Goal: Task Accomplishment & Management: Manage account settings

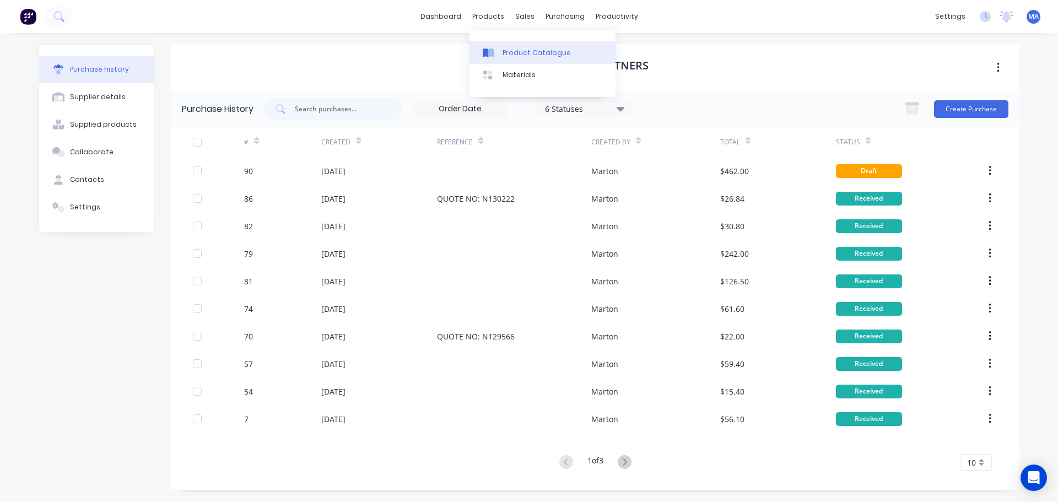
click at [502, 52] on div "Product Catalogue" at bounding box center [536, 53] width 68 height 10
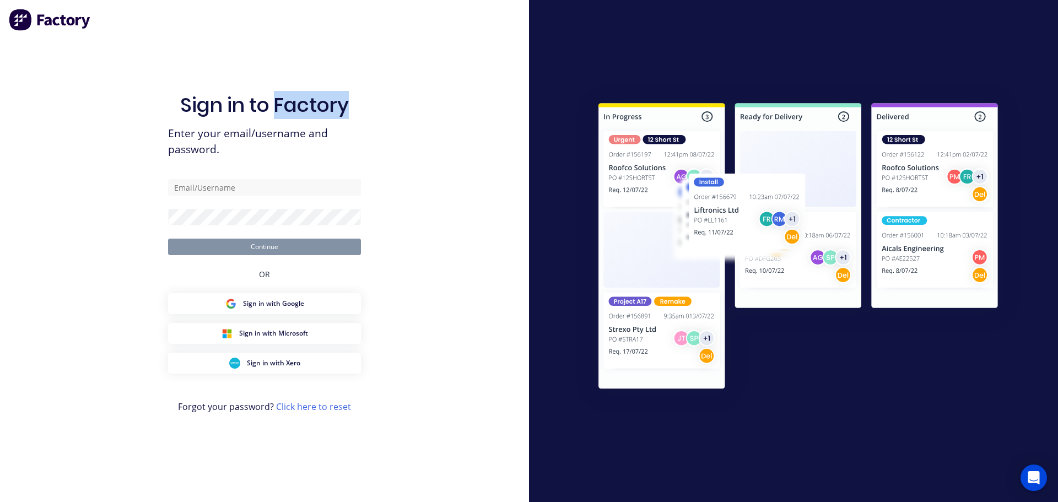
click at [278, 65] on div "Sign in to Factory Enter your email/username and password. Continue OR Sign in …" at bounding box center [264, 262] width 193 height 462
type input "[EMAIL_ADDRESS][DOMAIN_NAME]"
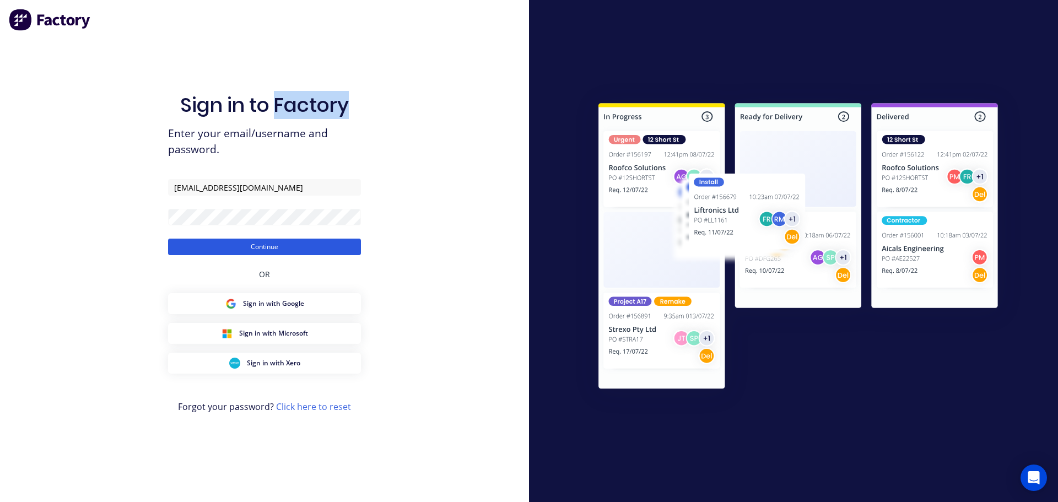
click at [268, 246] on button "Continue" at bounding box center [264, 246] width 193 height 17
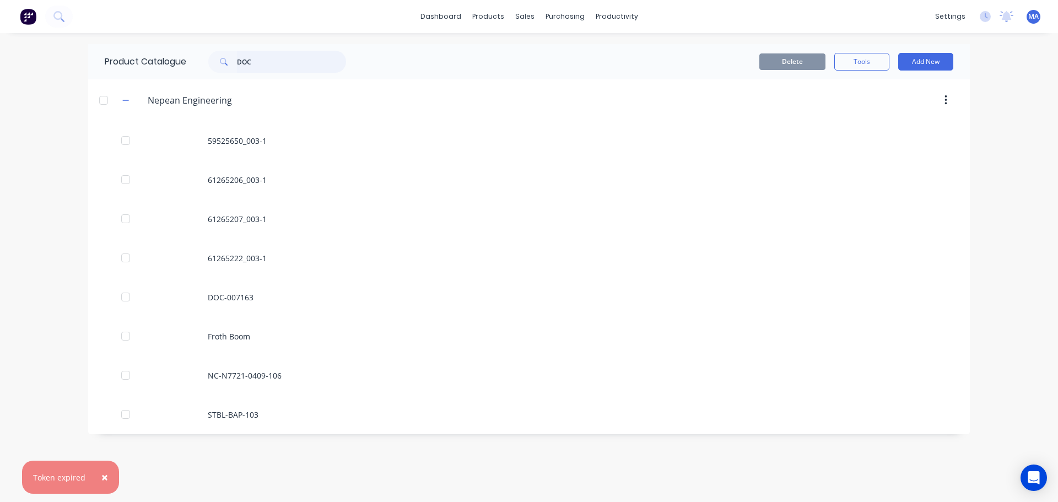
click at [280, 68] on input "DOC" at bounding box center [291, 62] width 109 height 22
click at [280, 61] on input "text" at bounding box center [291, 62] width 109 height 22
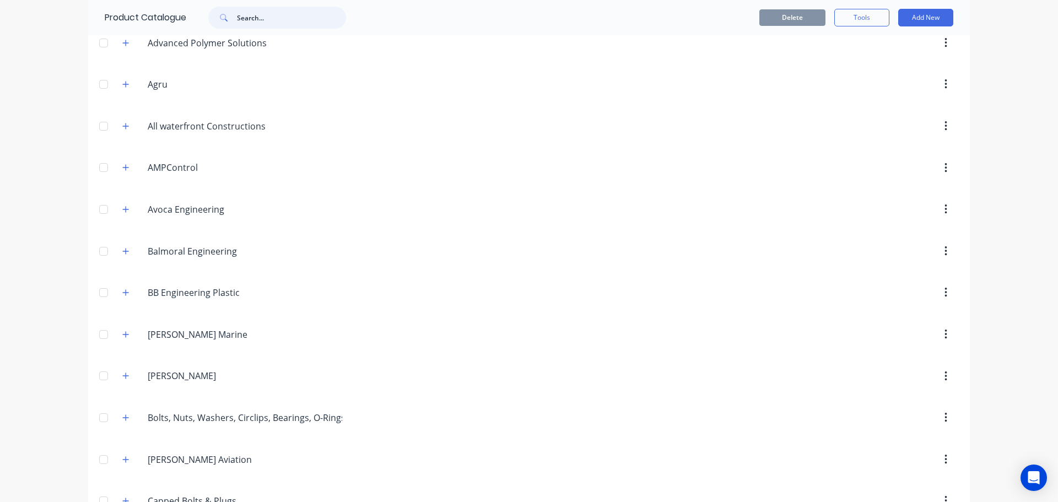
scroll to position [220, 0]
click at [122, 414] on icon "button" at bounding box center [125, 415] width 7 height 8
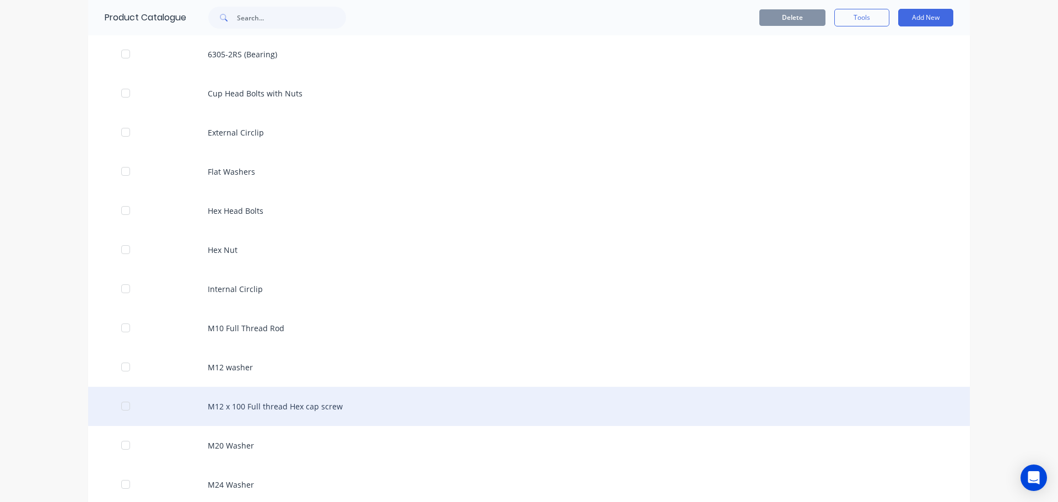
scroll to position [716, 0]
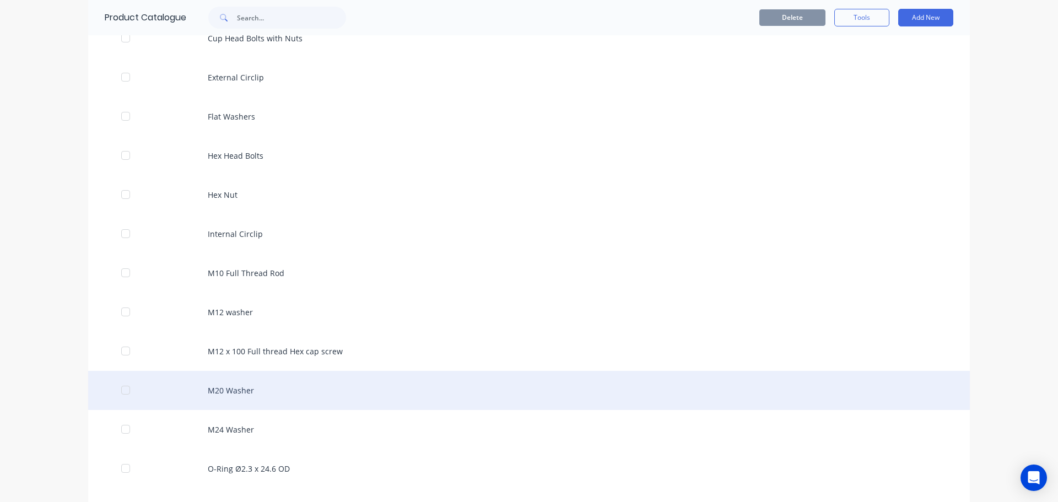
click at [258, 395] on div "M20 Washer" at bounding box center [528, 390] width 881 height 39
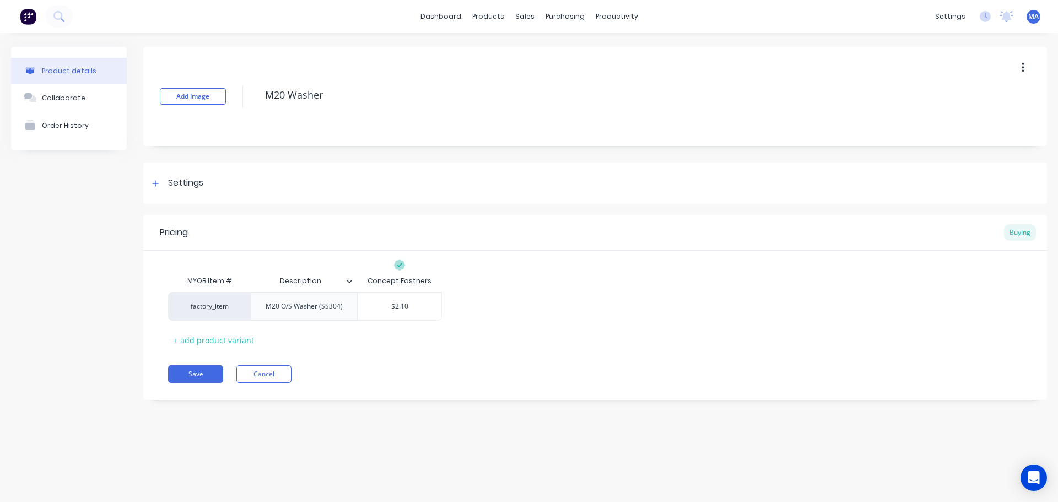
drag, startPoint x: 287, startPoint y: 94, endPoint x: 316, endPoint y: 114, distance: 35.2
click at [287, 93] on textarea "M20 Washer" at bounding box center [607, 95] width 696 height 26
type textarea "x"
type textarea "M20 OWasher"
type textarea "x"
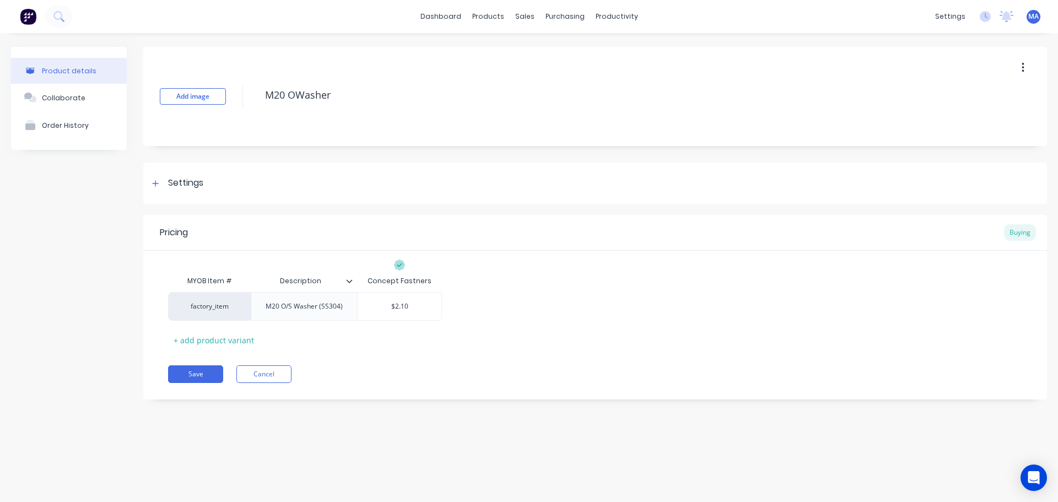
type textarea "M20 O/Washer"
type textarea "x"
type textarea "M20 O/SWasher"
type textarea "x"
type textarea "M20 O/S Washer"
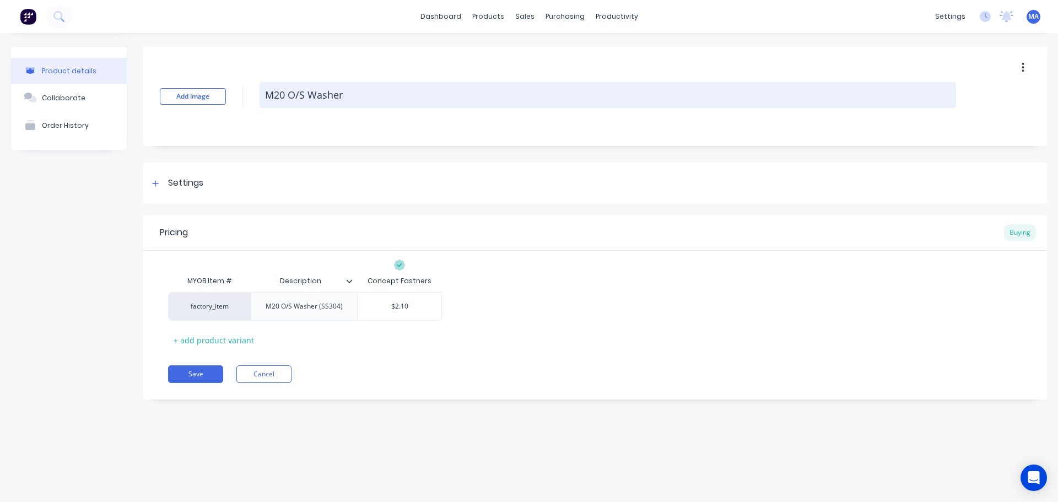
click at [353, 95] on textarea "M20 O/S Washer" at bounding box center [607, 95] width 696 height 26
type textarea "x"
type textarea "M20 O/S Washer"
type textarea "x"
type textarea "M20 O/S Washer ("
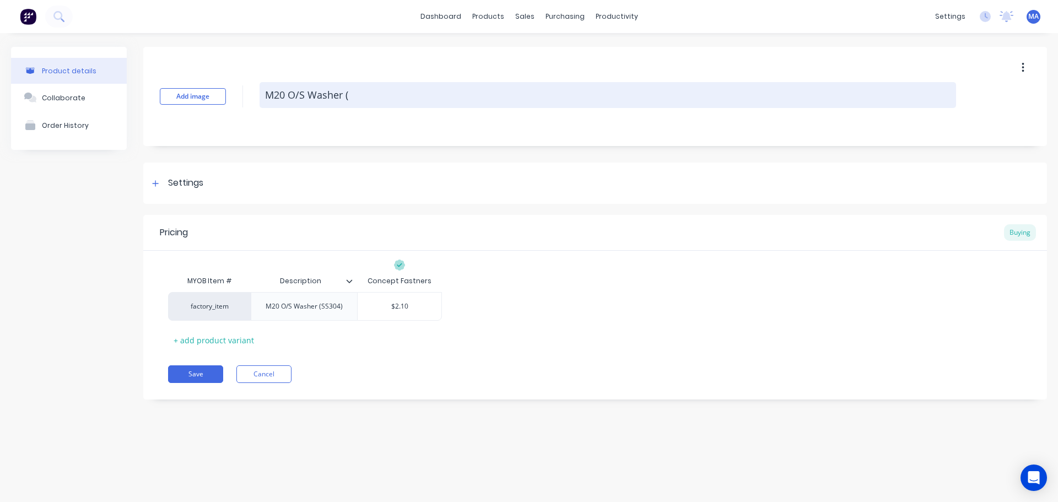
type textarea "x"
type textarea "M20 O/S Washer (S"
type textarea "x"
type textarea "M20 O/S Washer (SS"
type textarea "x"
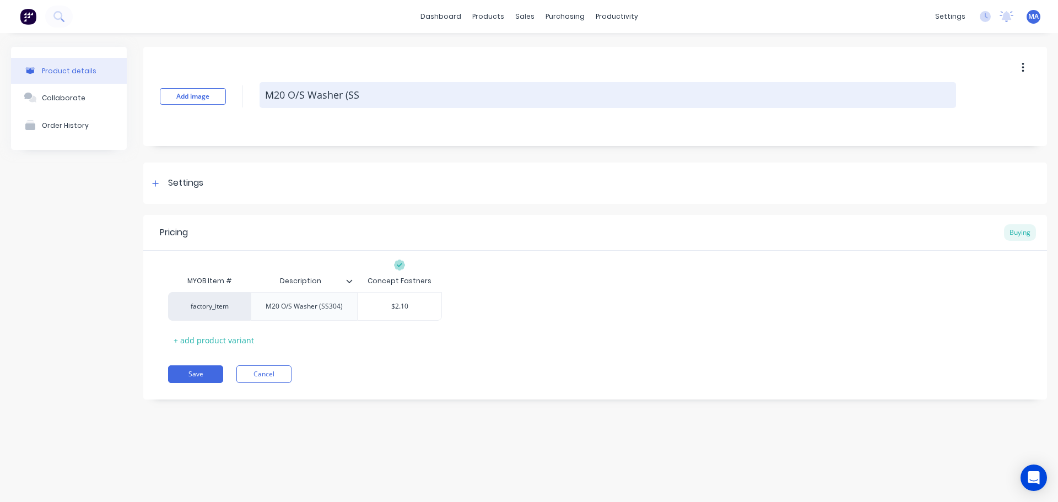
type textarea "M20 O/S Washer (SS/"
type textarea "x"
type textarea "M20 O/S Washer (SS/3"
type textarea "x"
type textarea "M20 O/S Washer (SS/30"
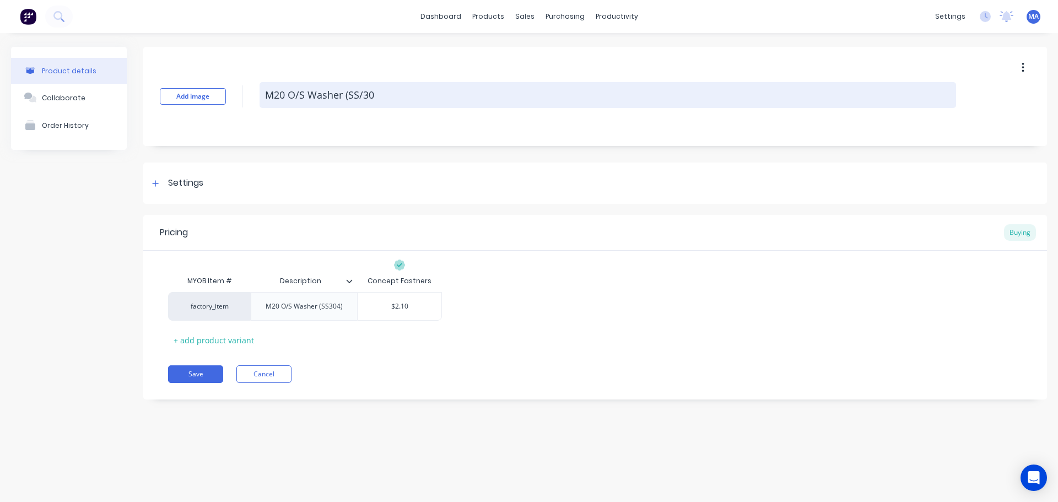
type textarea "x"
type textarea "M20 O/S Washer (SS/304"
type textarea "x"
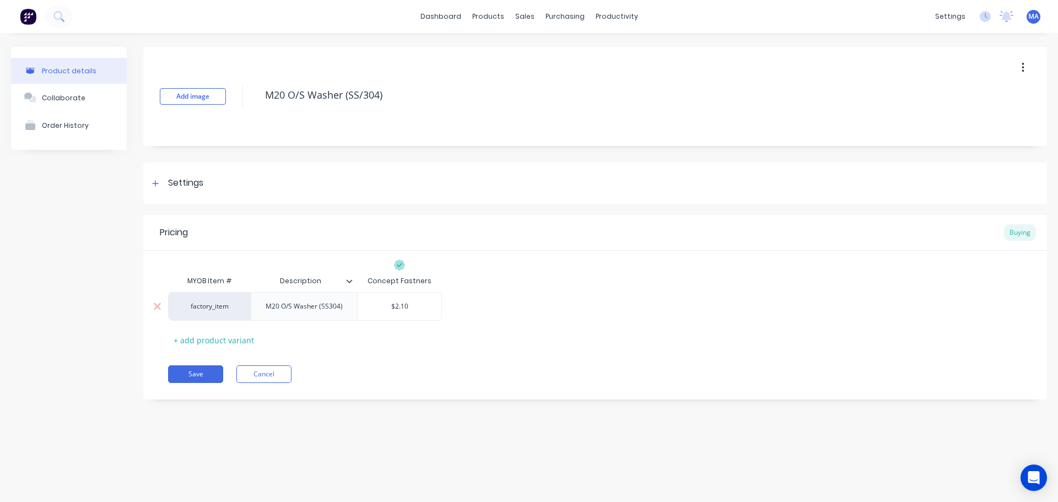
type textarea "M20 O/S Washer (SS/304)"
type textarea "x"
type textarea "M20 O/S Washer (SS/304)"
click at [318, 313] on div "M20 O/S Washer (SS304)" at bounding box center [304, 306] width 95 height 14
click at [351, 285] on div at bounding box center [353, 281] width 7 height 10
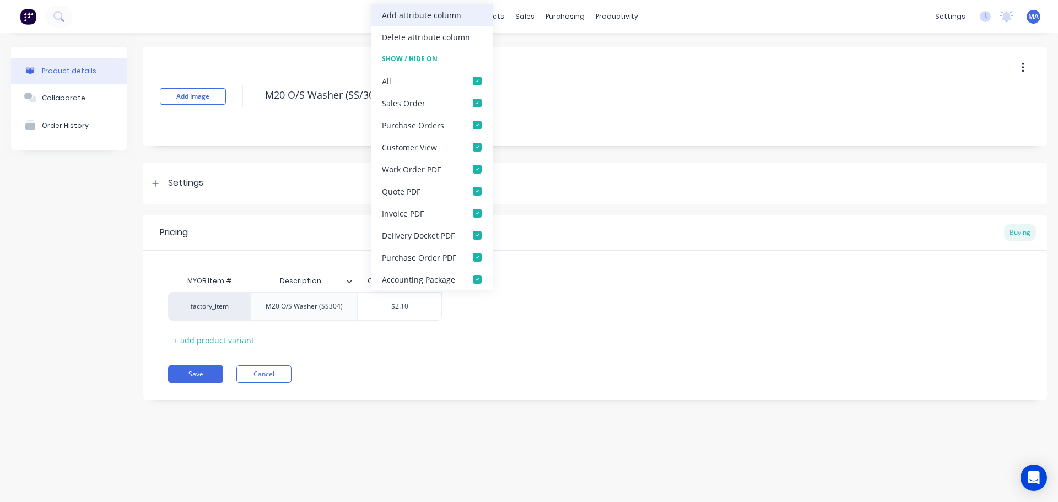
click at [407, 20] on div "Add attribute column" at bounding box center [421, 15] width 79 height 12
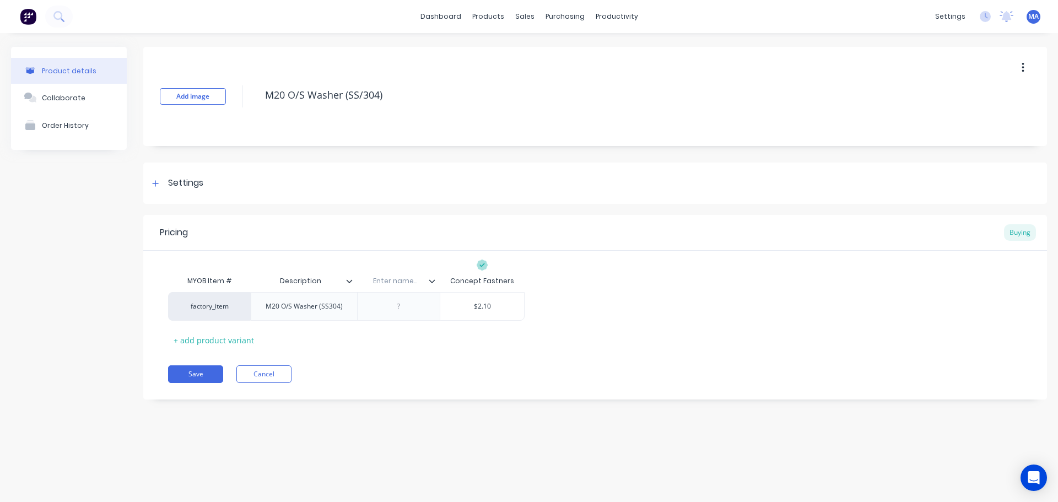
click at [351, 279] on icon at bounding box center [349, 281] width 7 height 7
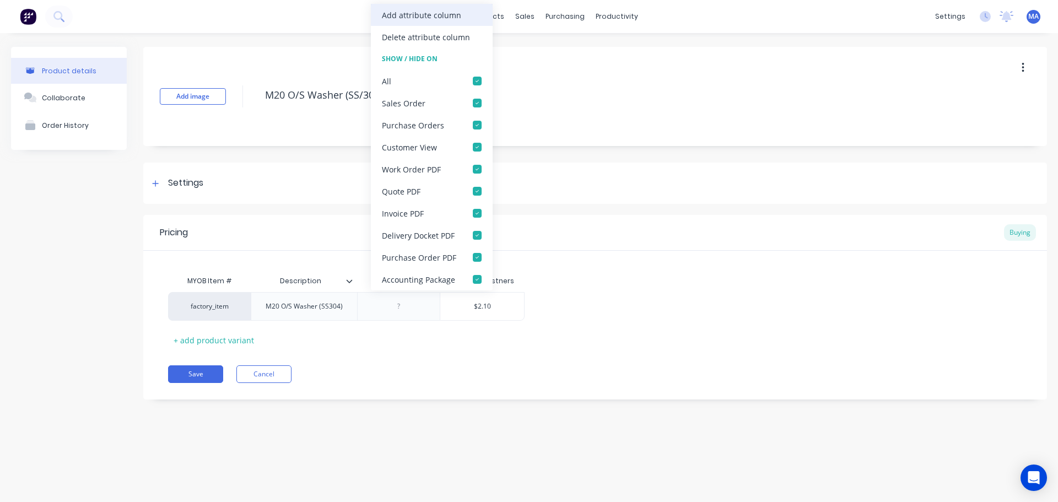
click at [409, 9] on div "Add attribute column" at bounding box center [421, 15] width 79 height 12
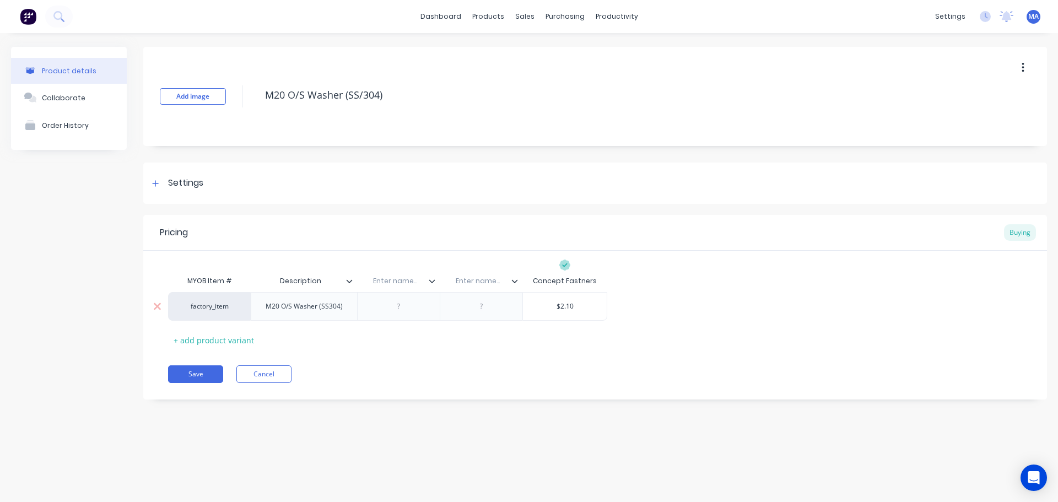
click at [326, 303] on div "M20 O/S Washer (SS304)" at bounding box center [304, 306] width 95 height 14
type textarea "x"
drag, startPoint x: 348, startPoint y: 307, endPoint x: 264, endPoint y: 307, distance: 83.7
click at [264, 307] on div "M20 O/S Washer (SS304)" at bounding box center [304, 306] width 95 height 14
paste div
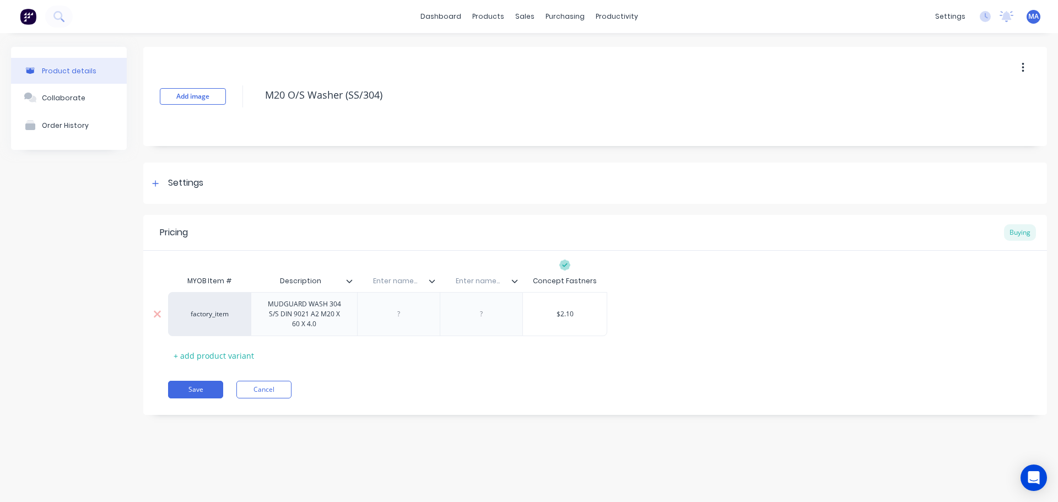
click at [404, 318] on div "factory_item MUDGUARD WASH 304 S/S DIN 9021 A2 M20 X 60 X 4.0 $2.10" at bounding box center [387, 314] width 439 height 44
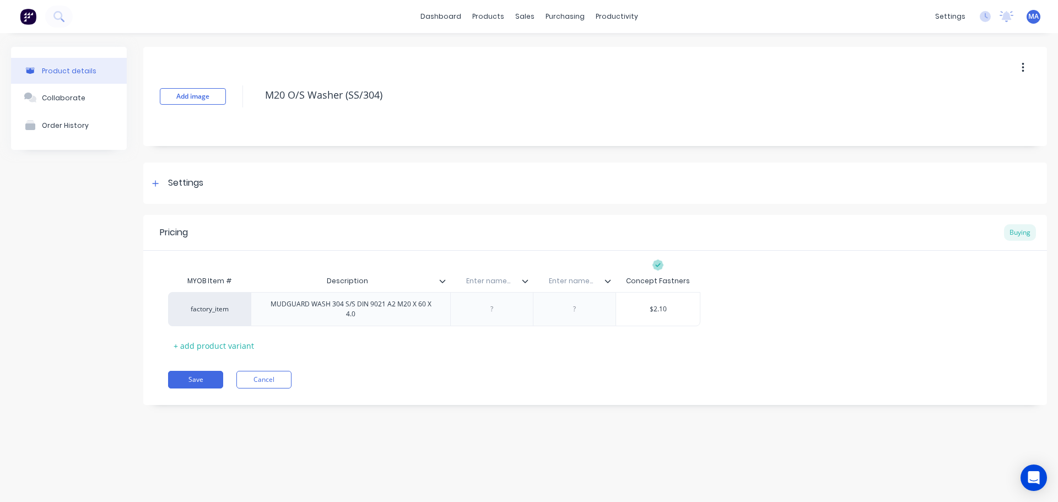
type textarea "x"
click at [484, 280] on input "text" at bounding box center [488, 281] width 76 height 10
click at [484, 280] on input "Suppier Code" at bounding box center [488, 281] width 76 height 10
type input "Supplier Code"
type textarea "x"
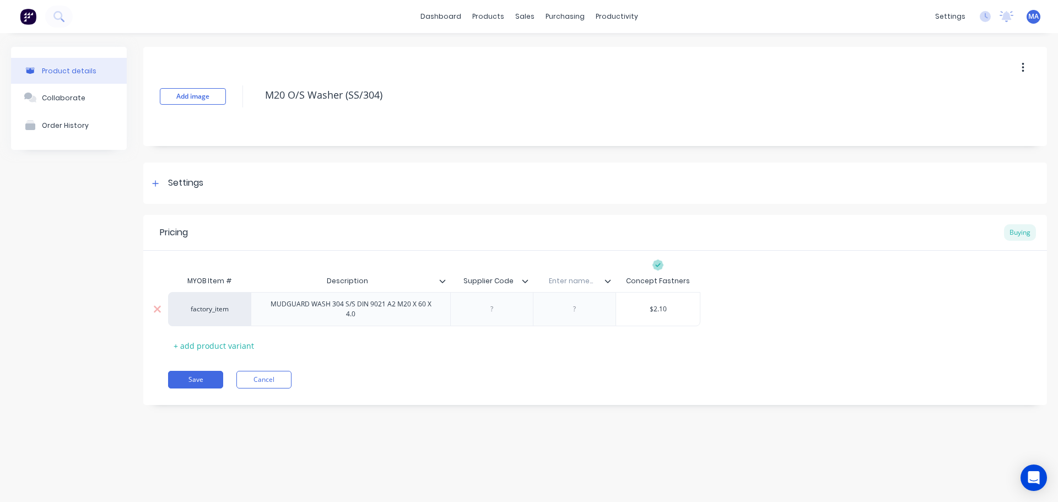
click at [491, 310] on div at bounding box center [491, 309] width 55 height 14
paste div
type textarea "x"
click at [572, 280] on input "text" at bounding box center [571, 281] width 76 height 10
type input "Grade"
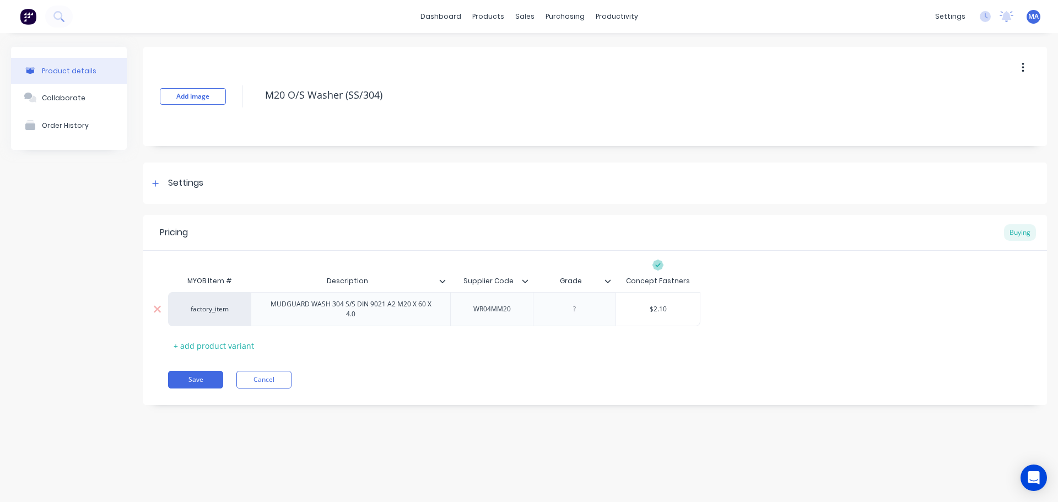
type textarea "x"
click at [583, 310] on div at bounding box center [574, 309] width 55 height 14
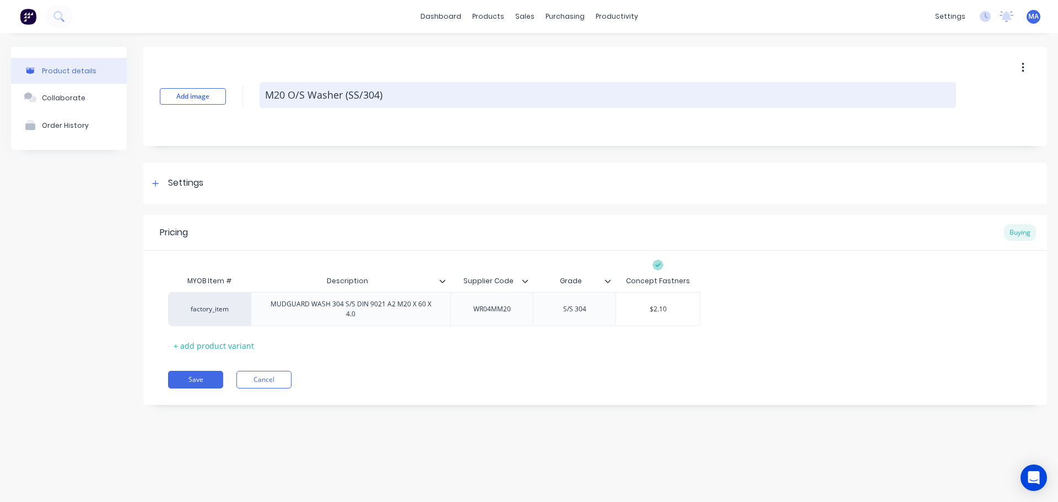
click at [357, 91] on textarea "M20 O/S Washer (SS/304)" at bounding box center [607, 95] width 696 height 26
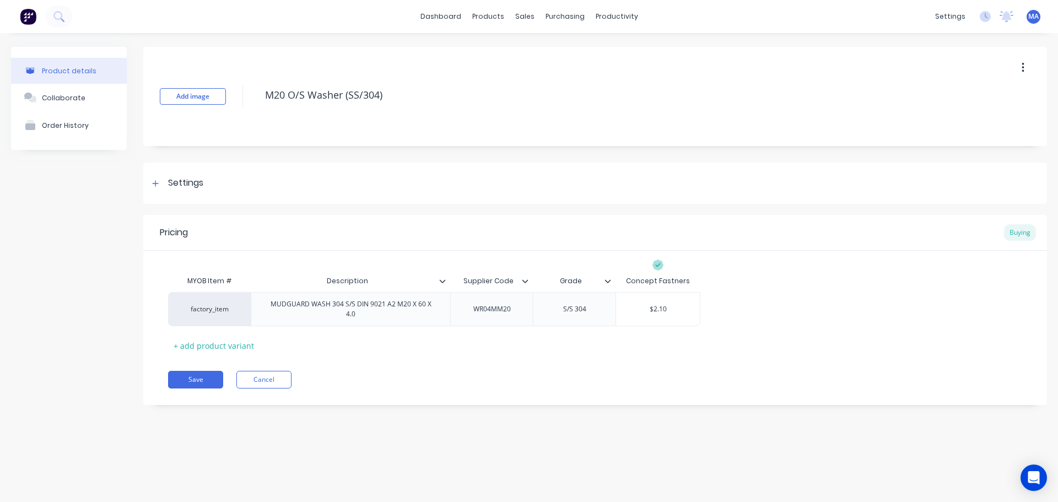
type textarea "x"
type textarea "M20 O/S Washer (SS304)"
type textarea "x"
type textarea "M20 O/S Washer (S/S304)"
type textarea "x"
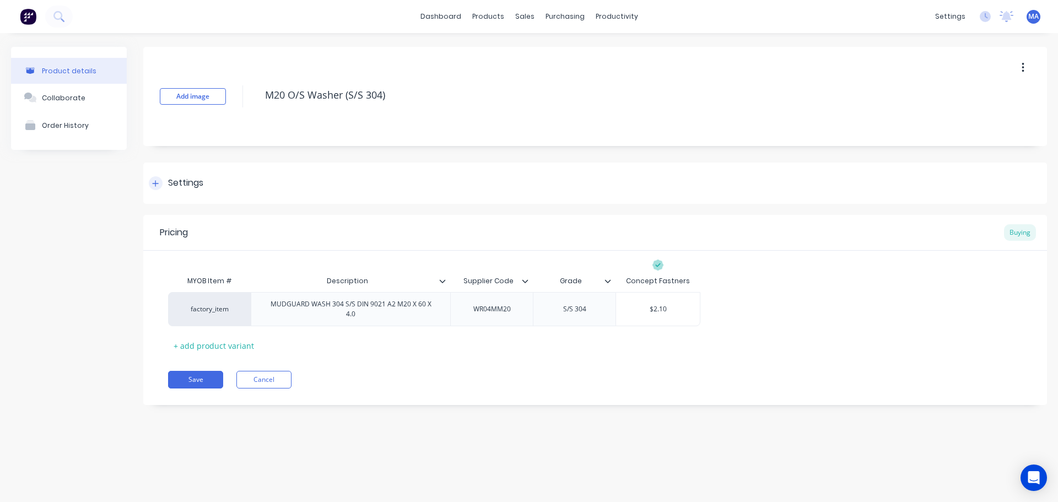
type textarea "M20 O/S Washer (S/S 304)"
type textarea "x"
type textarea "M20 O/S Washer (S/S 304)"
click at [429, 166] on div "Settings" at bounding box center [594, 182] width 903 height 41
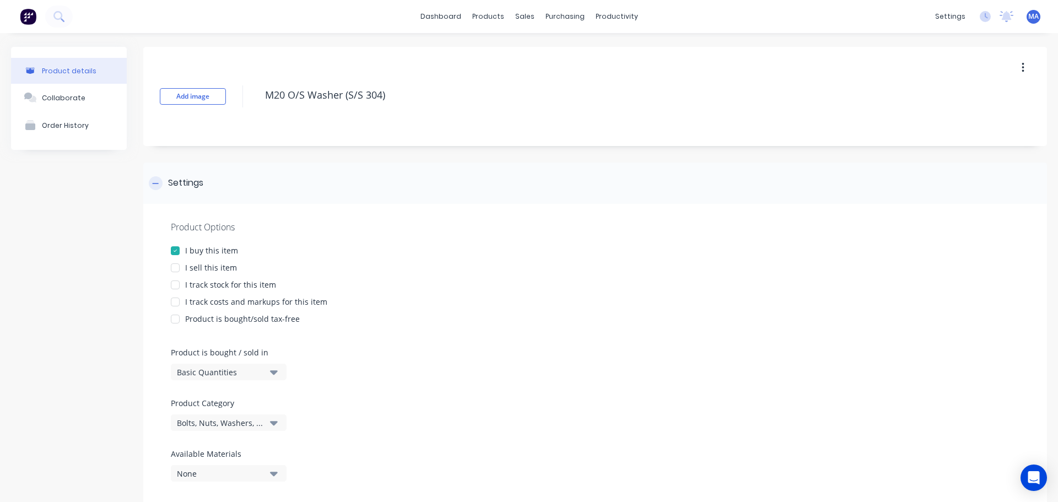
click at [442, 188] on div "Settings" at bounding box center [594, 182] width 903 height 41
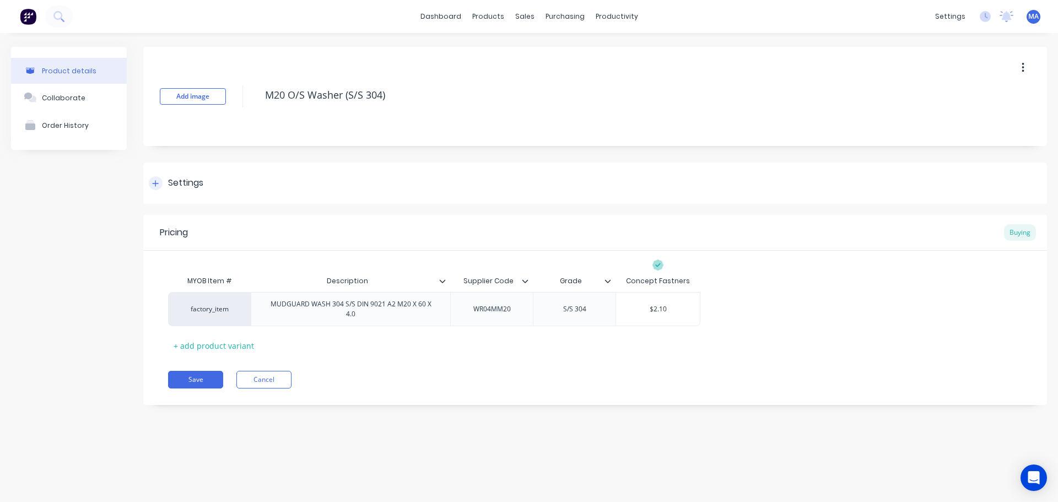
click at [439, 182] on div "Settings" at bounding box center [594, 182] width 903 height 41
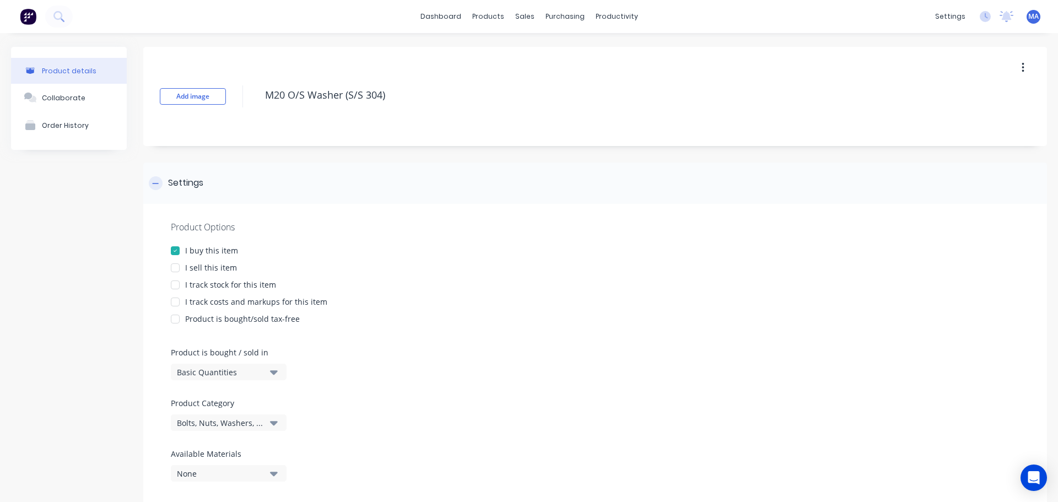
click at [438, 182] on div "Settings" at bounding box center [594, 182] width 903 height 41
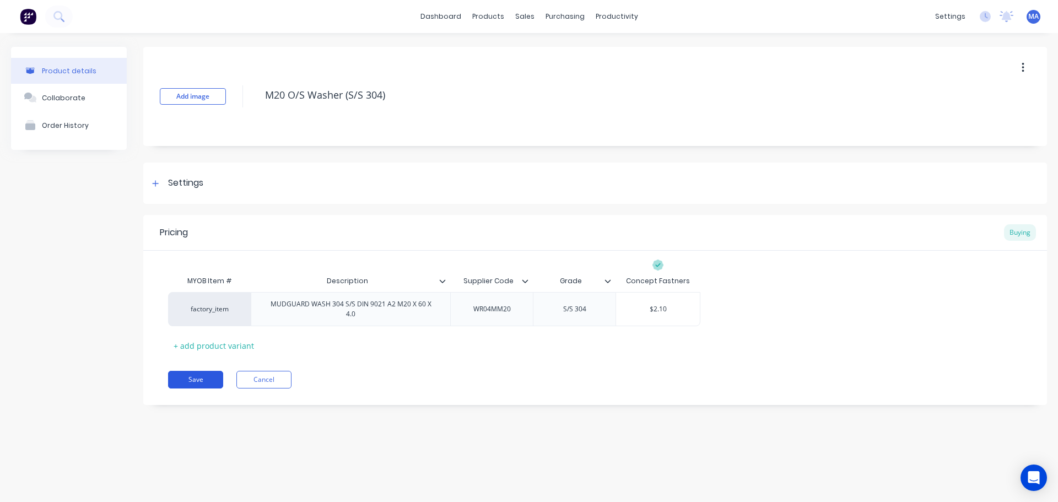
click at [204, 382] on button "Save" at bounding box center [195, 380] width 55 height 18
type textarea "x"
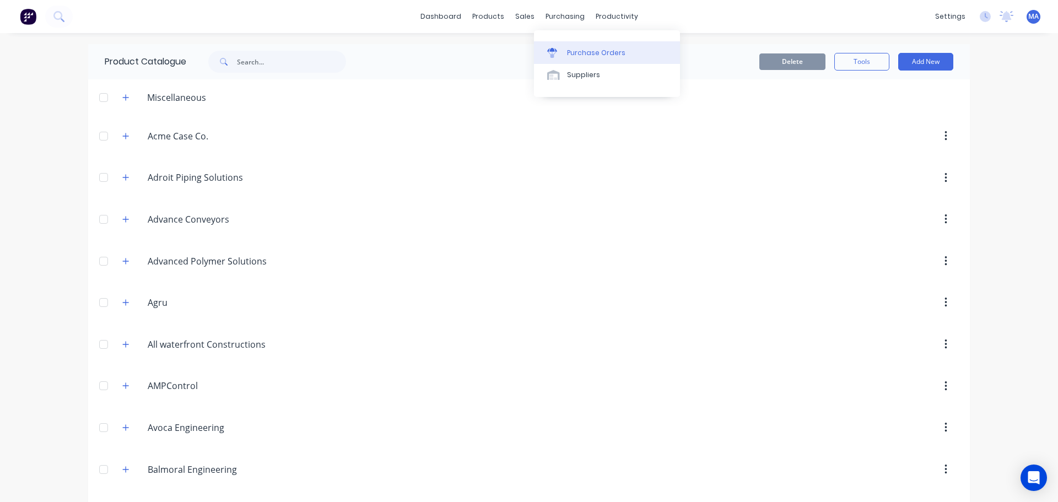
click at [565, 53] on link "Purchase Orders" at bounding box center [607, 52] width 146 height 22
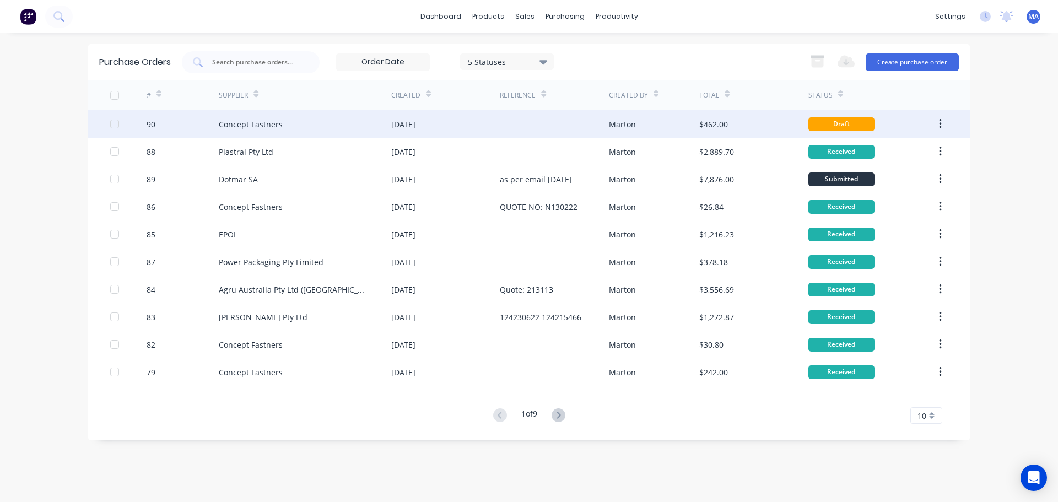
click at [330, 128] on div "Concept Fastners" at bounding box center [305, 124] width 172 height 28
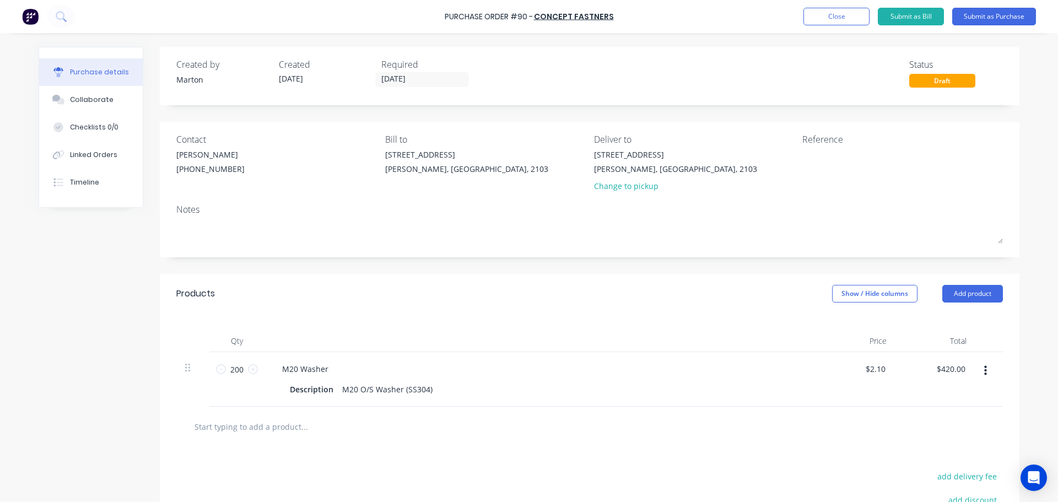
click at [984, 367] on button "button" at bounding box center [985, 371] width 26 height 20
click at [950, 395] on button "Edit" at bounding box center [951, 400] width 94 height 22
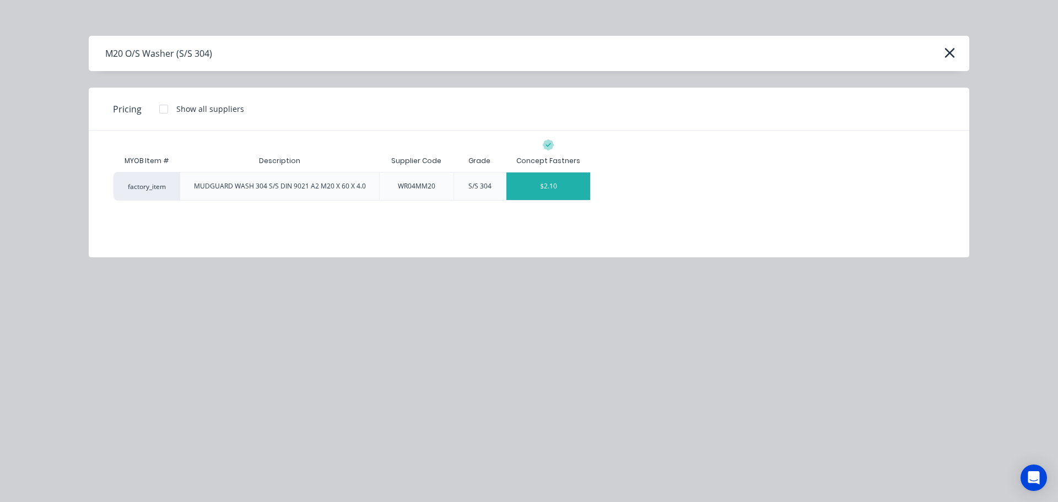
click at [543, 186] on div "$2.10" at bounding box center [548, 186] width 84 height 28
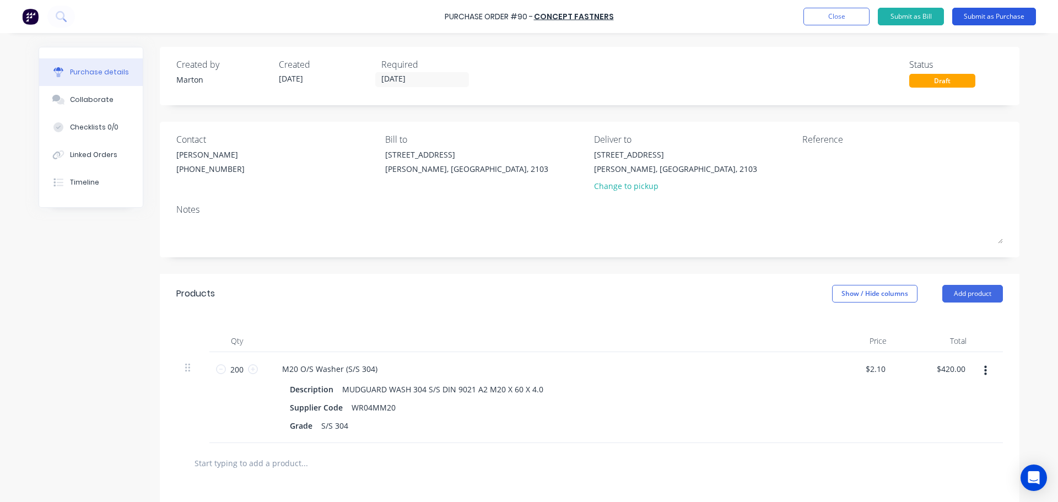
click at [990, 22] on button "Submit as Purchase" at bounding box center [994, 17] width 84 height 18
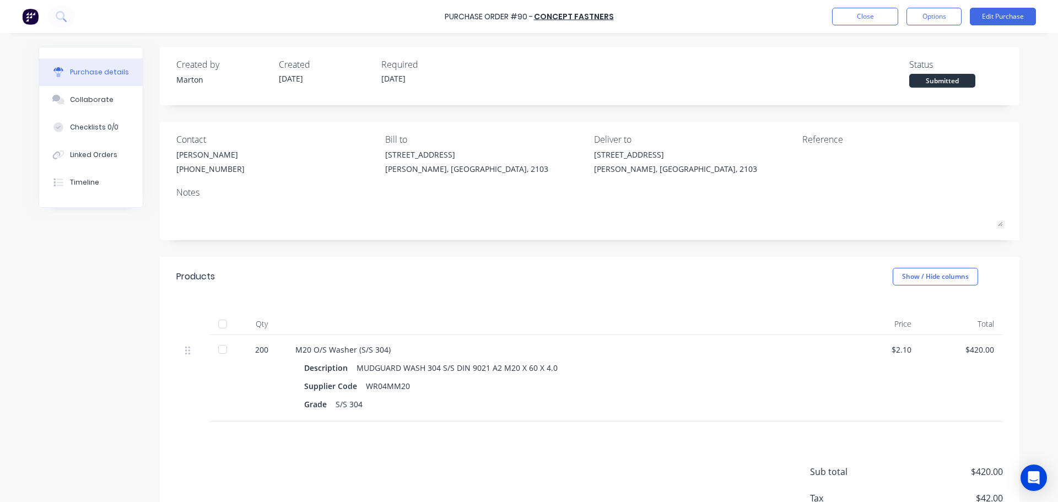
click at [924, 20] on button "Options" at bounding box center [933, 17] width 55 height 18
click at [914, 46] on div "Print / Email" at bounding box center [908, 45] width 85 height 16
click at [892, 64] on div "With pricing" at bounding box center [908, 67] width 85 height 16
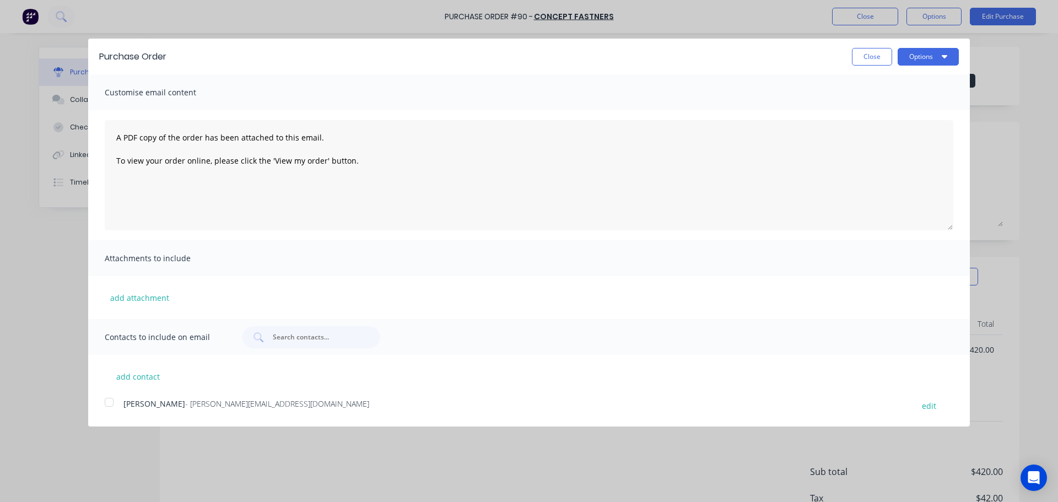
click at [111, 405] on div at bounding box center [109, 402] width 22 height 22
click at [939, 61] on button "Options" at bounding box center [927, 57] width 61 height 18
click at [913, 109] on div "Email" at bounding box center [906, 107] width 85 height 16
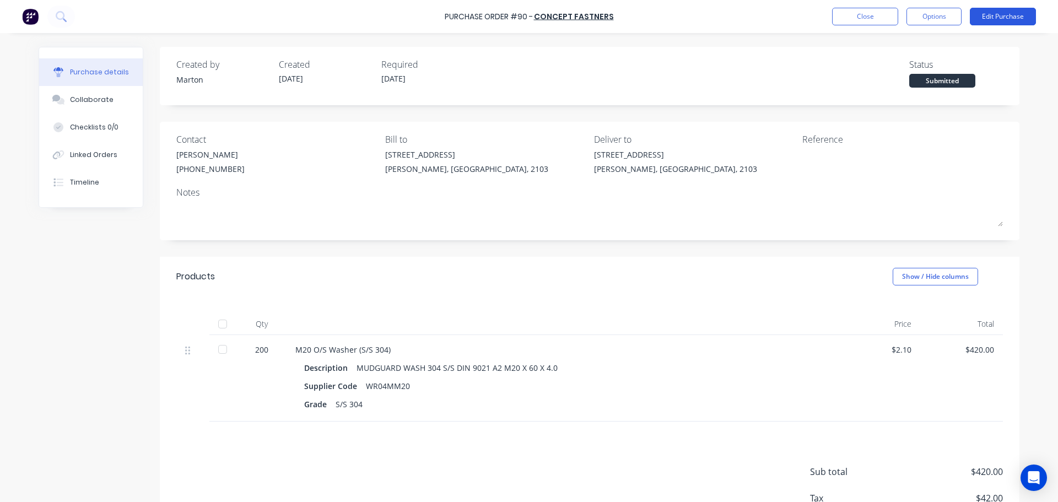
click at [995, 13] on button "Edit Purchase" at bounding box center [1002, 17] width 66 height 18
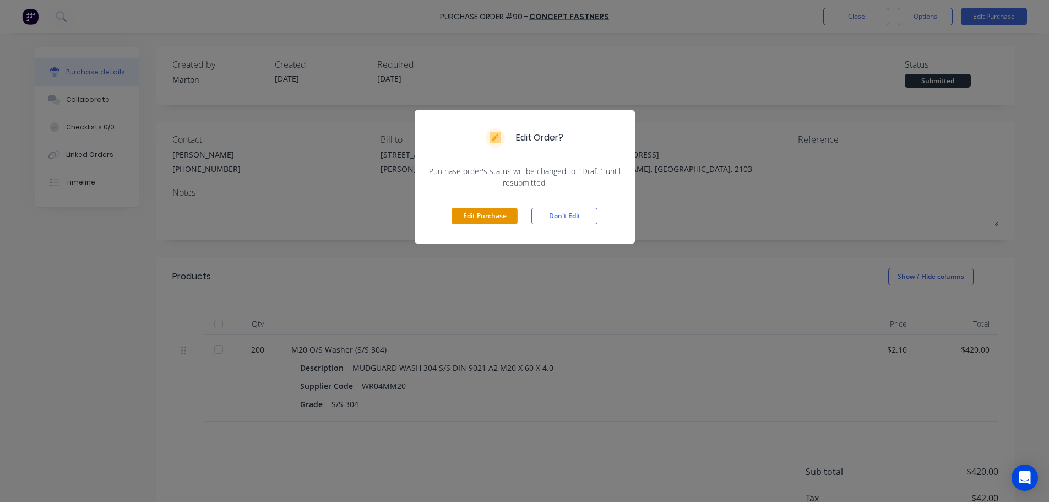
click at [501, 215] on button "Edit Purchase" at bounding box center [485, 216] width 66 height 17
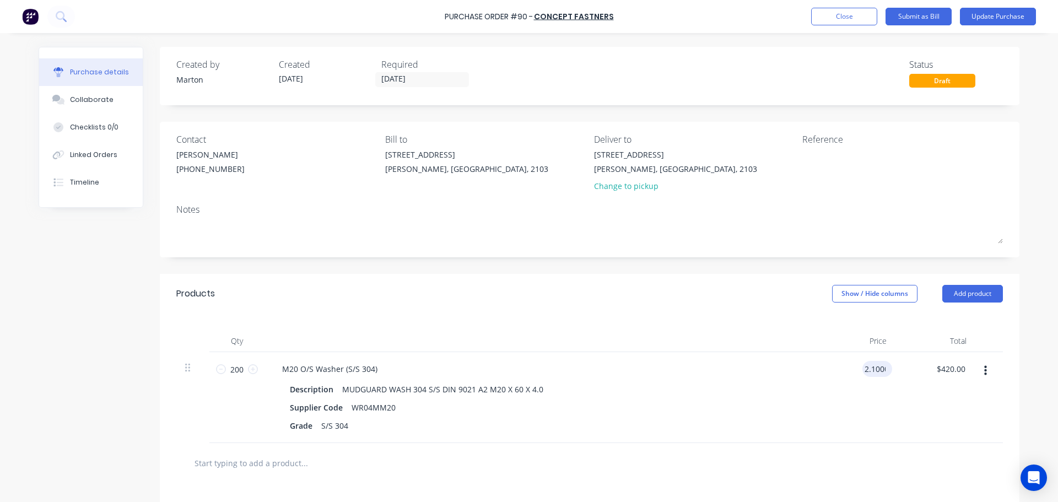
click at [871, 369] on input "2.1000" at bounding box center [874, 369] width 25 height 16
click at [871, 369] on input "2.1000" at bounding box center [873, 369] width 30 height 16
type input "$2.20"
type input "$440.00"
click at [804, 408] on div "M20 O/S Washer (S/S 304) Description MUDGUARD WASH 304 S/S DIN 9021 A2 M20 X 60…" at bounding box center [539, 397] width 551 height 91
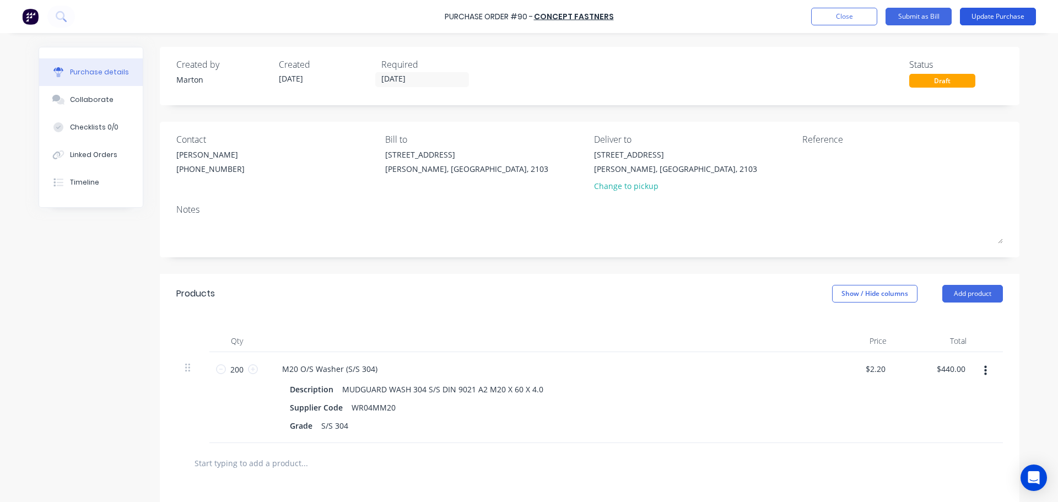
click at [979, 17] on button "Update Purchase" at bounding box center [997, 17] width 76 height 18
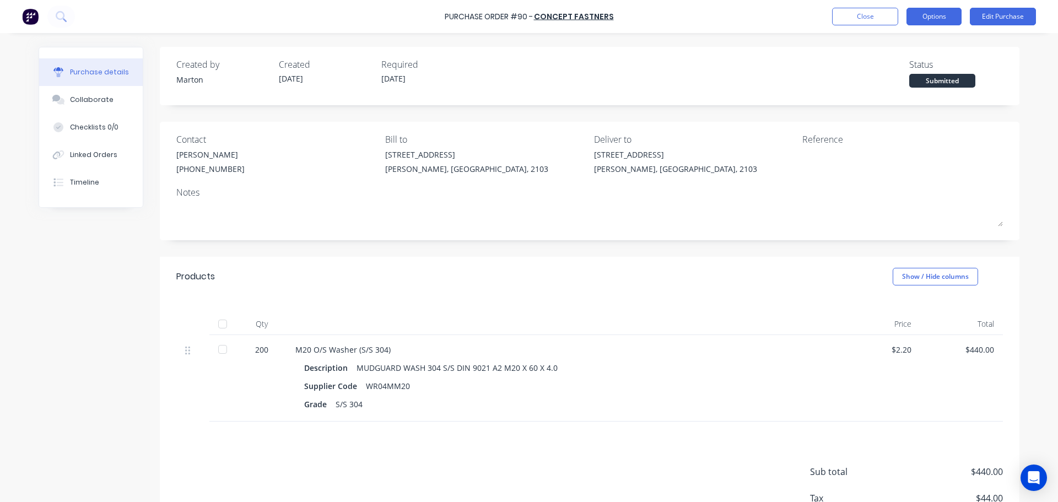
click at [935, 18] on button "Options" at bounding box center [933, 17] width 55 height 18
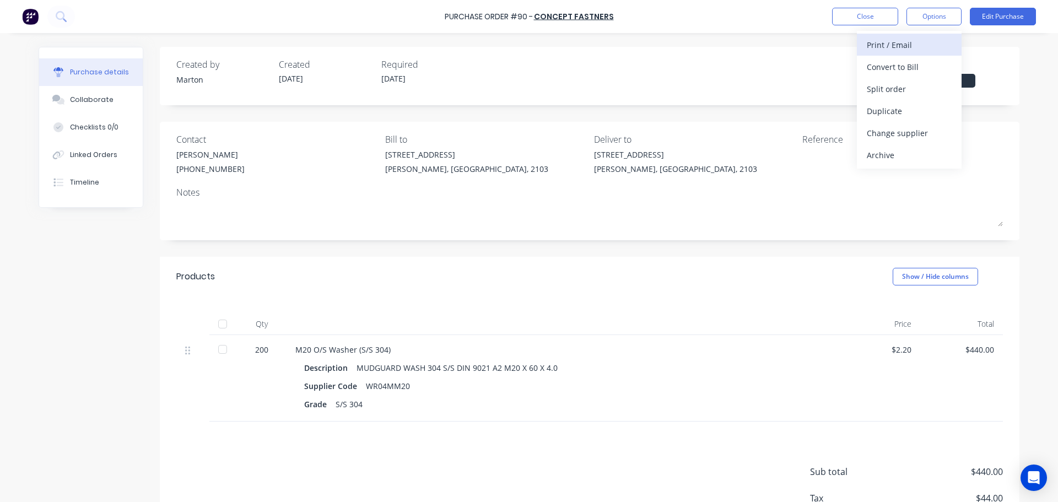
click at [906, 44] on div "Print / Email" at bounding box center [908, 45] width 85 height 16
click at [897, 64] on div "With pricing" at bounding box center [908, 67] width 85 height 16
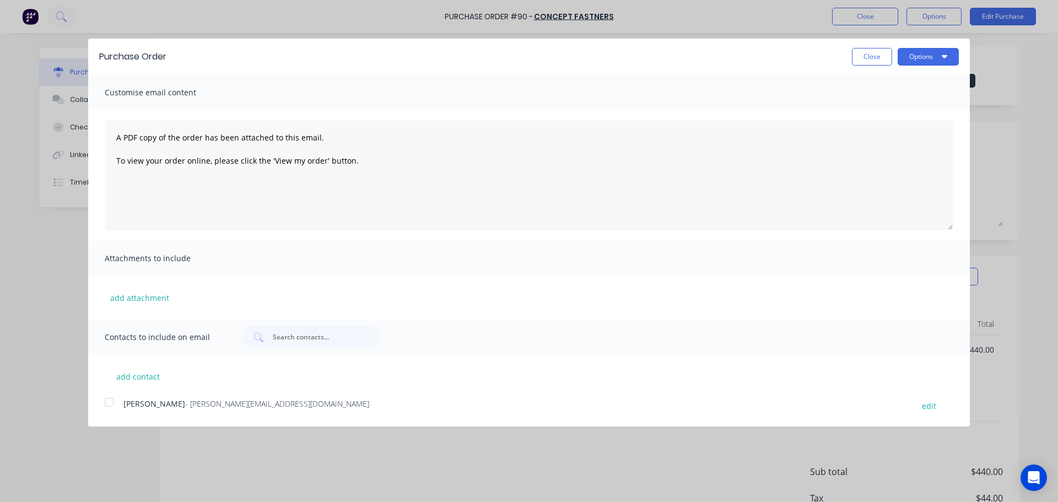
click at [103, 403] on div at bounding box center [109, 402] width 22 height 22
click at [928, 55] on button "Options" at bounding box center [927, 57] width 61 height 18
click at [890, 111] on div "Email" at bounding box center [906, 107] width 85 height 16
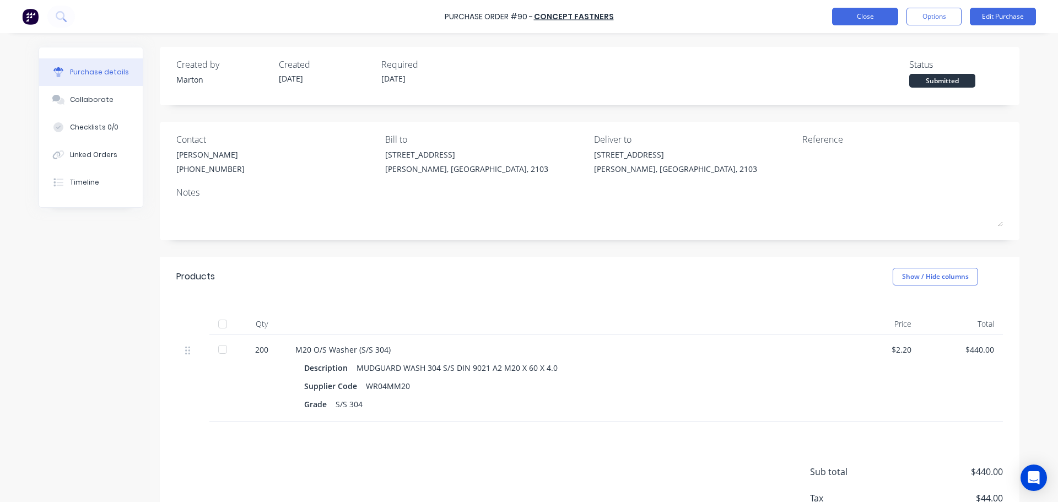
click at [860, 9] on button "Close" at bounding box center [865, 17] width 66 height 18
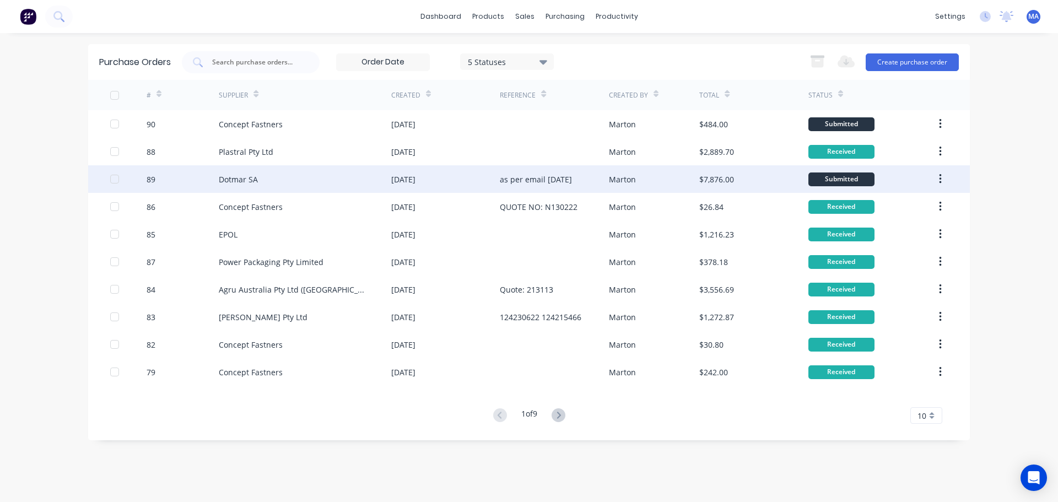
click at [454, 177] on div "[DATE]" at bounding box center [445, 179] width 109 height 28
type textarea "x"
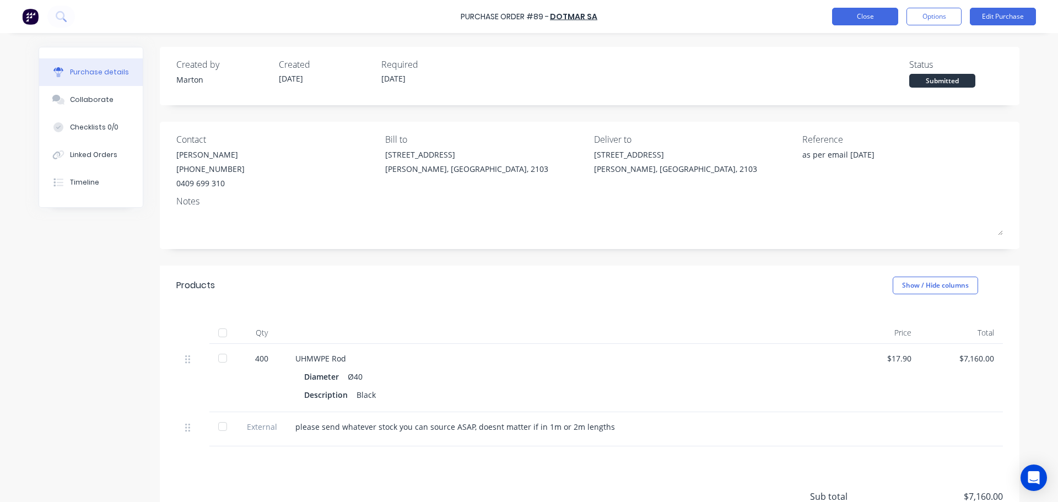
click at [865, 20] on button "Close" at bounding box center [865, 17] width 66 height 18
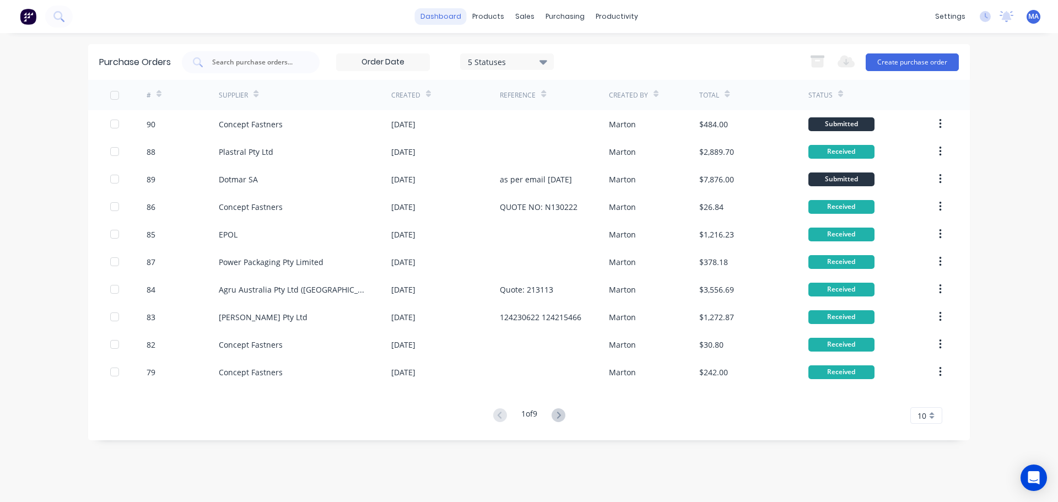
click at [445, 10] on link "dashboard" at bounding box center [441, 16] width 52 height 17
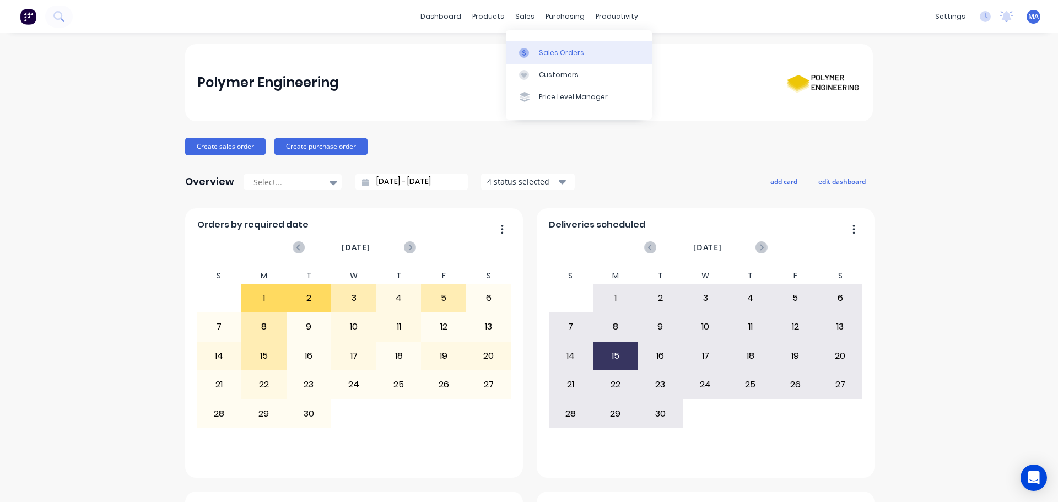
click at [540, 48] on div "Sales Orders" at bounding box center [561, 53] width 45 height 10
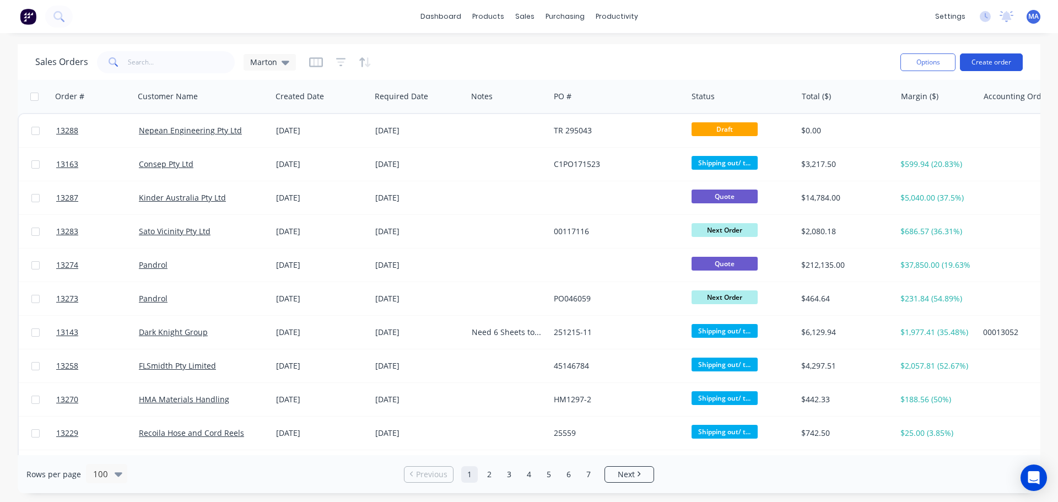
click at [1020, 67] on button "Create order" at bounding box center [990, 62] width 63 height 18
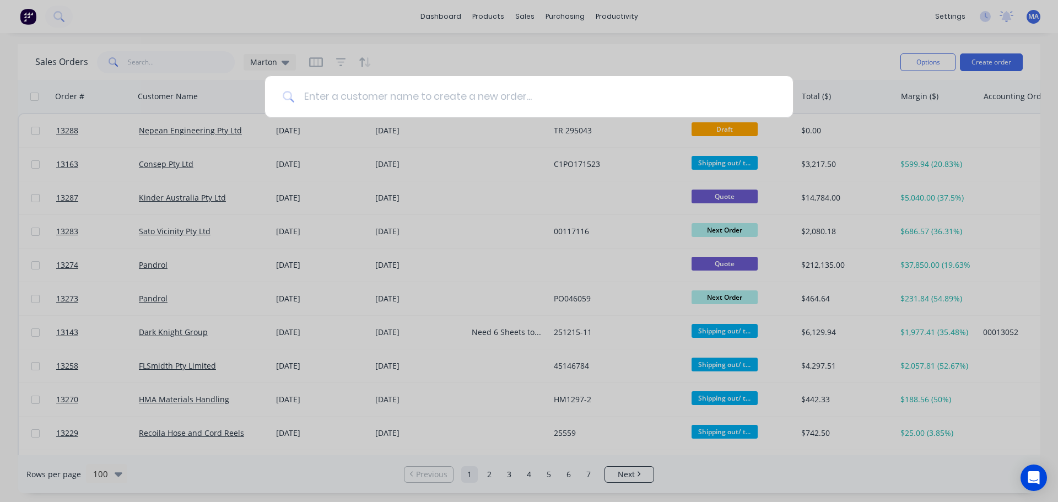
click at [502, 98] on input at bounding box center [535, 96] width 480 height 41
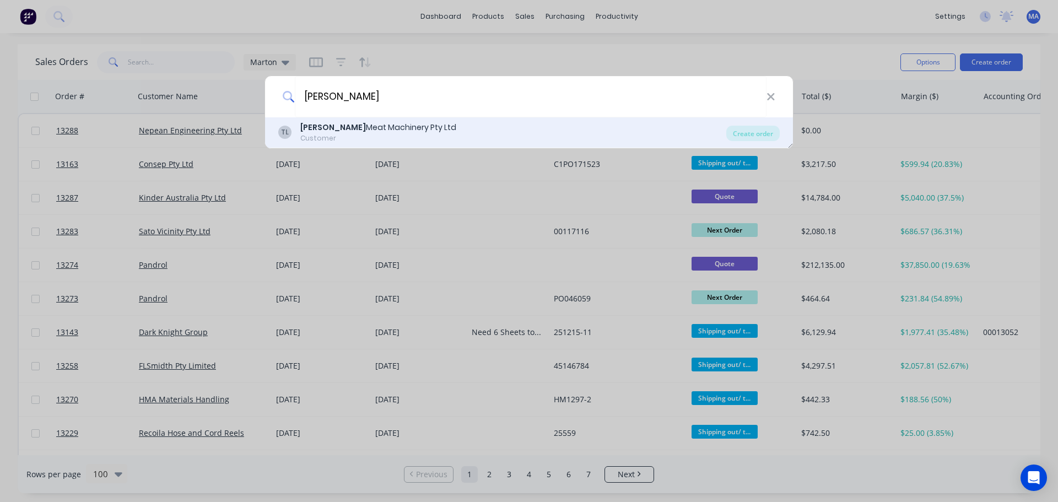
type input "[PERSON_NAME]"
click at [349, 127] on div "[PERSON_NAME] Meat Machinery Pty Ltd" at bounding box center [378, 128] width 156 height 12
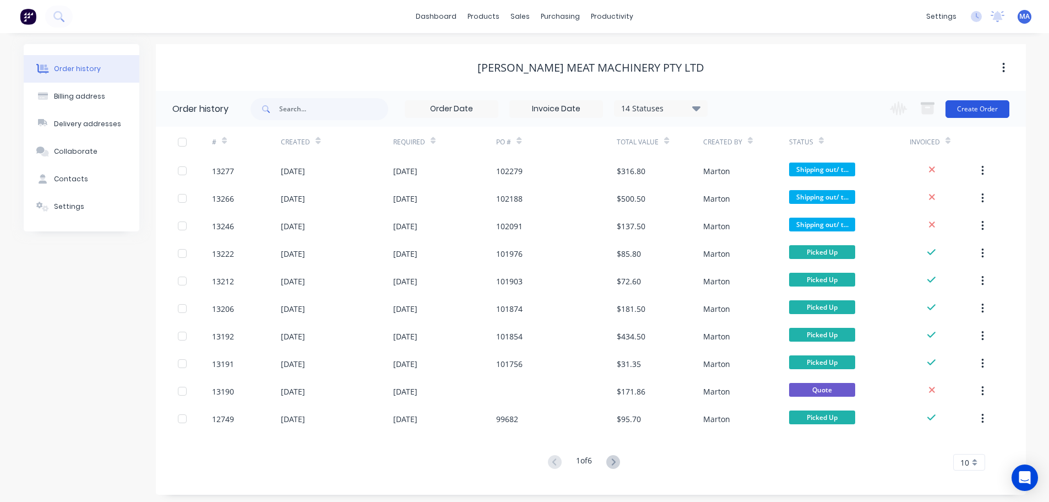
click at [957, 111] on button "Create Order" at bounding box center [978, 109] width 64 height 18
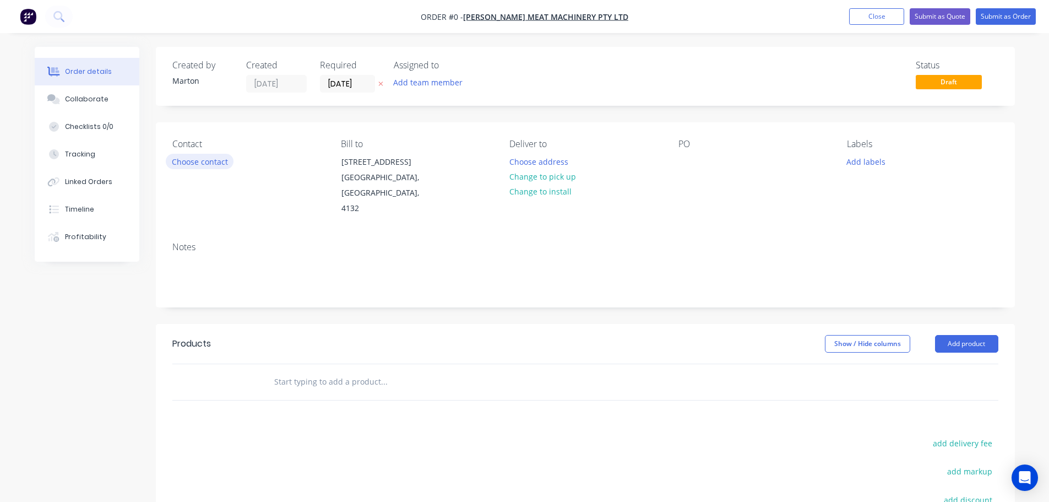
click at [192, 156] on button "Choose contact" at bounding box center [200, 161] width 68 height 15
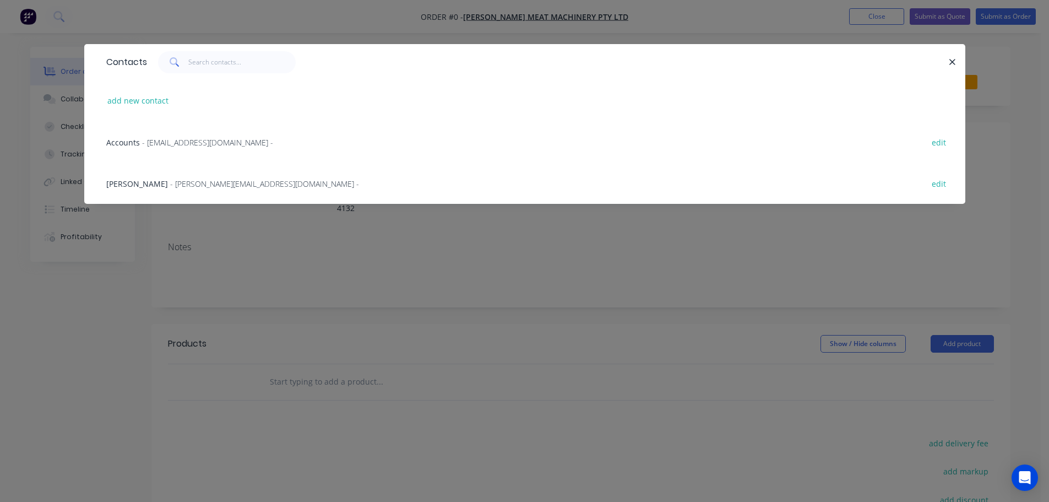
click at [170, 178] on span "- [PERSON_NAME][EMAIL_ADDRESS][DOMAIN_NAME] -" at bounding box center [264, 183] width 189 height 10
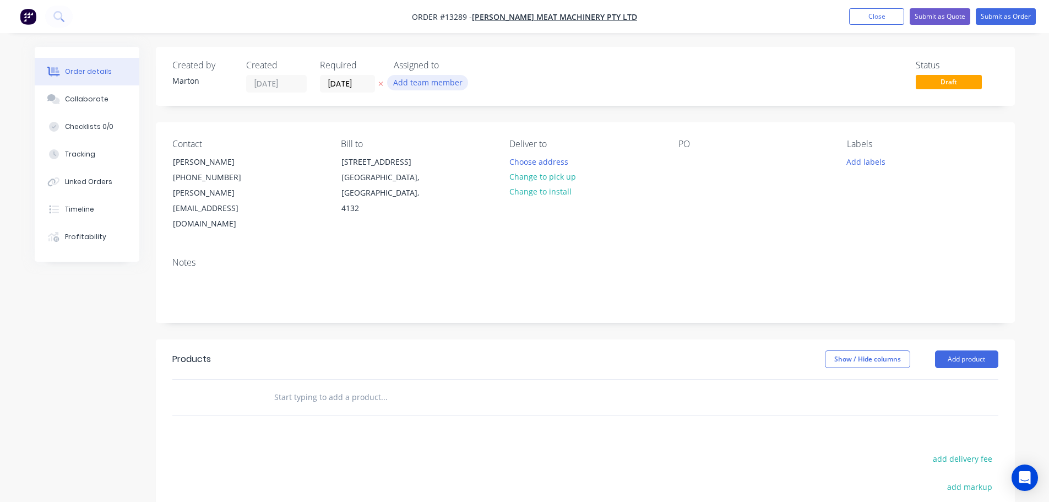
click at [431, 86] on button "Add team member" at bounding box center [427, 82] width 81 height 15
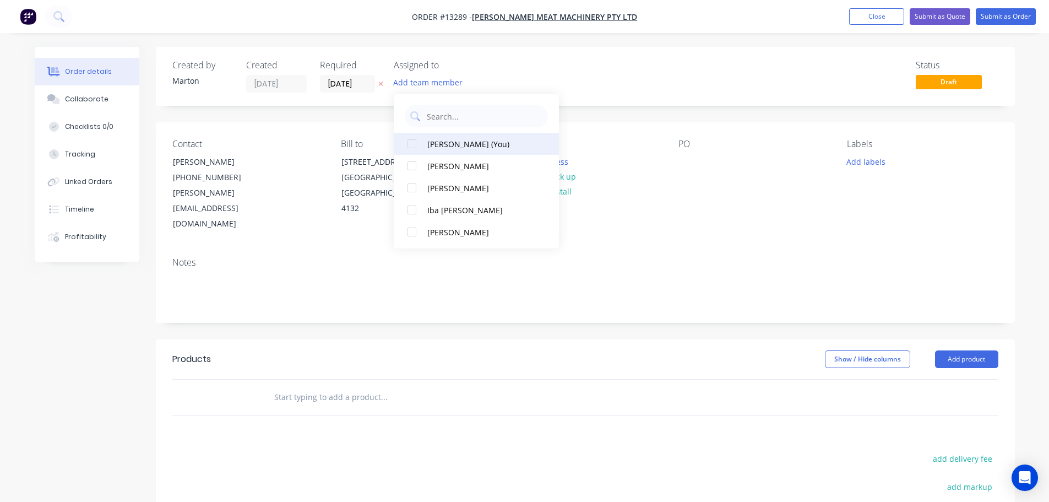
click at [411, 147] on div at bounding box center [412, 144] width 22 height 22
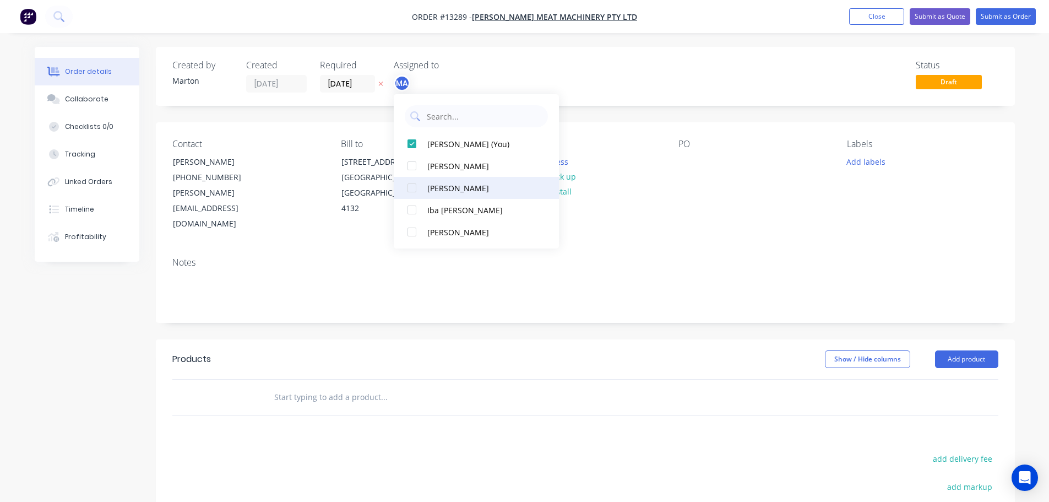
drag, startPoint x: 410, startPoint y: 166, endPoint x: 411, endPoint y: 183, distance: 17.7
click at [410, 166] on div at bounding box center [412, 166] width 22 height 22
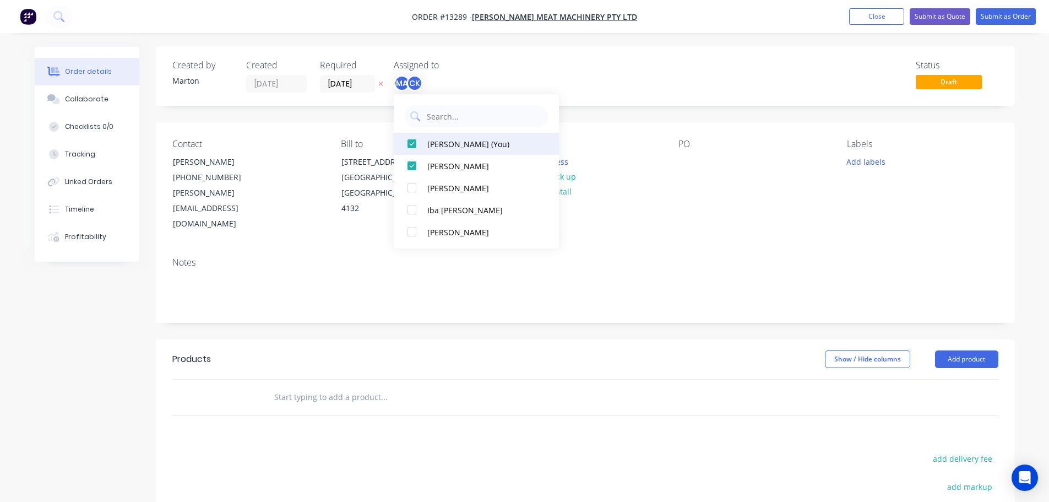
drag, startPoint x: 411, startPoint y: 183, endPoint x: 446, endPoint y: 151, distance: 47.9
click at [411, 185] on div at bounding box center [412, 188] width 22 height 22
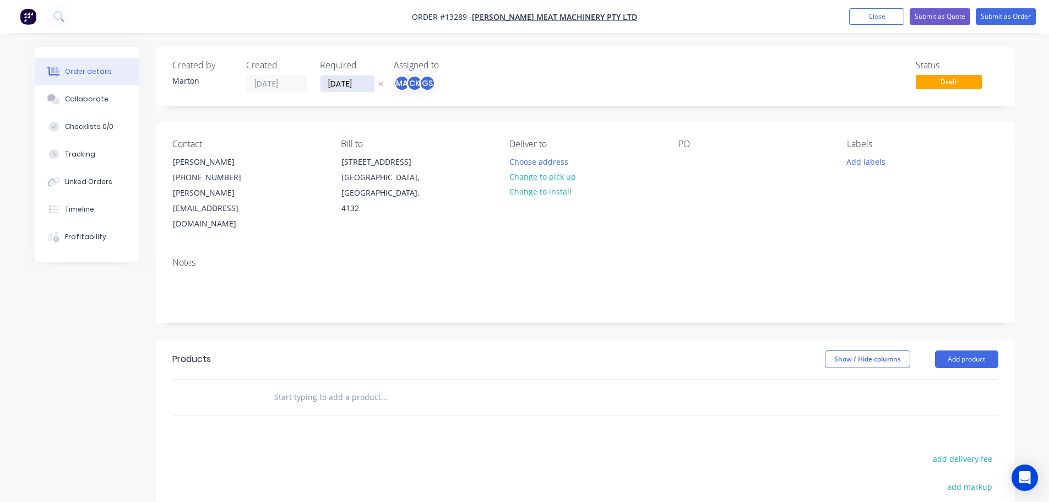
drag, startPoint x: 539, startPoint y: 69, endPoint x: 357, endPoint y: 80, distance: 182.1
click at [539, 69] on div "Status Draft" at bounding box center [751, 76] width 495 height 32
click at [352, 83] on input "[DATE]" at bounding box center [348, 83] width 54 height 17
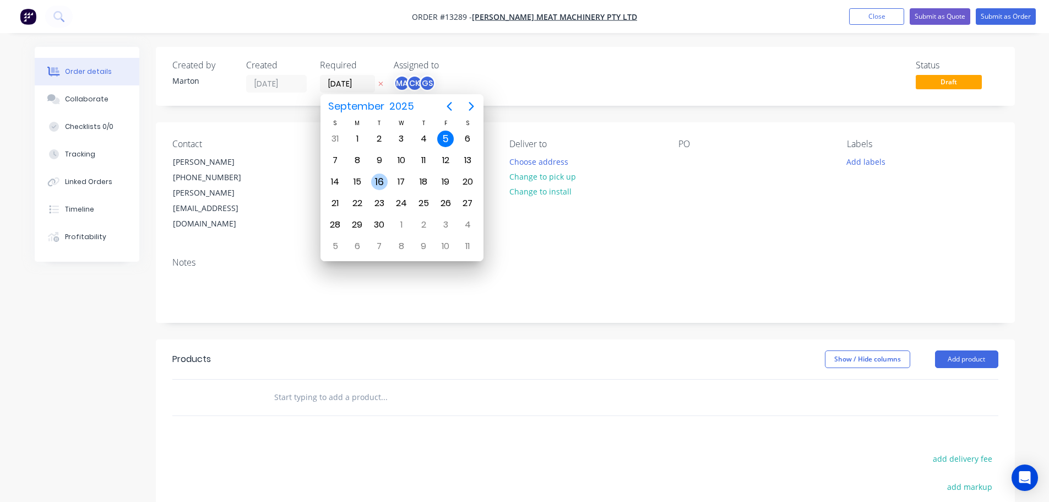
click at [358, 185] on div "15" at bounding box center [357, 182] width 17 height 17
type input "[DATE]"
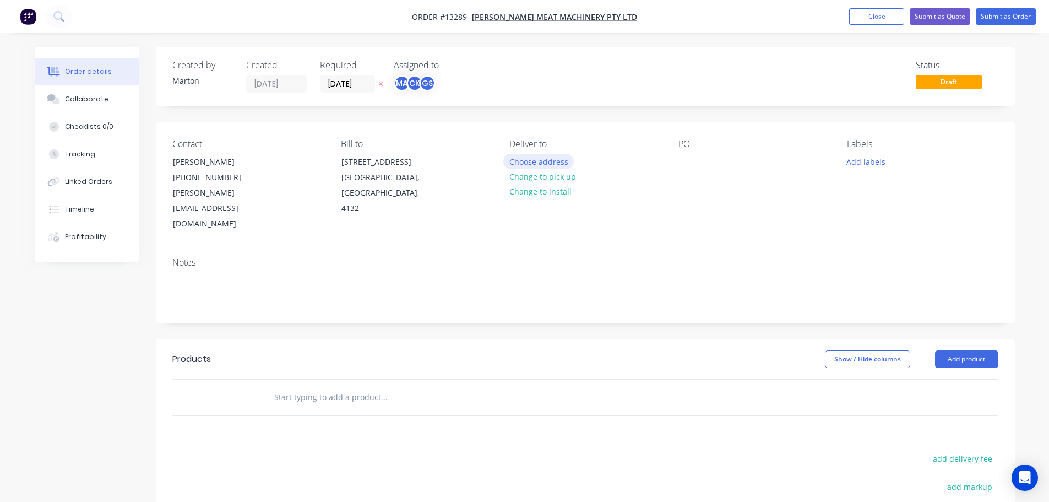
click at [544, 162] on button "Choose address" at bounding box center [538, 161] width 71 height 15
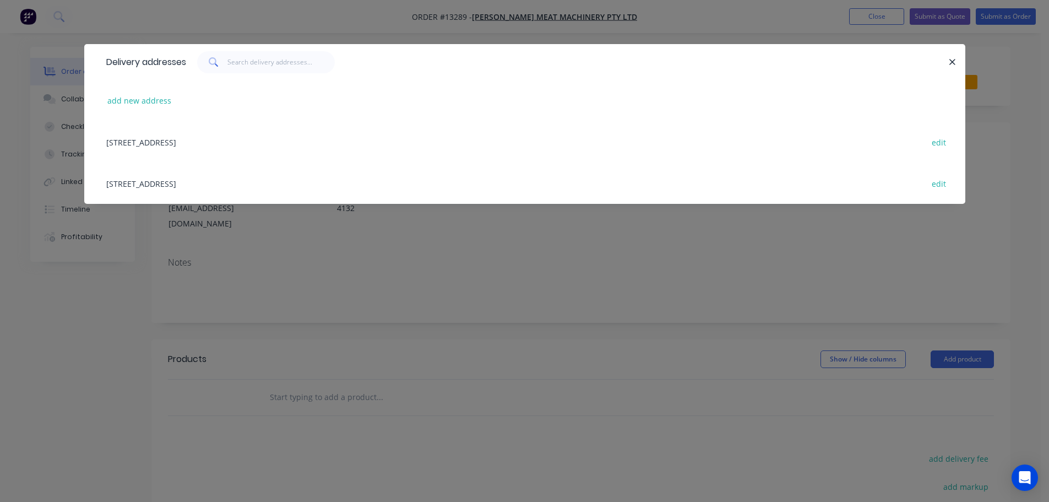
click at [231, 177] on div "[STREET_ADDRESS] edit" at bounding box center [525, 182] width 848 height 41
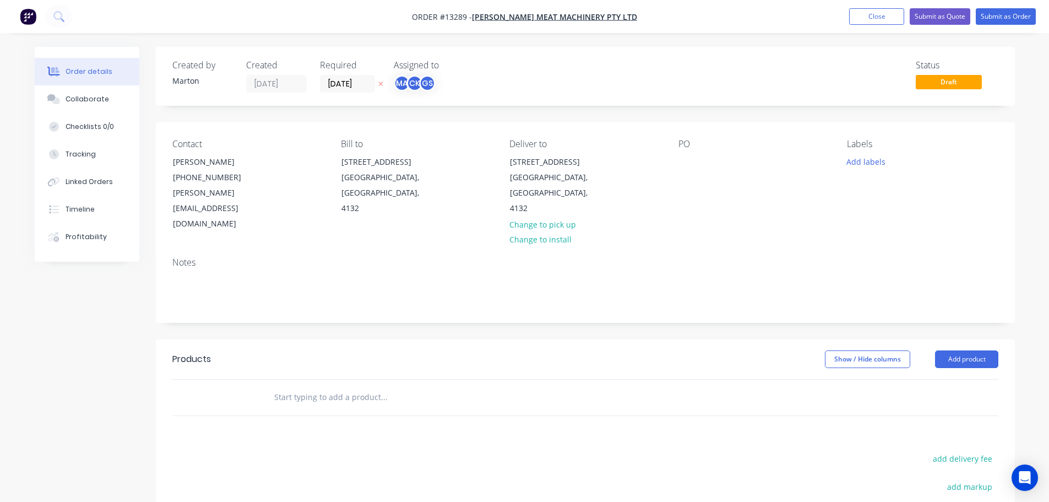
click at [664, 159] on div "Contact [PERSON_NAME] [PHONE_NUMBER] [PERSON_NAME][EMAIL_ADDRESS][DOMAIN_NAME] …" at bounding box center [585, 185] width 859 height 126
click at [679, 160] on div at bounding box center [688, 162] width 18 height 16
click at [853, 165] on button "Add labels" at bounding box center [866, 161] width 51 height 15
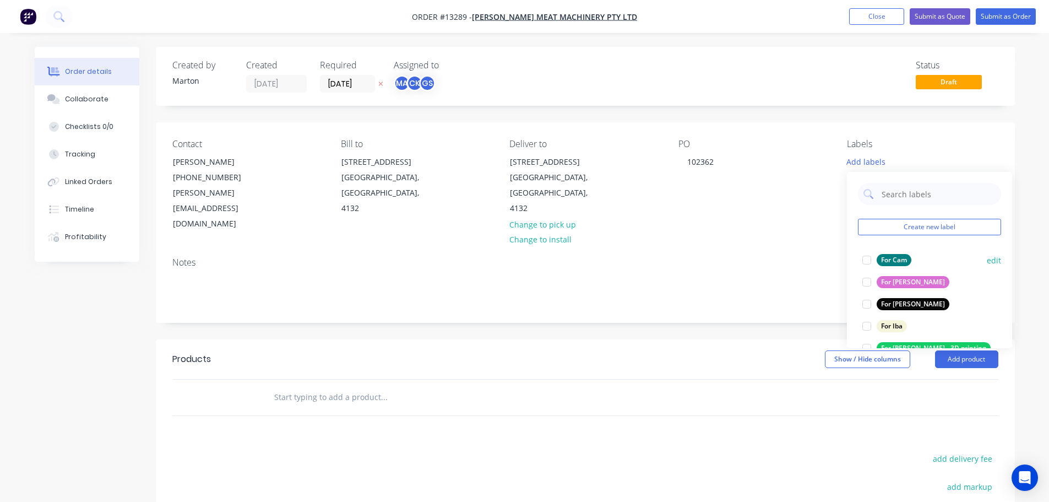
click at [868, 260] on div at bounding box center [867, 260] width 22 height 22
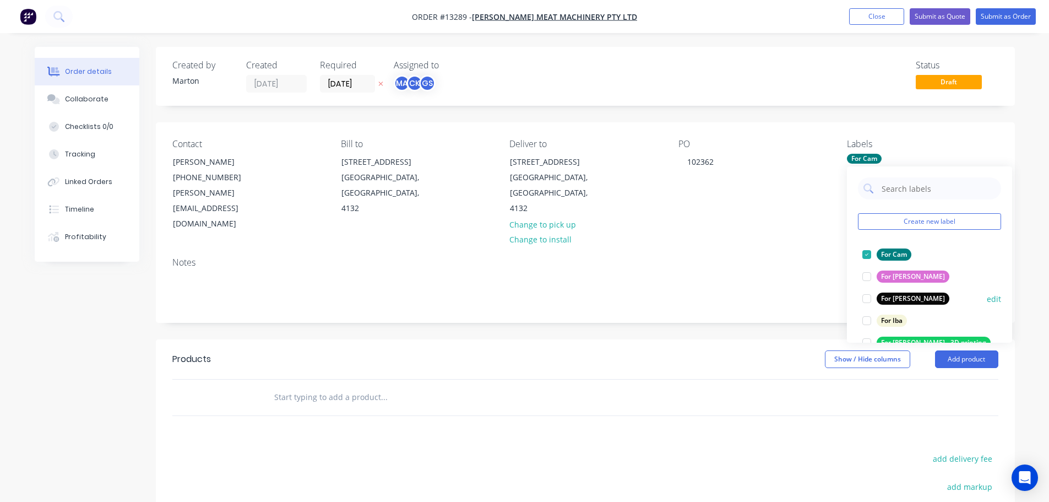
click at [866, 296] on div at bounding box center [867, 299] width 22 height 22
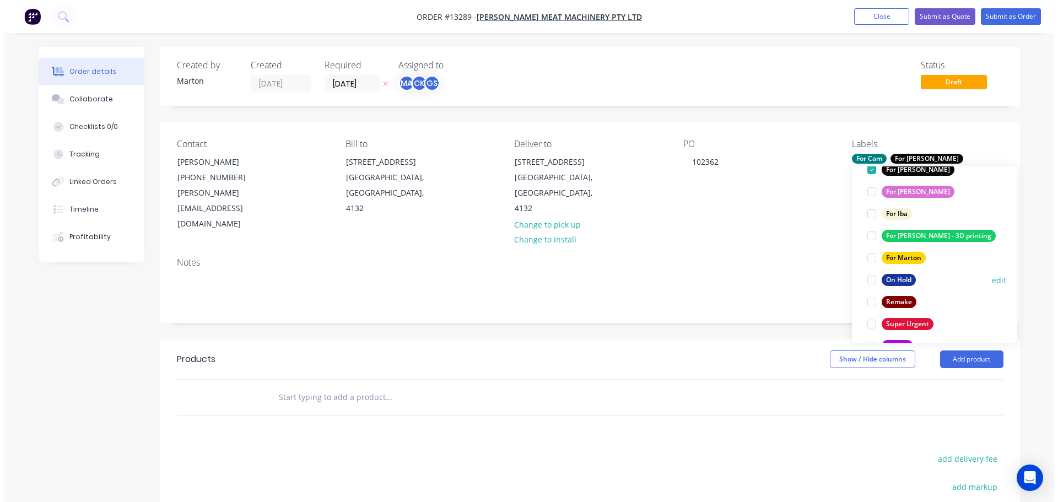
scroll to position [110, 0]
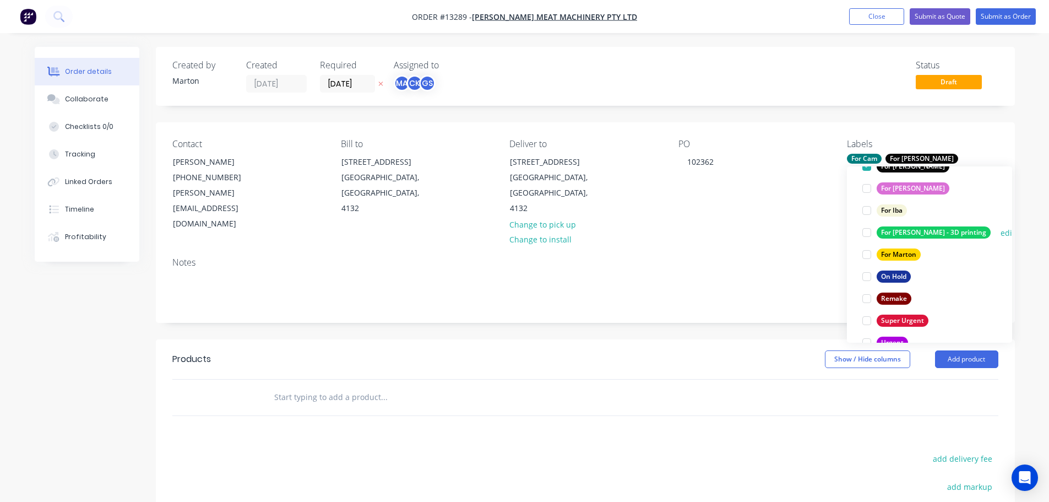
click at [866, 256] on div at bounding box center [867, 254] width 22 height 22
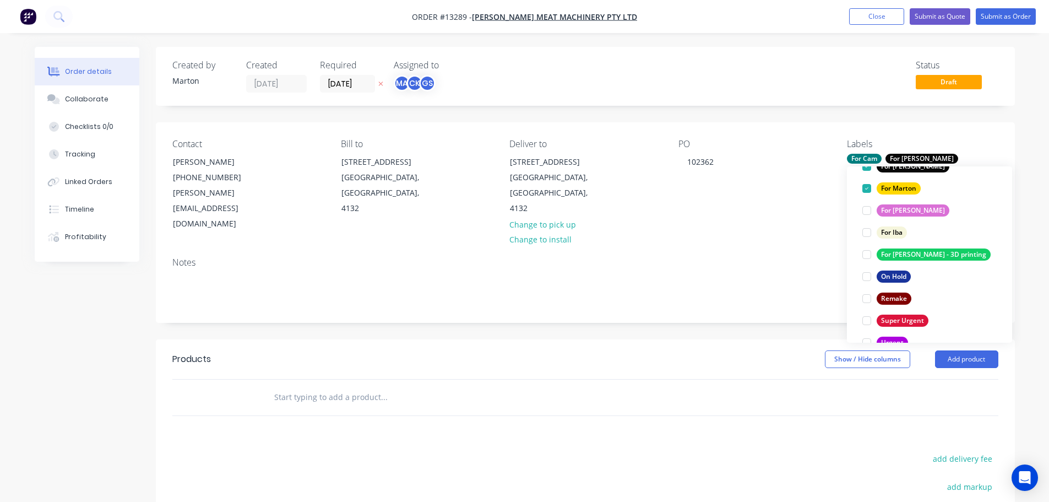
click at [347, 386] on input "text" at bounding box center [384, 397] width 220 height 22
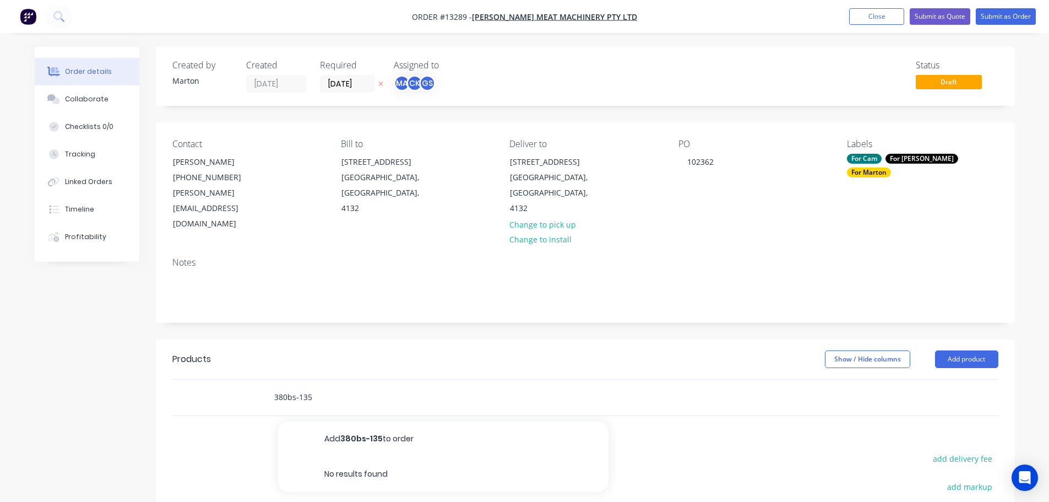
type input "380bs-135"
click at [530, 313] on div "Created by Marton Created [DATE] Required [DATE] Assigned to MA CK GS Status Dr…" at bounding box center [585, 363] width 859 height 633
click at [879, 24] on button "Close" at bounding box center [876, 16] width 55 height 17
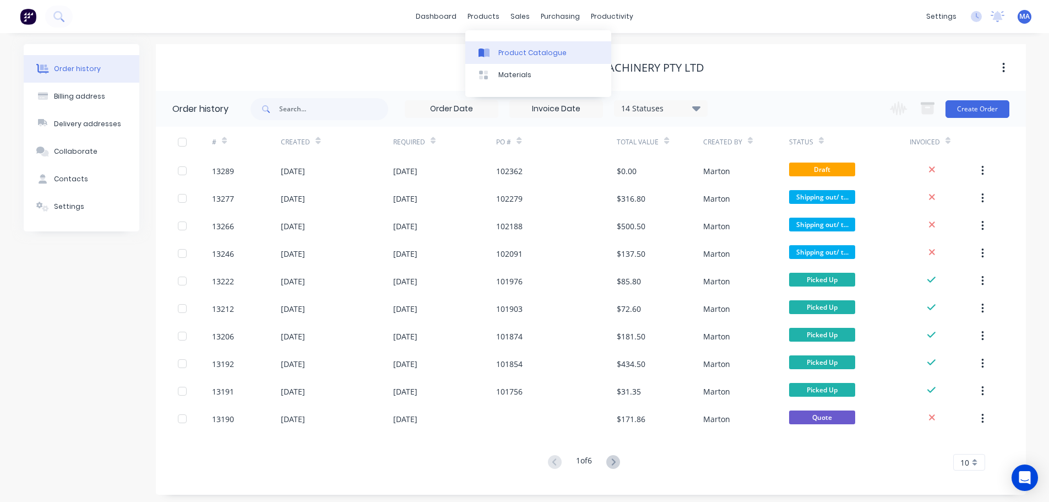
click at [499, 50] on div "Product Catalogue" at bounding box center [532, 53] width 68 height 10
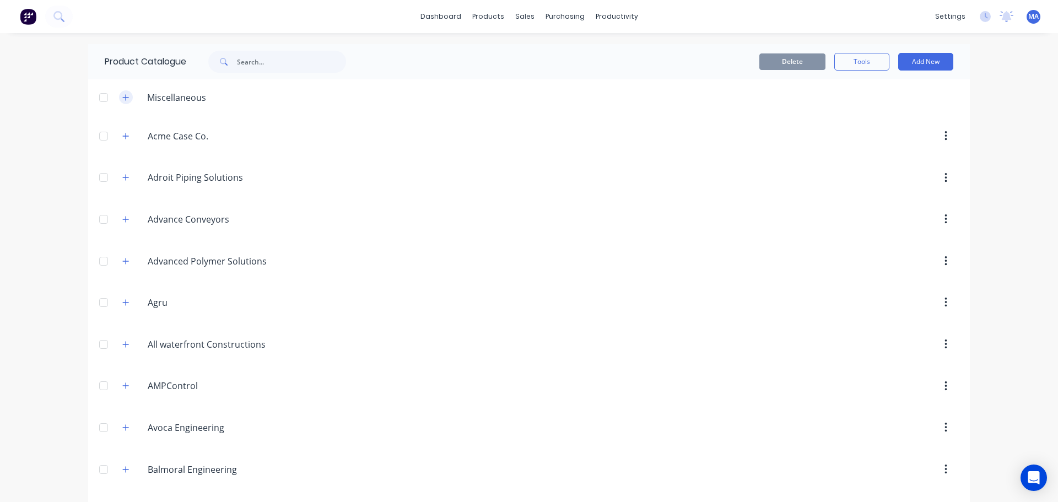
click at [125, 96] on icon "button" at bounding box center [125, 98] width 7 height 8
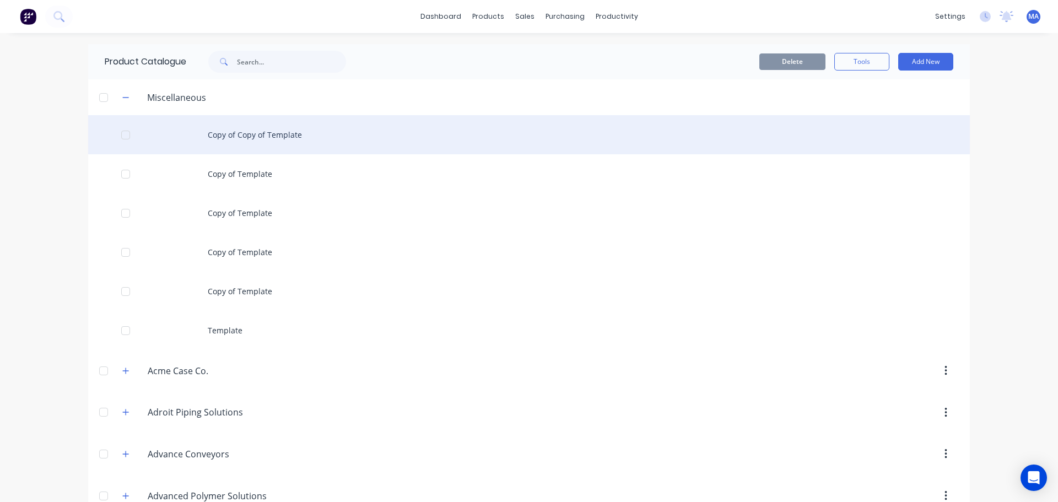
click at [198, 137] on div "Copy of Copy of Template" at bounding box center [528, 134] width 881 height 39
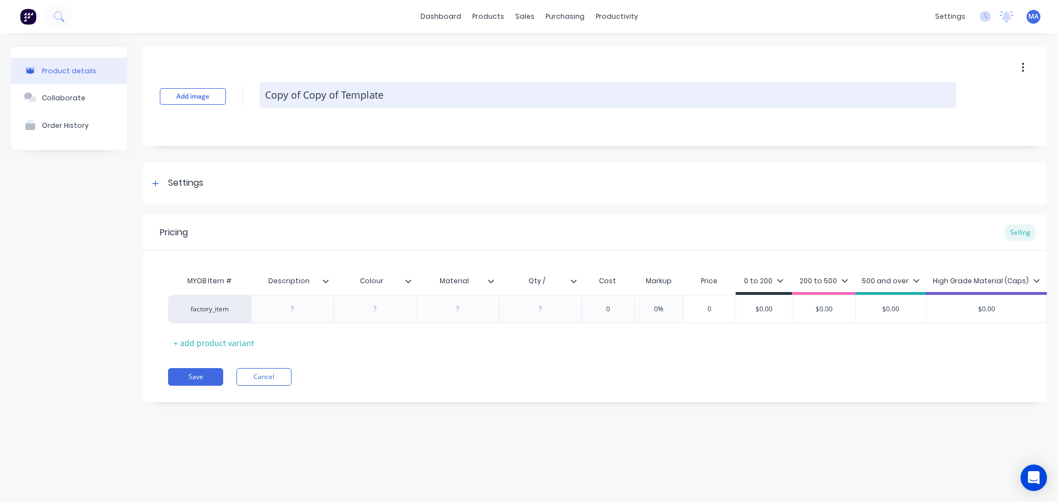
click at [357, 99] on textarea "Copy of Copy of Template" at bounding box center [607, 95] width 696 height 26
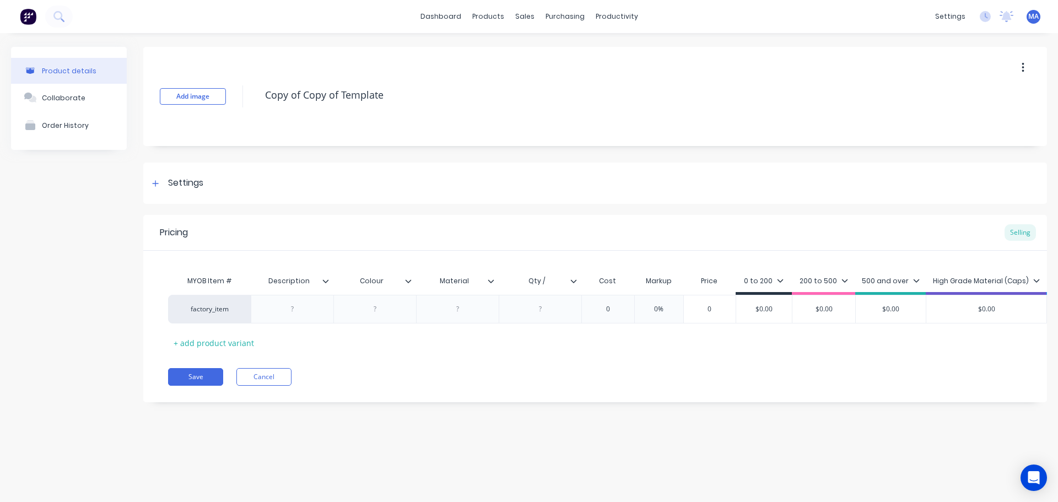
drag, startPoint x: 418, startPoint y: 98, endPoint x: 255, endPoint y: 100, distance: 163.0
click at [257, 99] on div "Add image Copy of Copy of Template" at bounding box center [594, 96] width 903 height 99
type textarea "x"
type textarea "3"
type textarea "x"
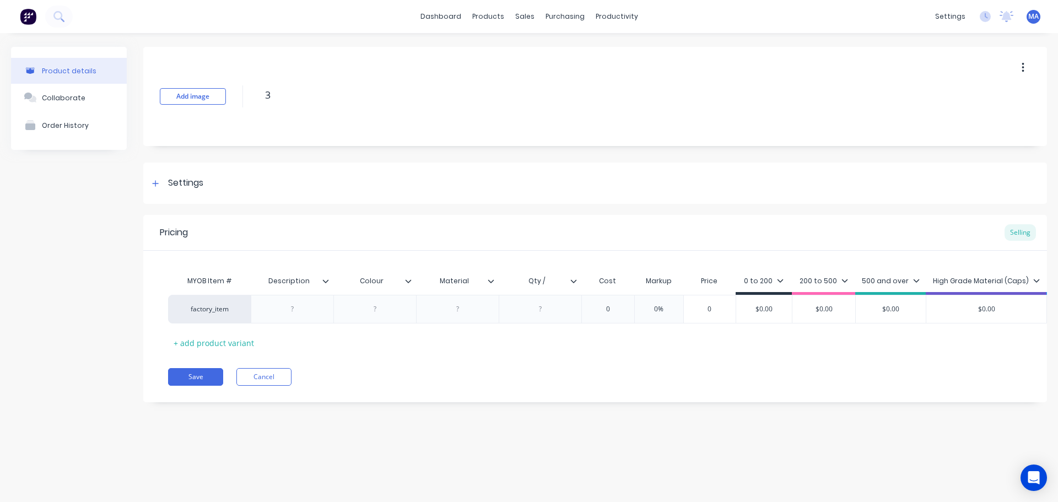
type textarea "38"
type textarea "x"
type textarea "380"
type textarea "x"
type textarea "380B"
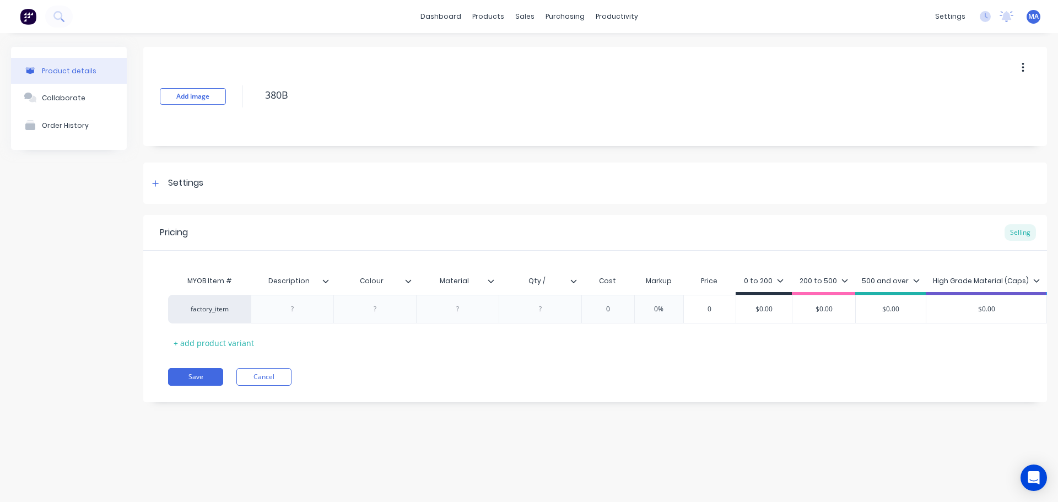
type textarea "x"
type textarea "380BS"
type textarea "x"
type textarea "380BS-"
type textarea "x"
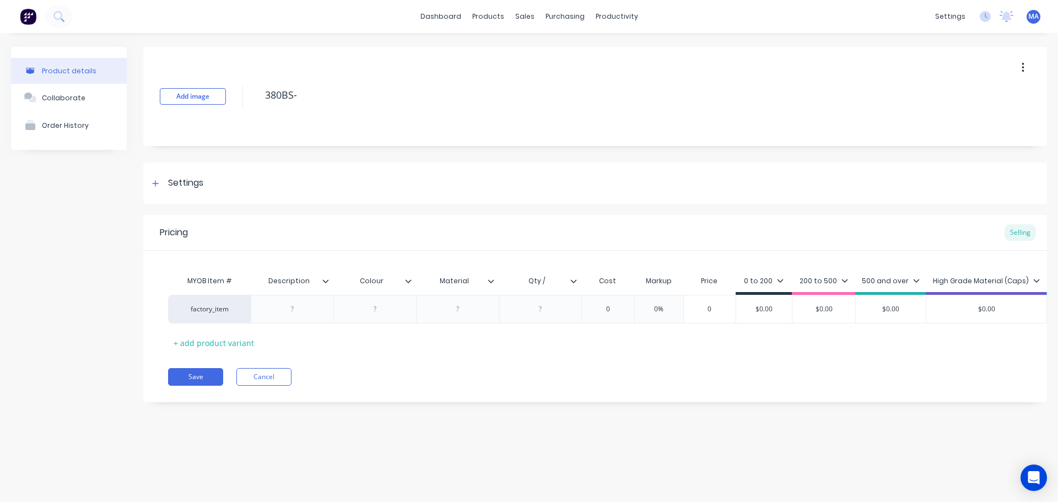
type textarea "380BS-1"
type textarea "x"
type textarea "380BS-13"
type textarea "x"
type textarea "380BS-135"
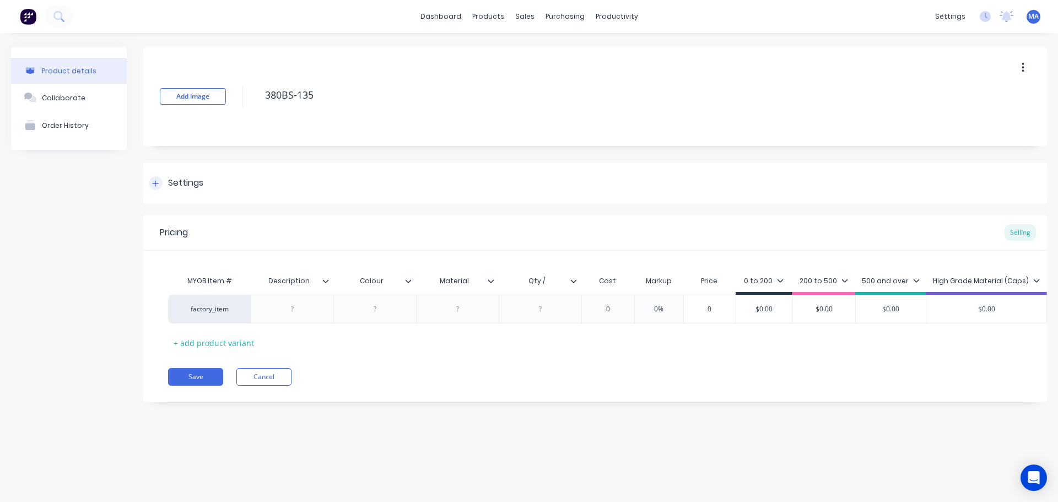
type textarea "x"
type textarea "380BS-135"
click at [197, 174] on div "Settings" at bounding box center [594, 182] width 903 height 41
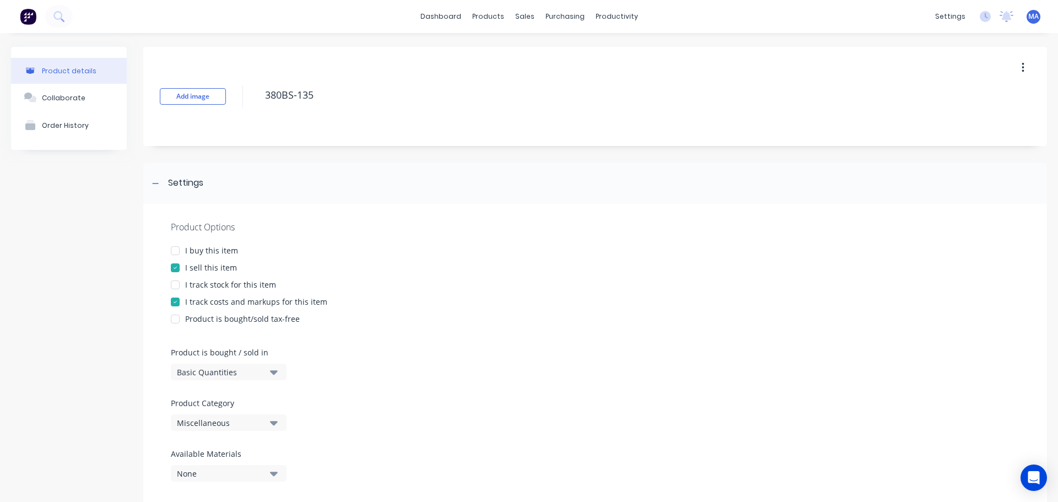
click at [234, 427] on div "Miscellaneous" at bounding box center [221, 423] width 88 height 12
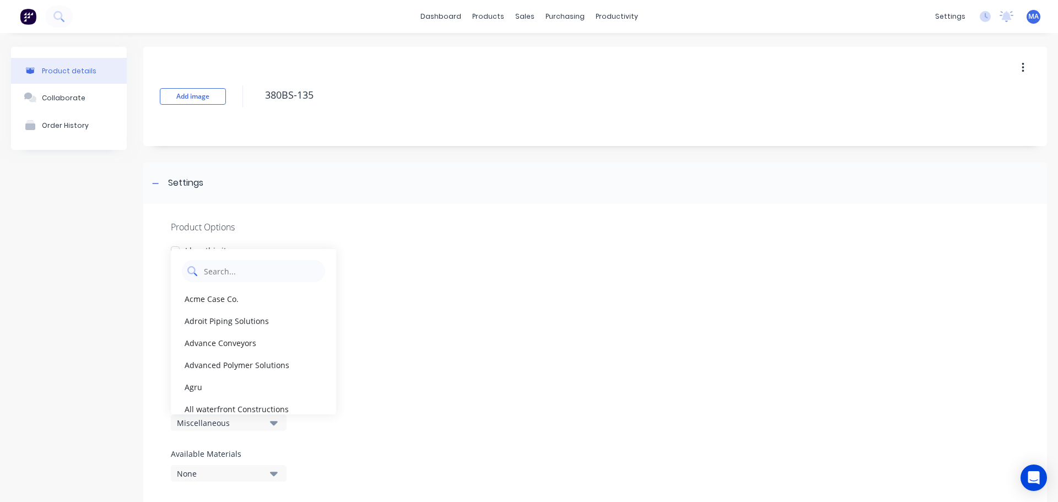
click at [246, 274] on Category "text" at bounding box center [261, 271] width 117 height 22
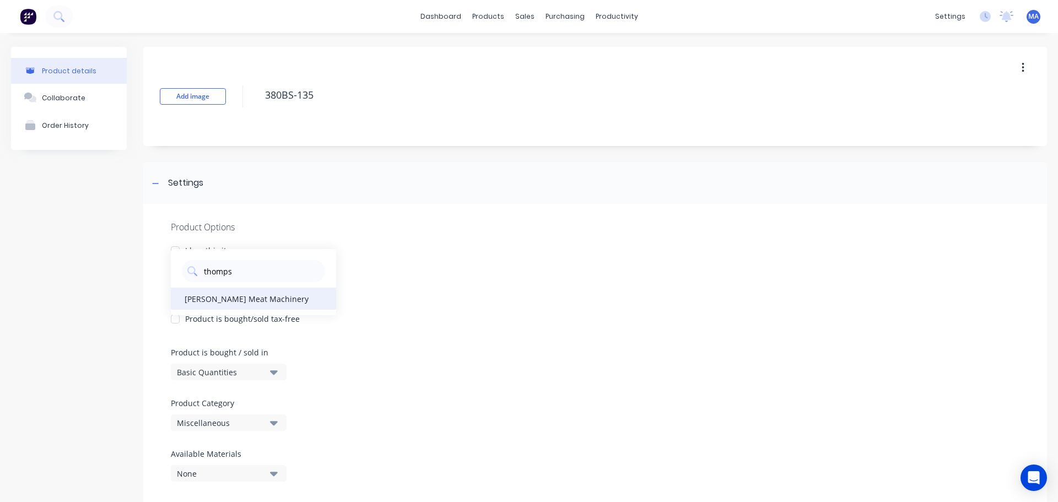
type Category "thomps"
click at [275, 294] on div "[PERSON_NAME] Meat Machinery" at bounding box center [253, 299] width 165 height 22
type textarea "x"
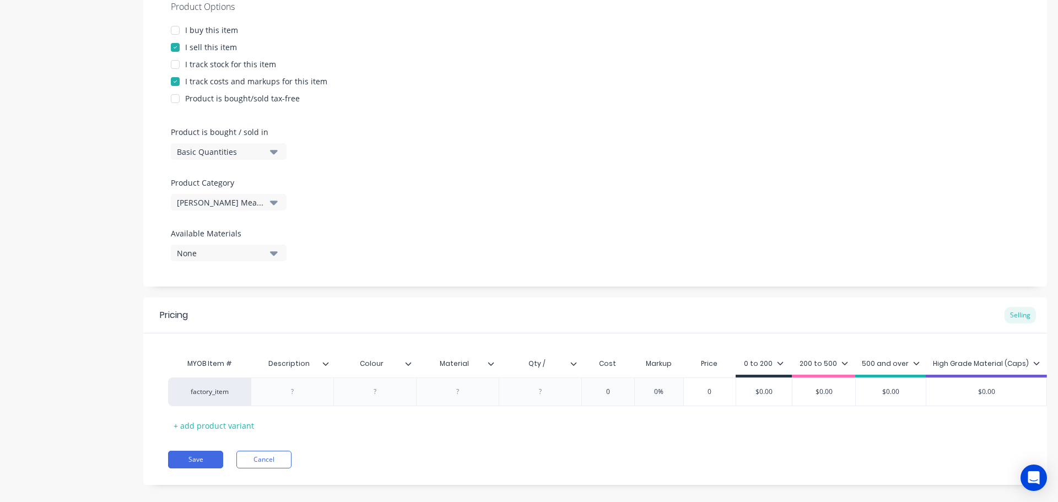
scroll to position [242, 0]
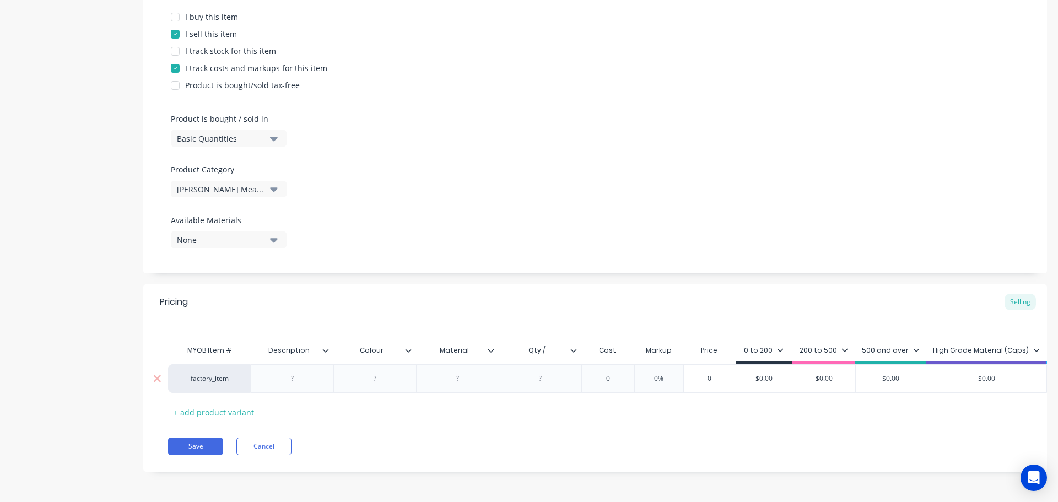
click at [296, 371] on div at bounding box center [292, 378] width 55 height 14
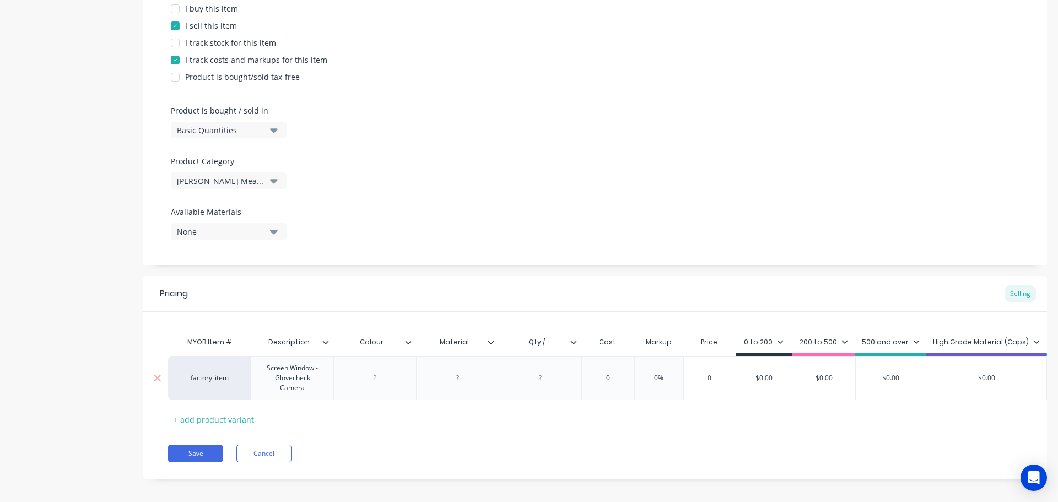
click at [301, 380] on div "Screen Window - Glovecheck Camera" at bounding box center [292, 378] width 73 height 34
type textarea "x"
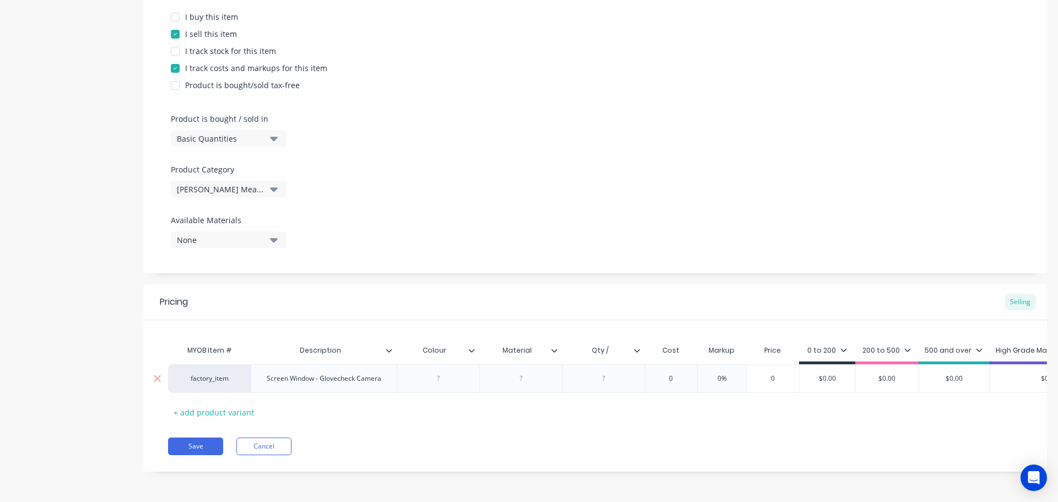
click at [367, 377] on div "factory_item Screen Window - Glovecheck Camera 0 0% 0 $0.00 $0.00 $0.00 $0.00 $…" at bounding box center [695, 378] width 1055 height 29
type textarea "x"
click at [616, 345] on input "Qty /" at bounding box center [600, 350] width 76 height 10
type input "Qty / sheet"
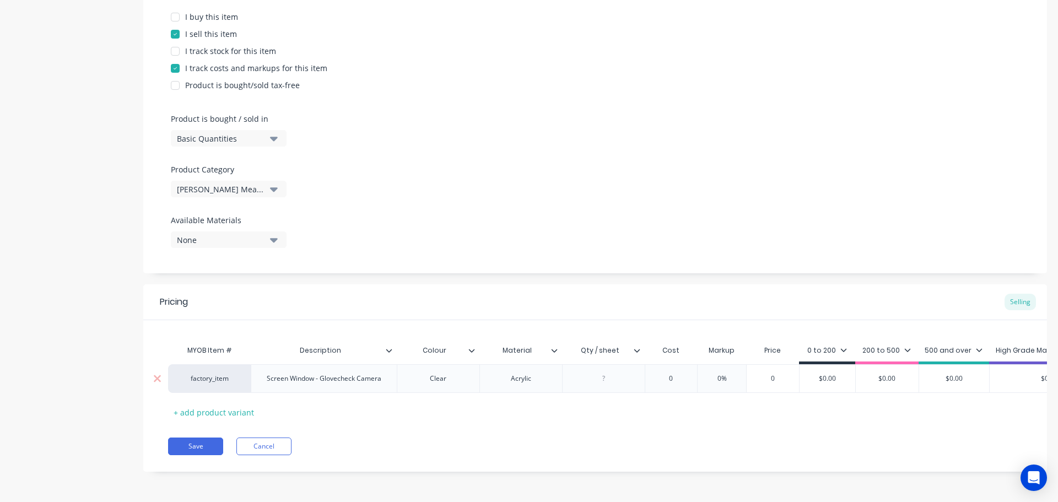
click at [610, 371] on div at bounding box center [603, 378] width 55 height 14
type textarea "x"
click at [603, 376] on div at bounding box center [603, 378] width 55 height 14
type textarea "x"
type input "0"
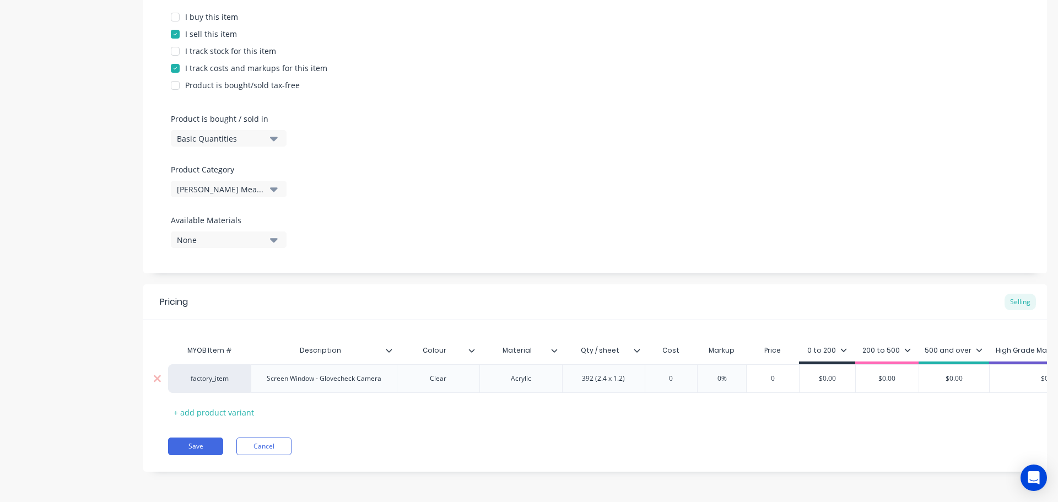
click at [678, 373] on input "0" at bounding box center [670, 378] width 55 height 10
click at [679, 373] on input "0" at bounding box center [670, 378] width 55 height 10
click at [603, 372] on div "392 (2.4 x 1.2)" at bounding box center [603, 378] width 61 height 14
click at [605, 373] on div "392 (2.4 x 1.2)" at bounding box center [603, 378] width 61 height 14
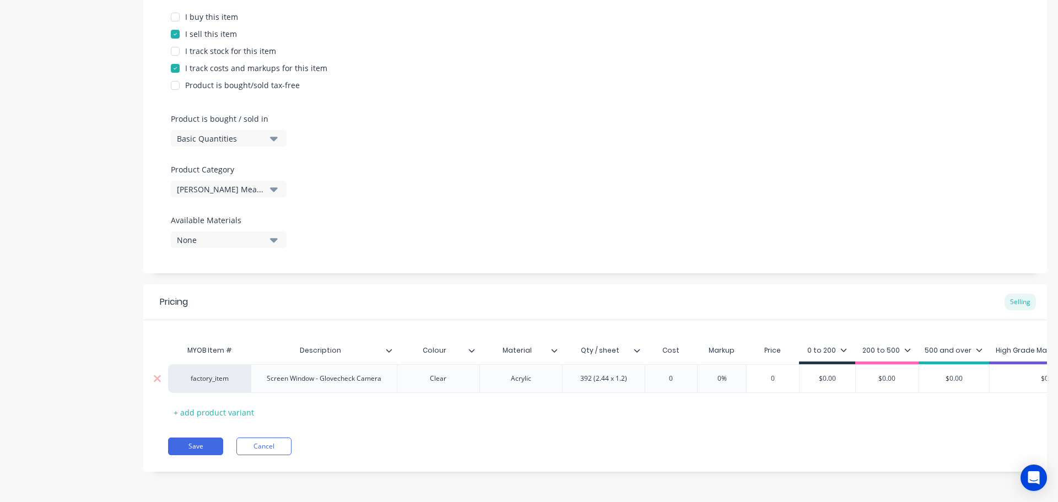
drag, startPoint x: 624, startPoint y: 373, endPoint x: 624, endPoint y: 381, distance: 8.3
click at [624, 373] on div "392 (2.44 x 1.2)" at bounding box center [603, 378] width 64 height 14
click at [686, 373] on input "0" at bounding box center [676, 378] width 55 height 10
type textarea "x"
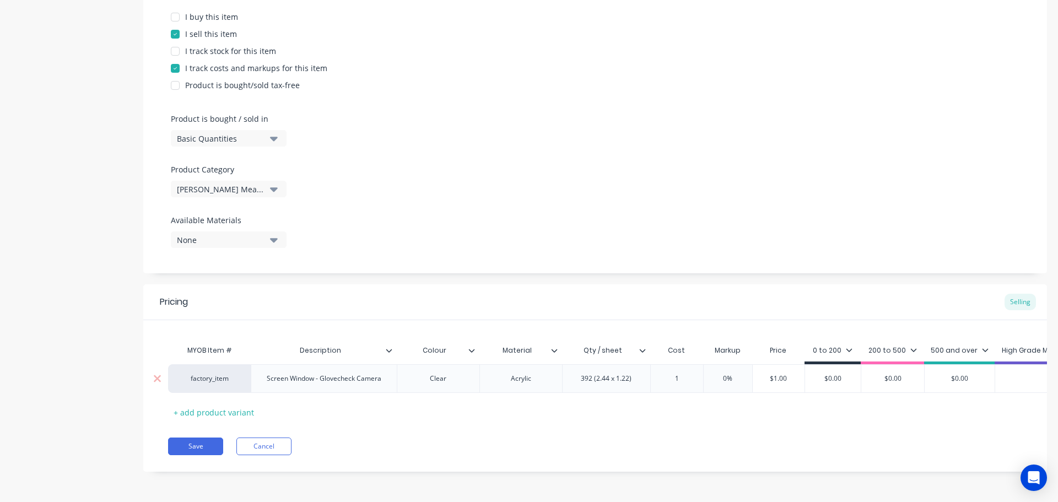
type input "1."
type textarea "x"
type input "1.3"
type textarea "x"
type input "1.31"
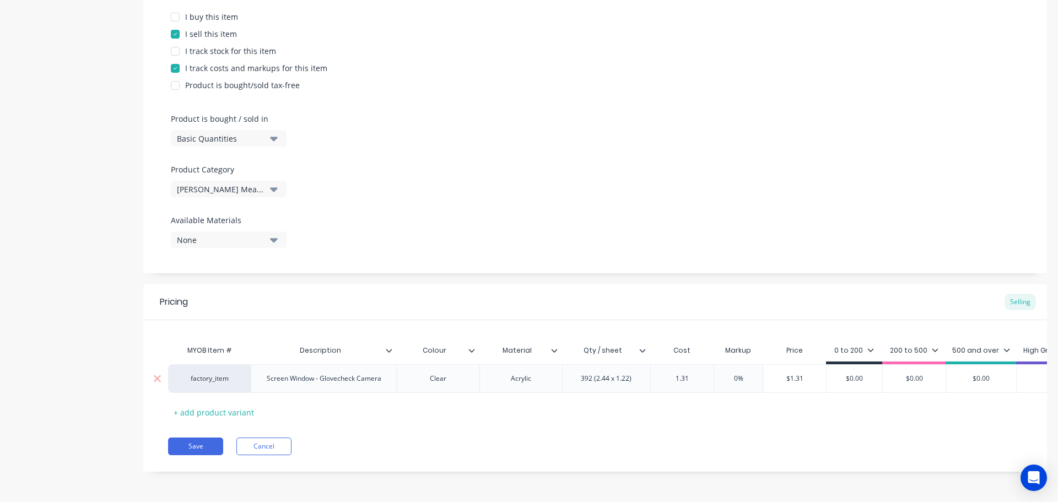
type input "0%"
click at [747, 373] on input "0%" at bounding box center [738, 378] width 55 height 10
type input "$1.31"
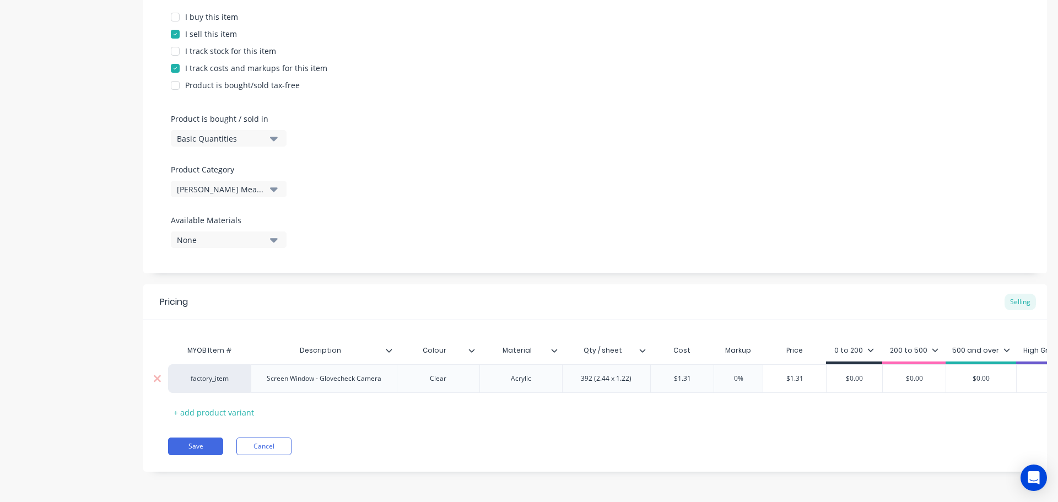
click at [799, 373] on input "$1.31" at bounding box center [794, 378] width 63 height 10
type textarea "x"
type input "$3"
type input "$0.00"
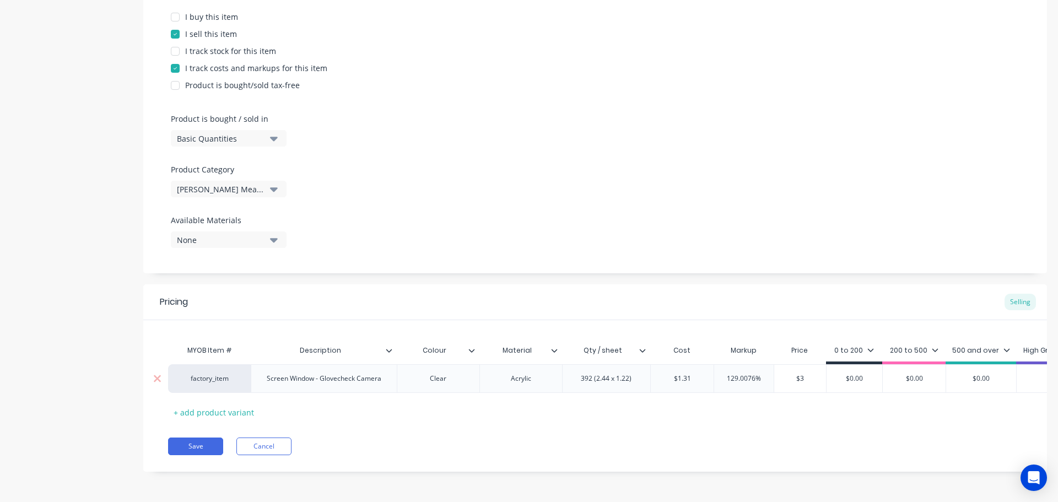
click at [843, 373] on input "$0.00" at bounding box center [854, 378] width 56 height 10
drag, startPoint x: 860, startPoint y: 368, endPoint x: 821, endPoint y: 368, distance: 39.7
click at [821, 368] on div "factory_item Screen Window - Glovecheck Camera Clear Acrylic 392 (2.44 x 1.22) …" at bounding box center [709, 378] width 1082 height 29
type textarea "x"
type input "3"
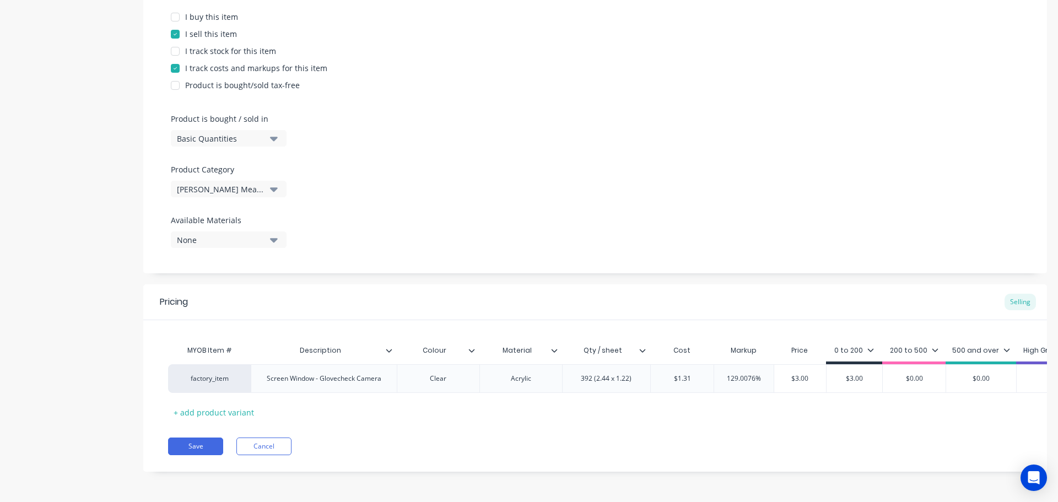
click at [926, 346] on div "200 to 500" at bounding box center [914, 350] width 48 height 10
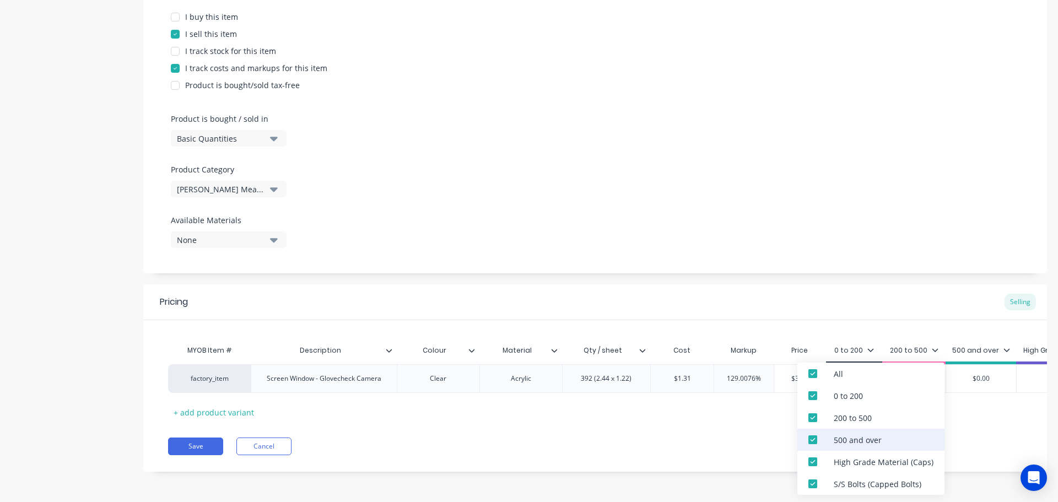
click at [841, 442] on div "500 and over" at bounding box center [857, 440] width 48 height 12
click at [838, 458] on div "High Grade Material (Caps)" at bounding box center [883, 462] width 100 height 12
click at [837, 475] on div "S/S Bolts (Capped Bolts)" at bounding box center [870, 484] width 147 height 22
click at [839, 407] on div "200 to 500" at bounding box center [870, 417] width 147 height 22
type textarea "x"
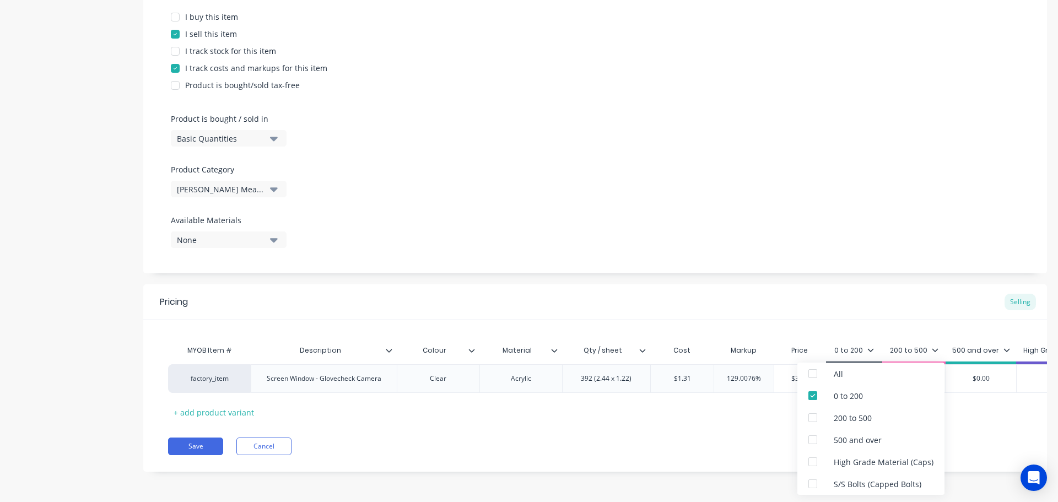
click at [847, 238] on div "Product Options I buy this item I sell this item I track stock for this item I …" at bounding box center [594, 121] width 903 height 303
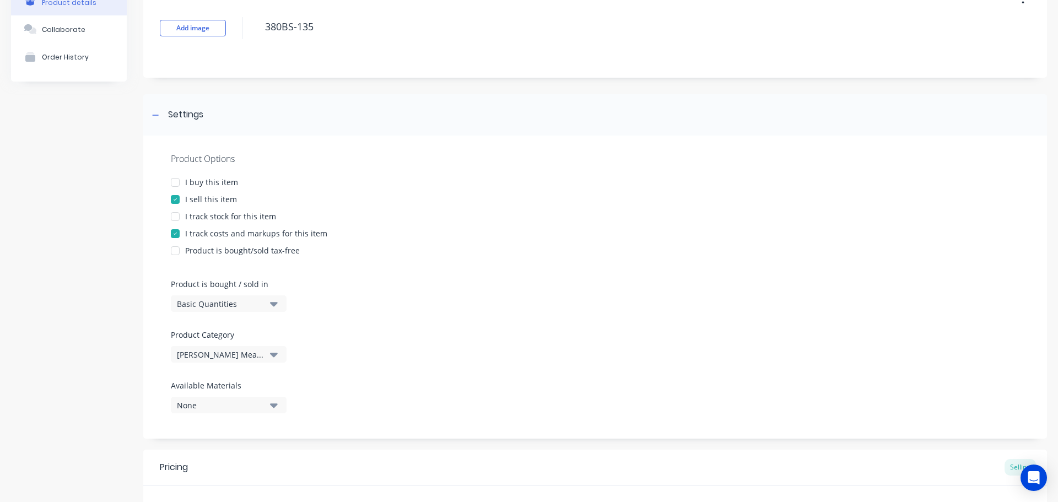
click at [82, 29] on button "Collaborate" at bounding box center [69, 29] width 116 height 28
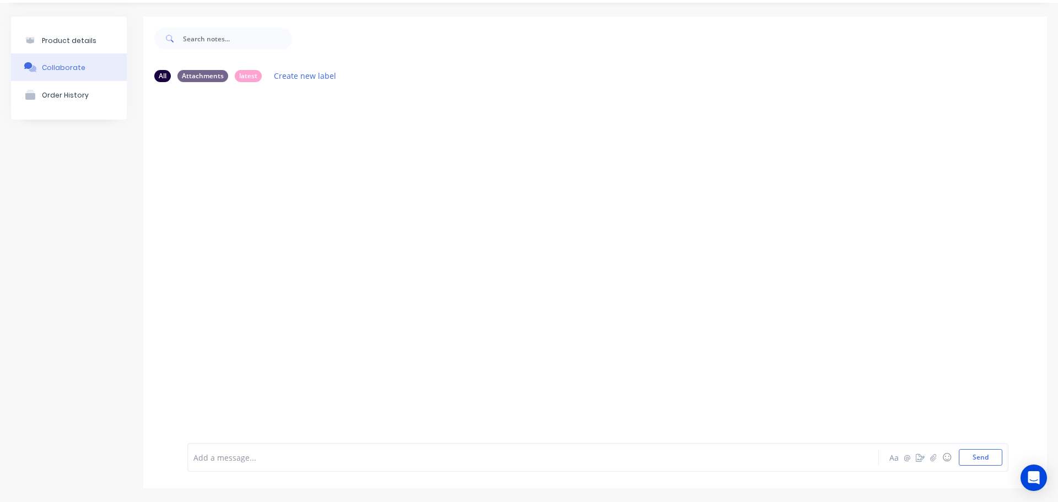
scroll to position [30, 0]
click at [930, 459] on icon "button" at bounding box center [933, 457] width 6 height 7
click at [930, 460] on button "button" at bounding box center [932, 457] width 13 height 13
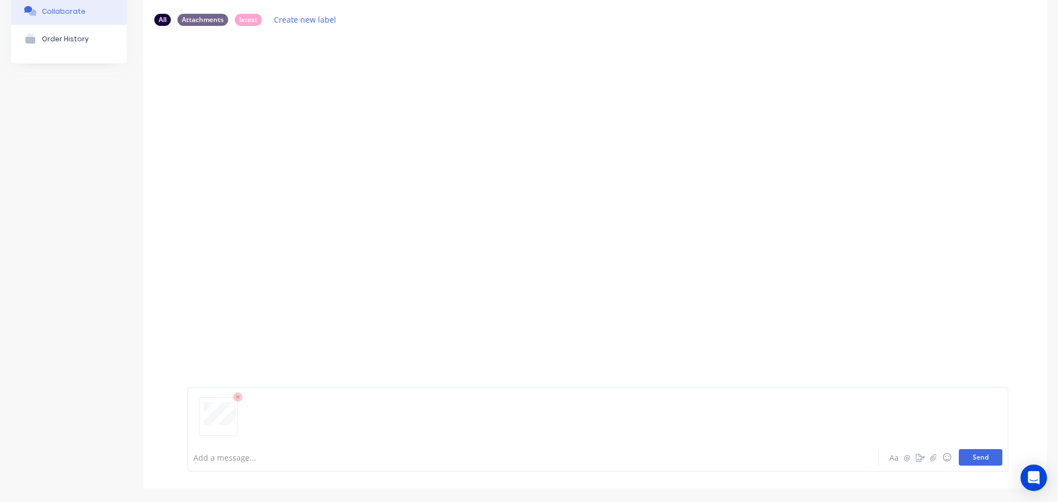
click at [979, 453] on button "Send" at bounding box center [980, 457] width 44 height 17
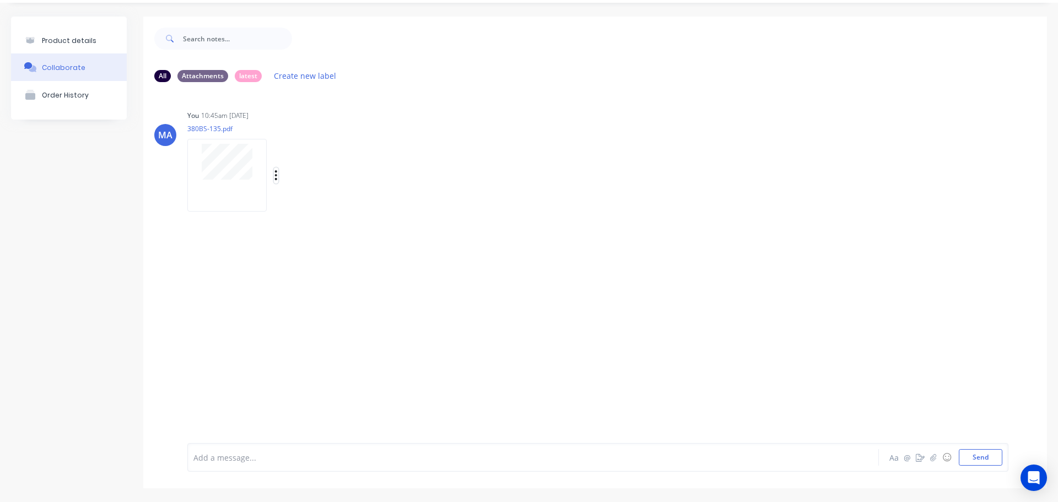
click at [274, 176] on button "button" at bounding box center [276, 175] width 4 height 16
click at [302, 210] on button "Auto-attach to new orders" at bounding box center [348, 205] width 124 height 26
click at [454, 199] on label at bounding box center [454, 199] width 0 height 0
click at [437, 208] on input "checkbox" at bounding box center [433, 204] width 9 height 10
checkbox input "true"
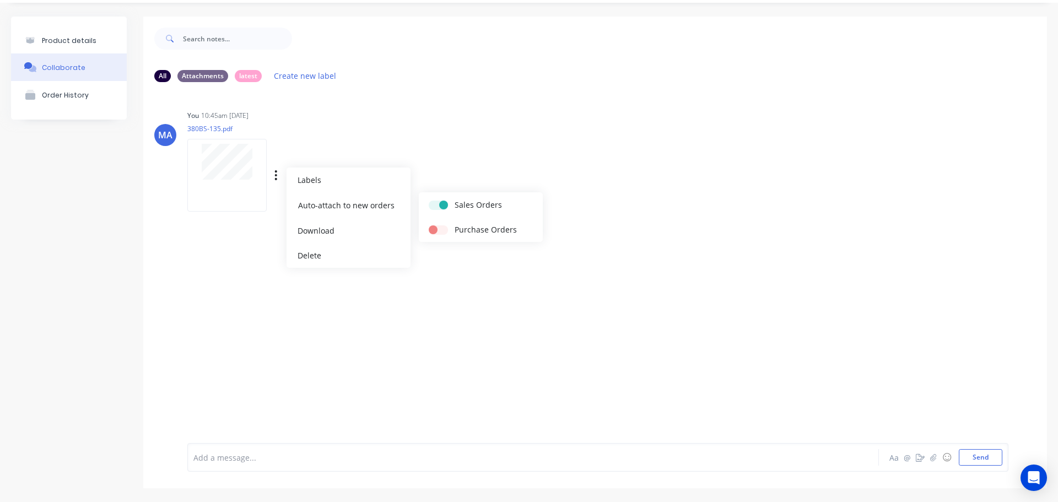
click at [426, 153] on div "You 10:45am [DATE] 380BS-135.pdf Labels Auto-attach to new orders Sales Orders …" at bounding box center [359, 156] width 344 height 99
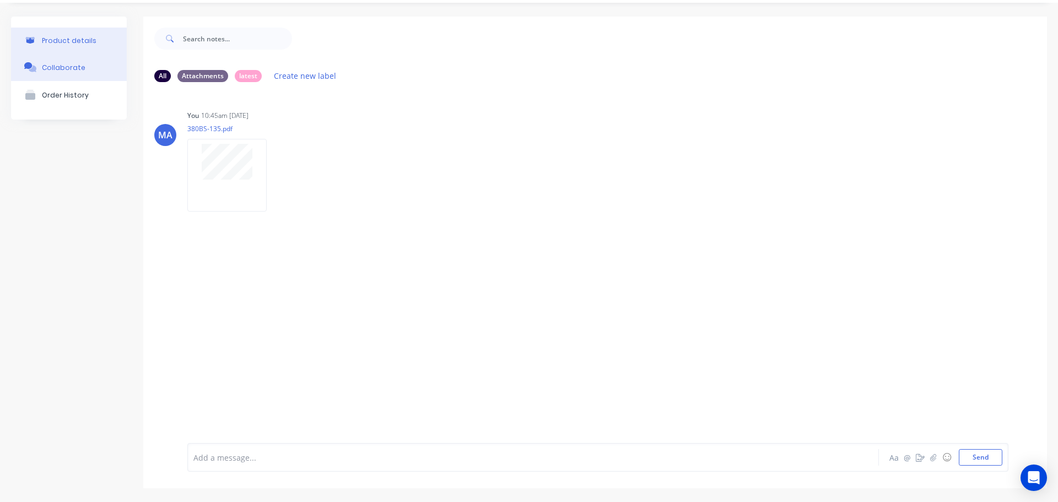
click at [97, 52] on button "Product details" at bounding box center [69, 41] width 116 height 26
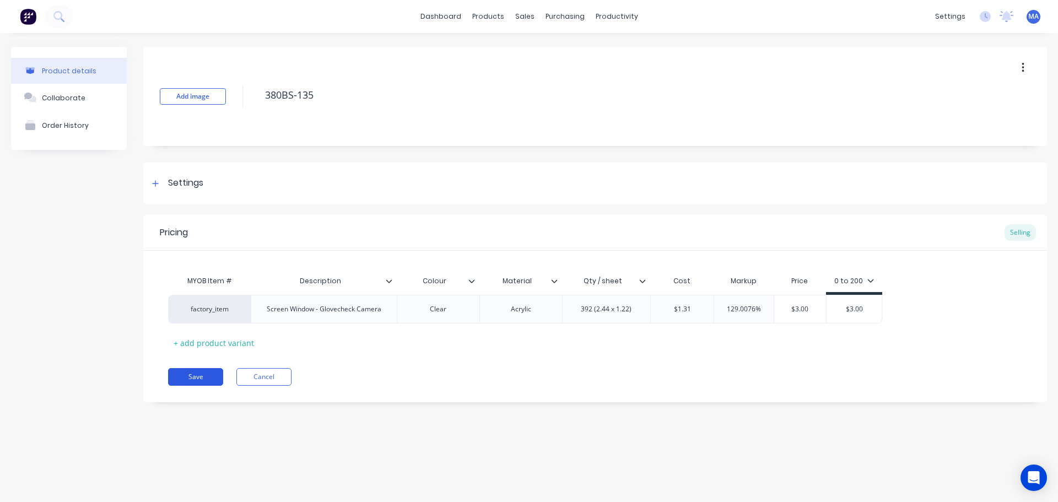
click at [204, 374] on button "Save" at bounding box center [195, 377] width 55 height 18
type textarea "x"
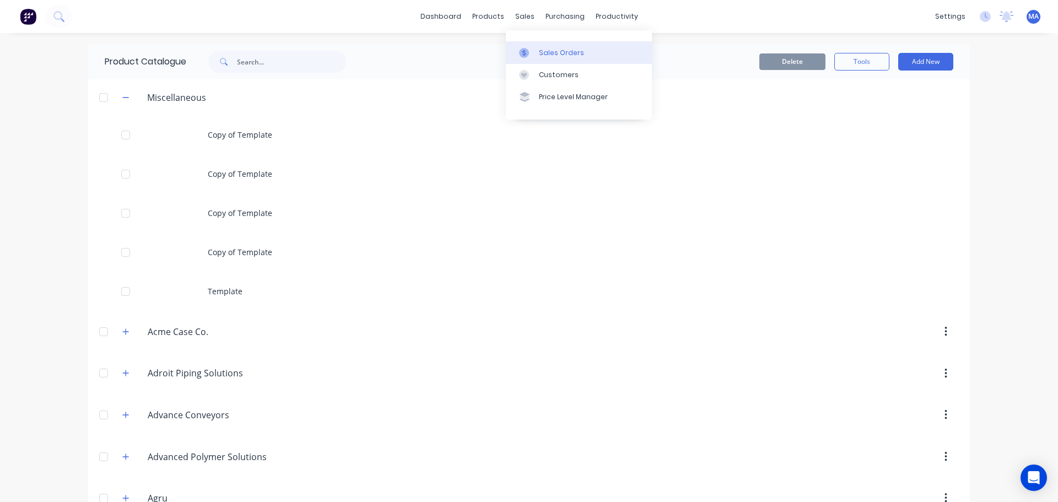
click at [533, 51] on div at bounding box center [527, 53] width 17 height 10
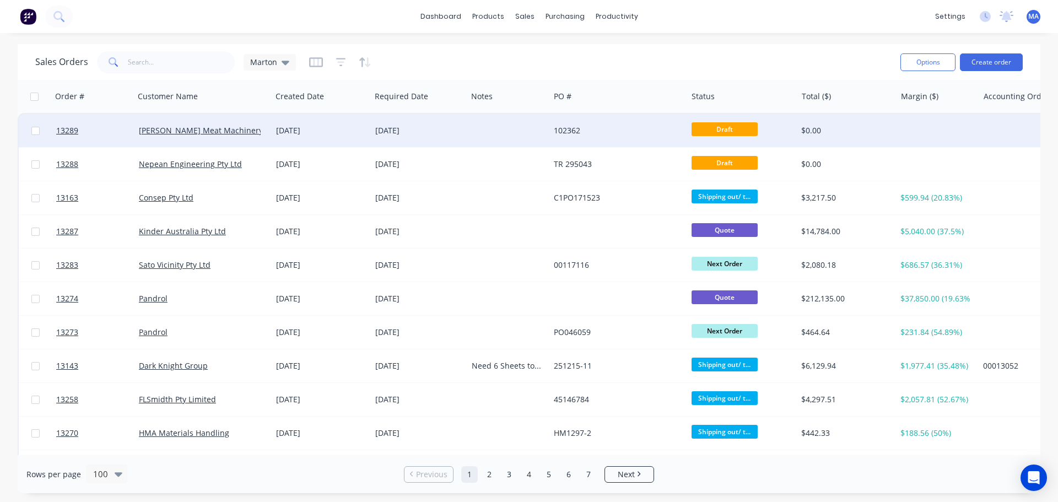
click at [330, 128] on div "[DATE]" at bounding box center [321, 130] width 90 height 11
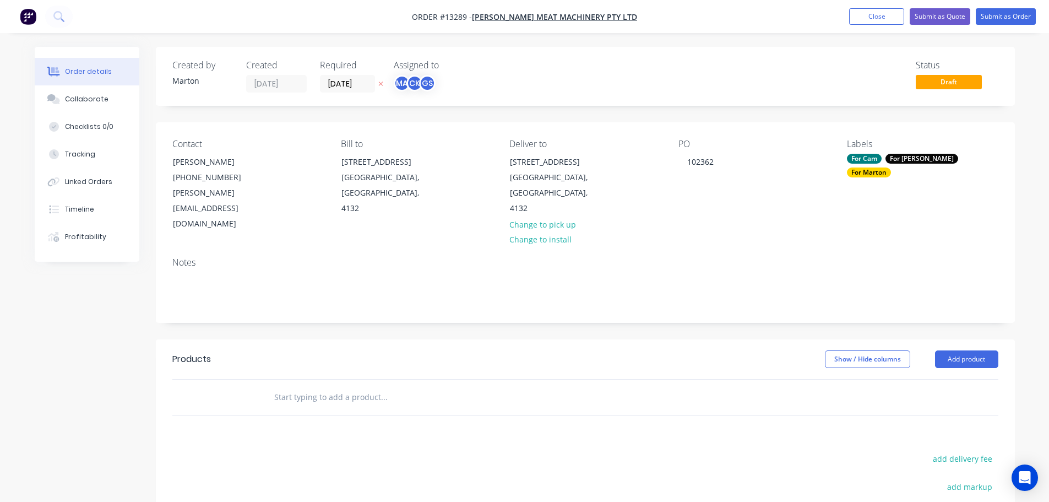
click at [326, 386] on input "text" at bounding box center [384, 397] width 220 height 22
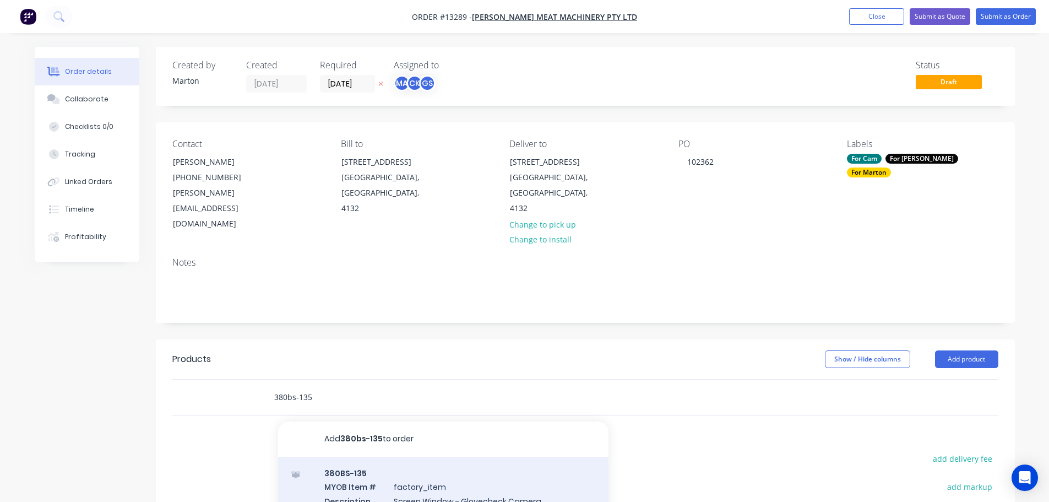
type input "380bs-135"
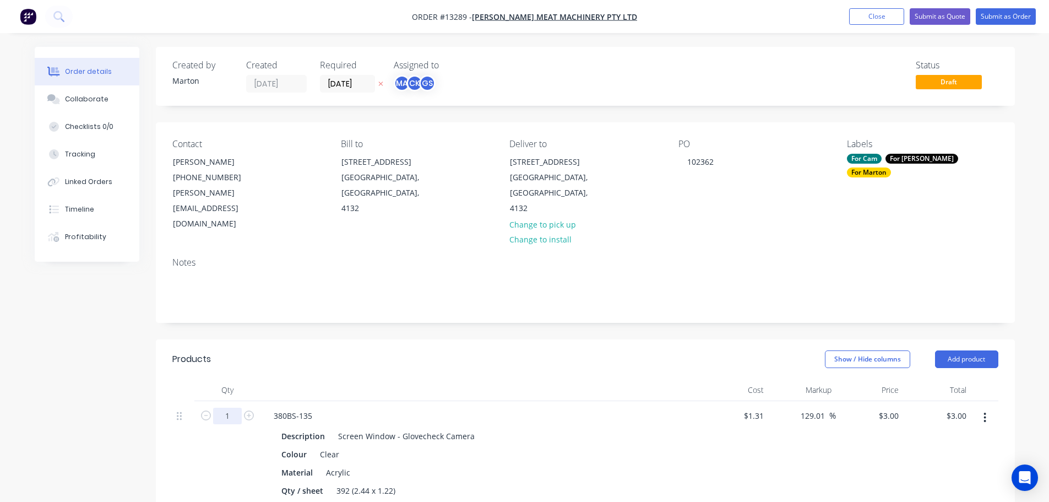
click at [226, 408] on input "1" at bounding box center [227, 416] width 29 height 17
click at [246, 410] on icon "button" at bounding box center [249, 415] width 10 height 10
type input "2"
type input "$6.00"
click at [246, 410] on icon "button" at bounding box center [249, 415] width 10 height 10
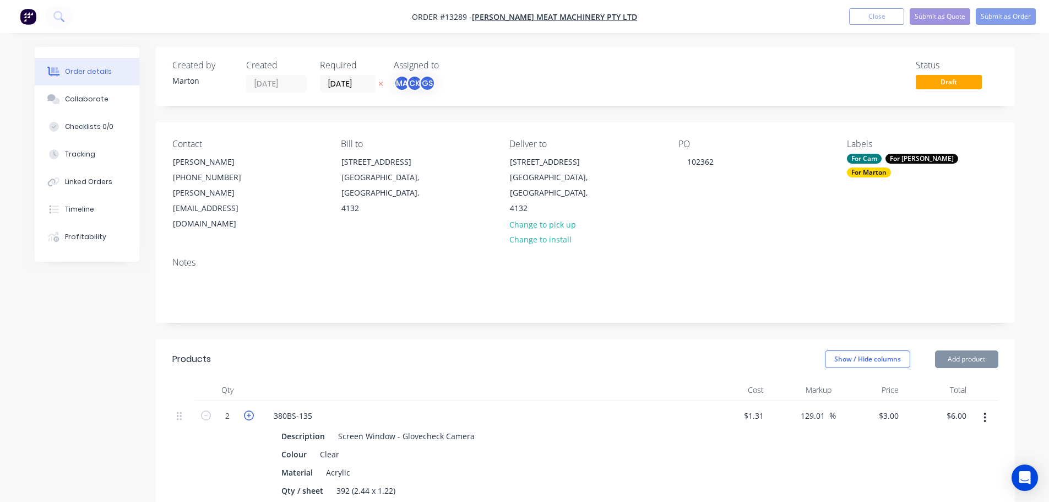
type input "3"
type input "$9.00"
click at [440, 360] on header "Products Show / Hide columns Add product" at bounding box center [585, 359] width 859 height 40
click at [1018, 14] on button "Submit as Order" at bounding box center [1006, 16] width 60 height 17
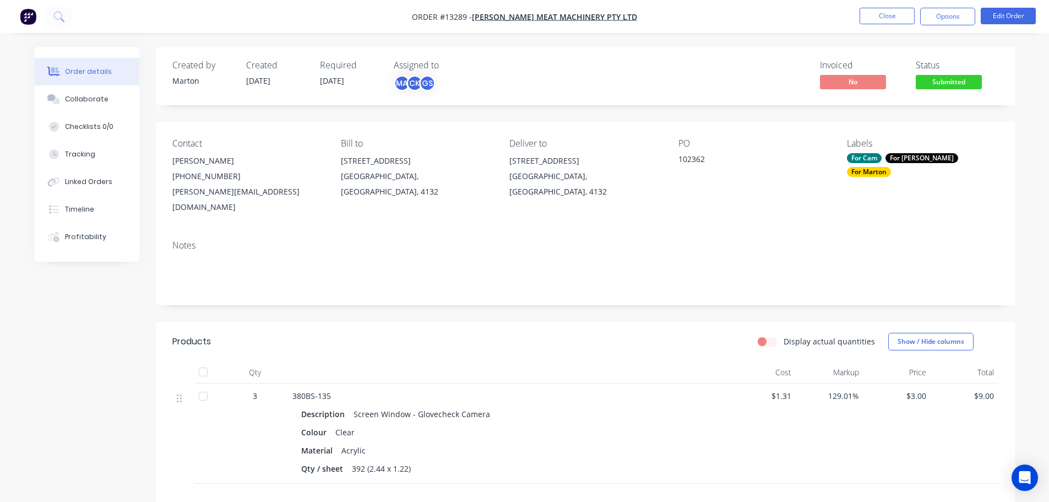
click at [950, 77] on span "Submitted" at bounding box center [949, 82] width 66 height 14
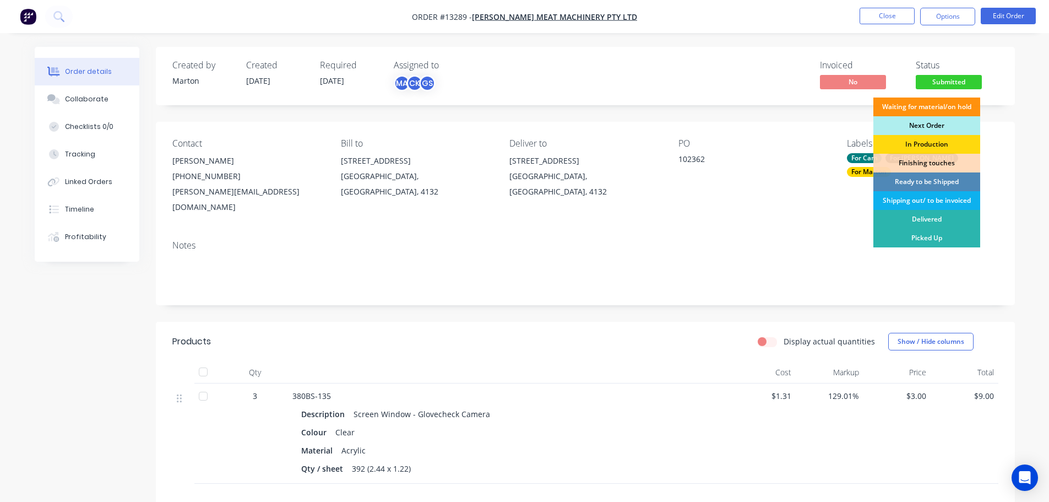
click at [926, 124] on div "Next Order" at bounding box center [927, 125] width 107 height 19
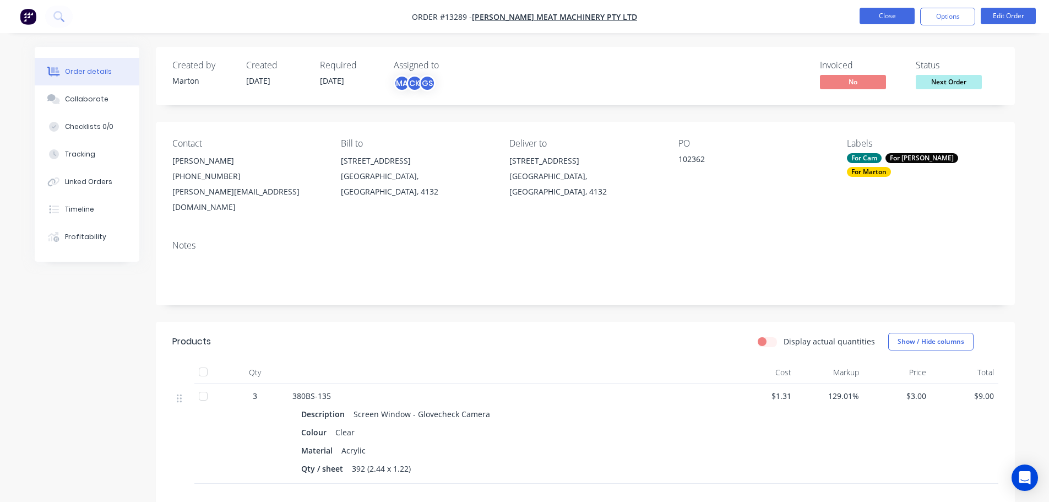
click at [893, 20] on button "Close" at bounding box center [887, 16] width 55 height 17
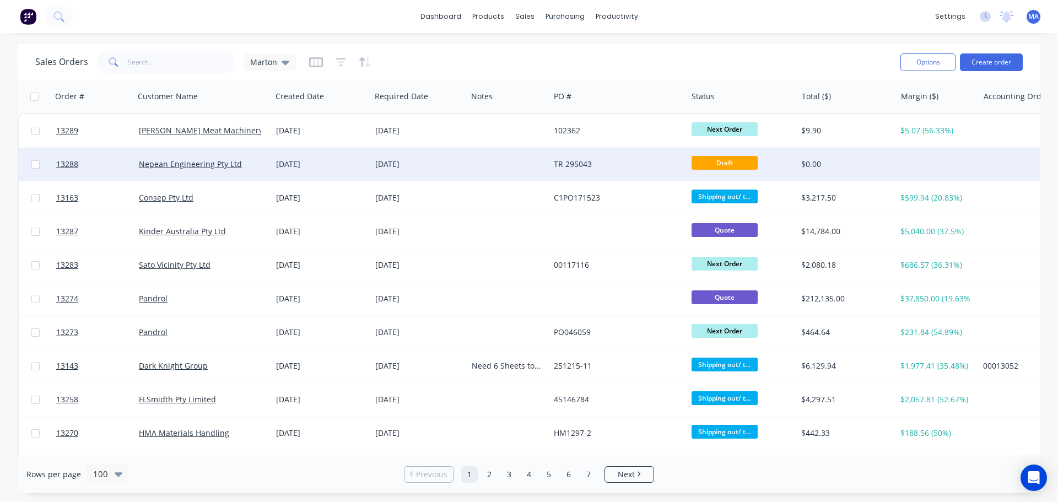
click at [299, 159] on div "[DATE]" at bounding box center [321, 164] width 90 height 11
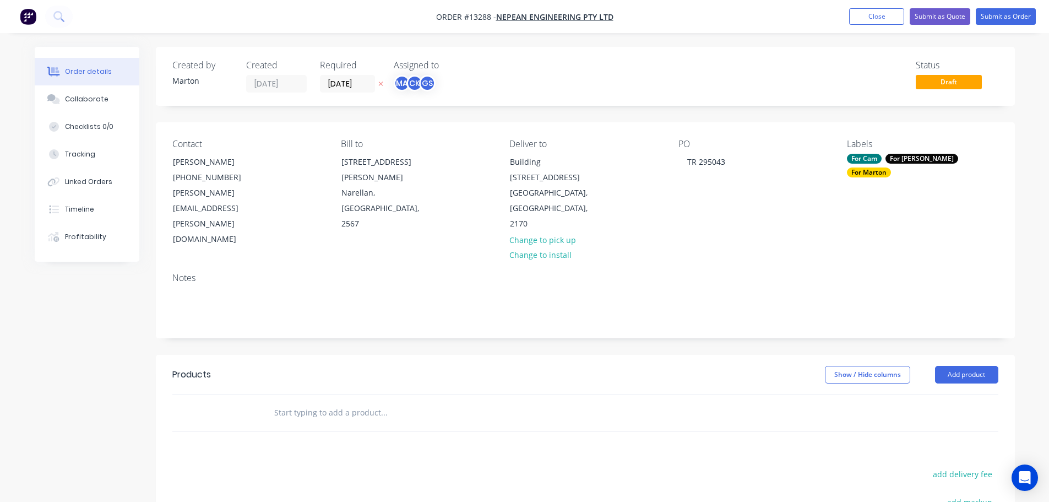
click at [331, 402] on input "text" at bounding box center [384, 413] width 220 height 22
click at [958, 366] on button "Add product" at bounding box center [966, 375] width 63 height 18
click at [941, 394] on div "Product catalogue" at bounding box center [946, 402] width 85 height 16
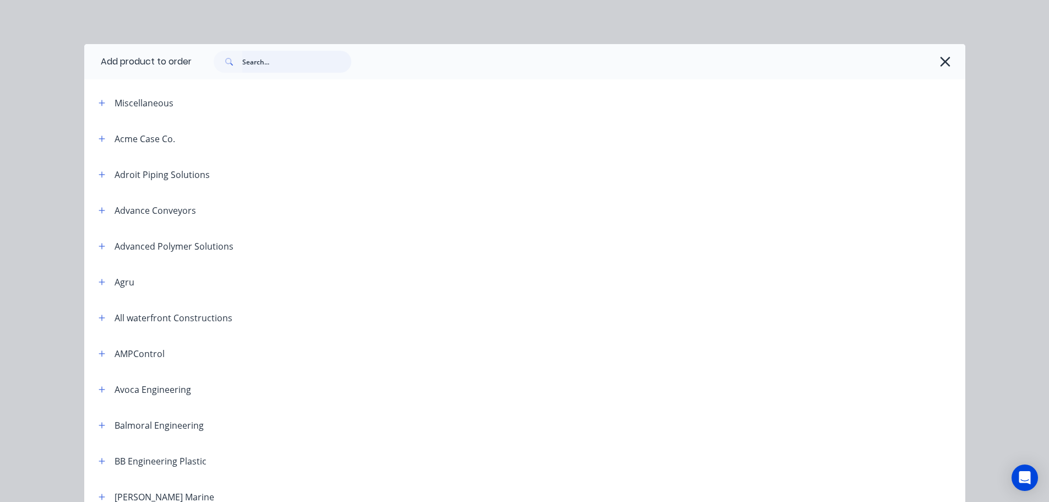
click at [314, 58] on input "text" at bounding box center [296, 62] width 109 height 22
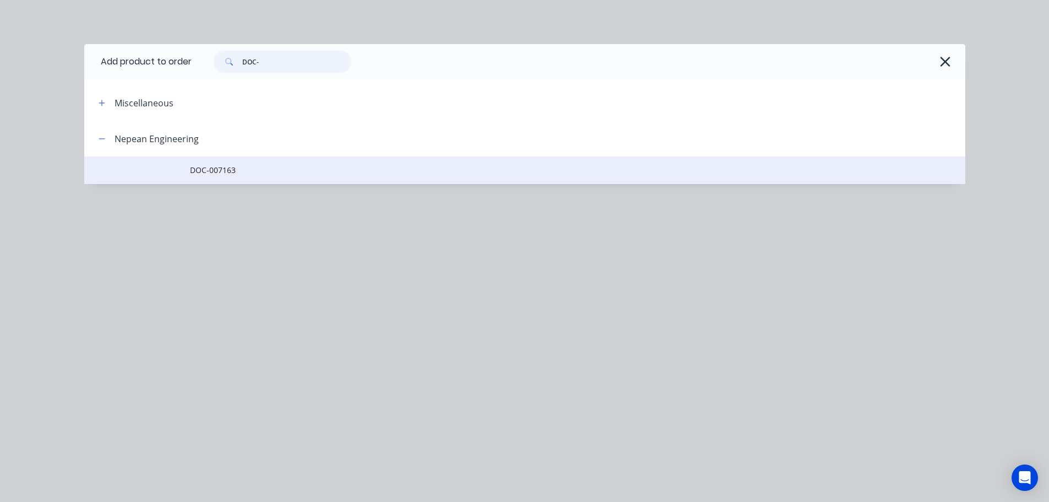
type input "DOC-"
click at [216, 164] on td "DOC-007163" at bounding box center [578, 170] width 776 height 28
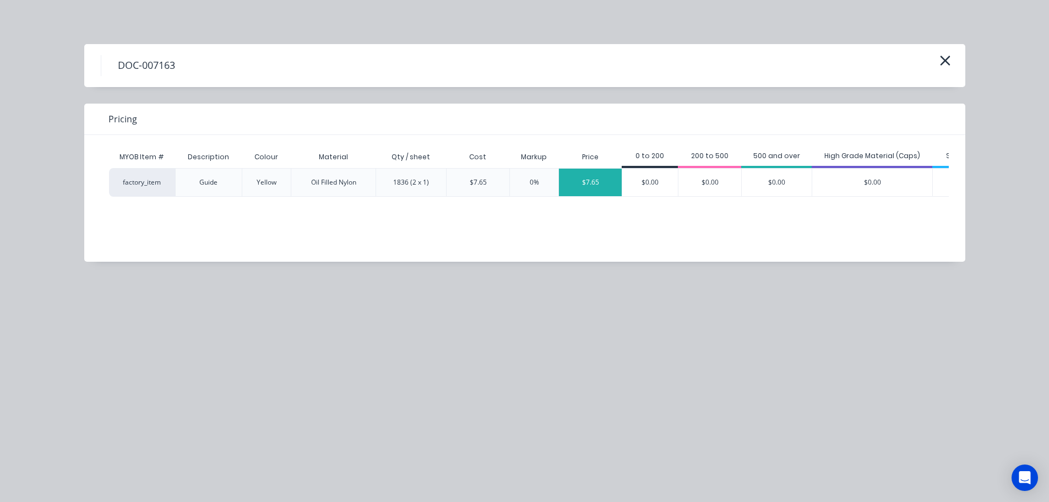
click at [601, 187] on div "$7.65" at bounding box center [590, 183] width 63 height 28
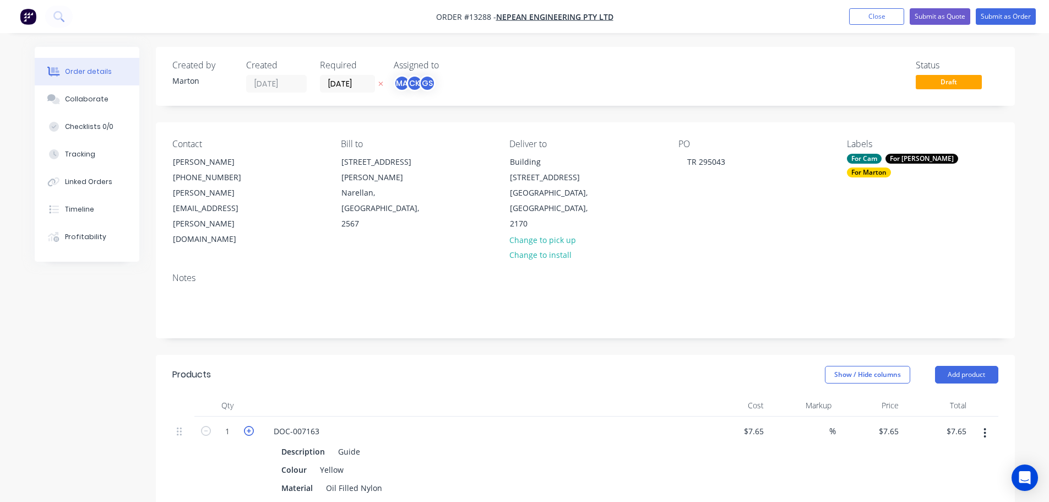
click at [252, 426] on icon "button" at bounding box center [249, 431] width 10 height 10
type input "2"
type input "$15.30"
click at [252, 426] on icon "button" at bounding box center [249, 431] width 10 height 10
type input "3"
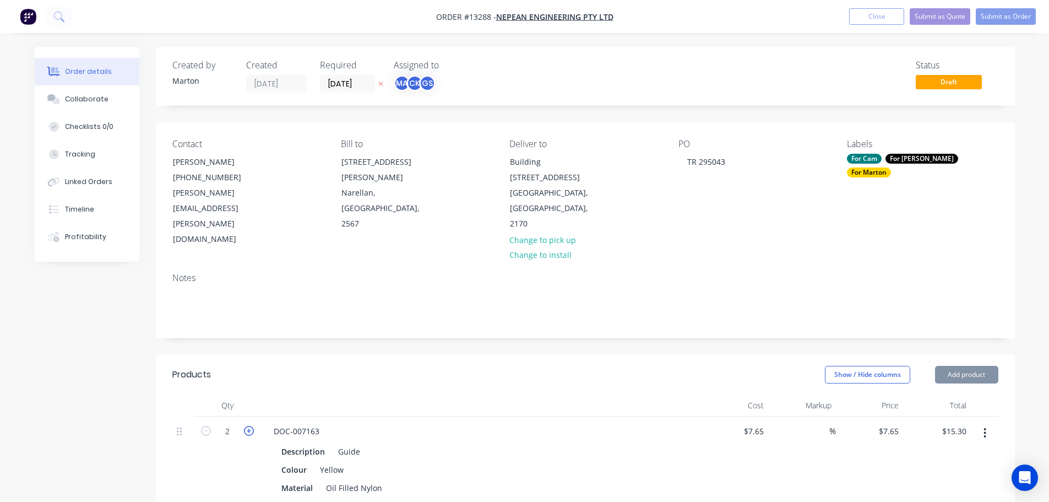
type input "$22.95"
click at [252, 426] on icon "button" at bounding box center [249, 431] width 10 height 10
type input "4"
type input "$30.60"
click at [252, 426] on icon "button" at bounding box center [249, 431] width 10 height 10
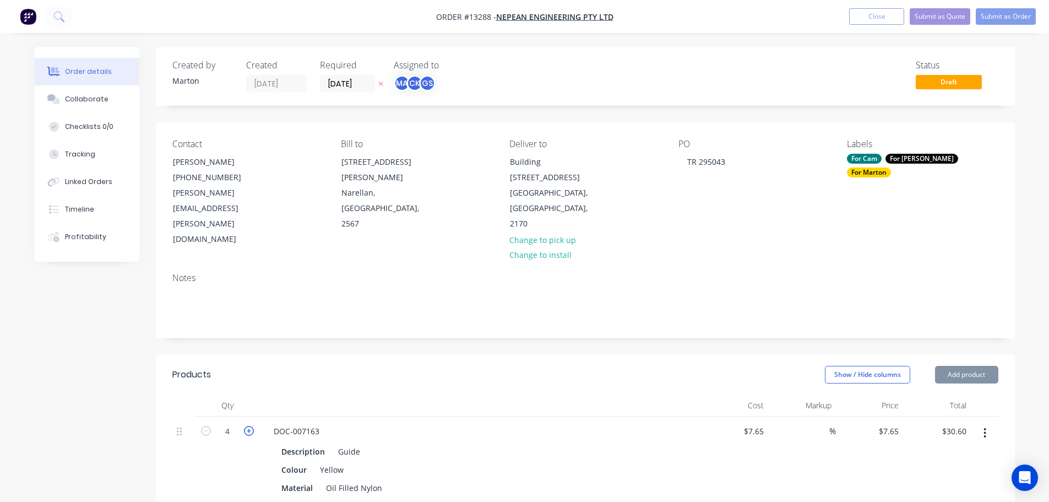
type input "5"
type input "$38.25"
click at [252, 426] on icon "button" at bounding box center [249, 431] width 10 height 10
type input "6"
type input "$45.90"
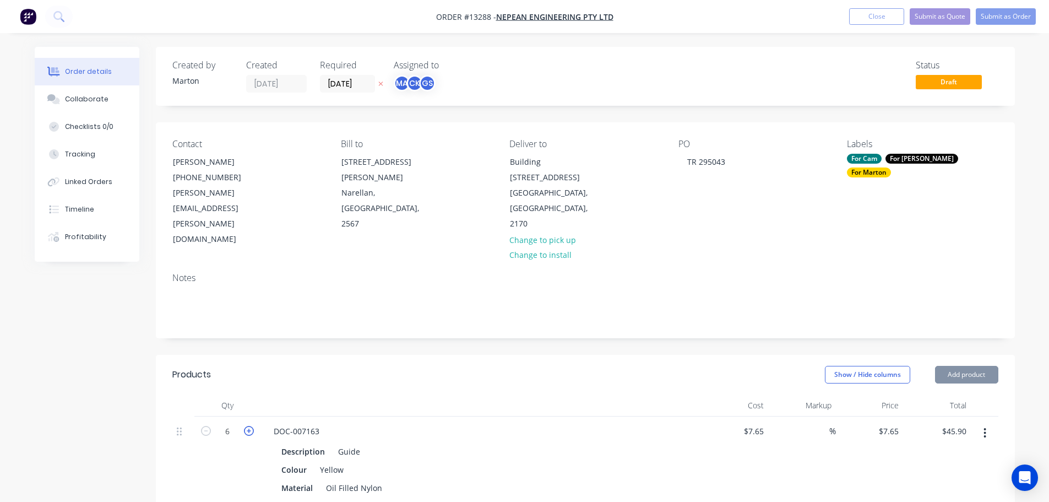
click at [252, 426] on icon "button" at bounding box center [249, 431] width 10 height 10
type input "7"
type input "$53.55"
click at [252, 426] on icon "button" at bounding box center [249, 431] width 10 height 10
type input "8"
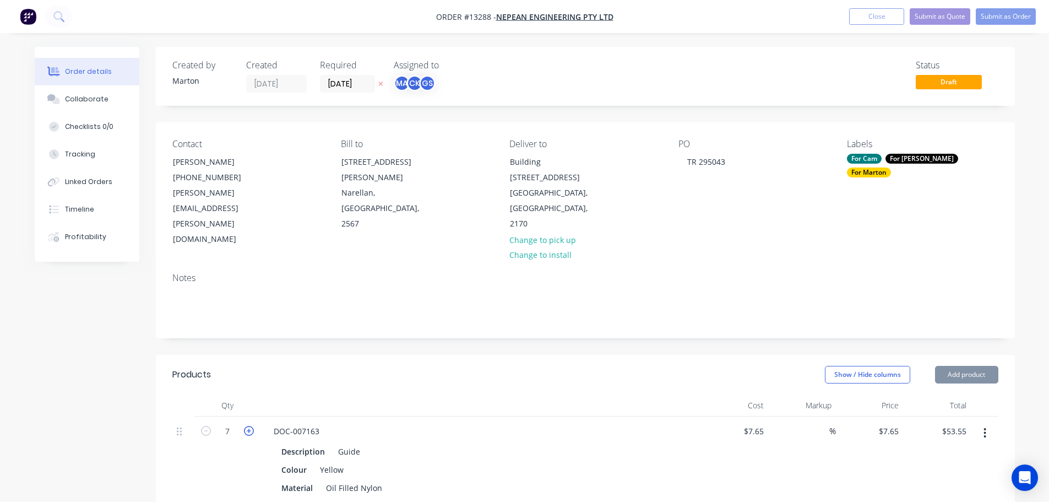
type input "$61.20"
click at [235, 423] on input "8" at bounding box center [227, 431] width 29 height 17
type input "16"
type input "$122.40"
click at [375, 366] on div "Show / Hide columns Add product" at bounding box center [673, 375] width 650 height 18
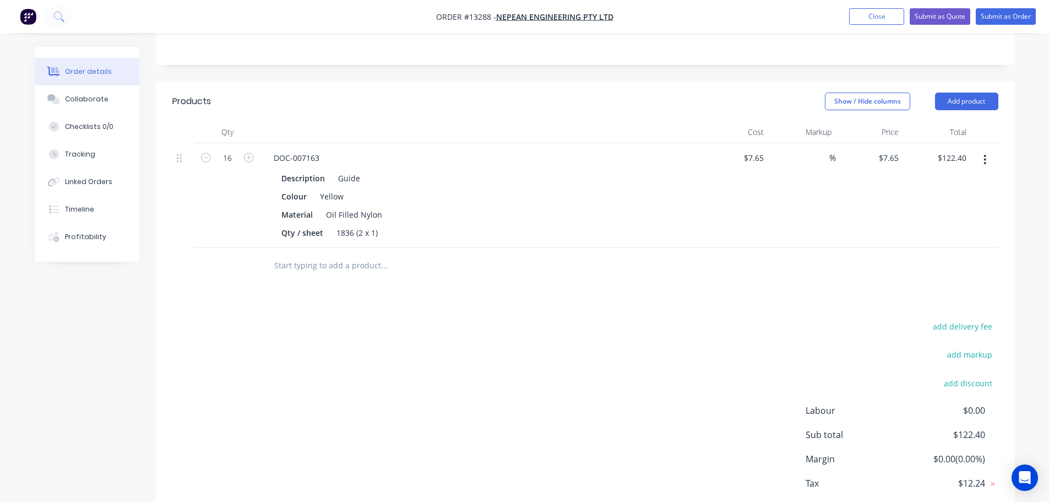
scroll to position [275, 0]
click at [966, 317] on button "add delivery fee" at bounding box center [963, 324] width 71 height 15
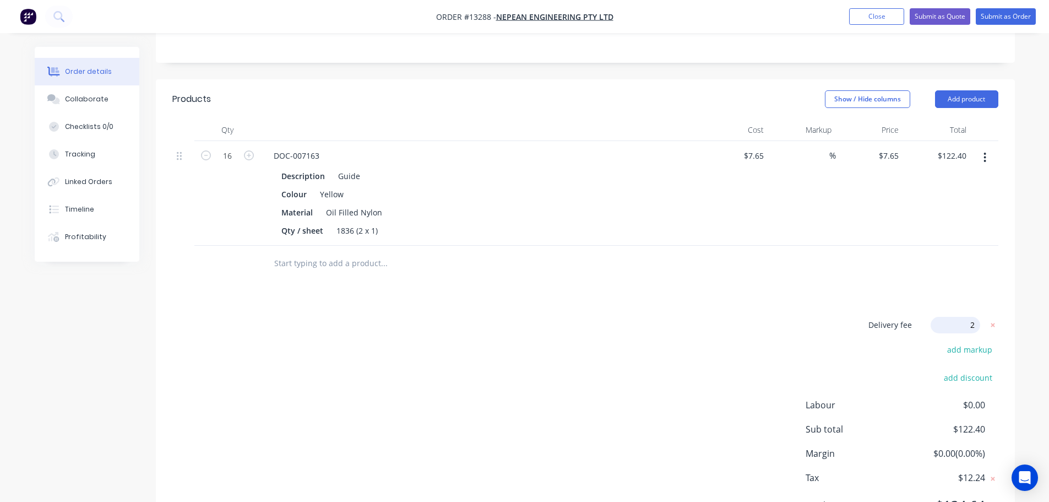
type input "25"
click at [663, 317] on div "Delivery fee Delivery fee Delivery fee name (Optional) 25 25 $0 add markup add …" at bounding box center [585, 422] width 826 height 210
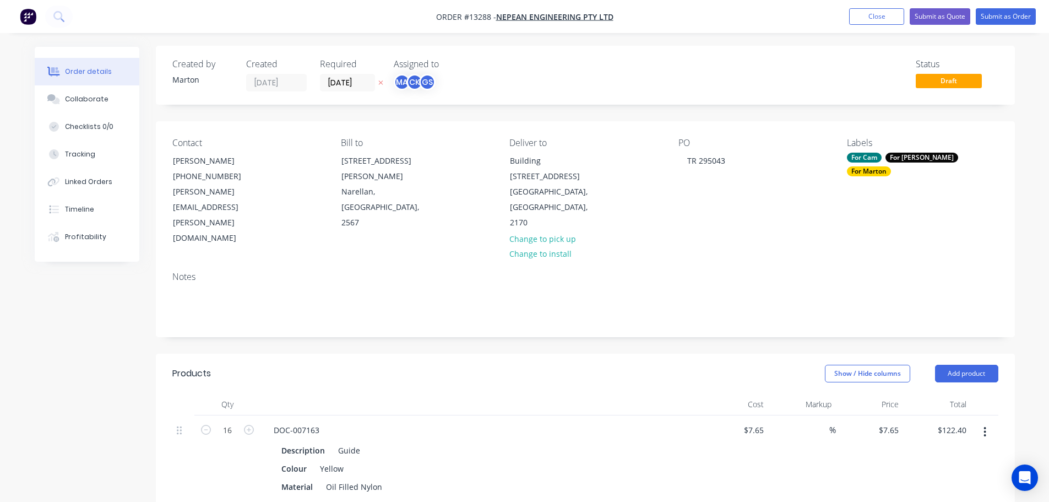
scroll to position [0, 0]
click at [1001, 12] on button "Submit as Order" at bounding box center [1006, 16] width 60 height 17
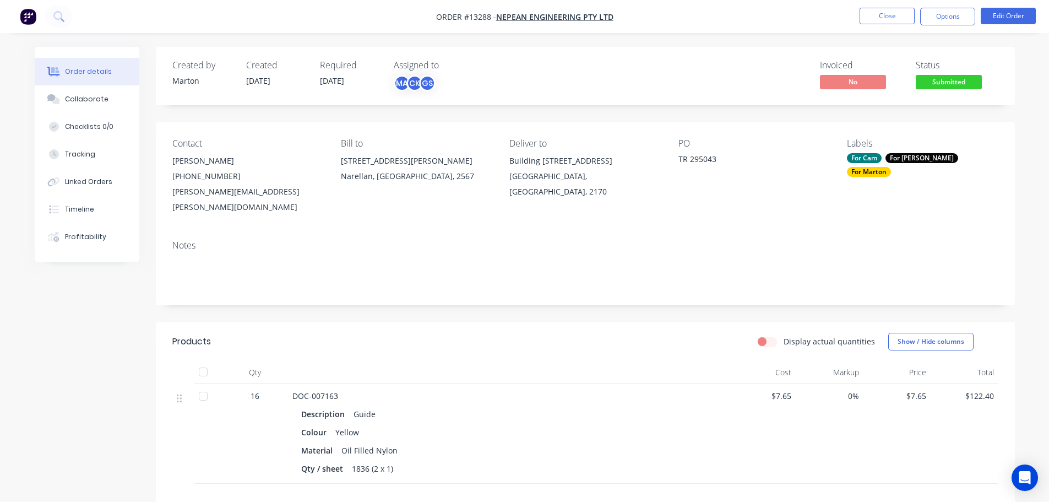
click at [946, 83] on span "Submitted" at bounding box center [949, 82] width 66 height 14
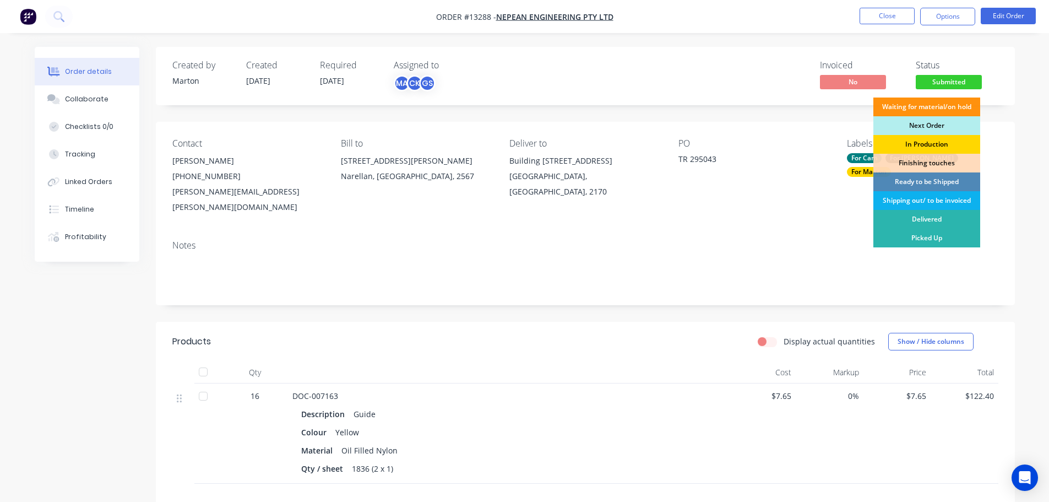
click at [934, 139] on div "In Production" at bounding box center [927, 144] width 107 height 19
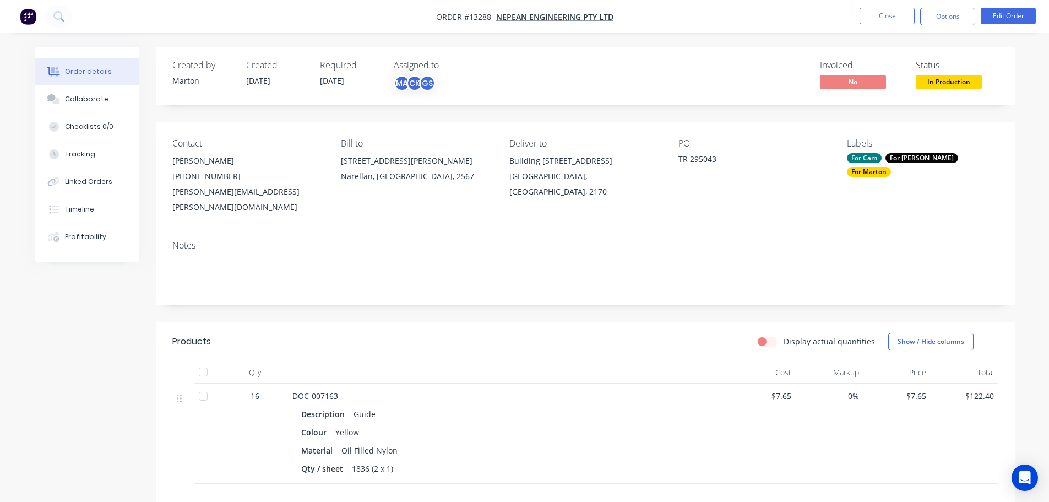
click at [942, 85] on span "In Production" at bounding box center [949, 82] width 66 height 14
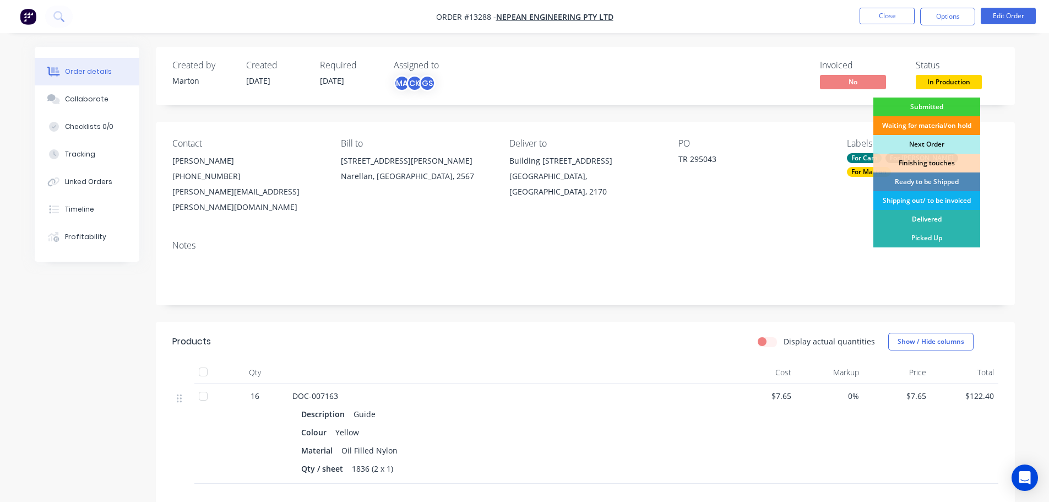
click at [924, 162] on div "Finishing touches" at bounding box center [927, 163] width 107 height 19
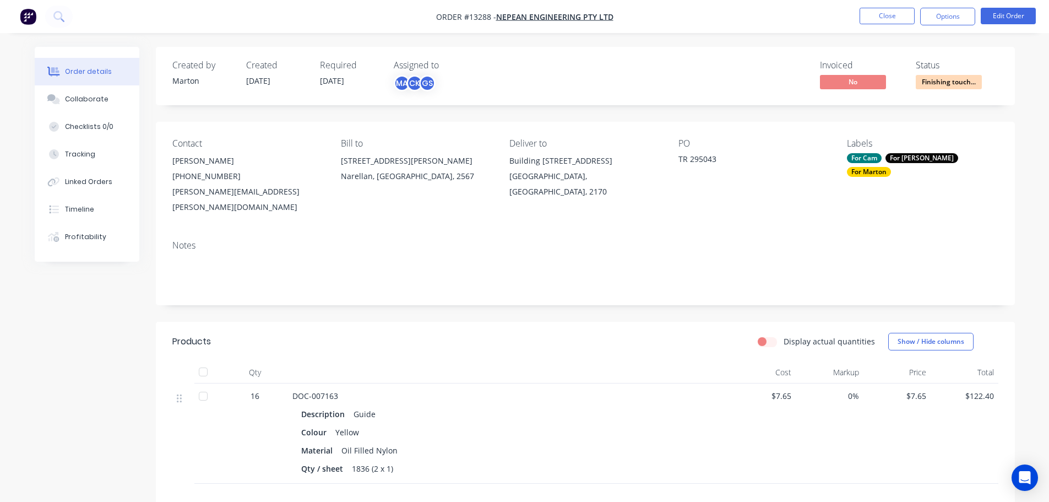
click at [783, 118] on div "Created by [PERSON_NAME] Created [DATE] Required [DATE] Assigned to MA CK GS In…" at bounding box center [585, 367] width 859 height 641
click at [875, 13] on button "Close" at bounding box center [887, 16] width 55 height 17
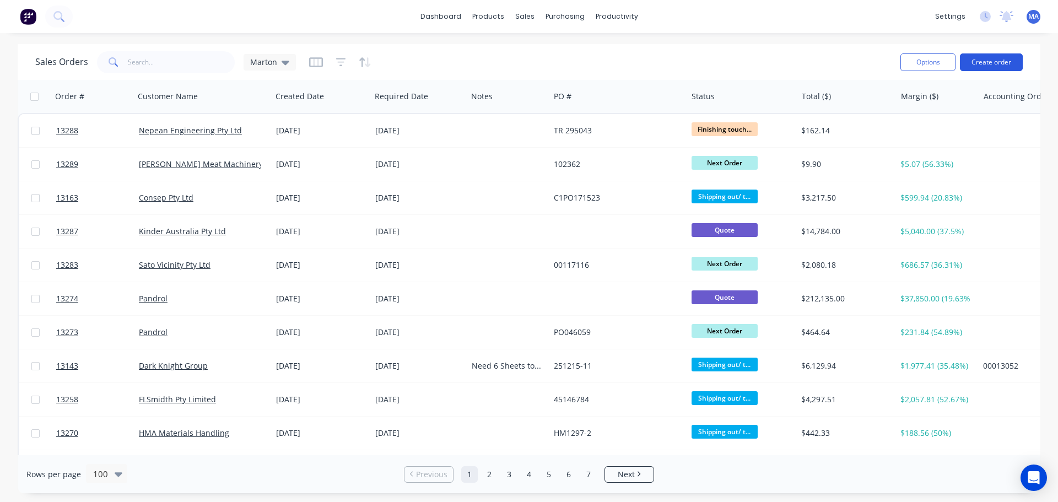
click at [984, 64] on button "Create order" at bounding box center [990, 62] width 63 height 18
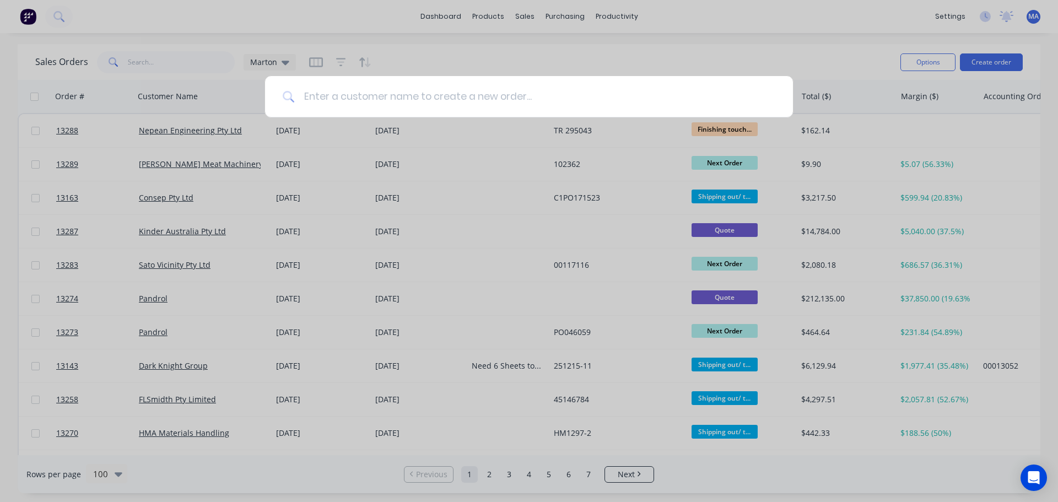
click at [363, 101] on input at bounding box center [535, 96] width 480 height 41
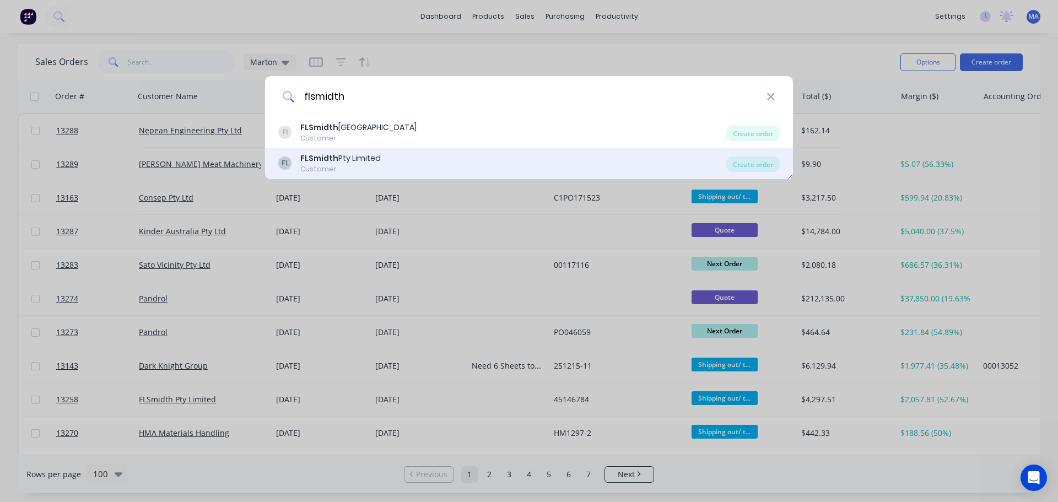
type input "flsmidth"
click at [351, 156] on div "FLSmidth Pty Limited" at bounding box center [340, 159] width 80 height 12
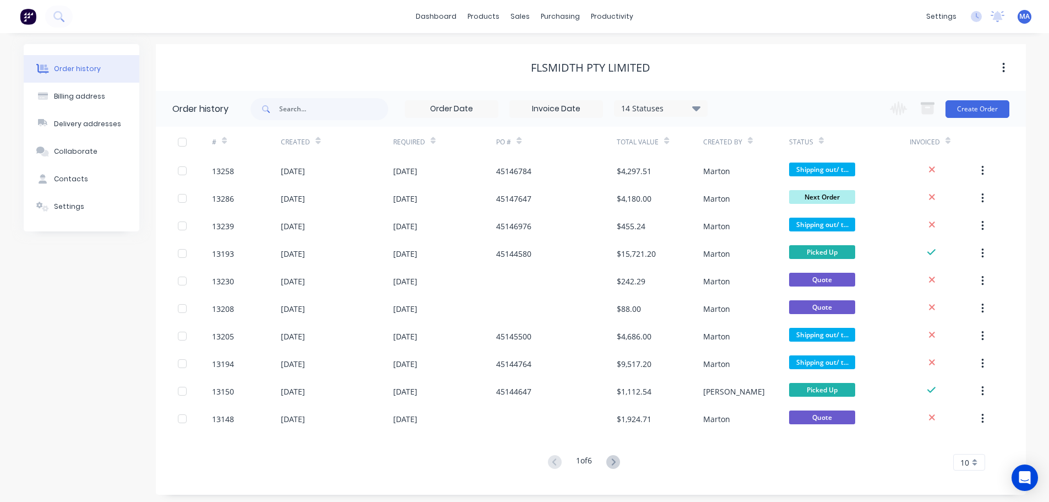
click at [956, 124] on div "Change order status Submitted Waiting for material/on hold Next Order In Produc…" at bounding box center [946, 109] width 126 height 36
click at [985, 113] on button "Create Order" at bounding box center [978, 109] width 64 height 18
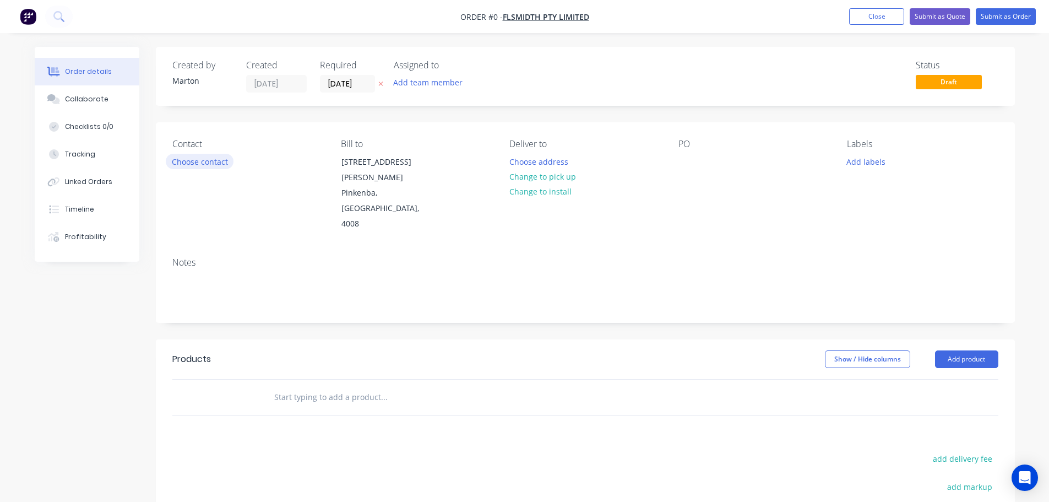
click at [226, 162] on button "Choose contact" at bounding box center [200, 161] width 68 height 15
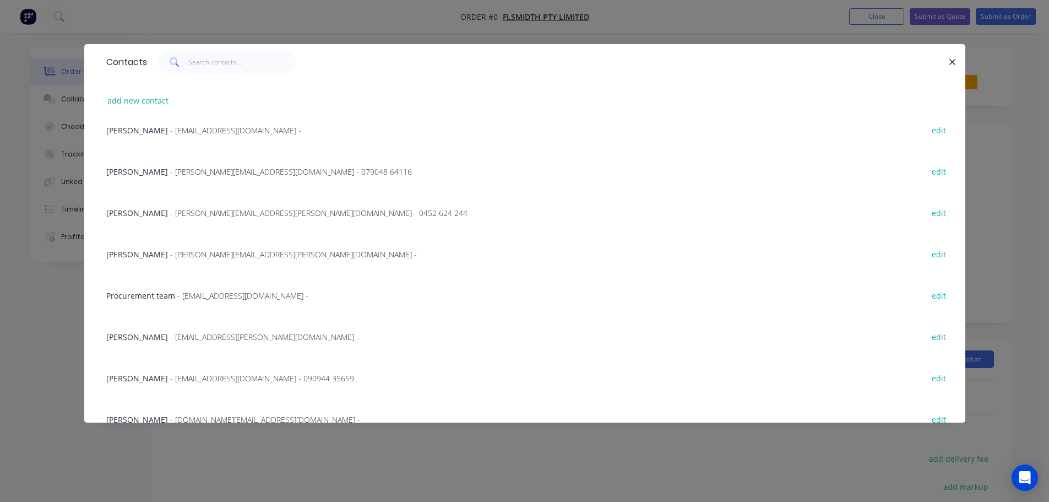
scroll to position [220, 0]
click at [160, 294] on span "Procurement team" at bounding box center [140, 294] width 69 height 10
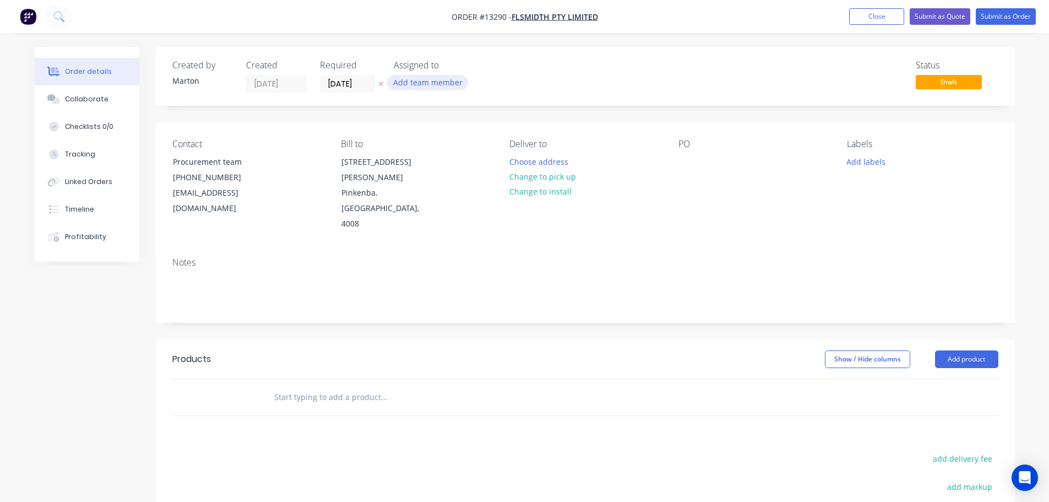
click at [421, 86] on button "Add team member" at bounding box center [427, 82] width 81 height 15
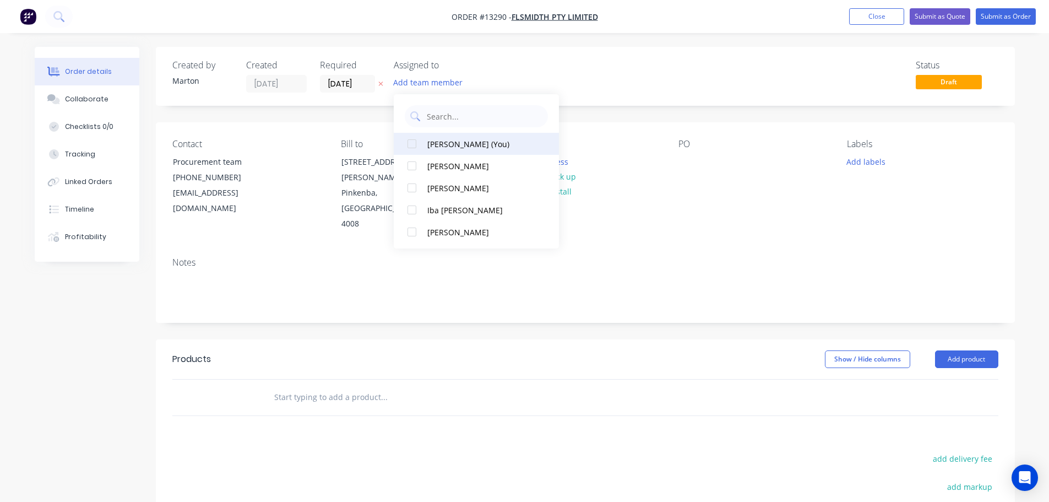
click at [413, 145] on div at bounding box center [412, 144] width 22 height 22
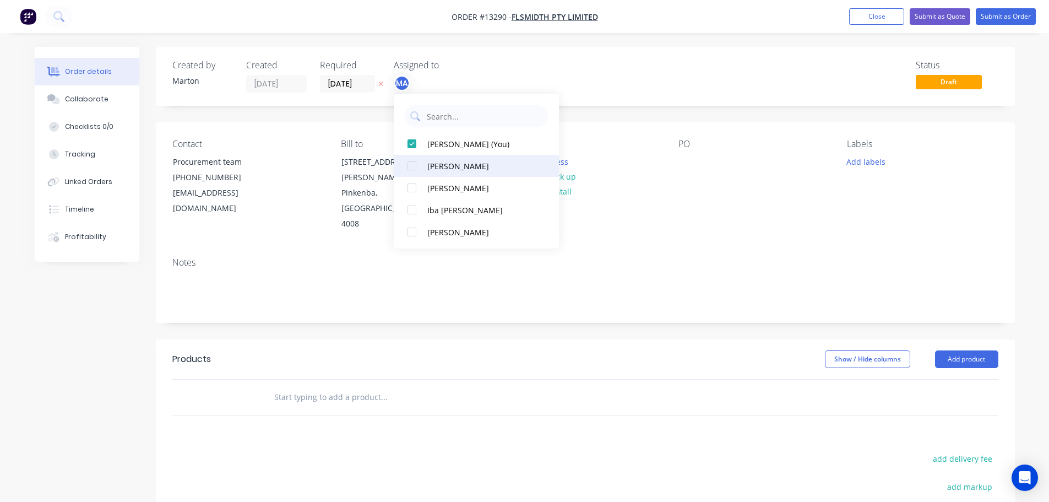
click at [410, 161] on div at bounding box center [412, 166] width 22 height 22
click at [414, 185] on div at bounding box center [412, 188] width 22 height 22
click at [592, 55] on div "Created by [PERSON_NAME] Created [DATE] Required [DATE] Assigned to MA CK GS St…" at bounding box center [585, 76] width 859 height 59
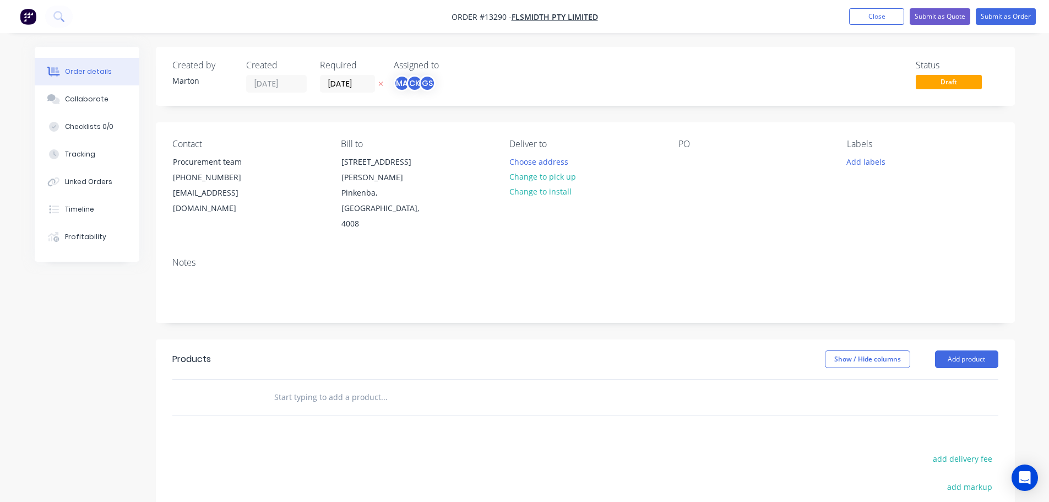
click at [347, 72] on div "Required [DATE]" at bounding box center [350, 76] width 61 height 32
click at [343, 81] on input "[DATE]" at bounding box center [348, 83] width 54 height 17
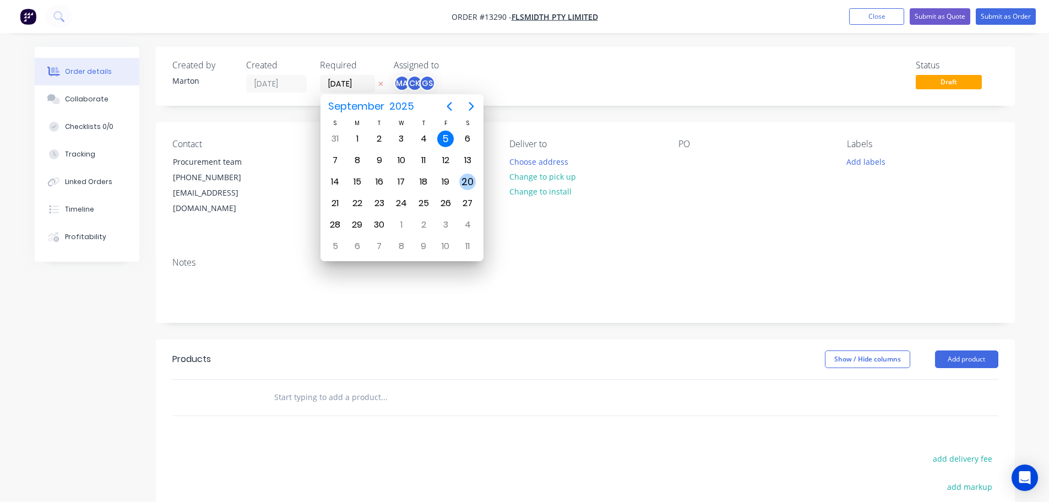
click at [465, 180] on div "20" at bounding box center [467, 182] width 17 height 17
type input "[DATE]"
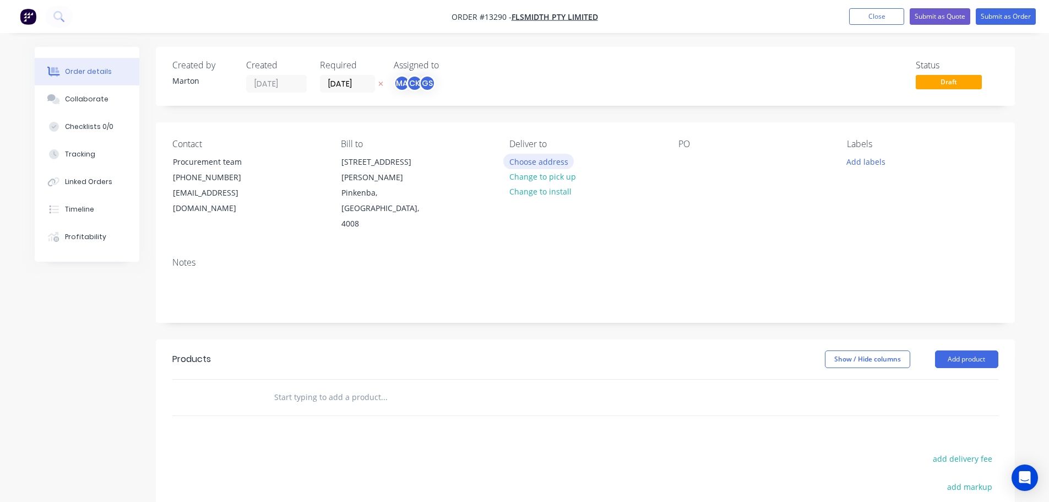
click at [559, 161] on button "Choose address" at bounding box center [538, 161] width 71 height 15
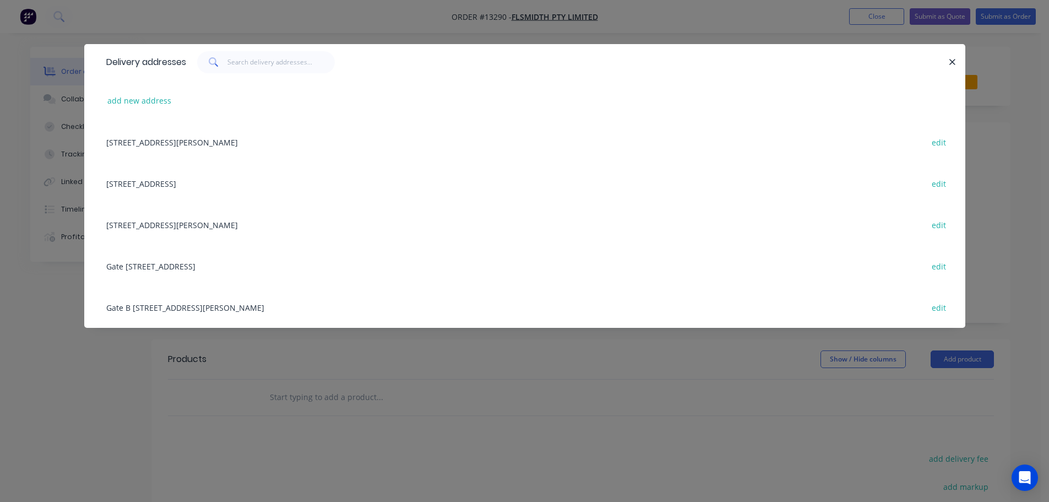
click at [263, 225] on div "[STREET_ADDRESS][PERSON_NAME] edit" at bounding box center [525, 224] width 848 height 41
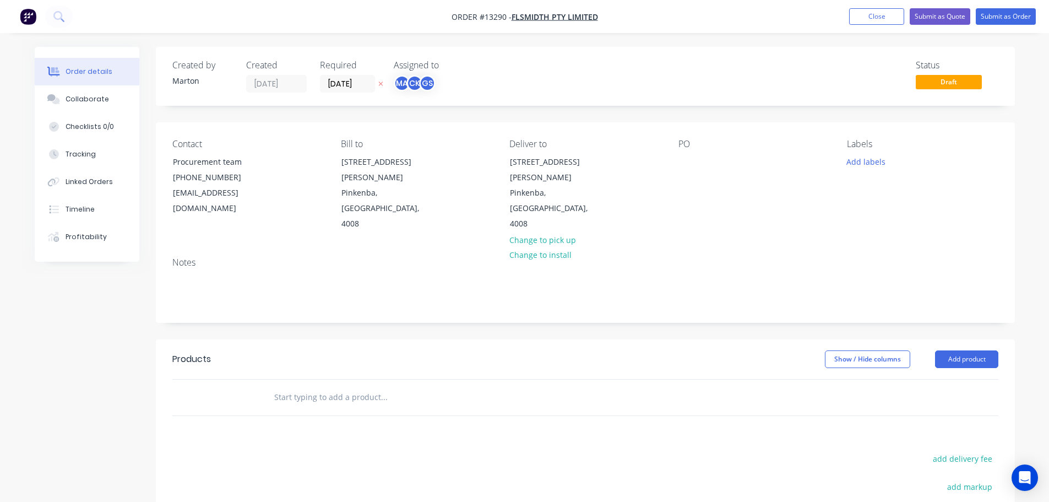
click at [685, 153] on div "PO" at bounding box center [754, 185] width 151 height 93
click at [692, 167] on div at bounding box center [688, 162] width 18 height 16
click at [858, 161] on button "Add labels" at bounding box center [866, 161] width 51 height 15
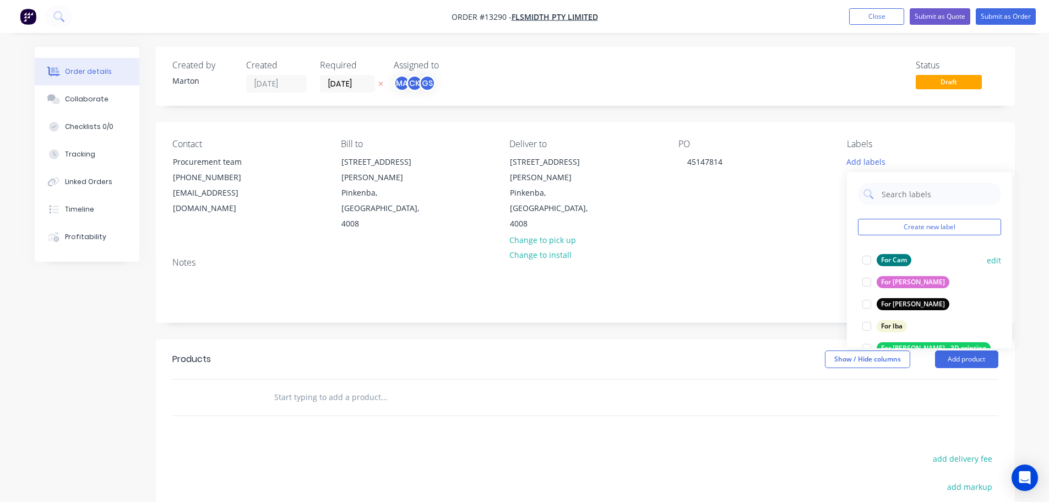
click at [868, 263] on div at bounding box center [867, 260] width 22 height 22
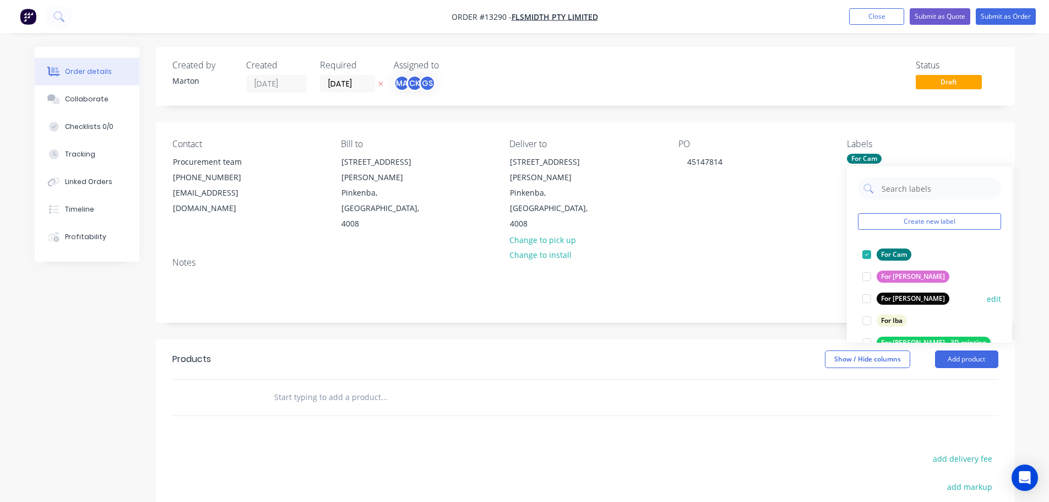
click at [868, 296] on div at bounding box center [867, 299] width 22 height 22
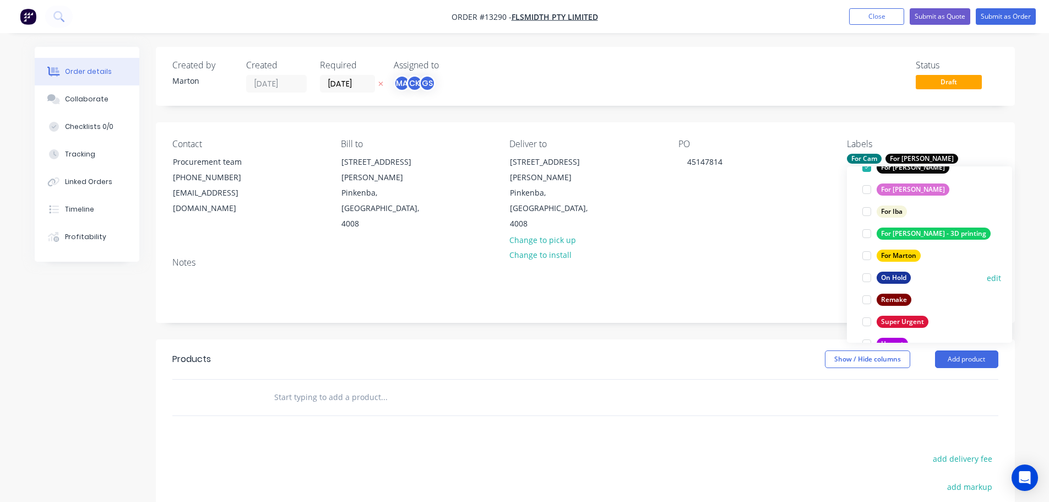
scroll to position [110, 0]
click at [870, 253] on div at bounding box center [867, 254] width 22 height 22
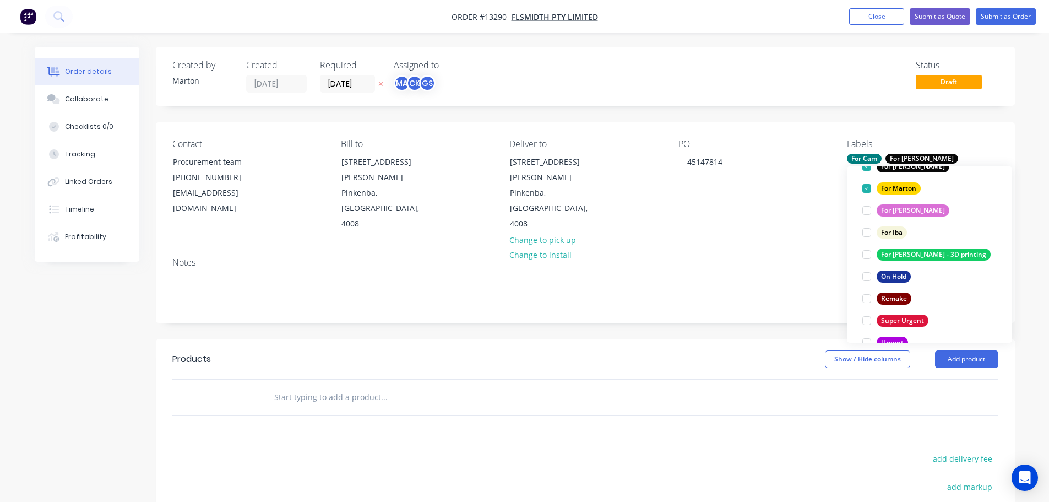
click at [541, 380] on div at bounding box center [459, 398] width 397 height 36
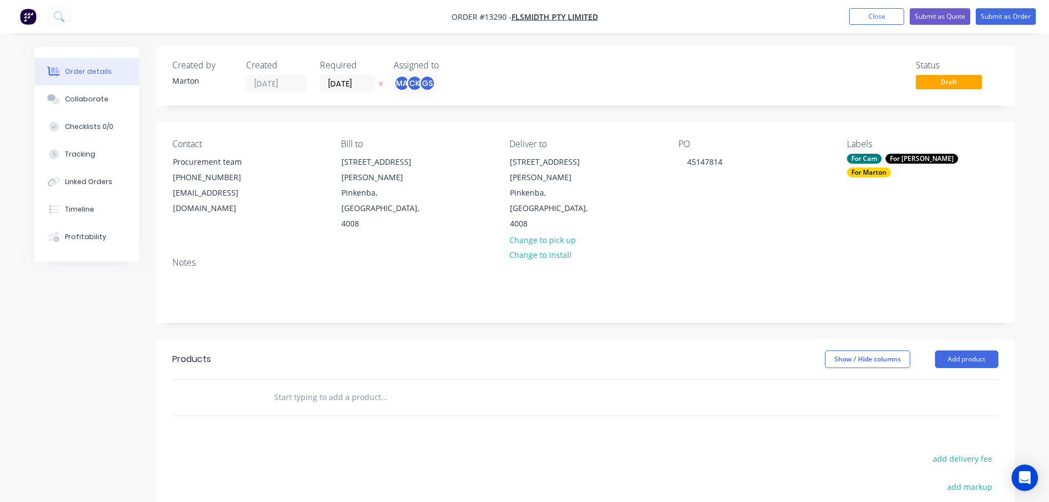
click at [423, 386] on input "text" at bounding box center [384, 397] width 220 height 22
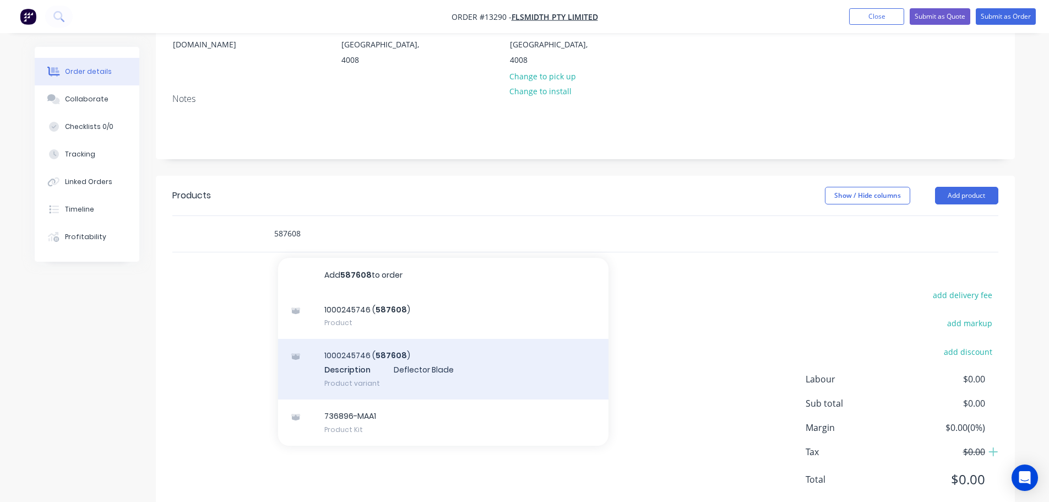
scroll to position [180, 0]
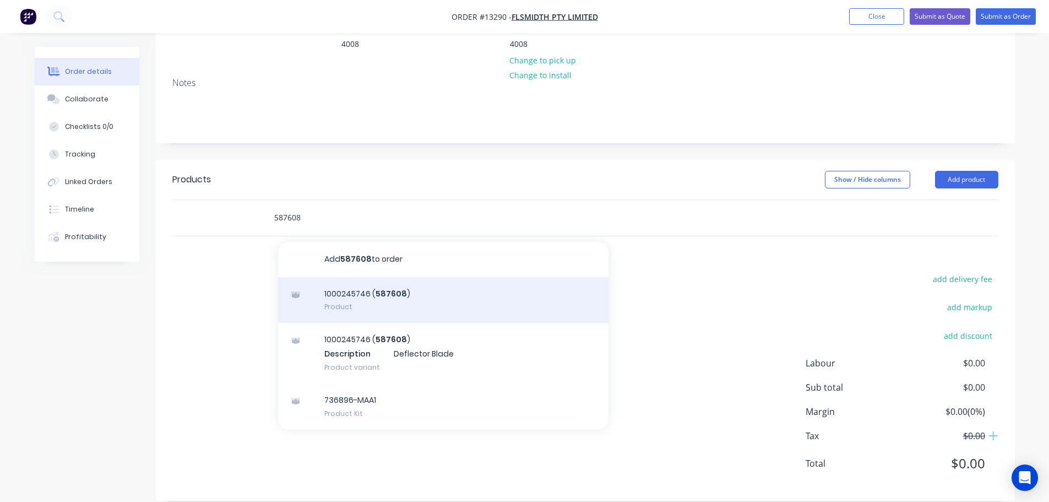
type input "587608"
click at [438, 292] on div "1000245746 ( 587608 ) Product" at bounding box center [443, 300] width 330 height 46
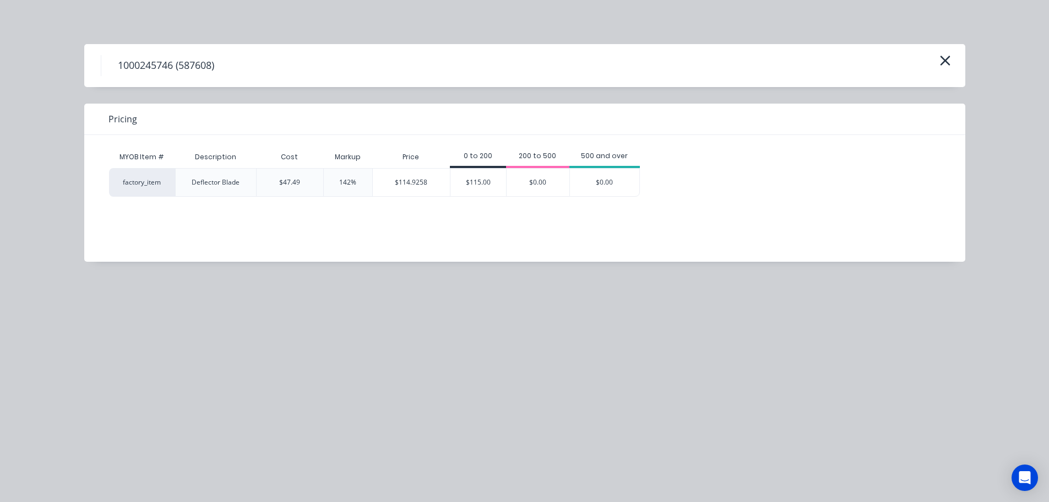
click at [946, 62] on icon "button" at bounding box center [945, 61] width 10 height 10
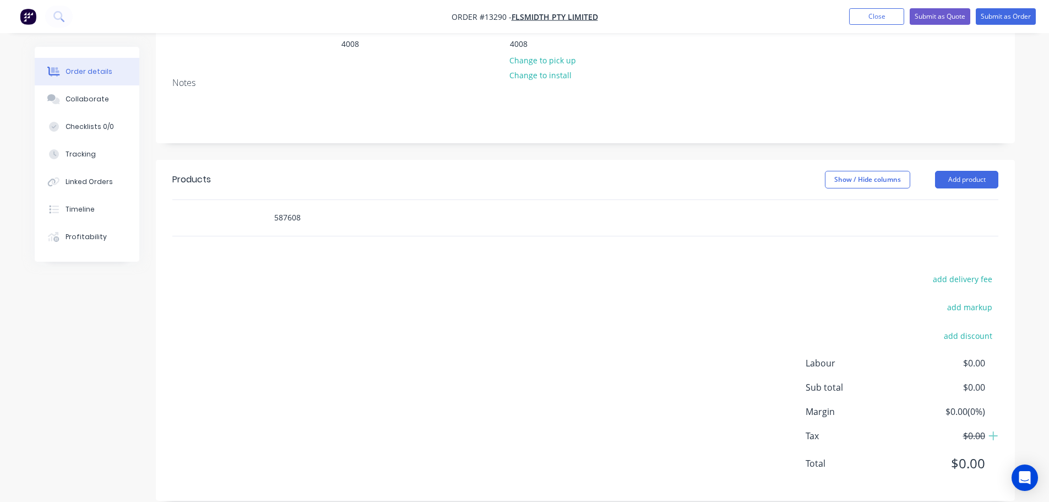
click at [329, 207] on input "587608" at bounding box center [384, 218] width 220 height 22
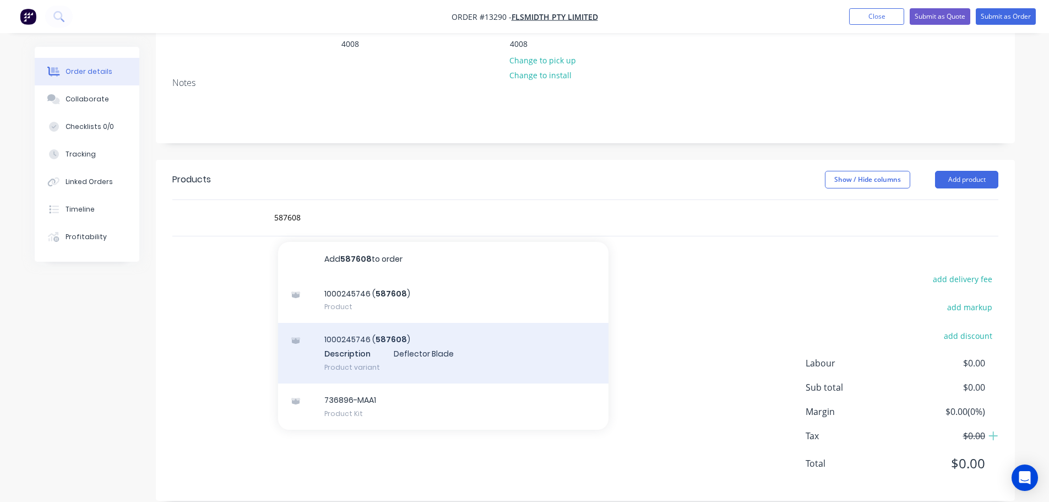
click at [374, 330] on div "1000245746 ( 587608 ) Description Deflector Blade Product variant" at bounding box center [443, 353] width 330 height 61
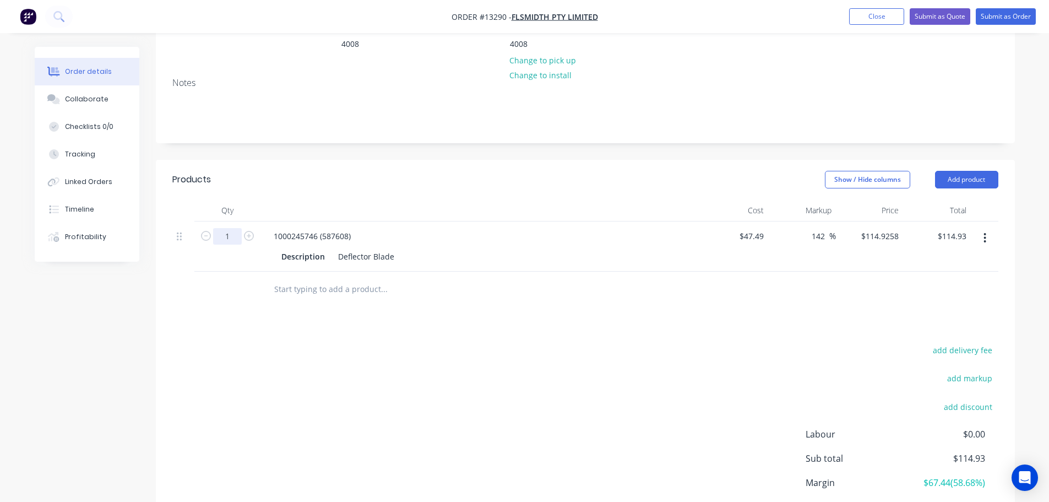
click at [232, 228] on input "1" at bounding box center [227, 236] width 29 height 17
type input "10"
type input "$1,149.26"
click at [285, 199] on div at bounding box center [481, 210] width 441 height 22
click at [866, 20] on button "Close" at bounding box center [876, 16] width 55 height 17
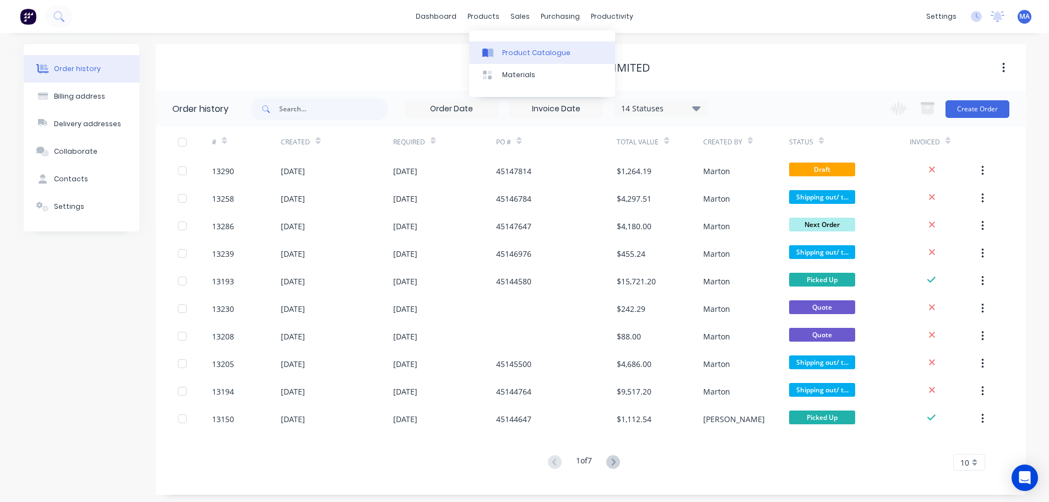
click at [506, 50] on div "Product Catalogue" at bounding box center [536, 53] width 68 height 10
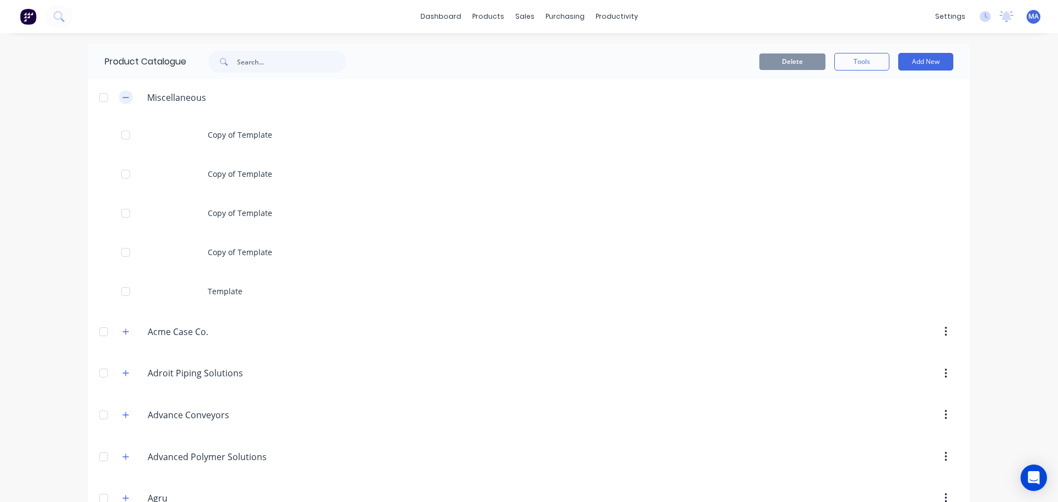
click at [122, 95] on icon "button" at bounding box center [125, 98] width 7 height 8
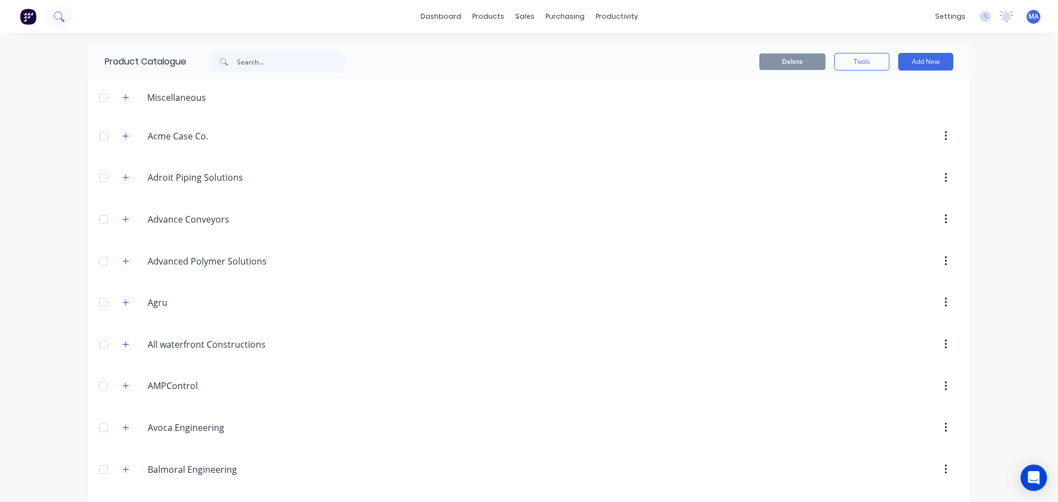
click at [57, 14] on icon at bounding box center [58, 16] width 10 height 10
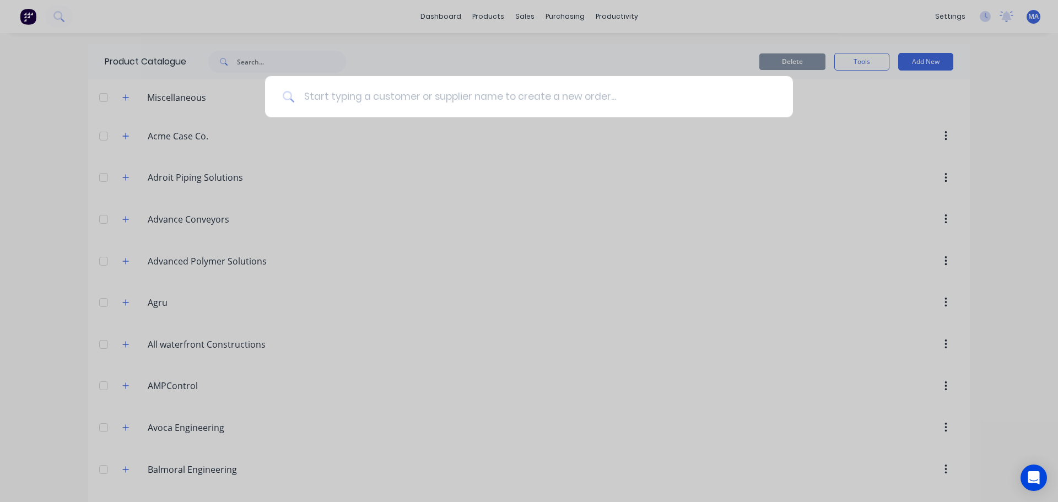
click at [451, 101] on input at bounding box center [535, 96] width 480 height 41
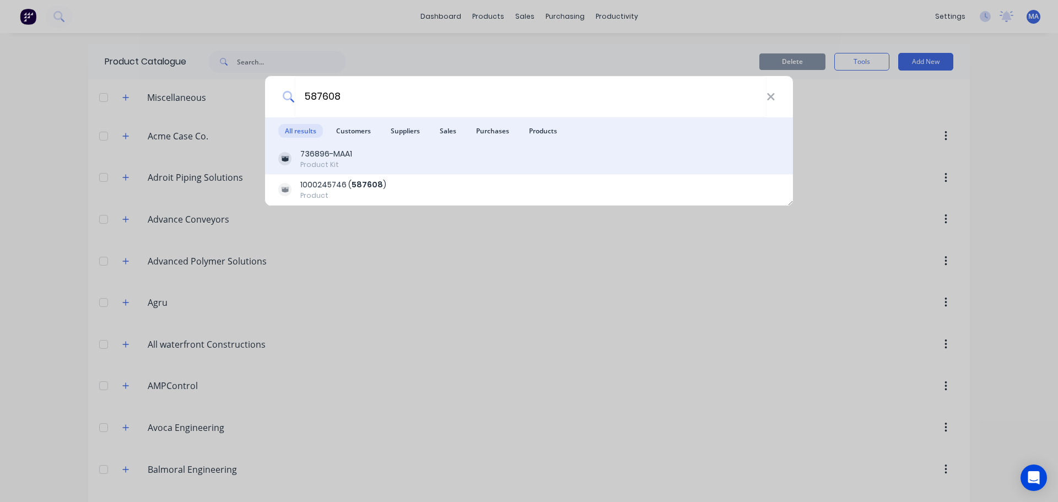
type input "587608"
click at [445, 161] on div "736896-MAA1 Product Kit" at bounding box center [528, 158] width 501 height 21
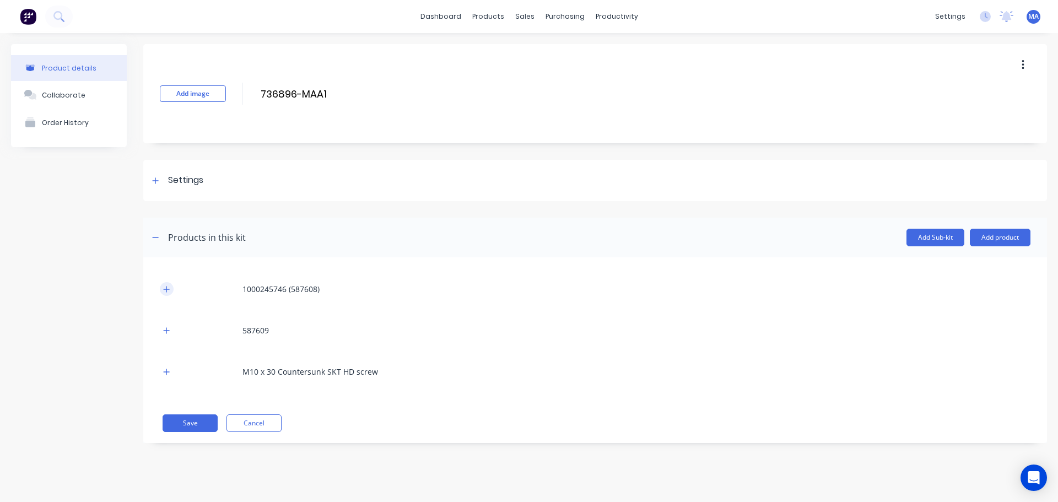
click at [171, 293] on button "button" at bounding box center [167, 289] width 14 height 14
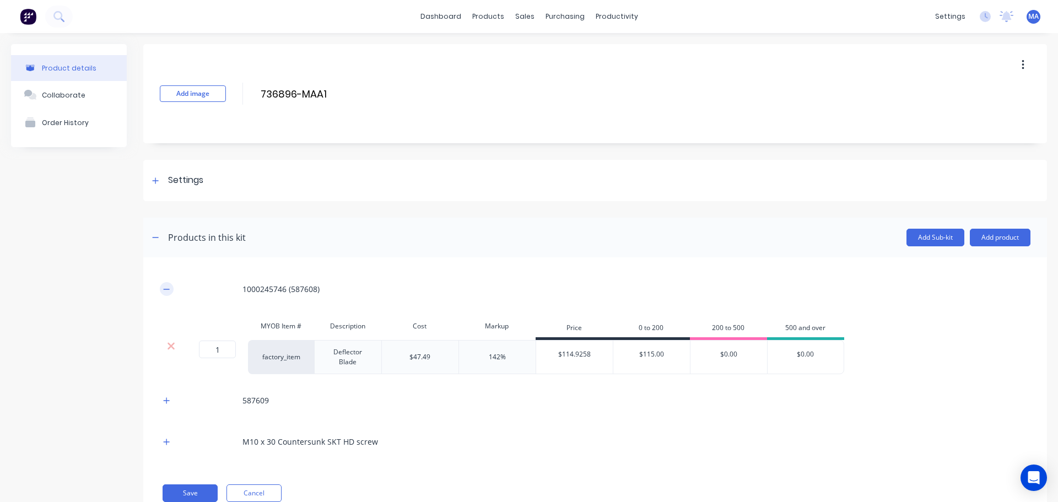
click at [164, 291] on icon "button" at bounding box center [166, 289] width 7 height 8
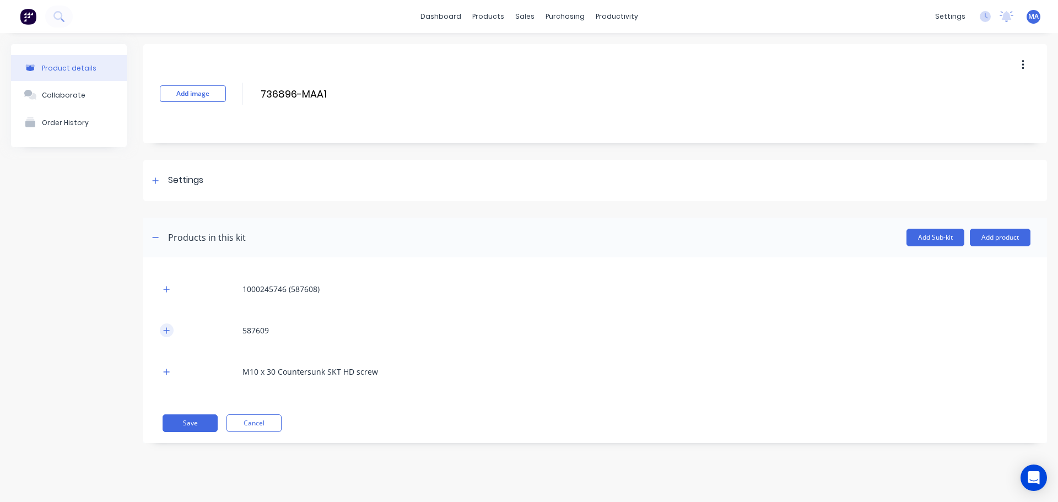
click at [165, 325] on button "button" at bounding box center [167, 330] width 14 height 14
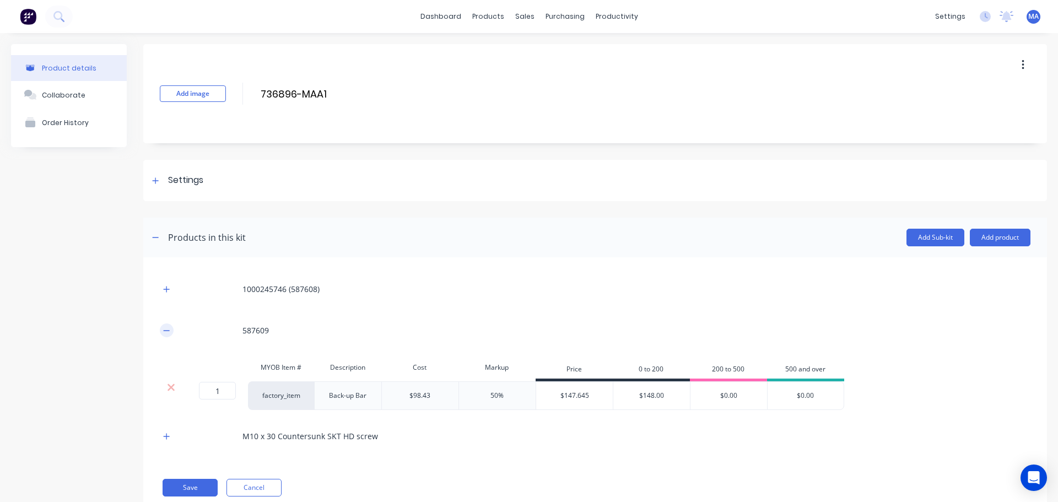
click at [165, 327] on icon "button" at bounding box center [166, 331] width 7 height 8
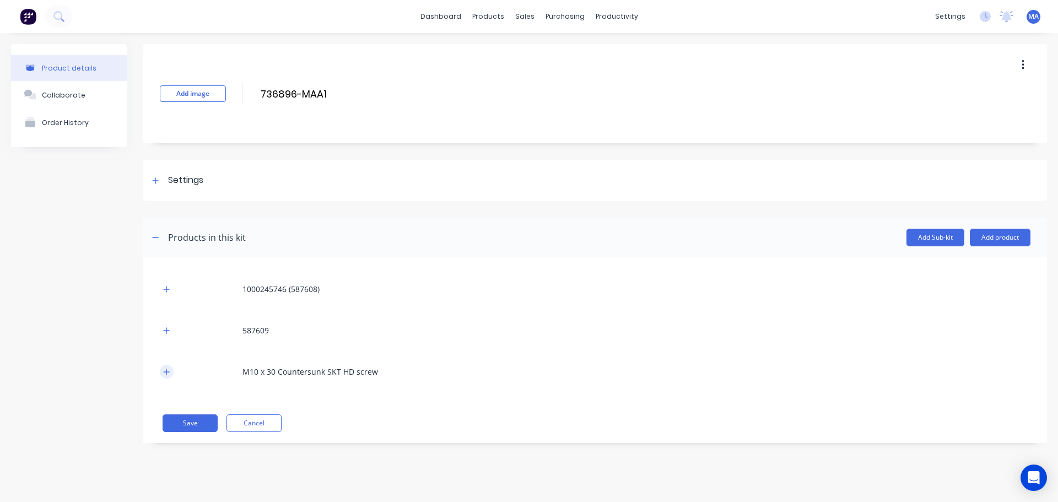
click at [165, 375] on icon "button" at bounding box center [166, 372] width 7 height 8
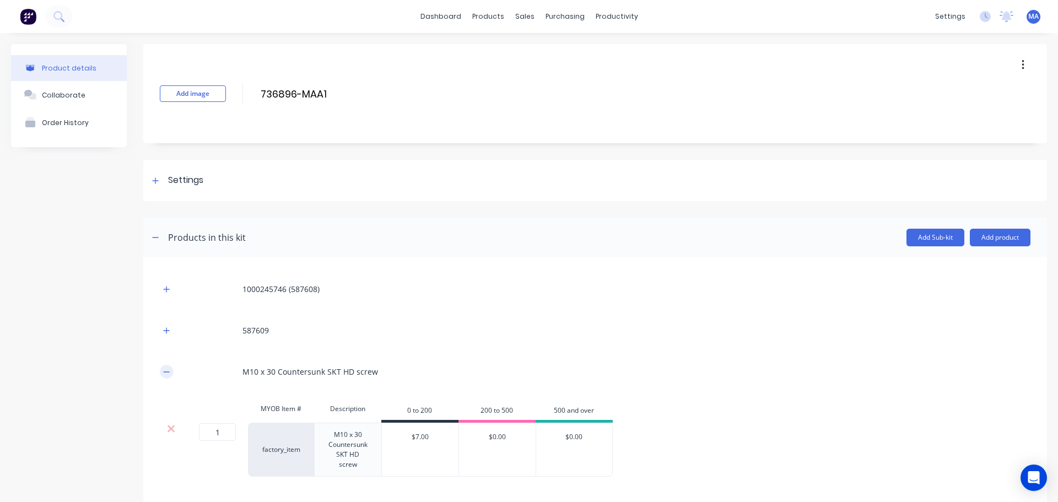
click at [165, 374] on icon "button" at bounding box center [166, 372] width 7 height 8
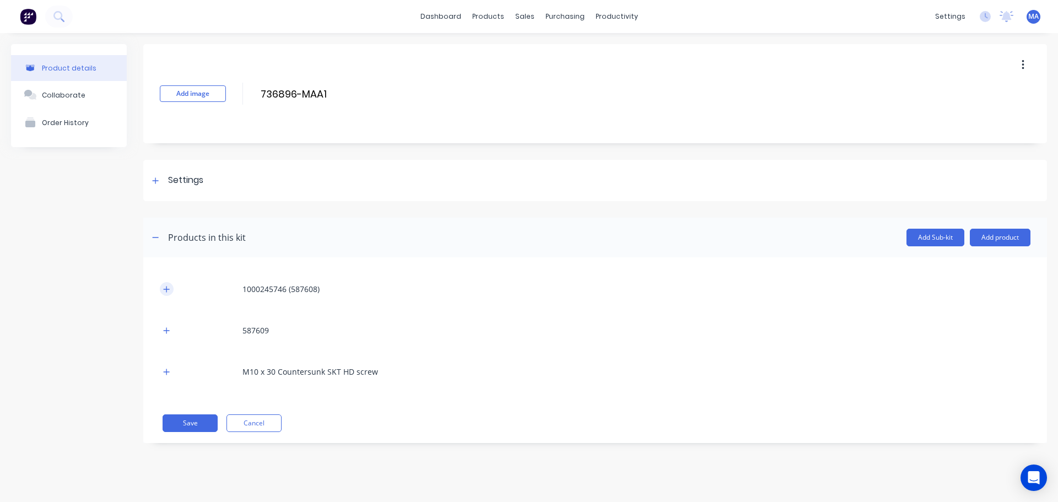
click at [172, 287] on button "button" at bounding box center [167, 289] width 14 height 14
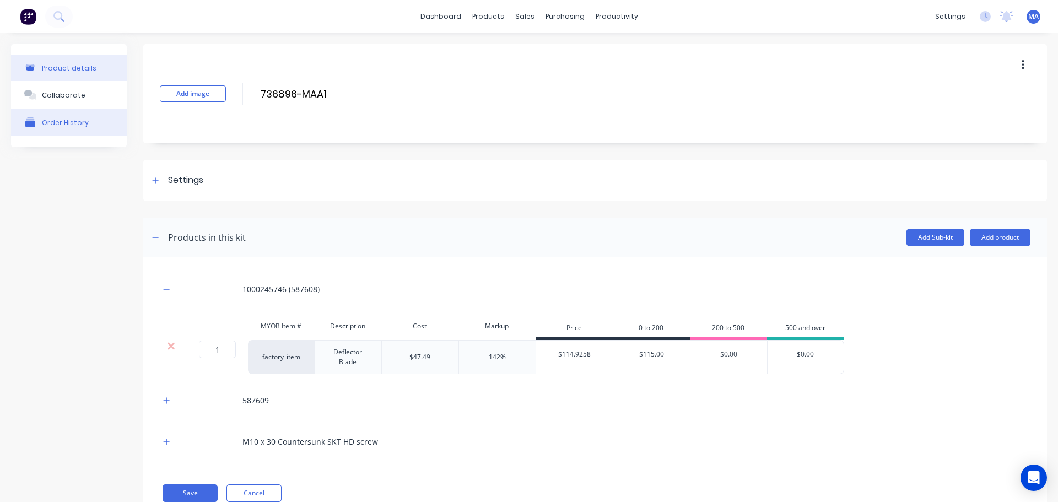
click at [83, 129] on button "Order History" at bounding box center [69, 123] width 116 height 28
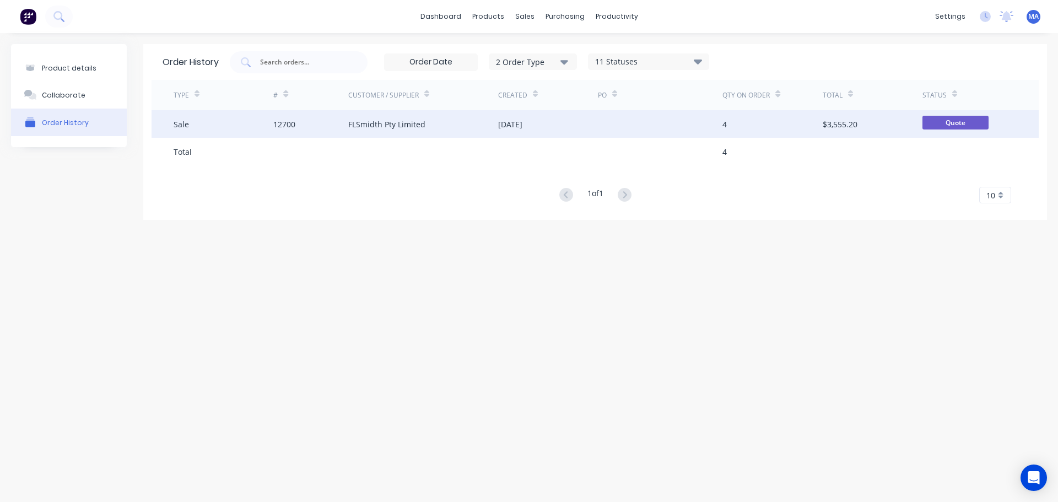
click at [375, 131] on div "FLSmidth Pty Limited" at bounding box center [423, 124] width 150 height 28
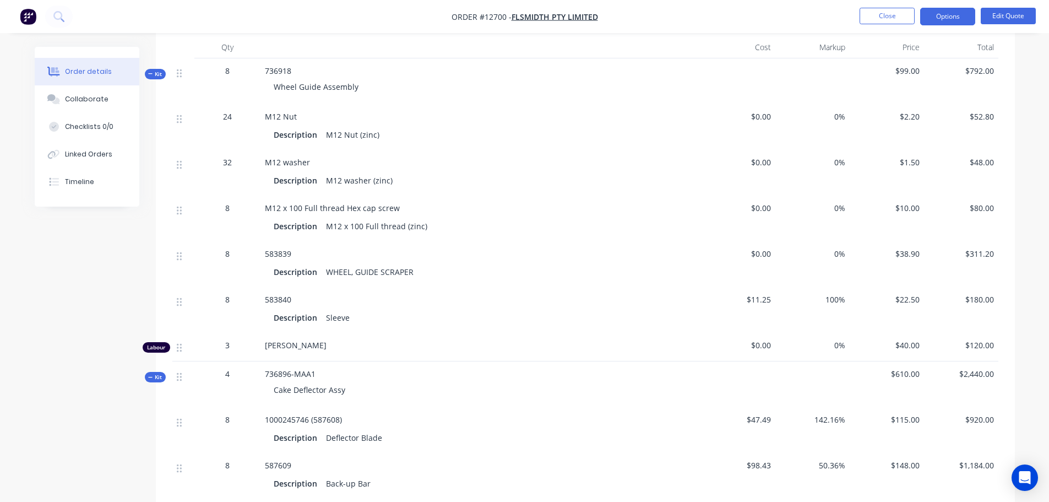
scroll to position [275, 0]
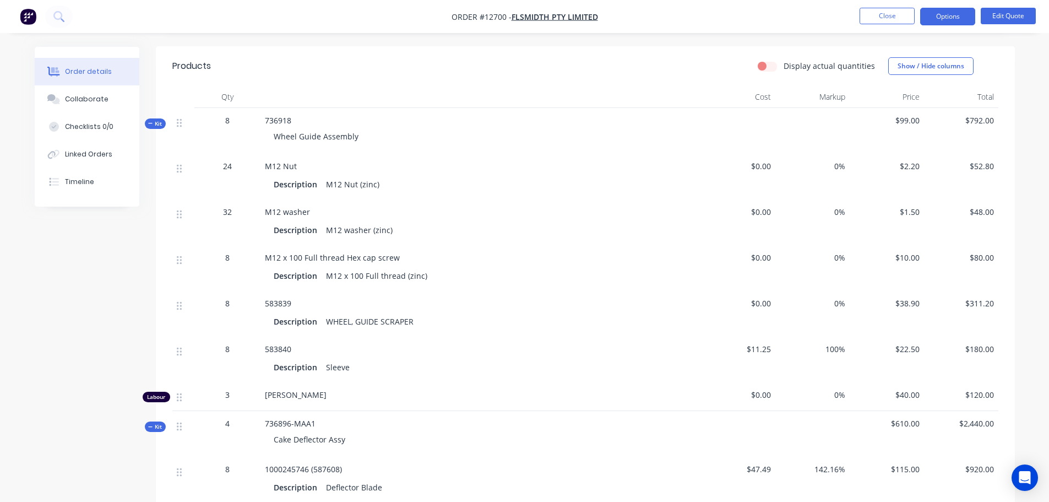
click at [156, 120] on span "Kit" at bounding box center [155, 124] width 14 height 8
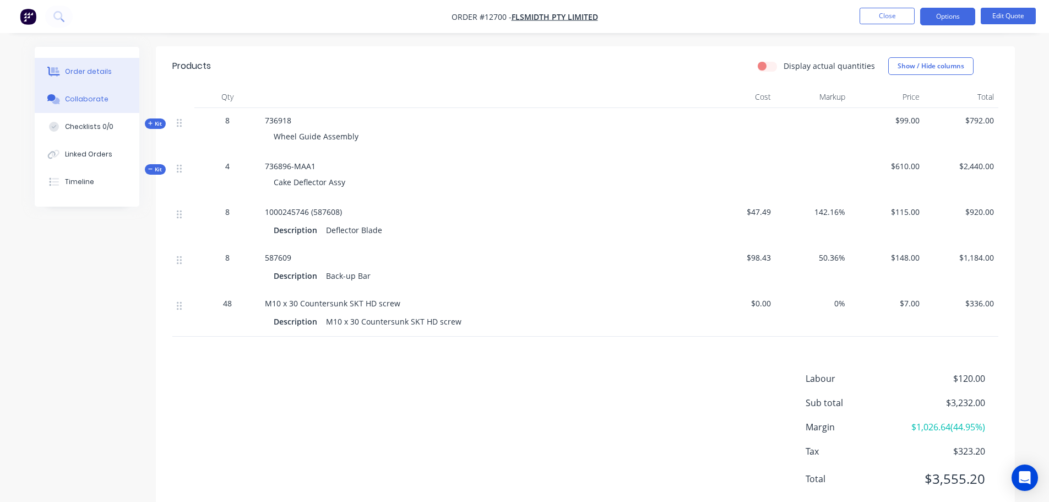
click at [83, 102] on div "Collaborate" at bounding box center [87, 99] width 44 height 10
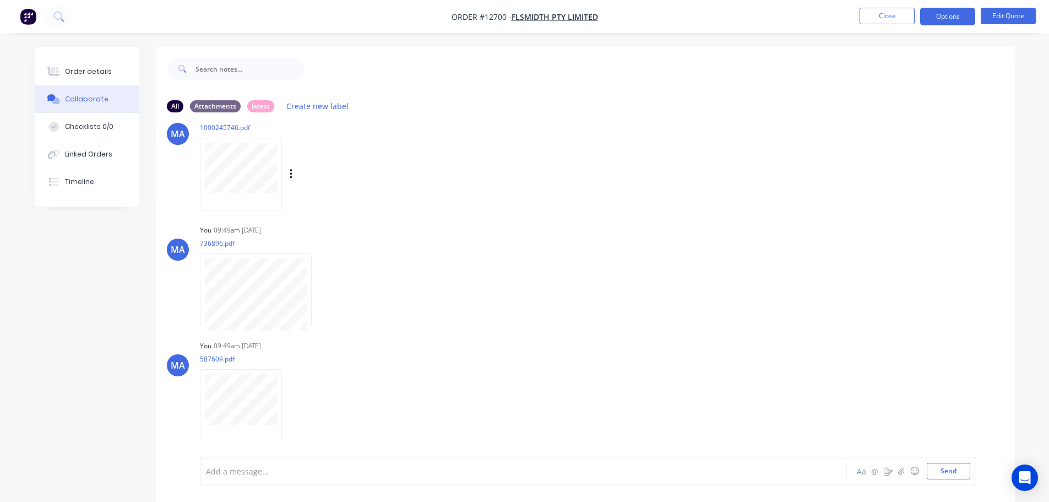
scroll to position [374, 0]
click at [107, 69] on div "Order details" at bounding box center [88, 72] width 47 height 10
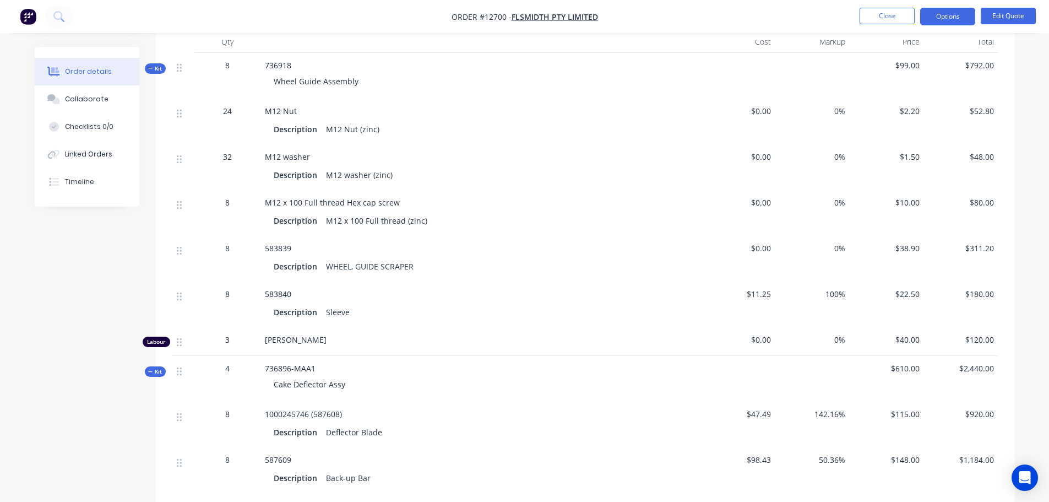
click at [156, 63] on div "Kit" at bounding box center [155, 68] width 21 height 10
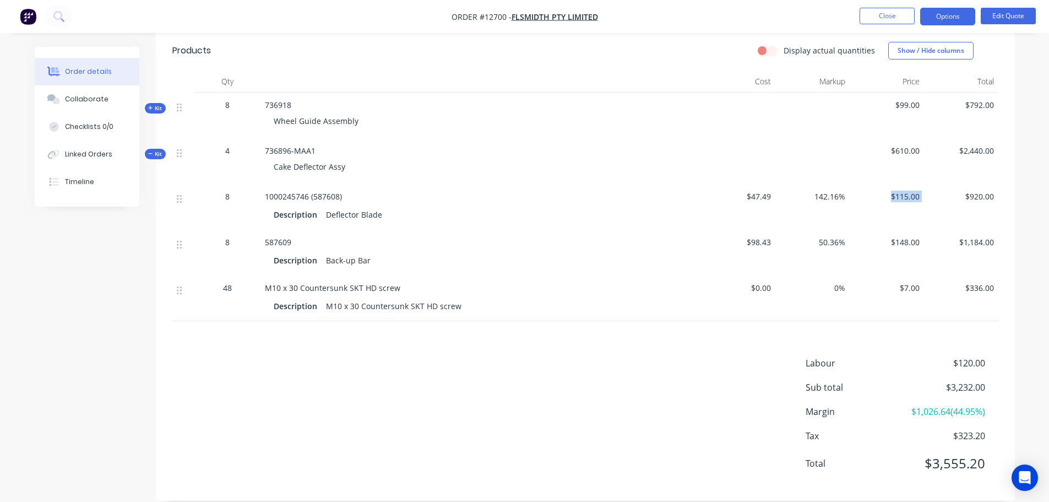
drag, startPoint x: 898, startPoint y: 177, endPoint x: 925, endPoint y: 176, distance: 27.6
click at [925, 184] on div "8 1000245746 (587608) Description Deflector Blade $47.49 142.16% $115.00 $920.00" at bounding box center [585, 207] width 826 height 46
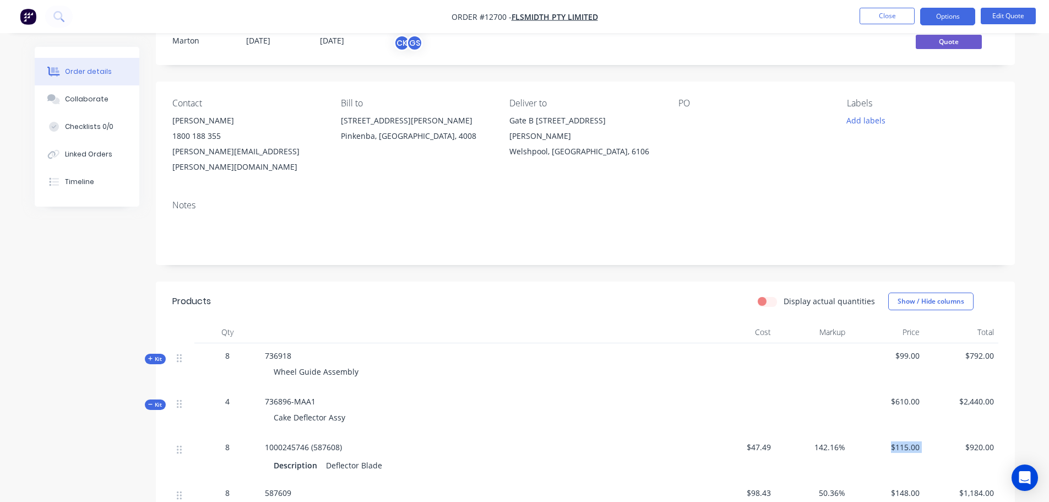
scroll to position [0, 0]
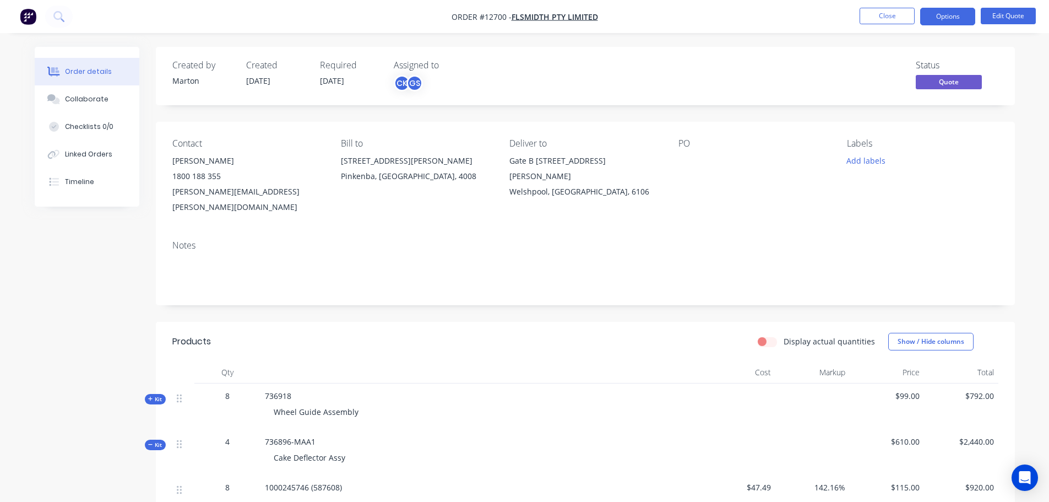
drag, startPoint x: 677, startPoint y: 159, endPoint x: 699, endPoint y: 162, distance: 22.2
click at [677, 159] on div "Contact [PERSON_NAME] 1800 188 355 [PERSON_NAME][EMAIL_ADDRESS][PERSON_NAME][DO…" at bounding box center [585, 177] width 859 height 110
click at [700, 162] on div at bounding box center [748, 160] width 138 height 15
click at [691, 162] on div at bounding box center [748, 160] width 138 height 15
click at [875, 19] on button "Close" at bounding box center [887, 16] width 55 height 17
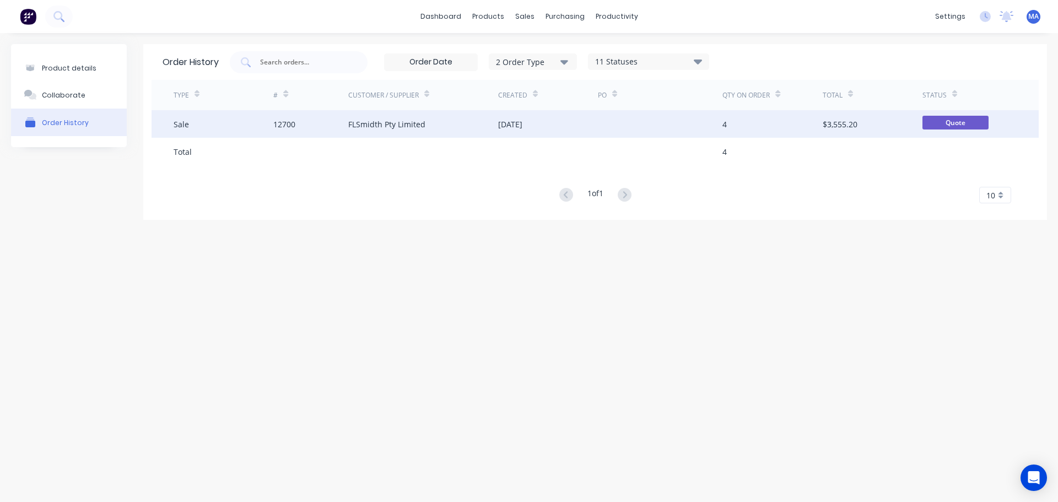
click at [362, 116] on div "FLSmidth Pty Limited" at bounding box center [423, 124] width 150 height 28
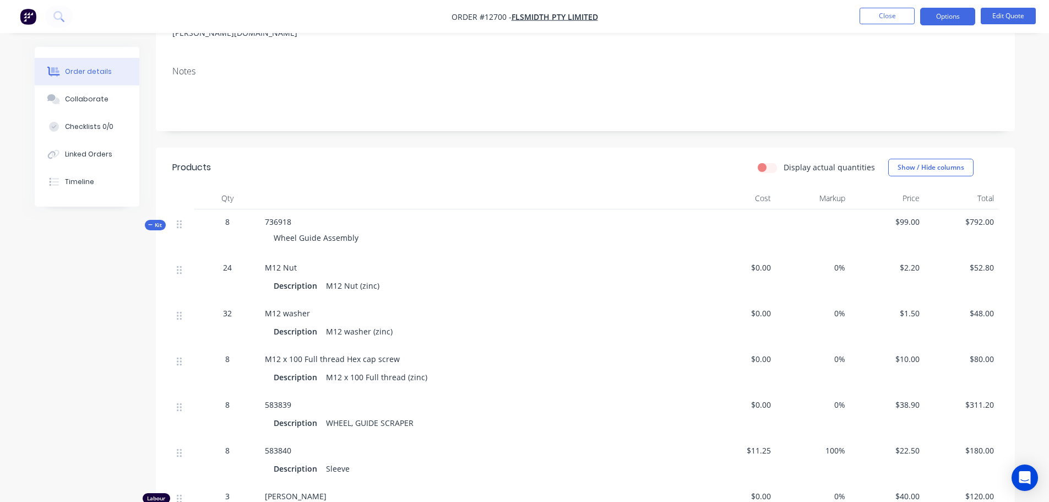
scroll to position [220, 0]
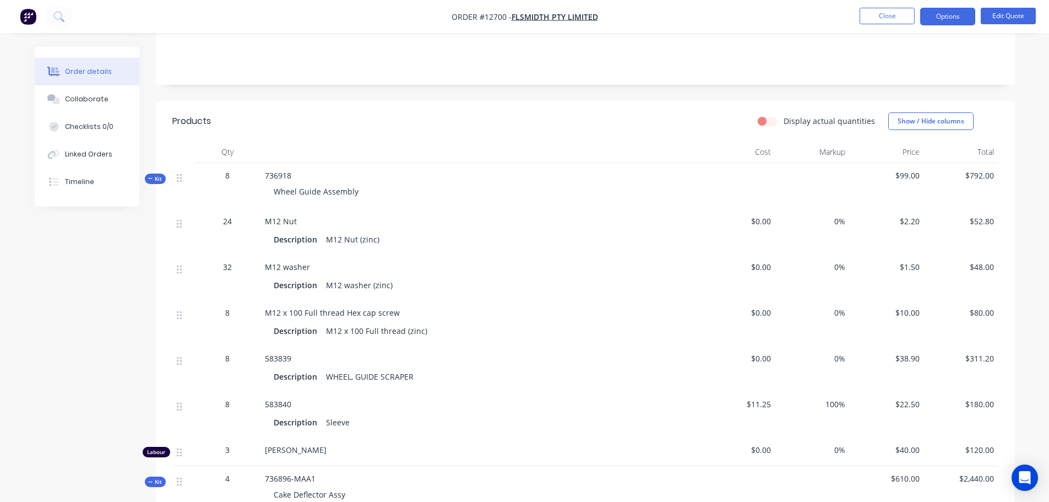
click at [162, 175] on span "Kit" at bounding box center [155, 179] width 14 height 8
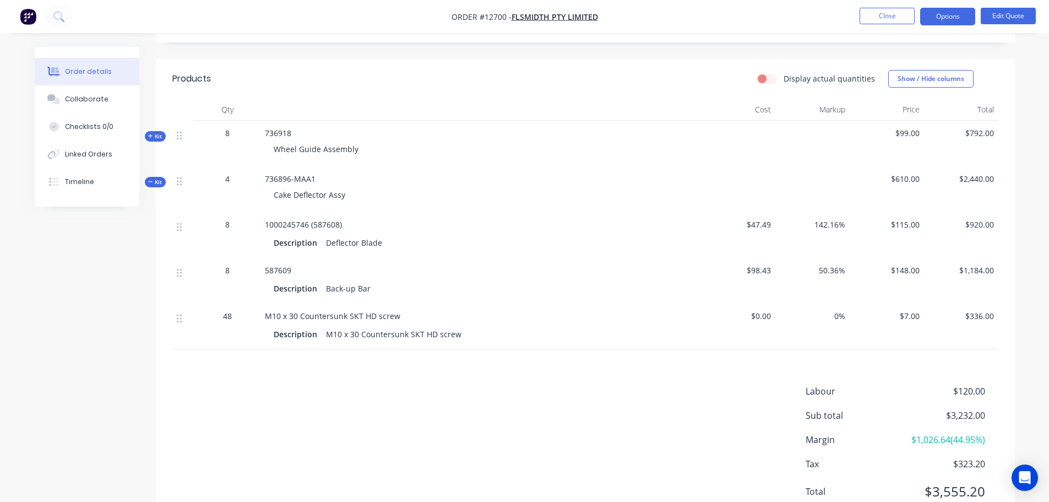
scroll to position [236, 0]
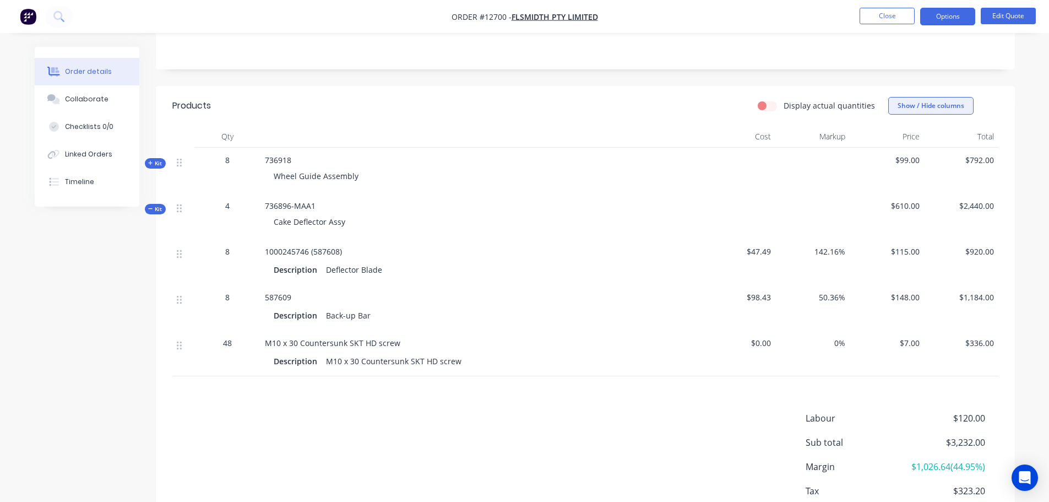
click at [930, 97] on button "Show / Hide columns" at bounding box center [930, 106] width 85 height 18
click at [908, 140] on span at bounding box center [906, 141] width 9 height 9
click at [893, 137] on input "Cost" at bounding box center [893, 137] width 0 height 0
click at [907, 155] on span at bounding box center [906, 155] width 9 height 9
click at [893, 151] on input "Markup" at bounding box center [893, 151] width 0 height 0
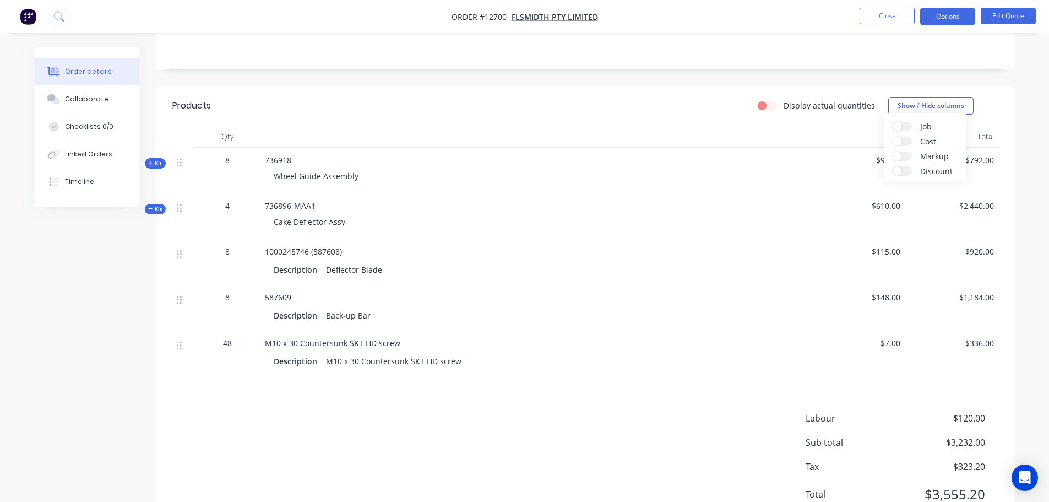
click at [787, 262] on div "Description Deflector Blade" at bounding box center [536, 270] width 524 height 16
click at [948, 97] on button "Show / Hide columns" at bounding box center [930, 106] width 85 height 18
click at [900, 143] on span at bounding box center [897, 141] width 9 height 9
click at [893, 137] on input "Cost" at bounding box center [893, 137] width 0 height 0
click at [899, 157] on span at bounding box center [897, 155] width 9 height 9
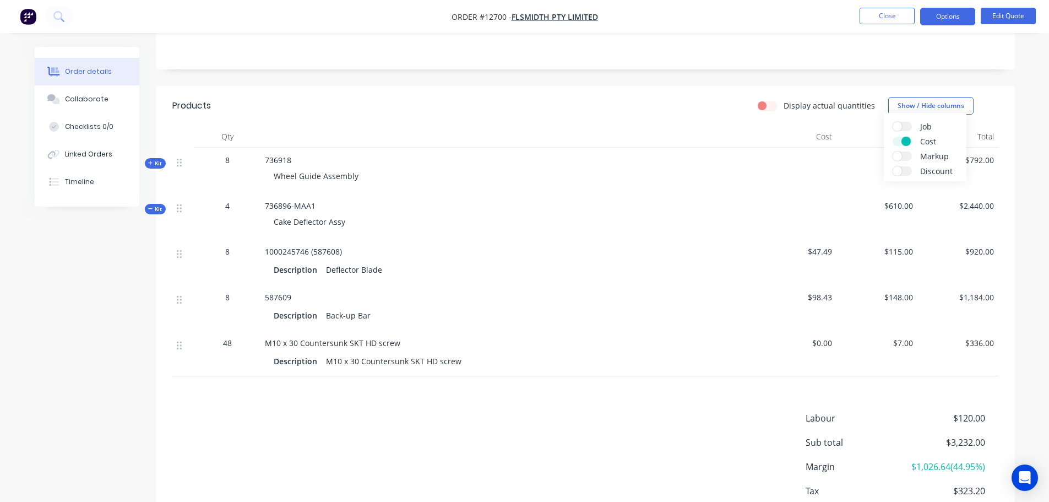
click at [893, 151] on input "Markup" at bounding box center [893, 151] width 0 height 0
click at [685, 109] on header "Products Display actual quantities Show / Hide columns" at bounding box center [585, 106] width 859 height 40
click at [899, 97] on button "Show / Hide columns" at bounding box center [930, 106] width 85 height 18
click at [901, 140] on label "Cost" at bounding box center [902, 141] width 19 height 9
click at [893, 137] on input "Cost" at bounding box center [893, 137] width 0 height 0
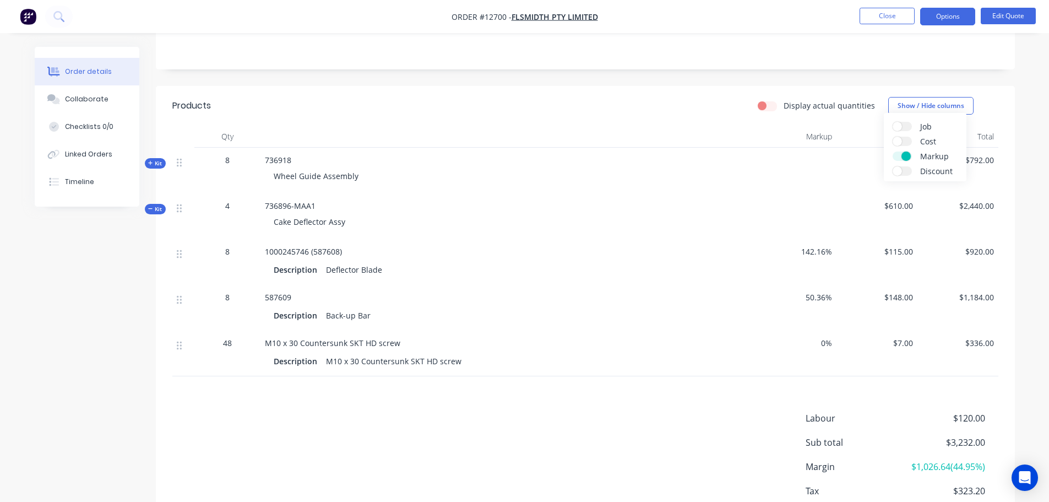
click at [903, 152] on label "Markup" at bounding box center [902, 155] width 19 height 9
click at [893, 151] on input "Markup" at bounding box center [893, 151] width 0 height 0
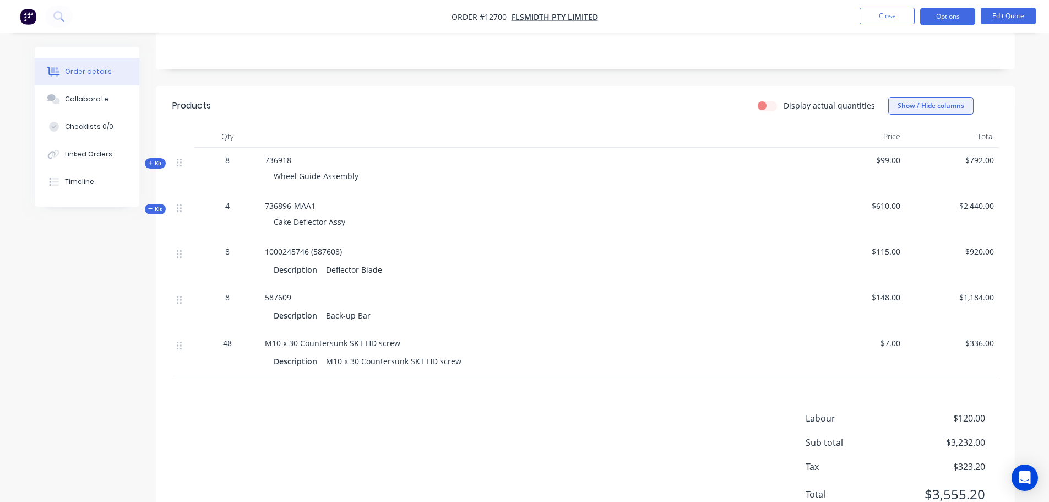
click at [923, 97] on button "Show / Hide columns" at bounding box center [930, 106] width 85 height 18
click at [904, 142] on label "Cost" at bounding box center [902, 141] width 19 height 9
click at [893, 137] on input "Cost" at bounding box center [893, 137] width 0 height 0
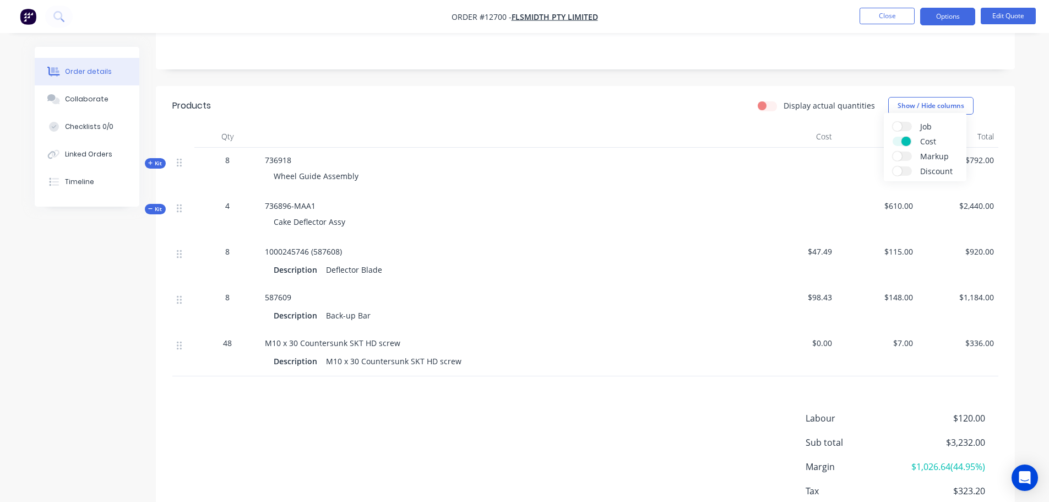
click at [903, 158] on label "Markup" at bounding box center [902, 155] width 19 height 9
click at [893, 151] on input "Markup" at bounding box center [893, 151] width 0 height 0
click at [645, 97] on div "Display actual quantities Show / Hide columns" at bounding box center [673, 106] width 650 height 18
click at [892, 14] on button "Close" at bounding box center [887, 16] width 55 height 17
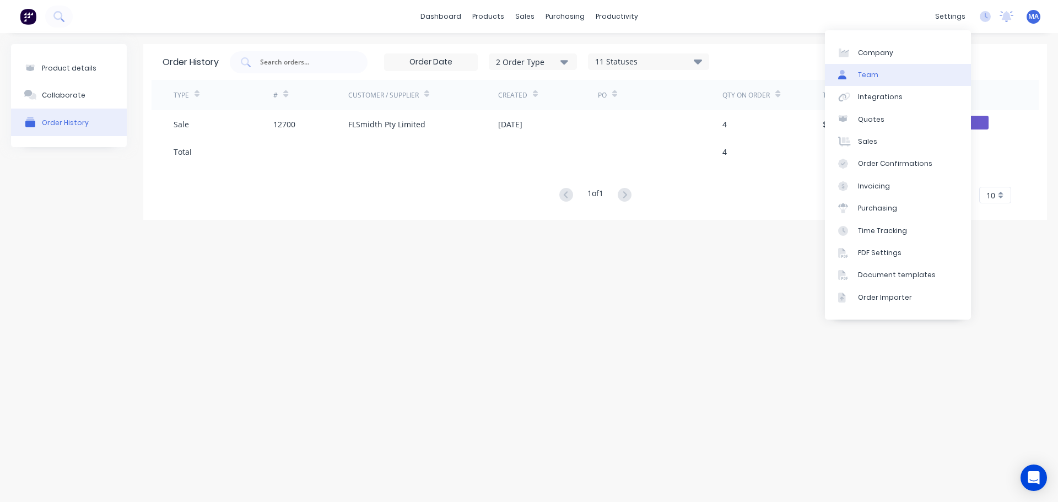
drag, startPoint x: 897, startPoint y: 53, endPoint x: 850, endPoint y: 75, distance: 51.2
click at [897, 53] on link "Company" at bounding box center [898, 52] width 146 height 22
select select "AU"
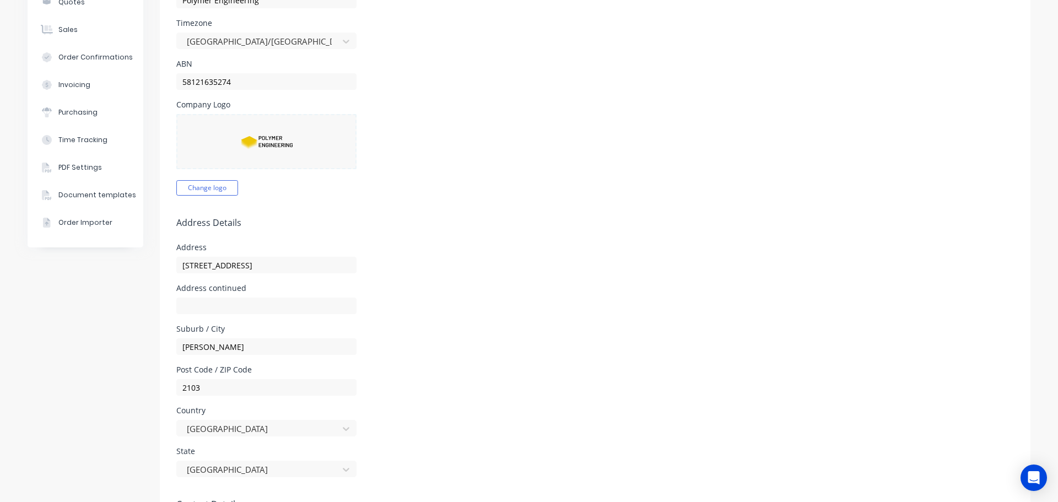
scroll to position [67, 0]
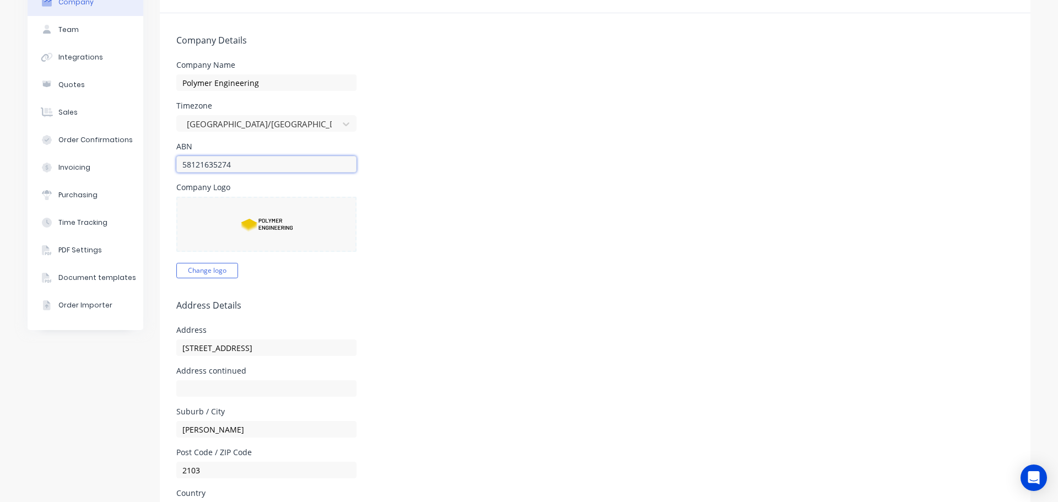
drag, startPoint x: 231, startPoint y: 169, endPoint x: 159, endPoint y: 171, distance: 72.2
click at [160, 171] on form "Company Details Company Name Polymer Engineering Timezone [GEOGRAPHIC_DATA]/[GE…" at bounding box center [595, 444] width 870 height 863
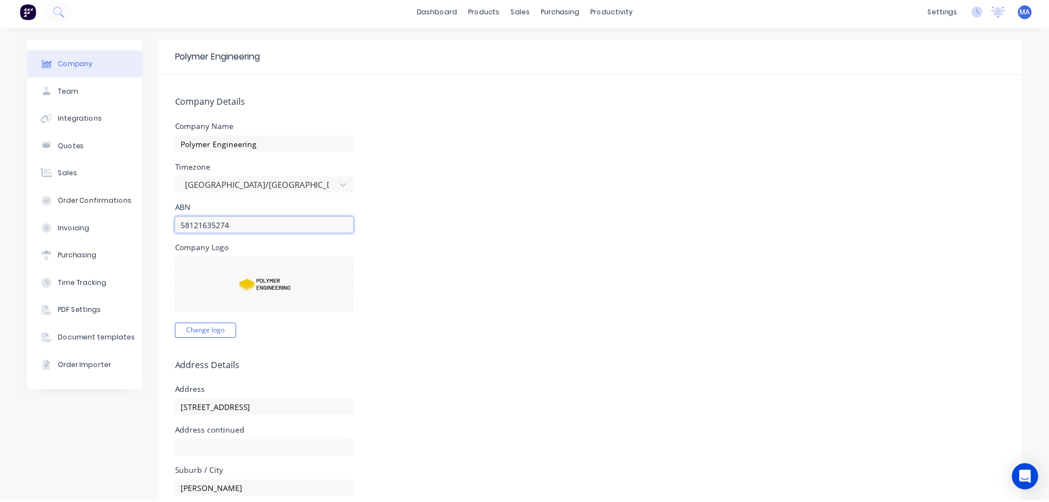
scroll to position [0, 0]
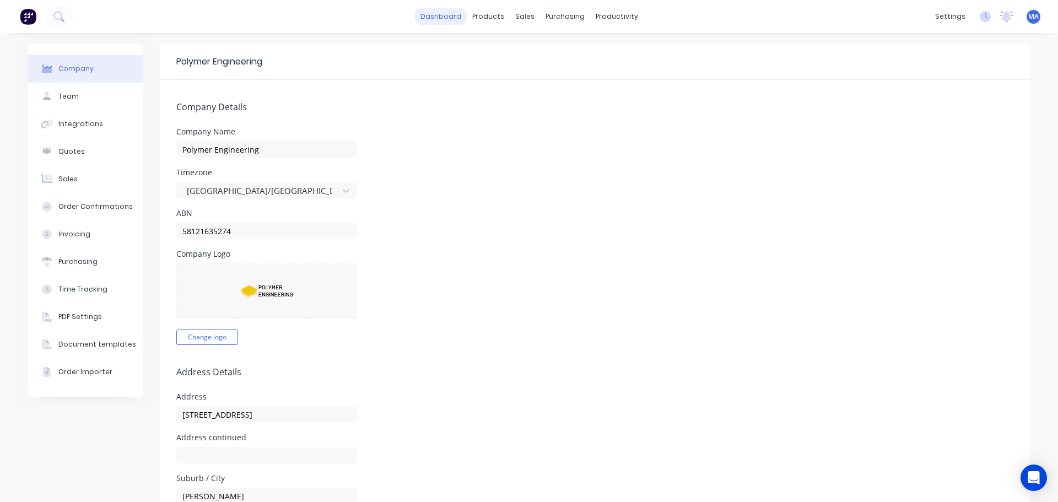
click at [453, 14] on link "dashboard" at bounding box center [441, 16] width 52 height 17
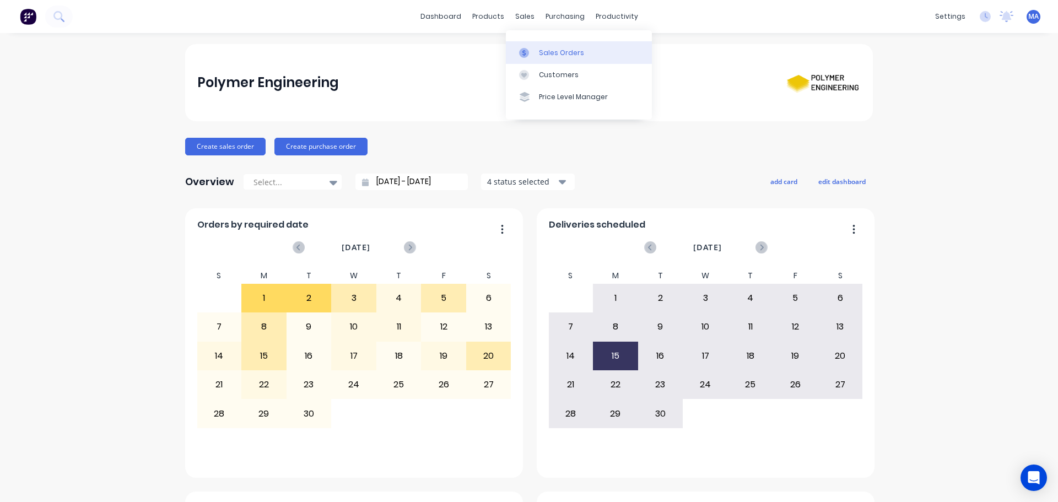
drag, startPoint x: 532, startPoint y: 40, endPoint x: 527, endPoint y: 45, distance: 6.6
click at [532, 41] on div "Sales Orders Customers Price Level Manager" at bounding box center [579, 74] width 146 height 89
click at [533, 49] on div at bounding box center [527, 53] width 17 height 10
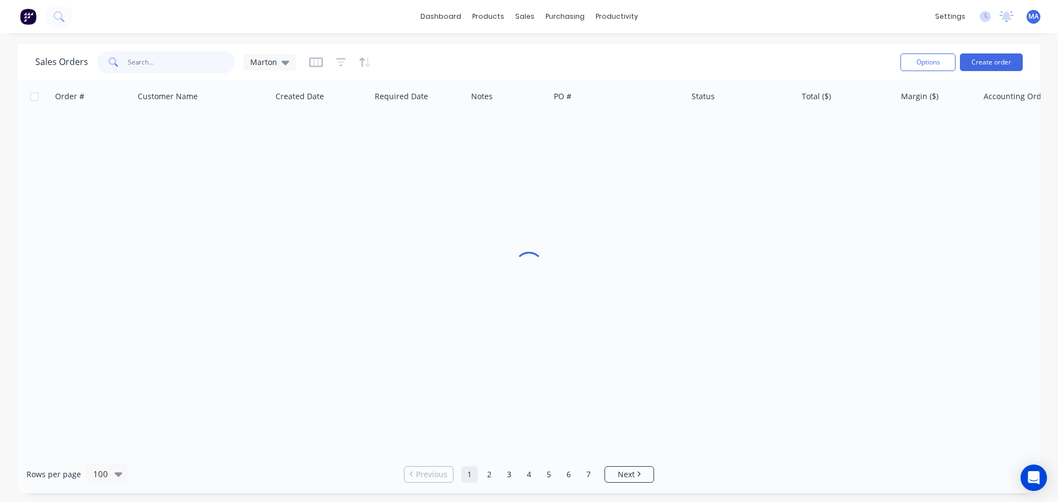
click at [162, 72] on input "text" at bounding box center [181, 62] width 107 height 22
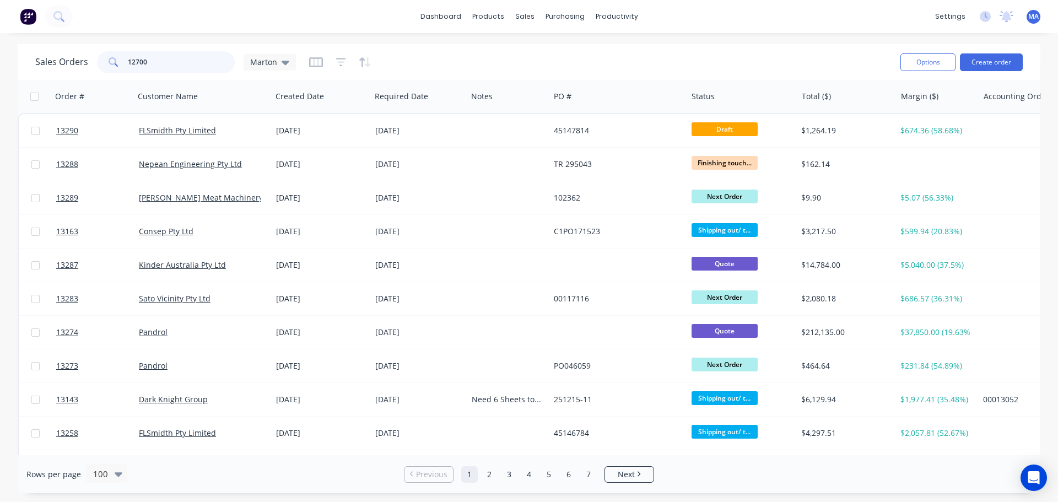
type input "12700"
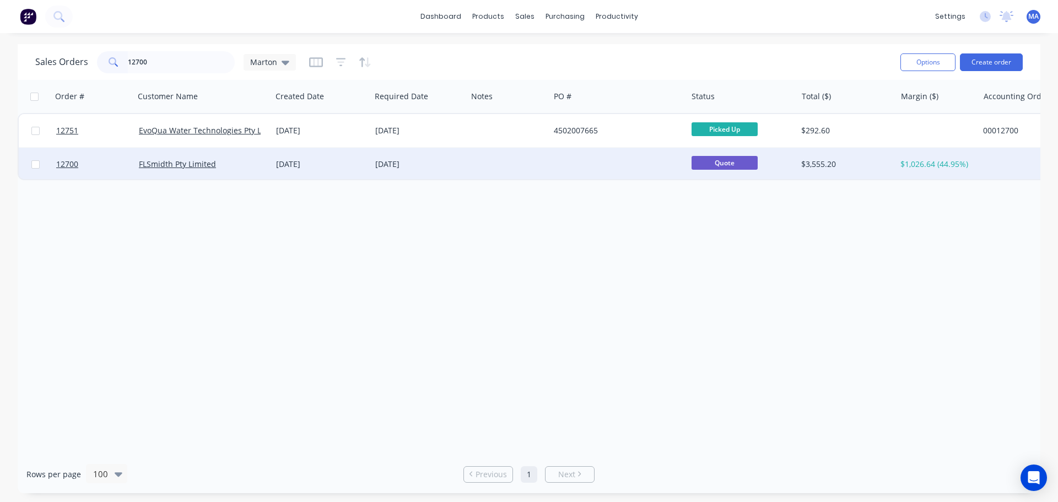
click at [238, 167] on div "FLSmidth Pty Limited" at bounding box center [200, 164] width 122 height 11
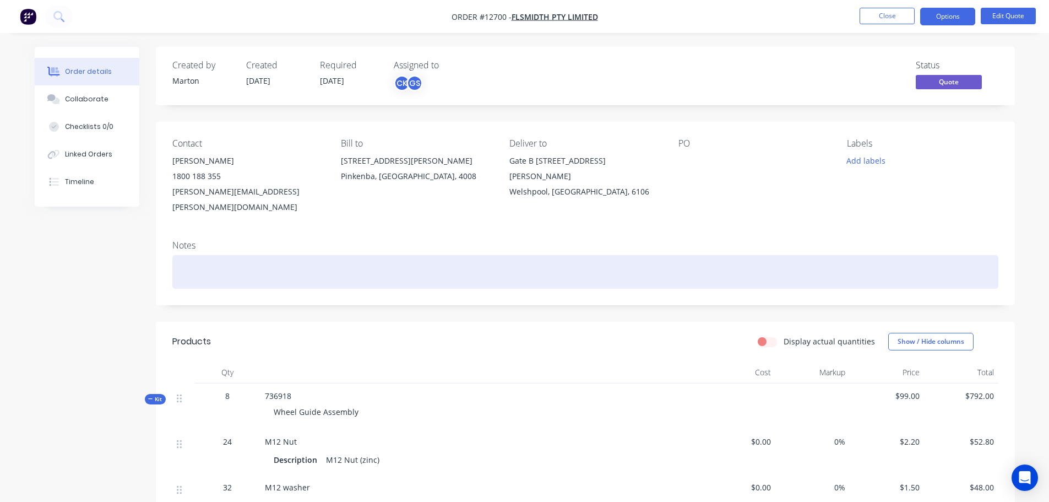
scroll to position [55, 0]
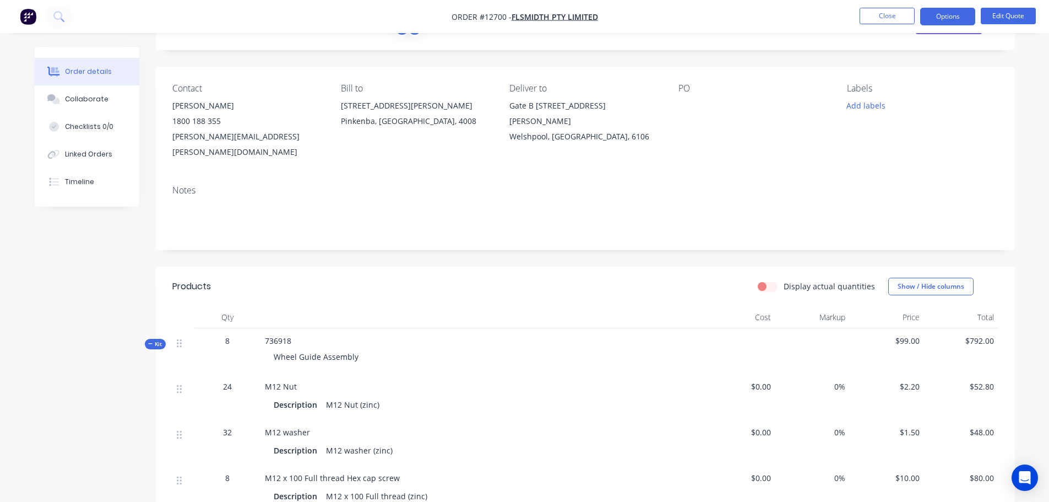
click at [154, 340] on span "Kit" at bounding box center [155, 344] width 14 height 8
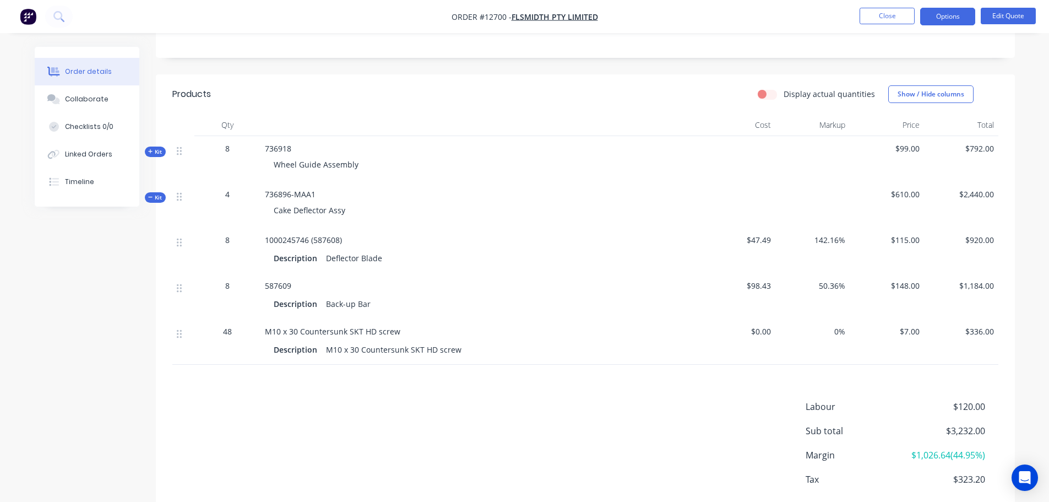
scroll to position [220, 0]
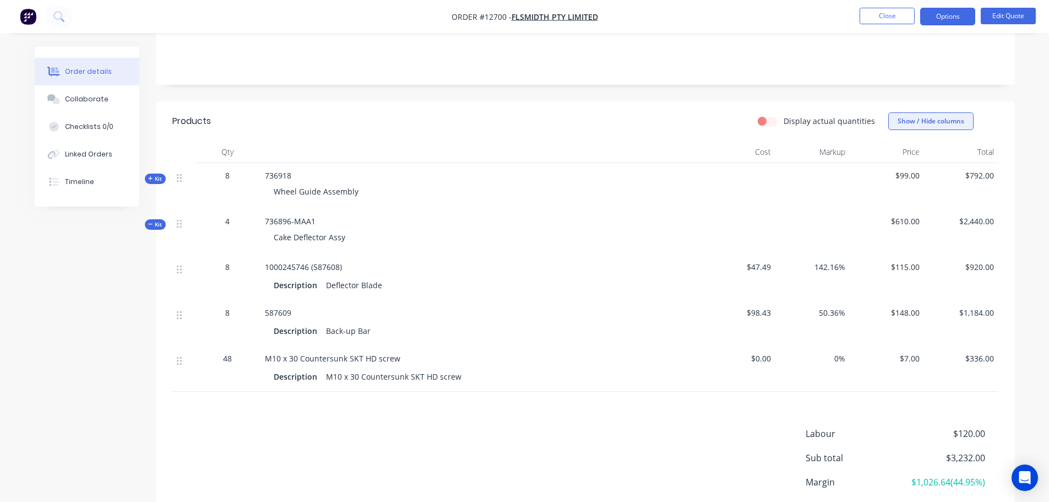
click at [925, 112] on button "Show / Hide columns" at bounding box center [930, 121] width 85 height 18
click at [898, 159] on label "Cost" at bounding box center [902, 156] width 19 height 9
click at [893, 152] on input "Cost" at bounding box center [893, 152] width 0 height 0
drag, startPoint x: 898, startPoint y: 169, endPoint x: 913, endPoint y: 139, distance: 33.3
click at [898, 169] on label "Markup" at bounding box center [902, 171] width 19 height 9
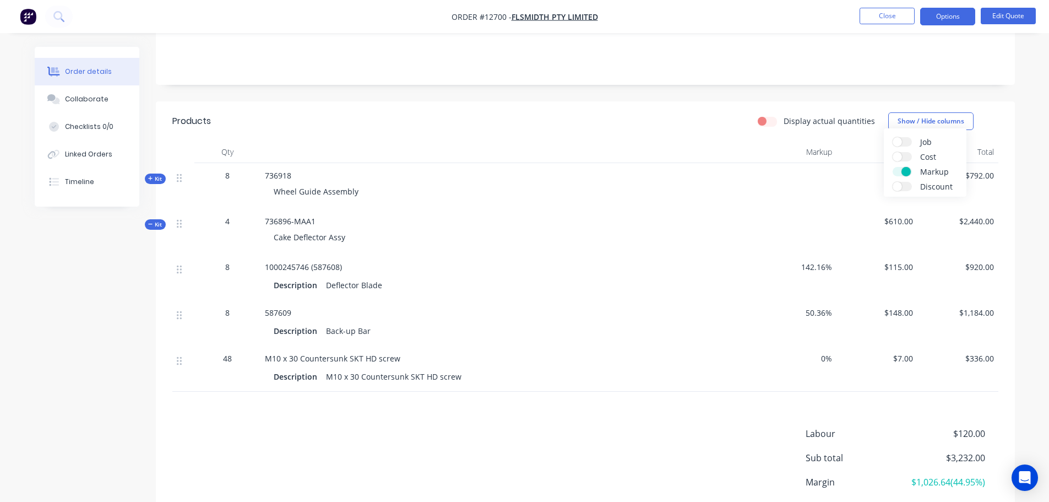
click at [893, 167] on input "Markup" at bounding box center [893, 167] width 0 height 0
click at [910, 116] on header "Products Display actual quantities Show / Hide columns" at bounding box center [585, 121] width 859 height 40
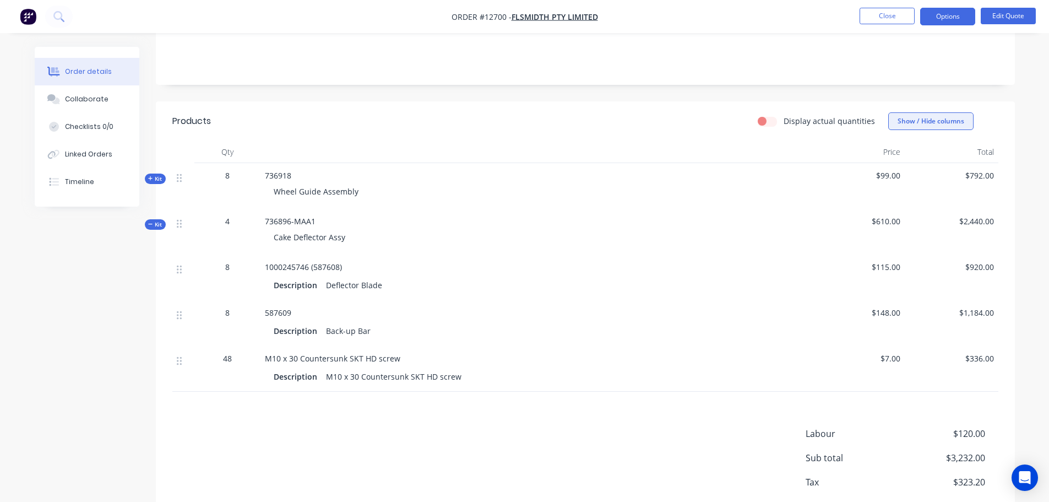
click at [909, 112] on button "Show / Hide columns" at bounding box center [930, 121] width 85 height 18
click at [931, 112] on button "Show / Hide columns" at bounding box center [930, 121] width 85 height 18
click at [903, 15] on button "Close" at bounding box center [887, 16] width 55 height 17
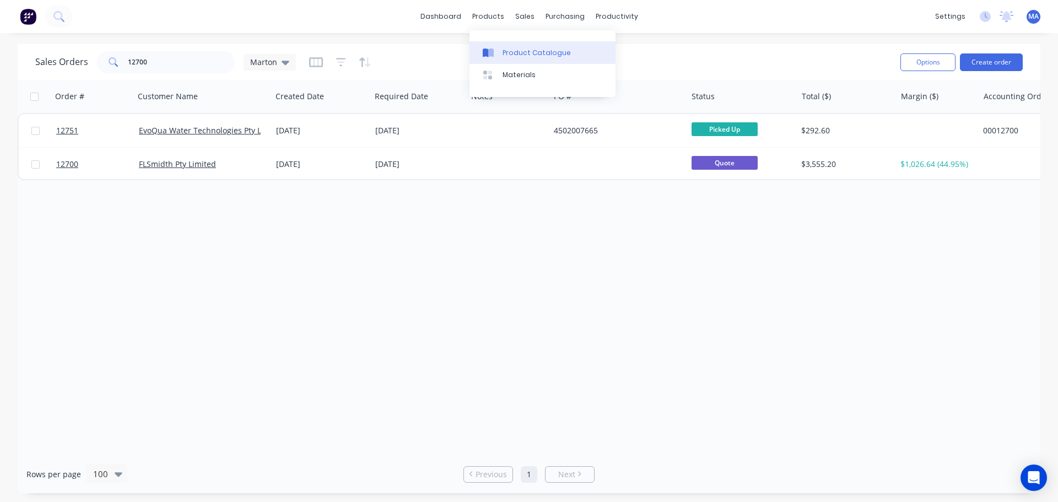
click at [532, 55] on div "Product Catalogue" at bounding box center [536, 53] width 68 height 10
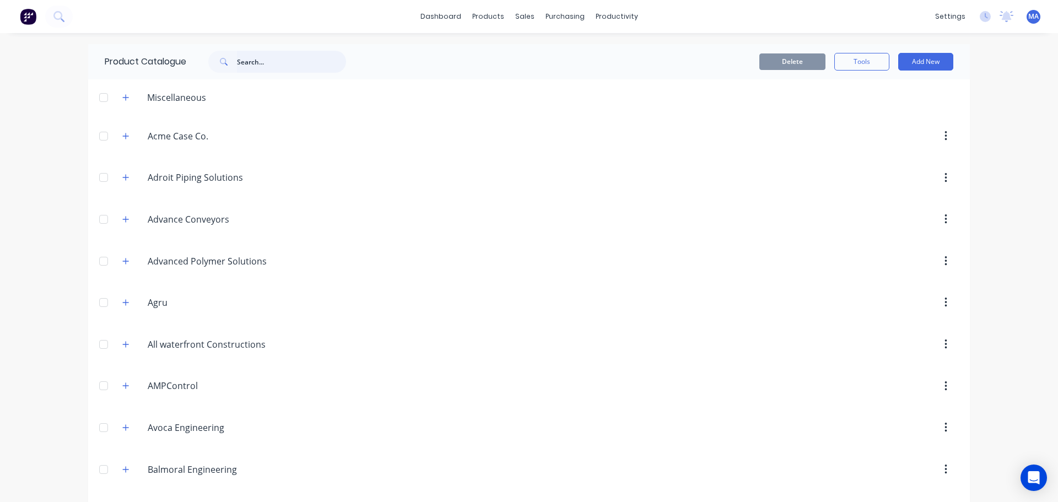
click at [269, 64] on input "text" at bounding box center [291, 62] width 109 height 22
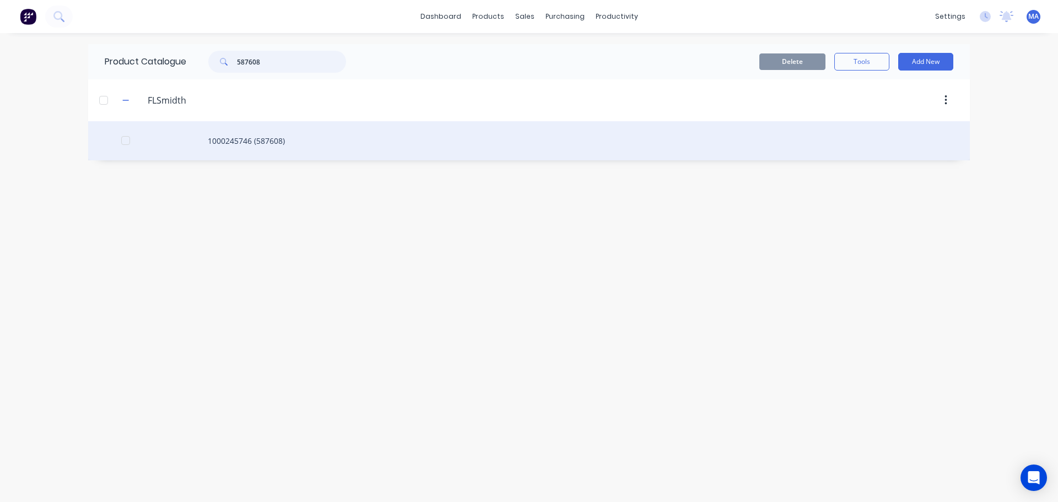
type input "587608"
click at [257, 143] on div "1000245746 (587608)" at bounding box center [528, 140] width 881 height 39
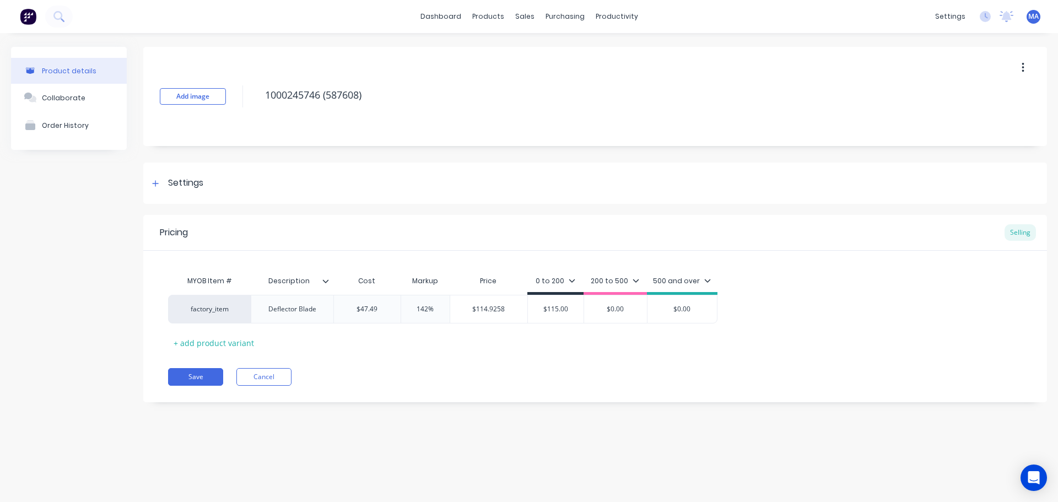
click at [328, 282] on icon at bounding box center [325, 281] width 7 height 7
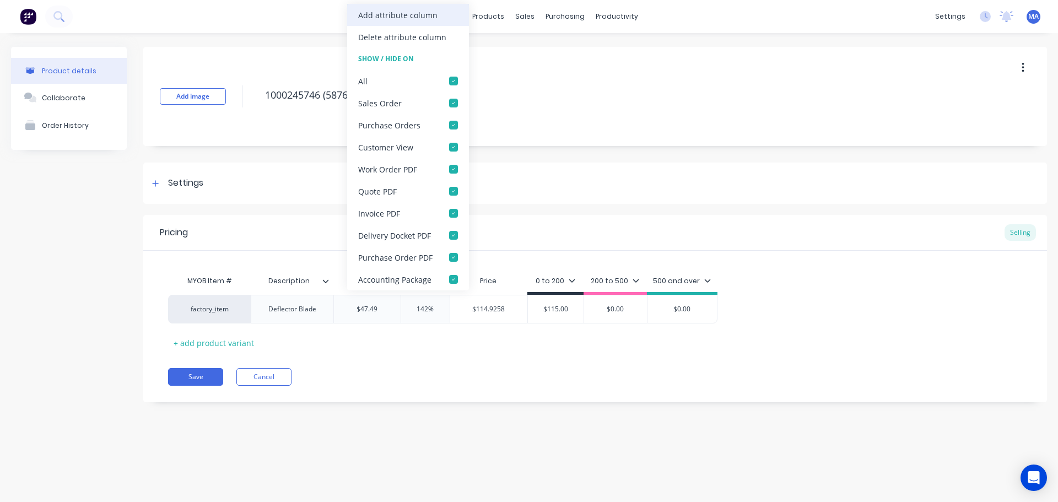
click at [402, 10] on div "Add attribute column" at bounding box center [397, 15] width 79 height 12
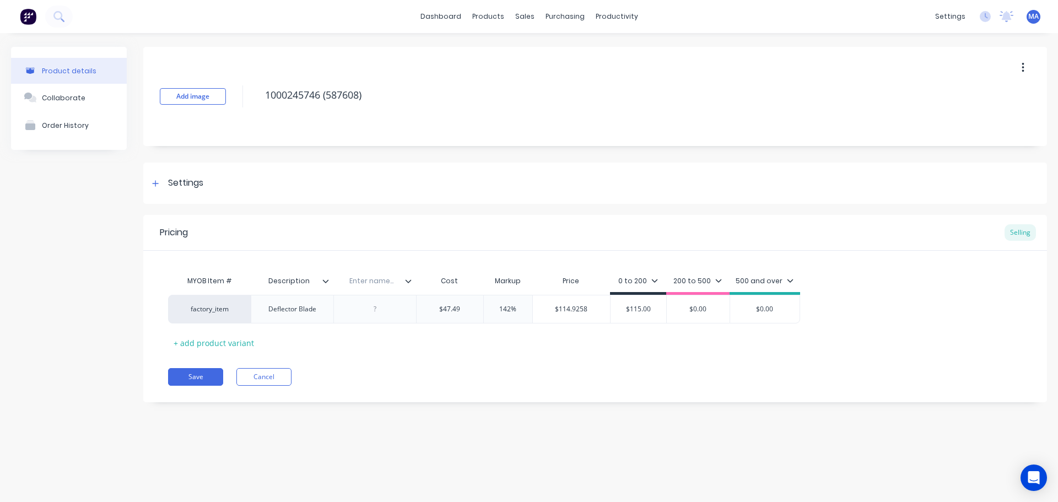
click at [333, 279] on div at bounding box center [330, 281] width 7 height 10
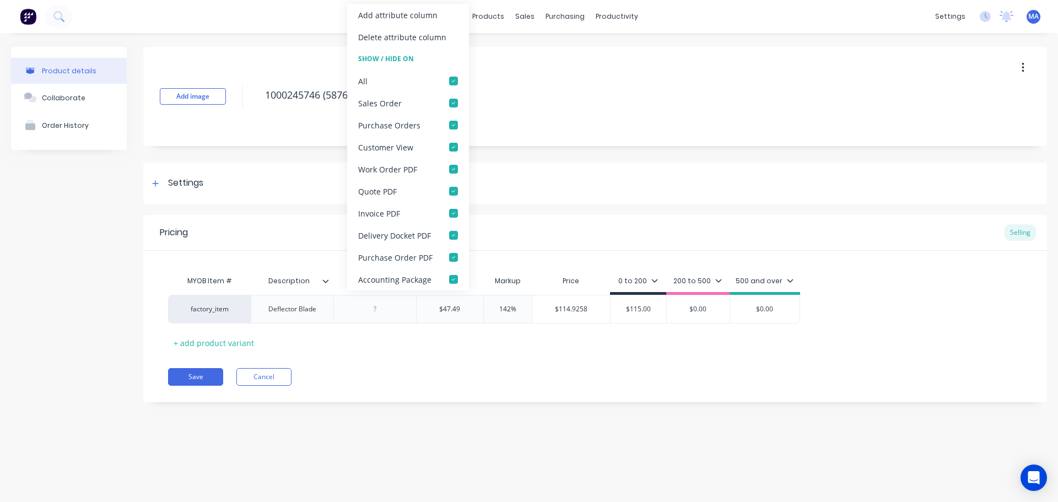
click at [393, 17] on div "Add attribute column" at bounding box center [397, 15] width 79 height 12
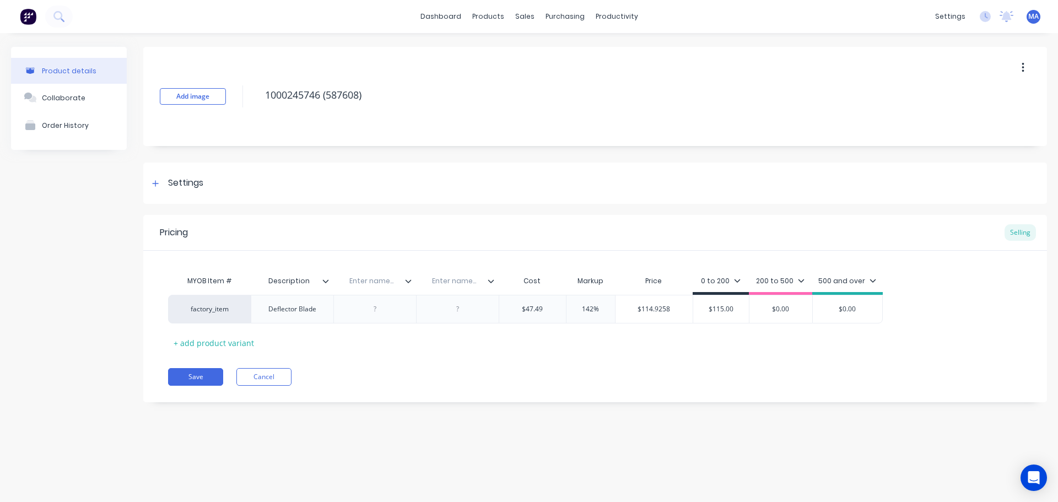
click at [322, 281] on icon at bounding box center [325, 281] width 7 height 7
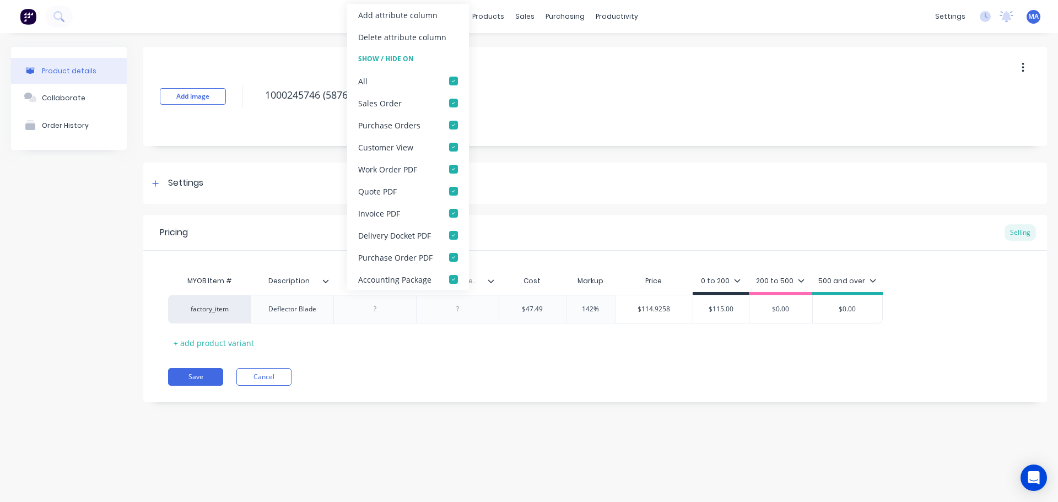
type textarea "x"
click at [569, 211] on div "Add image 1000245746 (587608) Settings Product Options I buy this item I sell t…" at bounding box center [594, 233] width 903 height 372
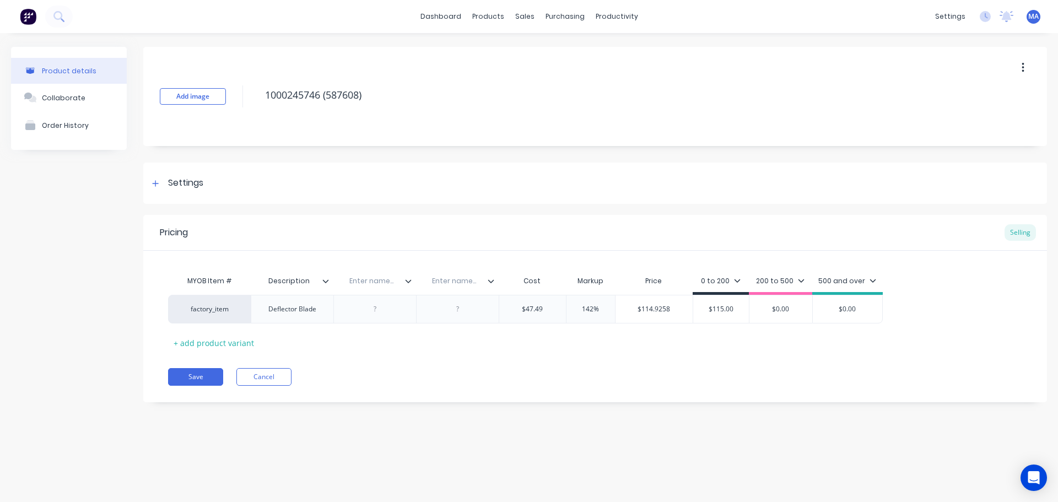
click at [382, 283] on input "text" at bounding box center [371, 281] width 76 height 10
type input "Colour"
type textarea "x"
type input "Material"
click at [381, 305] on div at bounding box center [375, 309] width 55 height 14
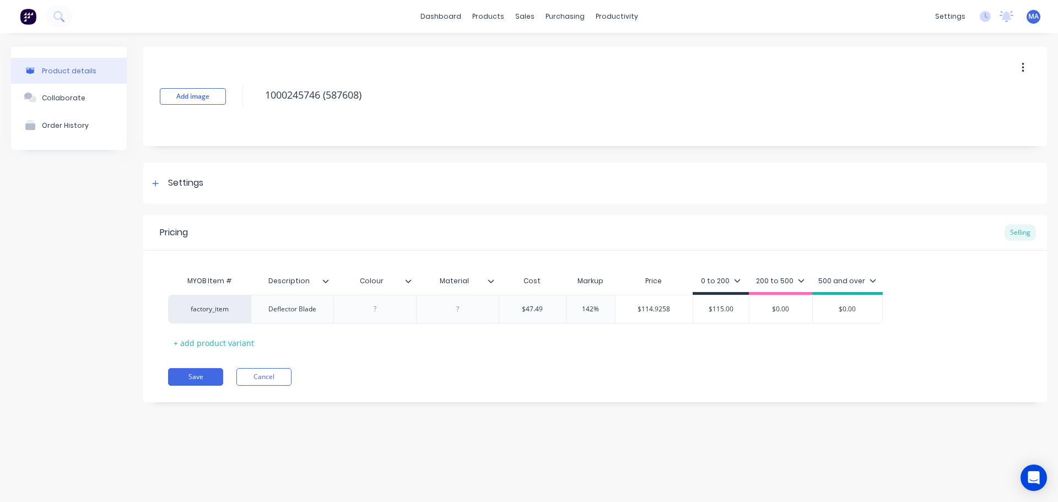
click at [497, 278] on div at bounding box center [495, 281] width 7 height 10
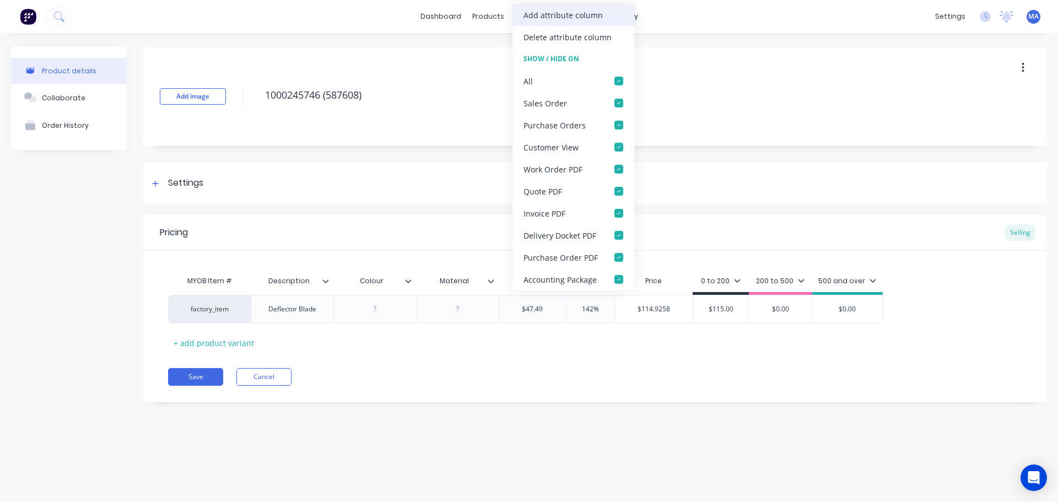
click at [561, 12] on div "Add attribute column" at bounding box center [562, 15] width 79 height 12
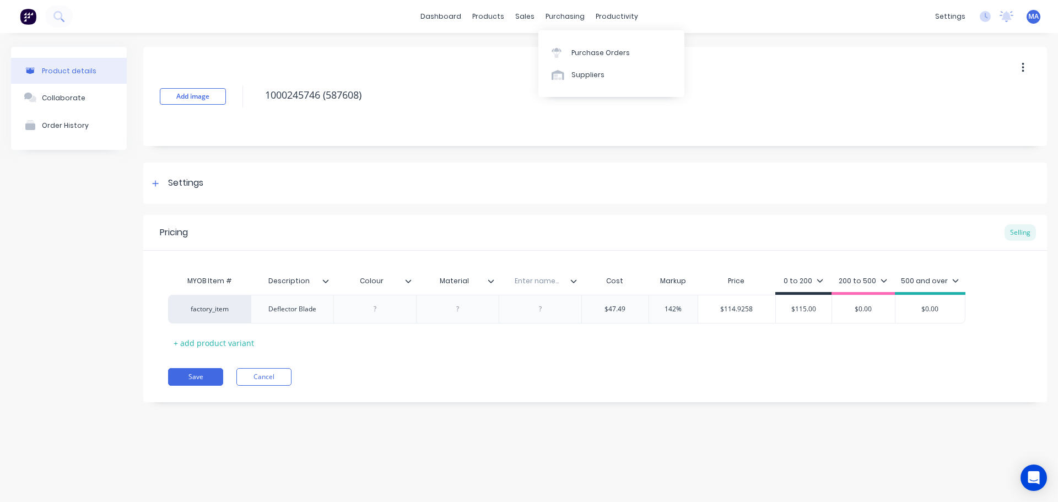
click at [536, 289] on div "Enter name..." at bounding box center [536, 281] width 76 height 28
type textarea "x"
click at [538, 284] on input "text" at bounding box center [536, 281] width 76 height 10
type input "Qty / sheet"
click at [357, 311] on div at bounding box center [375, 309] width 55 height 14
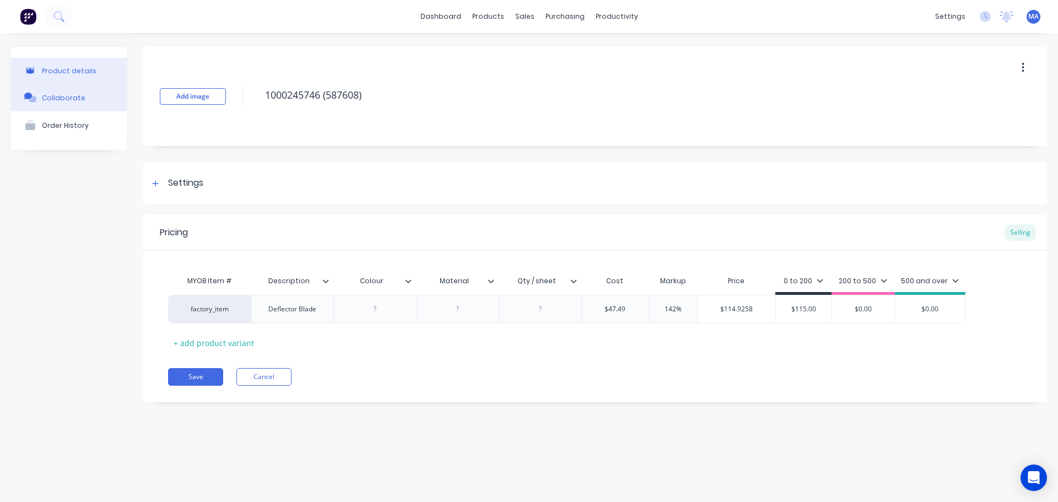
click at [106, 97] on button "Collaborate" at bounding box center [69, 98] width 116 height 28
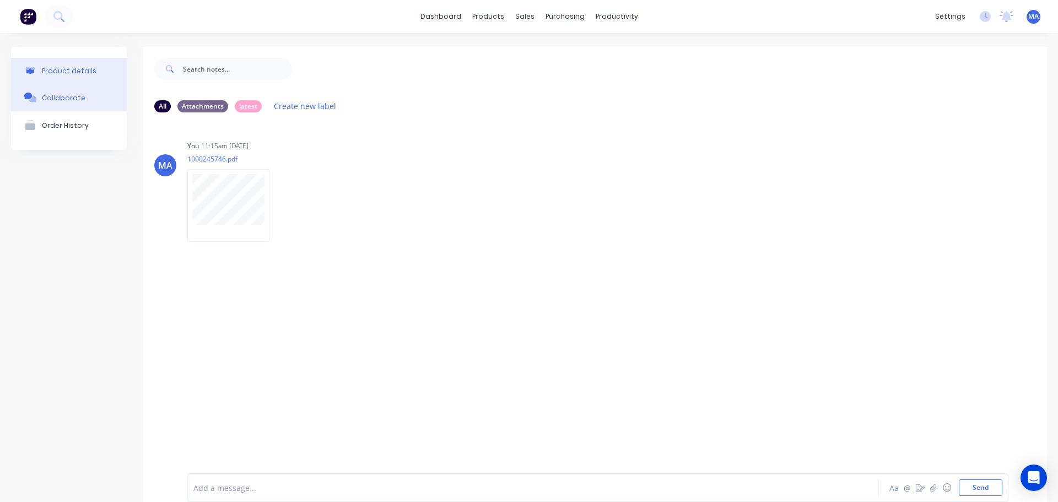
click at [57, 68] on div "Product details" at bounding box center [69, 71] width 55 height 8
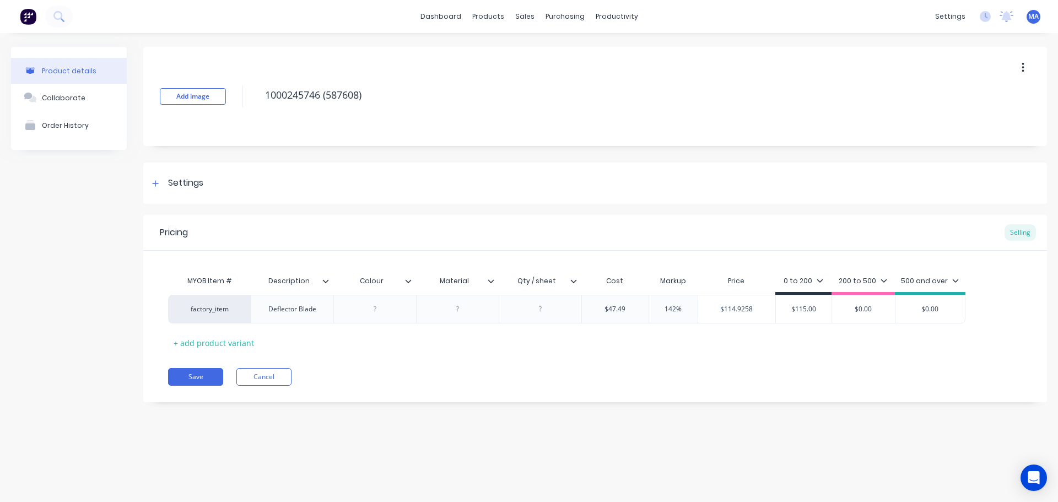
type textarea "x"
click at [378, 311] on div at bounding box center [375, 309] width 55 height 14
type textarea "x"
click at [534, 316] on div at bounding box center [540, 309] width 55 height 14
type textarea "x"
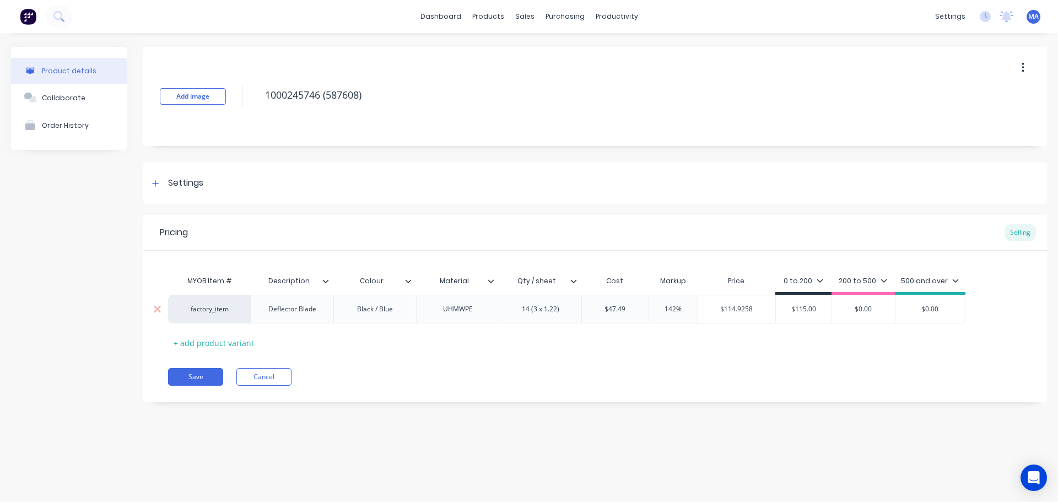
type textarea "x"
type input "$47.49"
click at [627, 313] on input "$47.49" at bounding box center [615, 309] width 67 height 10
type textarea "x"
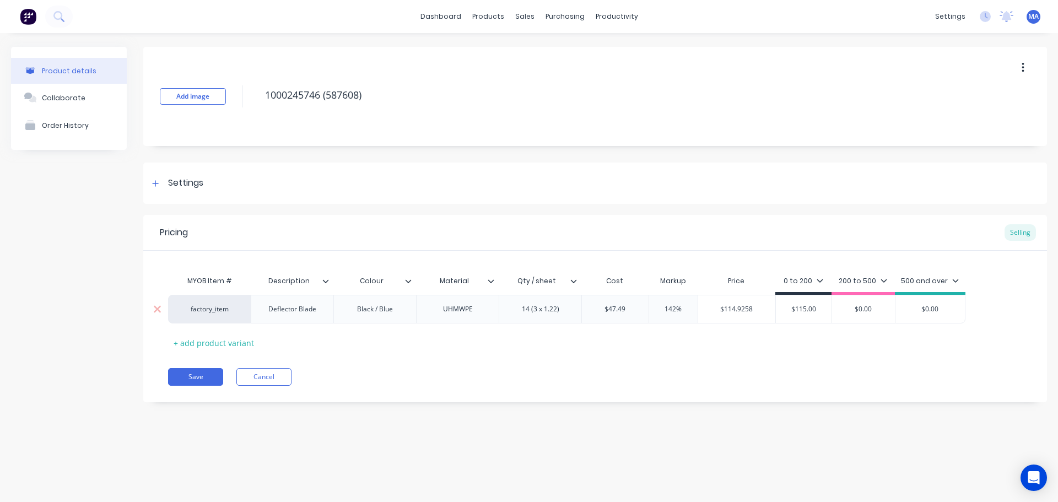
type input "$5"
type textarea "x"
type input "$56."
type textarea "x"
type input "$56.1"
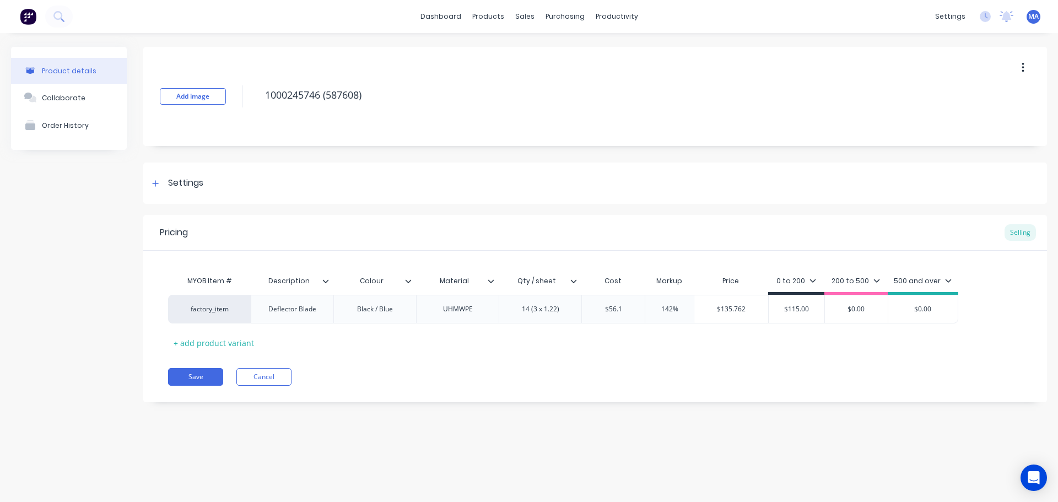
type textarea "x"
type input "$56.14"
type input "142%"
click at [670, 306] on input "142%" at bounding box center [673, 309] width 55 height 10
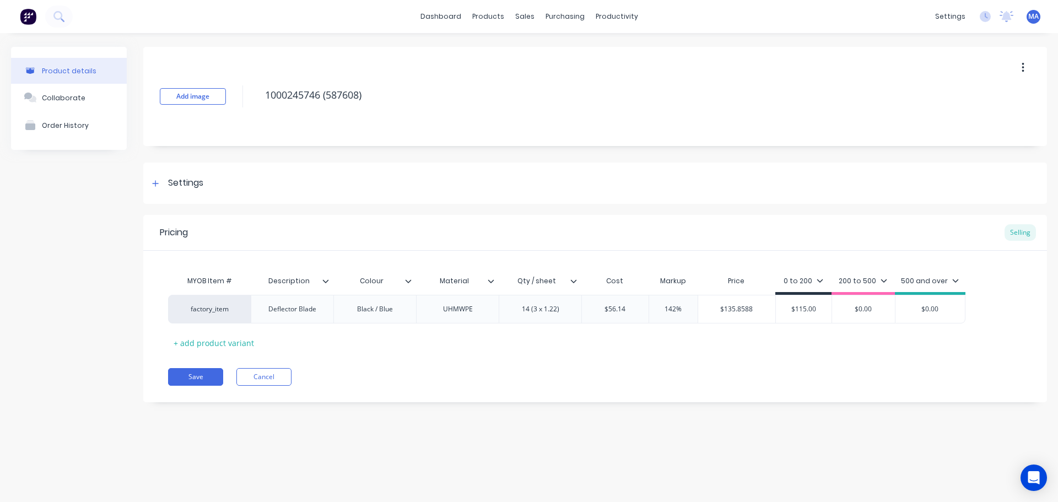
type textarea "x"
type input "5%"
type textarea "x"
type input "55%"
type input "$87.017"
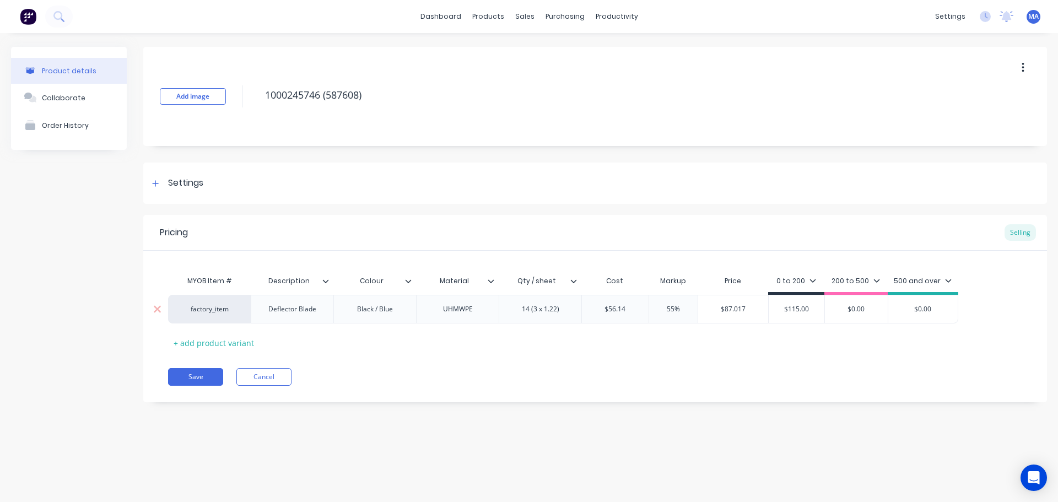
click at [731, 310] on input "$87.017" at bounding box center [733, 309] width 70 height 10
drag, startPoint x: 751, startPoint y: 310, endPoint x: 704, endPoint y: 318, distance: 47.5
click at [704, 318] on div "$87.017 $87.017" at bounding box center [733, 309] width 70 height 28
type input "$115.00"
drag, startPoint x: 801, startPoint y: 311, endPoint x: 753, endPoint y: 319, distance: 49.1
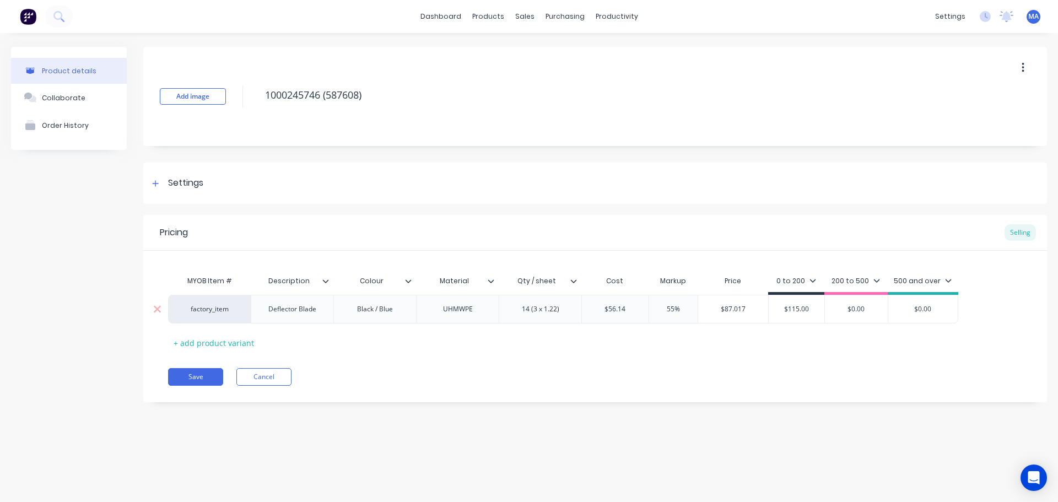
click at [758, 315] on div "factory_item Deflector Blade Black / Blue UHMWPE 14 (3 x 1.22) $56.14 $56.14 55…" at bounding box center [563, 309] width 790 height 29
paste input "87.017"
type textarea "x"
type input "$87.017"
type input "$0.00"
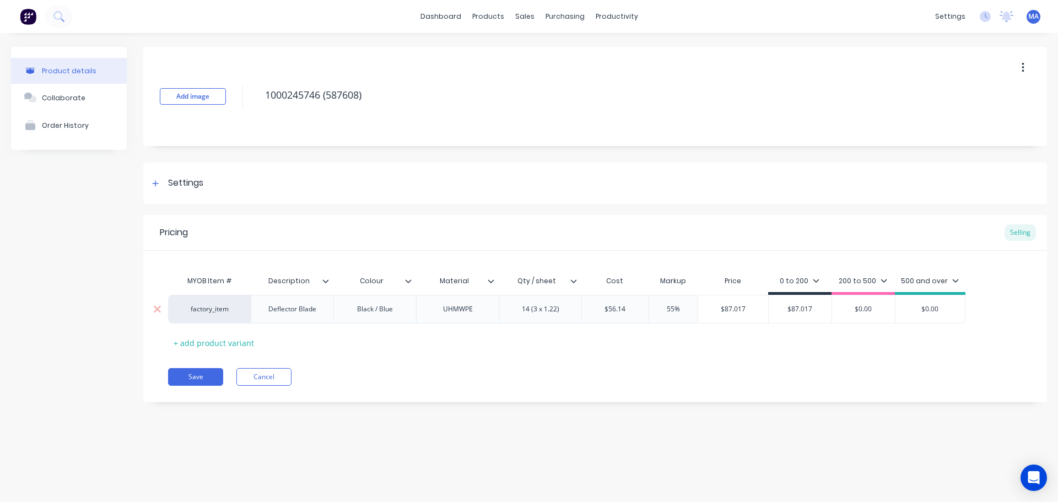
click at [863, 313] on input "$0.00" at bounding box center [863, 309] width 63 height 10
click at [703, 357] on div "Pricing Selling MYOB Item # Description Colour Material Qty / sheet Cost Markup…" at bounding box center [594, 308] width 903 height 187
click at [202, 380] on button "Save" at bounding box center [195, 377] width 55 height 18
type textarea "x"
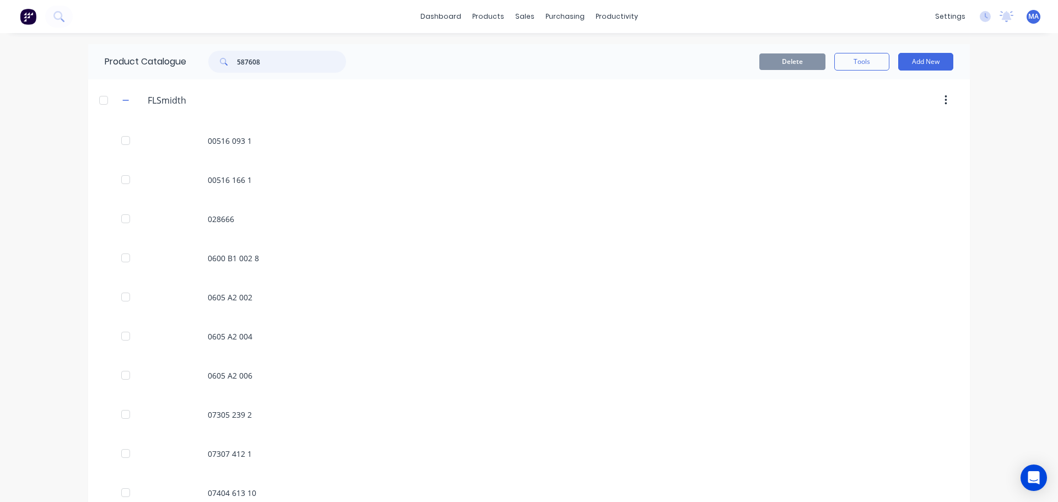
click at [281, 64] on input "587608" at bounding box center [291, 62] width 109 height 22
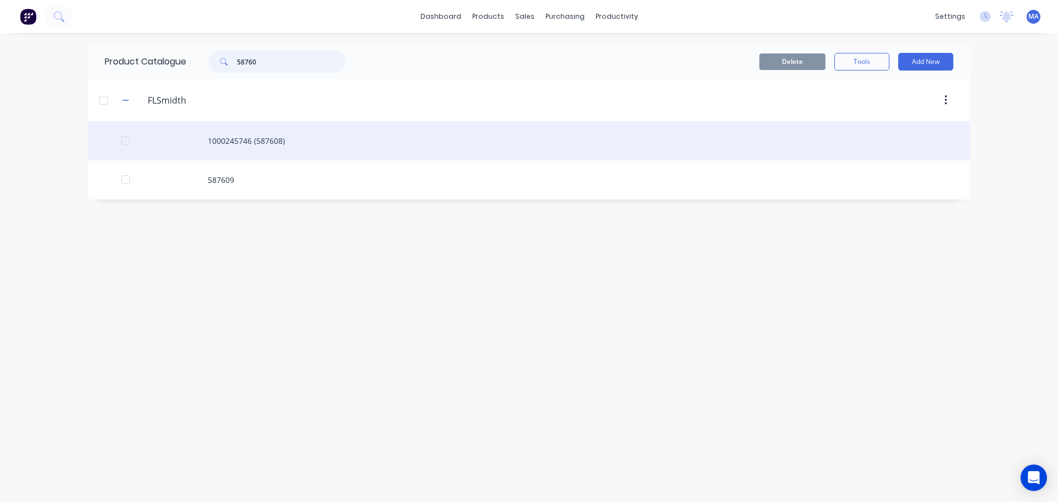
type input "58760"
click at [305, 145] on div "1000245746 (587608)" at bounding box center [528, 140] width 881 height 39
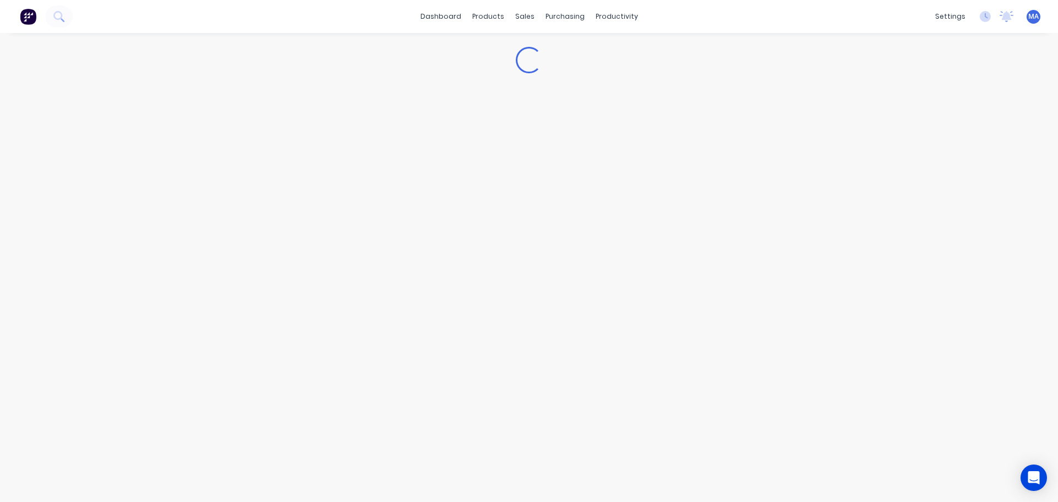
type textarea "x"
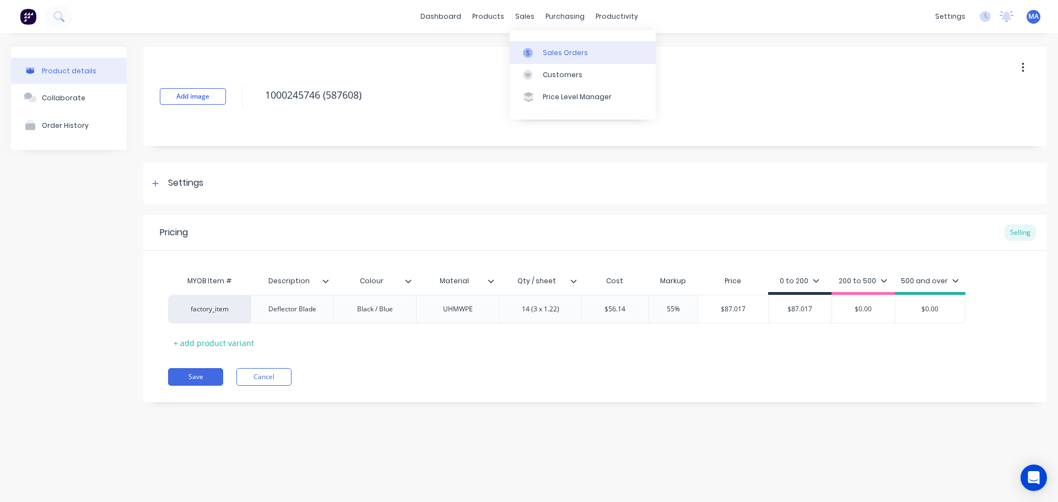
click at [546, 57] on div "Sales Orders" at bounding box center [565, 53] width 45 height 10
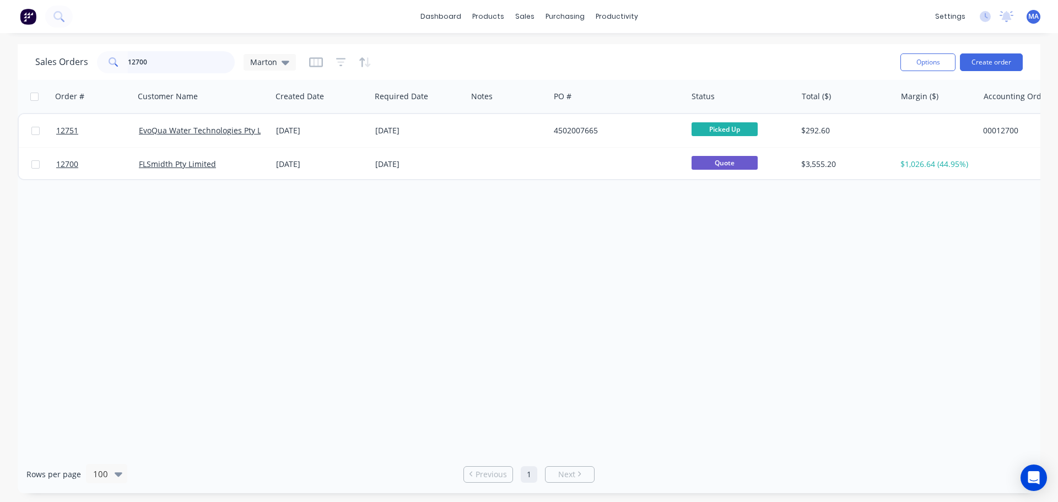
drag, startPoint x: 164, startPoint y: 68, endPoint x: 106, endPoint y: 73, distance: 58.0
click at [115, 72] on div "12700" at bounding box center [166, 62] width 138 height 22
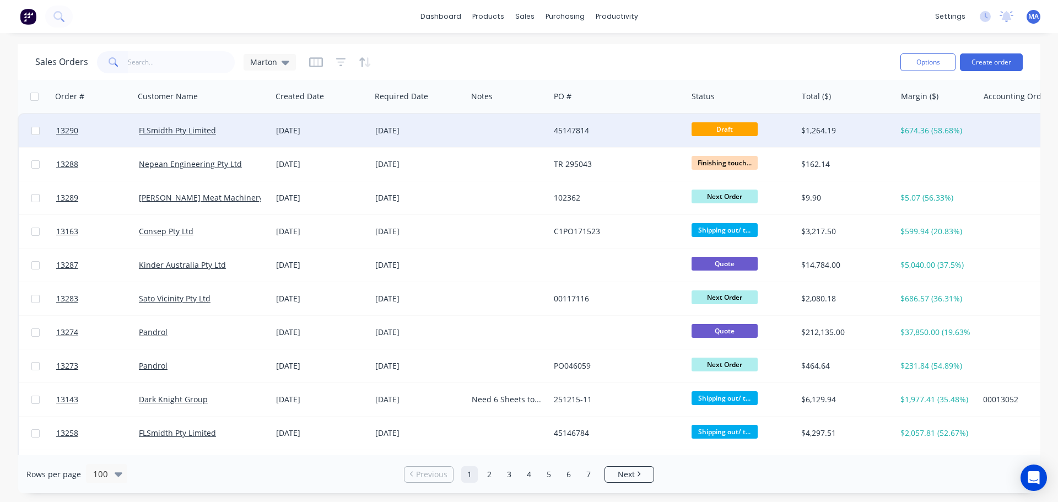
click at [457, 135] on div "[DATE]" at bounding box center [419, 130] width 88 height 11
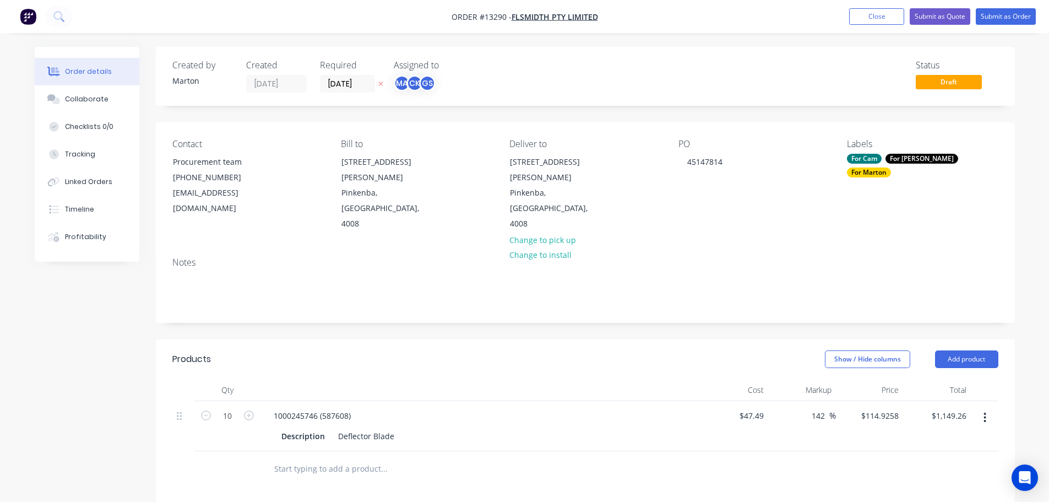
click at [986, 408] on button "button" at bounding box center [985, 418] width 26 height 20
click at [938, 438] on div "Edit" at bounding box center [946, 446] width 85 height 16
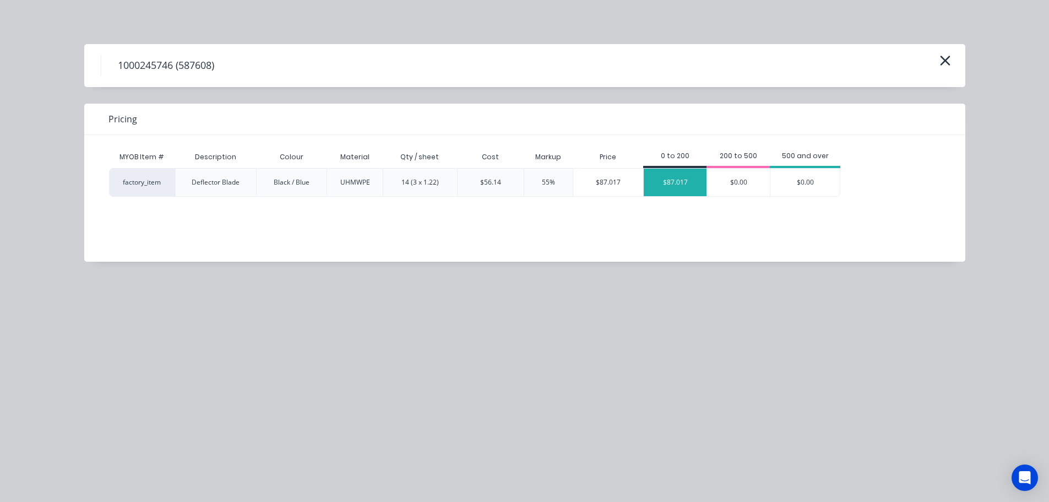
click at [690, 187] on div "$87.017" at bounding box center [675, 183] width 63 height 28
type input "83.23"
type input "$87.017"
type input "$870.17"
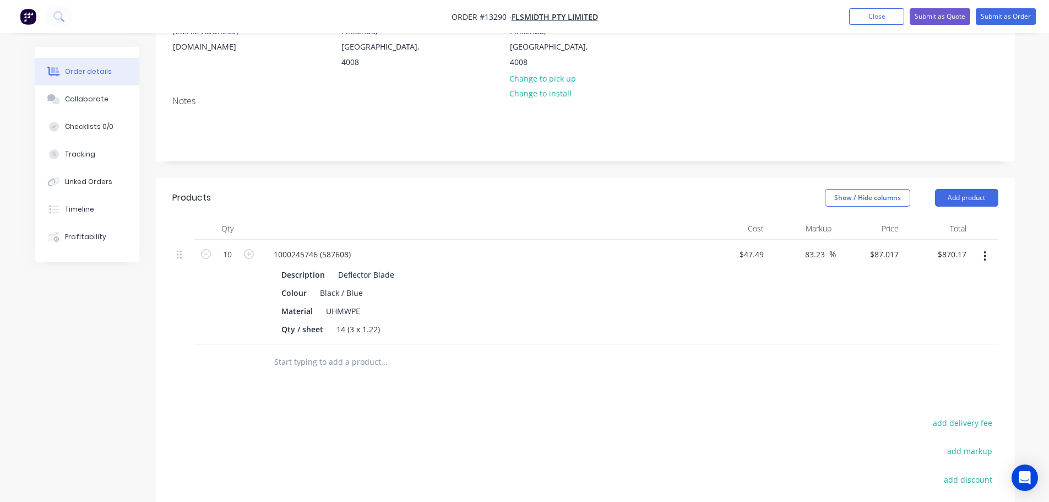
scroll to position [165, 0]
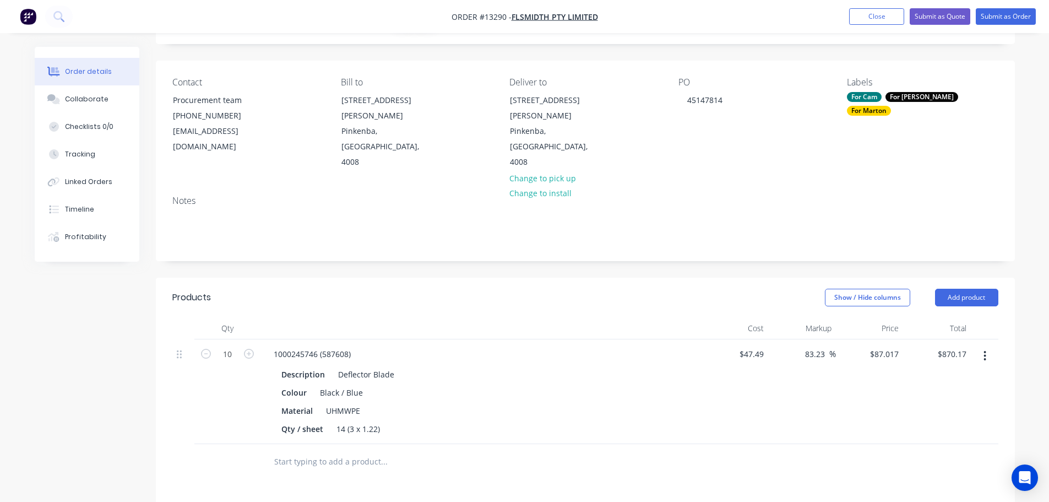
scroll to position [55, 0]
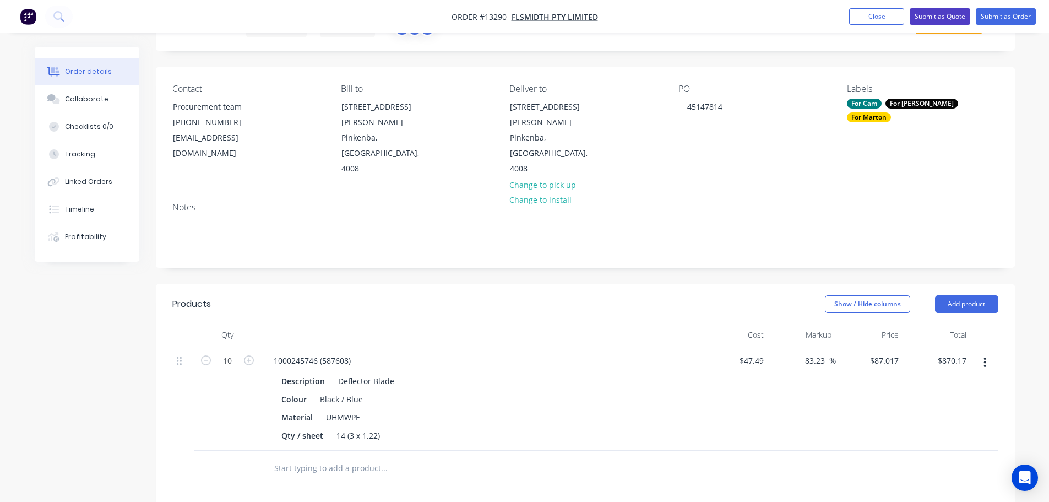
click at [935, 22] on button "Submit as Quote" at bounding box center [940, 16] width 61 height 17
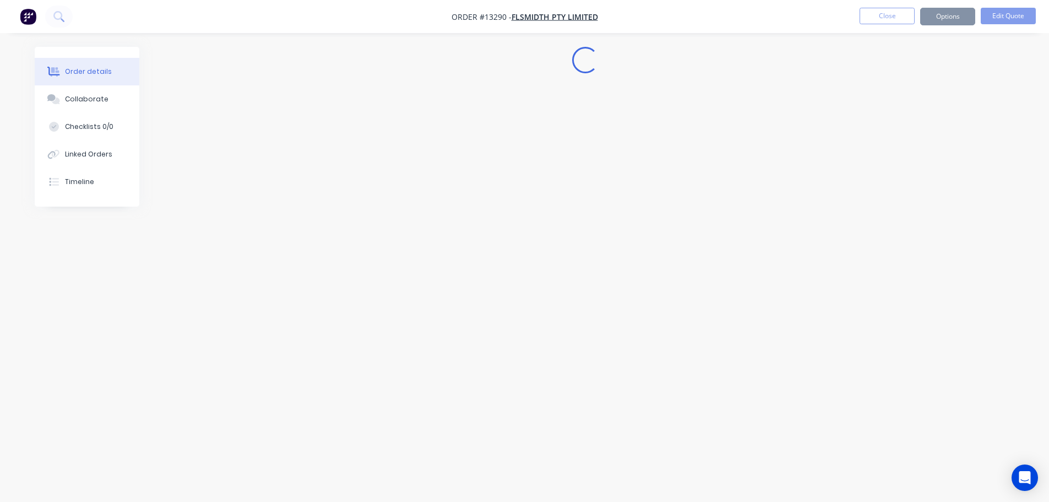
scroll to position [0, 0]
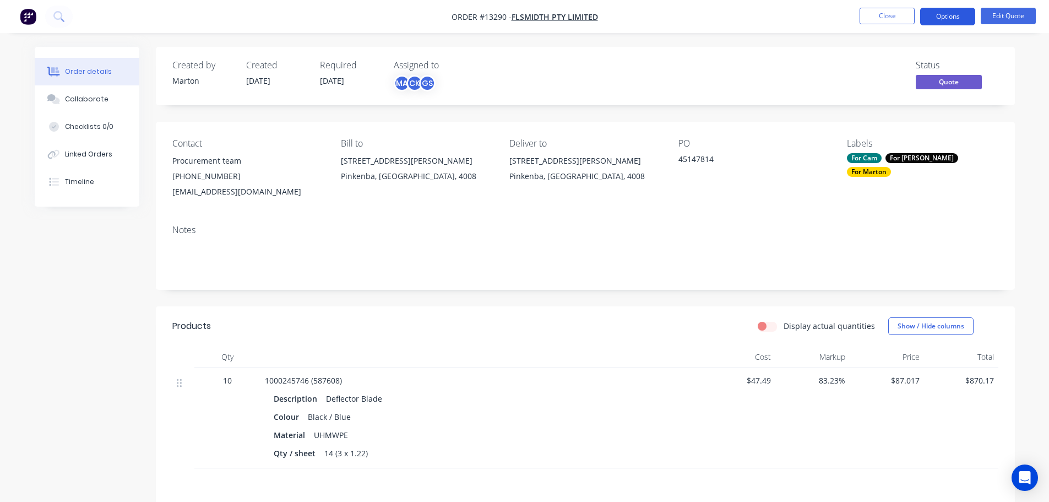
click at [945, 17] on button "Options" at bounding box center [947, 17] width 55 height 18
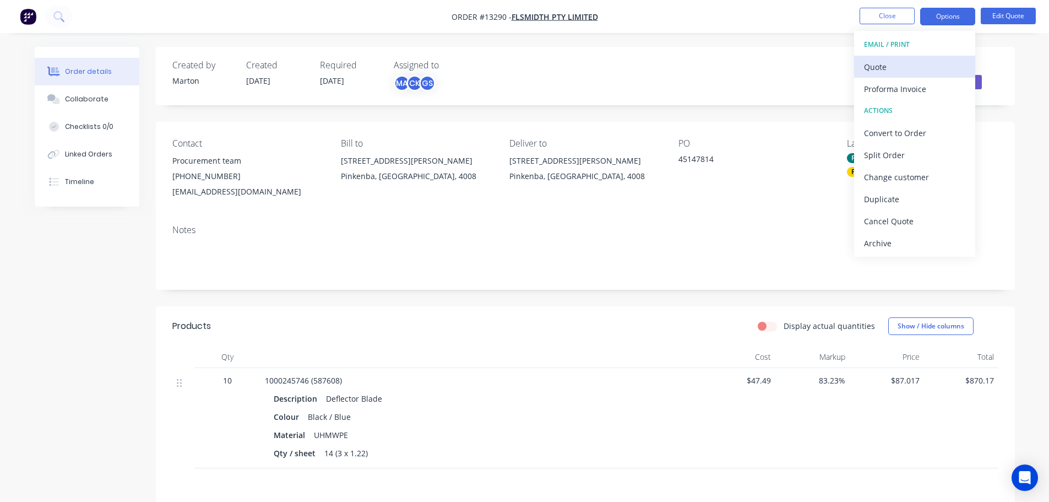
click at [893, 63] on div "Quote" at bounding box center [914, 67] width 101 height 16
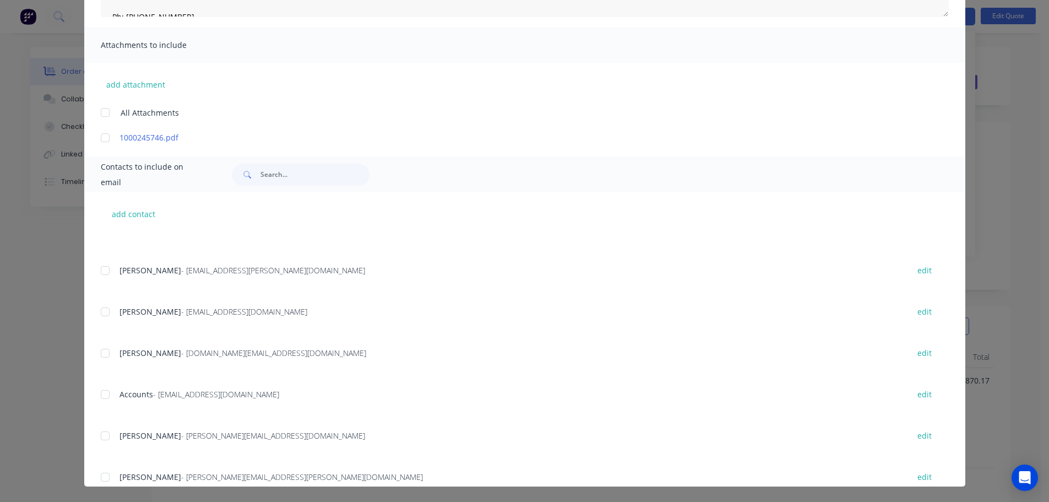
scroll to position [410, 0]
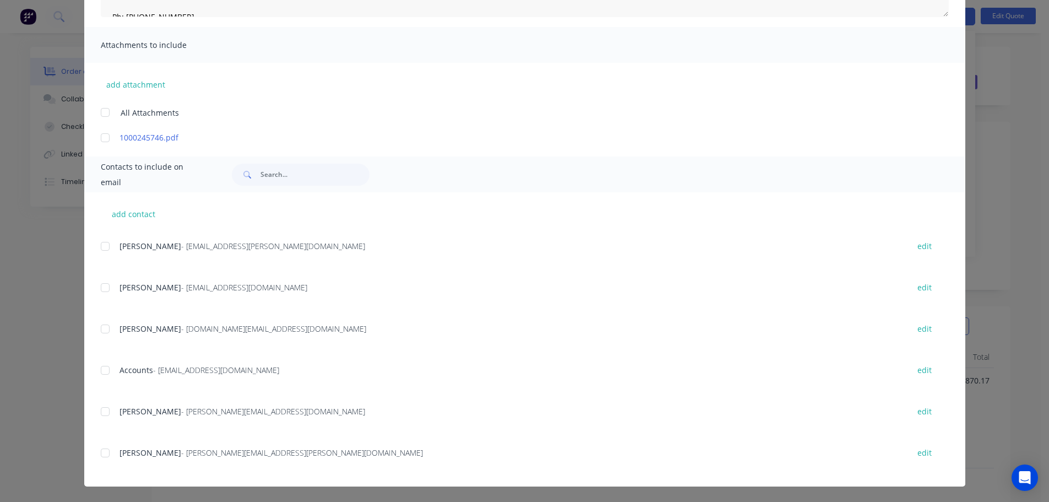
click at [107, 330] on div at bounding box center [105, 329] width 22 height 22
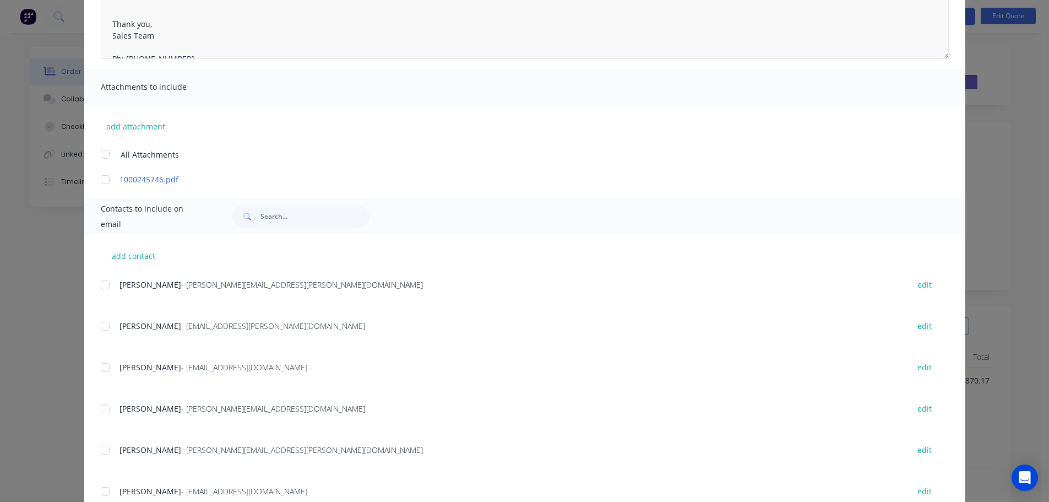
scroll to position [53, 0]
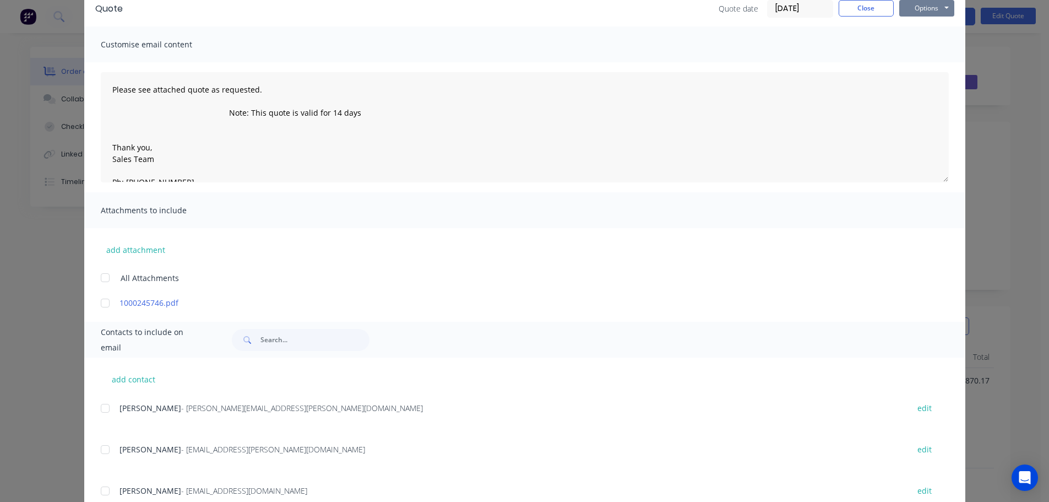
click at [932, 7] on button "Options" at bounding box center [926, 8] width 55 height 17
click at [929, 48] on button "Print" at bounding box center [934, 46] width 71 height 18
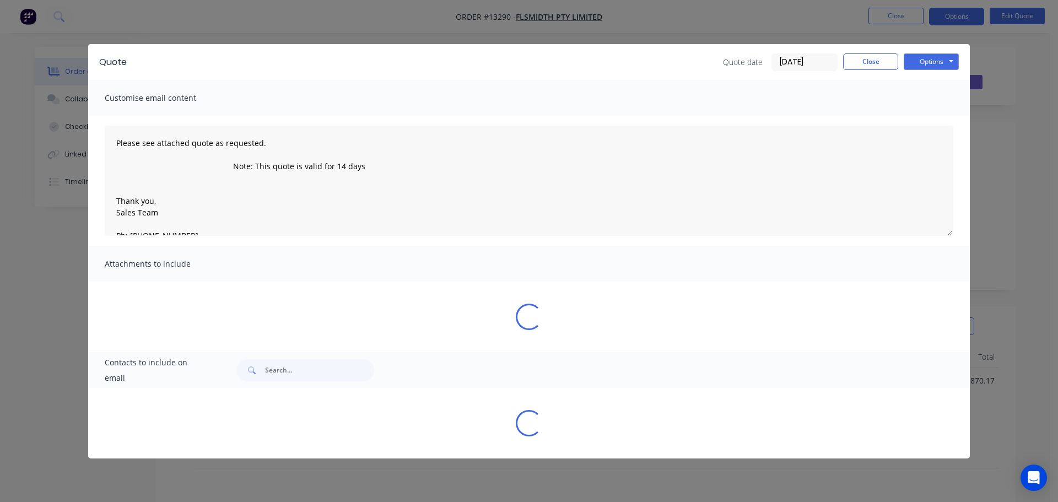
type textarea "Please see attached quote as requested. Note: This quote is valid for 14 days T…"
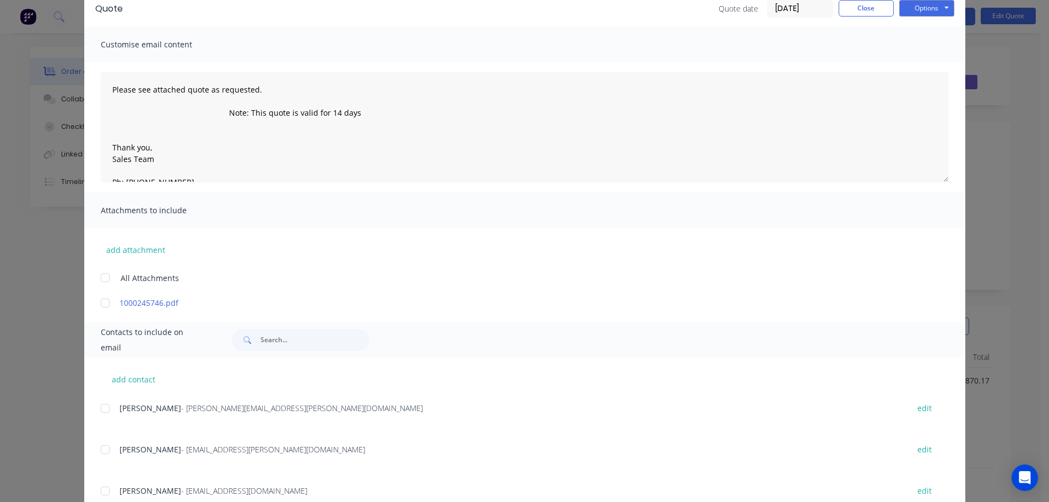
scroll to position [0, 0]
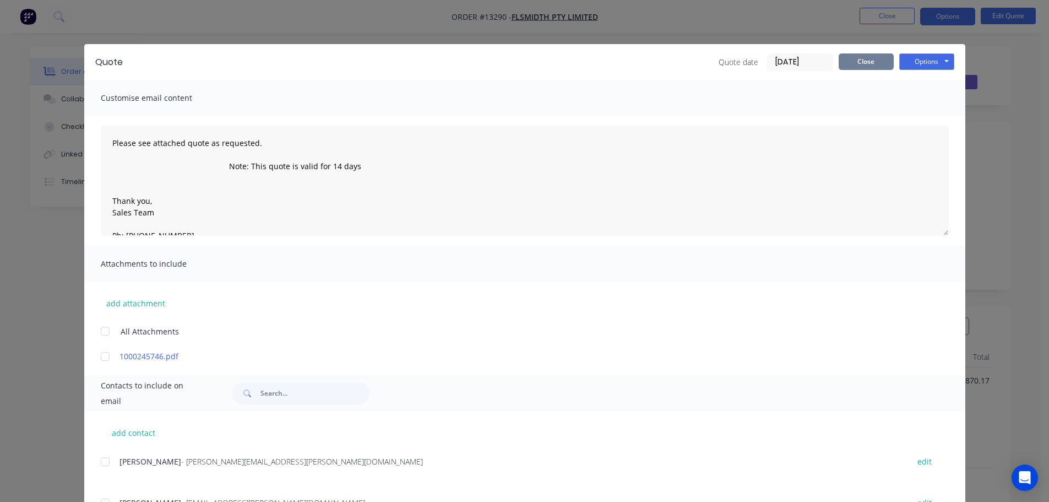
click at [857, 59] on button "Close" at bounding box center [866, 61] width 55 height 17
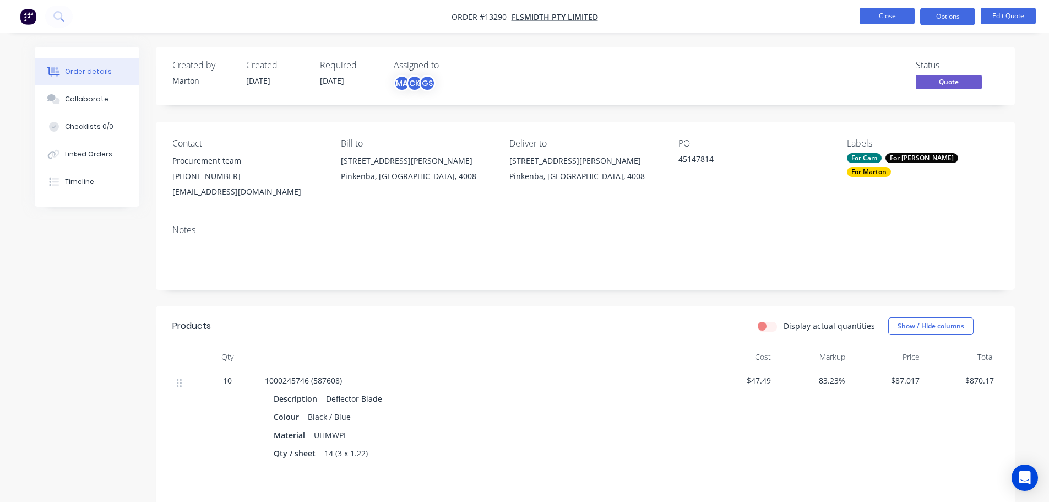
click at [894, 17] on button "Close" at bounding box center [887, 16] width 55 height 17
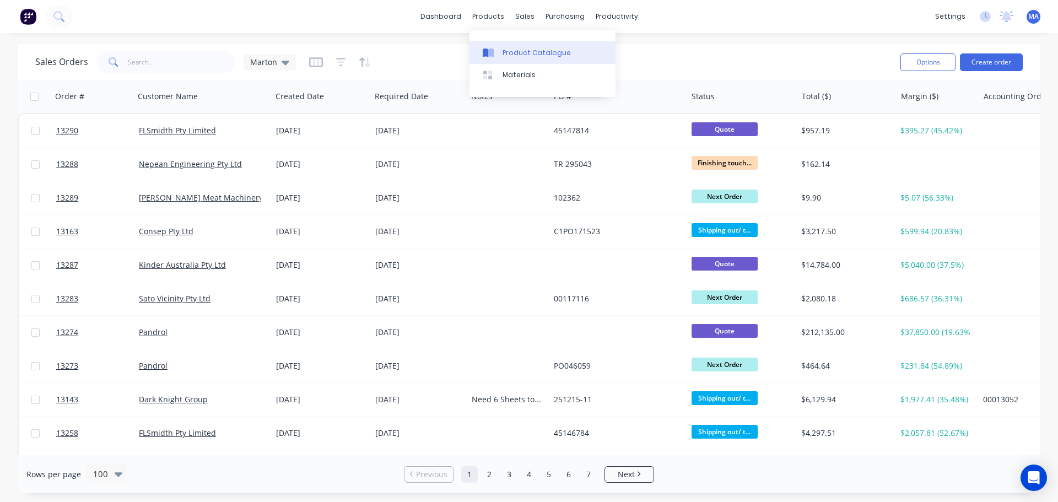
click at [517, 44] on link "Product Catalogue" at bounding box center [542, 52] width 146 height 22
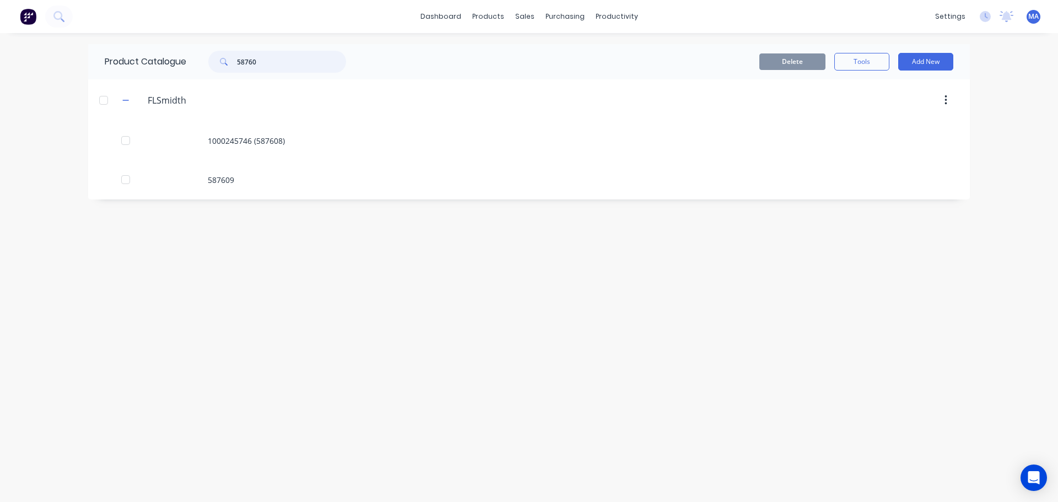
drag, startPoint x: 270, startPoint y: 69, endPoint x: 230, endPoint y: 67, distance: 40.3
click at [234, 66] on div "58760" at bounding box center [277, 62] width 138 height 22
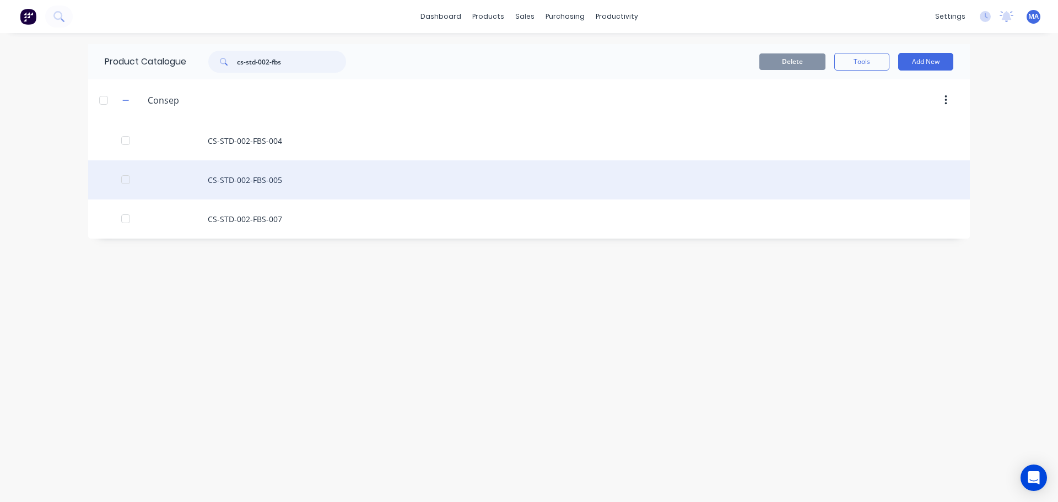
type input "cs-std-002-fbs"
click at [269, 177] on div "CS-STD-002-FBS-005" at bounding box center [528, 179] width 881 height 39
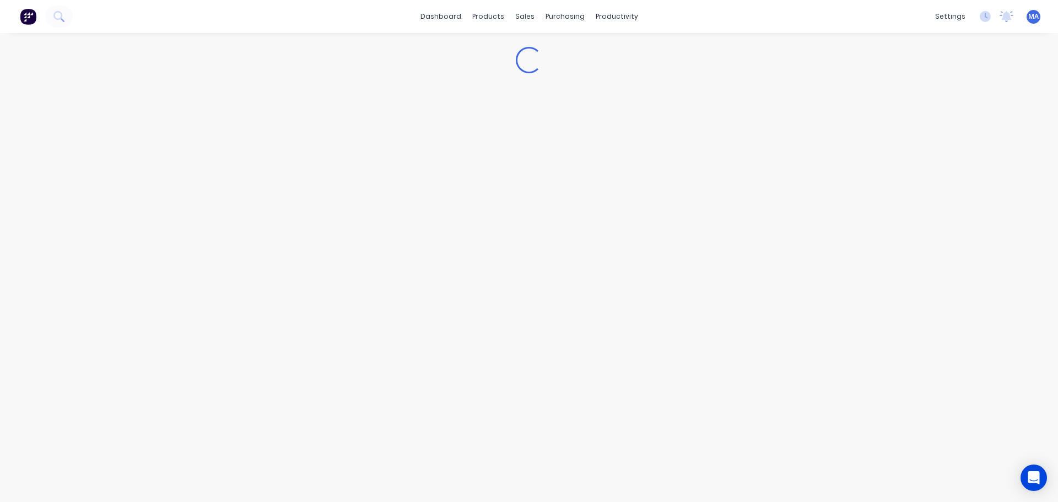
type textarea "x"
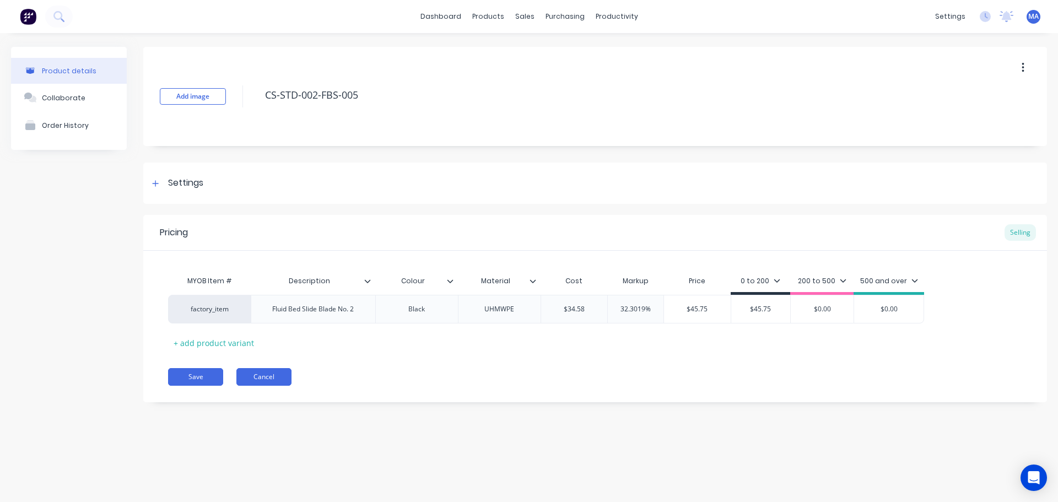
click at [269, 382] on button "Cancel" at bounding box center [263, 377] width 55 height 18
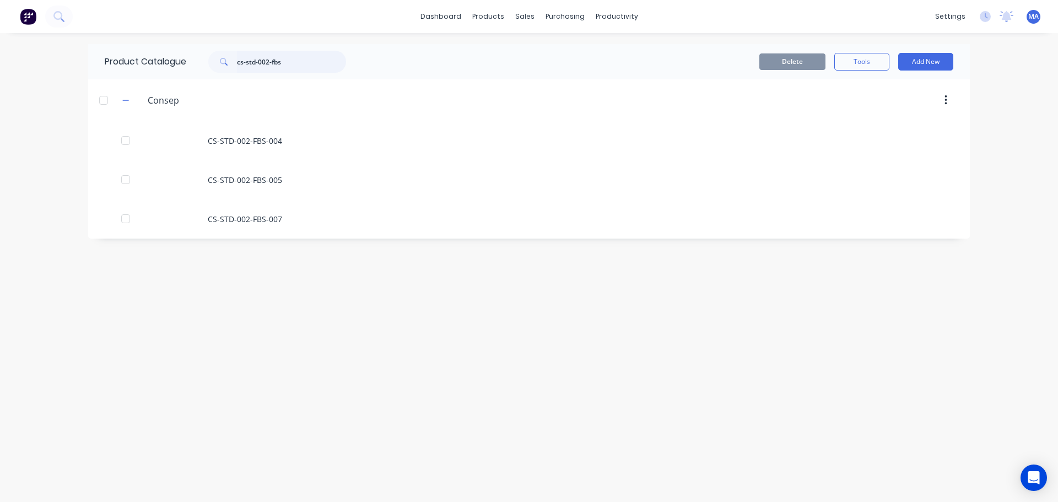
click at [310, 65] on input "cs-std-002-fbs" at bounding box center [291, 62] width 109 height 22
type input "c"
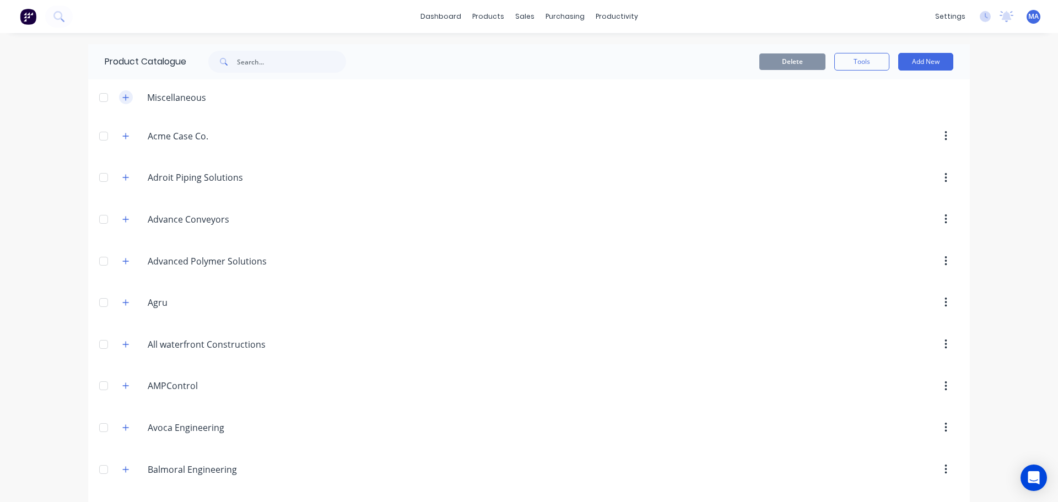
click at [122, 98] on icon "button" at bounding box center [125, 98] width 7 height 8
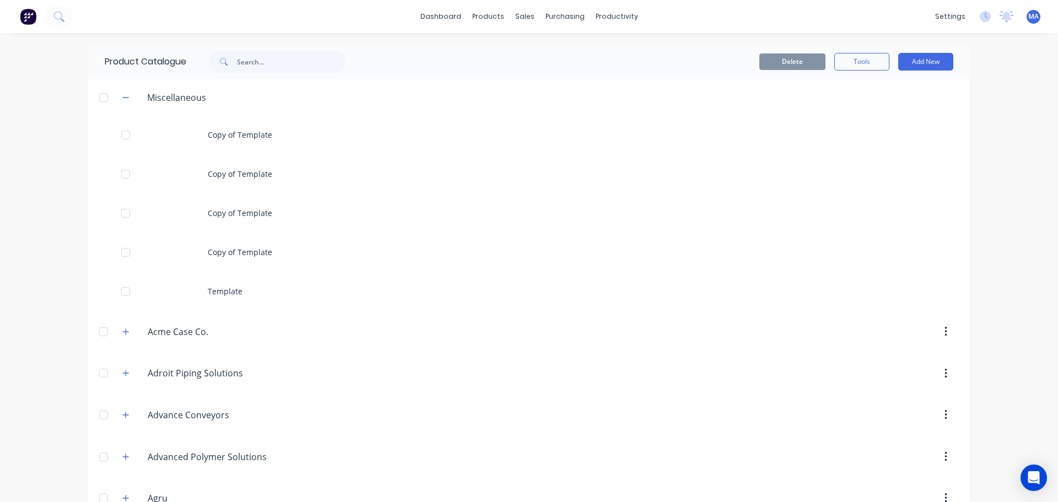
click at [107, 98] on div at bounding box center [104, 97] width 22 height 22
click at [855, 63] on button "Tools" at bounding box center [861, 62] width 55 height 18
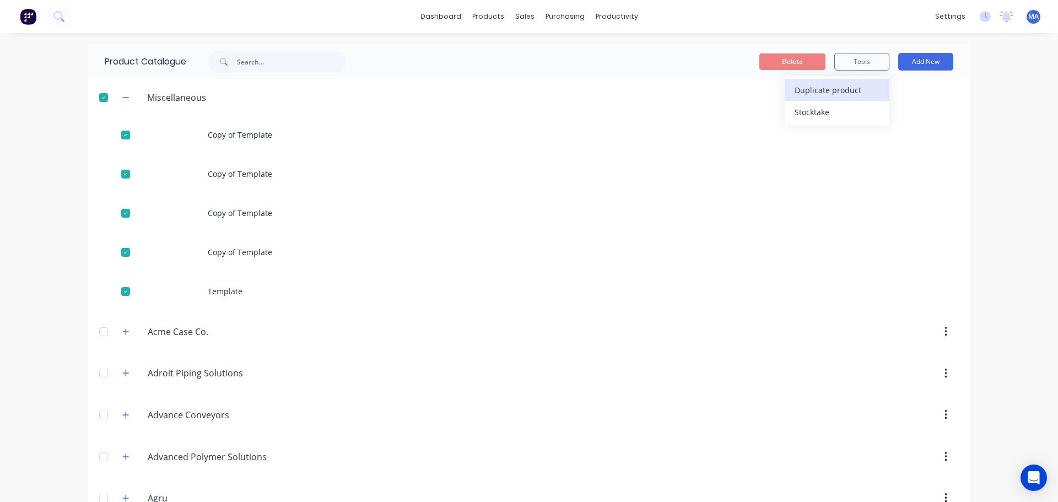
click at [843, 86] on span "Duplicate product" at bounding box center [835, 90] width 83 height 12
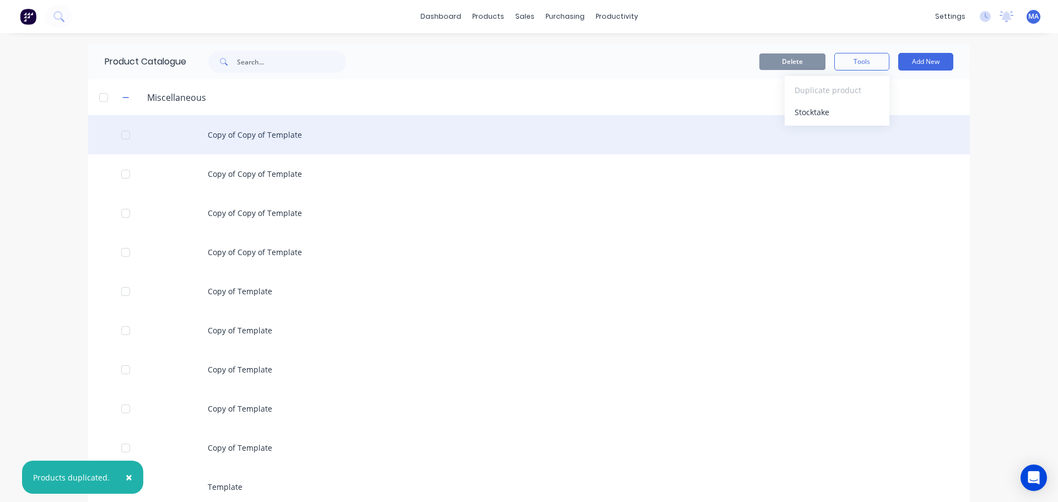
click at [264, 133] on div "Copy of Copy of Template" at bounding box center [528, 134] width 881 height 39
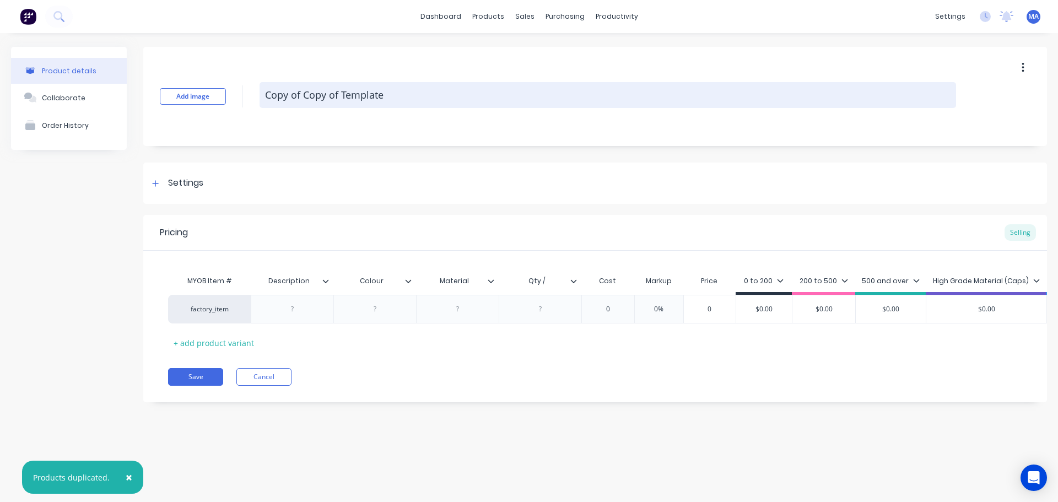
click at [421, 96] on textarea "Copy of Copy of Template" at bounding box center [607, 95] width 696 height 26
drag, startPoint x: 430, startPoint y: 98, endPoint x: 268, endPoint y: 102, distance: 162.0
click at [268, 102] on textarea "Copy of Copy of Template" at bounding box center [607, 95] width 696 height 26
type textarea "x"
type textarea "C"
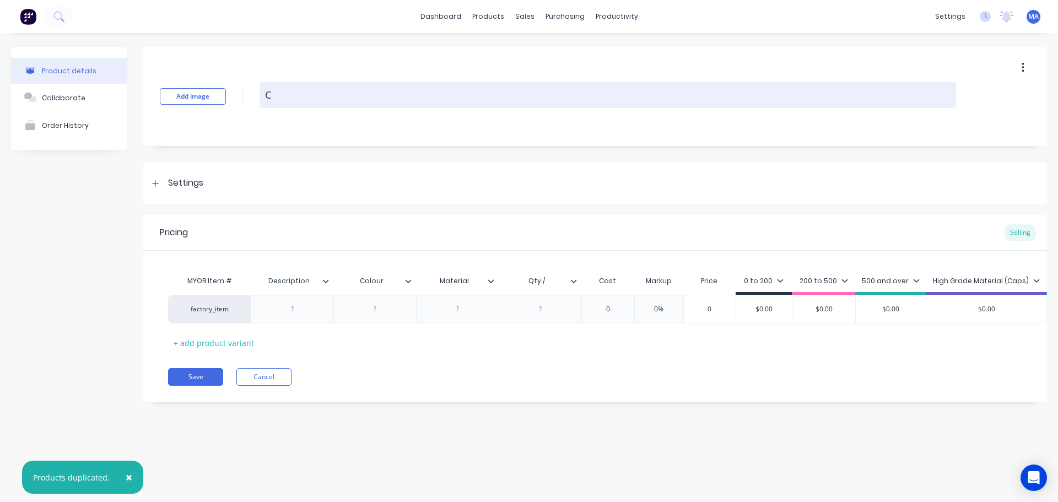
type textarea "x"
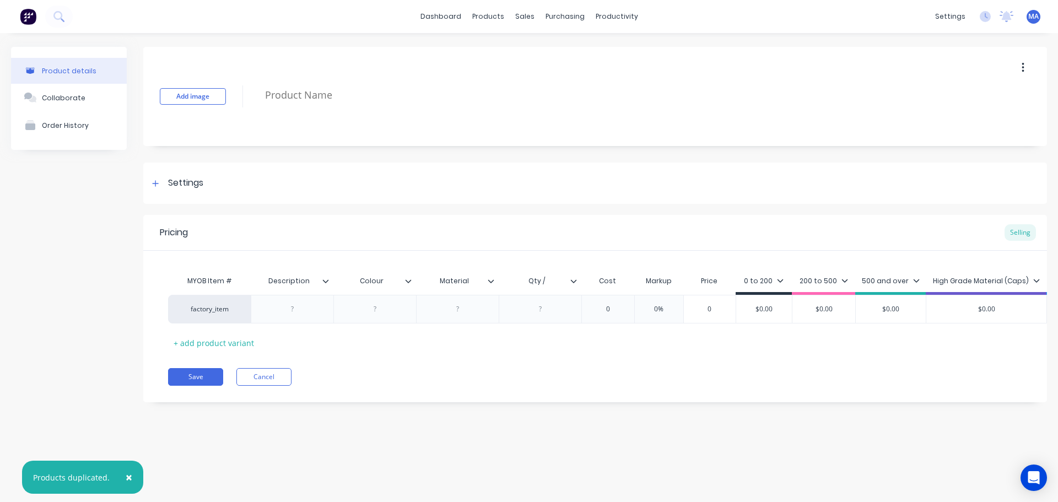
type textarea "x"
type textarea "3"
type textarea "x"
type textarea "30"
type textarea "x"
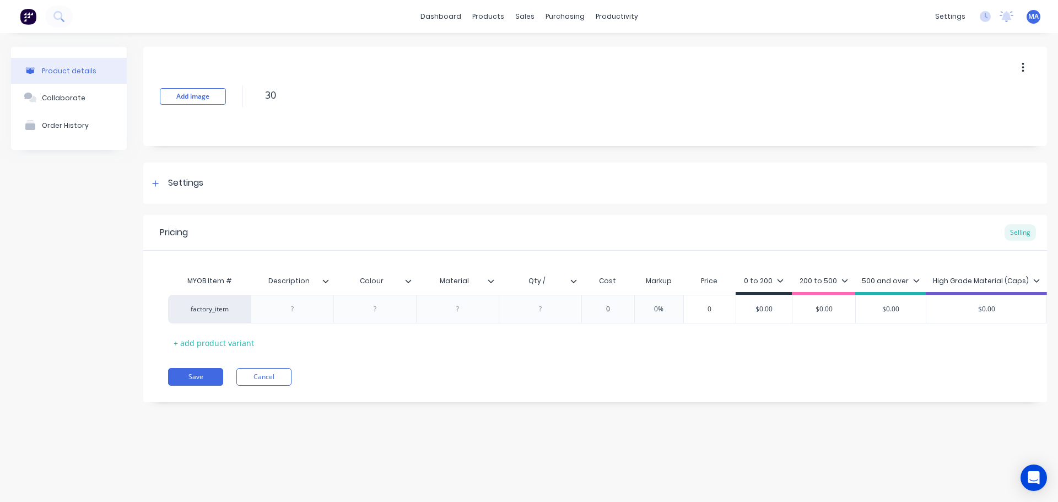
type textarea "300"
type textarea "x"
type textarea "3000"
type textarea "x"
type textarea "3000-"
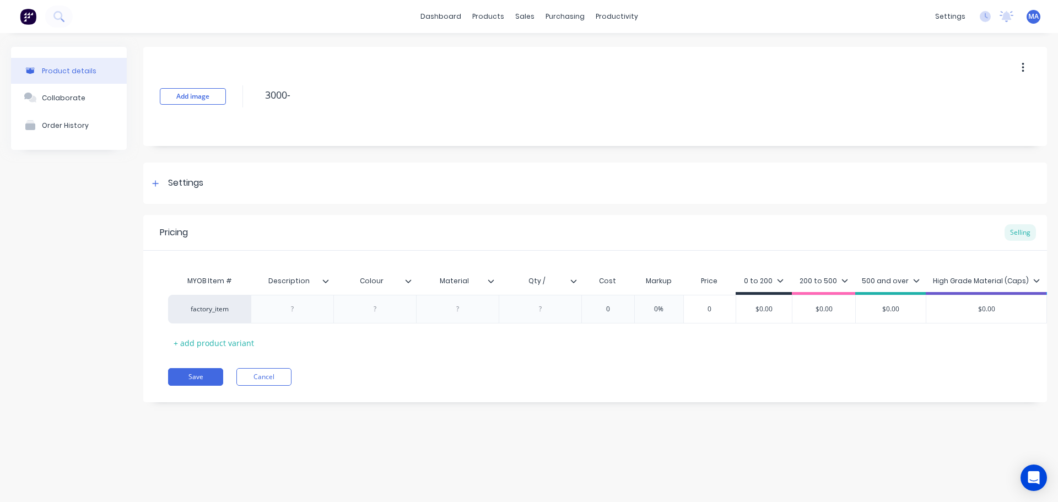
type textarea "x"
click at [224, 188] on div "Settings" at bounding box center [594, 182] width 903 height 41
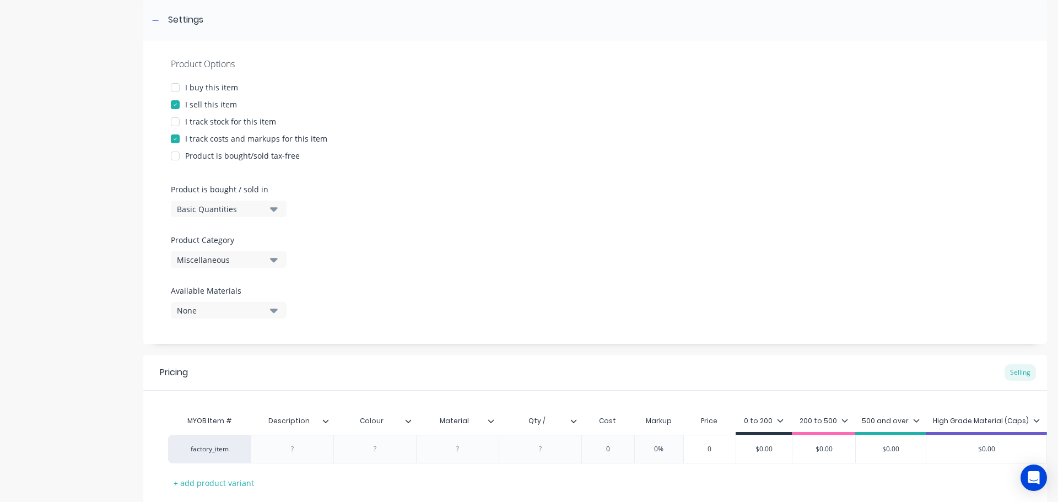
scroll to position [165, 0]
click at [249, 252] on div "Miscellaneous" at bounding box center [221, 258] width 88 height 12
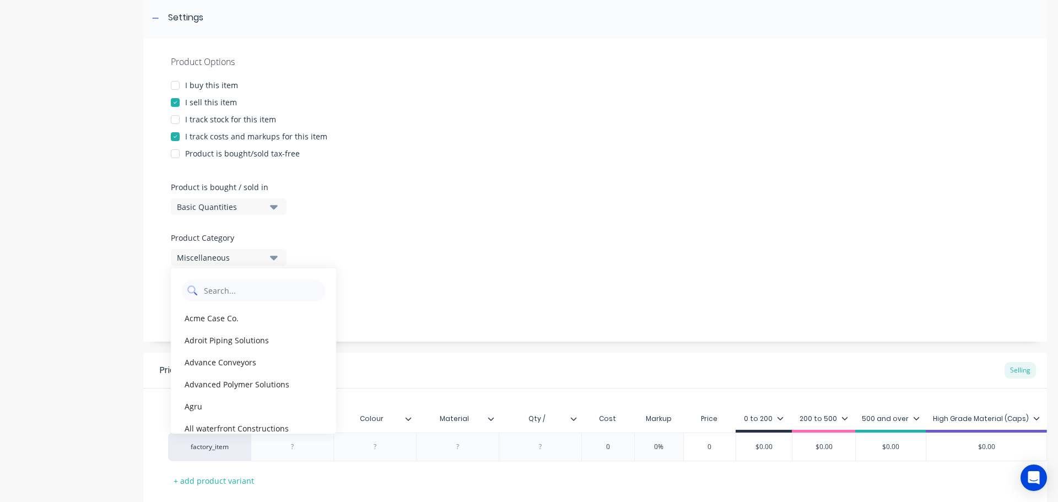
click at [247, 288] on Category "text" at bounding box center [261, 290] width 117 height 22
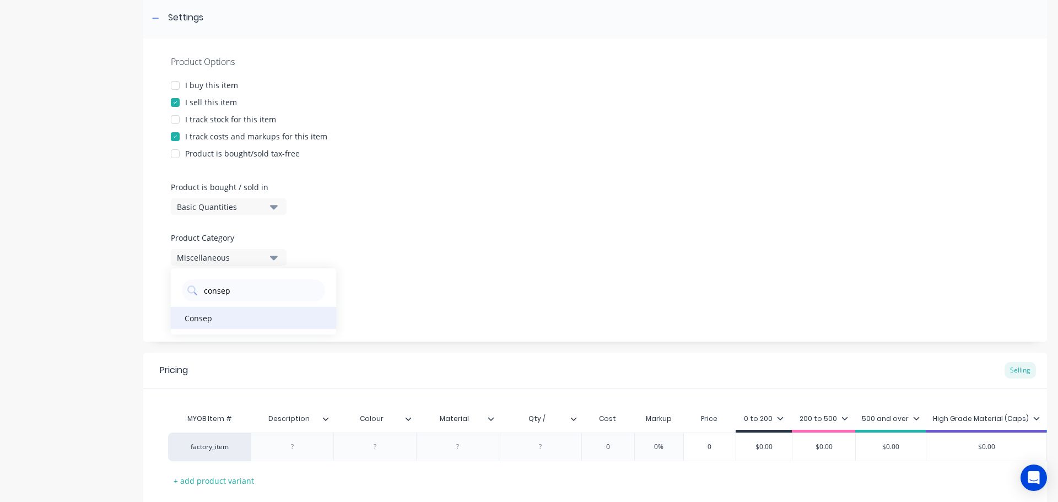
click at [238, 318] on div "Consep" at bounding box center [253, 318] width 165 height 22
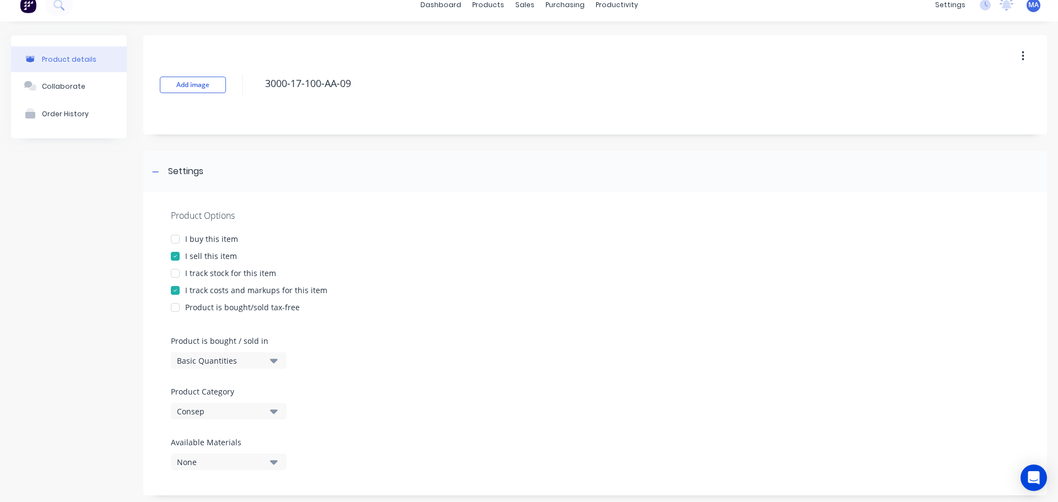
scroll to position [0, 0]
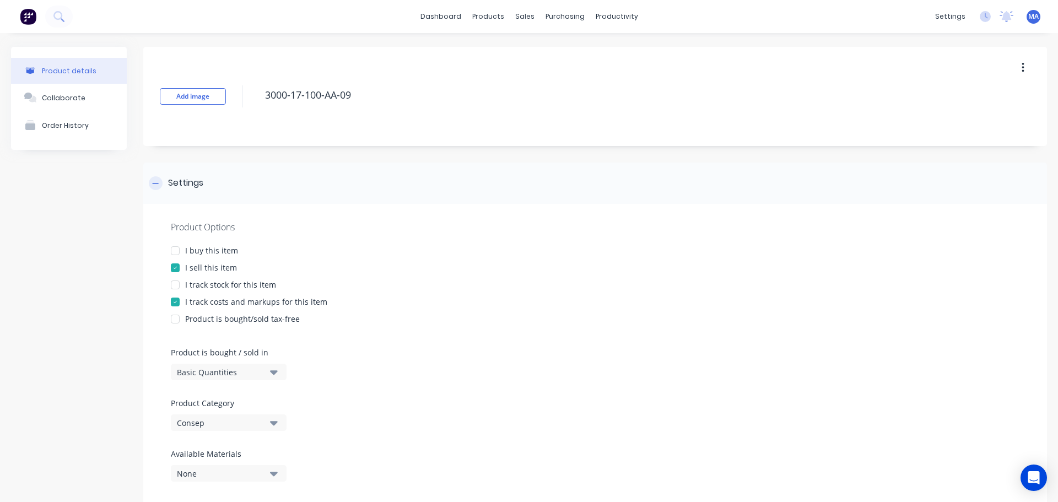
click at [229, 190] on div "Settings" at bounding box center [594, 182] width 903 height 41
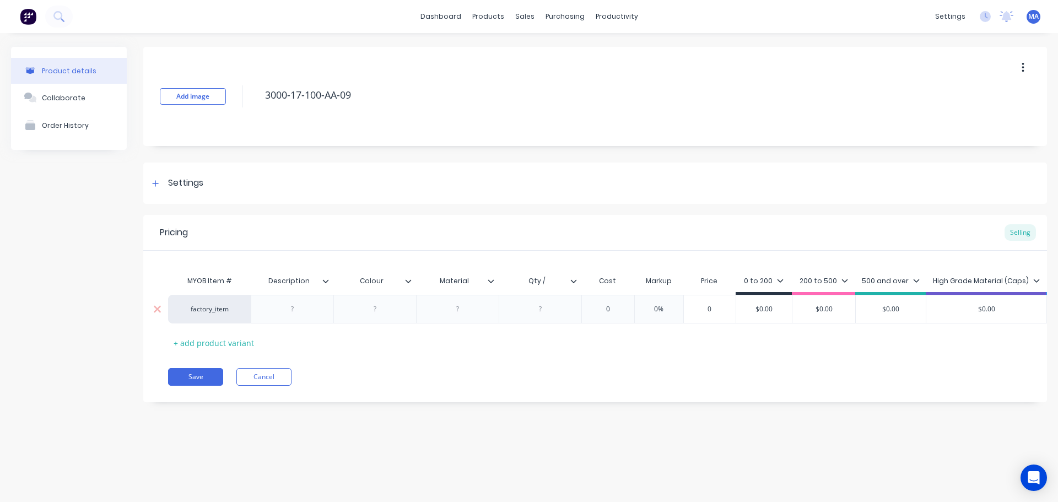
click at [301, 312] on div at bounding box center [292, 309] width 55 height 14
click at [397, 301] on div at bounding box center [374, 309] width 83 height 29
click at [385, 313] on div at bounding box center [375, 309] width 55 height 14
drag, startPoint x: 549, startPoint y: 281, endPoint x: 555, endPoint y: 280, distance: 5.5
click at [550, 281] on input "Qty /" at bounding box center [536, 281] width 76 height 10
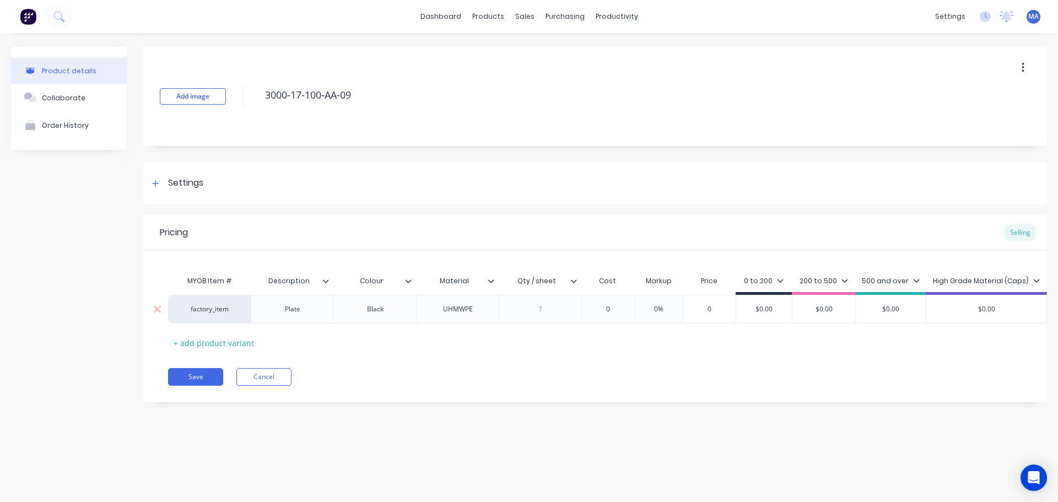
click at [542, 313] on div at bounding box center [540, 309] width 55 height 14
click at [619, 315] on div "0" at bounding box center [607, 309] width 55 height 28
click at [611, 308] on input "0" at bounding box center [607, 309] width 55 height 10
click at [654, 310] on input "0%" at bounding box center [669, 309] width 55 height 10
click at [657, 308] on input "0%" at bounding box center [669, 309] width 55 height 10
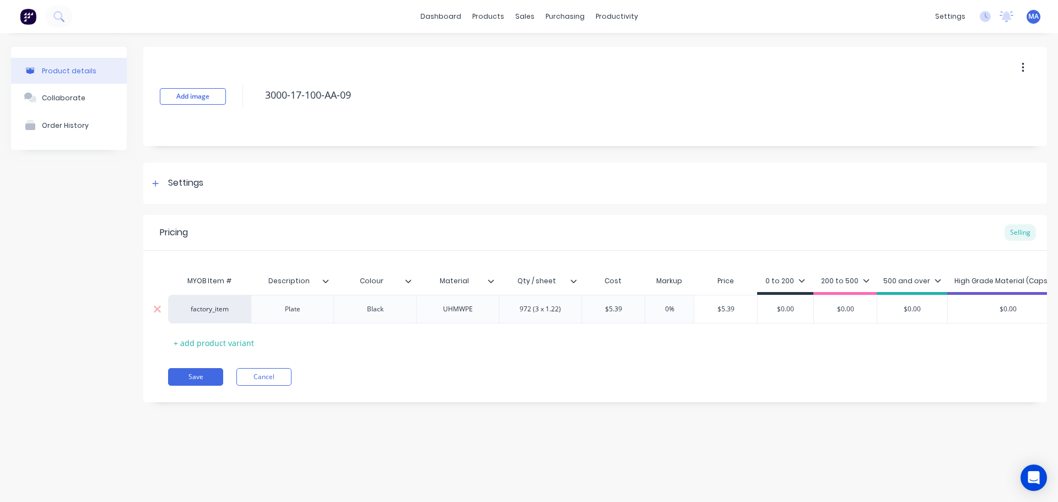
click at [657, 308] on input "0%" at bounding box center [669, 309] width 55 height 10
click at [861, 279] on div "200 to 500" at bounding box center [852, 281] width 48 height 10
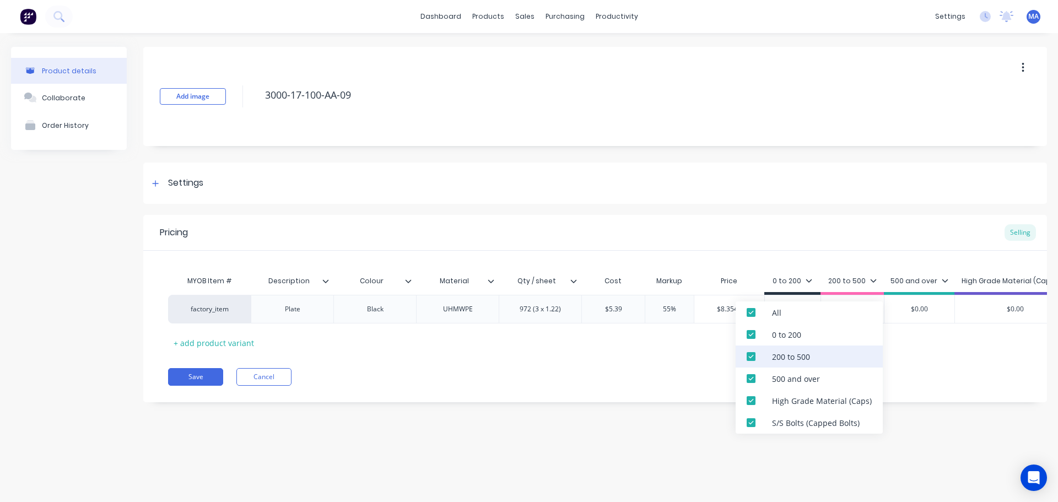
click at [779, 354] on div "200 to 500" at bounding box center [791, 357] width 38 height 12
click at [777, 372] on div "500 and over" at bounding box center [808, 378] width 147 height 22
click at [773, 401] on div "High Grade Material (Caps)" at bounding box center [822, 401] width 100 height 12
click at [774, 421] on div "S/S Bolts (Capped Bolts)" at bounding box center [816, 423] width 88 height 12
click at [819, 207] on div "Add image 3000-17-100-AA-09 Settings Product Options I buy this item I sell thi…" at bounding box center [594, 233] width 903 height 372
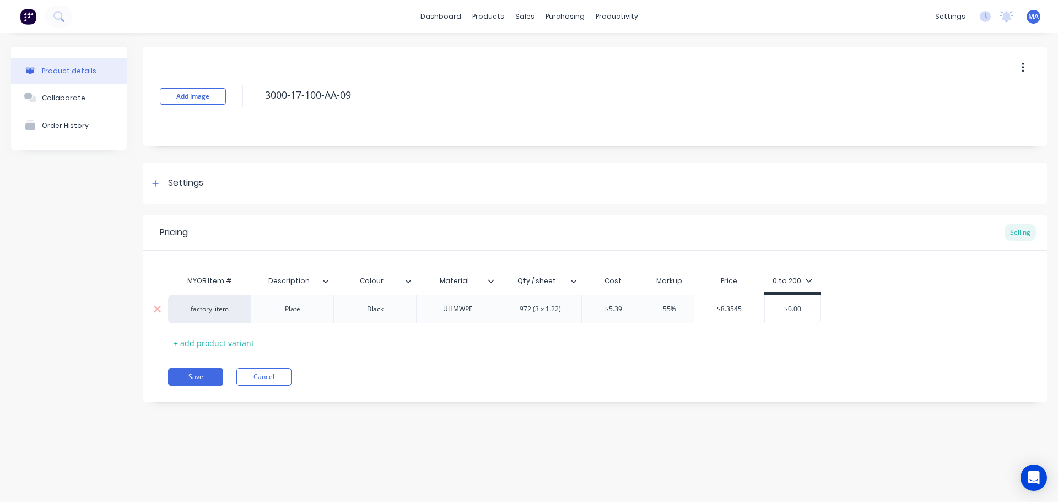
click at [799, 310] on input "$0.00" at bounding box center [792, 309] width 55 height 10
drag, startPoint x: 746, startPoint y: 313, endPoint x: 662, endPoint y: 312, distance: 84.8
click at [666, 312] on div "factory_item Plate Black UHMWPE 972 (3 x 1.22) $5.39 05.39 55% 55% $8.3545 $8.3…" at bounding box center [494, 309] width 652 height 29
drag, startPoint x: 798, startPoint y: 306, endPoint x: 730, endPoint y: 311, distance: 67.9
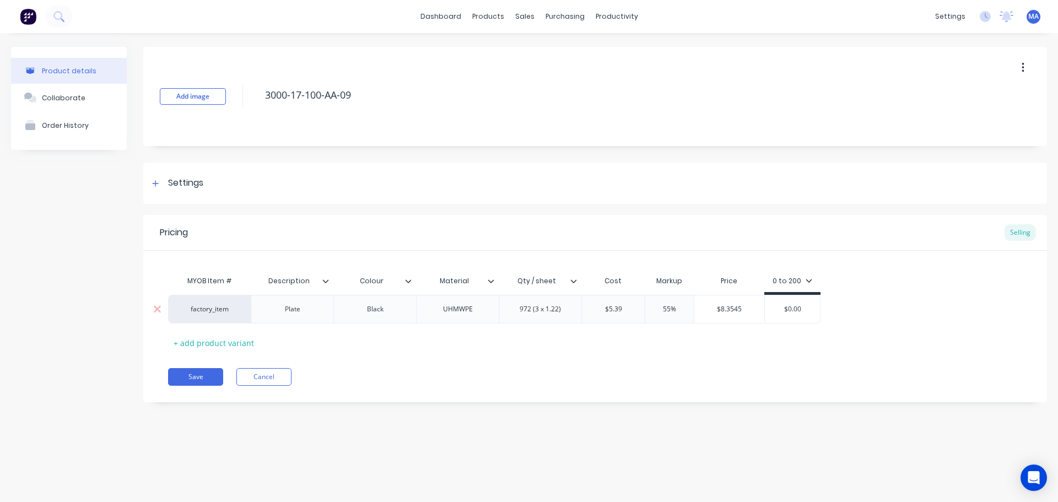
click at [747, 311] on div "factory_item Plate Black UHMWPE 972 (3 x 1.22) $5.39 05.39 55% 55% $8.3545 $8.3…" at bounding box center [494, 309] width 652 height 29
paste input "8.3545"
drag, startPoint x: 814, startPoint y: 311, endPoint x: 767, endPoint y: 311, distance: 47.4
click at [767, 311] on input "$8.35450" at bounding box center [796, 309] width 62 height 10
paste input "text"
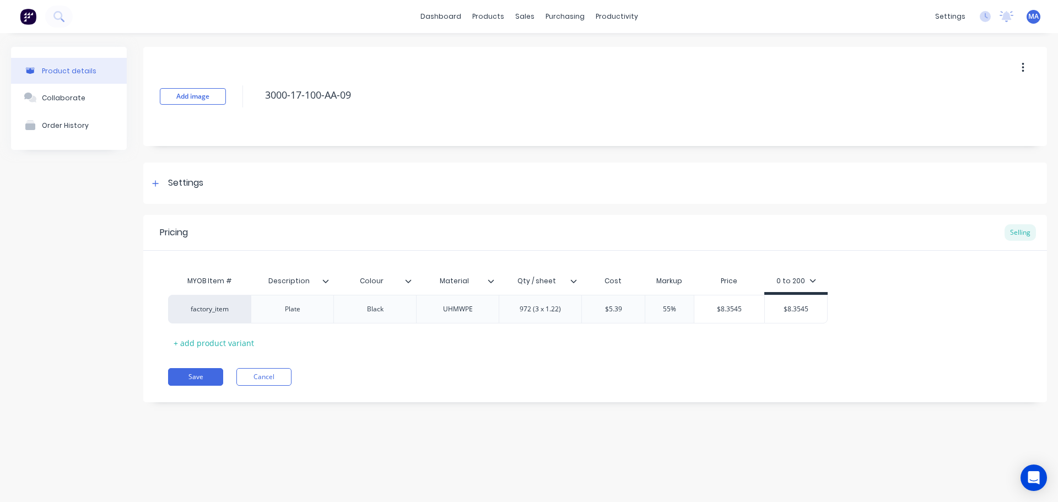
click at [729, 347] on div "MYOB Item # Description Colour Material Qty / sheet Cost Markup Price 0 to 200 …" at bounding box center [595, 311] width 854 height 82
click at [56, 111] on button "Collaborate" at bounding box center [69, 98] width 116 height 28
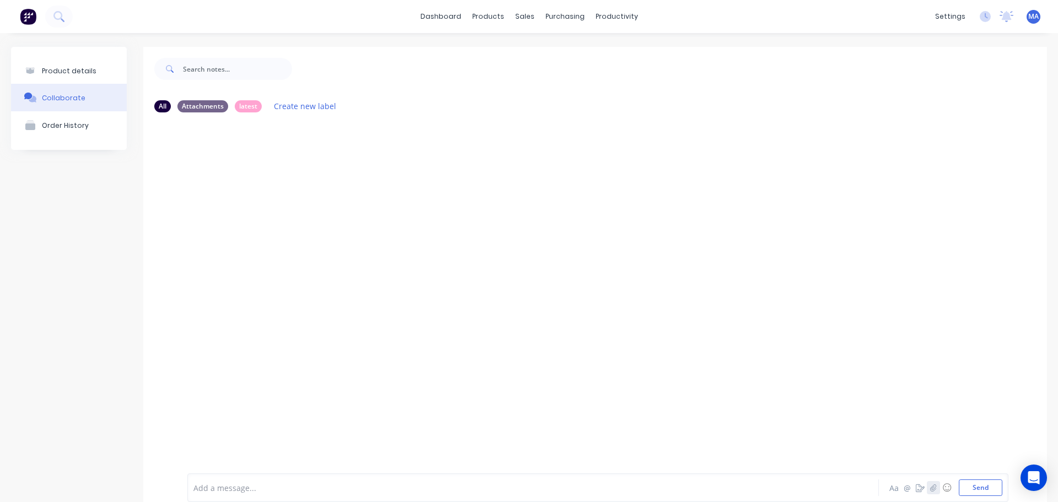
click at [928, 492] on button "button" at bounding box center [932, 487] width 13 height 13
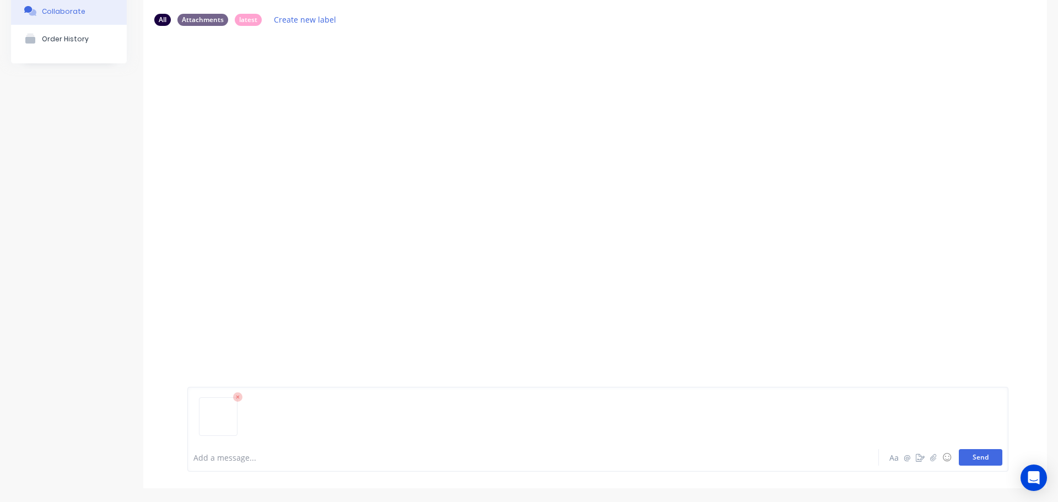
click at [970, 449] on button "Send" at bounding box center [980, 457] width 44 height 17
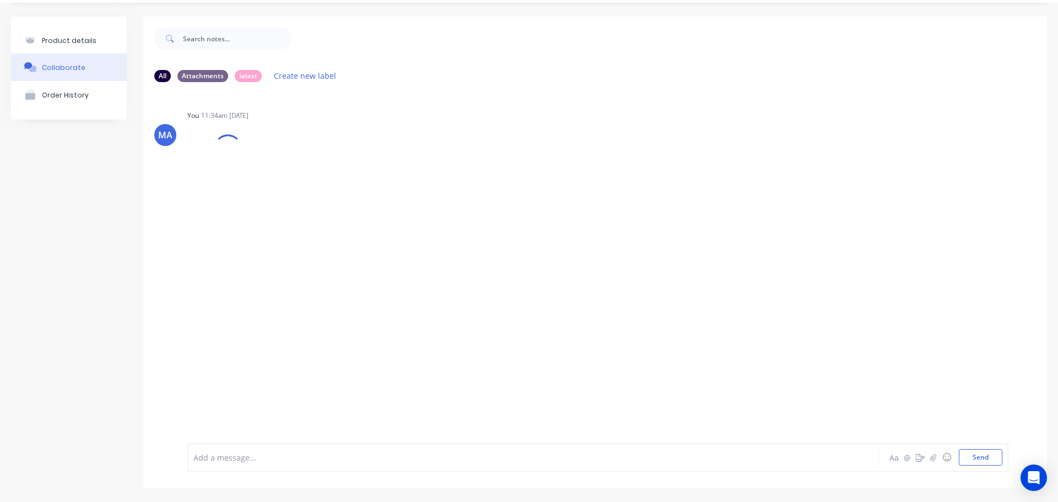
scroll to position [30, 0]
click at [106, 46] on button "Product details" at bounding box center [69, 41] width 116 height 26
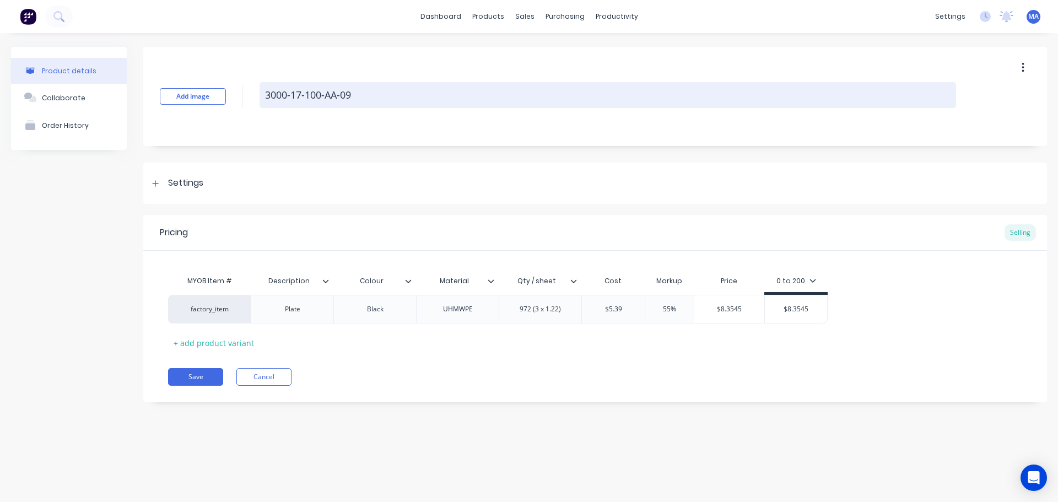
click at [360, 102] on textarea "3000-17-100-AA-09" at bounding box center [607, 95] width 696 height 26
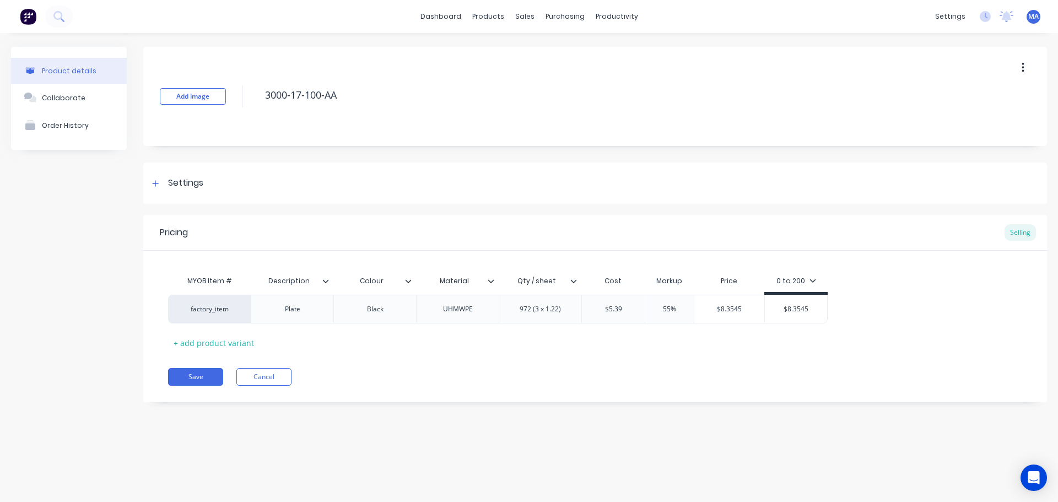
click at [324, 283] on icon at bounding box center [325, 281] width 7 height 7
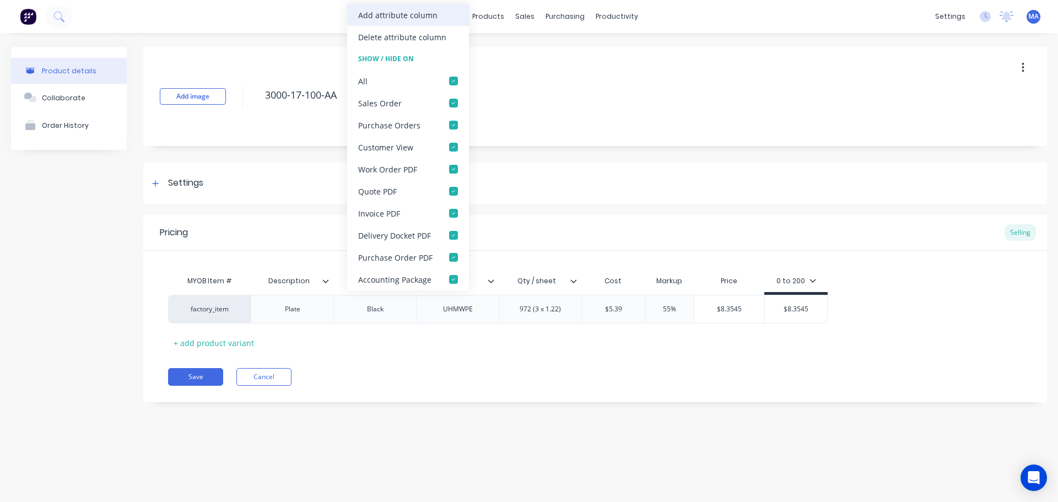
click at [399, 15] on div "Add attribute column" at bounding box center [397, 15] width 79 height 12
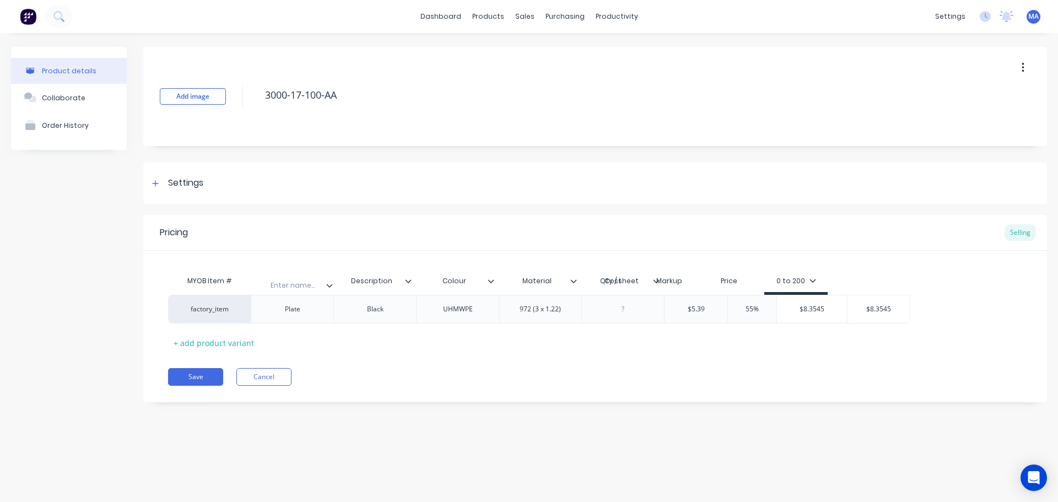
drag, startPoint x: 657, startPoint y: 280, endPoint x: 327, endPoint y: 285, distance: 330.0
click at [327, 285] on div "MYOB Item # Description Colour Material Qty / sheet Enter name... Cost Markup P…" at bounding box center [539, 282] width 742 height 25
click at [306, 286] on div "Enter name..." at bounding box center [289, 281] width 76 height 28
click at [301, 311] on div at bounding box center [292, 309] width 55 height 14
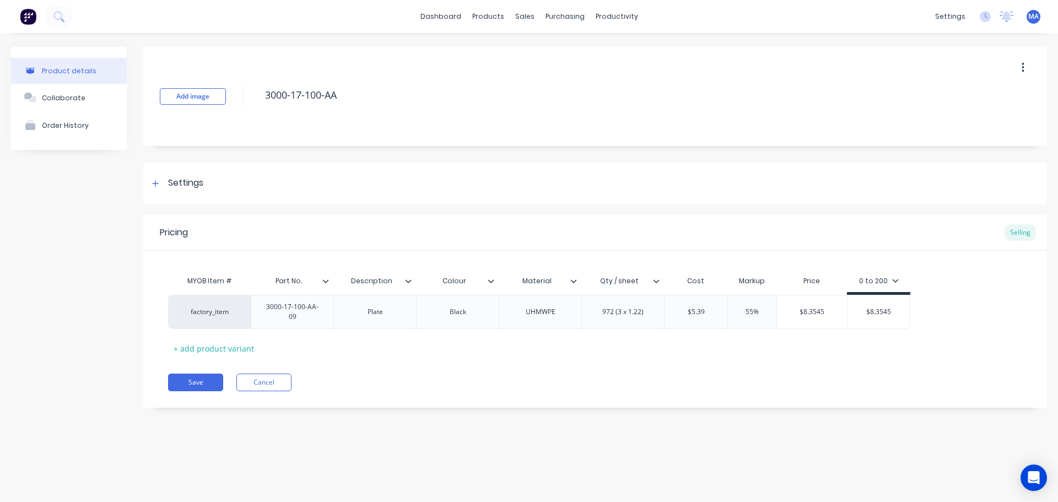
click at [334, 356] on div "Pricing Selling MYOB Item # Part No. Description Colour Material Qty / sheet Co…" at bounding box center [594, 311] width 903 height 193
click at [225, 344] on div "+ add product variant" at bounding box center [213, 342] width 91 height 17
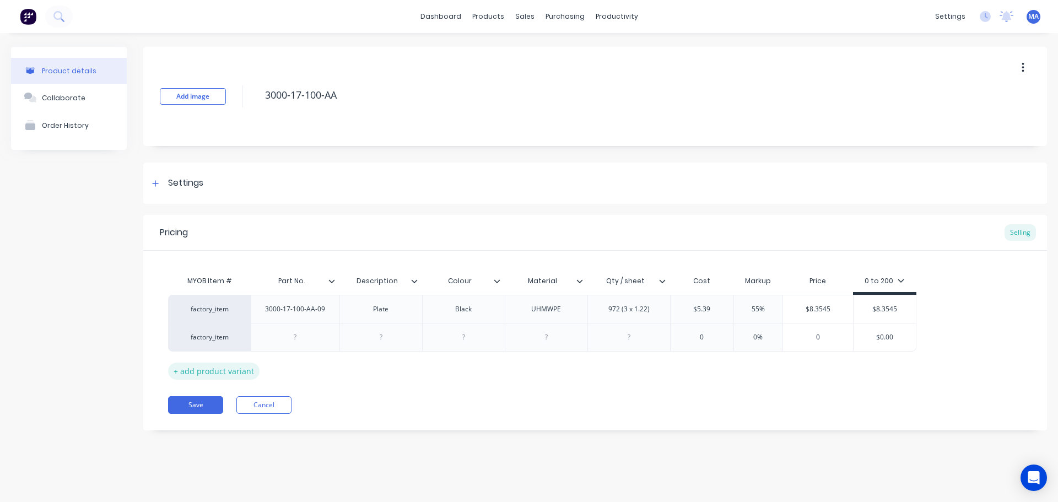
click at [223, 372] on div "+ add product variant" at bounding box center [213, 370] width 91 height 17
click at [318, 343] on div at bounding box center [295, 337] width 55 height 14
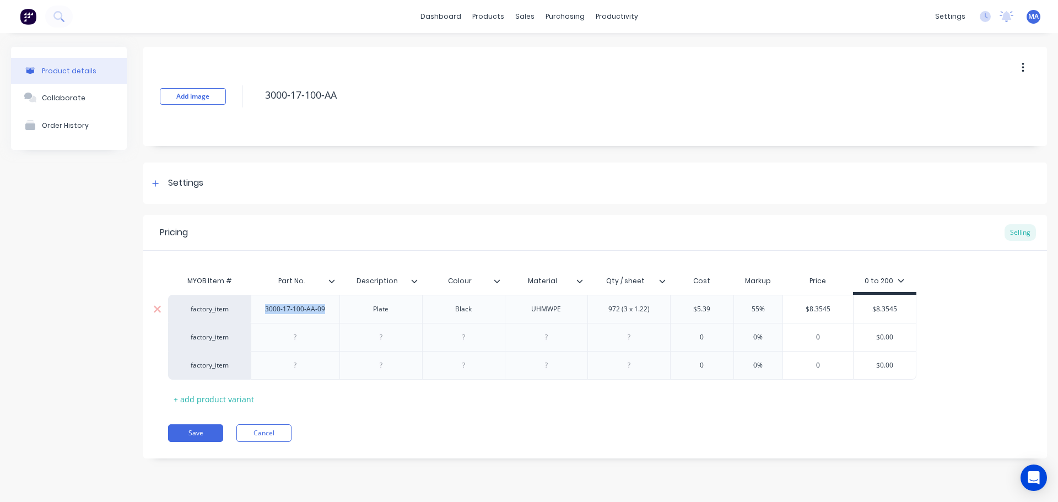
drag, startPoint x: 263, startPoint y: 314, endPoint x: 327, endPoint y: 317, distance: 64.5
click at [327, 317] on div "3000-17-100-AA-09" at bounding box center [295, 309] width 89 height 28
copy div "3000-17-100-AA-09"
click at [303, 340] on div at bounding box center [295, 337] width 55 height 14
paste div
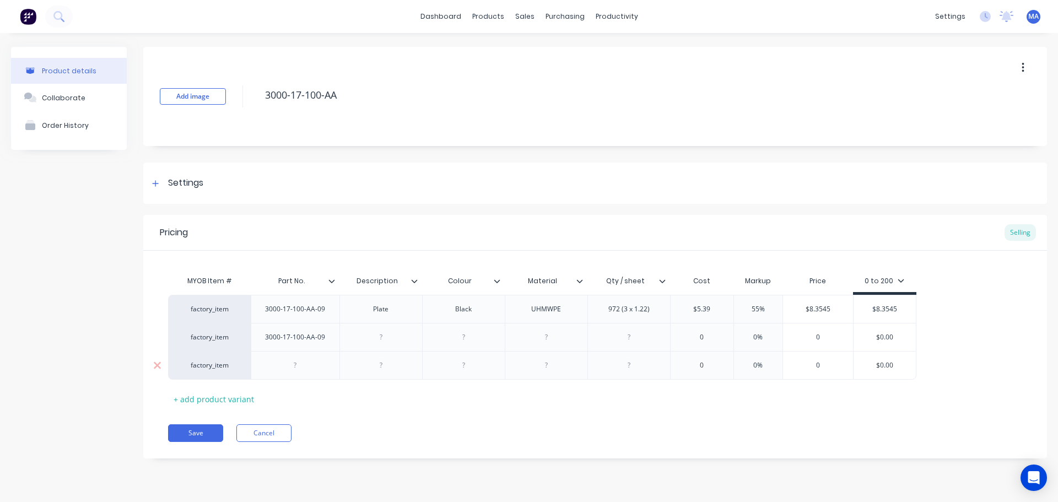
click at [304, 365] on div at bounding box center [295, 365] width 55 height 14
paste div
drag, startPoint x: 363, startPoint y: 312, endPoint x: 410, endPoint y: 312, distance: 47.4
click at [410, 312] on div "Plate" at bounding box center [380, 309] width 83 height 28
copy div "Plate"
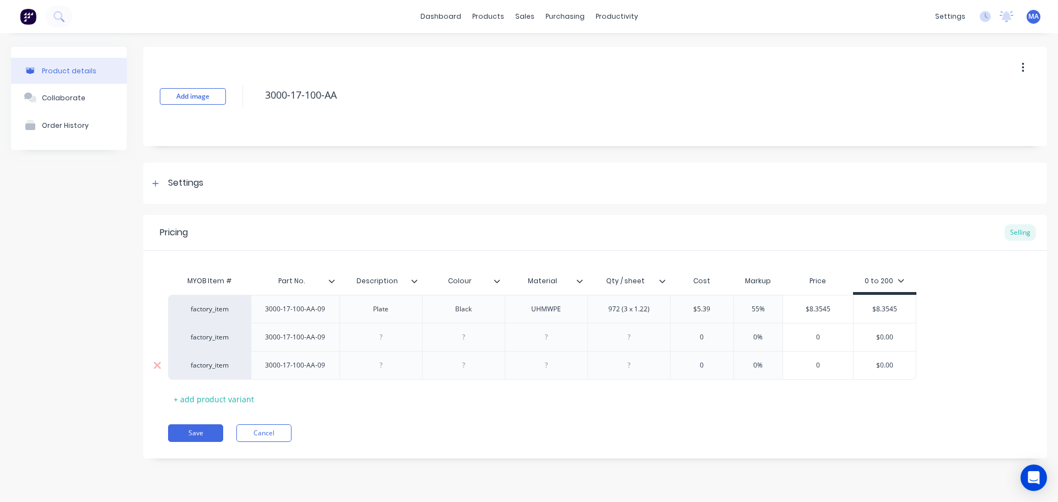
drag, startPoint x: 380, startPoint y: 338, endPoint x: 378, endPoint y: 355, distance: 17.2
click at [381, 338] on div at bounding box center [380, 337] width 55 height 14
paste div
click at [377, 365] on div at bounding box center [380, 365] width 55 height 14
paste div
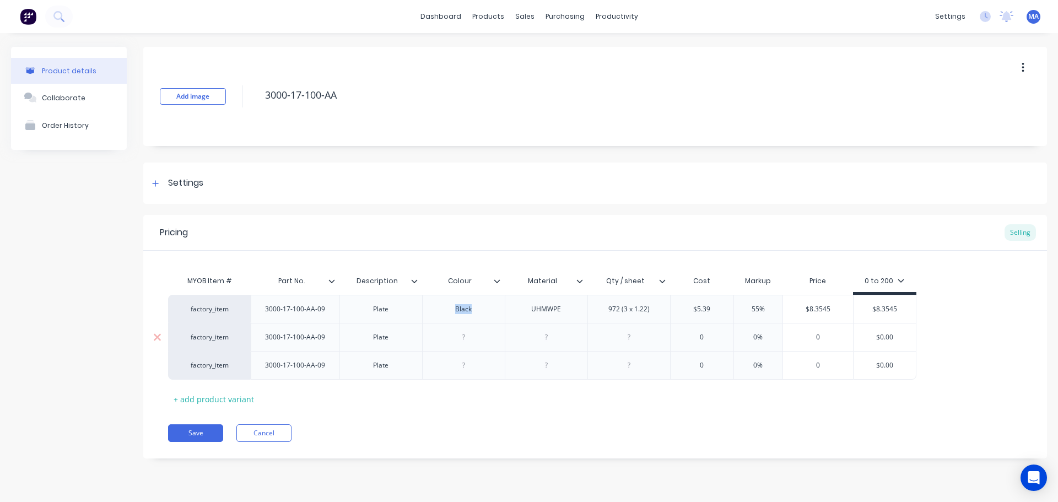
drag, startPoint x: 446, startPoint y: 313, endPoint x: 490, endPoint y: 323, distance: 45.3
click at [501, 314] on div "Black" at bounding box center [463, 309] width 83 height 28
copy div "Black"
click at [462, 344] on div at bounding box center [463, 337] width 83 height 28
click at [463, 338] on div at bounding box center [463, 337] width 55 height 14
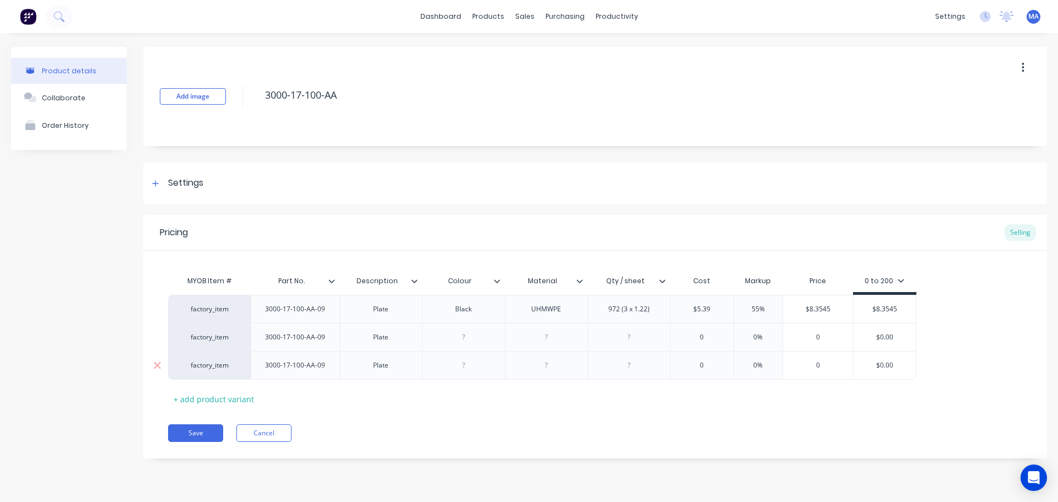
paste div
click at [465, 364] on div at bounding box center [463, 365] width 55 height 14
paste div
drag, startPoint x: 548, startPoint y: 312, endPoint x: 568, endPoint y: 319, distance: 20.9
click at [571, 315] on div "UHMWPE" at bounding box center [545, 309] width 55 height 14
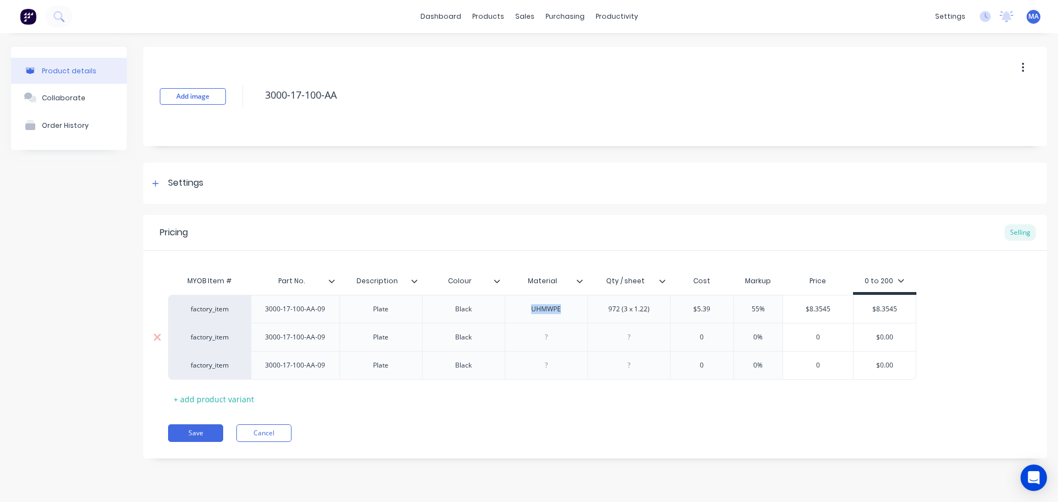
copy div "UHMWPE"
click at [545, 339] on div at bounding box center [545, 337] width 55 height 14
paste div
click at [545, 365] on div at bounding box center [545, 365] width 55 height 14
paste div
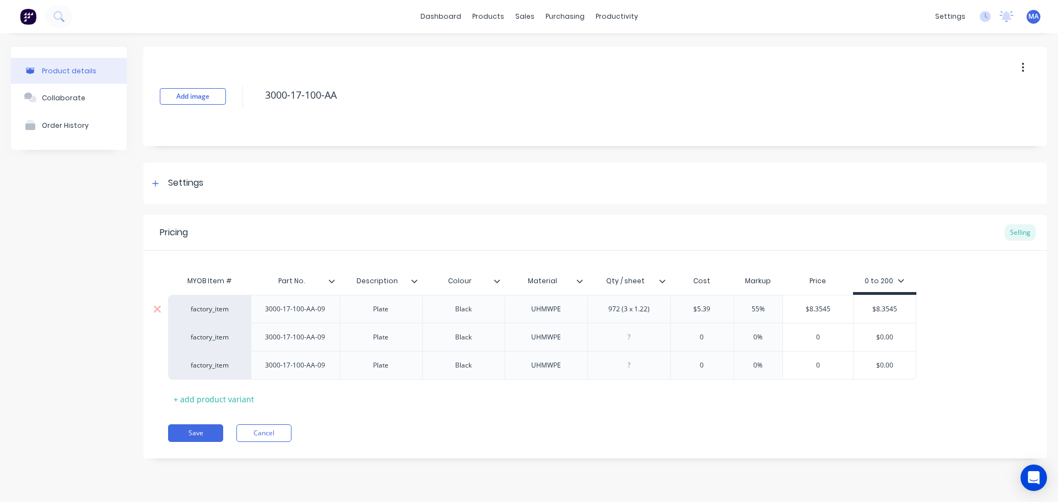
click at [604, 312] on div "972 (3 x 1.22)" at bounding box center [628, 309] width 59 height 14
drag, startPoint x: 644, startPoint y: 316, endPoint x: 658, endPoint y: 317, distance: 13.3
click at [658, 317] on div "972 (3 x 1.22)" at bounding box center [628, 309] width 83 height 28
copy div "972 (3 x 1.22)"
click at [631, 340] on div at bounding box center [628, 337] width 55 height 14
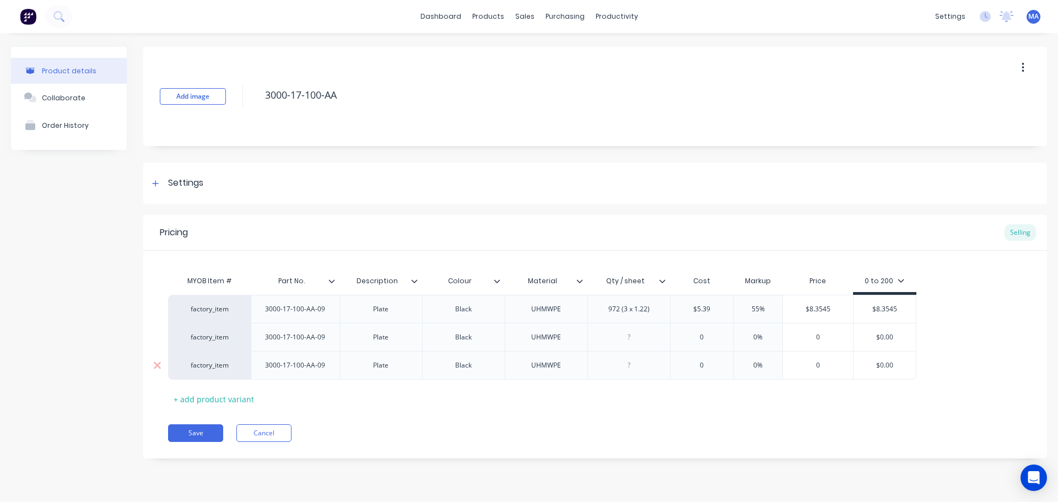
paste div
click at [630, 367] on div at bounding box center [628, 365] width 55 height 14
paste div
click at [540, 335] on div "UHMWPE" at bounding box center [545, 337] width 55 height 14
click at [414, 281] on icon at bounding box center [414, 281] width 7 height 7
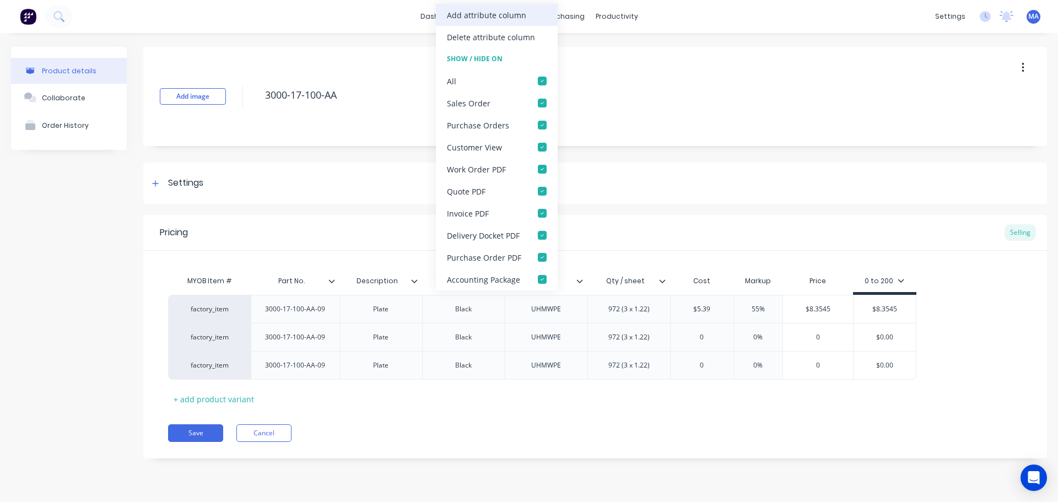
click at [488, 20] on div "Add attribute column" at bounding box center [486, 15] width 79 height 12
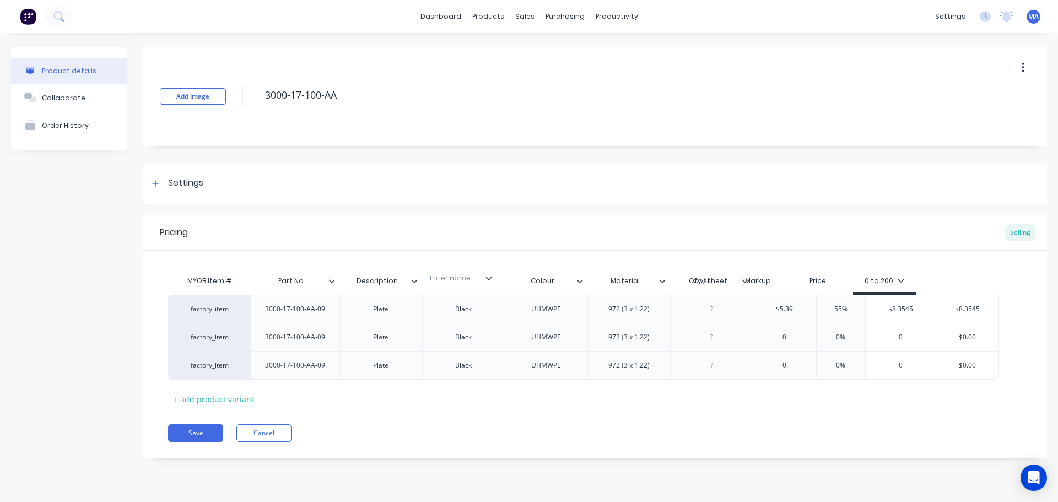
drag, startPoint x: 742, startPoint y: 282, endPoint x: 470, endPoint y: 279, distance: 272.1
click at [470, 279] on div "MYOB Item # Part No. Description Colour Material Qty / sheet Enter name... Cost…" at bounding box center [583, 282] width 831 height 25
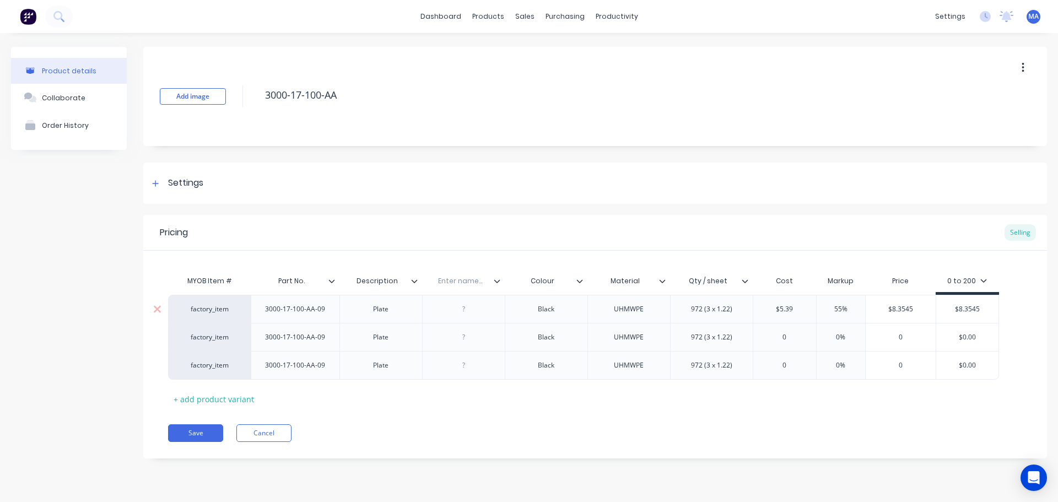
click at [483, 313] on div at bounding box center [463, 309] width 55 height 14
click at [456, 285] on input "text" at bounding box center [460, 281] width 76 height 10
click at [477, 308] on div "Thickness" at bounding box center [463, 309] width 55 height 14
drag, startPoint x: 474, startPoint y: 318, endPoint x: 416, endPoint y: 313, distance: 58.6
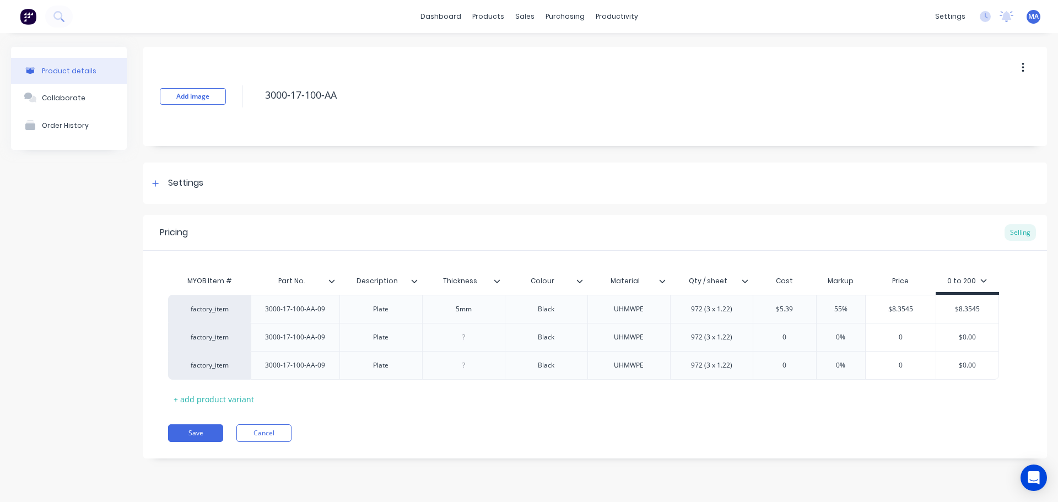
click at [416, 313] on div "factory_item 3000-17-100-AA-09 Plate 5mm Black UHMWPE 972 (3 x 1.22) $5.39 55% …" at bounding box center [595, 337] width 854 height 85
drag, startPoint x: 471, startPoint y: 310, endPoint x: 424, endPoint y: 313, distance: 46.9
click at [424, 313] on div "5mm" at bounding box center [463, 309] width 83 height 28
copy div "5mm"
click at [467, 341] on div at bounding box center [463, 337] width 55 height 14
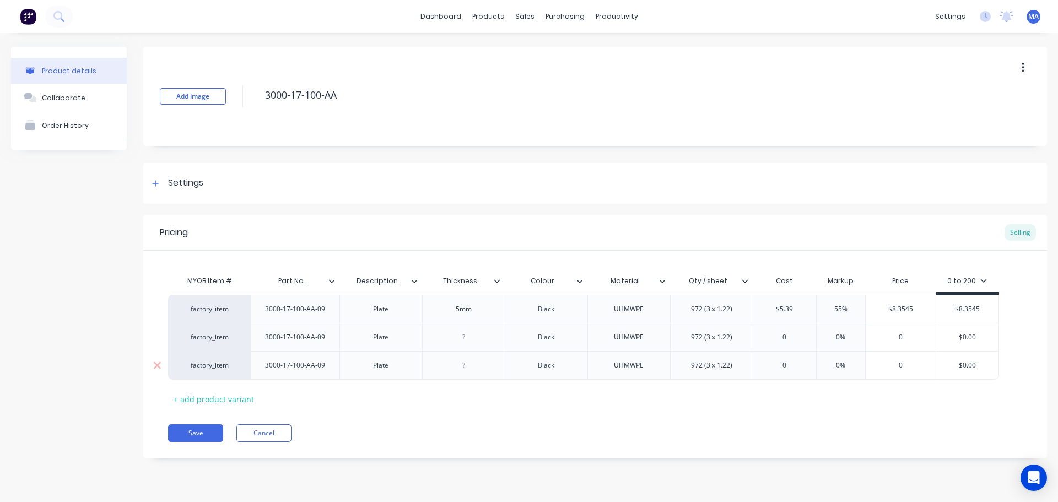
paste div
click at [467, 366] on div at bounding box center [463, 365] width 55 height 14
paste div
click at [480, 399] on div "MYOB Item # Part No. Description Thickness Colour Material Qty / sheet Cost Mar…" at bounding box center [595, 339] width 854 height 138
click at [697, 343] on div "972 (3 x 1.22)" at bounding box center [711, 337] width 59 height 14
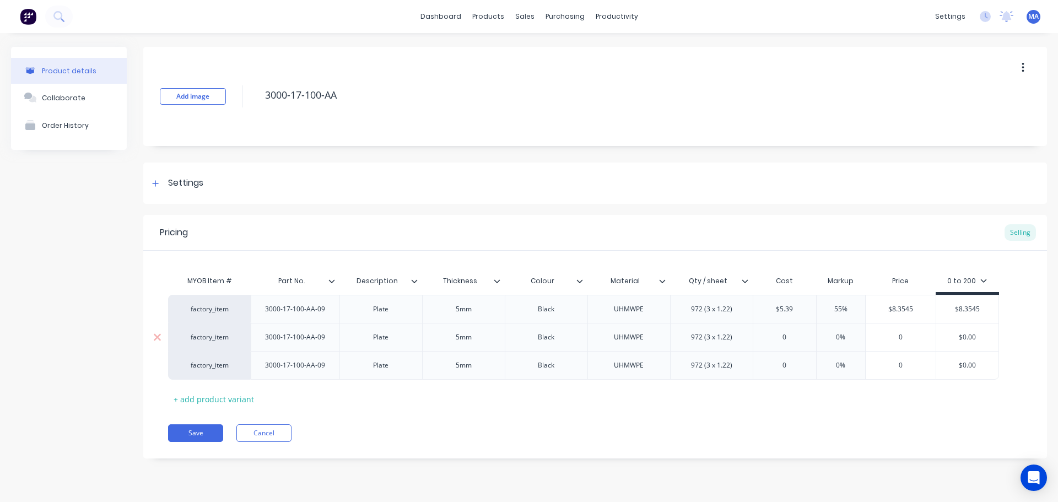
click at [702, 340] on div "972 (3 x 1.22)" at bounding box center [711, 337] width 59 height 14
click at [787, 338] on input "0" at bounding box center [784, 337] width 63 height 10
click at [790, 333] on input "0" at bounding box center [784, 337] width 63 height 10
click at [847, 323] on div "factory_item 3000-17-100-AA-09 Plate 5mm Black UHMWPE 972 (3 x 1.22) $5.39 55% …" at bounding box center [595, 337] width 854 height 85
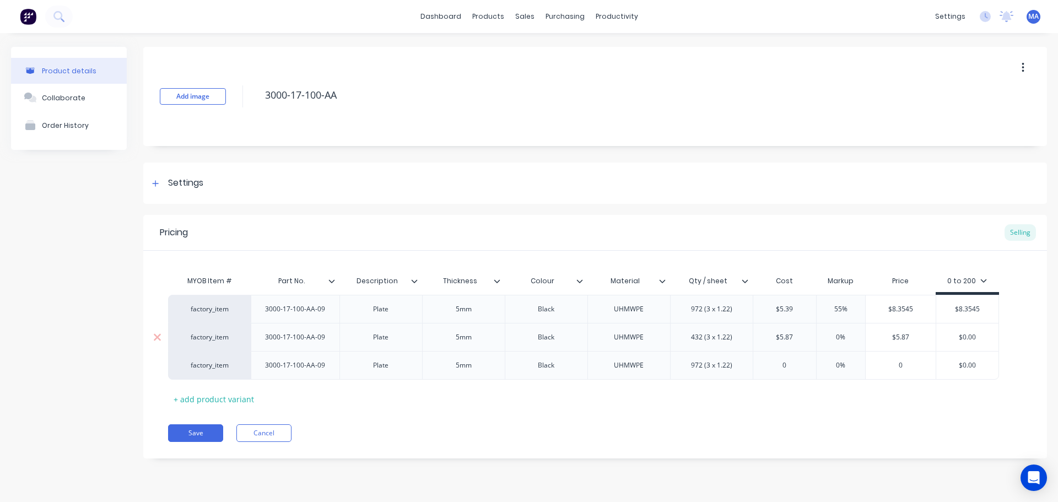
click at [825, 337] on input "0%" at bounding box center [840, 337] width 55 height 10
drag, startPoint x: 913, startPoint y: 337, endPoint x: 839, endPoint y: 341, distance: 73.9
click at [839, 341] on div "factory_item 3000-17-100-AA-09 Plate 5mm Black UHMWPE 432 (3 x 1.22) $5.87 5.87…" at bounding box center [583, 337] width 831 height 28
drag, startPoint x: 985, startPoint y: 337, endPoint x: 908, endPoint y: 337, distance: 76.6
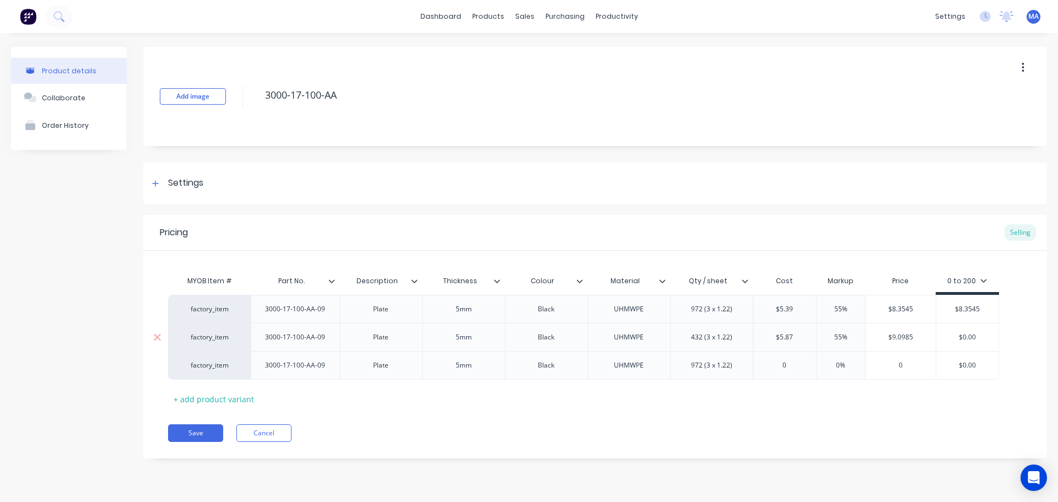
click at [924, 335] on div "factory_item 3000-17-100-AA-09 Plate 5mm Black UHMWPE 432 (3 x 1.22) $5.87 5.87…" at bounding box center [583, 337] width 831 height 28
paste input "9.0985"
click at [791, 365] on input "0" at bounding box center [784, 365] width 63 height 10
click at [790, 365] on input "0" at bounding box center [784, 365] width 63 height 10
drag, startPoint x: 691, startPoint y: 365, endPoint x: 701, endPoint y: 365, distance: 10.5
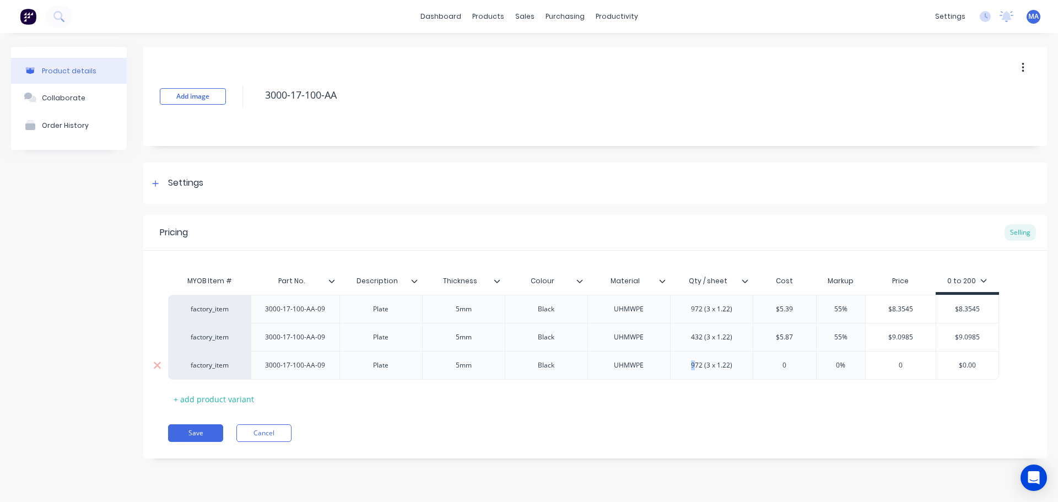
click at [693, 365] on div "972 (3 x 1.22)" at bounding box center [711, 365] width 59 height 14
drag, startPoint x: 702, startPoint y: 365, endPoint x: 675, endPoint y: 369, distance: 27.8
click at [675, 369] on div "972 (3 x 1.22)" at bounding box center [711, 365] width 83 height 29
click at [784, 371] on div "0" at bounding box center [784, 365] width 63 height 28
click at [782, 363] on input "0" at bounding box center [784, 365] width 63 height 10
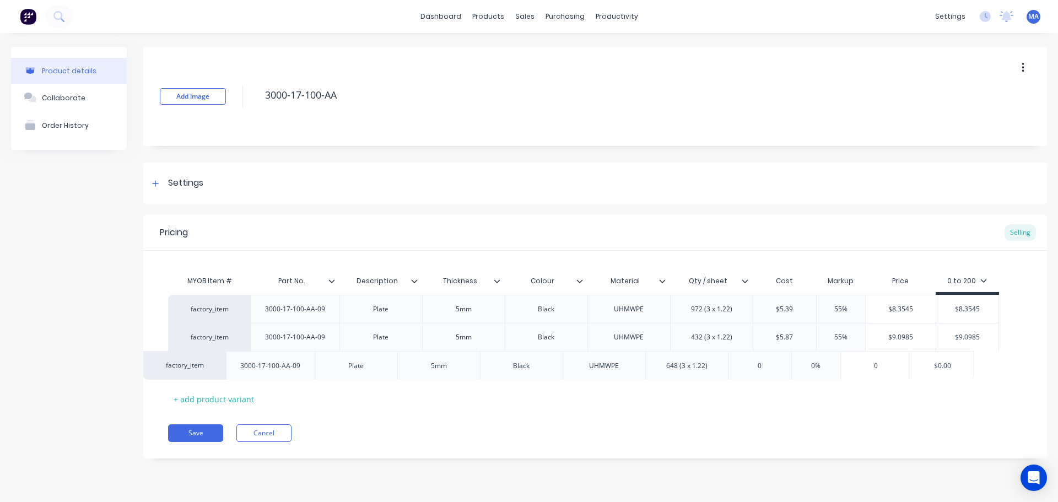
drag, startPoint x: 793, startPoint y: 359, endPoint x: 750, endPoint y: 360, distance: 43.0
click at [755, 360] on div "factory_item 3000-17-100-AA-09 Plate 5mm Black UHMWPE 972 (3 x 1.22) $5.39 55% …" at bounding box center [595, 337] width 854 height 85
drag, startPoint x: 793, startPoint y: 366, endPoint x: 763, endPoint y: 370, distance: 30.5
click at [765, 370] on div "0 0" at bounding box center [784, 365] width 63 height 28
click at [802, 364] on input "0" at bounding box center [784, 365] width 63 height 10
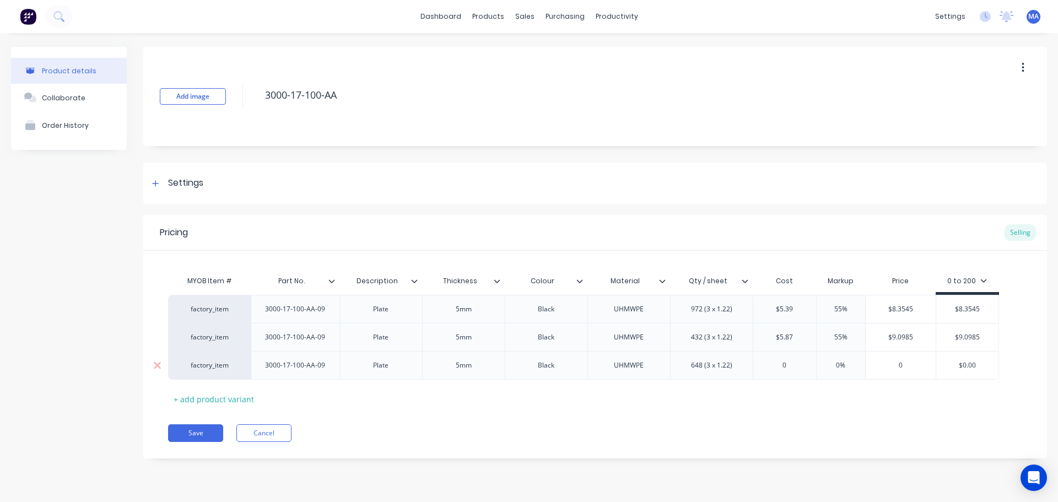
click at [799, 364] on input "0" at bounding box center [784, 365] width 63 height 10
click at [794, 362] on input "0" at bounding box center [784, 365] width 63 height 10
drag, startPoint x: 794, startPoint y: 362, endPoint x: 762, endPoint y: 366, distance: 31.7
click at [766, 365] on input "0" at bounding box center [784, 365] width 63 height 10
click at [835, 363] on input "0%" at bounding box center [840, 365] width 55 height 10
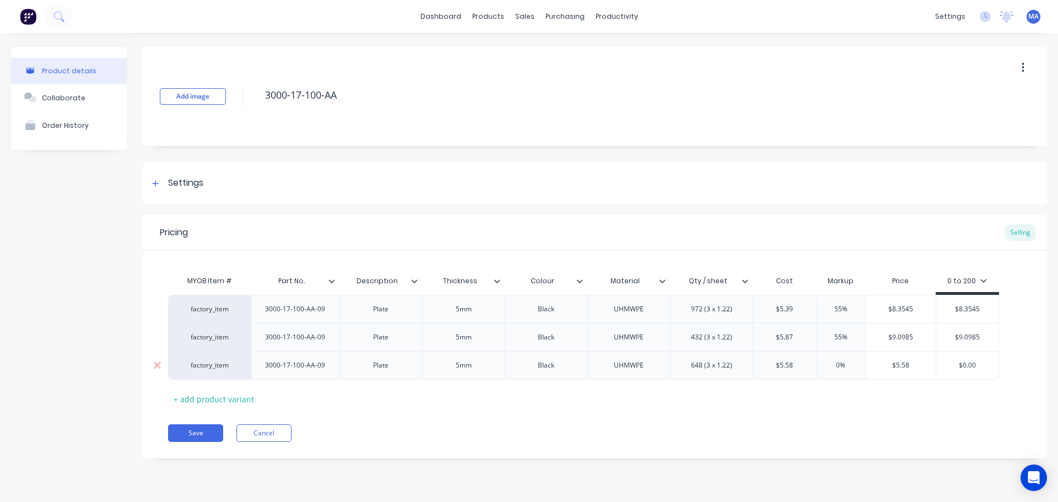
drag, startPoint x: 833, startPoint y: 366, endPoint x: 853, endPoint y: 368, distance: 20.5
click at [855, 368] on input "0%" at bounding box center [840, 365] width 55 height 10
drag, startPoint x: 915, startPoint y: 361, endPoint x: 865, endPoint y: 363, distance: 50.7
click at [865, 363] on input "$8.649" at bounding box center [900, 365] width 70 height 10
drag, startPoint x: 980, startPoint y: 366, endPoint x: 936, endPoint y: 365, distance: 44.1
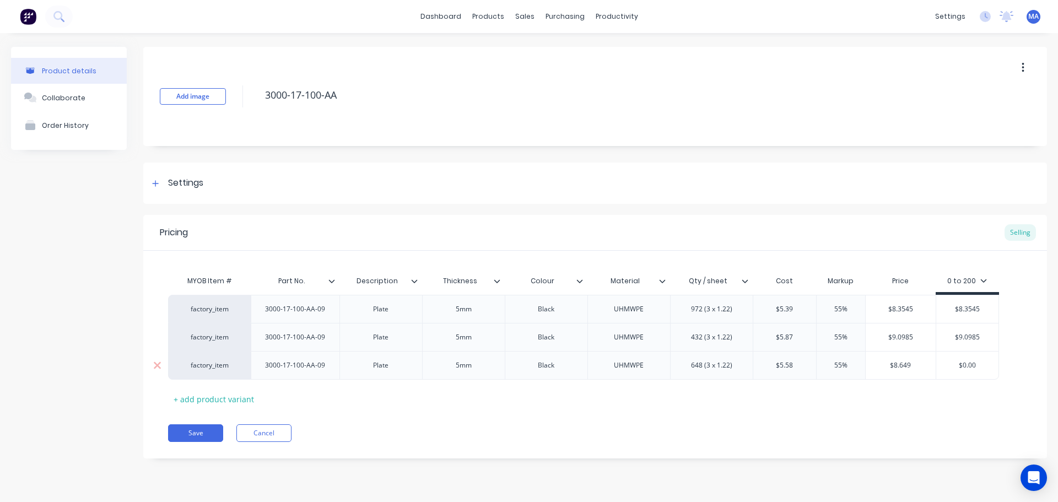
click at [939, 365] on input "$0.00" at bounding box center [967, 365] width 62 height 10
paste input "8.649"
click at [329, 339] on div "3000-17-100-AA-09" at bounding box center [295, 337] width 78 height 14
click at [329, 339] on div "3000-17-100-AA-" at bounding box center [295, 337] width 89 height 28
click at [331, 366] on div "3000-17-100-AA-09" at bounding box center [295, 365] width 78 height 14
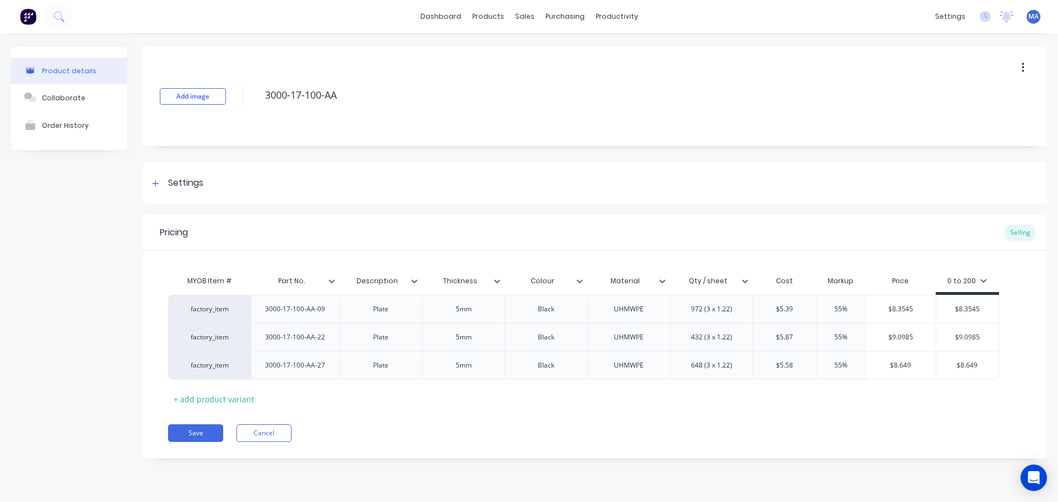
click at [330, 392] on div "MYOB Item # Part No. Description Thickness Colour Material Qty / sheet Cost Mar…" at bounding box center [595, 339] width 854 height 138
click at [186, 430] on button "Save" at bounding box center [195, 433] width 55 height 18
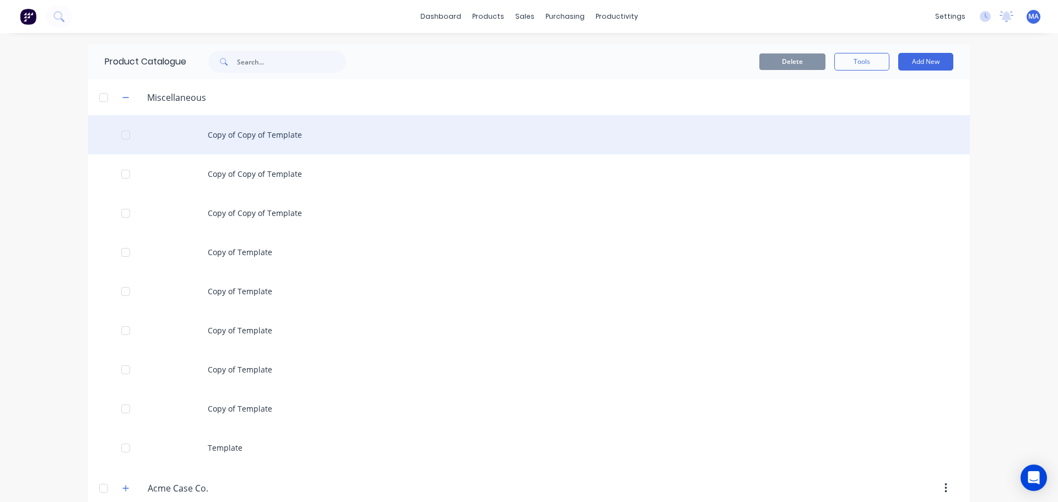
click at [240, 129] on div "Copy of Copy of Template" at bounding box center [528, 134] width 881 height 39
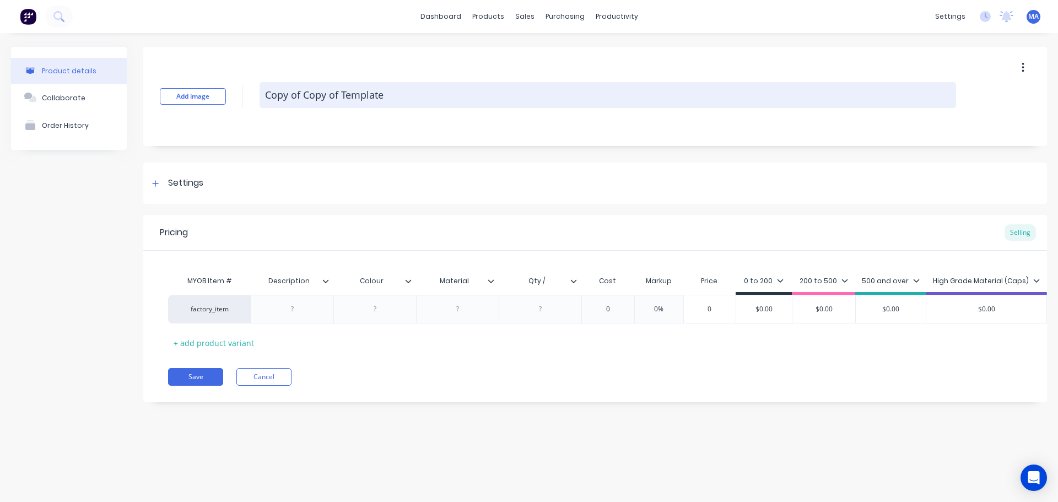
click at [366, 101] on textarea "Copy of Copy of Template" at bounding box center [607, 95] width 696 height 26
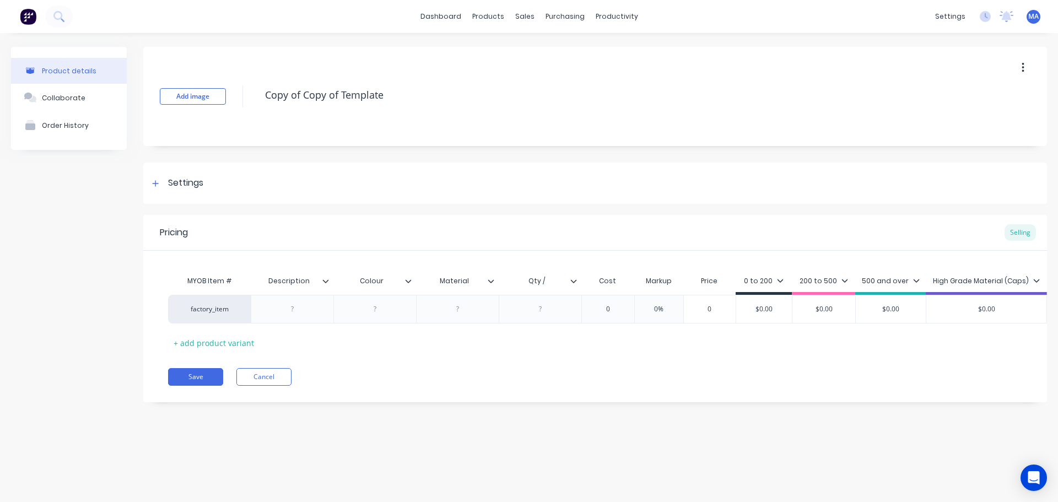
drag, startPoint x: 426, startPoint y: 96, endPoint x: 258, endPoint y: 99, distance: 167.5
click at [262, 99] on textarea "Copy of Copy of Template" at bounding box center [607, 95] width 696 height 26
click at [204, 177] on div "Settings" at bounding box center [594, 182] width 903 height 41
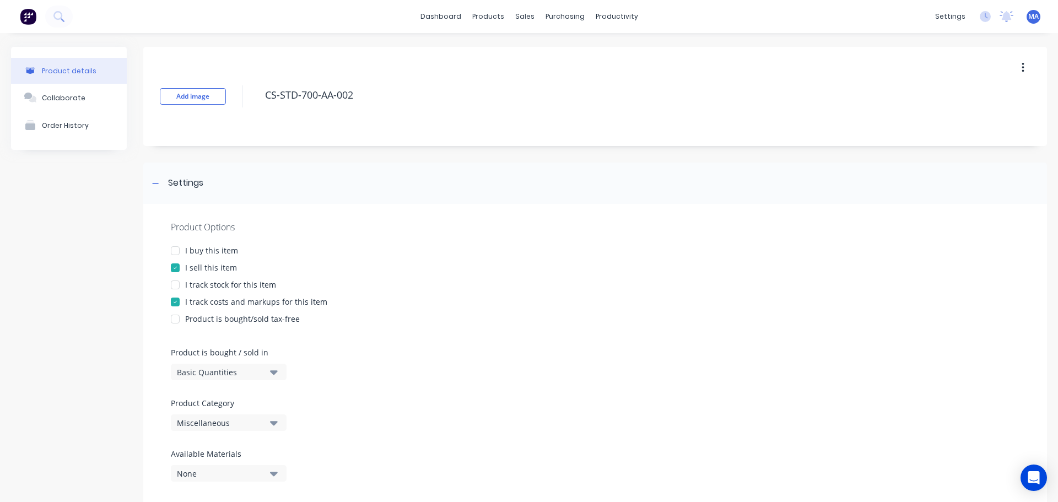
click at [249, 420] on div "Miscellaneous" at bounding box center [221, 423] width 88 height 12
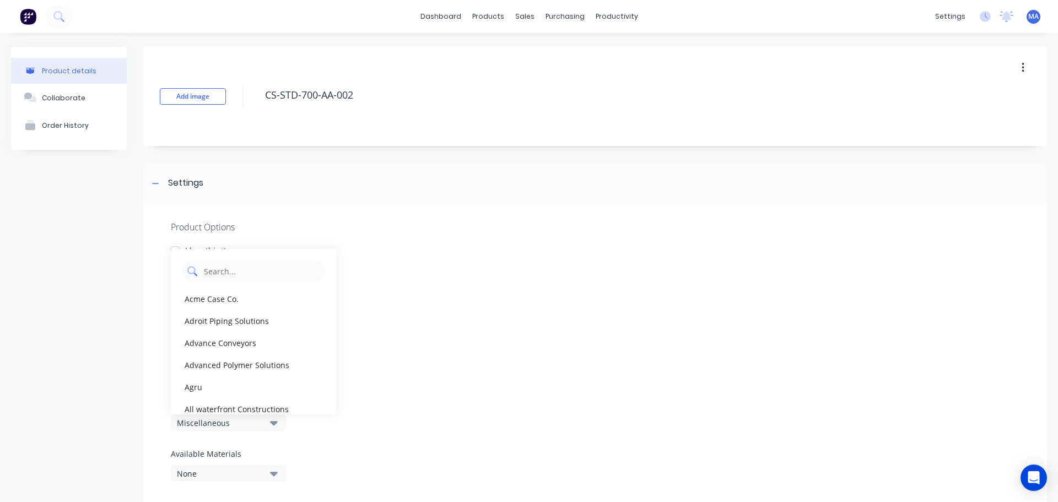
click at [253, 271] on Category "text" at bounding box center [261, 271] width 117 height 22
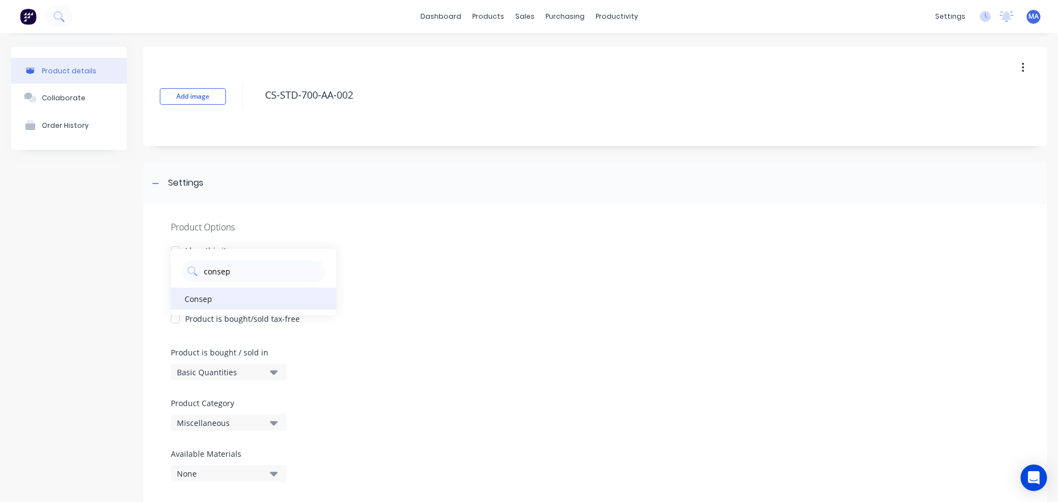
click at [234, 297] on div "Consep" at bounding box center [253, 299] width 165 height 22
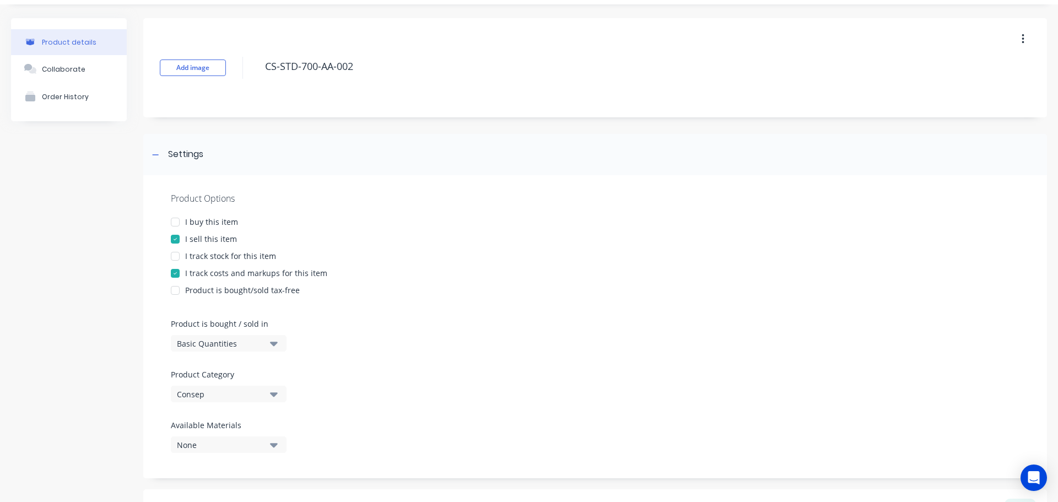
scroll to position [110, 0]
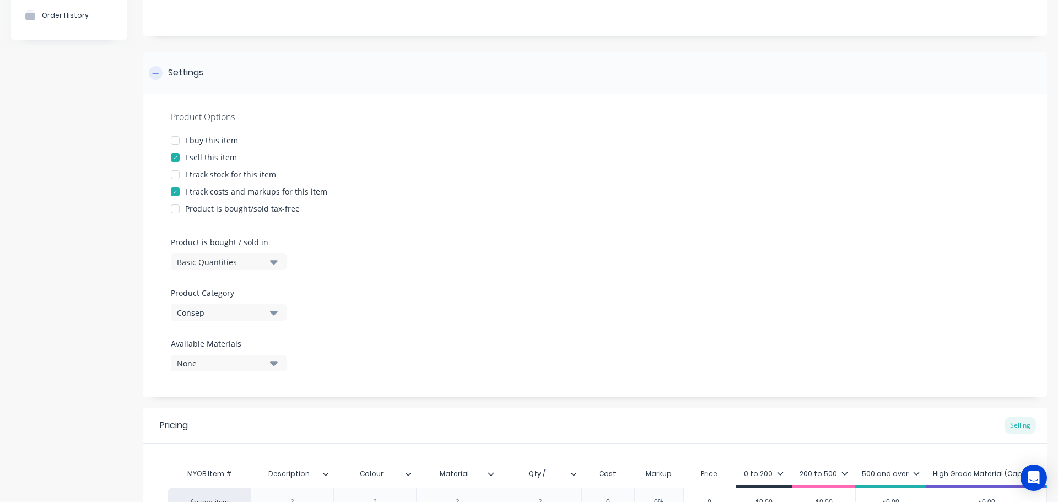
click at [198, 69] on div "Settings" at bounding box center [185, 73] width 35 height 14
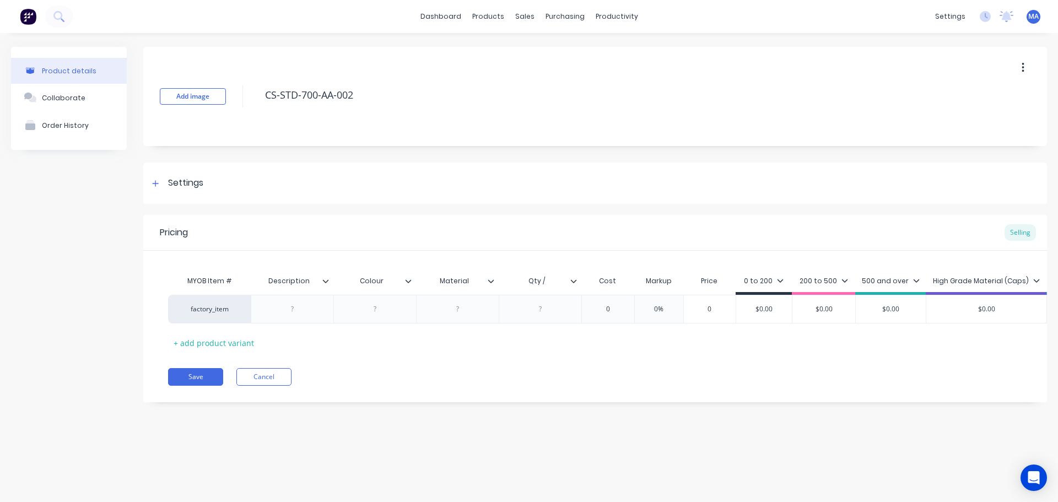
scroll to position [0, 0]
click at [296, 310] on div at bounding box center [292, 309] width 55 height 14
click at [376, 305] on div at bounding box center [375, 309] width 55 height 14
click at [555, 281] on input "Qty /" at bounding box center [536, 281] width 76 height 10
click at [545, 312] on div at bounding box center [540, 309] width 55 height 14
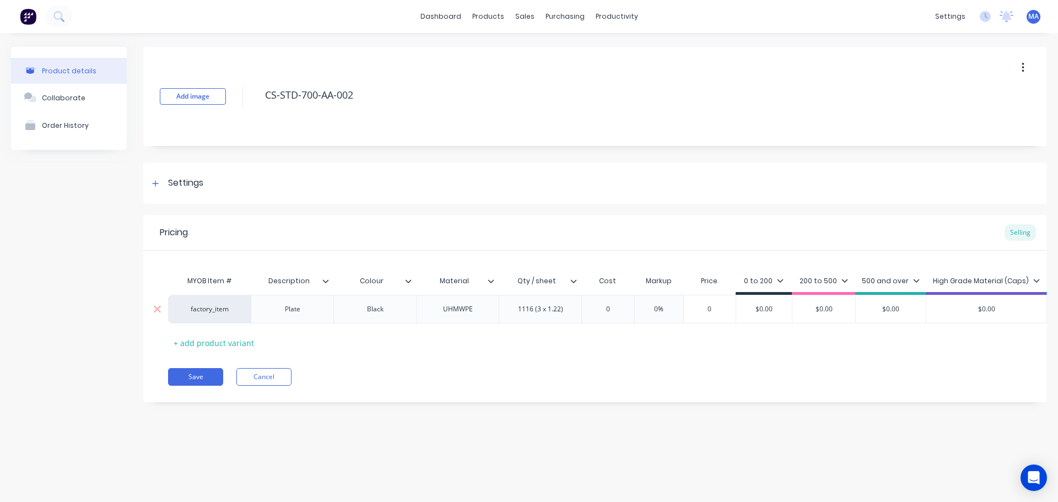
click at [622, 312] on input "0" at bounding box center [607, 309] width 55 height 10
drag, startPoint x: 207, startPoint y: 391, endPoint x: 268, endPoint y: 358, distance: 69.2
click at [207, 386] on button "Save" at bounding box center [195, 377] width 55 height 18
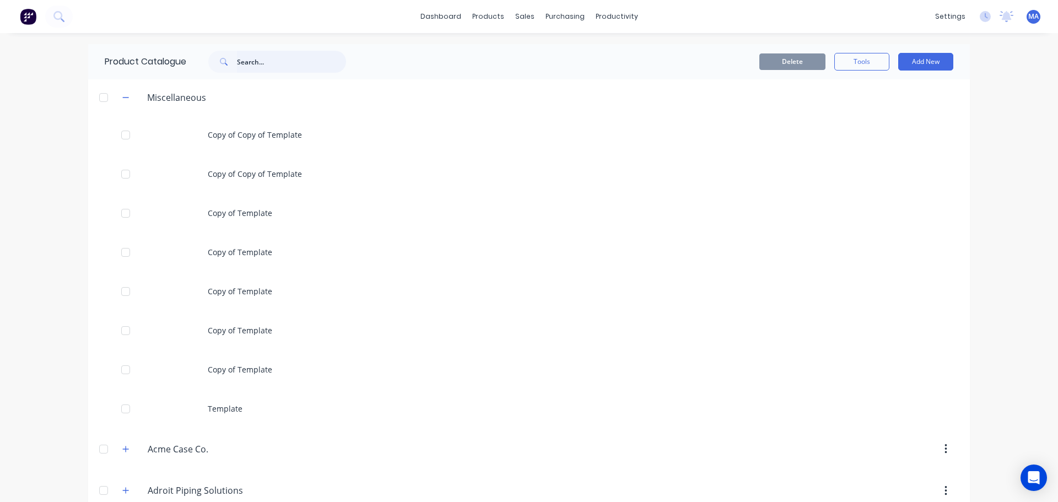
click at [266, 68] on input "text" at bounding box center [291, 62] width 109 height 22
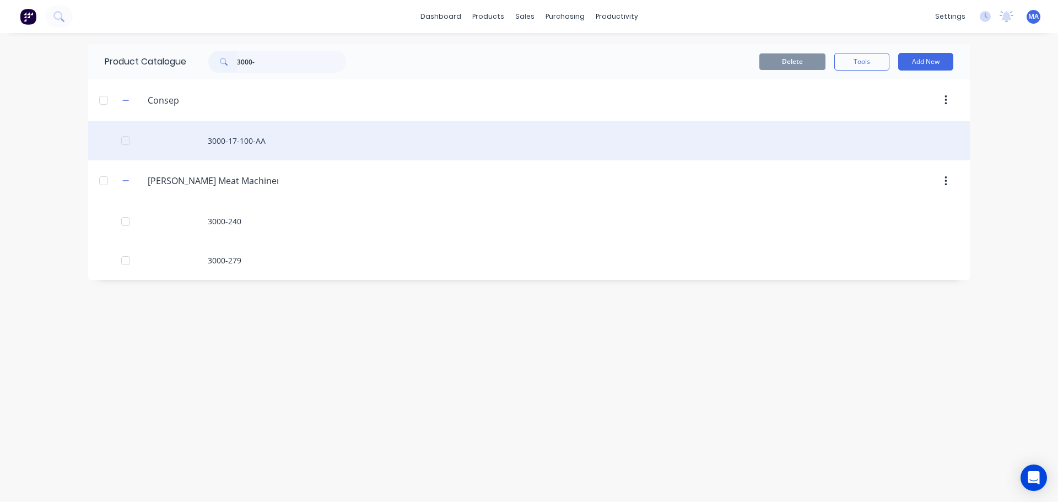
click at [281, 145] on div "3000-17-100-AA" at bounding box center [528, 140] width 881 height 39
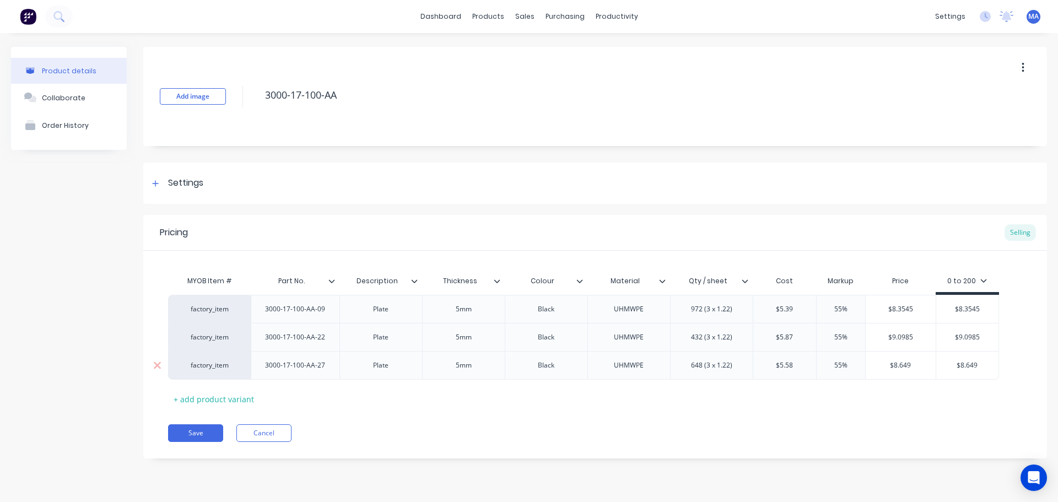
click at [787, 367] on input "$5.58" at bounding box center [784, 365] width 63 height 10
drag, startPoint x: 802, startPoint y: 367, endPoint x: 768, endPoint y: 368, distance: 33.6
click at [768, 368] on input "$5.58" at bounding box center [784, 365] width 63 height 10
drag, startPoint x: 931, startPoint y: 365, endPoint x: 870, endPoint y: 371, distance: 61.4
click at [870, 371] on div "$14.1825 $14.1825" at bounding box center [902, 365] width 74 height 28
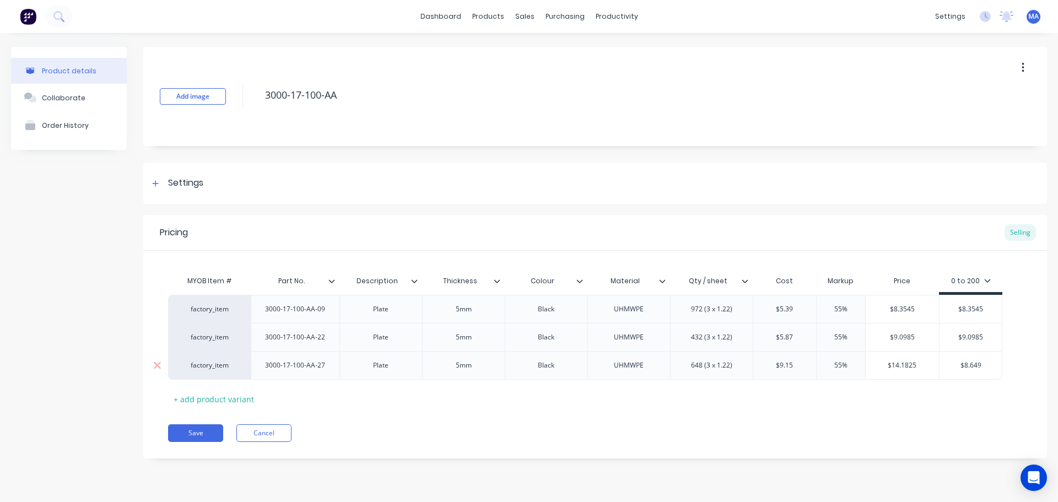
drag, startPoint x: 992, startPoint y: 367, endPoint x: 914, endPoint y: 368, distance: 78.2
click at [918, 368] on div "factory_item 3000-17-100-AA-27 Plate 5mm Black UHMWPE 648 (3 x 1.22) $9.15 9.15…" at bounding box center [585, 365] width 834 height 29
paste input "14.1825"
click at [696, 411] on div "Pricing Selling MYOB Item # Part No. Description Thickness Colour Material Qty …" at bounding box center [594, 336] width 903 height 243
click at [187, 430] on button "Save" at bounding box center [195, 433] width 55 height 18
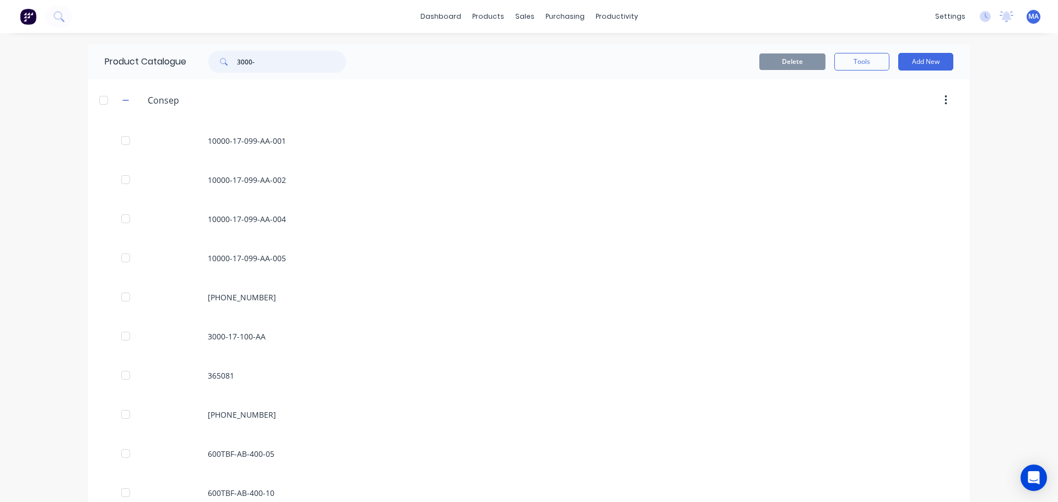
drag, startPoint x: 265, startPoint y: 59, endPoint x: 215, endPoint y: 65, distance: 50.4
click at [215, 65] on div "3000-" at bounding box center [277, 62] width 138 height 22
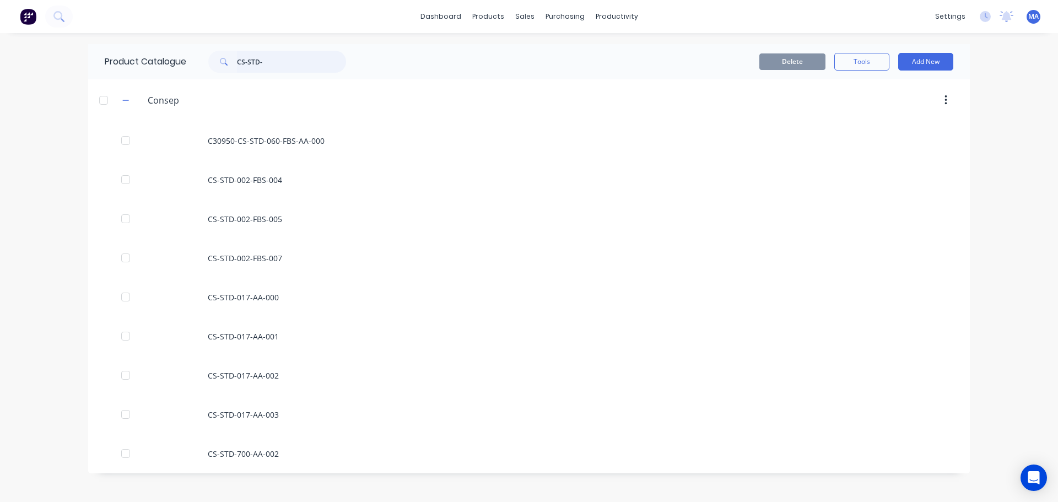
click at [281, 64] on input "CS-STD-" at bounding box center [291, 62] width 109 height 22
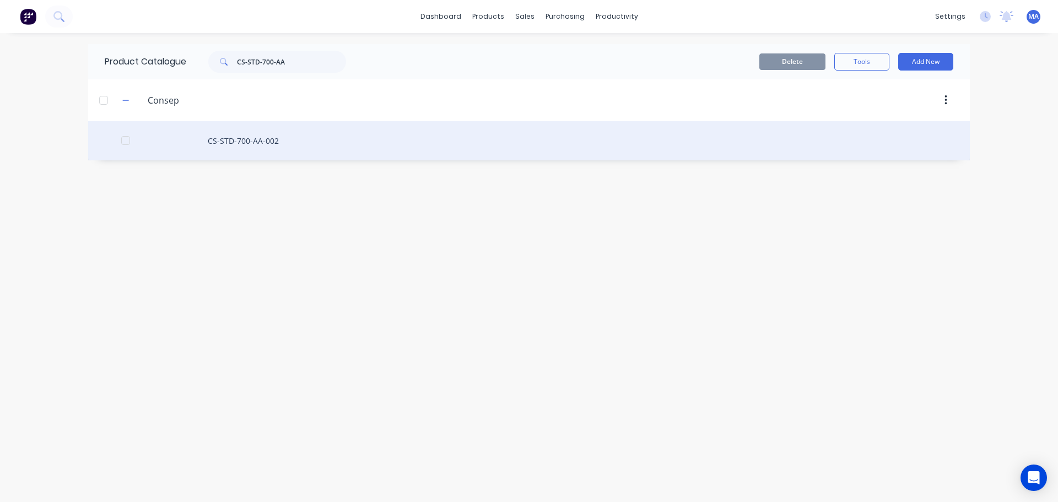
click at [290, 139] on div "CS-STD-700-AA-002" at bounding box center [528, 140] width 881 height 39
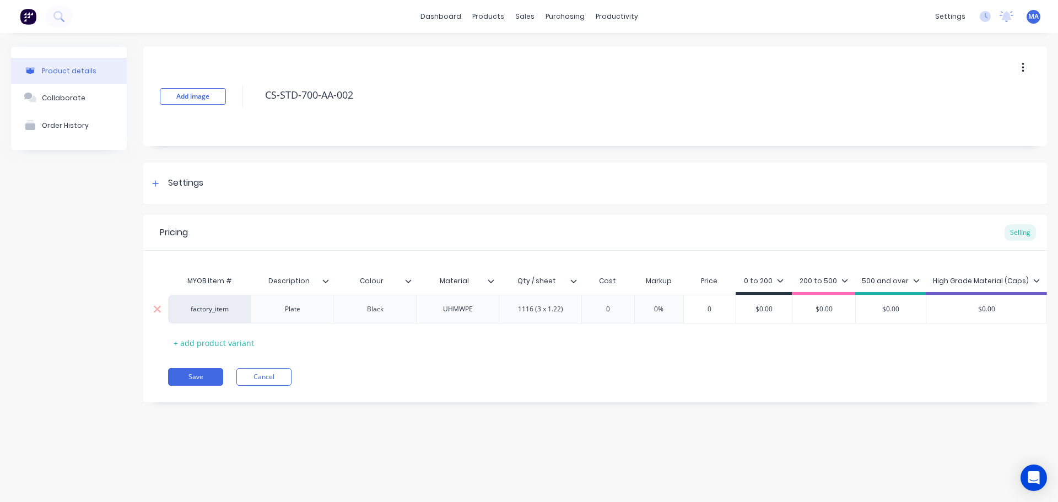
drag, startPoint x: 617, startPoint y: 308, endPoint x: 597, endPoint y: 309, distance: 21.0
click at [598, 308] on input "0" at bounding box center [607, 309] width 55 height 10
drag, startPoint x: 594, startPoint y: 307, endPoint x: 577, endPoint y: 307, distance: 16.5
click at [582, 307] on input "0" at bounding box center [607, 309] width 55 height 10
drag, startPoint x: 685, startPoint y: 308, endPoint x: 655, endPoint y: 307, distance: 30.3
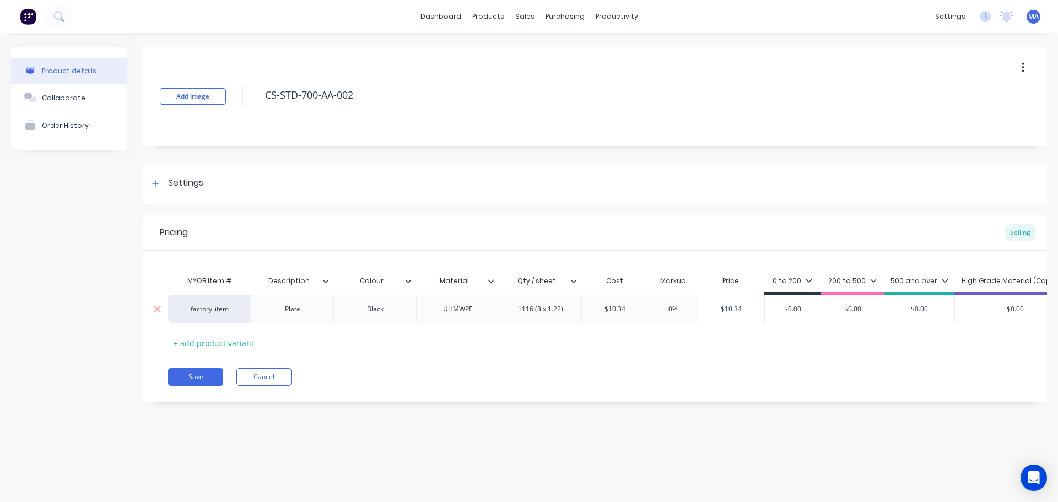
click at [655, 307] on input "0%" at bounding box center [673, 309] width 55 height 10
drag, startPoint x: 711, startPoint y: 311, endPoint x: 681, endPoint y: 313, distance: 29.8
click at [703, 312] on input "$16.027" at bounding box center [733, 309] width 70 height 10
drag, startPoint x: 817, startPoint y: 310, endPoint x: 752, endPoint y: 312, distance: 65.1
click at [757, 312] on div "factory_item Plate Black UHMWPE 1116 (3 x 1.22) $10.34 10.34 55% 55 $16.027 $16…" at bounding box center [680, 309] width 1024 height 29
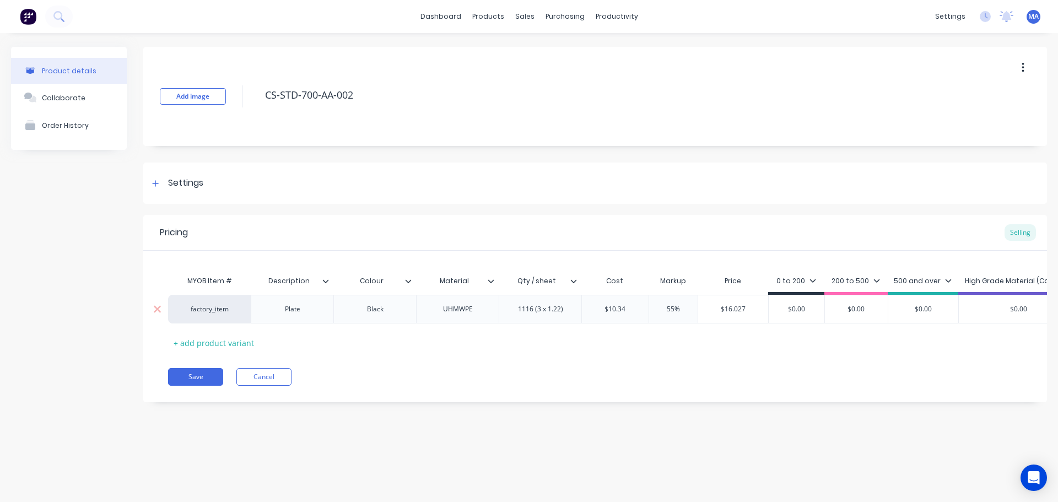
paste input "16.027"
click at [855, 274] on div "200 to 500" at bounding box center [862, 284] width 63 height 22
click at [857, 284] on div "200 to 500" at bounding box center [862, 281] width 48 height 10
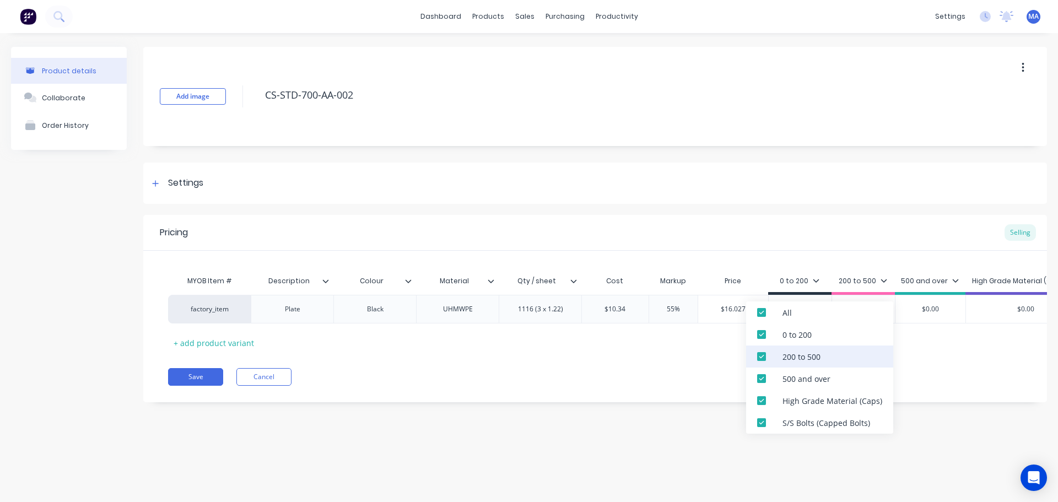
click at [784, 360] on div "200 to 500" at bounding box center [801, 357] width 38 height 12
click at [780, 377] on div "500 and over" at bounding box center [819, 378] width 147 height 22
click at [777, 401] on div "High Grade Material (Caps)" at bounding box center [819, 400] width 147 height 22
click at [777, 414] on div "S/S Bolts (Capped Bolts)" at bounding box center [819, 422] width 147 height 22
click at [723, 213] on div "Add image CS-STD-700-AA-002 Settings Product Options I buy this item I sell thi…" at bounding box center [594, 233] width 903 height 372
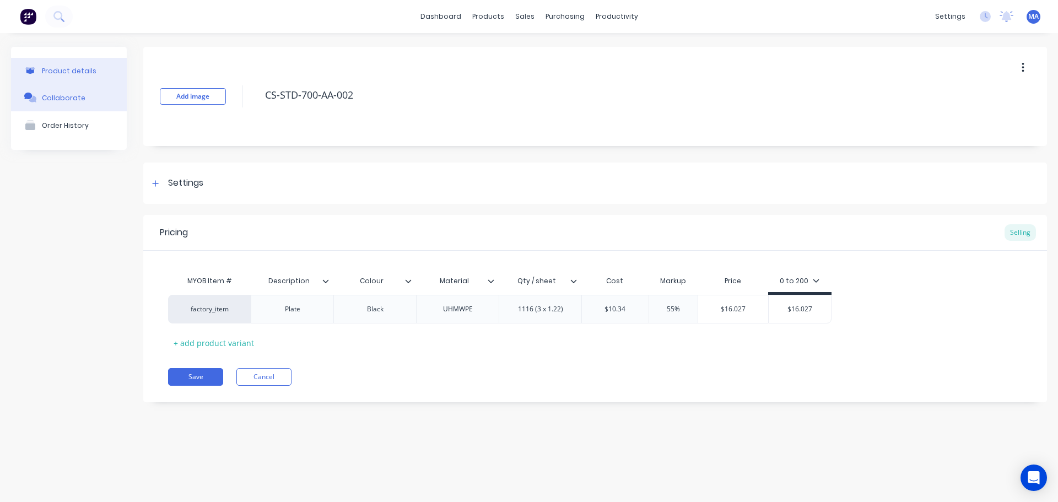
click at [83, 100] on button "Collaborate" at bounding box center [69, 98] width 116 height 28
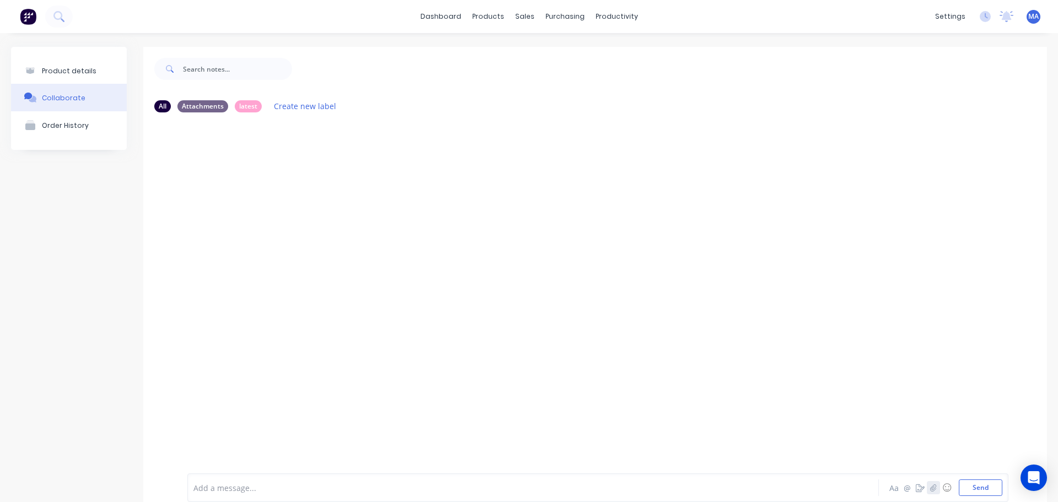
click at [930, 485] on icon "button" at bounding box center [933, 488] width 7 height 8
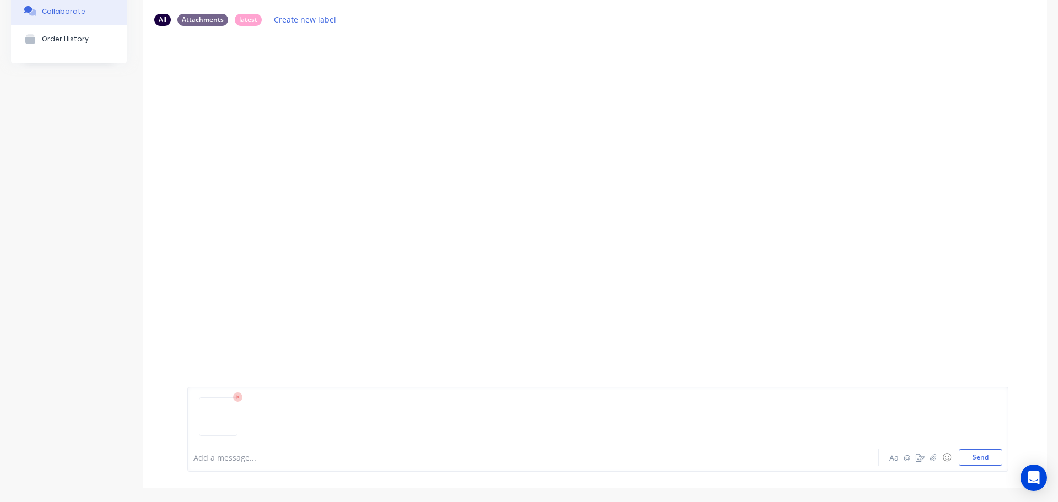
drag, startPoint x: 967, startPoint y: 456, endPoint x: 883, endPoint y: 422, distance: 90.0
click at [968, 456] on button "Send" at bounding box center [980, 457] width 44 height 17
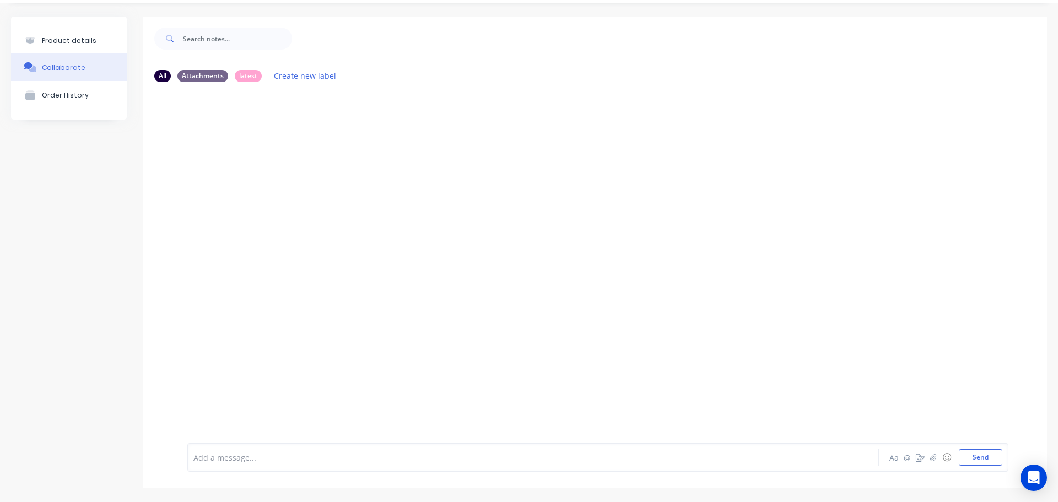
scroll to position [30, 0]
click at [278, 176] on icon "button" at bounding box center [275, 175] width 3 height 13
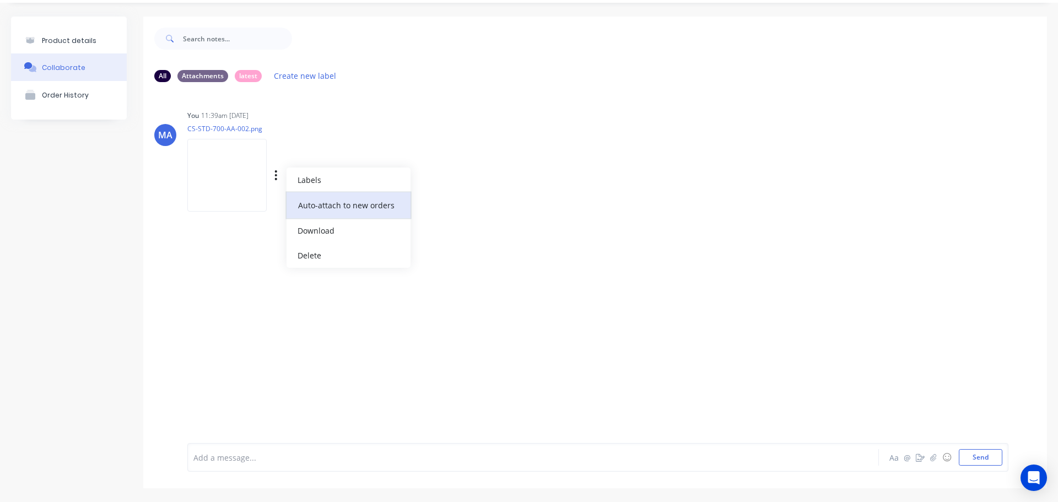
click at [337, 202] on button "Auto-attach to new orders" at bounding box center [348, 205] width 124 height 26
click at [454, 199] on label at bounding box center [454, 199] width 0 height 0
click at [437, 207] on input "checkbox" at bounding box center [433, 204] width 9 height 10
click at [468, 150] on div "You 11:39am [DATE] CS-STD-700-AA-002.png Labels Auto-attach to new orders Sales…" at bounding box center [359, 156] width 344 height 99
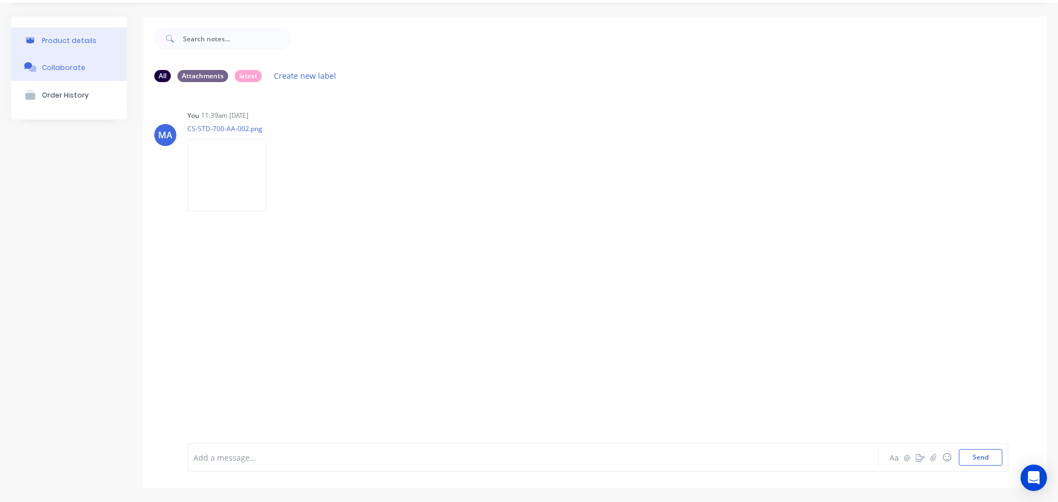
click at [59, 40] on div "Product details" at bounding box center [69, 40] width 55 height 8
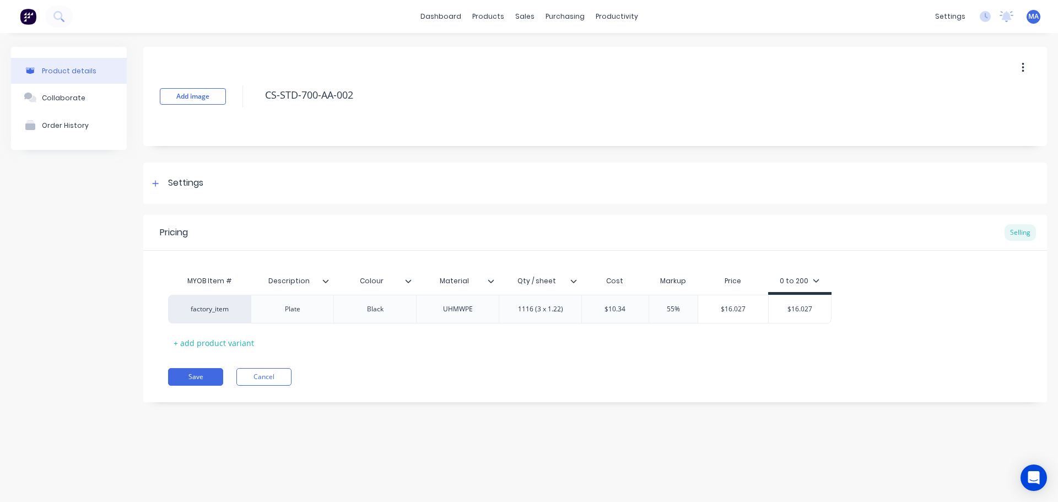
click at [411, 283] on icon at bounding box center [408, 281] width 7 height 7
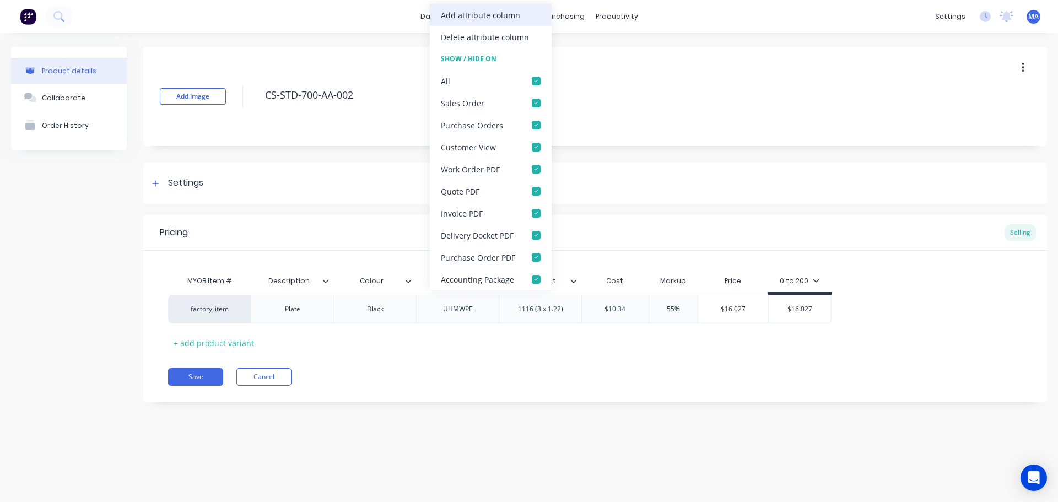
click at [461, 20] on div "Add attribute column" at bounding box center [480, 15] width 79 height 12
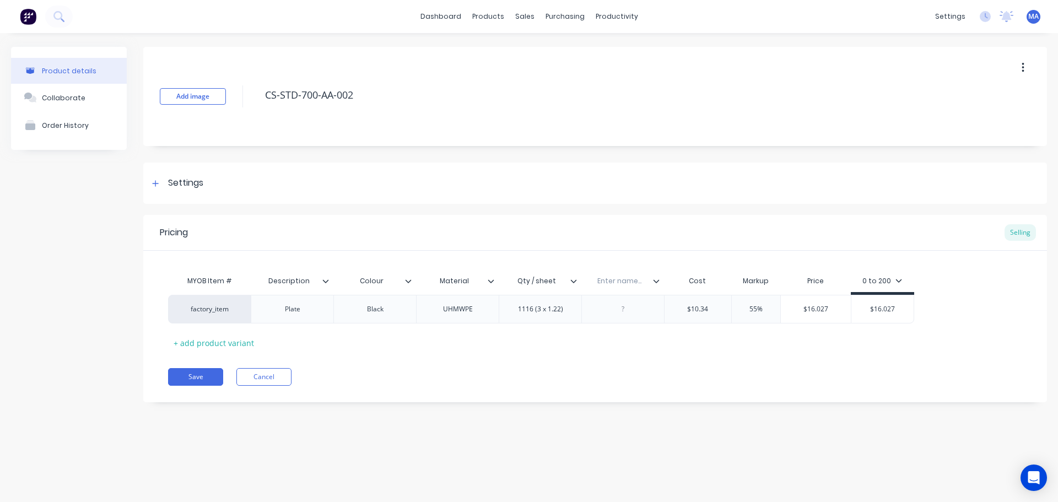
click at [625, 281] on input "text" at bounding box center [619, 281] width 76 height 10
click at [621, 312] on div at bounding box center [622, 309] width 55 height 14
drag, startPoint x: 659, startPoint y: 283, endPoint x: 401, endPoint y: 277, distance: 257.8
click at [401, 277] on div "MYOB Item # Description Colour Material Qty / sheet Thickness Cost Markup Price…" at bounding box center [541, 282] width 746 height 25
click at [377, 308] on div at bounding box center [375, 309] width 55 height 14
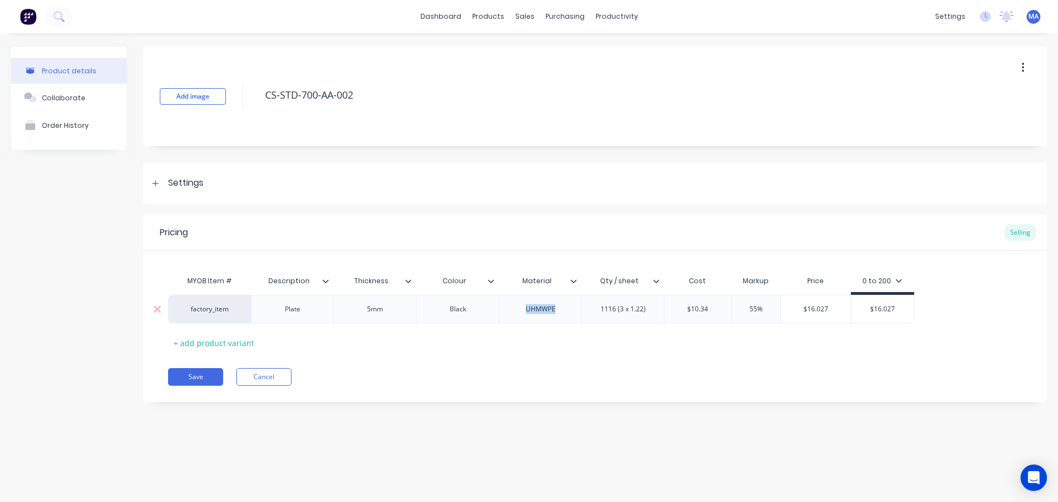
drag, startPoint x: 562, startPoint y: 310, endPoint x: 515, endPoint y: 312, distance: 46.9
click at [515, 312] on div "UHMWPE" at bounding box center [540, 309] width 55 height 14
click at [618, 311] on div "1116 (3 x 1.22)" at bounding box center [623, 309] width 63 height 14
click at [639, 314] on div "1116 (3 x 1.22)" at bounding box center [623, 309] width 63 height 14
click at [585, 357] on div "Pricing Selling MYOB Item # Description Thickness Colour Material Qty / sheet C…" at bounding box center [594, 308] width 903 height 187
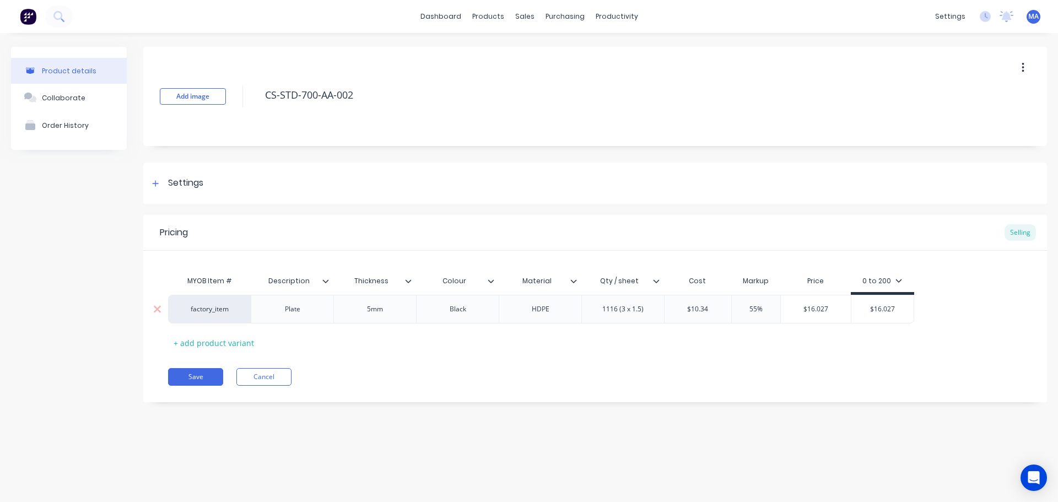
drag, startPoint x: 600, startPoint y: 306, endPoint x: 611, endPoint y: 307, distance: 11.1
click at [600, 306] on div "1116 (3 x 1.5)" at bounding box center [622, 309] width 59 height 14
drag, startPoint x: 617, startPoint y: 308, endPoint x: 581, endPoint y: 316, distance: 37.6
click at [583, 315] on div "1116 (3 x 1.5)" at bounding box center [622, 309] width 83 height 29
click at [707, 308] on input "$10.34" at bounding box center [697, 309] width 67 height 10
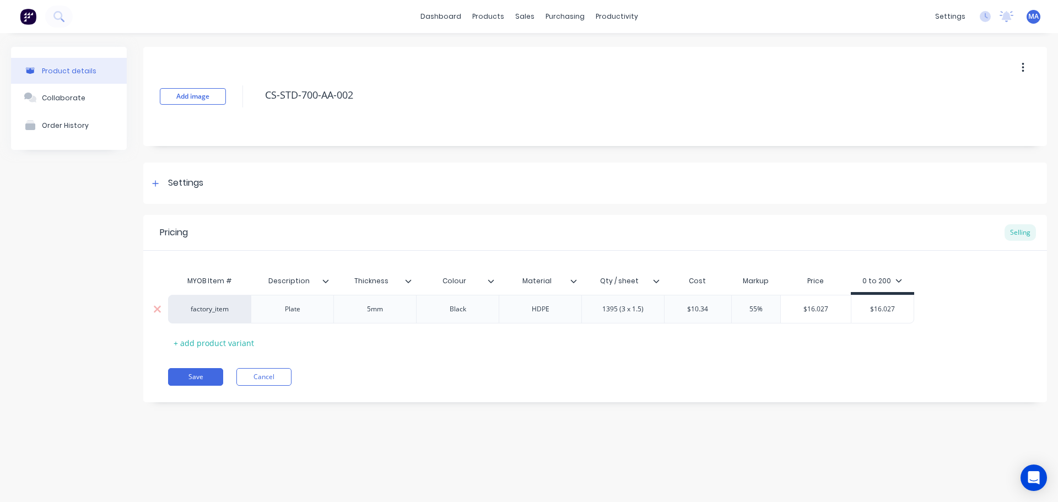
click at [727, 302] on div "$10.34" at bounding box center [697, 309] width 67 height 28
drag, startPoint x: 721, startPoint y: 305, endPoint x: 663, endPoint y: 310, distance: 58.0
click at [663, 310] on div "factory_item Plate 5mm Black HDPE 1395 (3 x 1.5) $10.34 $10.34 55% $16.027 $16.…" at bounding box center [541, 309] width 746 height 29
drag, startPoint x: 820, startPoint y: 307, endPoint x: 764, endPoint y: 306, distance: 56.2
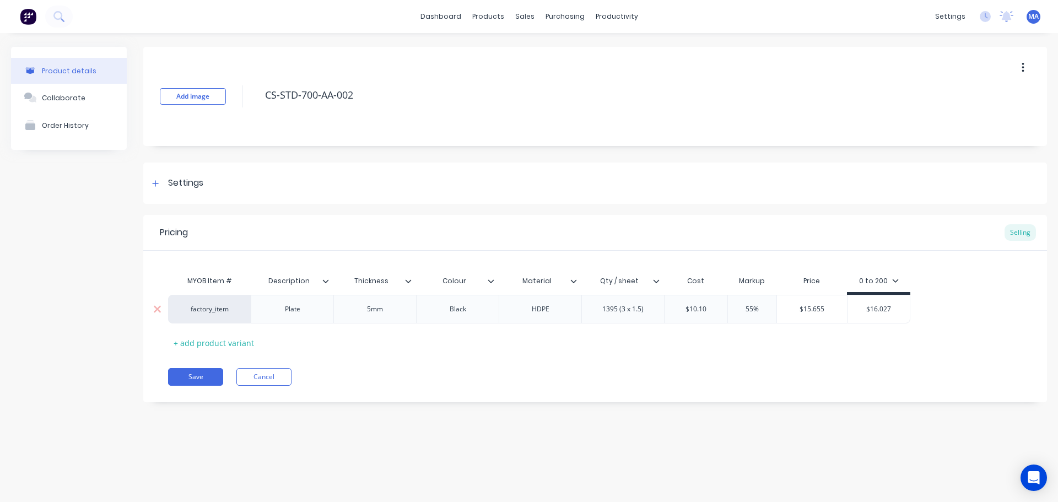
click at [764, 306] on div "factory_item Plate 5mm Black HDPE 1395 (3 x 1.5) $10.10 10.10 55% $15.655 $15.6…" at bounding box center [539, 309] width 742 height 29
click at [846, 308] on input "$15.655" at bounding box center [812, 309] width 70 height 10
drag, startPoint x: 832, startPoint y: 308, endPoint x: 753, endPoint y: 316, distance: 79.1
click at [773, 314] on div "factory_item Plate 5mm Black HDPE 1395 (3 x 1.5) $10.10 10.10 55% $15.655 $15.6…" at bounding box center [539, 309] width 742 height 29
drag, startPoint x: 897, startPoint y: 306, endPoint x: 838, endPoint y: 311, distance: 59.1
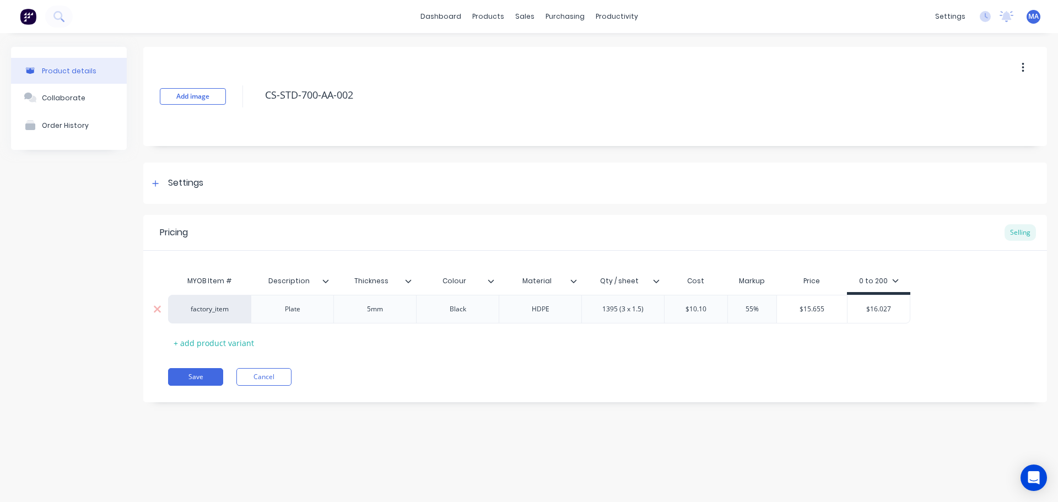
click at [847, 309] on div "$16.027 $16.027" at bounding box center [878, 309] width 63 height 29
paste input "5.655"
click at [832, 346] on div "MYOB Item # Description Thickness Colour Material Qty / sheet Cost Markup Price…" at bounding box center [595, 311] width 854 height 82
click at [208, 373] on button "Save" at bounding box center [195, 377] width 55 height 18
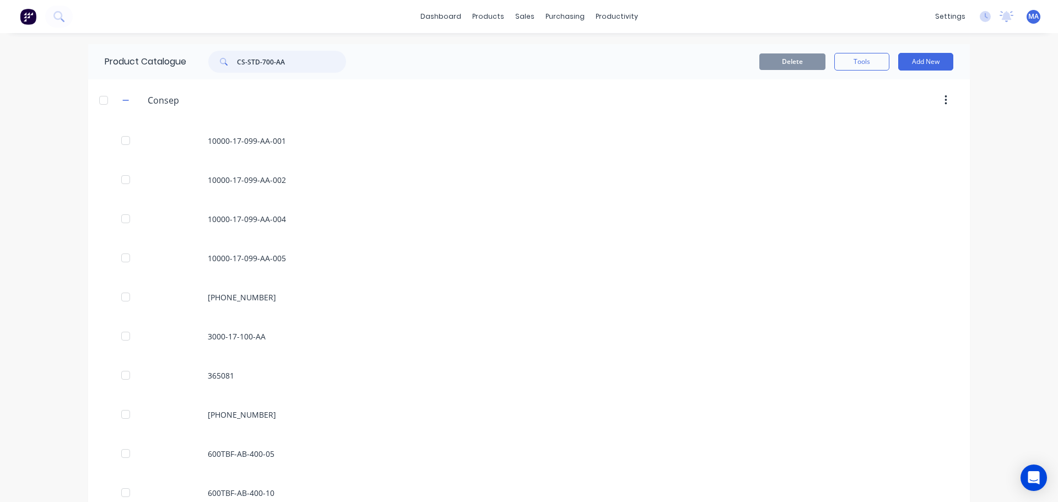
drag, startPoint x: 288, startPoint y: 61, endPoint x: 183, endPoint y: 71, distance: 104.6
click at [197, 67] on div "CS-STD-700-AA" at bounding box center [271, 62] width 149 height 22
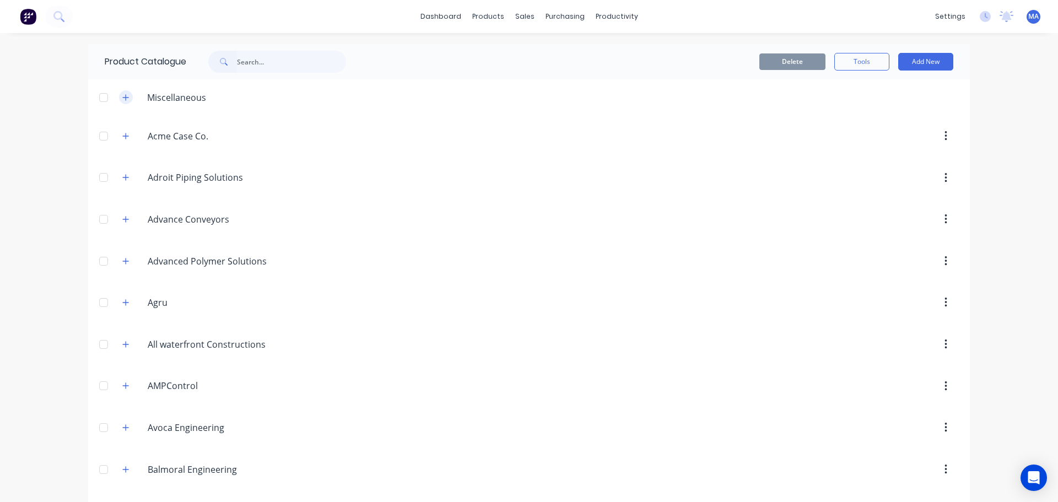
click at [122, 95] on icon "button" at bounding box center [125, 98] width 7 height 8
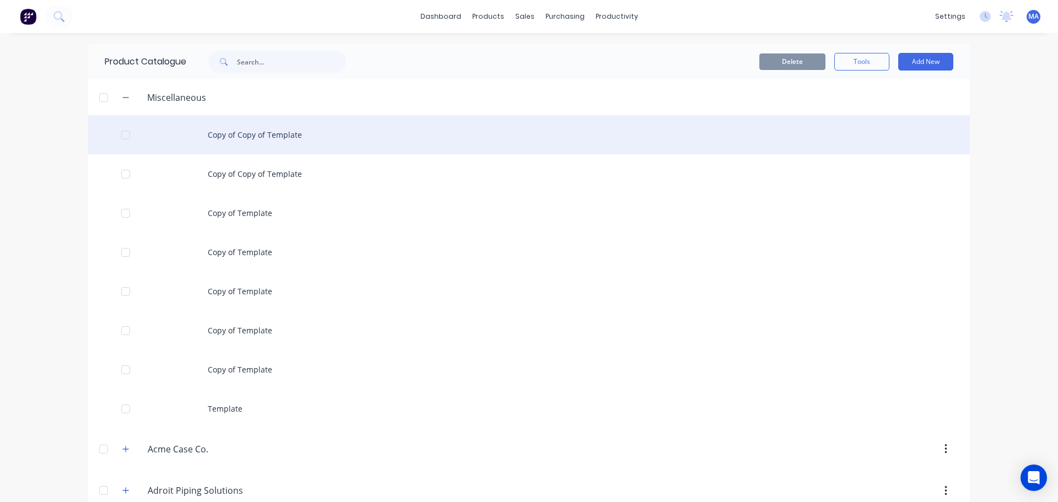
click at [202, 132] on div "Copy of Copy of Template" at bounding box center [528, 134] width 881 height 39
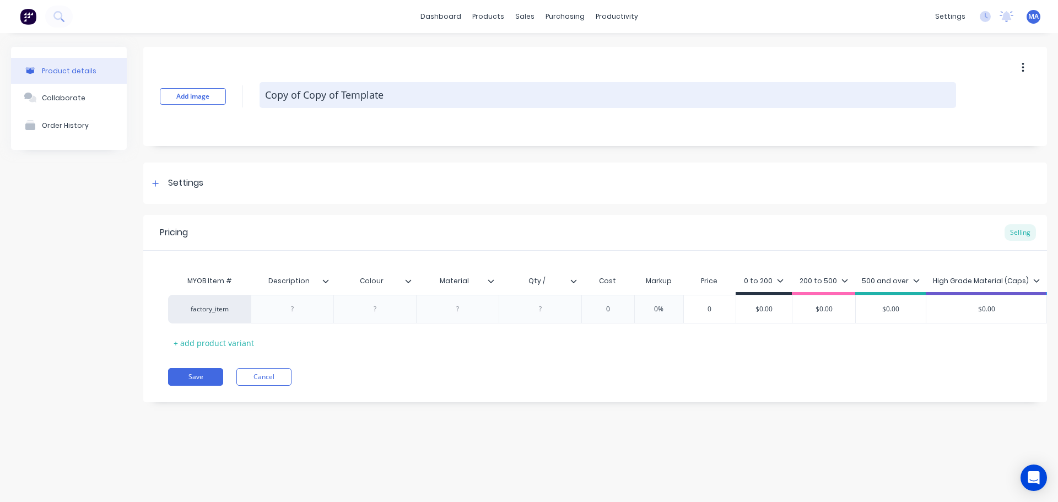
click at [330, 100] on textarea "Copy of Copy of Template" at bounding box center [607, 95] width 696 height 26
drag, startPoint x: 268, startPoint y: 93, endPoint x: 261, endPoint y: 93, distance: 7.7
click at [261, 93] on textarea "Copy of Copy of Template" at bounding box center [607, 95] width 696 height 26
click at [337, 100] on textarea "CS-STD-" at bounding box center [607, 95] width 696 height 26
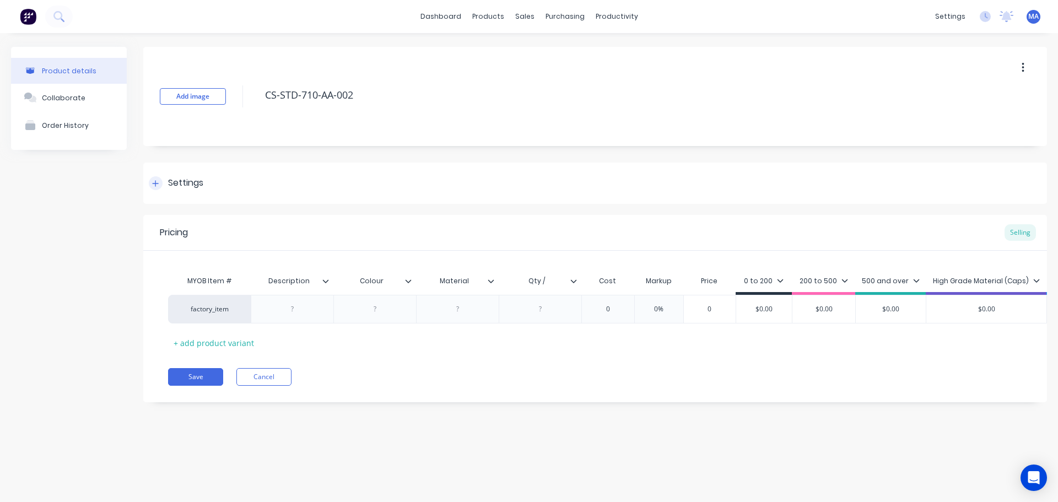
click at [253, 183] on div "Settings" at bounding box center [594, 182] width 903 height 41
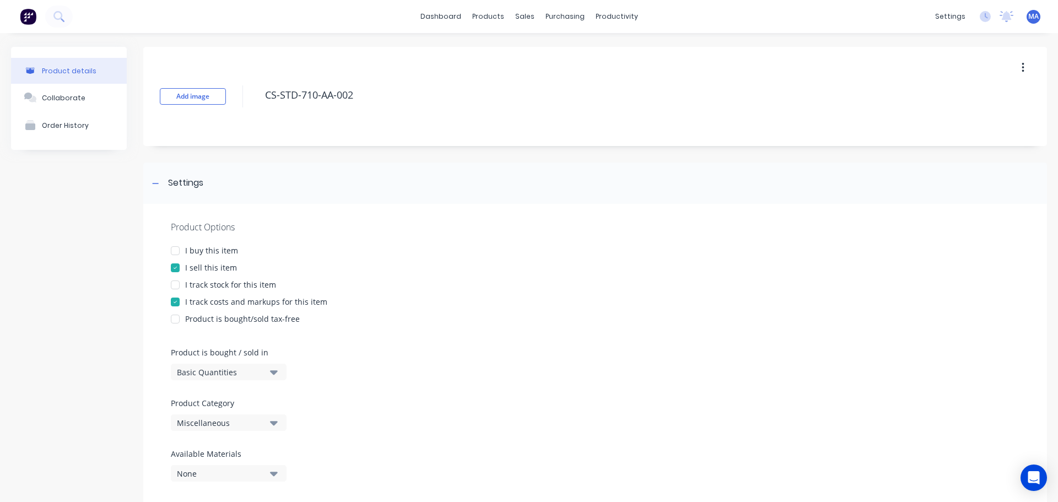
click at [237, 424] on div "Miscellaneous" at bounding box center [221, 423] width 88 height 12
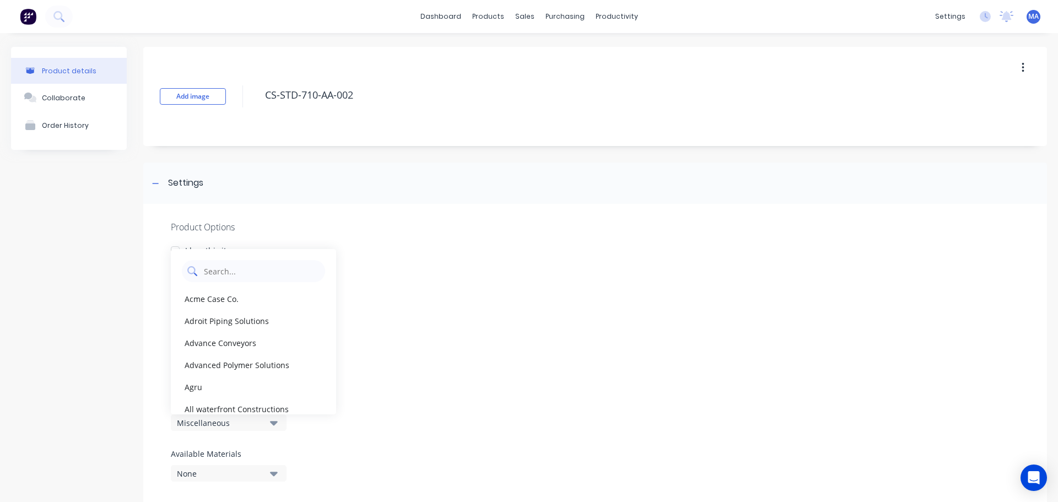
click at [240, 276] on Category "text" at bounding box center [261, 271] width 117 height 22
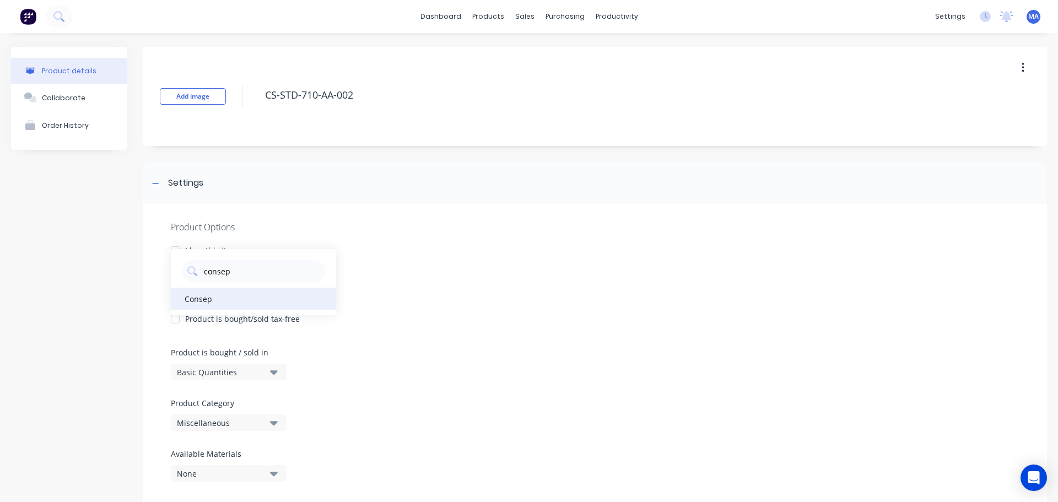
click at [247, 293] on div "Consep" at bounding box center [253, 299] width 165 height 22
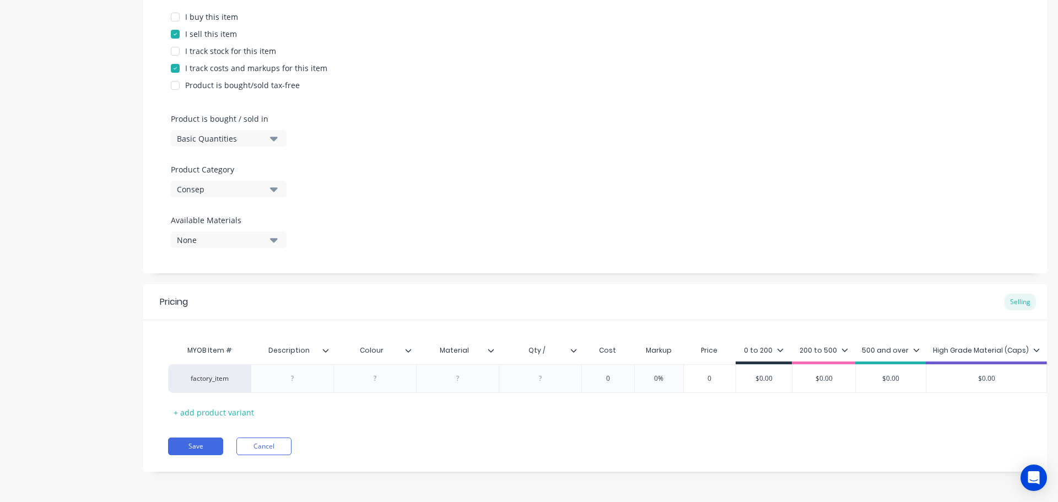
scroll to position [132, 0]
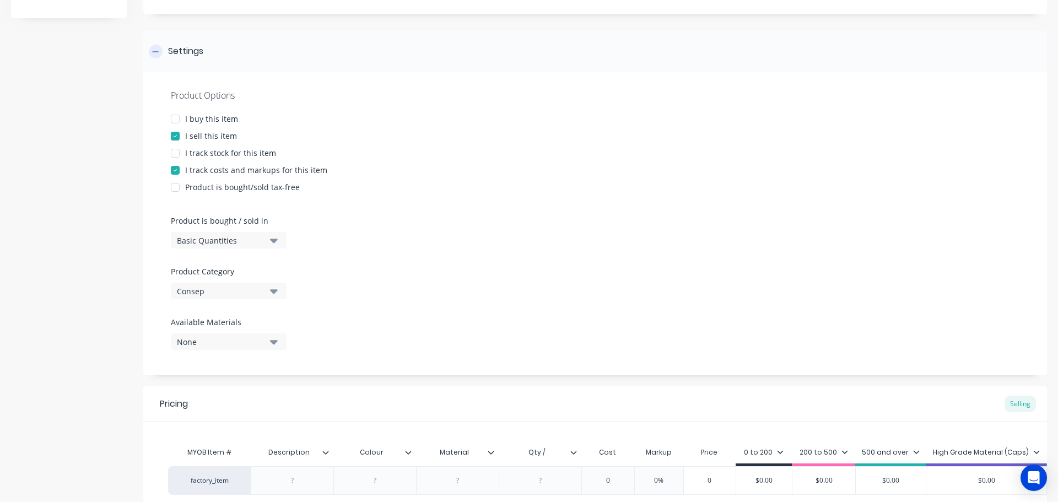
click at [232, 62] on div "Settings" at bounding box center [594, 51] width 903 height 41
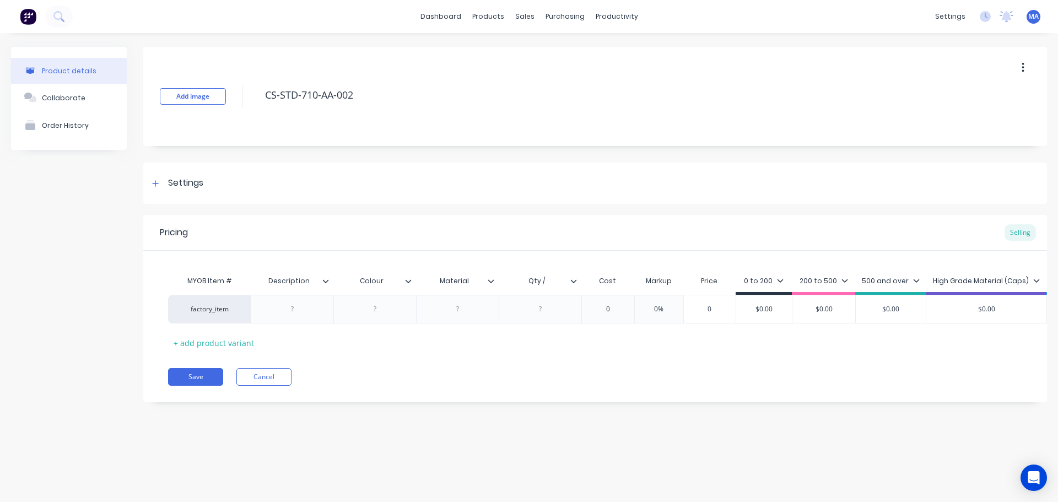
scroll to position [0, 0]
click at [302, 307] on div at bounding box center [292, 309] width 55 height 14
click at [370, 307] on div at bounding box center [375, 309] width 55 height 14
click at [554, 278] on input "Qty /" at bounding box center [536, 281] width 76 height 10
click at [617, 307] on input "0" at bounding box center [607, 309] width 55 height 10
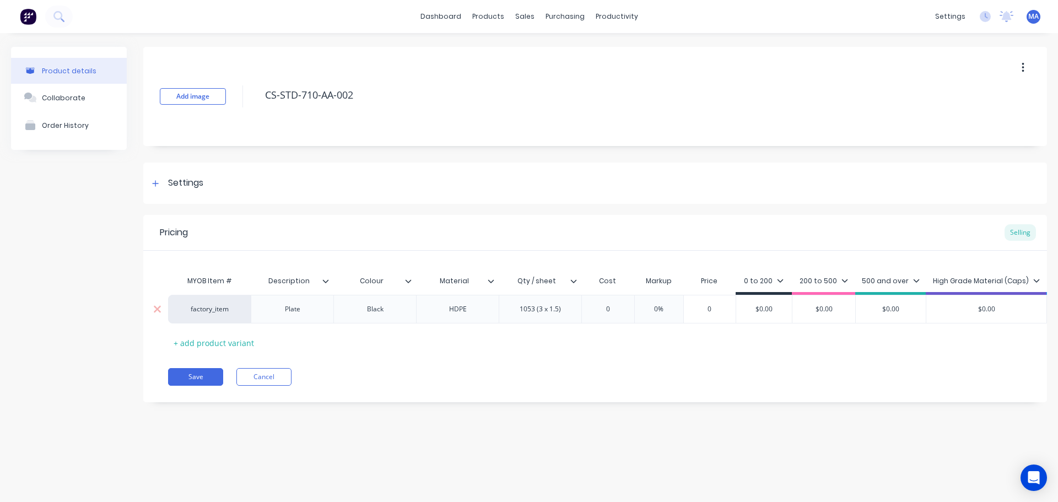
drag, startPoint x: 628, startPoint y: 306, endPoint x: 590, endPoint y: 312, distance: 37.9
click at [592, 312] on input "0" at bounding box center [607, 309] width 55 height 10
drag, startPoint x: 608, startPoint y: 308, endPoint x: 580, endPoint y: 310, distance: 27.6
click at [587, 310] on input "0" at bounding box center [607, 309] width 55 height 10
drag, startPoint x: 591, startPoint y: 310, endPoint x: 583, endPoint y: 312, distance: 8.4
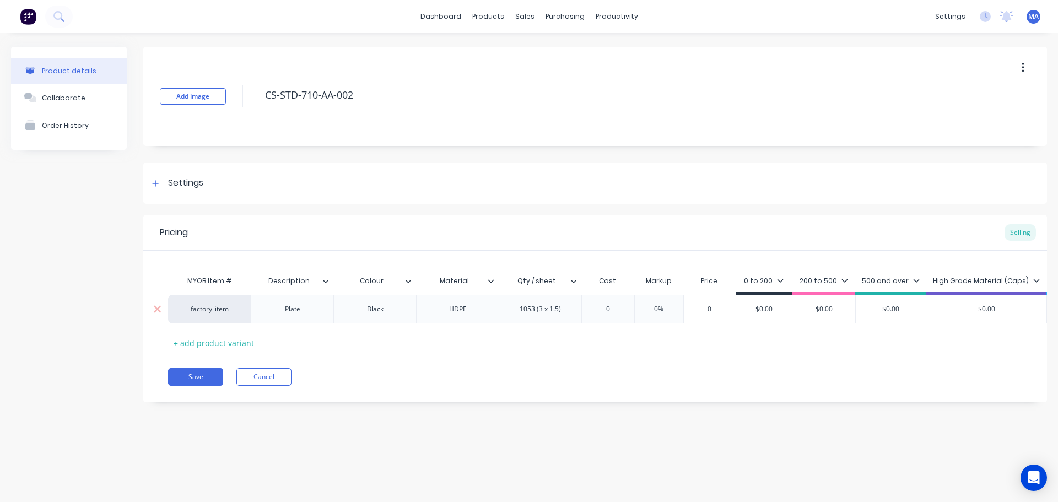
click at [586, 311] on input "0" at bounding box center [607, 309] width 55 height 10
click at [679, 309] on input "0%" at bounding box center [673, 309] width 55 height 10
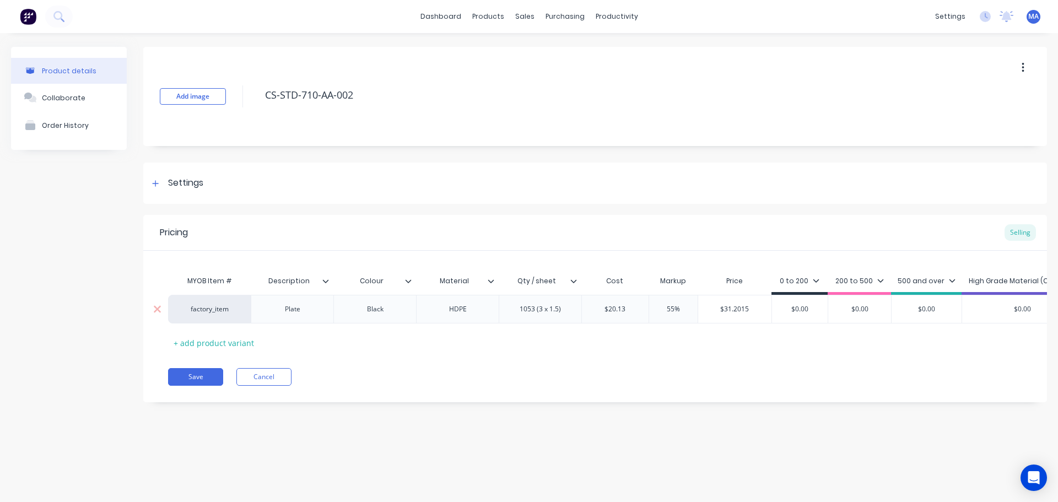
drag, startPoint x: 760, startPoint y: 310, endPoint x: 686, endPoint y: 311, distance: 74.4
click at [689, 311] on div "factory_item Plate Black HDPE 1053 (3 x 1.5) $20.13 20.13 55% 55 $31.2015 $31.2…" at bounding box center [681, 309] width 1027 height 29
click at [758, 309] on div "factory_item Plate Black HDPE 1053 (3 x 1.5) $20.13 20.13 55% 55 $31.2015 $31.2…" at bounding box center [681, 309] width 1027 height 29
paste input "31.2015"
click at [858, 284] on div "200 to 500" at bounding box center [869, 281] width 48 height 10
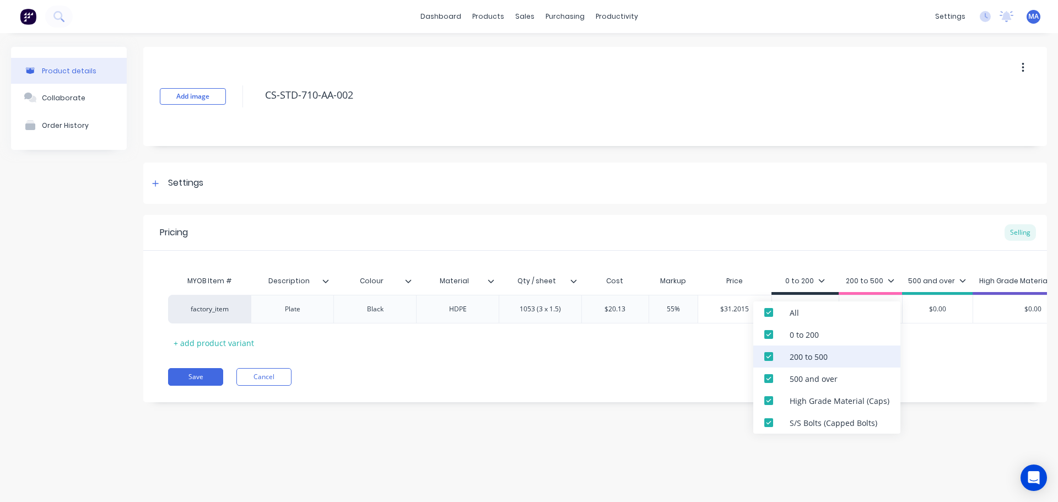
click at [822, 355] on div "200 to 500" at bounding box center [808, 357] width 38 height 12
drag, startPoint x: 810, startPoint y: 373, endPoint x: 811, endPoint y: 381, distance: 7.2
click at [810, 374] on div "500 and over" at bounding box center [813, 379] width 48 height 12
drag, startPoint x: 810, startPoint y: 403, endPoint x: 806, endPoint y: 420, distance: 17.5
click at [810, 404] on div "High Grade Material (Caps)" at bounding box center [839, 401] width 100 height 12
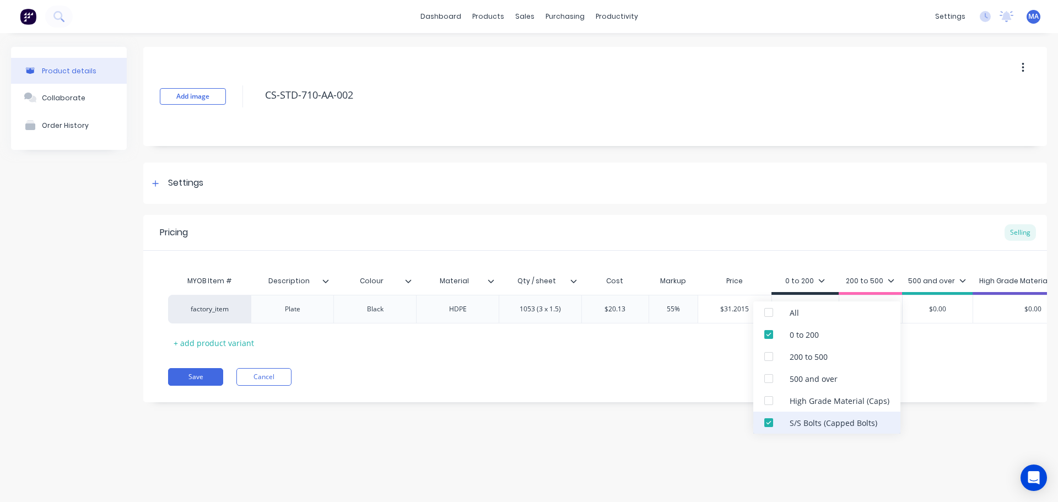
click at [804, 425] on div "S/S Bolts (Capped Bolts)" at bounding box center [833, 423] width 88 height 12
click at [723, 207] on div "Add image CS-STD-710-AA-002 Settings Product Options I buy this item I sell thi…" at bounding box center [594, 233] width 903 height 372
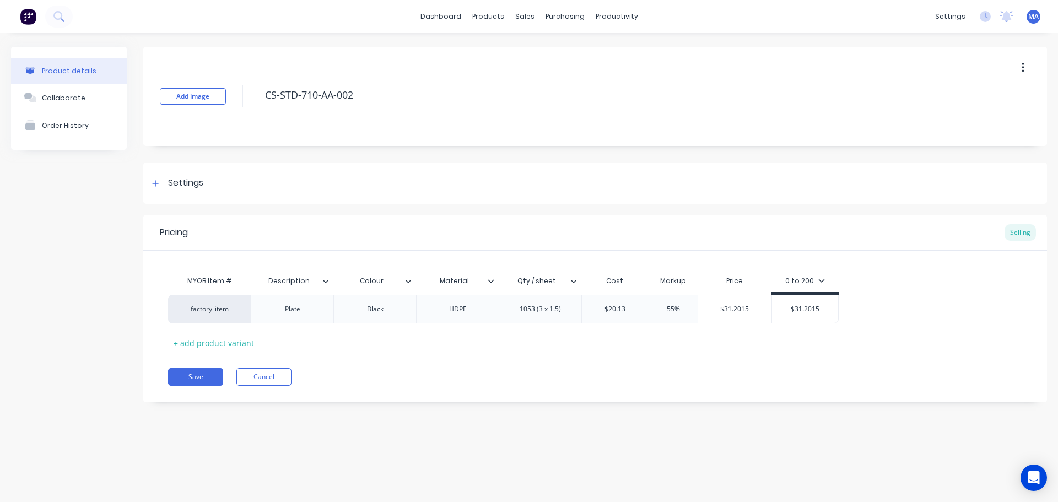
click at [574, 279] on icon at bounding box center [573, 281] width 7 height 7
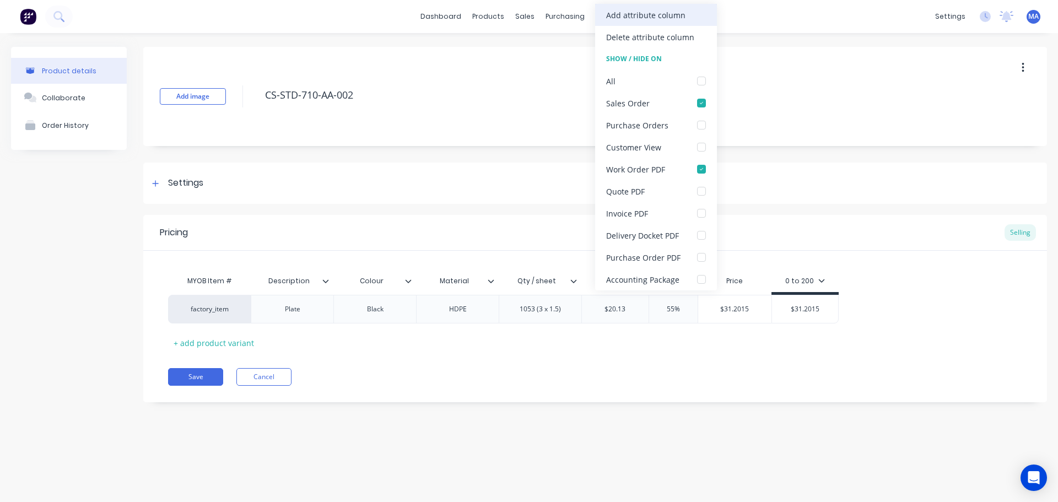
click at [625, 15] on div "Add attribute column" at bounding box center [645, 15] width 79 height 12
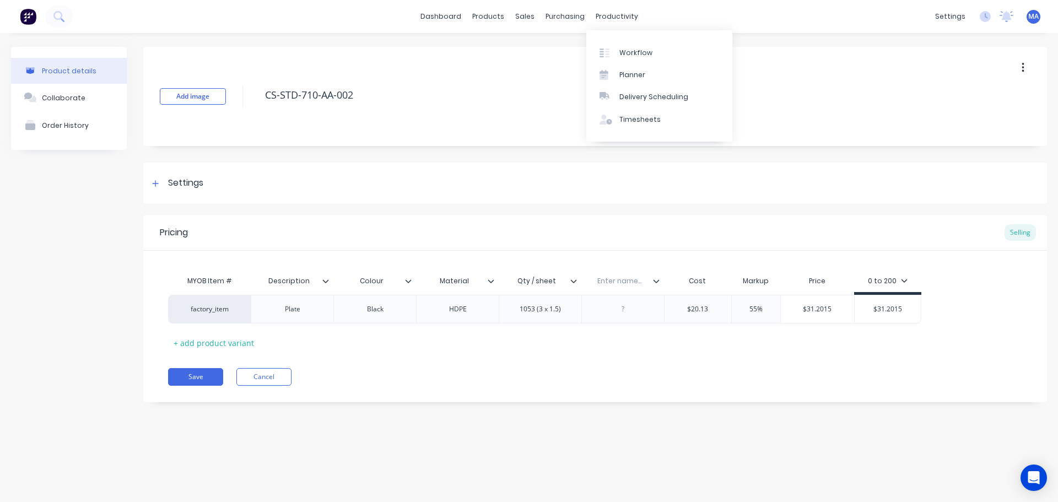
click at [628, 279] on input "text" at bounding box center [619, 281] width 76 height 10
click at [689, 310] on input "$20.13" at bounding box center [697, 309] width 67 height 10
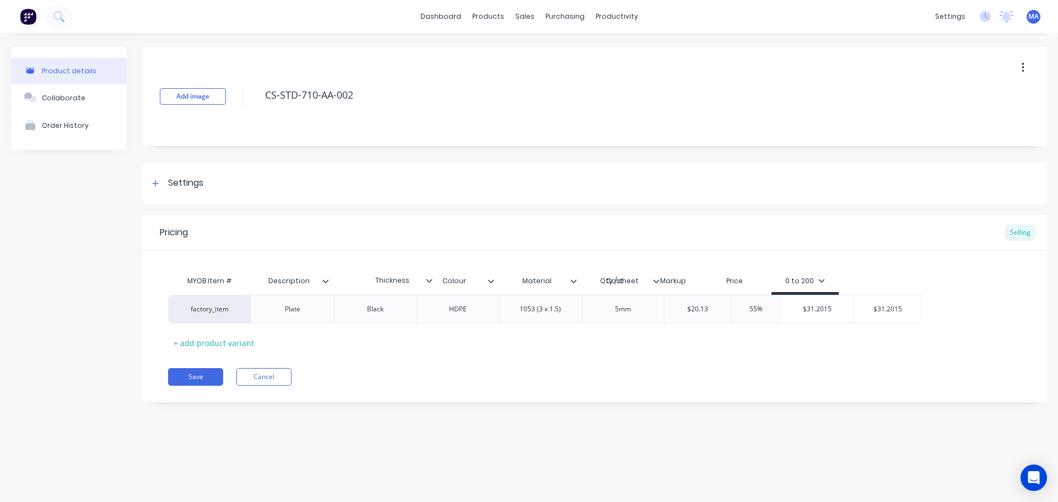
drag, startPoint x: 657, startPoint y: 279, endPoint x: 385, endPoint y: 279, distance: 272.1
click at [385, 279] on div "MYOB Item # Description Colour Material Qty / sheet Thickness Cost Markup Price…" at bounding box center [544, 282] width 753 height 25
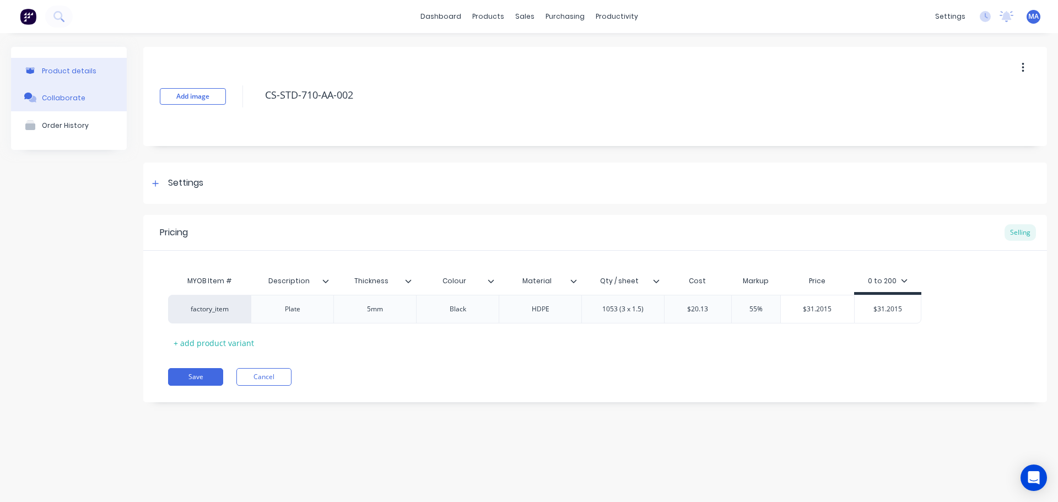
click at [82, 100] on button "Collaborate" at bounding box center [69, 98] width 116 height 28
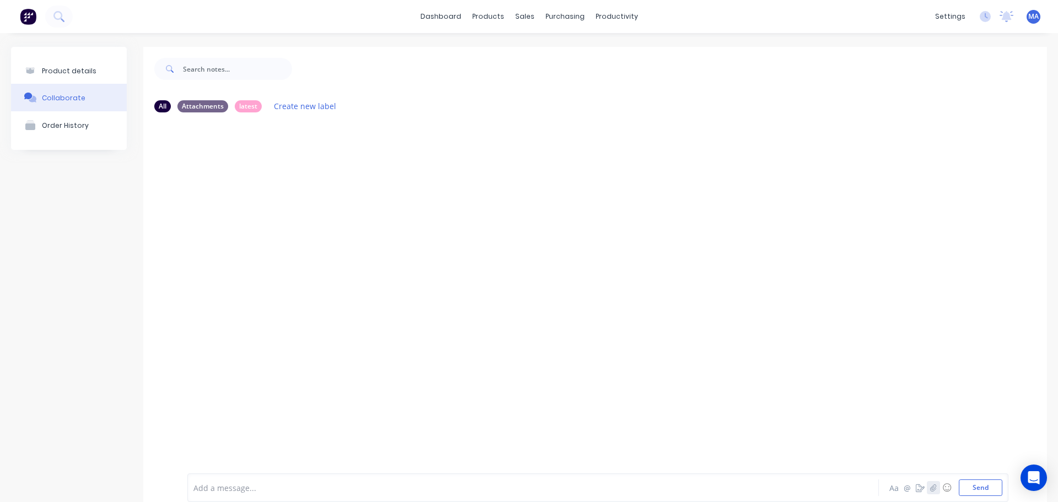
click at [930, 488] on icon "button" at bounding box center [933, 488] width 7 height 8
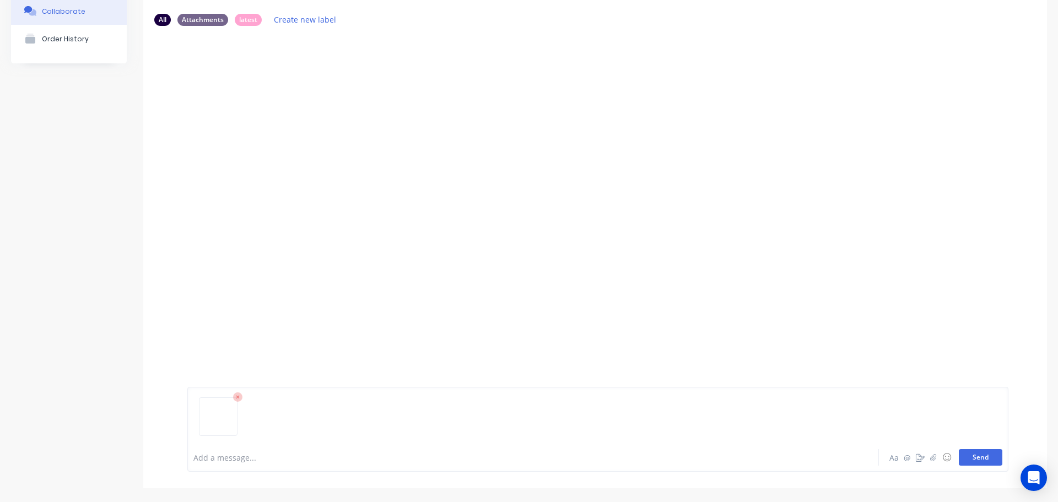
click at [966, 455] on button "Send" at bounding box center [980, 457] width 44 height 17
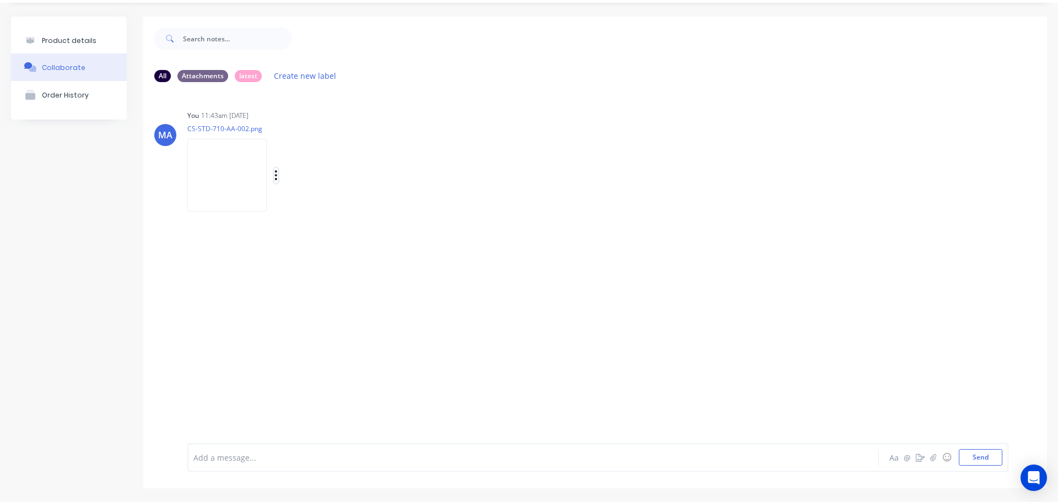
click at [277, 175] on icon "button" at bounding box center [276, 175] width 2 height 10
click at [344, 197] on button "Auto-attach to new orders" at bounding box center [348, 205] width 124 height 26
click at [454, 199] on label at bounding box center [454, 199] width 0 height 0
click at [437, 209] on input "checkbox" at bounding box center [433, 204] width 9 height 10
click at [474, 157] on div "You 11:43am [DATE] CS-STD-710-AA-002.png Labels Auto-attach to new orders Sales…" at bounding box center [359, 156] width 344 height 99
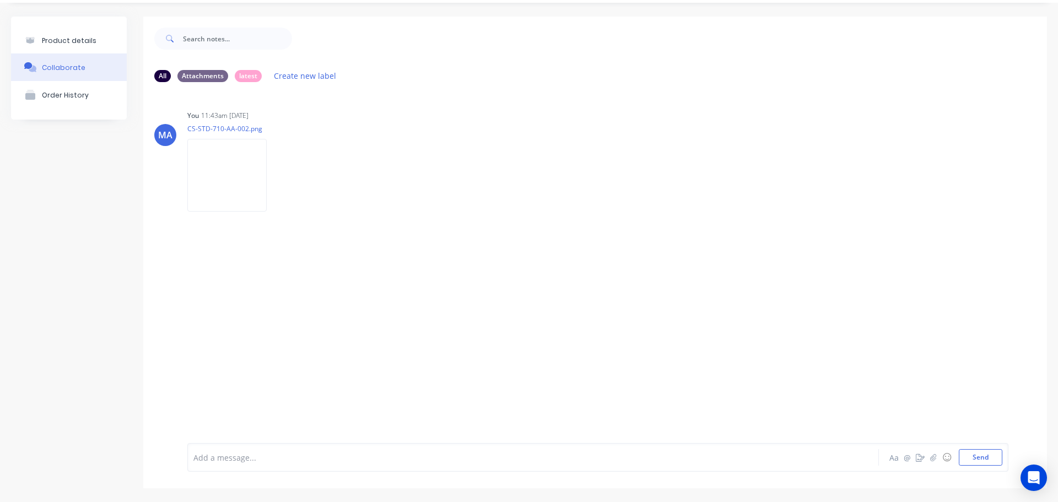
click at [80, 31] on button "Product details" at bounding box center [69, 41] width 116 height 26
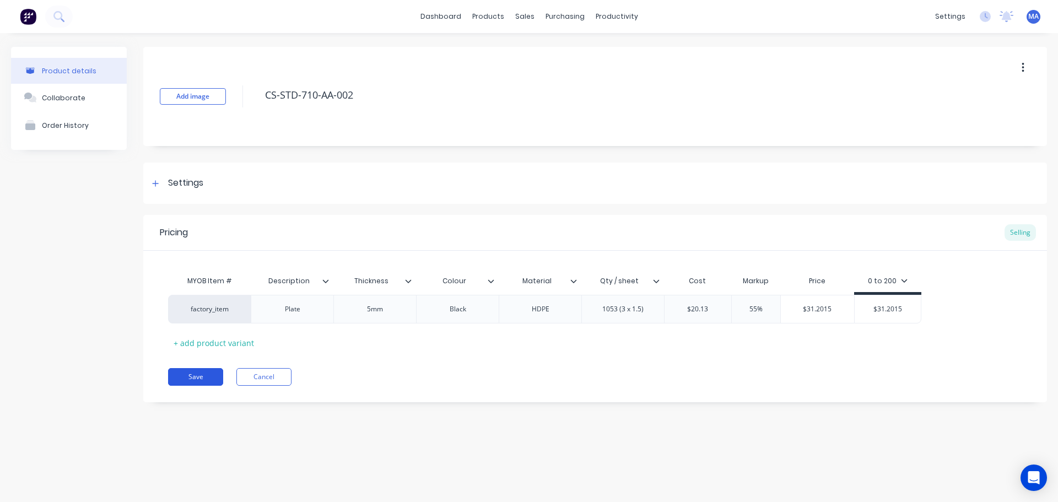
click at [212, 375] on button "Save" at bounding box center [195, 377] width 55 height 18
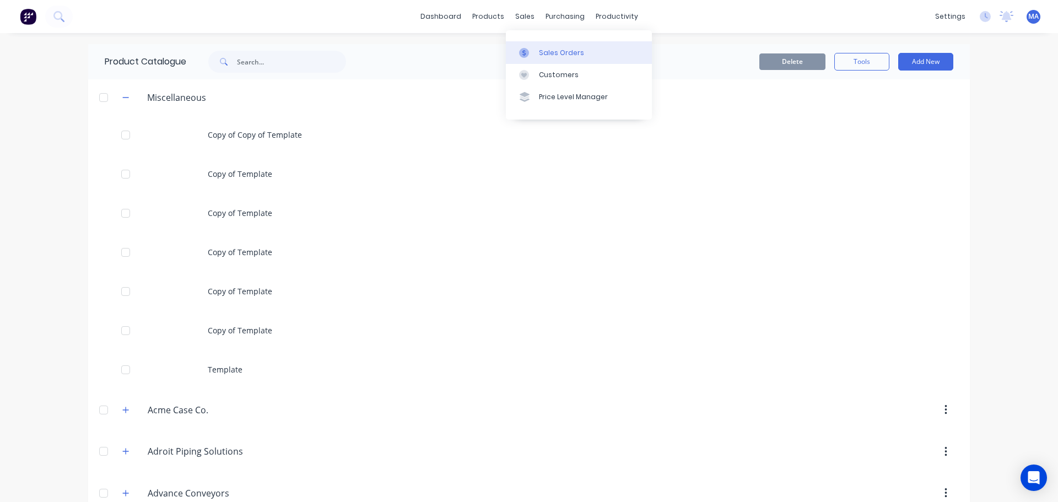
click at [537, 55] on link "Sales Orders" at bounding box center [579, 52] width 146 height 22
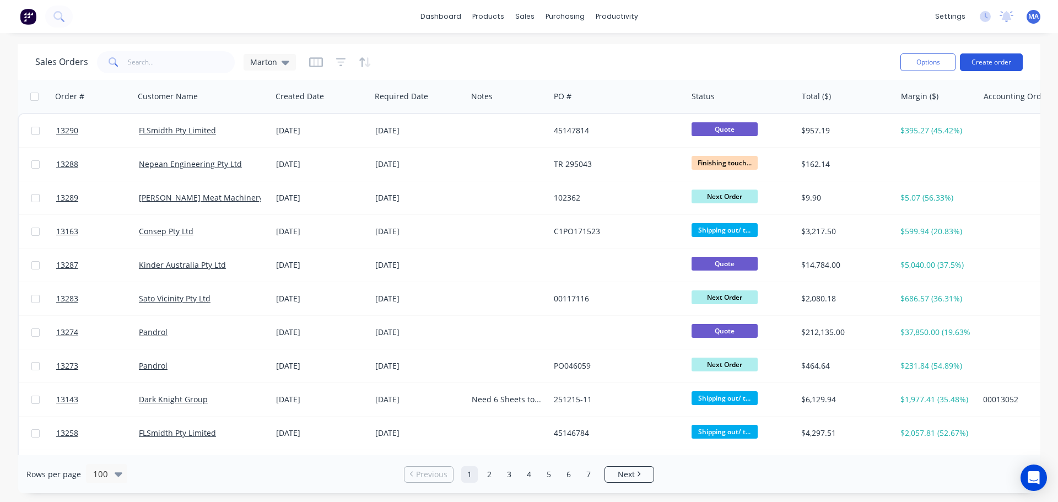
click at [980, 59] on button "Create order" at bounding box center [990, 62] width 63 height 18
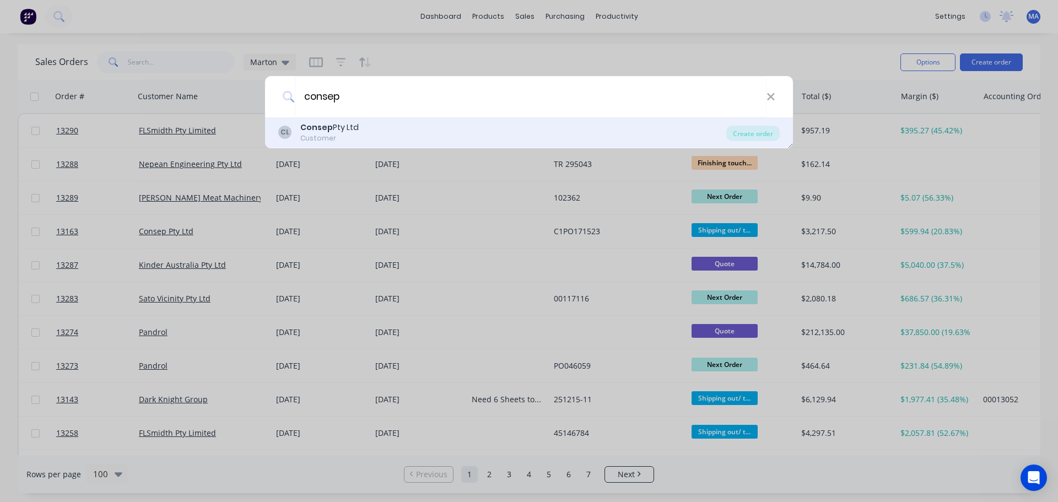
click at [388, 122] on div "CL Consep Pty Ltd Customer" at bounding box center [502, 132] width 448 height 21
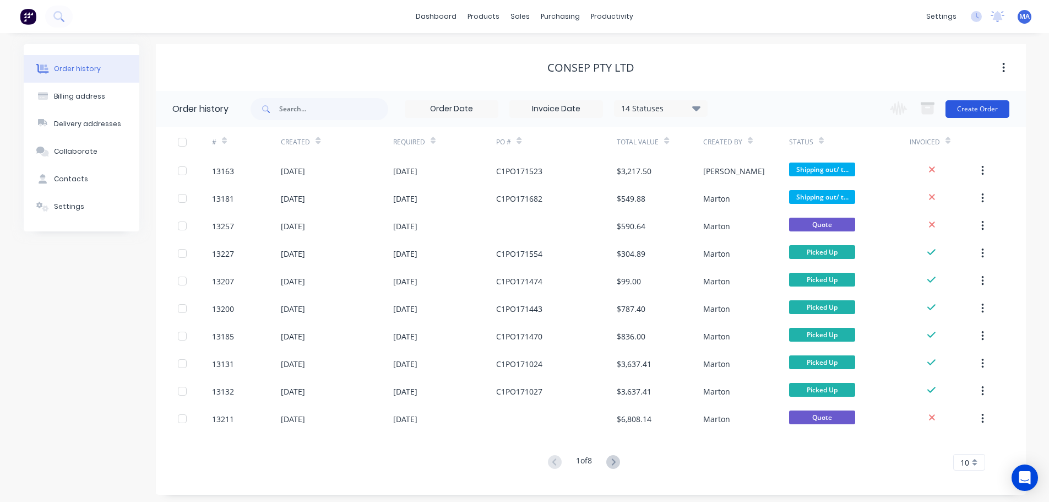
click at [978, 109] on button "Create Order" at bounding box center [978, 109] width 64 height 18
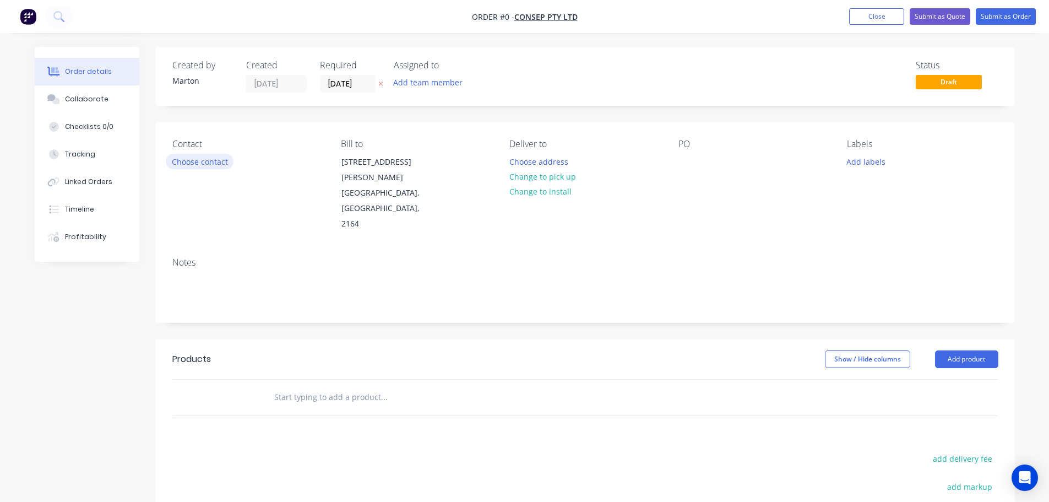
click at [204, 161] on button "Choose contact" at bounding box center [200, 161] width 68 height 15
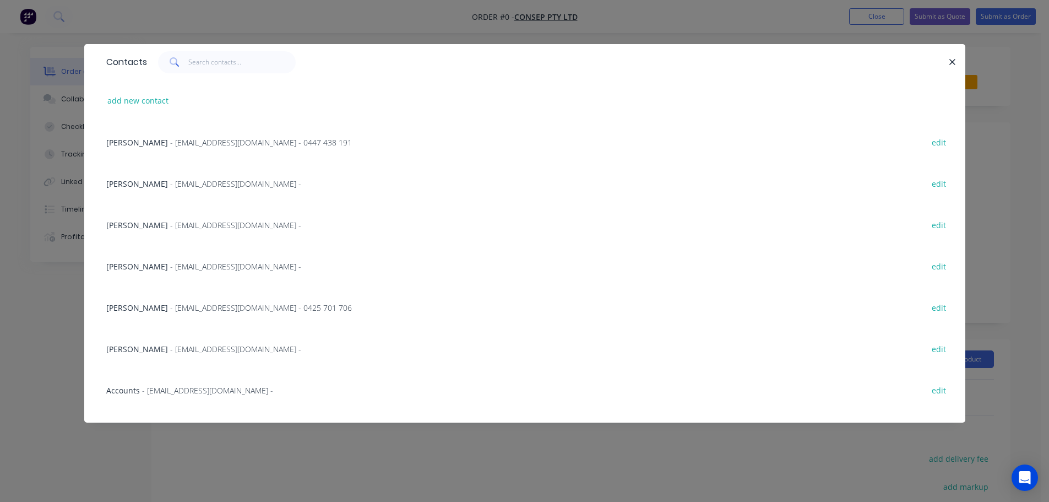
click at [170, 185] on span "- [EMAIL_ADDRESS][DOMAIN_NAME] -" at bounding box center [235, 183] width 131 height 10
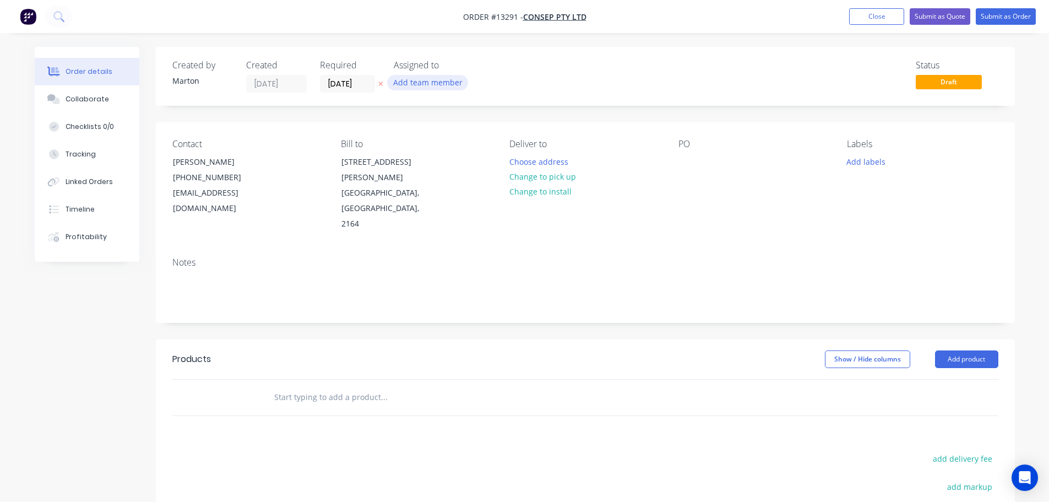
click at [431, 84] on button "Add team member" at bounding box center [427, 82] width 81 height 15
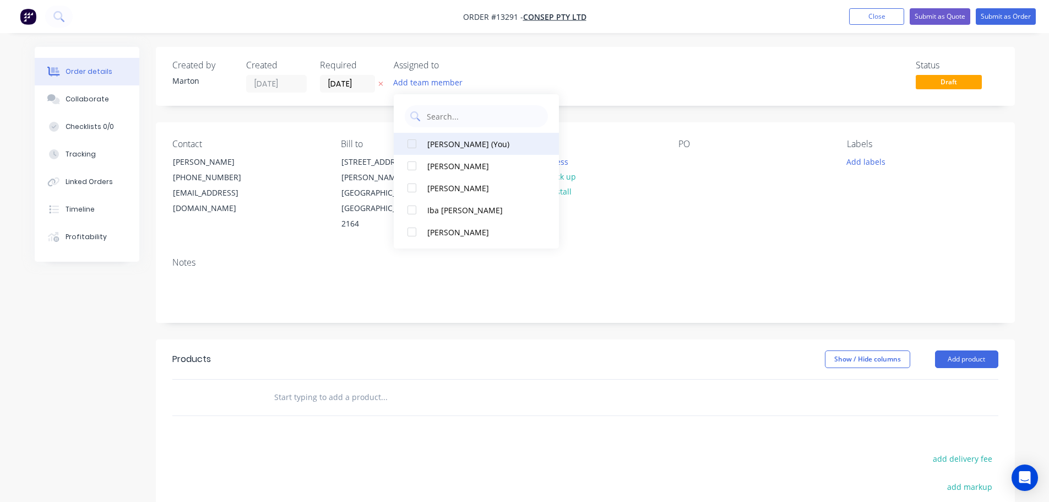
drag, startPoint x: 406, startPoint y: 147, endPoint x: 409, endPoint y: 167, distance: 20.6
click at [407, 147] on div at bounding box center [412, 144] width 22 height 22
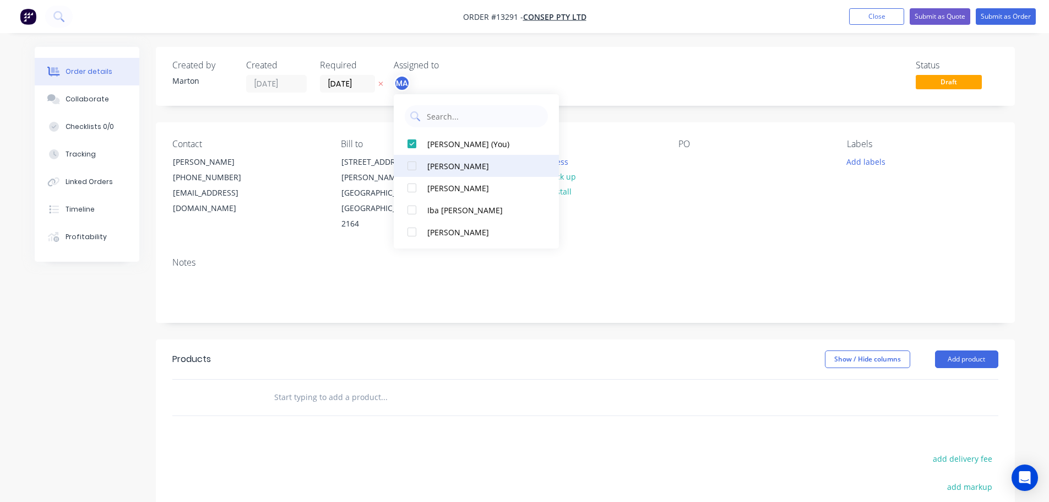
click at [410, 171] on div at bounding box center [412, 166] width 22 height 22
click at [413, 189] on div at bounding box center [412, 188] width 22 height 22
click at [546, 61] on div "Status Draft" at bounding box center [751, 76] width 495 height 32
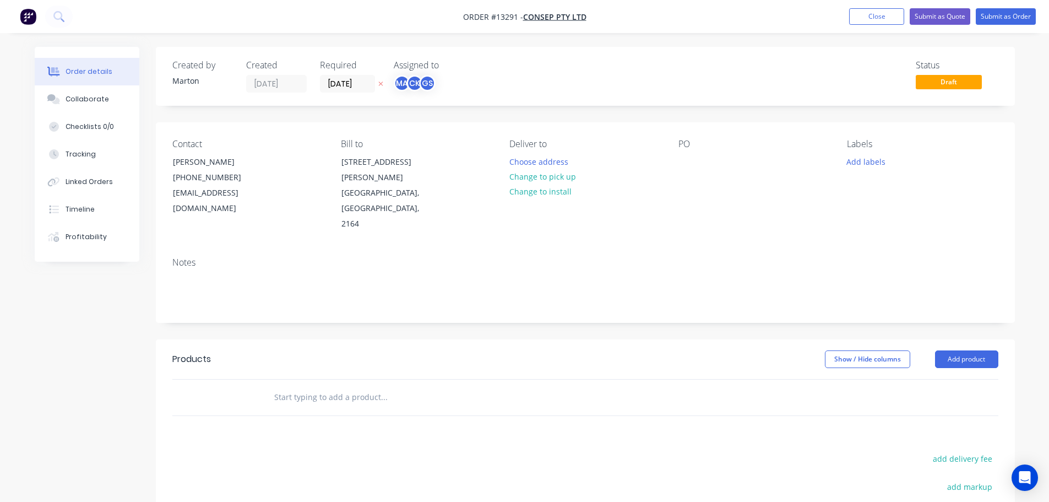
click at [318, 82] on div "Created by [PERSON_NAME] Created [DATE] Required [DATE] Assigned to MA CK GS" at bounding box center [338, 76] width 332 height 32
click at [343, 83] on input "[DATE]" at bounding box center [348, 83] width 54 height 17
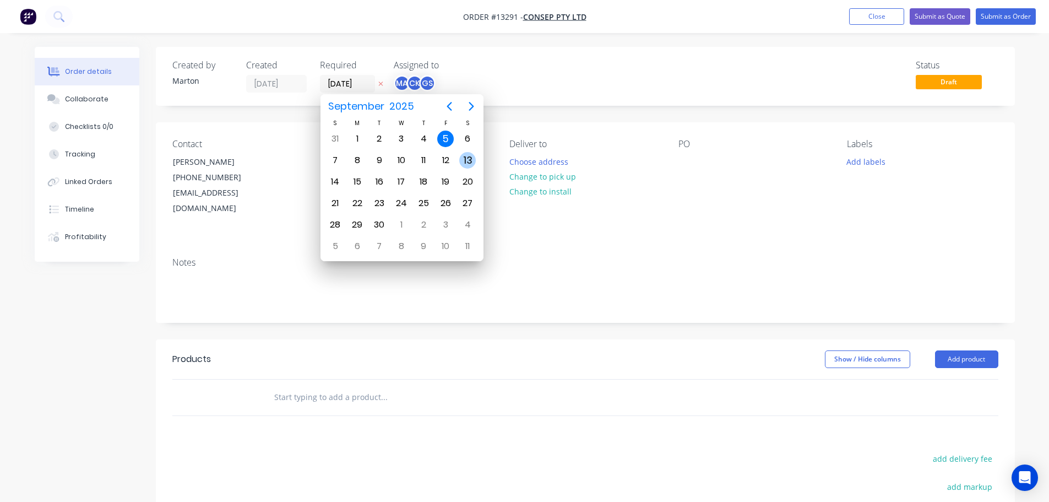
click at [547, 67] on div "Status Draft" at bounding box center [751, 76] width 495 height 32
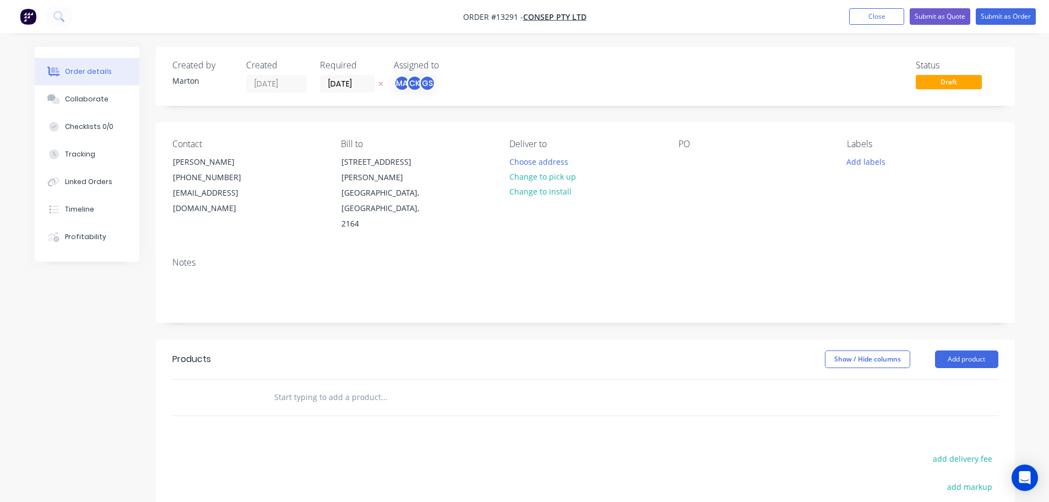
click at [364, 386] on input "text" at bounding box center [384, 397] width 220 height 22
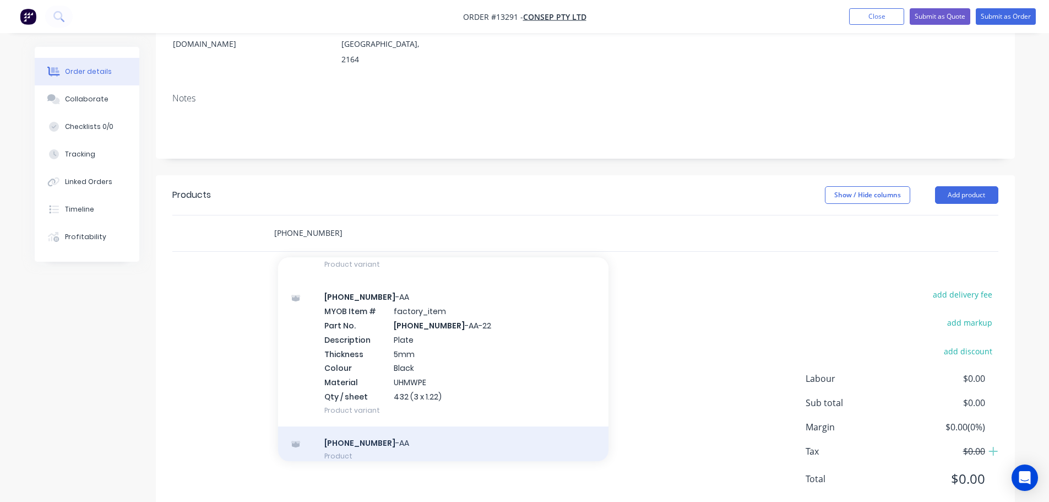
scroll to position [314, 0]
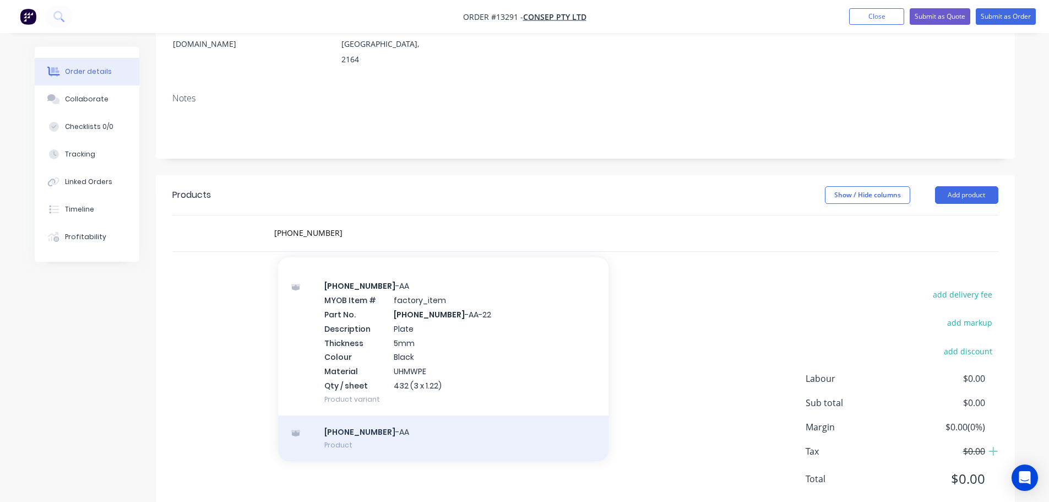
click at [389, 415] on div "[PHONE_NUMBER] -AA Product" at bounding box center [443, 438] width 330 height 46
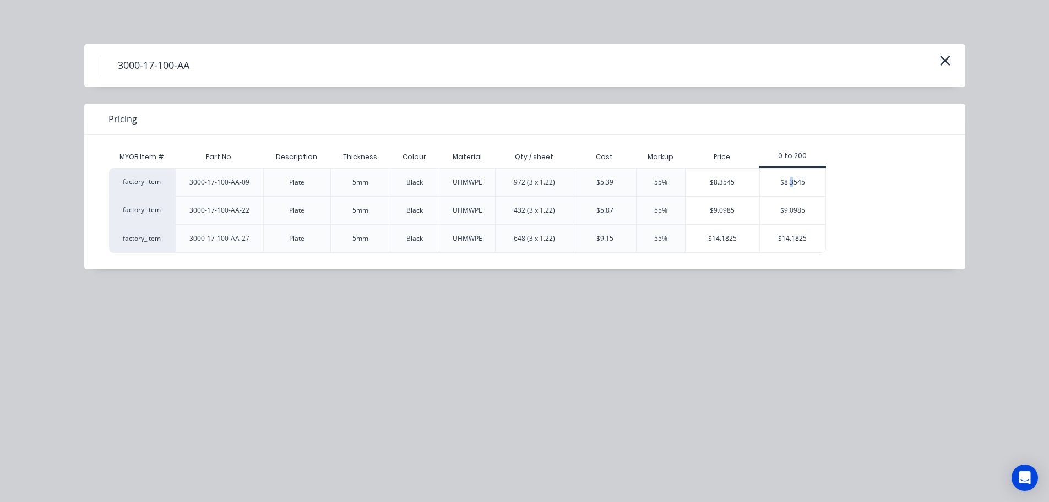
click at [792, 183] on div "$8.3545" at bounding box center [793, 183] width 66 height 28
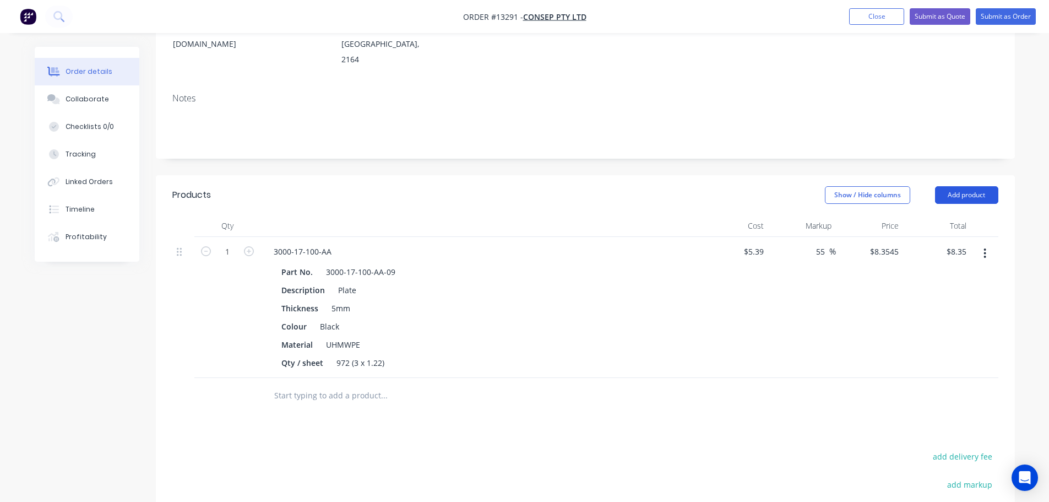
click at [951, 186] on button "Add product" at bounding box center [966, 195] width 63 height 18
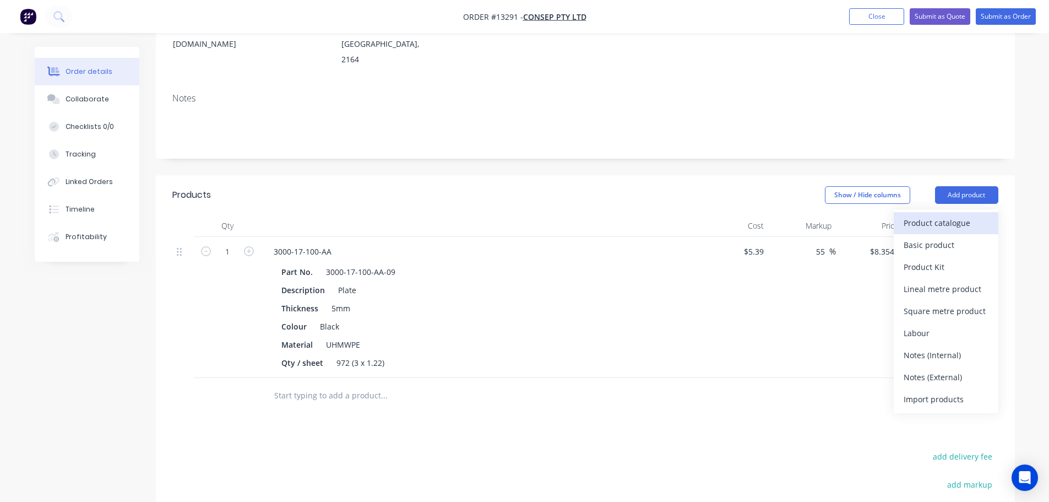
click at [940, 215] on div "Product catalogue" at bounding box center [946, 223] width 85 height 16
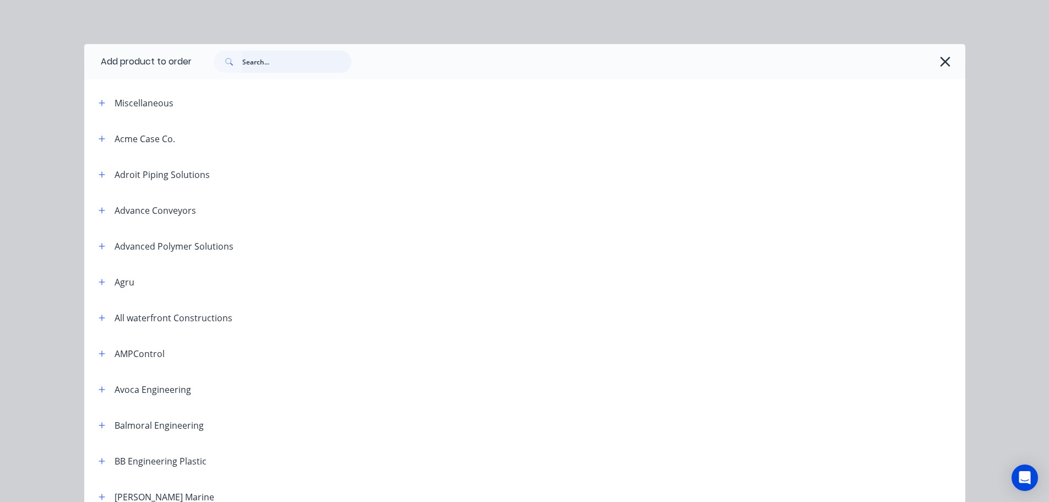
click at [305, 66] on input "text" at bounding box center [296, 62] width 109 height 22
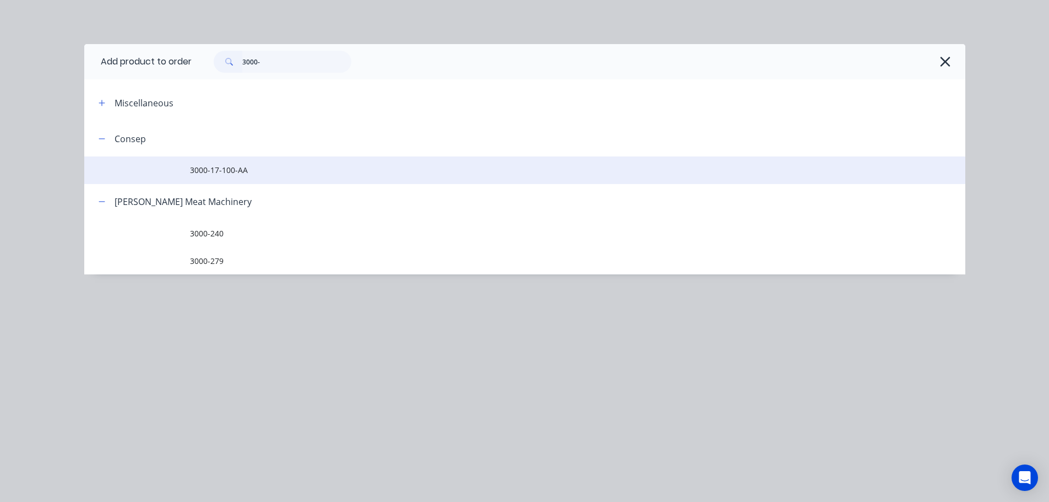
click at [259, 182] on td "3000-17-100-AA" at bounding box center [578, 170] width 776 height 28
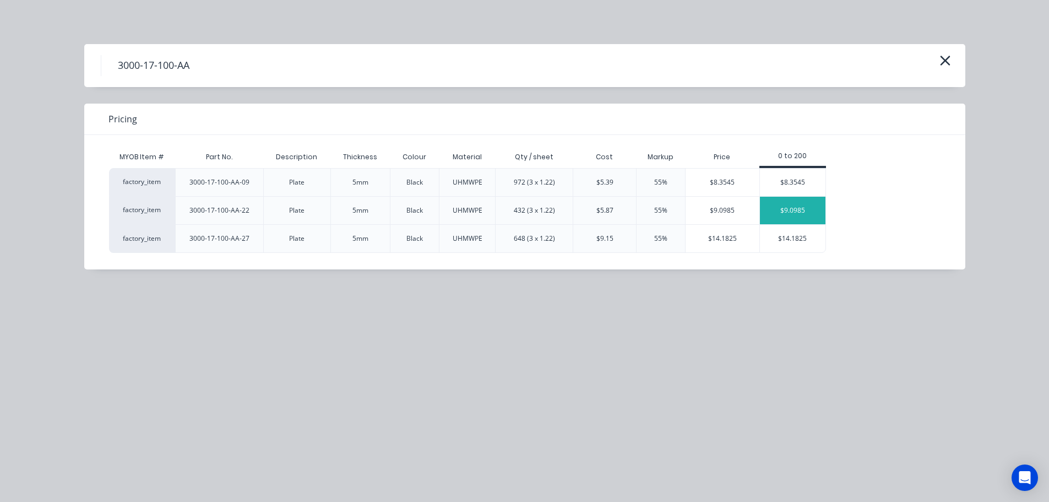
click at [783, 202] on div "$9.0985" at bounding box center [793, 211] width 66 height 28
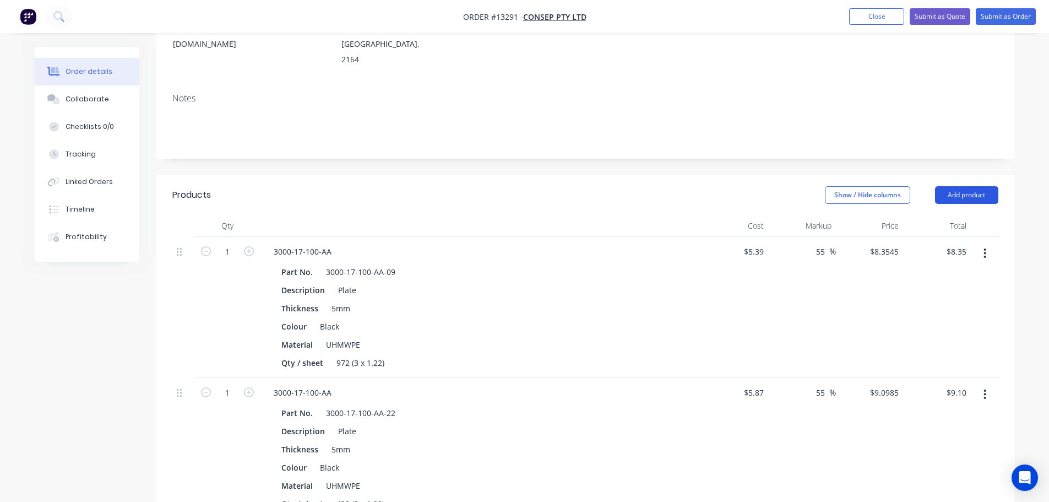
click at [966, 186] on button "Add product" at bounding box center [966, 195] width 63 height 18
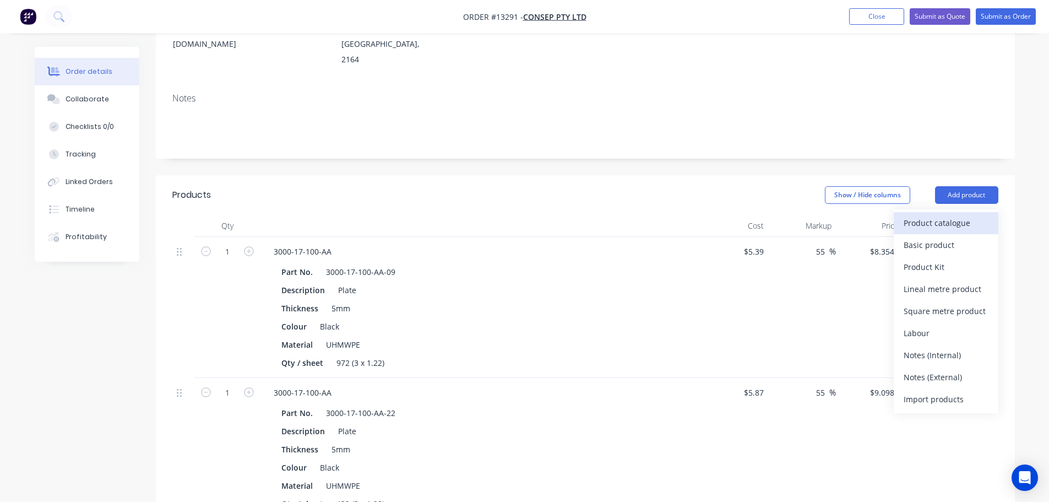
click at [956, 215] on div "Product catalogue" at bounding box center [946, 223] width 85 height 16
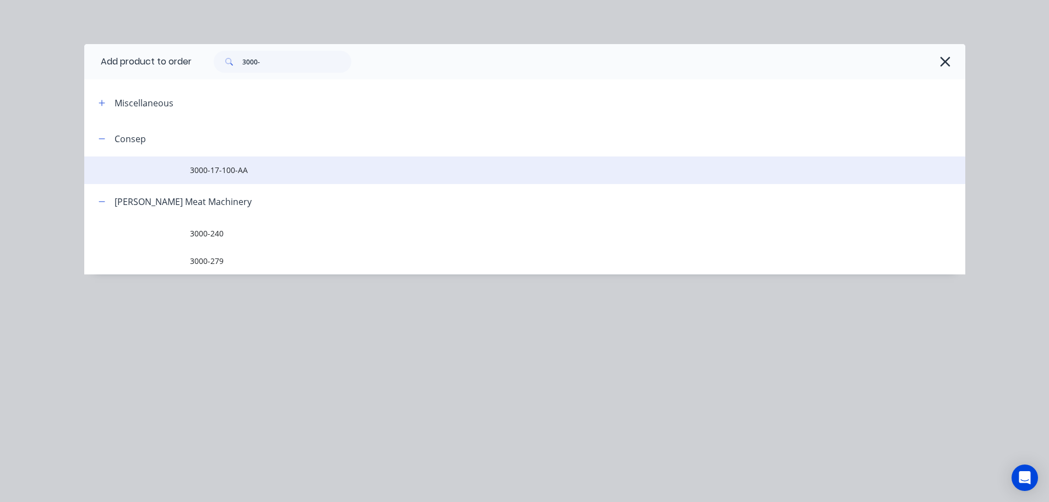
click at [260, 177] on td "3000-17-100-AA" at bounding box center [578, 170] width 776 height 28
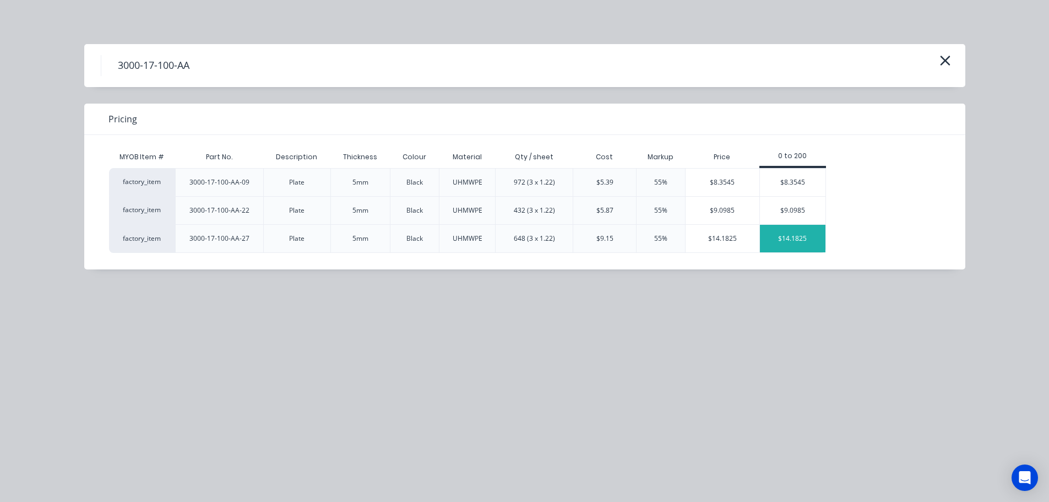
click at [792, 245] on div "$14.1825" at bounding box center [793, 239] width 66 height 28
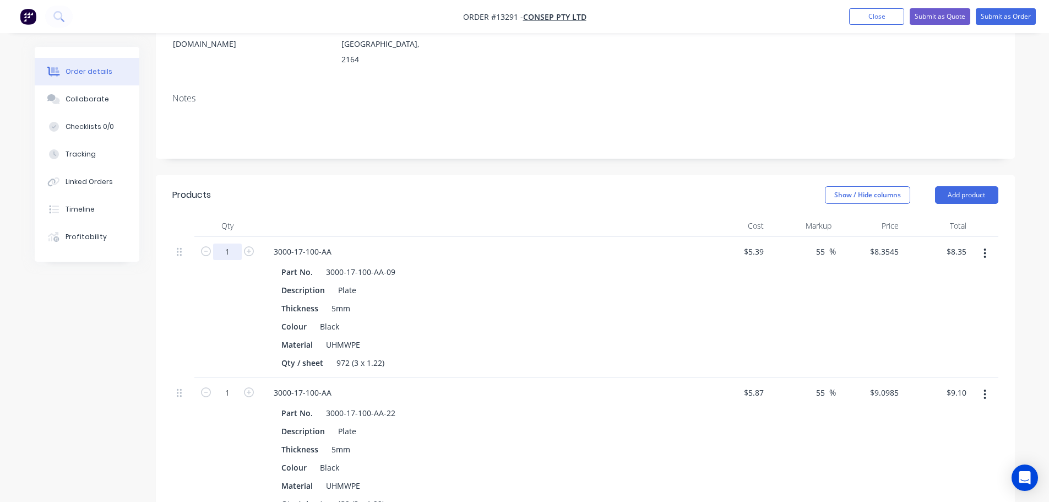
click at [237, 243] on input "1" at bounding box center [227, 251] width 29 height 17
click at [222, 414] on div "1" at bounding box center [227, 448] width 66 height 141
click at [240, 384] on input "1" at bounding box center [227, 392] width 29 height 17
drag, startPoint x: 190, startPoint y: 395, endPoint x: 198, endPoint y: 397, distance: 8.4
click at [190, 395] on div at bounding box center [183, 448] width 22 height 141
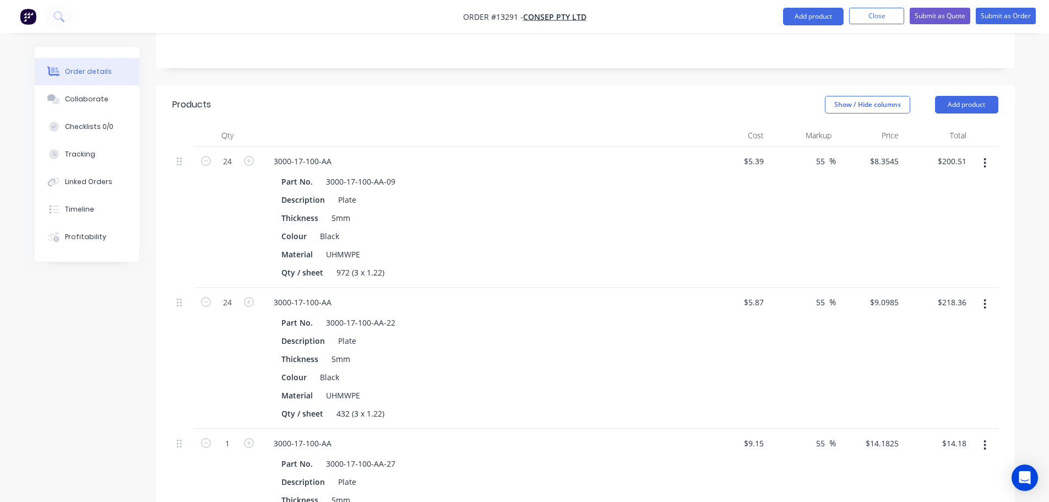
scroll to position [329, 0]
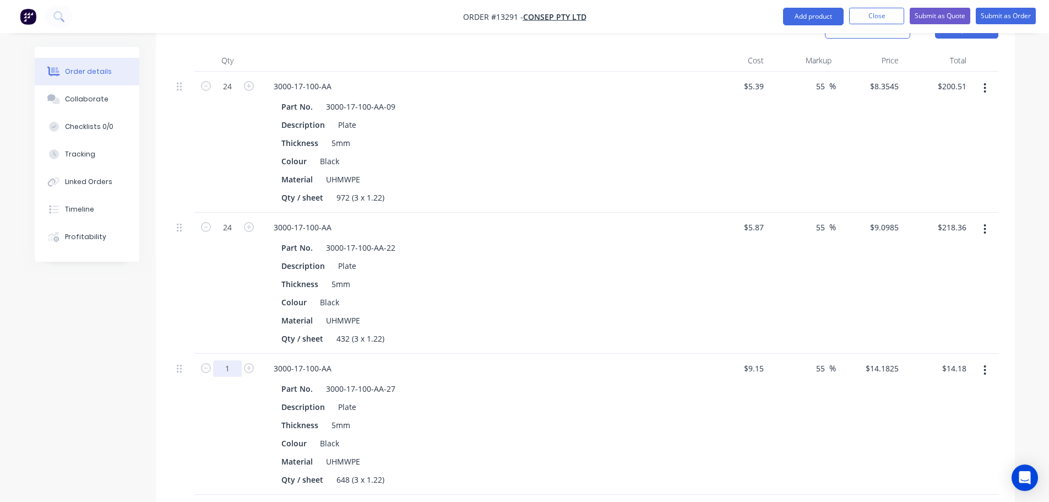
click at [232, 360] on input "1" at bounding box center [227, 368] width 29 height 17
click at [185, 388] on div at bounding box center [183, 424] width 22 height 141
click at [810, 19] on button "Add product" at bounding box center [813, 17] width 61 height 18
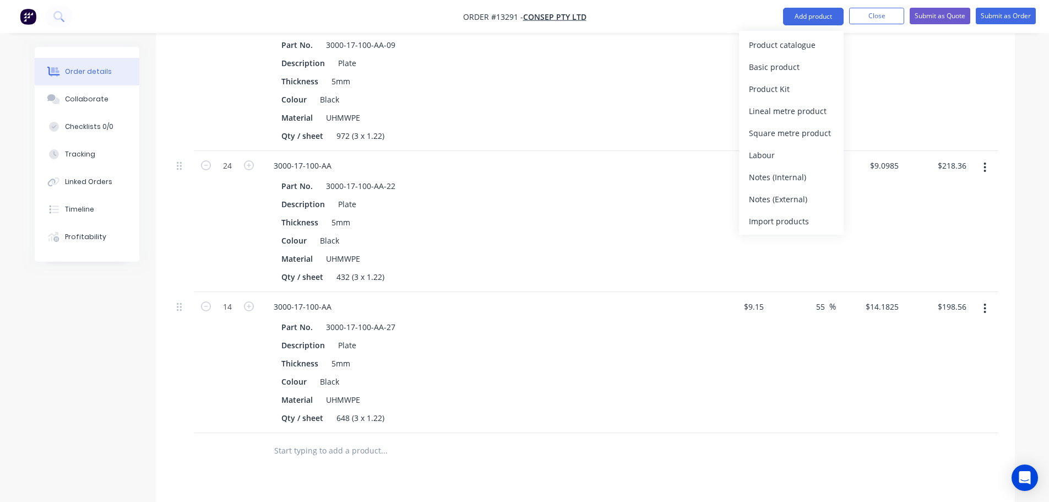
scroll to position [495, 0]
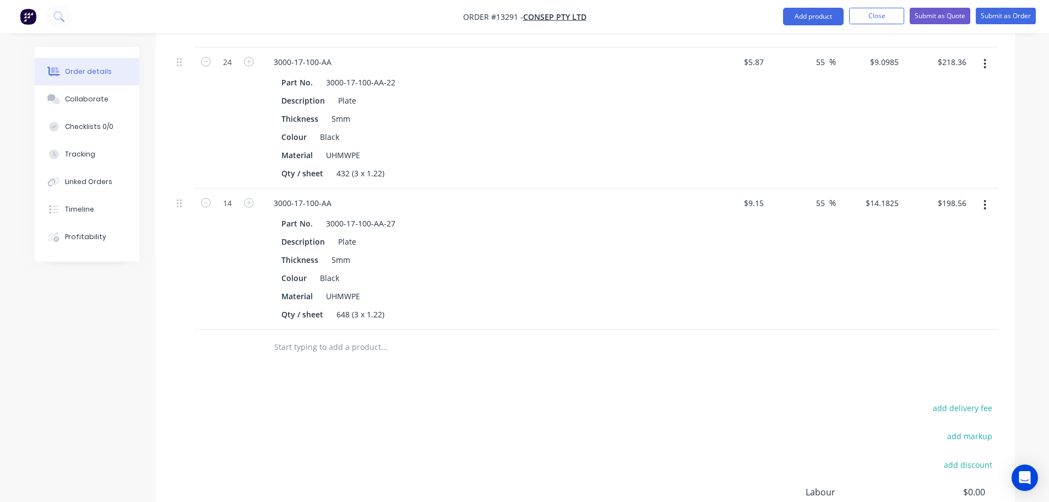
click at [322, 336] on input "text" at bounding box center [384, 347] width 220 height 22
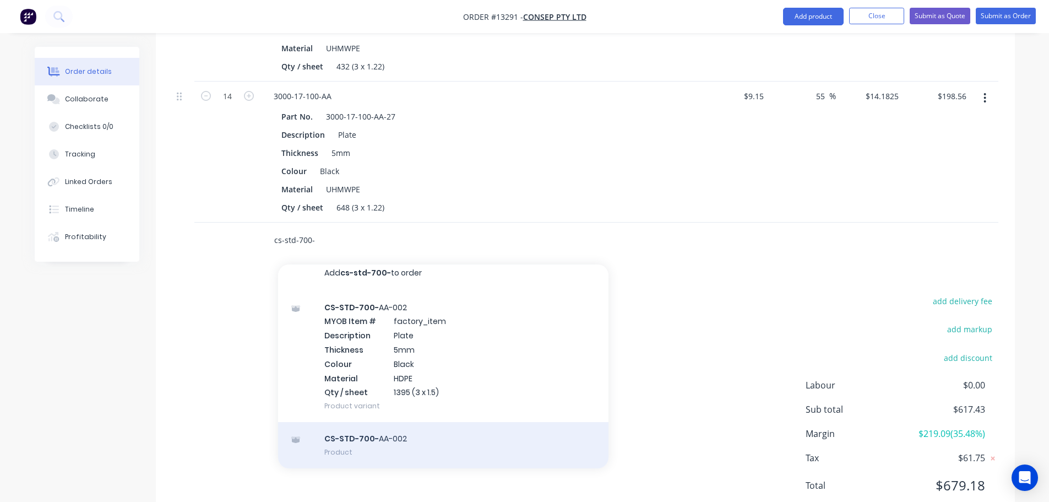
scroll to position [605, 0]
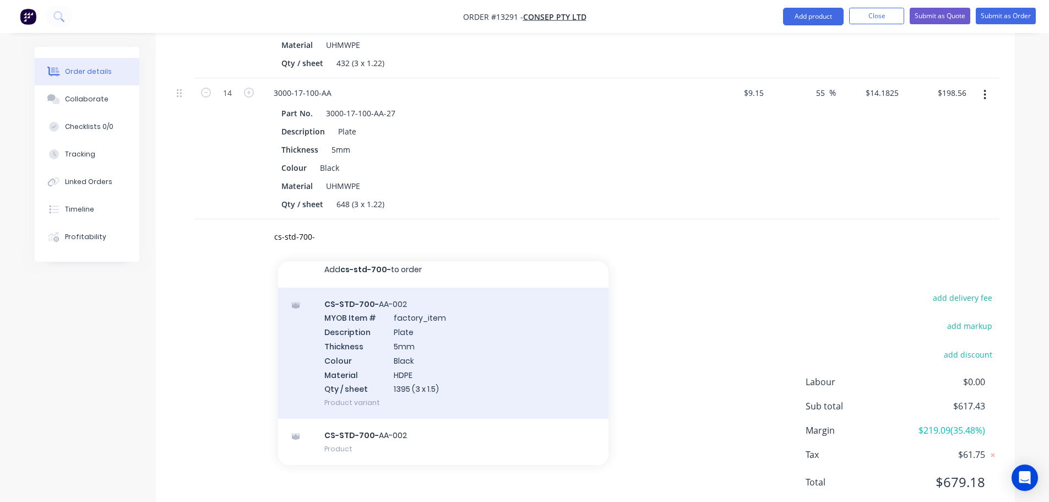
click at [430, 348] on div "CS-STD-700- AA-002 MYOB Item # factory_item Description Plate Thickness 5mm Col…" at bounding box center [443, 354] width 330 height 132
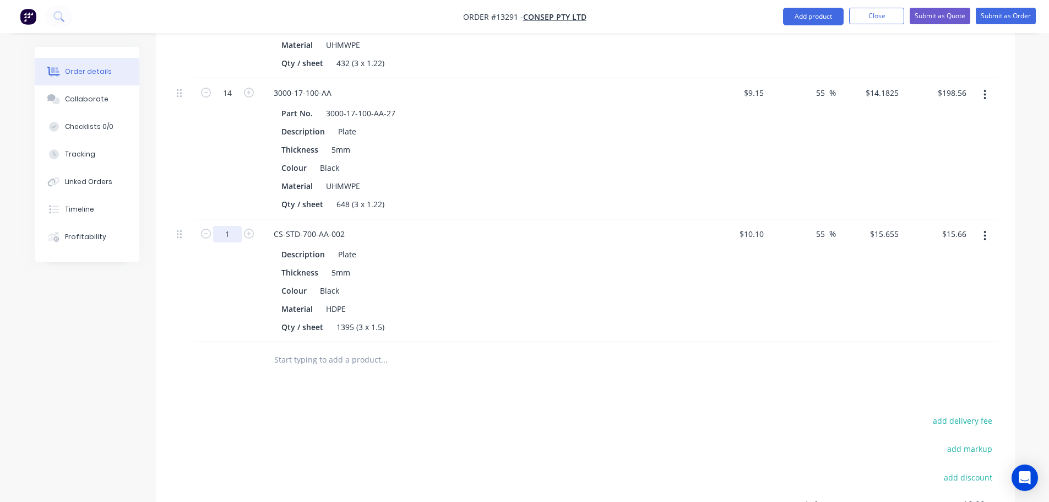
click at [231, 226] on input "1" at bounding box center [227, 234] width 29 height 17
click at [324, 349] on input "text" at bounding box center [384, 360] width 220 height 22
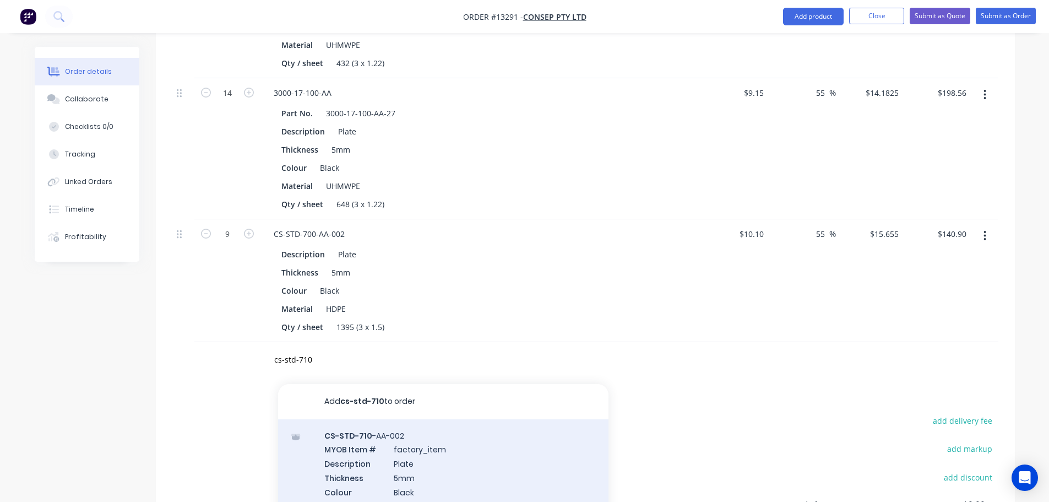
click at [388, 426] on div "CS-STD-710 -AA-002 MYOB Item # factory_item Description Plate Thickness 5mm Col…" at bounding box center [443, 485] width 330 height 132
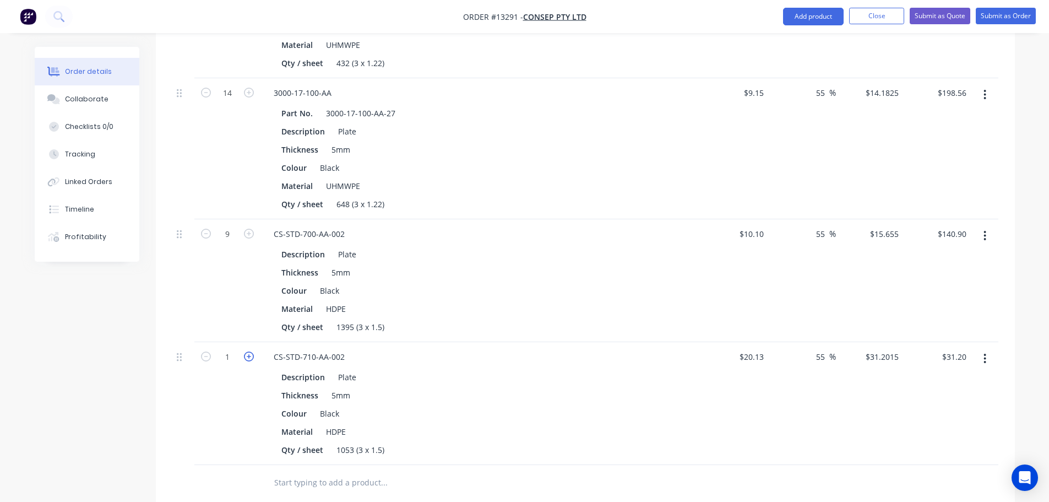
click at [247, 351] on icon "button" at bounding box center [249, 356] width 10 height 10
click at [232, 398] on div "3" at bounding box center [227, 403] width 66 height 123
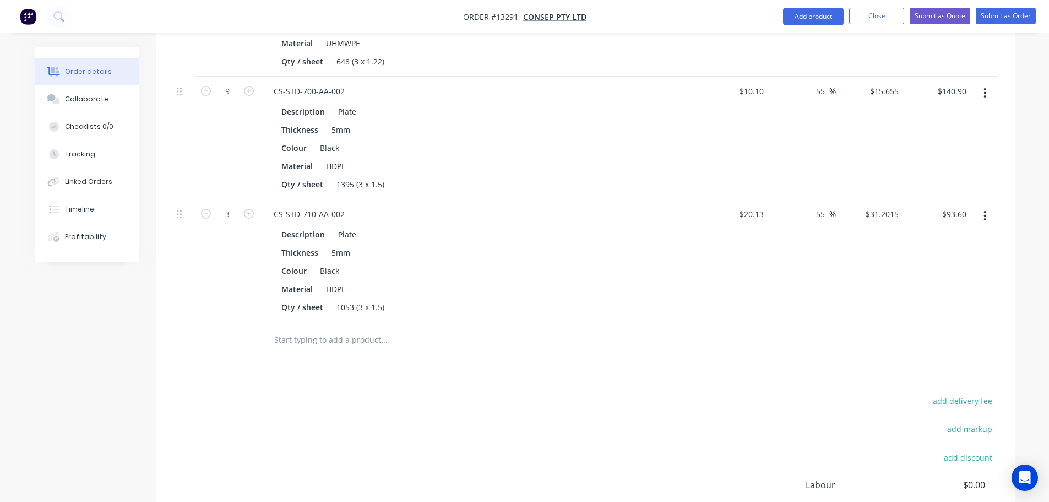
scroll to position [770, 0]
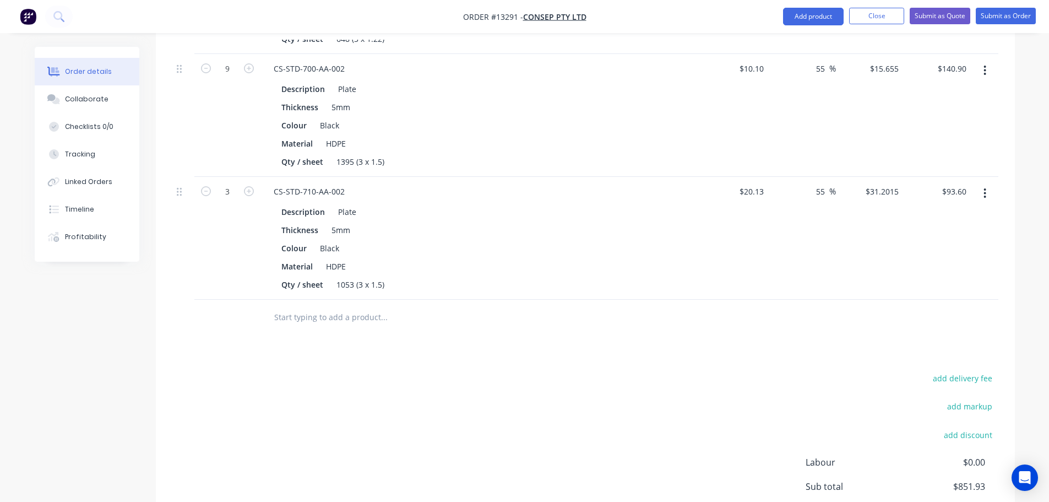
click at [333, 306] on input "text" at bounding box center [384, 317] width 220 height 22
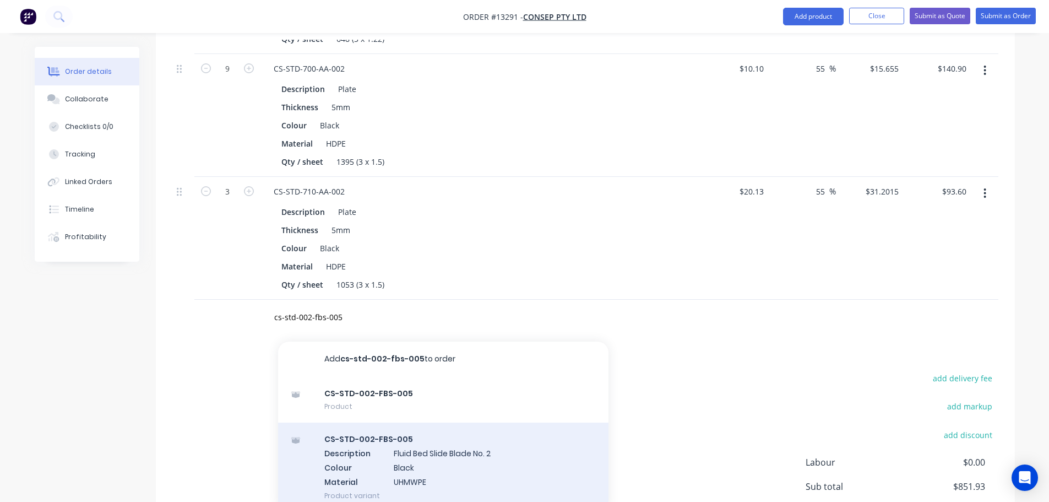
click at [447, 425] on div "CS-STD-002-FBS-005 Description Fluid Bed Slide Blade No. 2 Colour Black Materia…" at bounding box center [443, 466] width 330 height 89
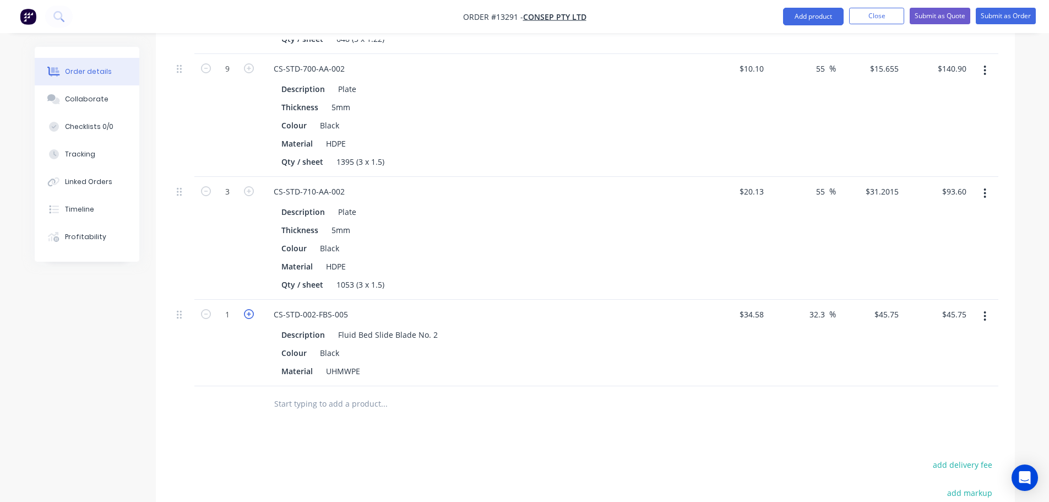
click at [249, 309] on icon "button" at bounding box center [249, 314] width 10 height 10
click at [203, 309] on icon "button" at bounding box center [206, 314] width 10 height 10
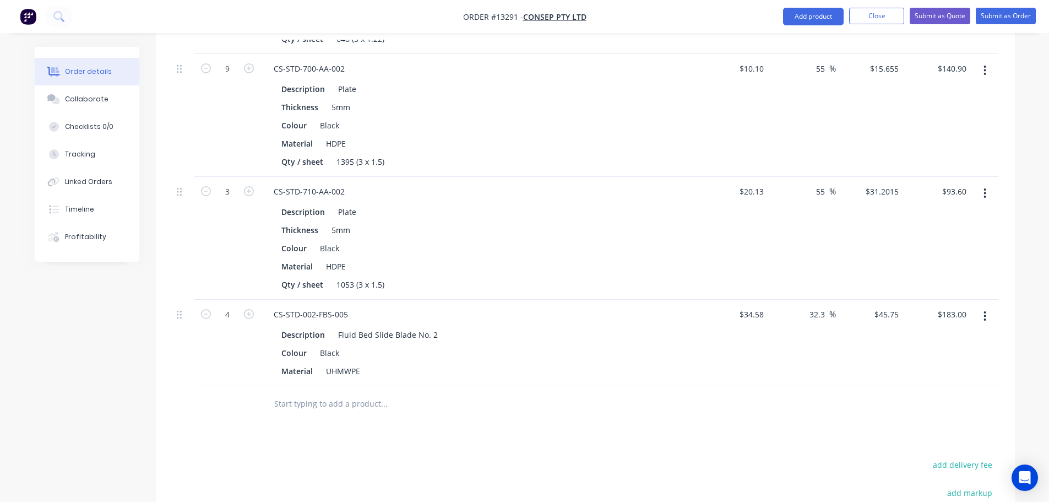
click at [337, 393] on input "text" at bounding box center [384, 404] width 220 height 22
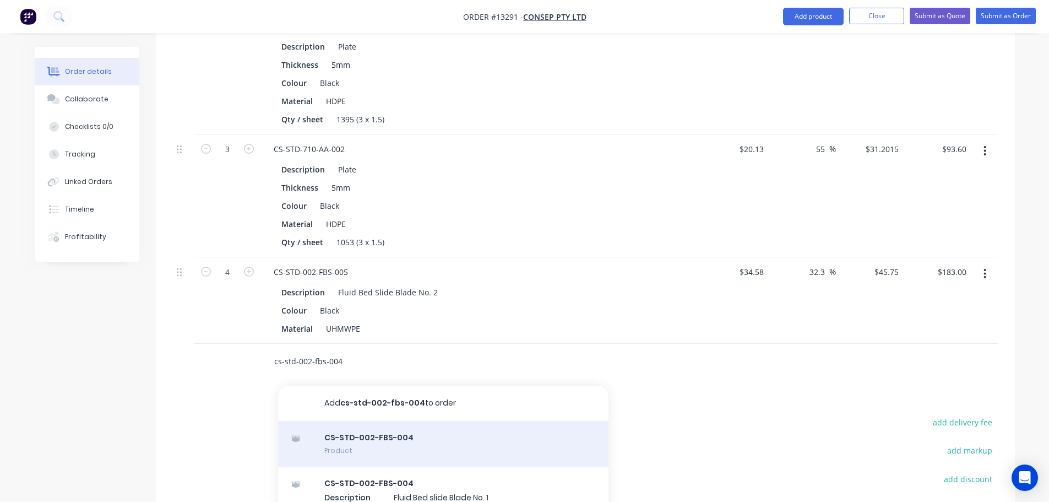
scroll to position [935, 0]
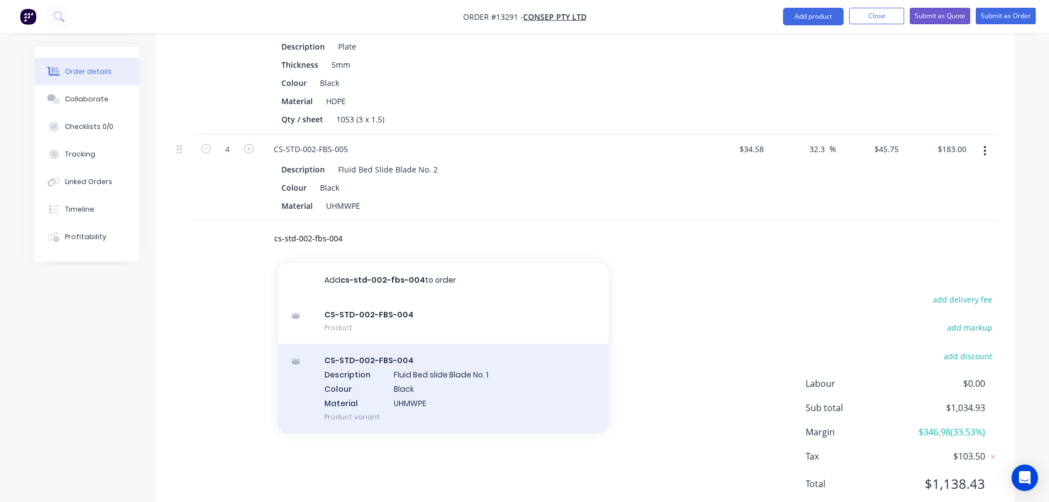
click at [425, 356] on div "CS-STD-002-FBS-004 Description Fluid Bed slide Blade No. 1 Colour Black Materia…" at bounding box center [443, 388] width 330 height 89
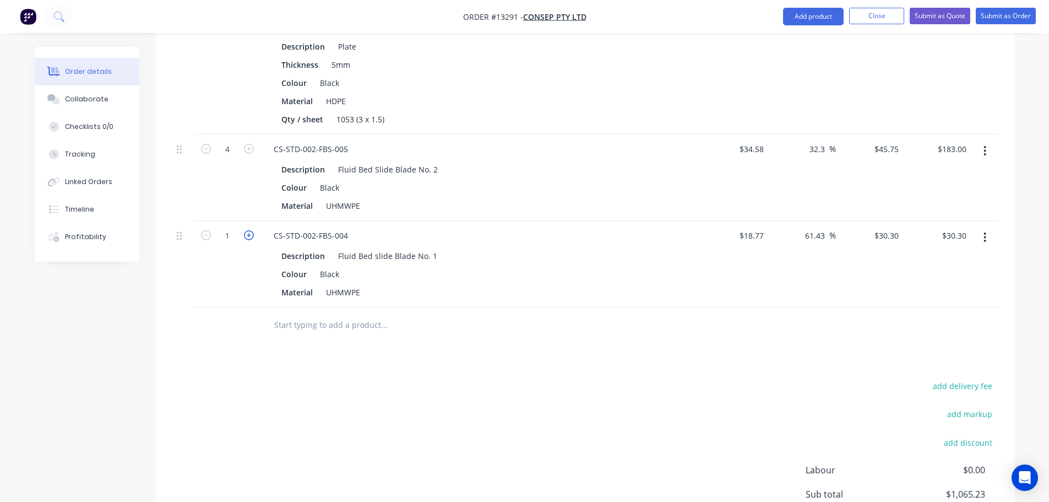
click at [248, 230] on icon "button" at bounding box center [249, 235] width 10 height 10
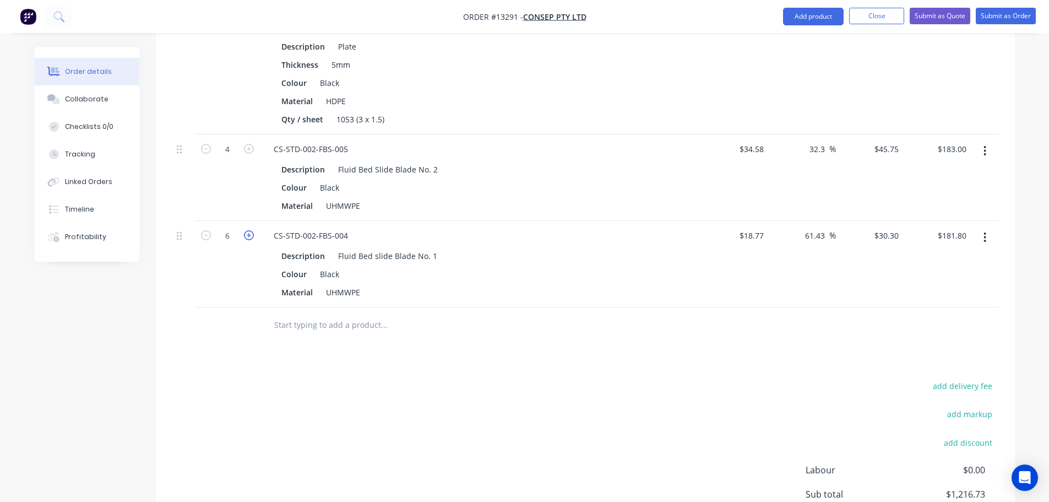
click at [248, 230] on icon "button" at bounding box center [249, 235] width 10 height 10
click at [323, 314] on input "text" at bounding box center [384, 325] width 220 height 22
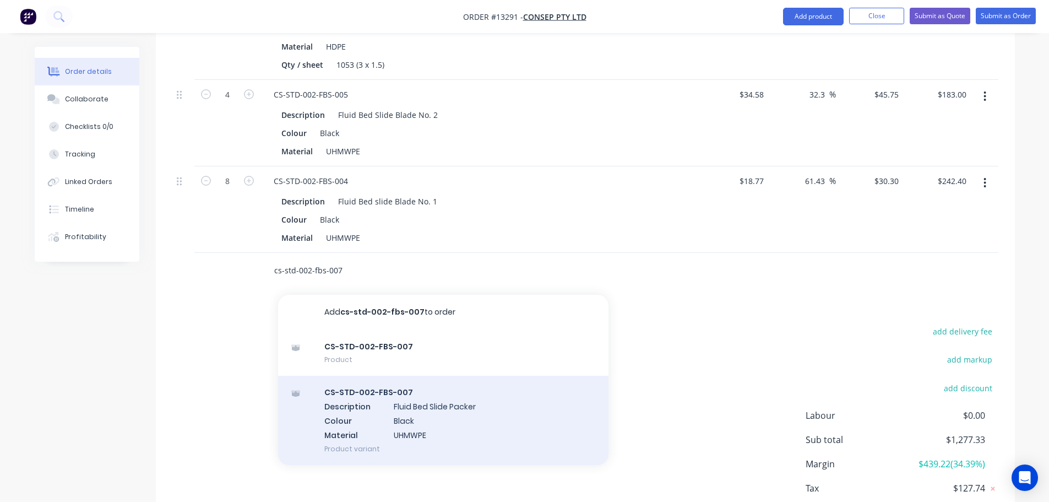
scroll to position [990, 0]
click at [449, 389] on div "CS-STD-002-FBS-007 Description Fluid Bed Slide Packer Colour Black Material UHM…" at bounding box center [443, 419] width 330 height 89
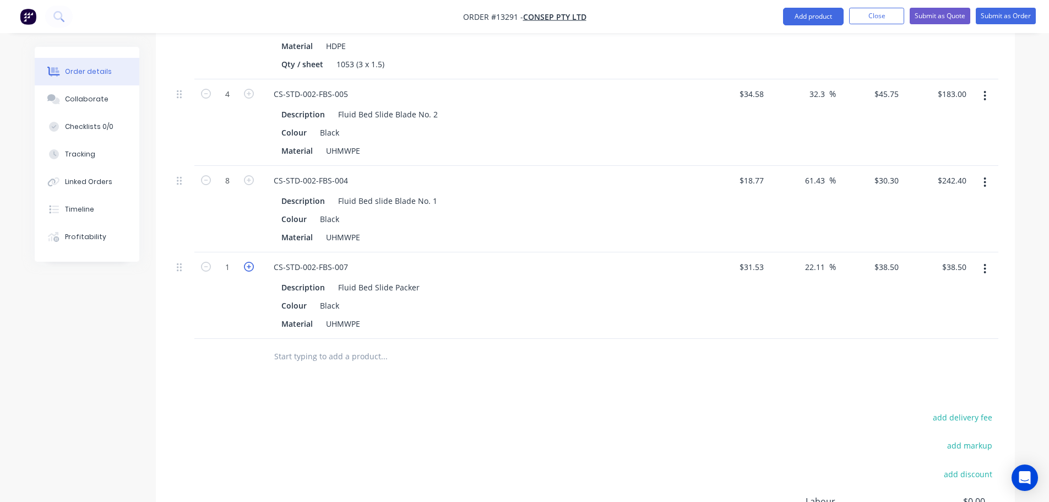
click at [248, 262] on icon "button" at bounding box center [249, 267] width 10 height 10
click at [208, 262] on icon "button" at bounding box center [206, 267] width 10 height 10
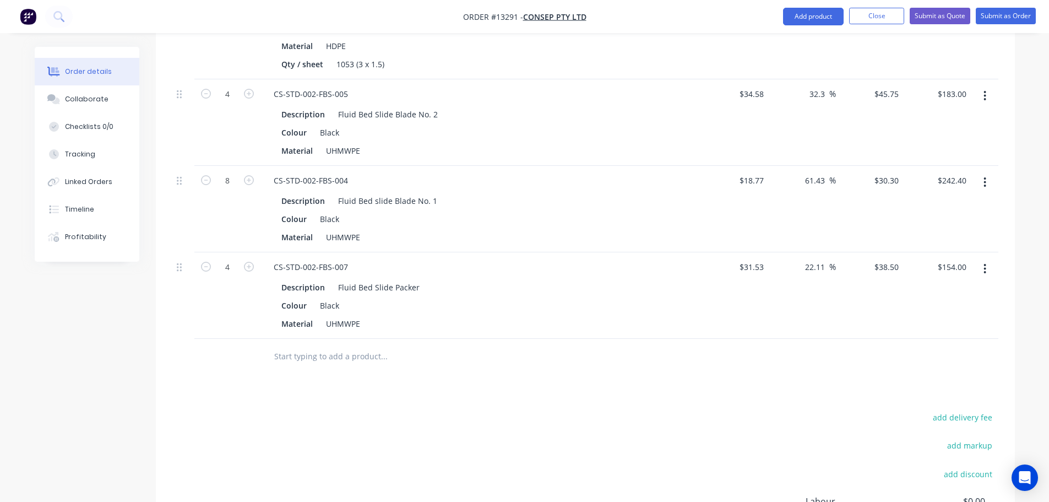
click at [490, 345] on input "text" at bounding box center [384, 356] width 220 height 22
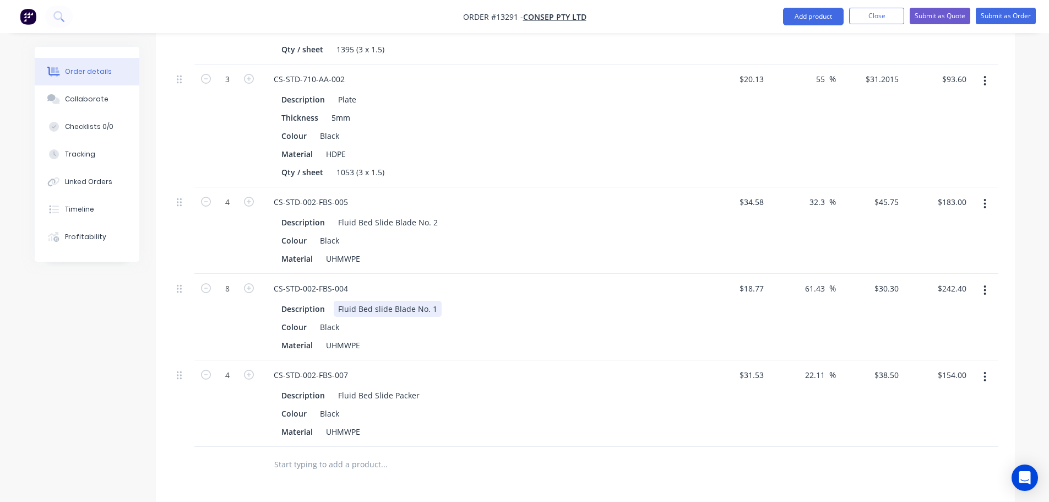
scroll to position [880, 0]
drag, startPoint x: 342, startPoint y: 173, endPoint x: 268, endPoint y: 175, distance: 73.8
click at [268, 196] on div "CS-STD-002-FBS-005" at bounding box center [311, 204] width 92 height 16
copy div "CS-STD-002-FBS-005"
click at [876, 17] on button "Close" at bounding box center [876, 16] width 55 height 17
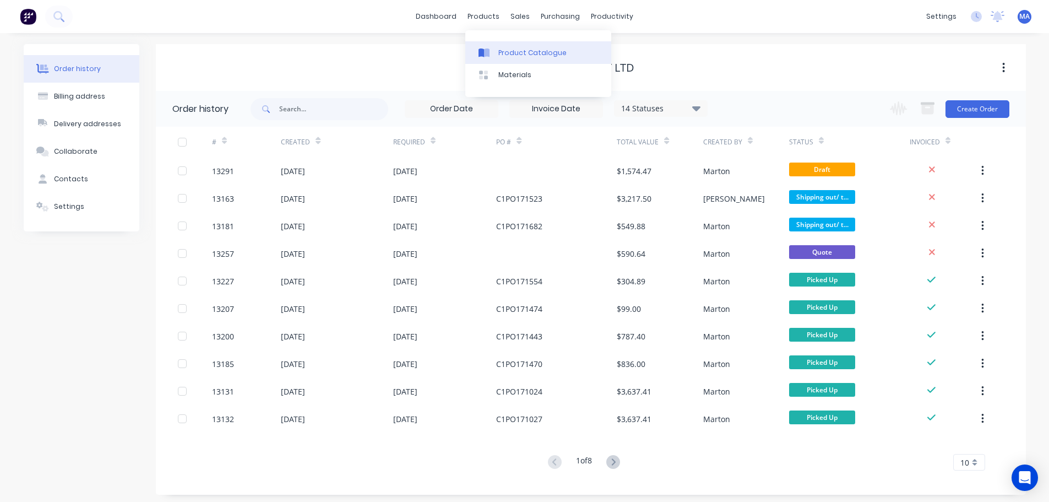
click at [504, 46] on link "Product Catalogue" at bounding box center [538, 52] width 146 height 22
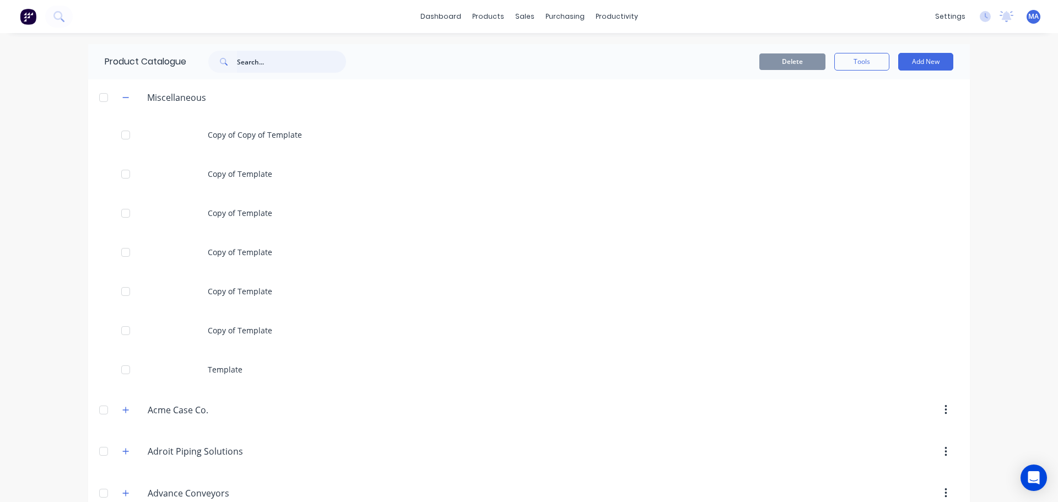
click at [278, 67] on input "text" at bounding box center [291, 62] width 109 height 22
paste input "CS-STD-002-FBS-005"
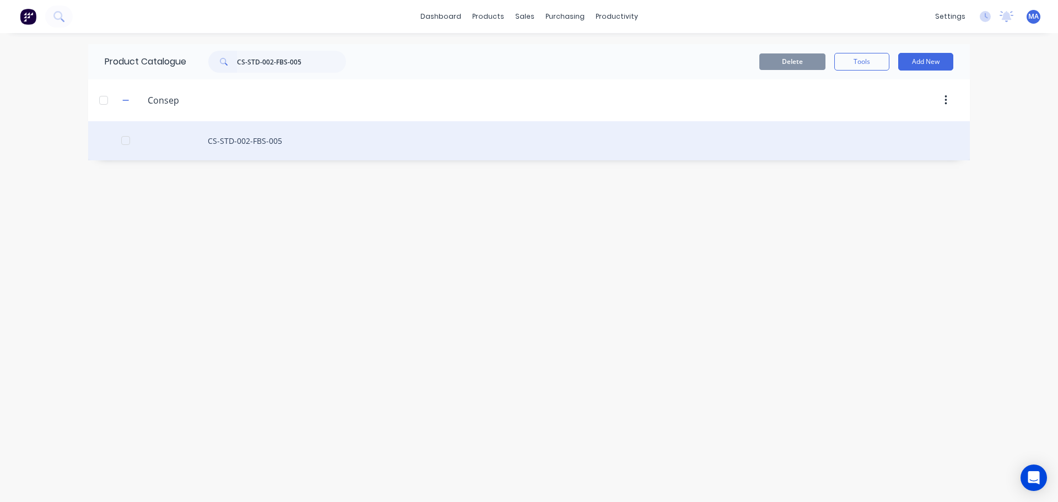
click at [270, 139] on div "CS-STD-002-FBS-005" at bounding box center [528, 140] width 881 height 39
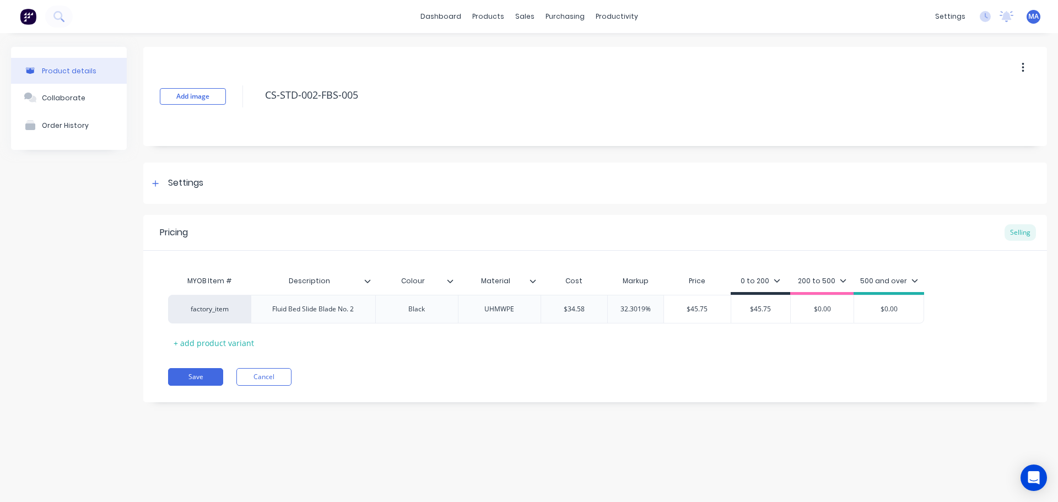
click at [534, 283] on icon at bounding box center [532, 281] width 7 height 7
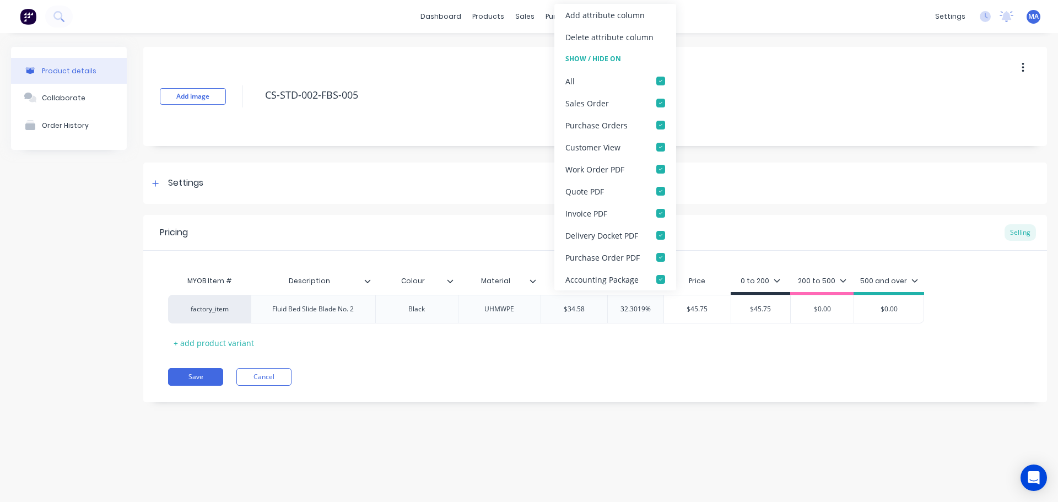
click at [614, 16] on div "Add attribute column" at bounding box center [604, 15] width 79 height 12
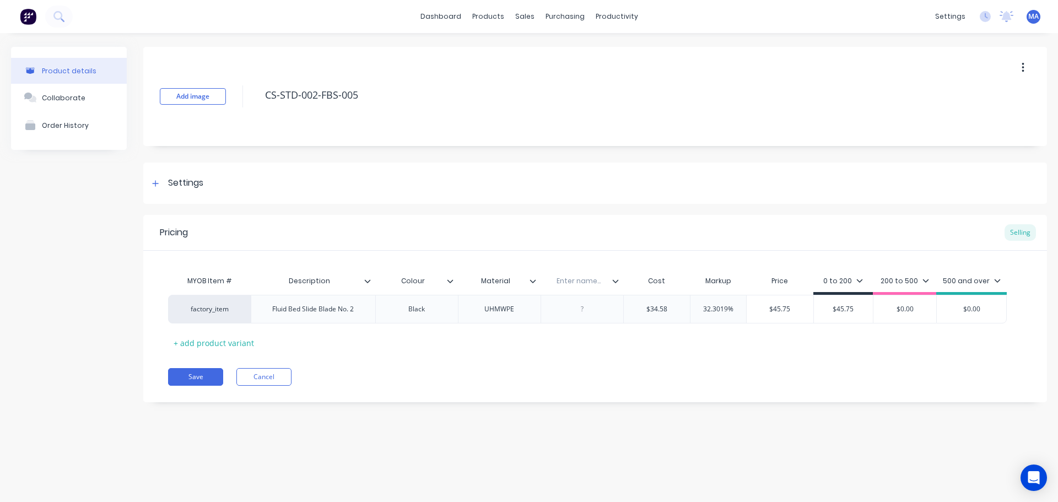
click at [585, 278] on input "text" at bounding box center [578, 281] width 76 height 10
click at [617, 280] on icon at bounding box center [615, 280] width 6 height 3
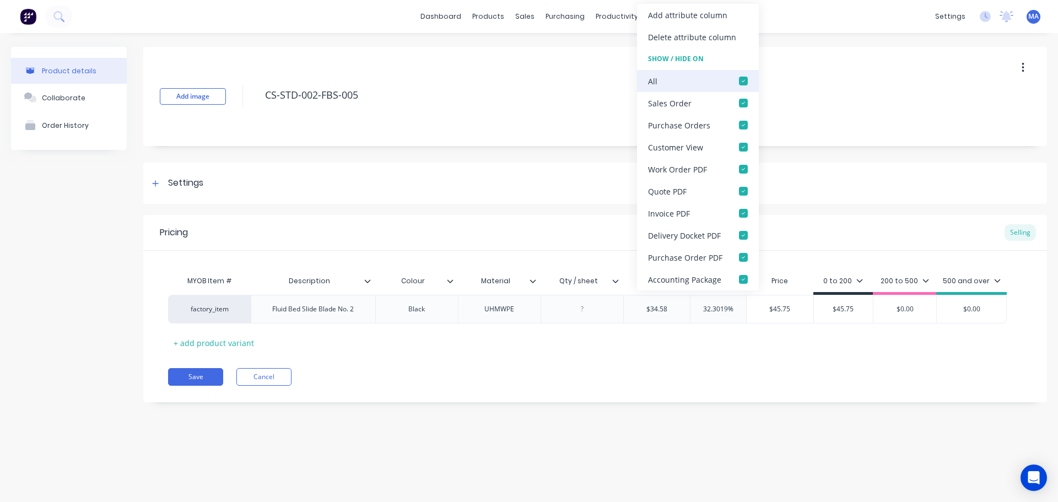
click at [738, 86] on div at bounding box center [743, 81] width 22 height 22
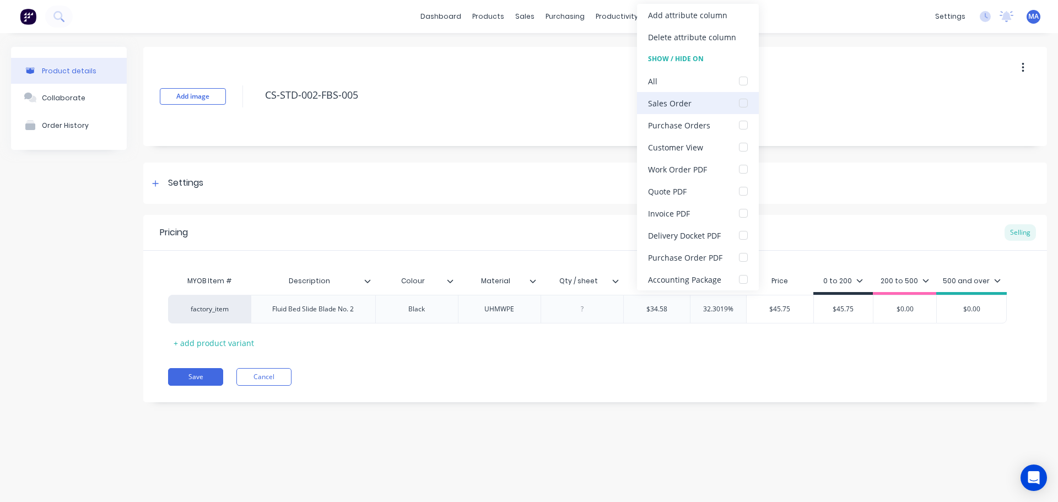
click at [744, 105] on div at bounding box center [743, 103] width 22 height 22
click at [747, 166] on div at bounding box center [743, 169] width 22 height 22
click at [559, 313] on div at bounding box center [581, 309] width 55 height 14
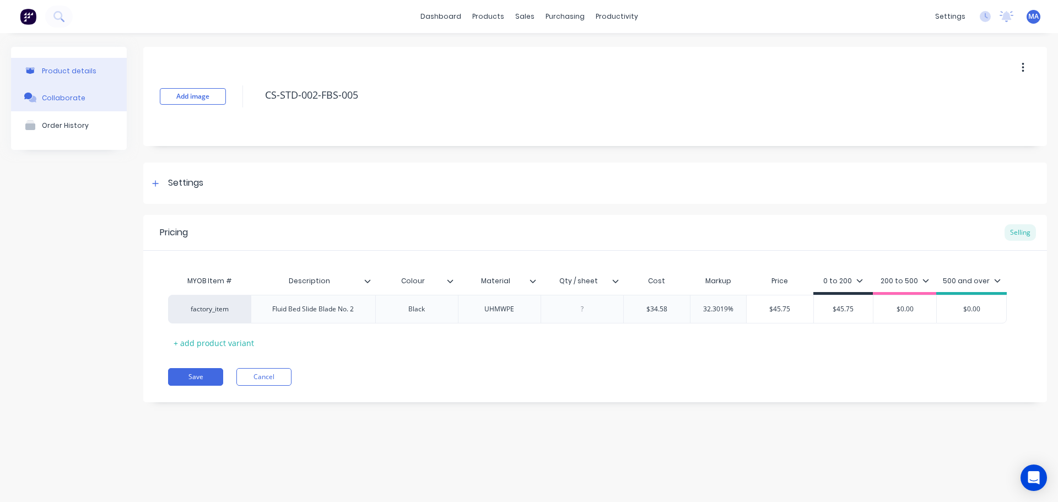
click at [97, 99] on button "Collaborate" at bounding box center [69, 98] width 116 height 28
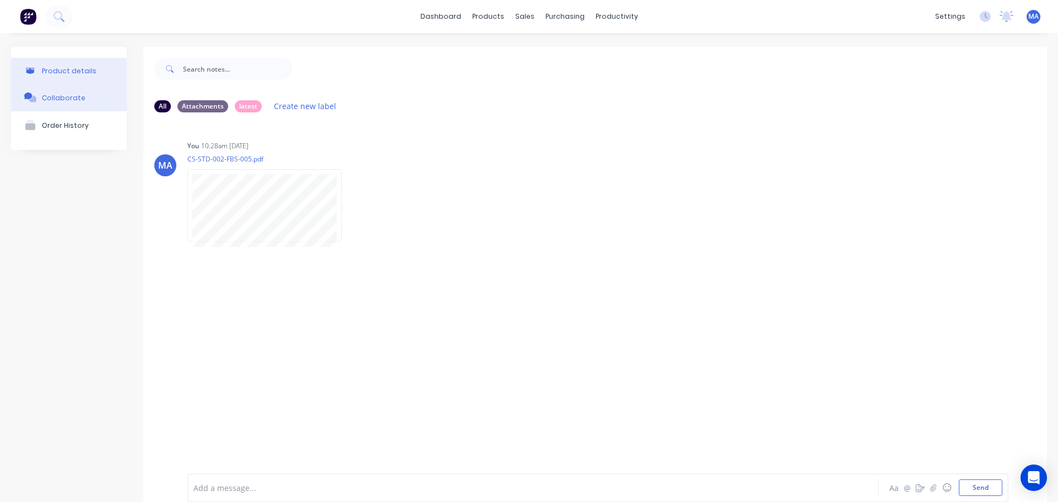
click at [83, 67] on div "Product details" at bounding box center [69, 71] width 55 height 8
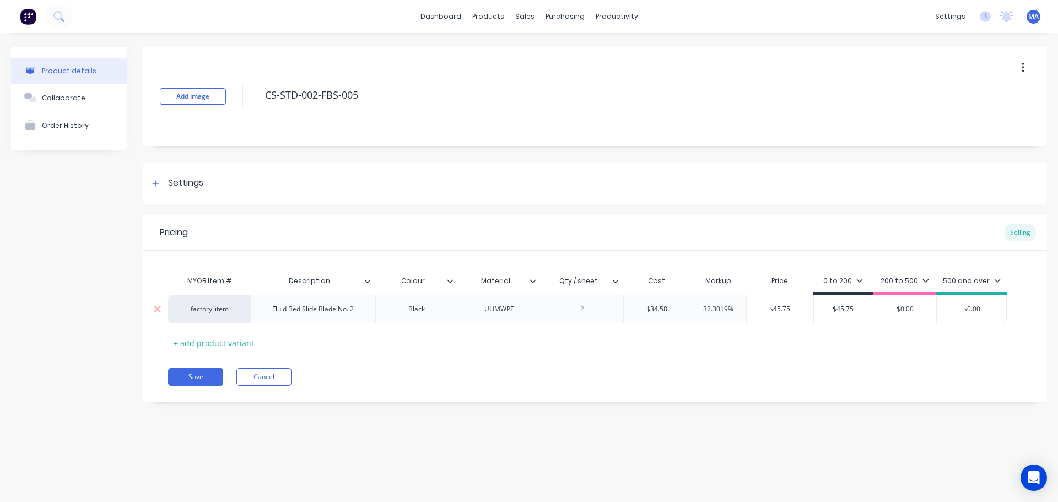
click at [579, 308] on div at bounding box center [581, 309] width 55 height 14
click at [490, 352] on div "Pricing Selling MYOB Item # Description Colour Material Qty / sheet Cost Markup…" at bounding box center [594, 308] width 903 height 187
click at [618, 285] on div at bounding box center [619, 281] width 7 height 10
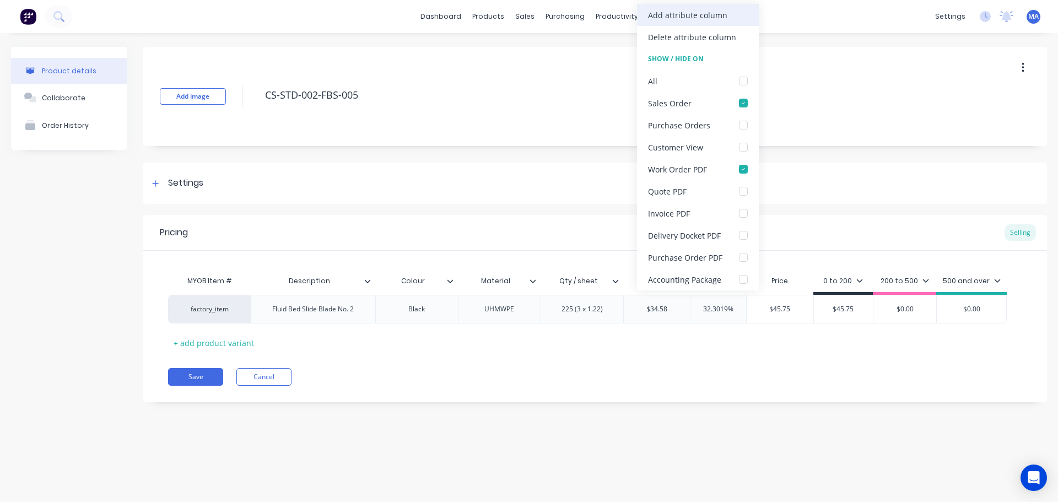
click at [679, 8] on div "Add attribute column" at bounding box center [698, 15] width 122 height 22
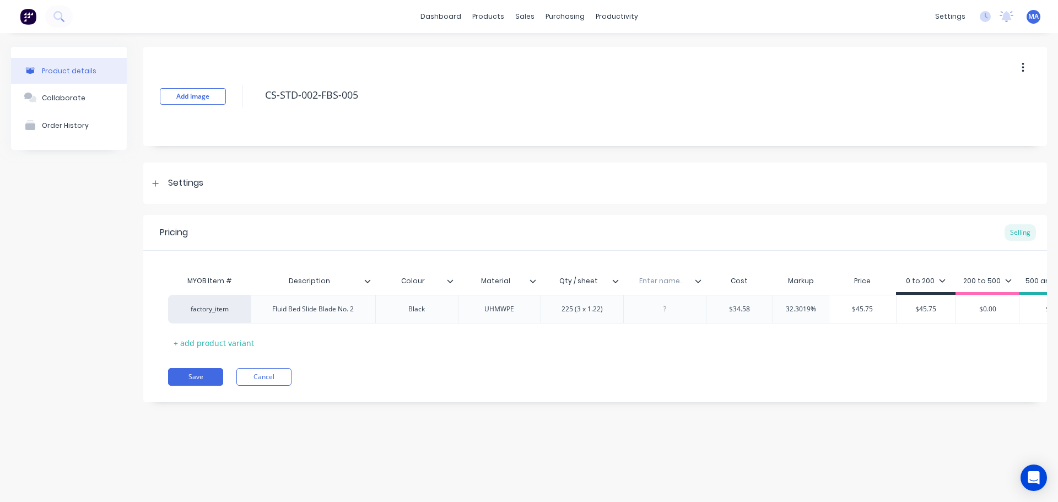
click at [643, 276] on input "text" at bounding box center [661, 281] width 76 height 10
click at [659, 313] on div at bounding box center [664, 309] width 55 height 14
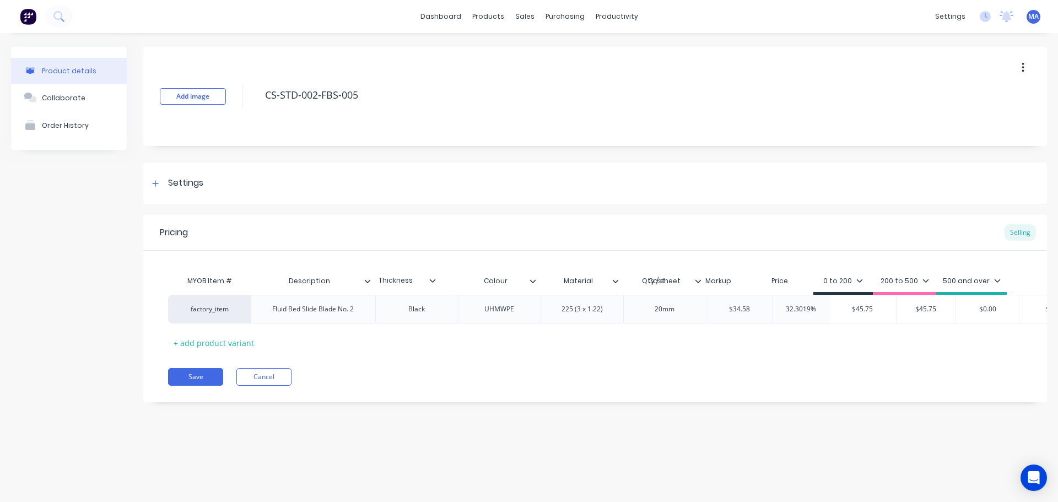
drag, startPoint x: 702, startPoint y: 281, endPoint x: 433, endPoint y: 280, distance: 268.8
click at [433, 280] on div "MYOB Item # Description Colour Material Qty / sheet Thickness Cost Markup Price…" at bounding box center [628, 282] width 921 height 25
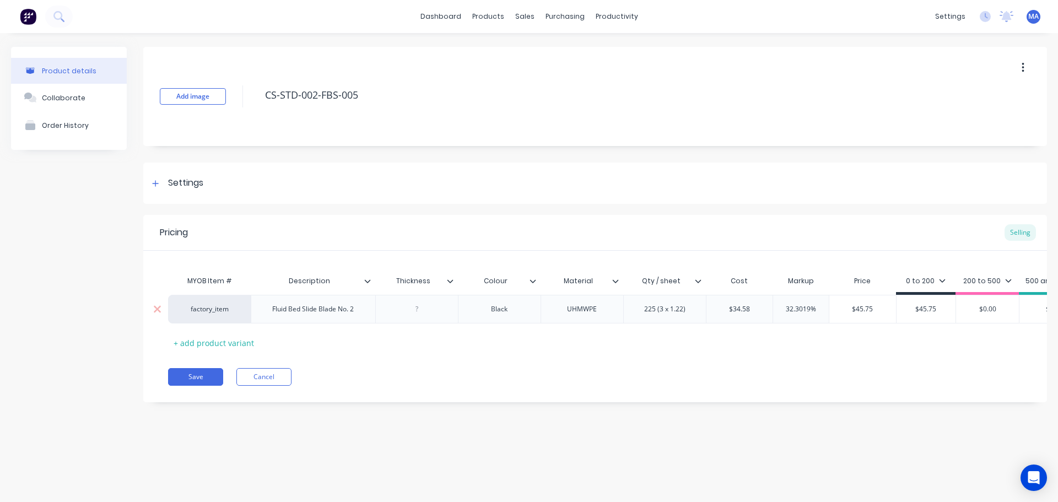
click at [428, 313] on div at bounding box center [416, 309] width 55 height 14
click at [350, 395] on div "Pricing Selling MYOB Item # Description Thickness Colour Material Qty / sheet C…" at bounding box center [594, 308] width 903 height 187
click at [451, 283] on icon at bounding box center [450, 281] width 7 height 7
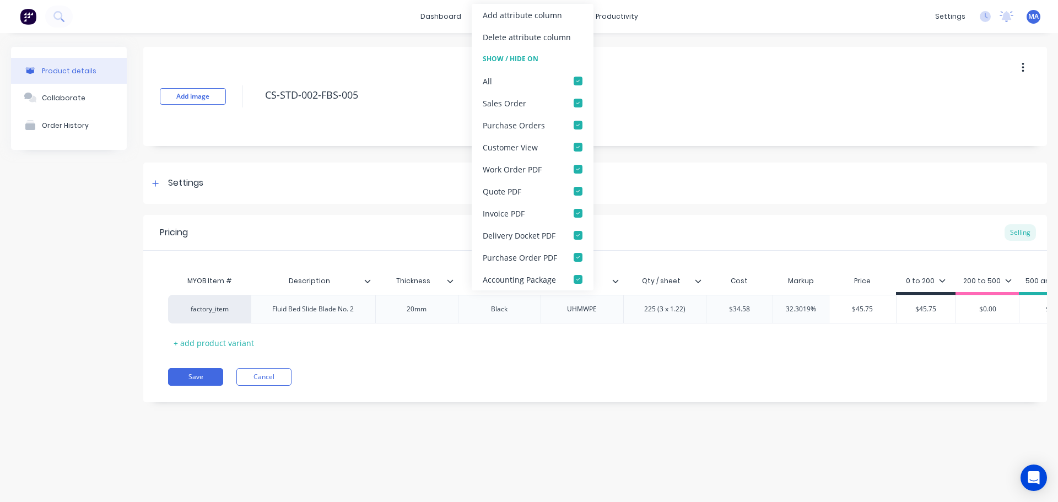
click at [451, 283] on icon at bounding box center [450, 281] width 7 height 7
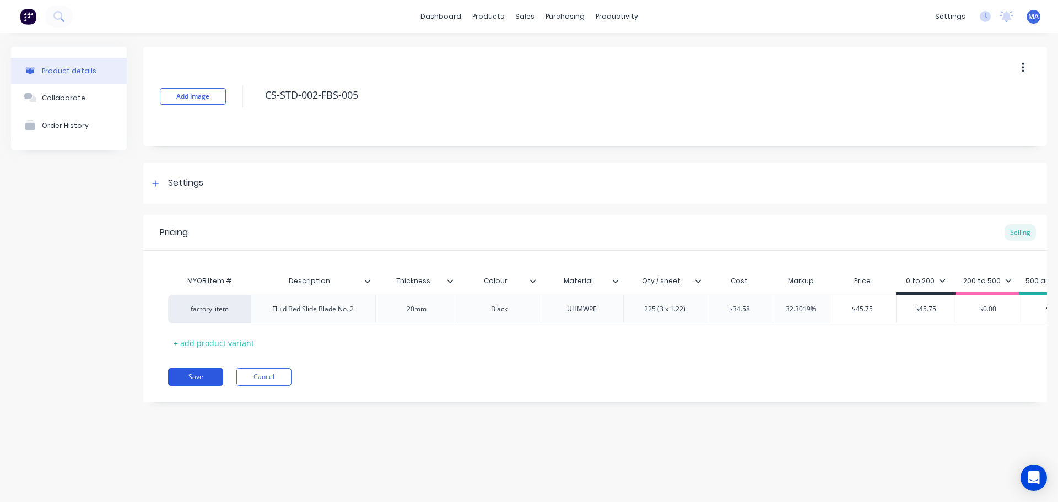
click at [207, 382] on button "Save" at bounding box center [195, 377] width 55 height 18
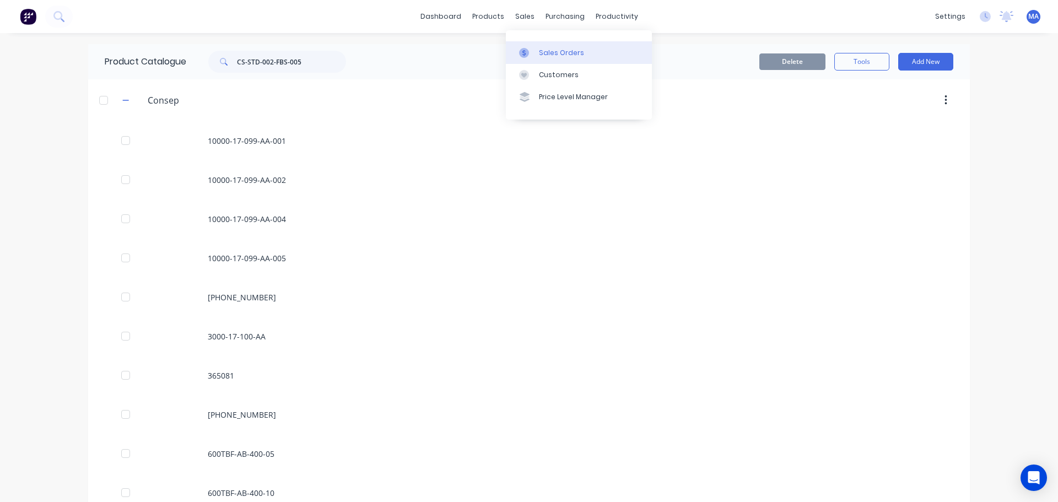
click at [555, 55] on div "Sales Orders" at bounding box center [561, 53] width 45 height 10
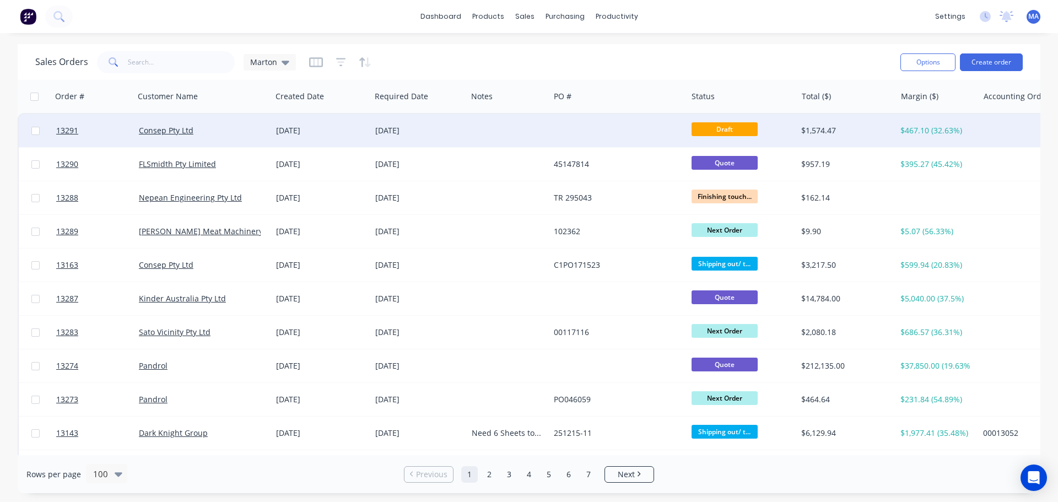
click at [381, 127] on div "[DATE]" at bounding box center [419, 130] width 88 height 11
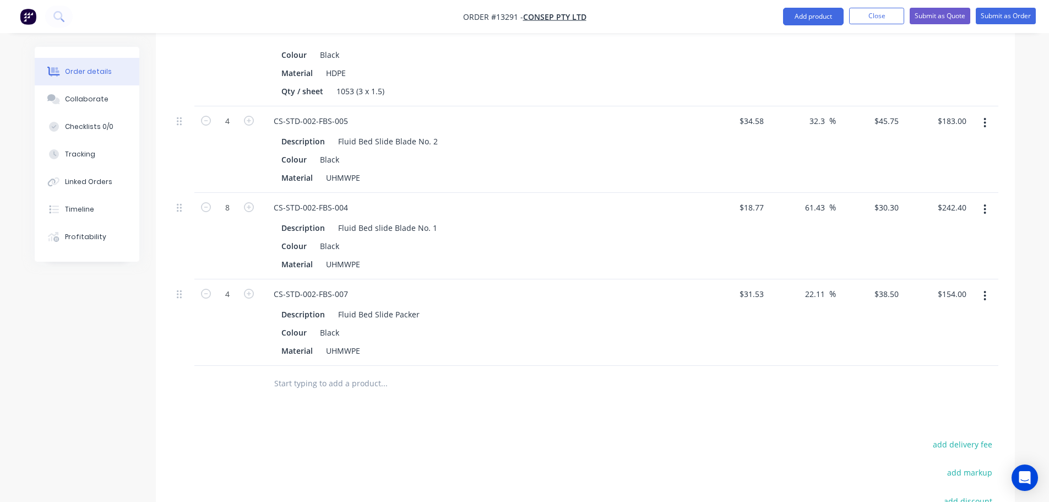
scroll to position [936, 0]
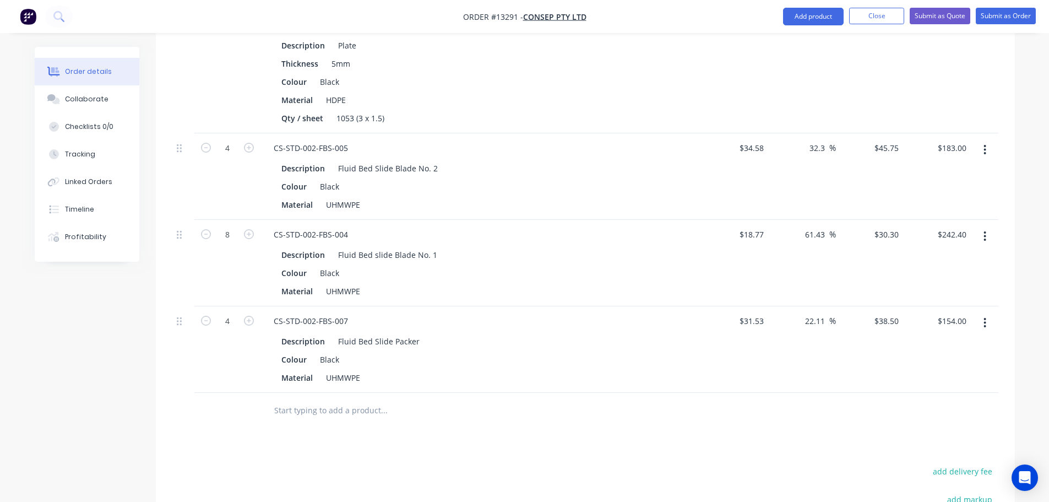
click at [989, 140] on button "button" at bounding box center [985, 150] width 26 height 20
click at [962, 171] on div "Edit" at bounding box center [946, 179] width 85 height 16
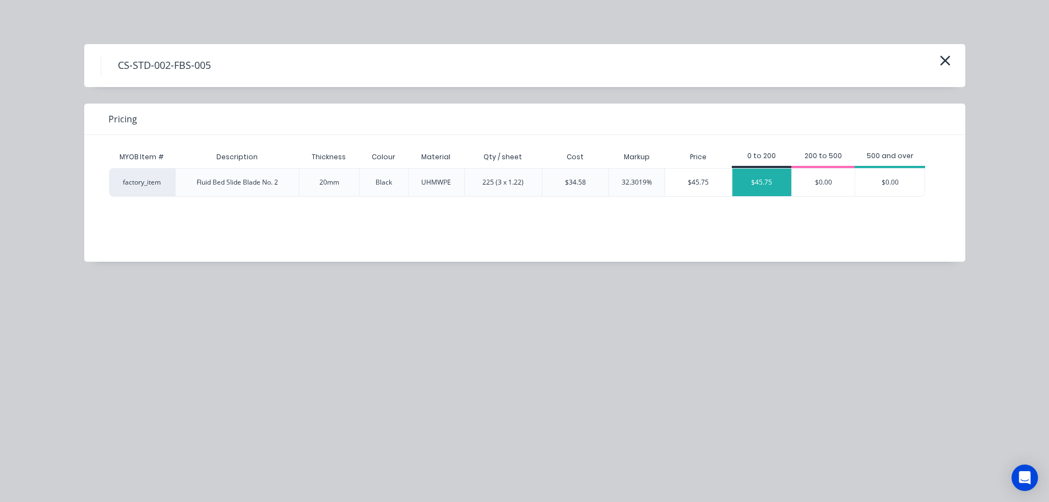
click at [778, 188] on div "$45.75" at bounding box center [762, 183] width 59 height 28
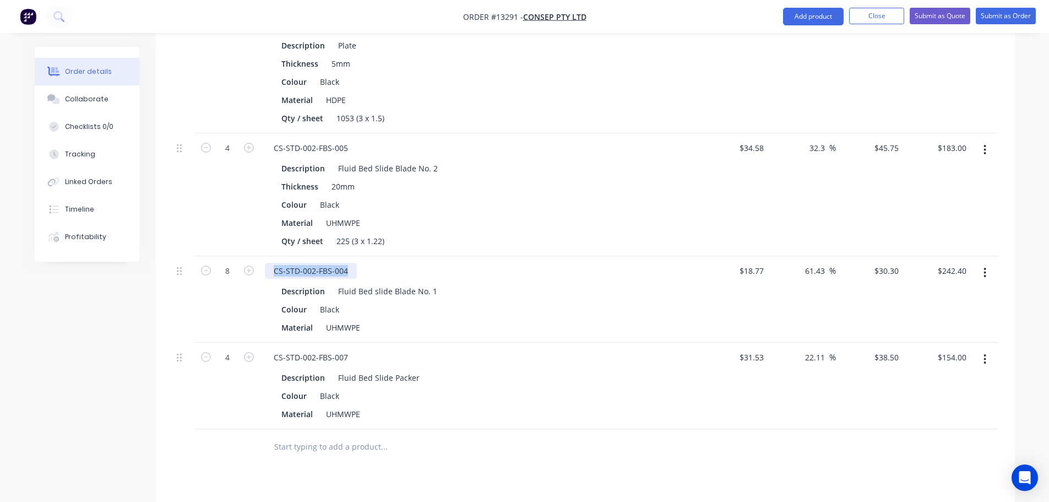
drag, startPoint x: 348, startPoint y: 241, endPoint x: 263, endPoint y: 243, distance: 84.9
click at [263, 256] on div "CS-STD-002-FBS-004 Description Fluid Bed slide Blade No. 1 Colour Black Materia…" at bounding box center [481, 299] width 441 height 86
copy div "CS-STD-002-FBS-004"
click at [870, 16] on button "Close" at bounding box center [876, 16] width 55 height 17
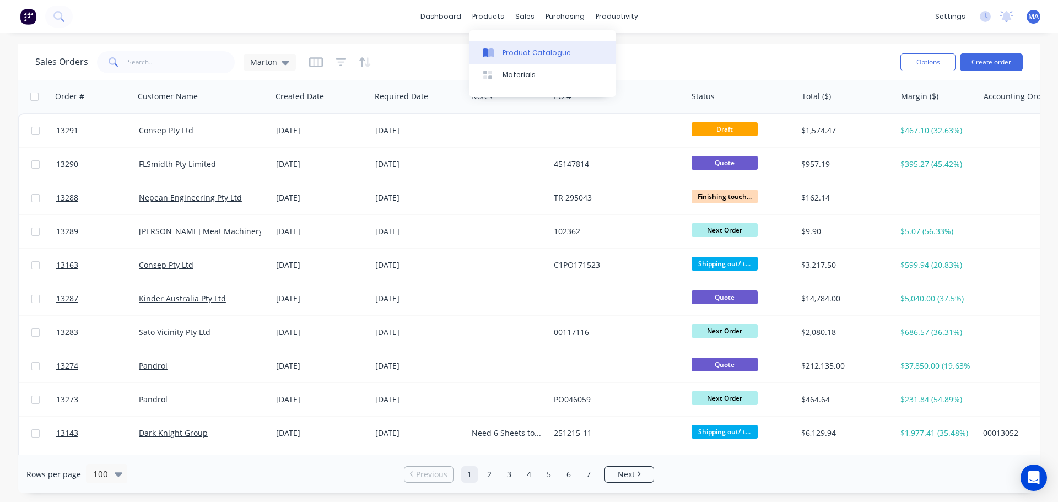
click at [518, 48] on div "Product Catalogue" at bounding box center [536, 53] width 68 height 10
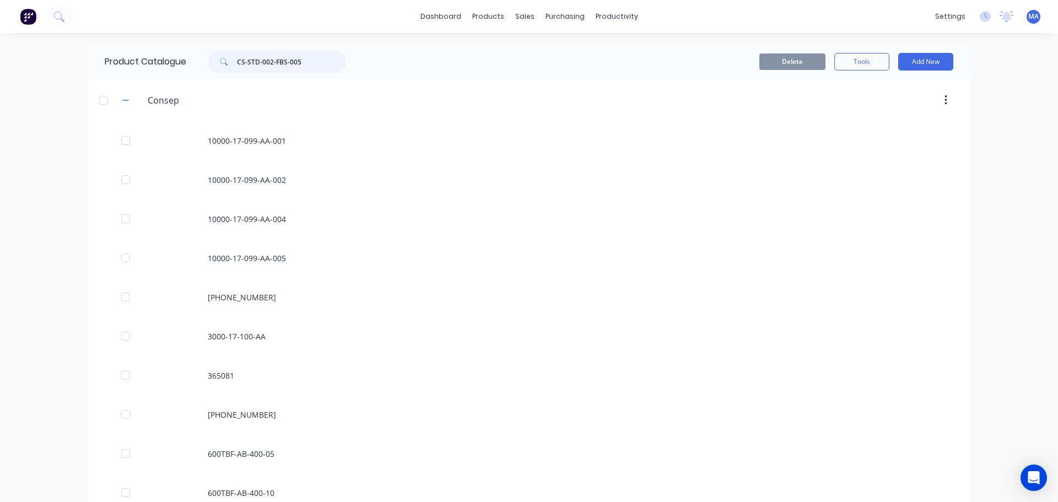
drag, startPoint x: 316, startPoint y: 61, endPoint x: 218, endPoint y: 64, distance: 97.5
click at [218, 64] on div "CS-STD-002-FBS-005" at bounding box center [277, 62] width 138 height 22
paste input "4"
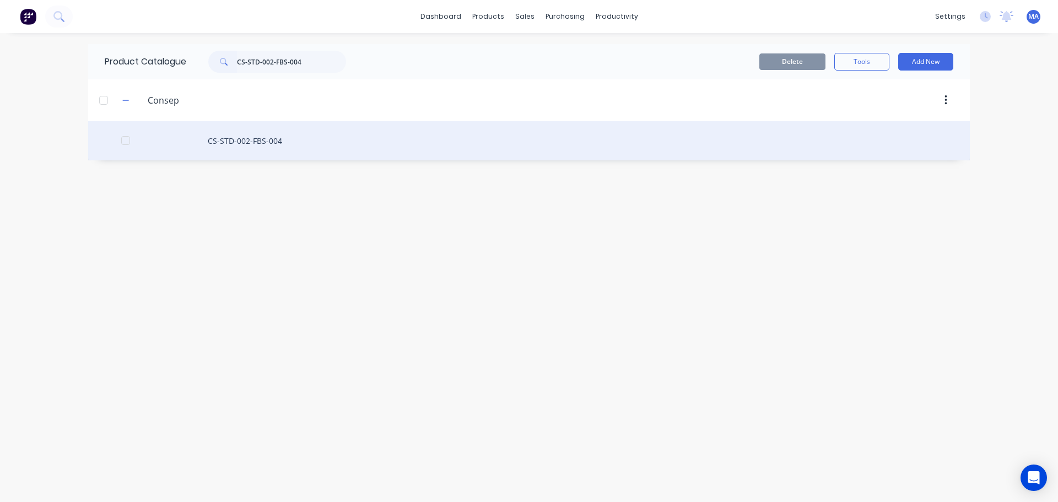
click at [270, 140] on div "CS-STD-002-FBS-004" at bounding box center [528, 140] width 881 height 39
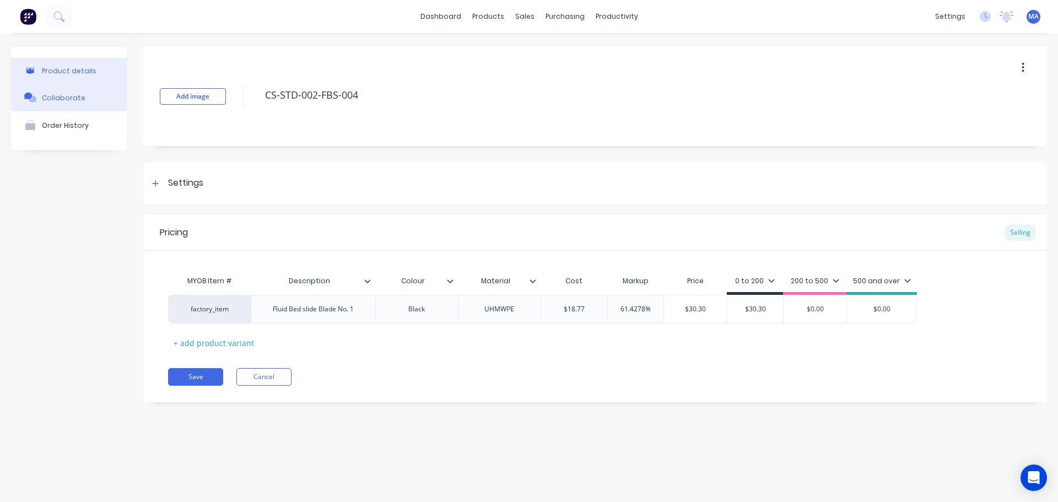
click at [107, 91] on button "Collaborate" at bounding box center [69, 98] width 116 height 28
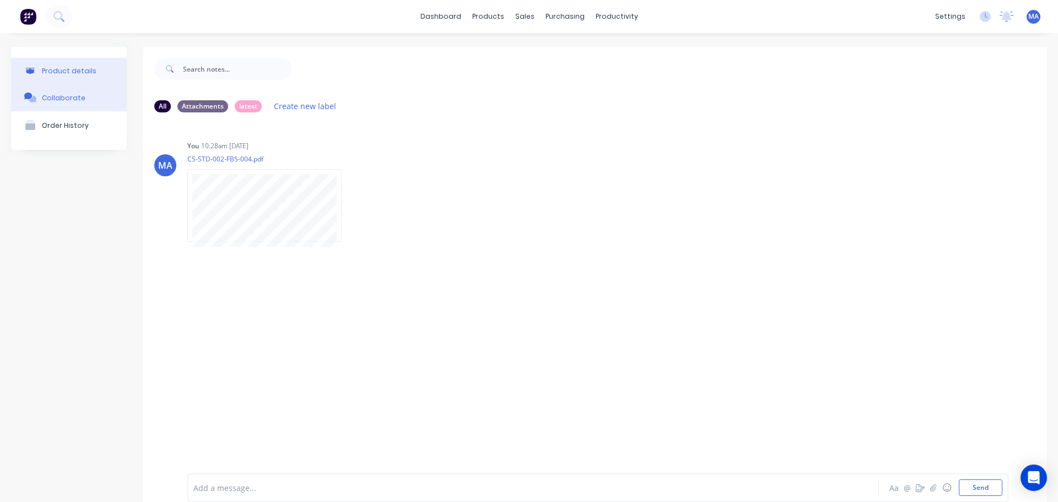
click at [99, 69] on button "Product details" at bounding box center [69, 71] width 116 height 26
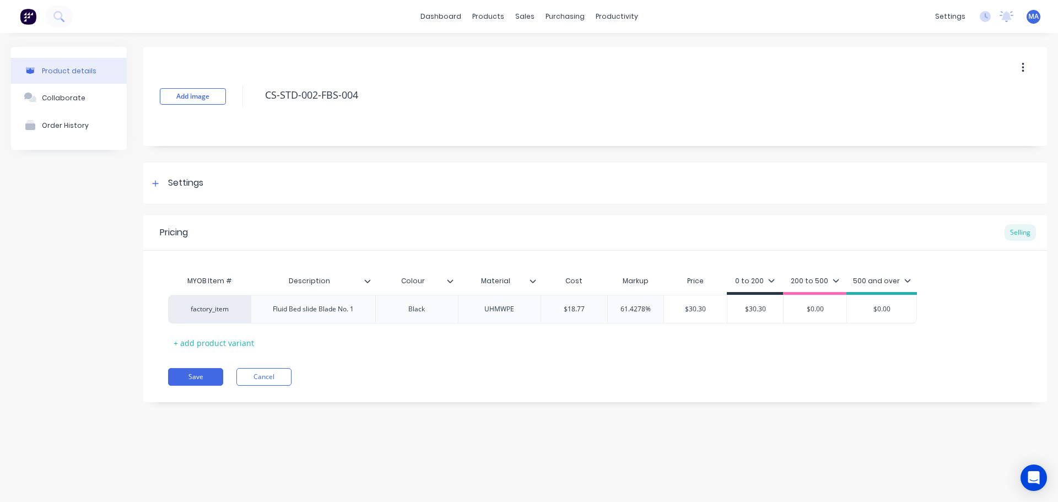
click at [533, 284] on input "Material" at bounding box center [496, 281] width 76 height 10
click at [536, 281] on div at bounding box center [537, 281] width 7 height 10
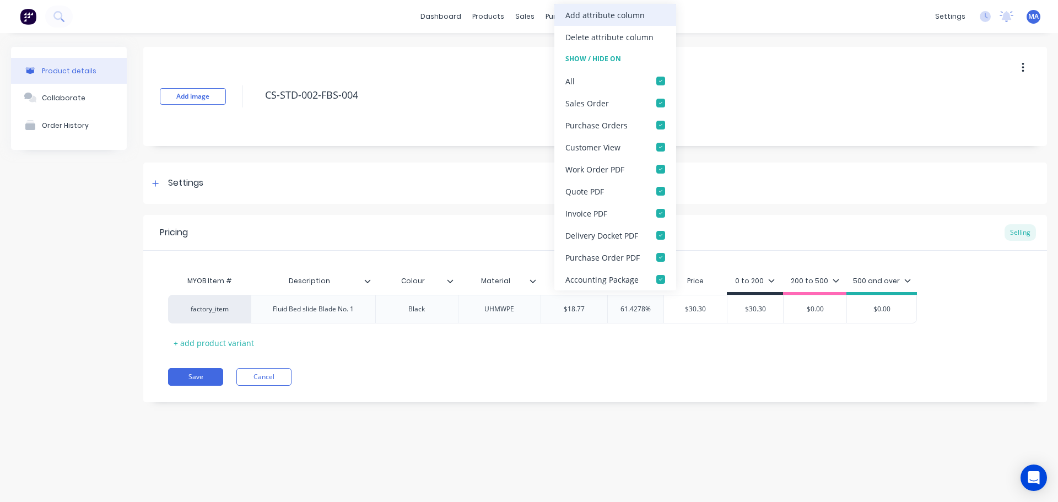
click at [603, 12] on div "Add attribute column" at bounding box center [604, 15] width 79 height 12
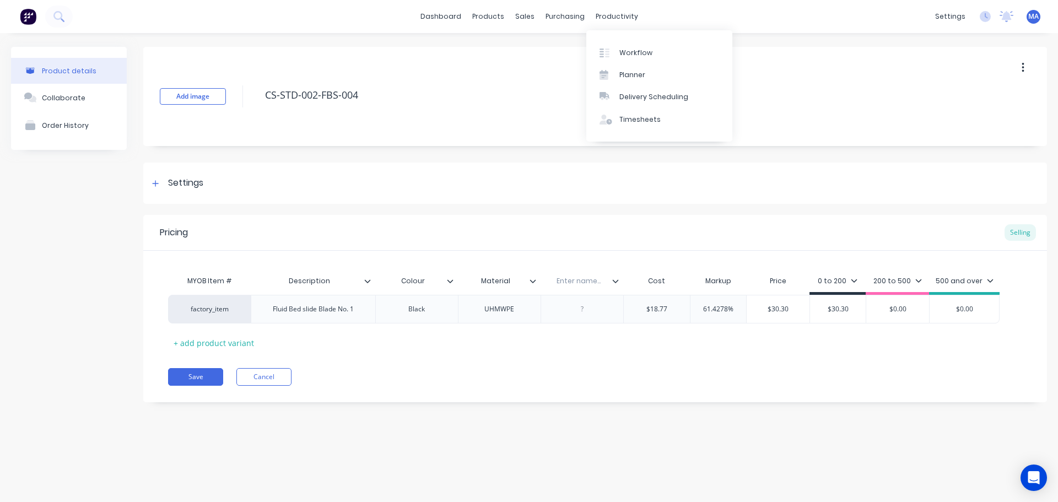
click at [570, 278] on input "text" at bounding box center [578, 281] width 76 height 10
click at [613, 281] on icon at bounding box center [615, 280] width 6 height 3
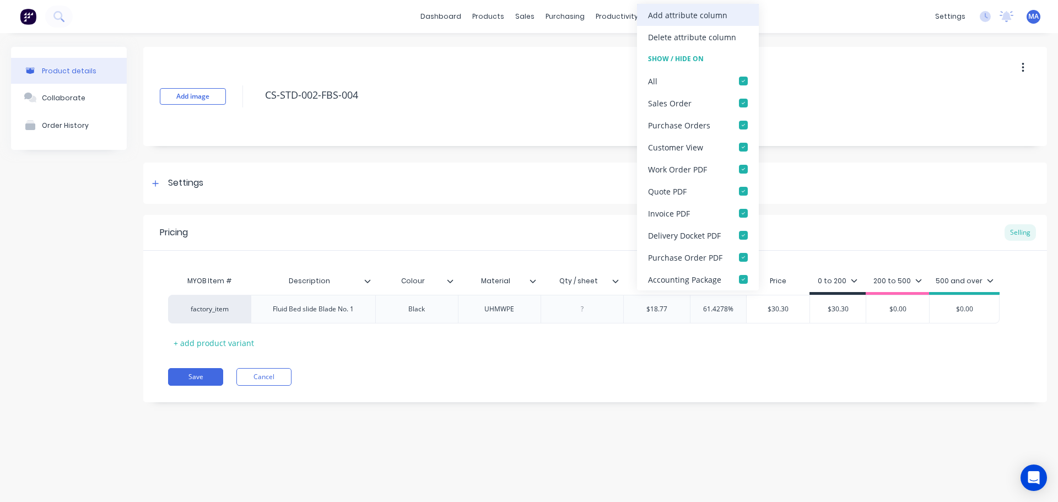
click at [697, 19] on div "Add attribute column" at bounding box center [687, 15] width 79 height 12
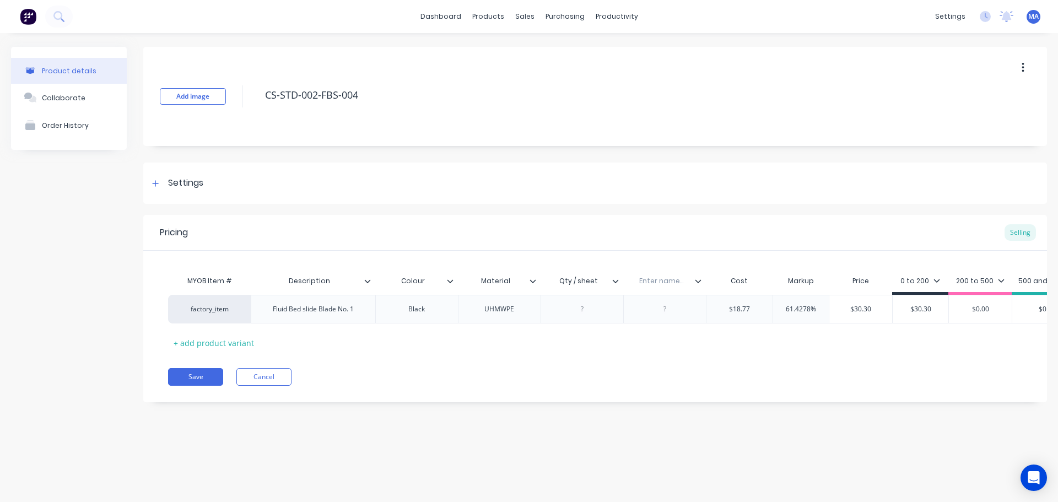
click at [659, 284] on input "text" at bounding box center [661, 281] width 76 height 10
click at [668, 309] on div at bounding box center [664, 309] width 55 height 14
click at [584, 315] on div at bounding box center [581, 309] width 55 height 14
click at [692, 297] on div "20mm" at bounding box center [664, 309] width 83 height 29
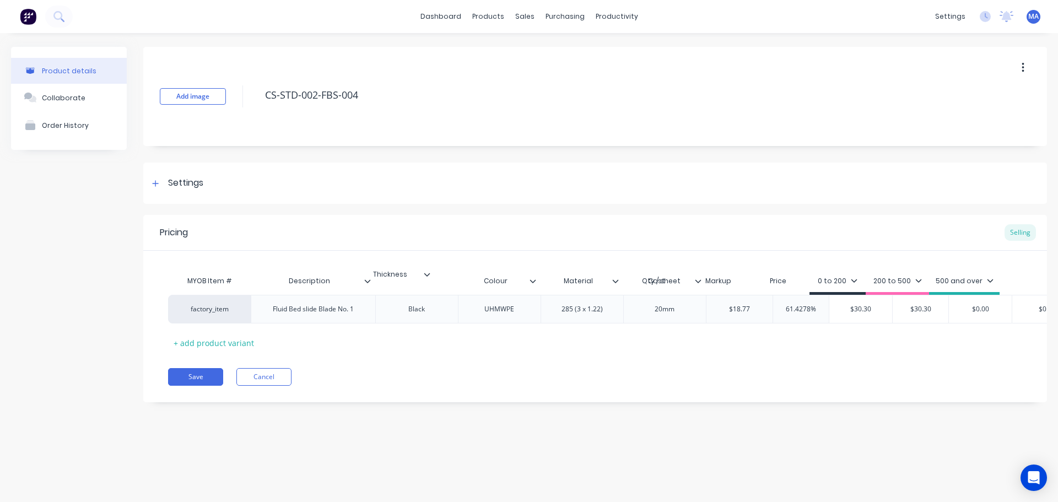
drag, startPoint x: 700, startPoint y: 283, endPoint x: 425, endPoint y: 277, distance: 274.4
click at [425, 277] on div "MYOB Item # Description Colour Material Qty / sheet Thickness Cost Markup Price…" at bounding box center [625, 282] width 914 height 25
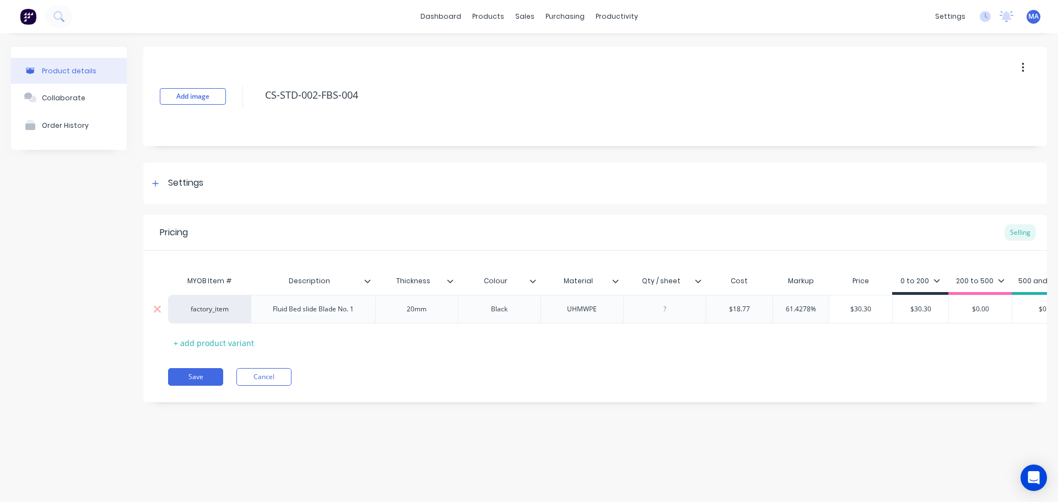
click at [676, 306] on div at bounding box center [664, 309] width 55 height 14
click at [769, 314] on div "$18.77" at bounding box center [739, 309] width 67 height 28
click at [929, 284] on div "0 to 200" at bounding box center [920, 281] width 40 height 10
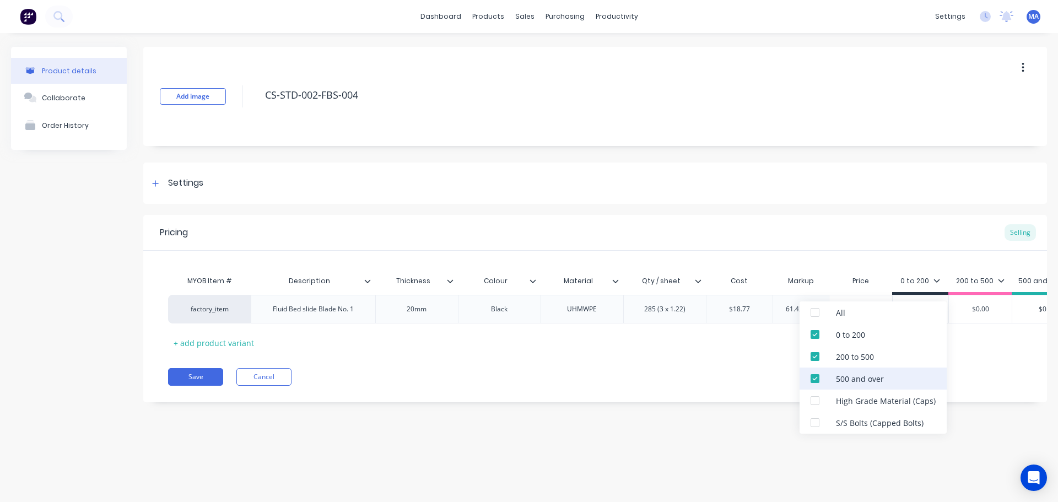
click at [871, 385] on div "500 and over" at bounding box center [872, 378] width 147 height 22
click at [868, 364] on div "200 to 500" at bounding box center [872, 356] width 147 height 22
click at [675, 382] on div "Save Cancel" at bounding box center [607, 377] width 879 height 18
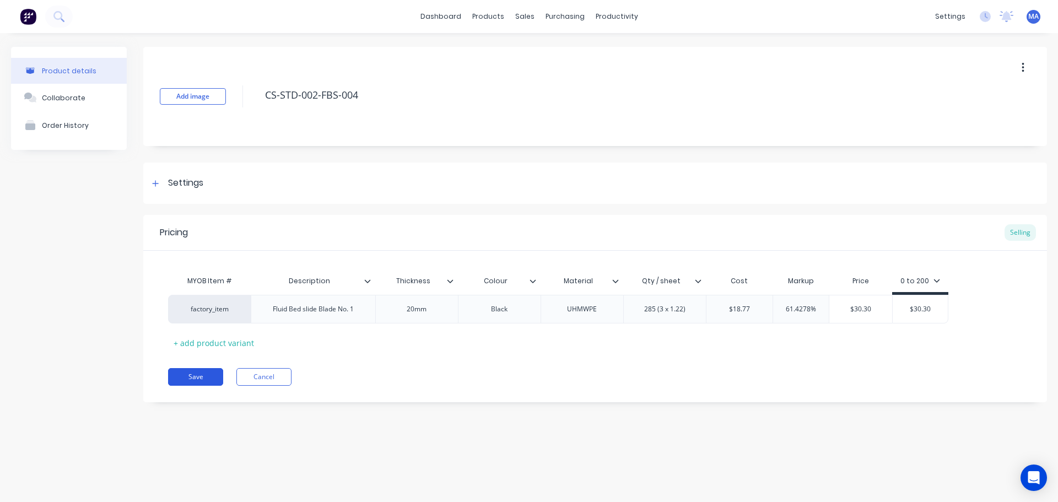
click at [203, 374] on button "Save" at bounding box center [195, 377] width 55 height 18
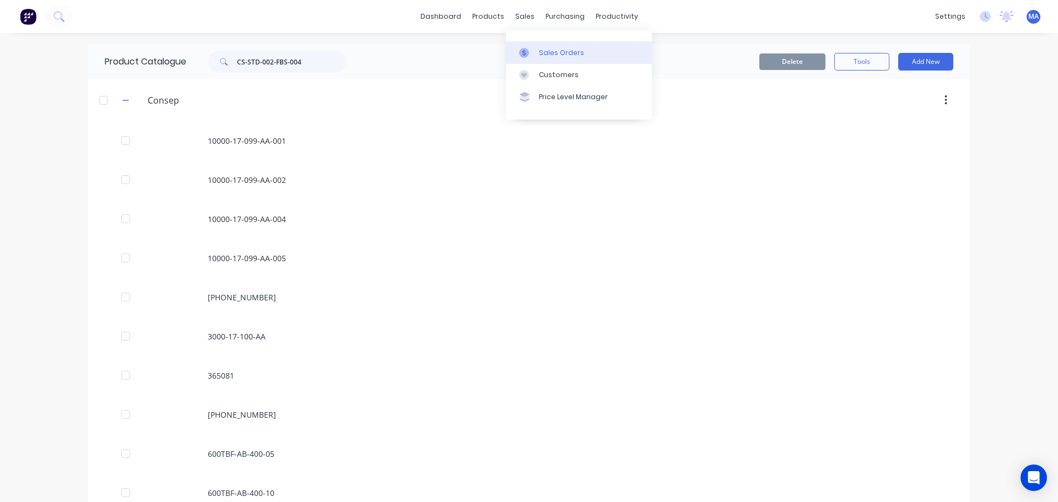
click at [547, 48] on div "Sales Orders" at bounding box center [561, 53] width 45 height 10
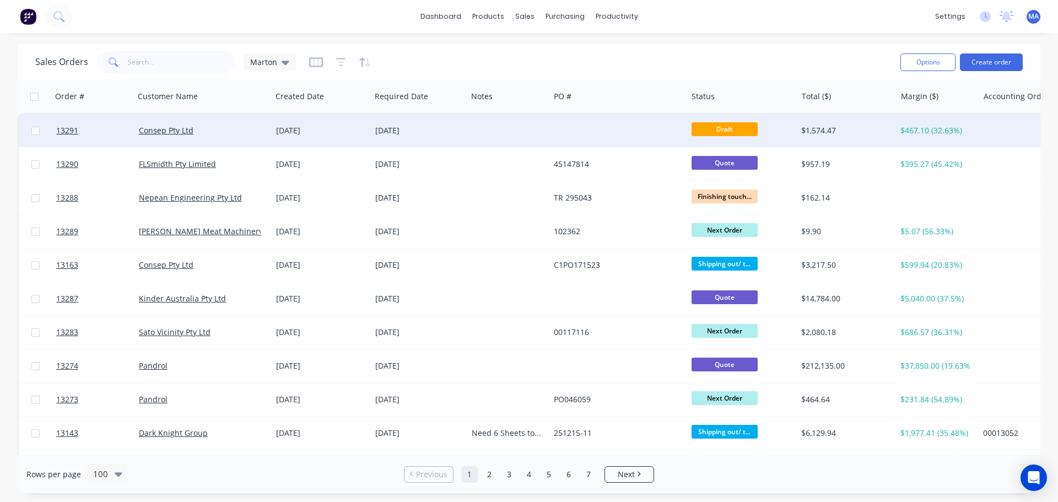
click at [373, 128] on div "[DATE]" at bounding box center [419, 130] width 96 height 33
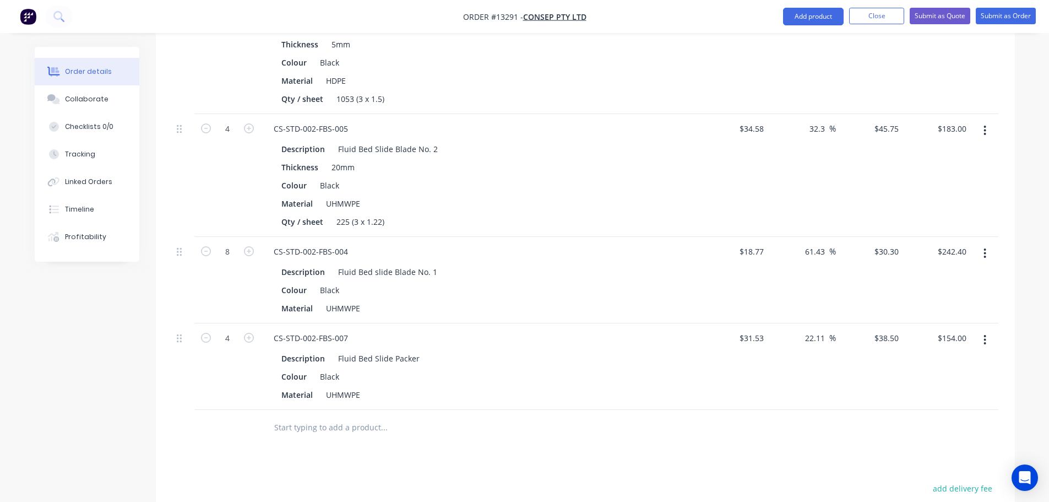
scroll to position [936, 0]
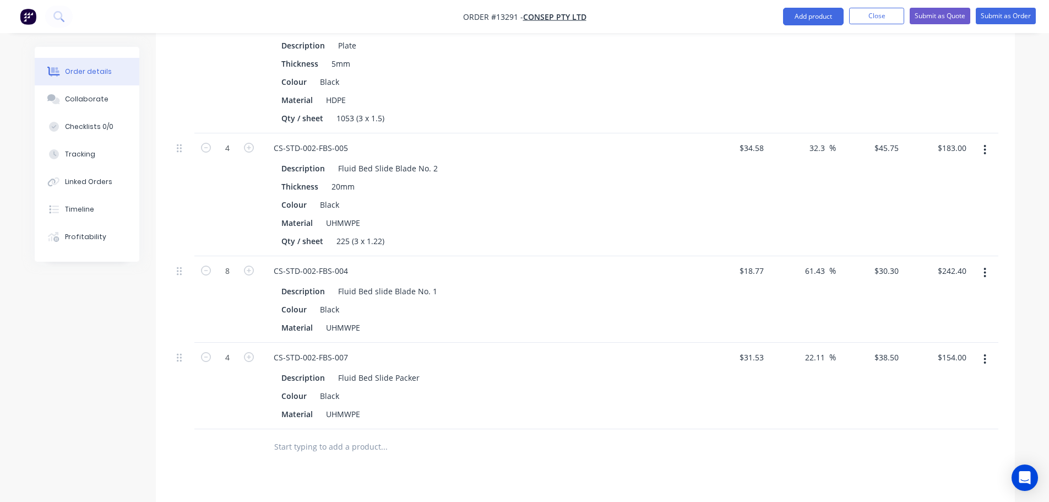
click at [985, 268] on icon "button" at bounding box center [985, 273] width 2 height 10
click at [960, 294] on div "Edit" at bounding box center [946, 302] width 85 height 16
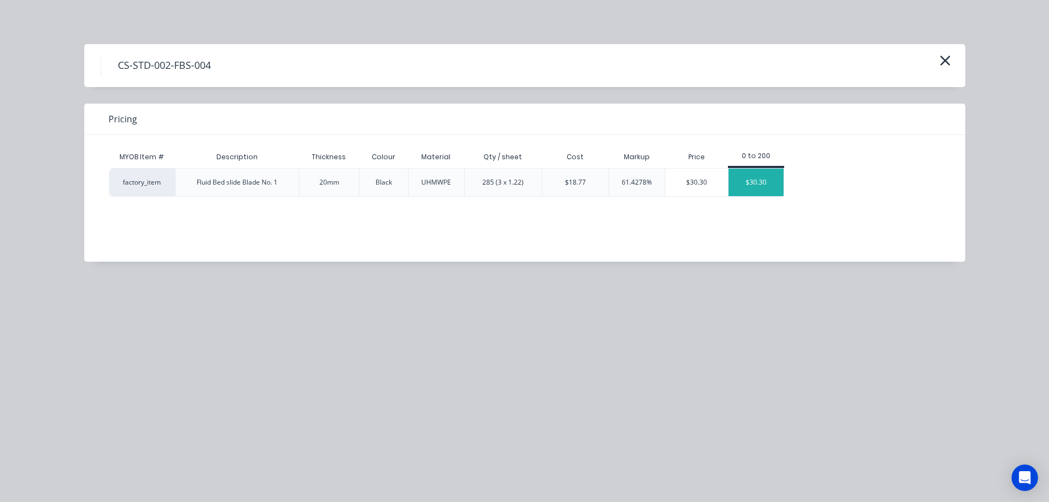
click at [747, 183] on div "$30.30" at bounding box center [756, 183] width 55 height 28
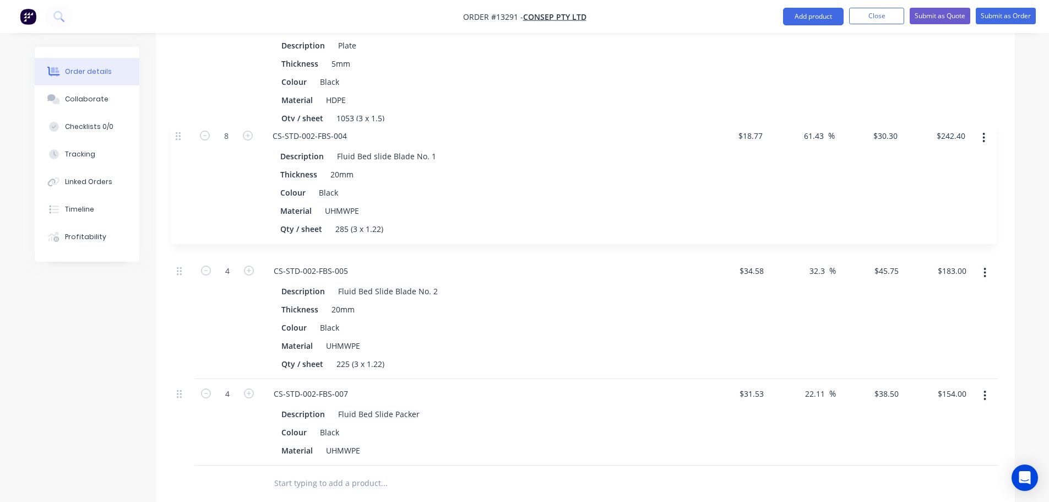
drag, startPoint x: 180, startPoint y: 241, endPoint x: 181, endPoint y: 132, distance: 109.6
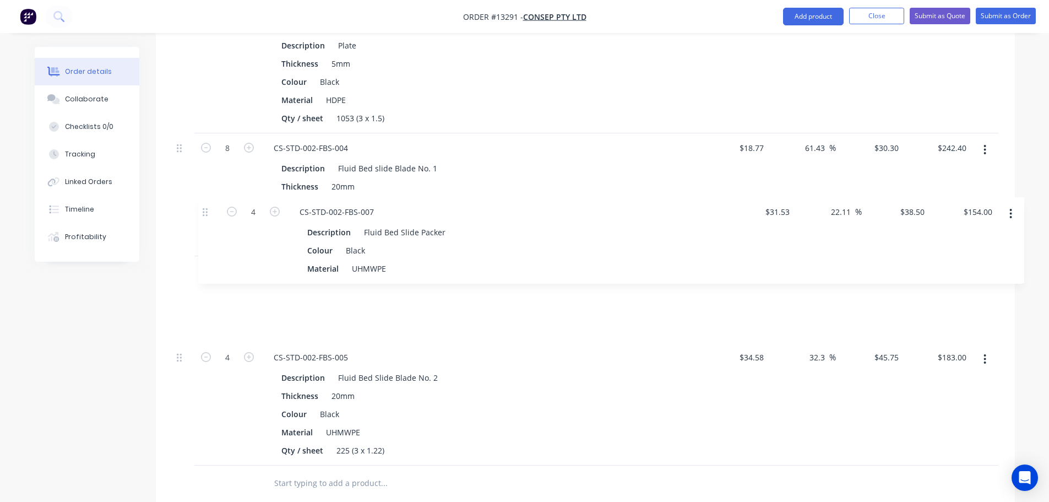
scroll to position [937, 0]
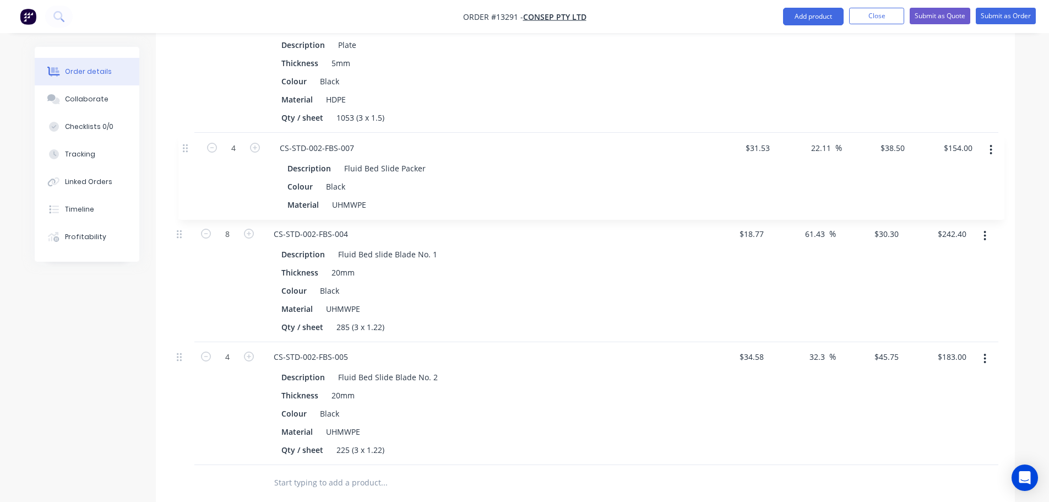
drag, startPoint x: 180, startPoint y: 367, endPoint x: 187, endPoint y: 147, distance: 220.4
click at [352, 139] on div "CS-STD-002-FBS-007" at bounding box center [311, 147] width 92 height 16
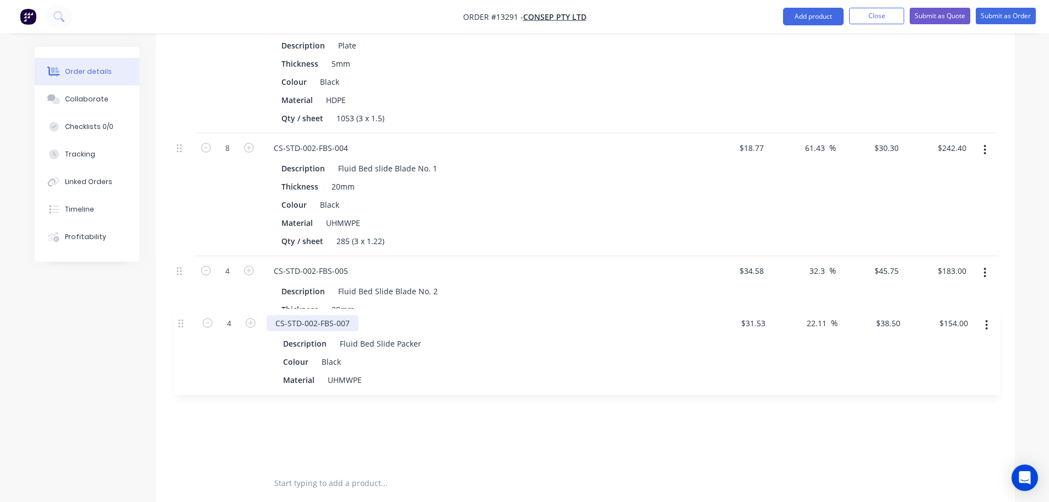
drag, startPoint x: 180, startPoint y: 116, endPoint x: 182, endPoint y: 327, distance: 211.0
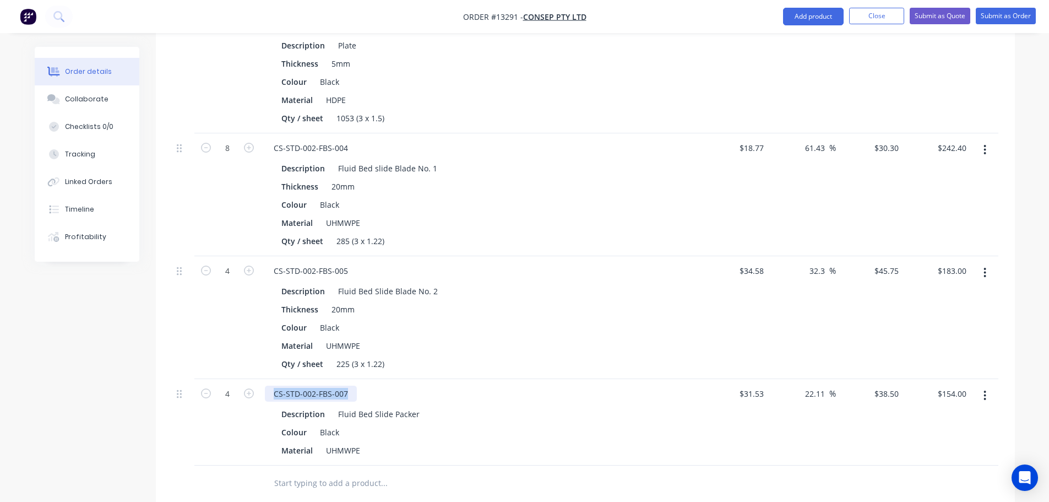
drag, startPoint x: 345, startPoint y: 364, endPoint x: 270, endPoint y: 364, distance: 74.9
click at [270, 386] on div "CS-STD-002-FBS-007" at bounding box center [311, 394] width 92 height 16
copy div "CS-STD-002-FBS-007"
click at [67, 12] on button at bounding box center [59, 17] width 28 height 22
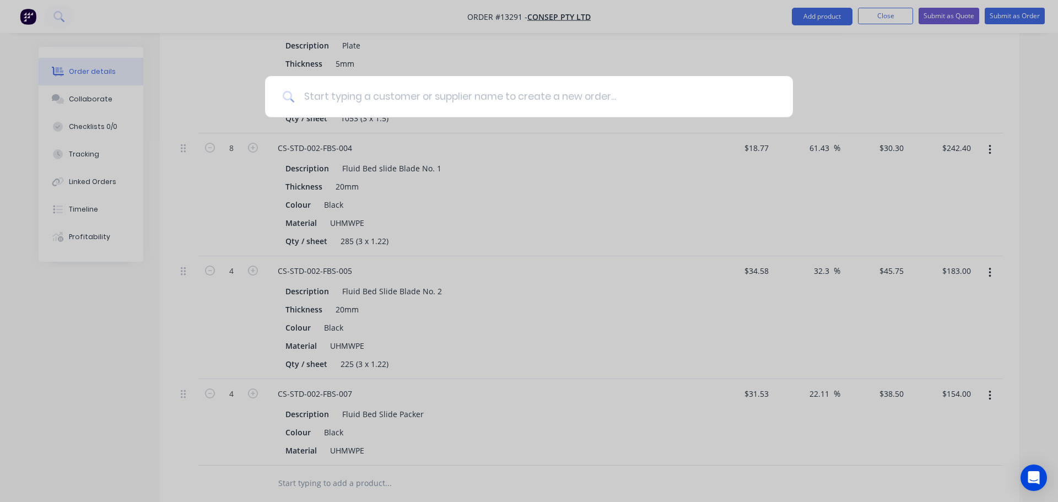
click at [366, 90] on input at bounding box center [535, 96] width 480 height 41
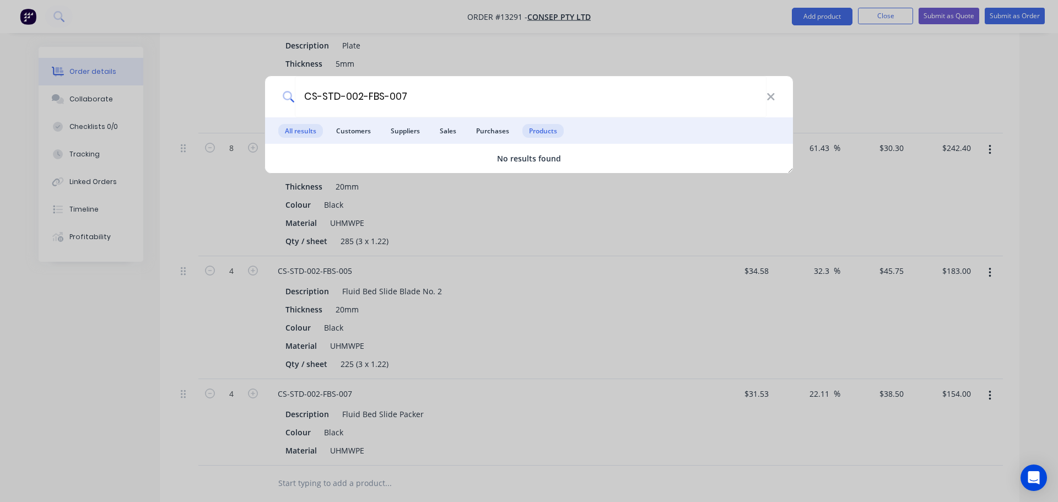
click at [532, 130] on span "Products" at bounding box center [542, 131] width 41 height 14
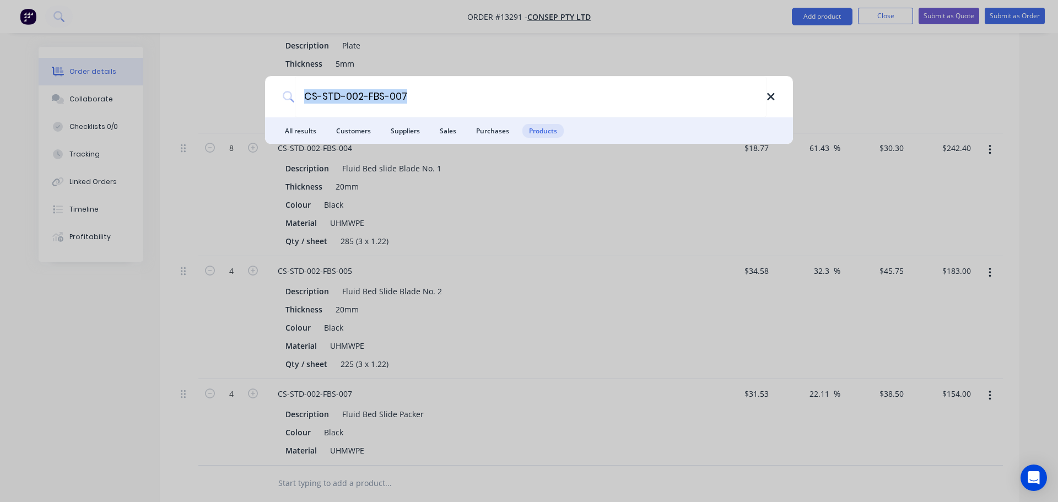
click at [771, 99] on icon at bounding box center [770, 97] width 9 height 12
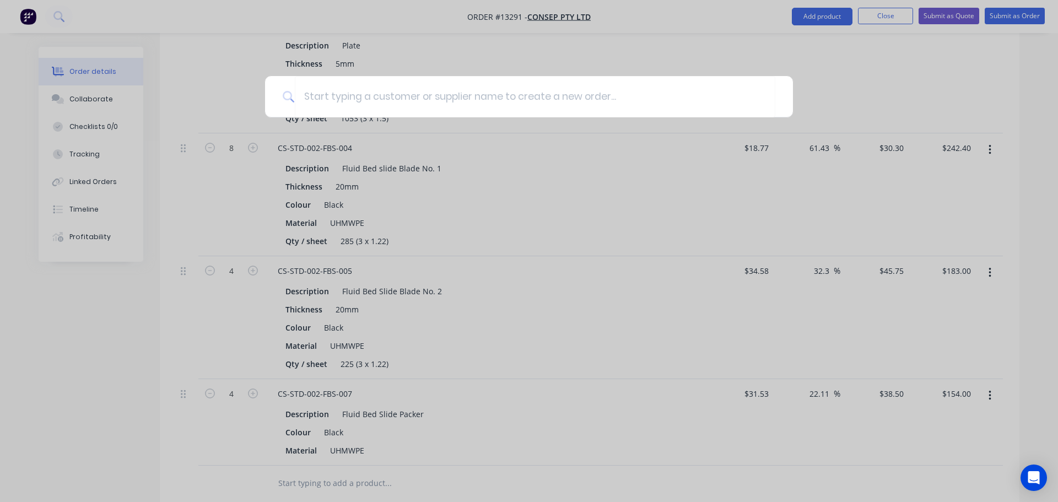
click at [902, 10] on div at bounding box center [529, 251] width 1058 height 502
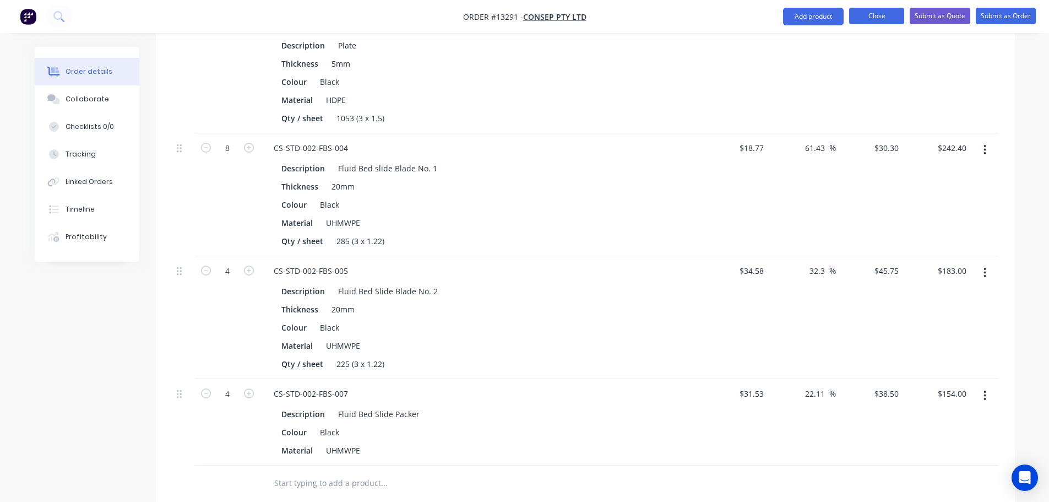
click at [890, 17] on button "Close" at bounding box center [876, 16] width 55 height 17
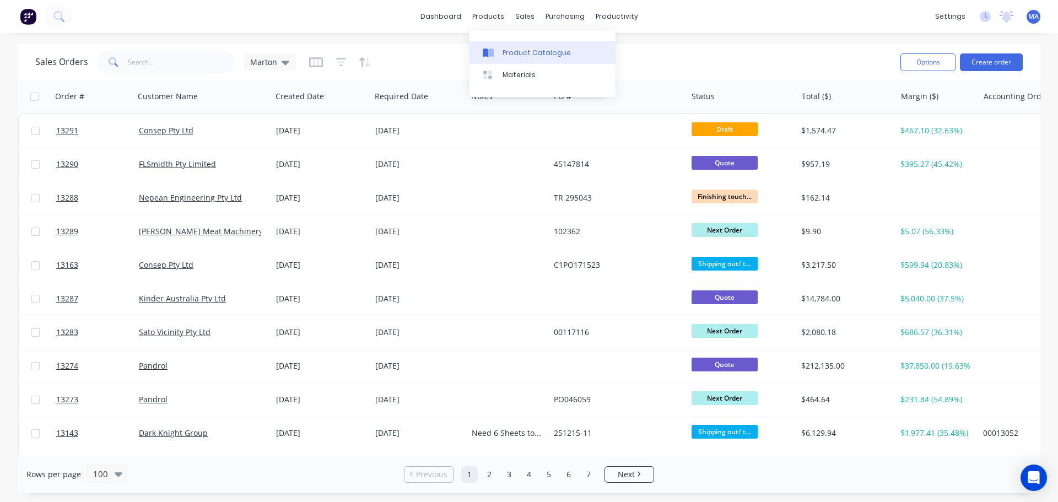
click at [513, 50] on div "Product Catalogue" at bounding box center [536, 53] width 68 height 10
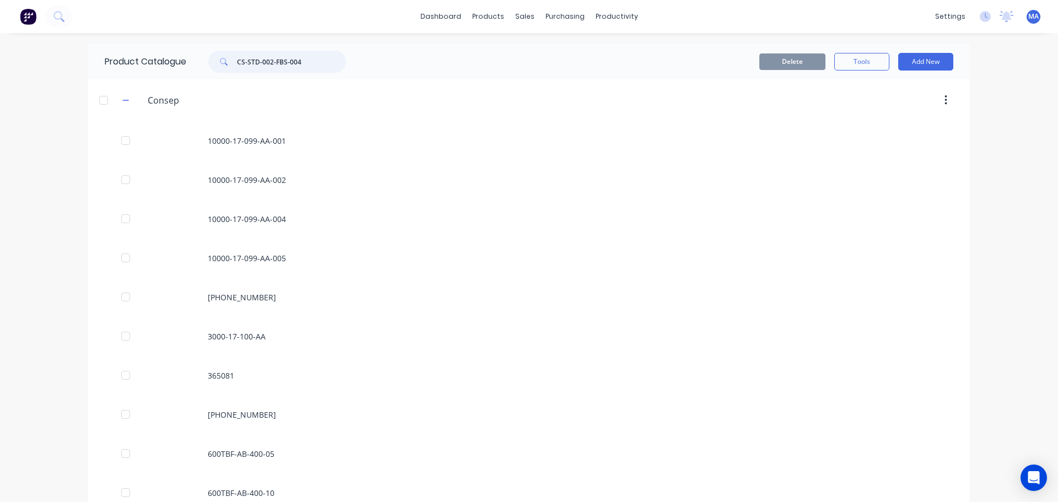
click at [259, 64] on input "CS-STD-002-FBS-004" at bounding box center [291, 62] width 109 height 22
drag, startPoint x: 310, startPoint y: 59, endPoint x: 191, endPoint y: 56, distance: 119.0
click at [191, 56] on div "CS-STD-002-FBS-004" at bounding box center [274, 62] width 176 height 22
paste input "7"
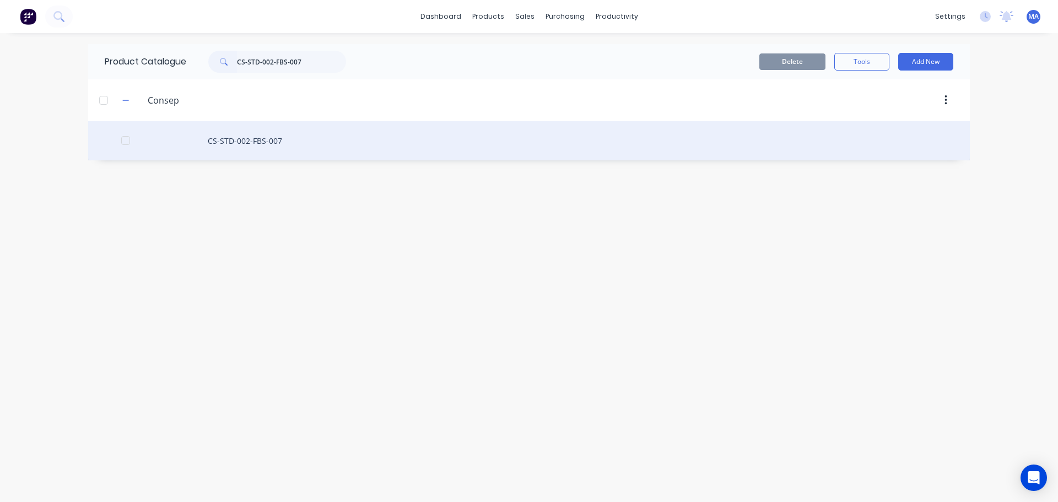
click at [299, 131] on div "CS-STD-002-FBS-007" at bounding box center [528, 140] width 881 height 39
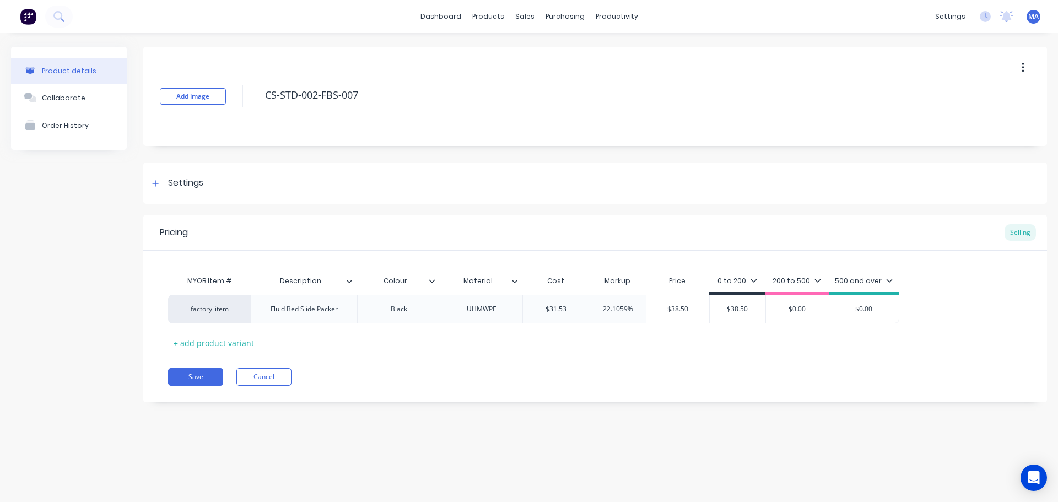
click at [519, 286] on div "Material" at bounding box center [481, 281] width 83 height 28
click at [515, 281] on icon at bounding box center [514, 281] width 7 height 7
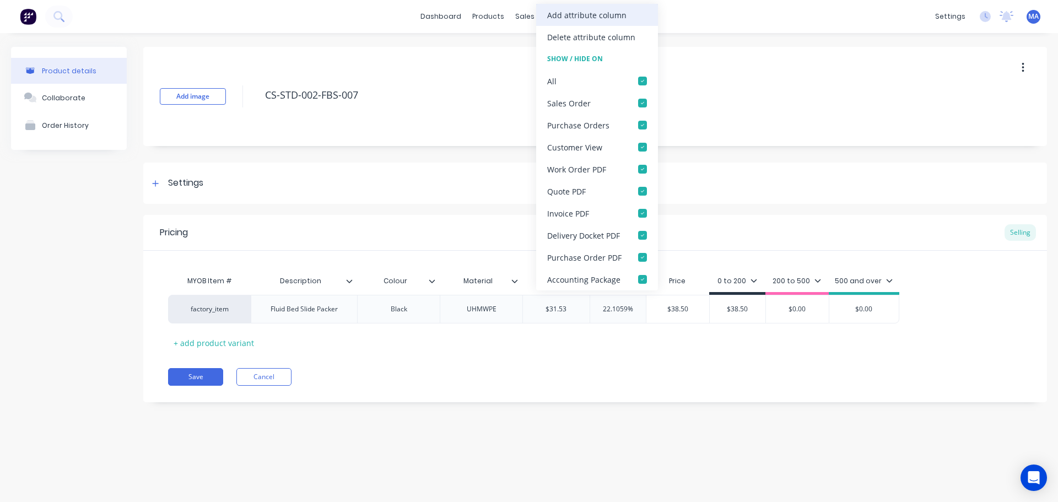
click at [566, 20] on div "Add attribute column" at bounding box center [586, 15] width 79 height 12
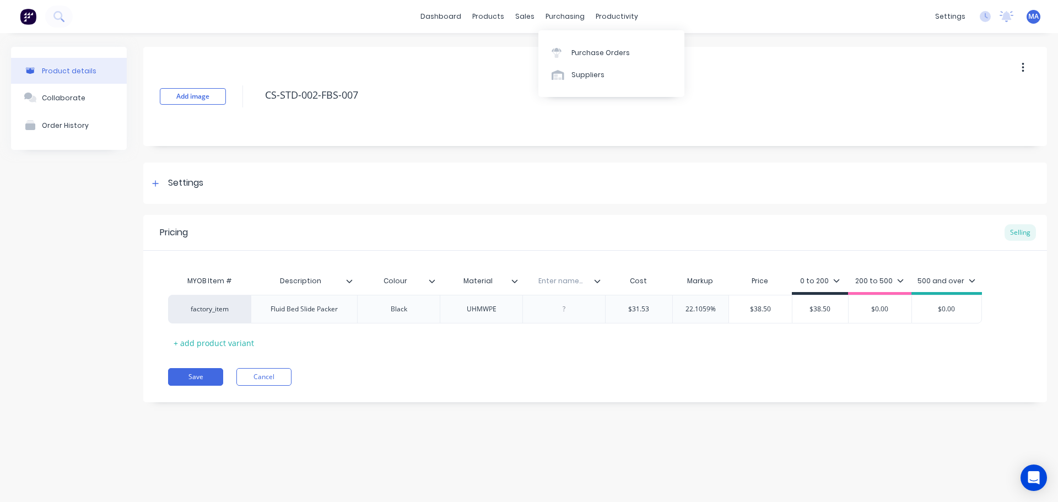
click at [556, 279] on input "text" at bounding box center [560, 281] width 76 height 10
click at [600, 281] on div at bounding box center [601, 281] width 7 height 10
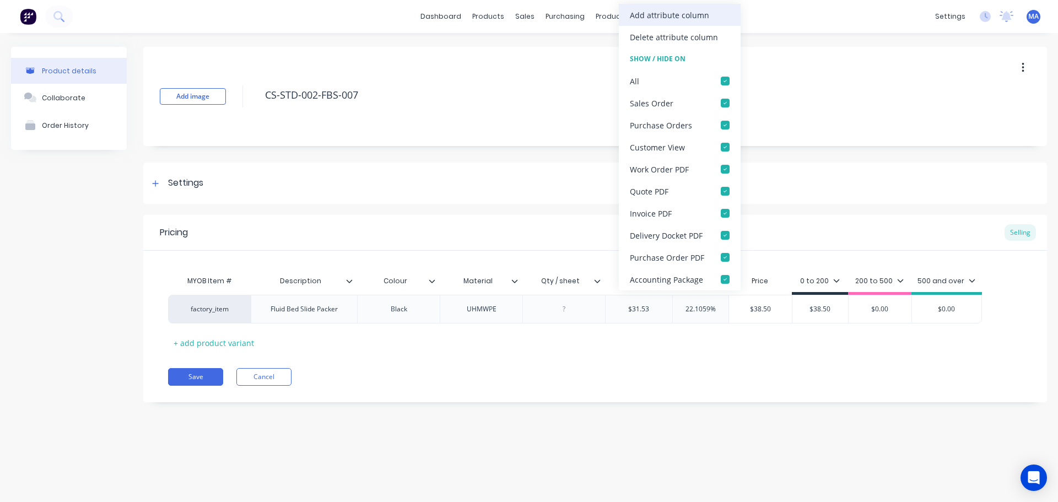
click at [672, 14] on div "Add attribute column" at bounding box center [669, 15] width 79 height 12
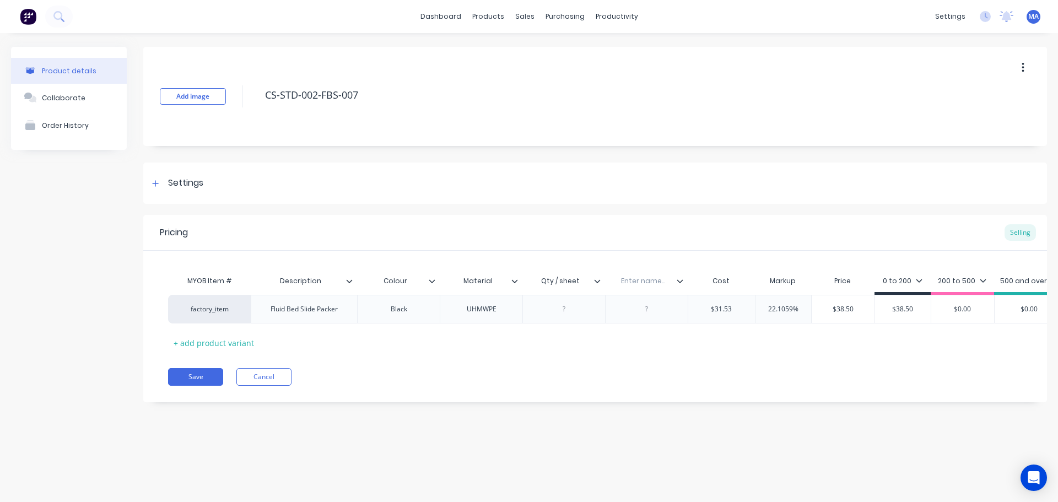
click at [642, 280] on input "text" at bounding box center [643, 281] width 76 height 10
click at [567, 319] on div at bounding box center [563, 309] width 83 height 29
click at [597, 282] on icon at bounding box center [597, 280] width 6 height 3
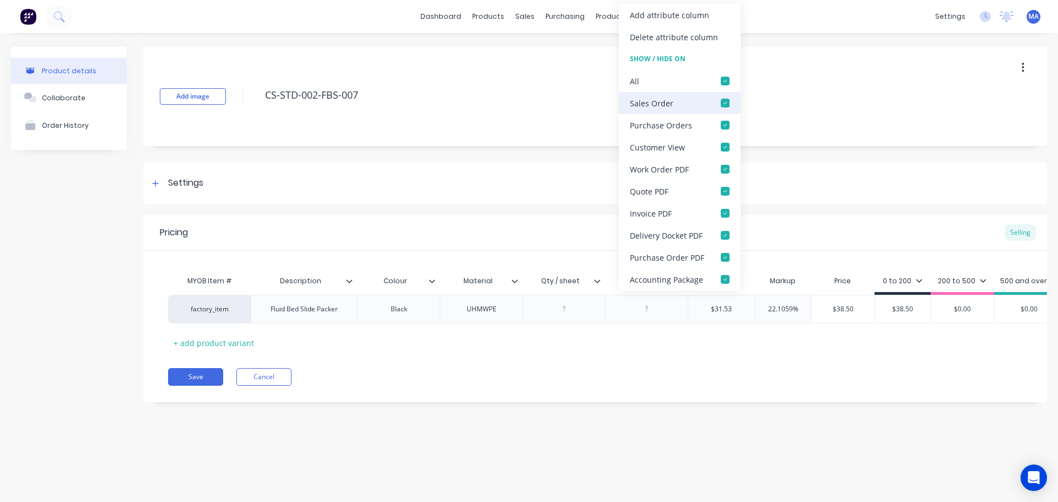
click at [720, 86] on div at bounding box center [725, 81] width 22 height 22
click at [728, 102] on div at bounding box center [725, 103] width 22 height 22
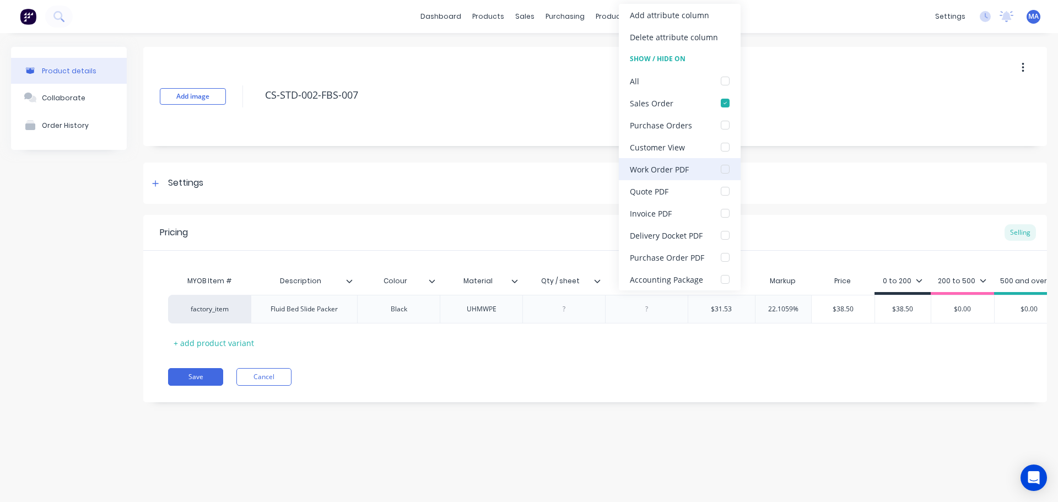
click at [725, 167] on div at bounding box center [725, 169] width 22 height 22
click at [567, 307] on div at bounding box center [563, 309] width 55 height 14
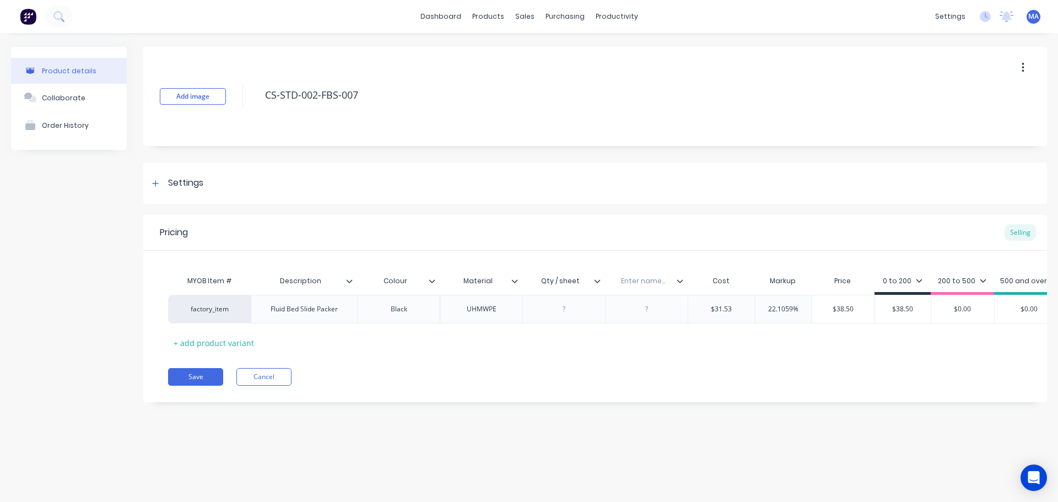
click at [652, 288] on div "Enter name..." at bounding box center [643, 281] width 76 height 28
click at [653, 308] on div at bounding box center [646, 309] width 55 height 14
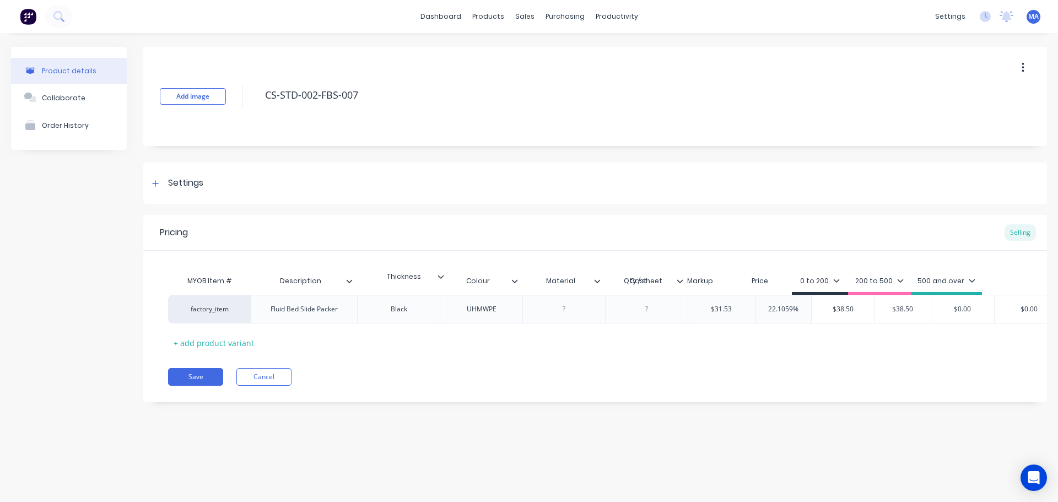
drag, startPoint x: 674, startPoint y: 281, endPoint x: 419, endPoint y: 278, distance: 255.6
click at [419, 278] on div "MYOB Item # Description Colour Material Qty / sheet Thickness Cost Markup Price…" at bounding box center [616, 282] width 896 height 25
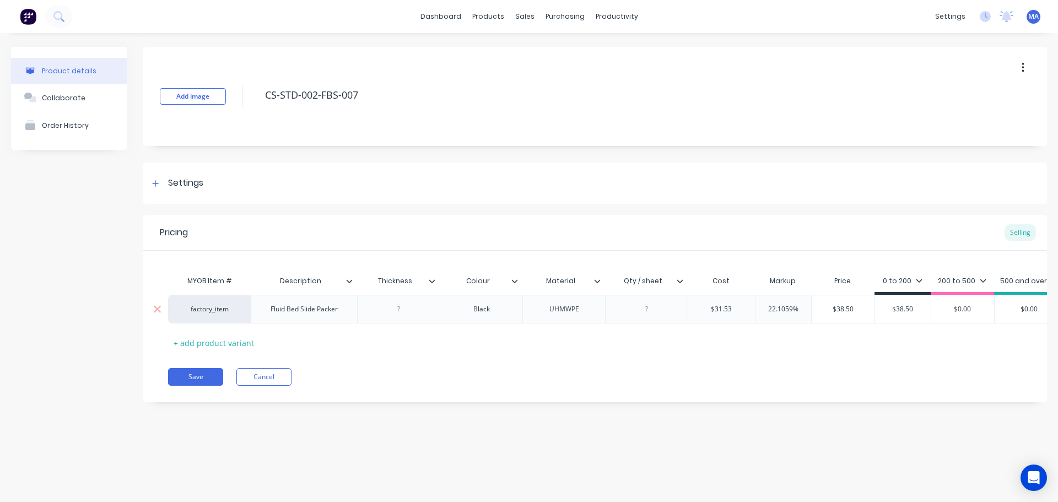
click at [405, 315] on div at bounding box center [398, 309] width 55 height 14
click at [538, 310] on div "UHMWPE" at bounding box center [563, 309] width 55 height 14
click at [652, 307] on div at bounding box center [646, 309] width 55 height 14
click at [88, 98] on button "Collaborate" at bounding box center [69, 98] width 116 height 28
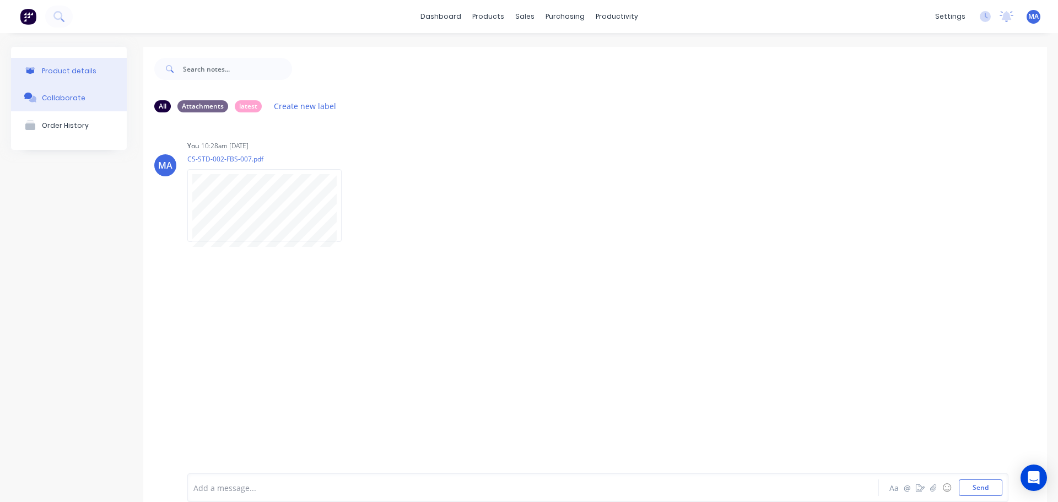
click at [79, 63] on button "Product details" at bounding box center [69, 71] width 116 height 26
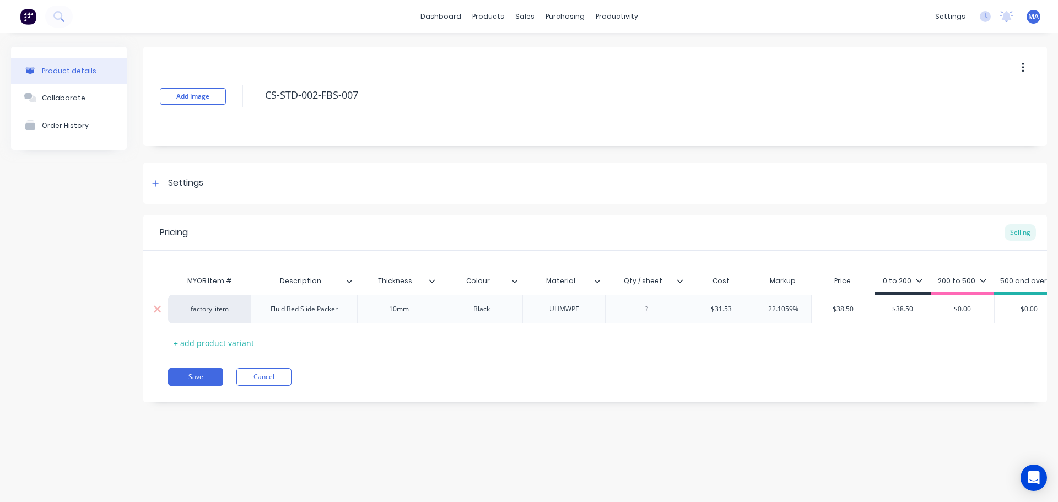
click at [652, 315] on div at bounding box center [646, 309] width 55 height 14
click at [627, 332] on div "MYOB Item # Description Thickness Colour Material Qty / sheet Cost Markup Price…" at bounding box center [595, 311] width 854 height 82
click at [212, 384] on button "Save" at bounding box center [195, 377] width 55 height 18
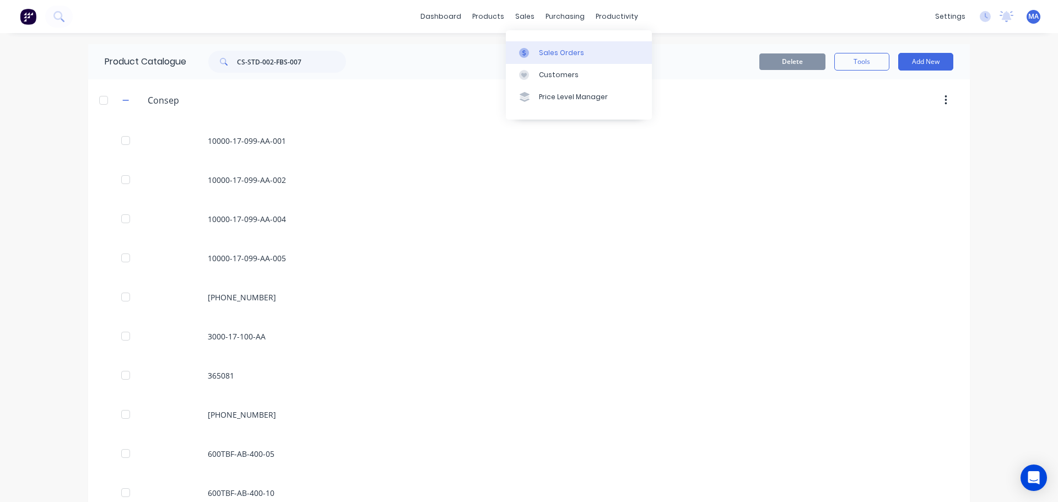
click at [541, 56] on div "Sales Orders" at bounding box center [561, 53] width 45 height 10
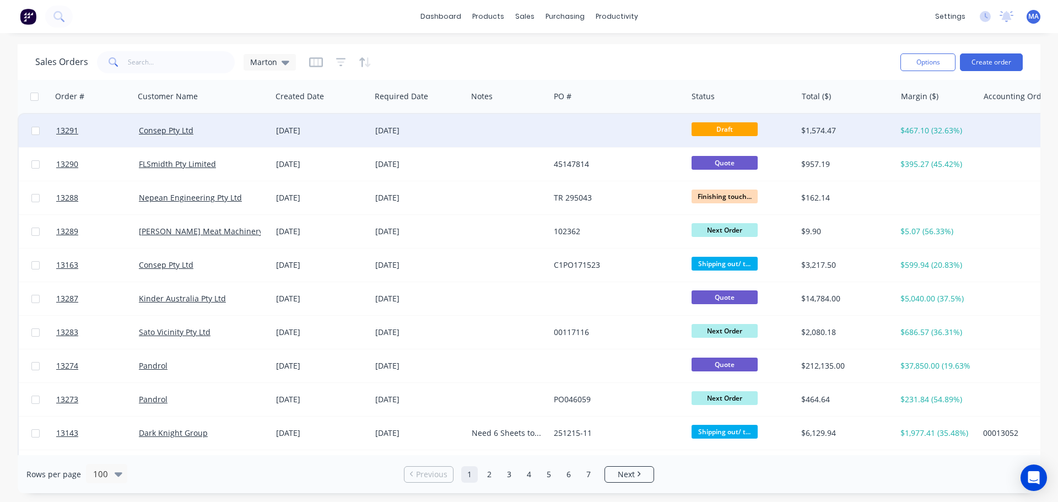
click at [292, 128] on div "[DATE]" at bounding box center [321, 130] width 90 height 11
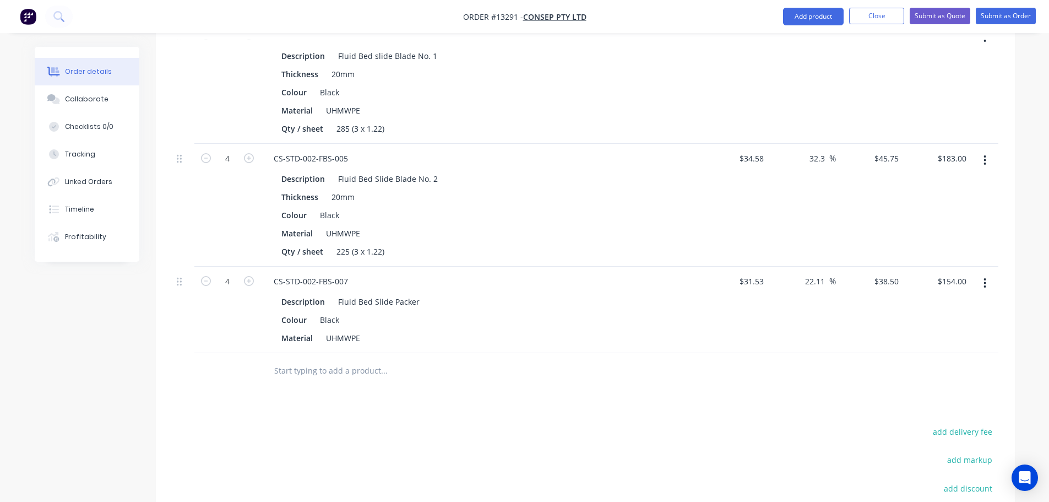
scroll to position [1021, 0]
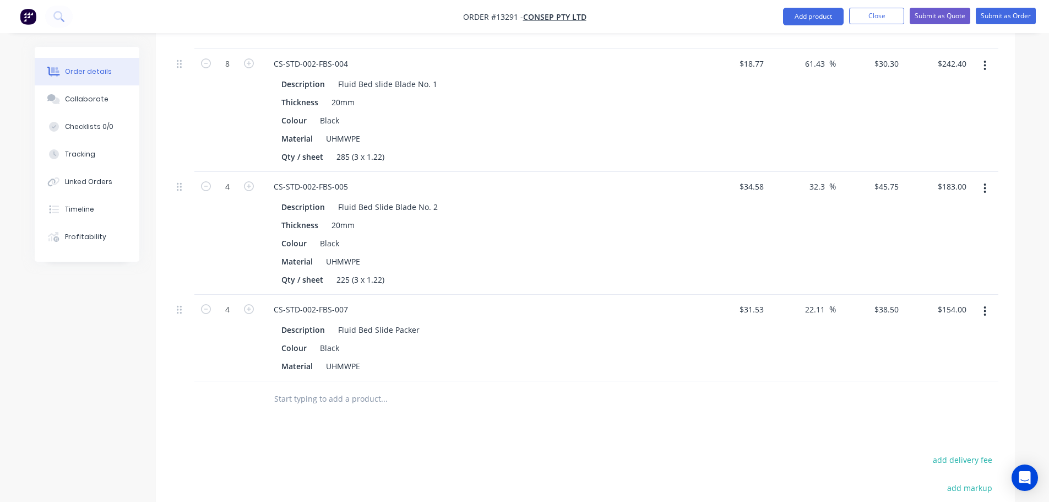
click at [985, 306] on icon "button" at bounding box center [985, 311] width 2 height 10
click at [957, 332] on div "Edit" at bounding box center [946, 340] width 85 height 16
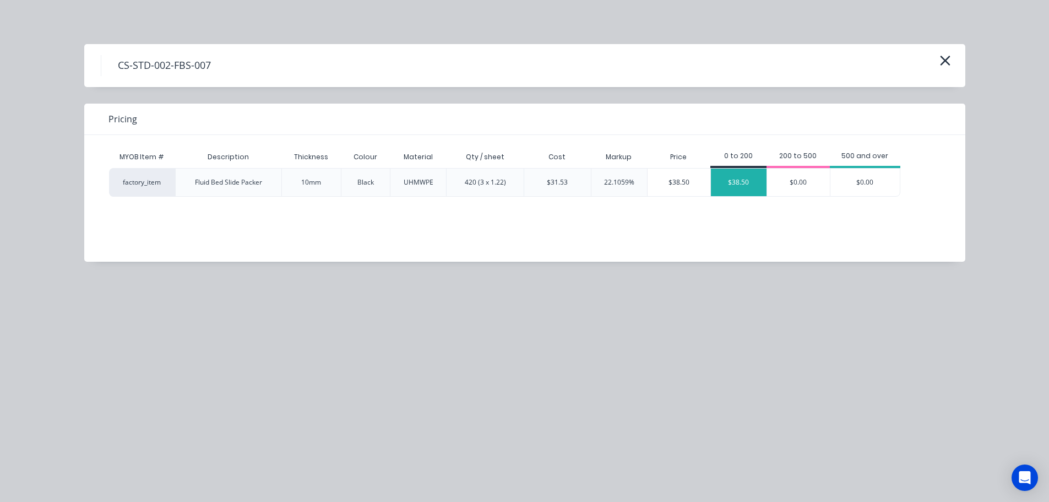
click at [750, 188] on div "$38.50" at bounding box center [739, 183] width 56 height 28
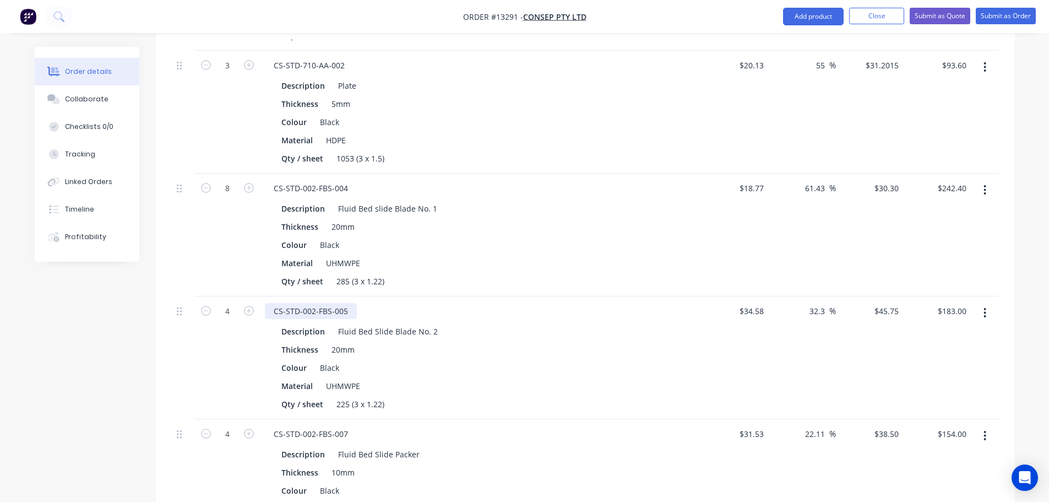
scroll to position [855, 0]
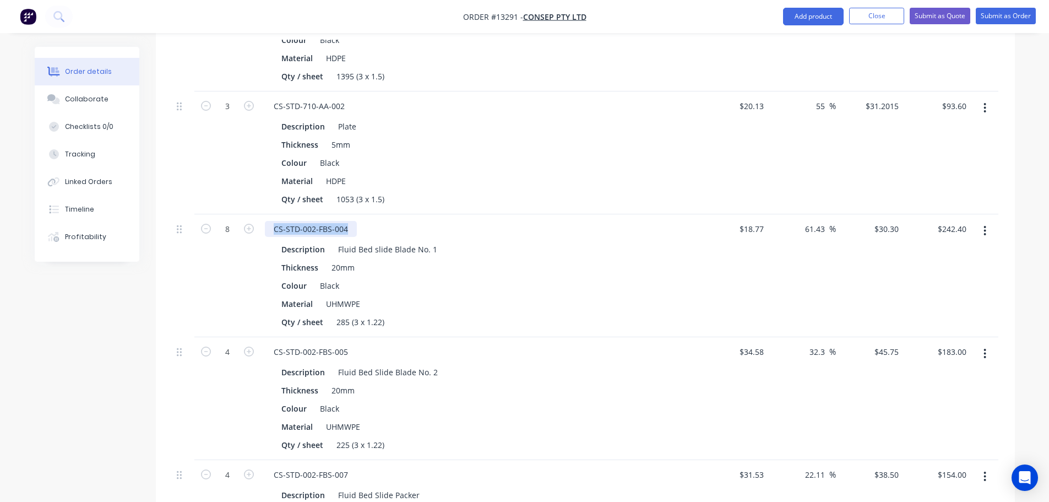
drag, startPoint x: 350, startPoint y: 194, endPoint x: 266, endPoint y: 198, distance: 84.4
click at [270, 221] on div "CS-STD-002-FBS-004" at bounding box center [311, 229] width 92 height 16
copy div "CS-STD-002-FBS-004"
click at [882, 15] on button "Close" at bounding box center [876, 16] width 55 height 17
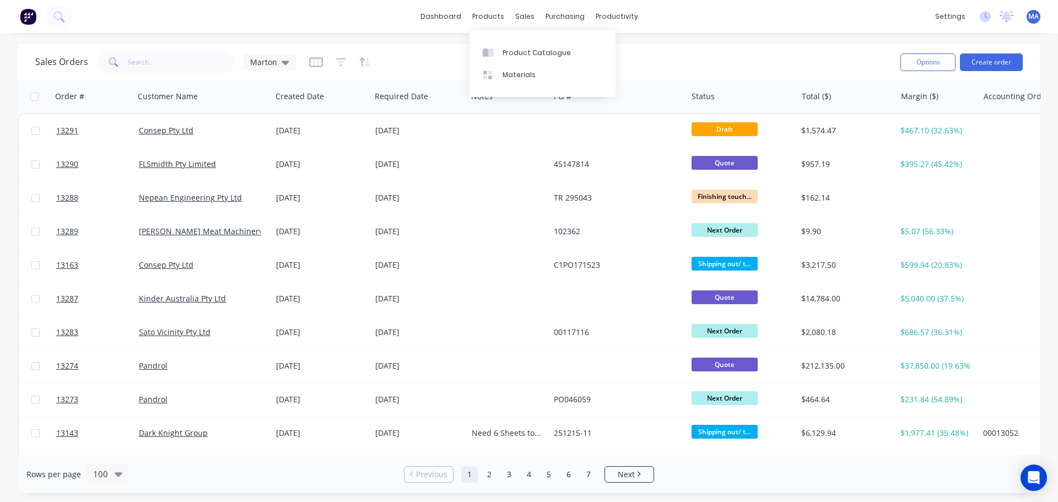
drag, startPoint x: 477, startPoint y: 17, endPoint x: 490, endPoint y: 40, distance: 26.4
click at [477, 17] on div "products" at bounding box center [488, 16] width 43 height 17
click at [501, 55] on link "Product Catalogue" at bounding box center [542, 52] width 146 height 22
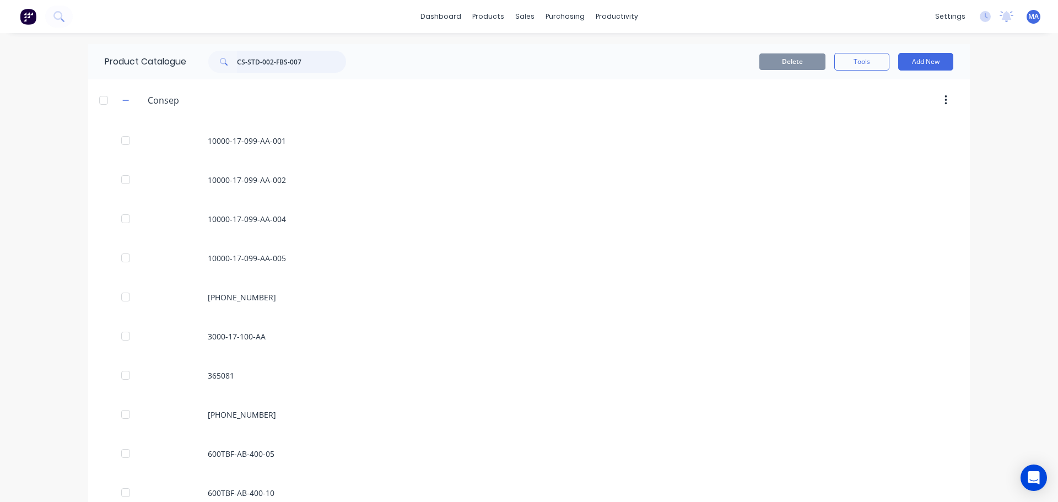
click at [300, 52] on input "CS-STD-002-FBS-007" at bounding box center [291, 62] width 109 height 22
drag, startPoint x: 315, startPoint y: 59, endPoint x: 191, endPoint y: 66, distance: 123.5
click at [191, 66] on div "CS-STD-002-FBS-007" at bounding box center [274, 62] width 176 height 22
paste input "4"
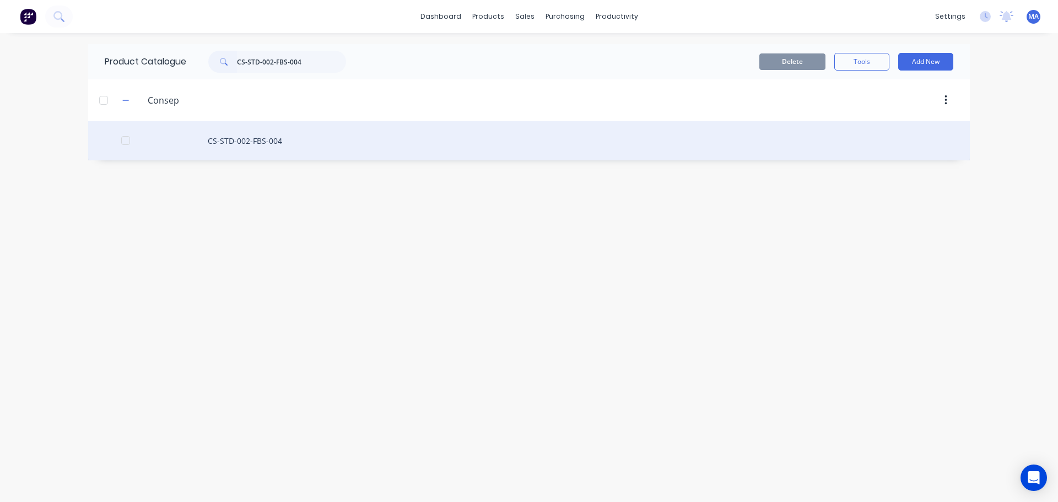
click at [335, 149] on div "CS-STD-002-FBS-004" at bounding box center [528, 140] width 881 height 39
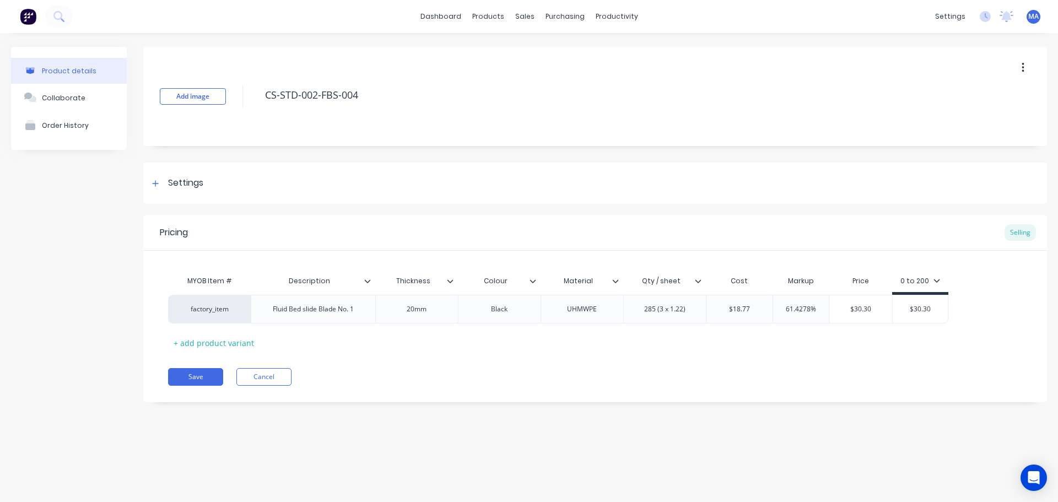
click at [700, 281] on icon at bounding box center [698, 281] width 7 height 7
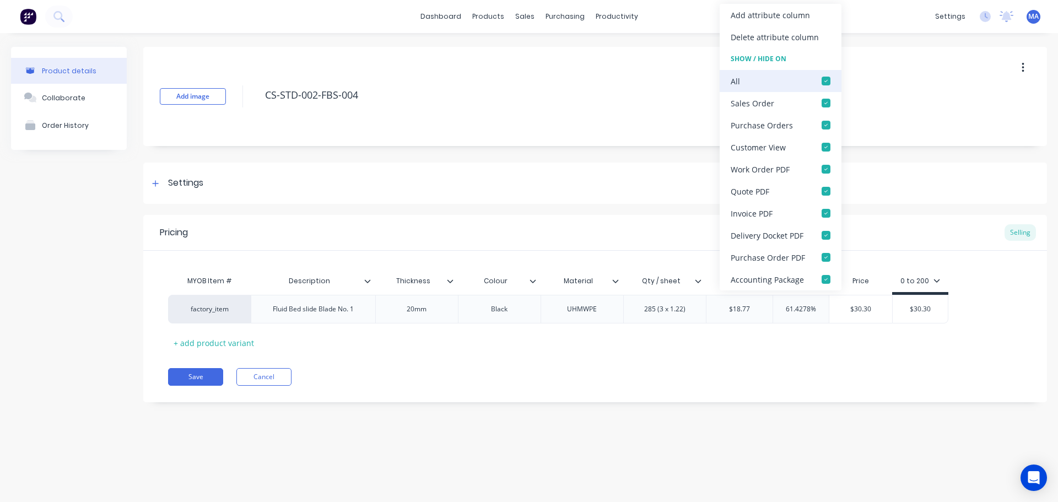
click at [827, 81] on div at bounding box center [826, 81] width 22 height 22
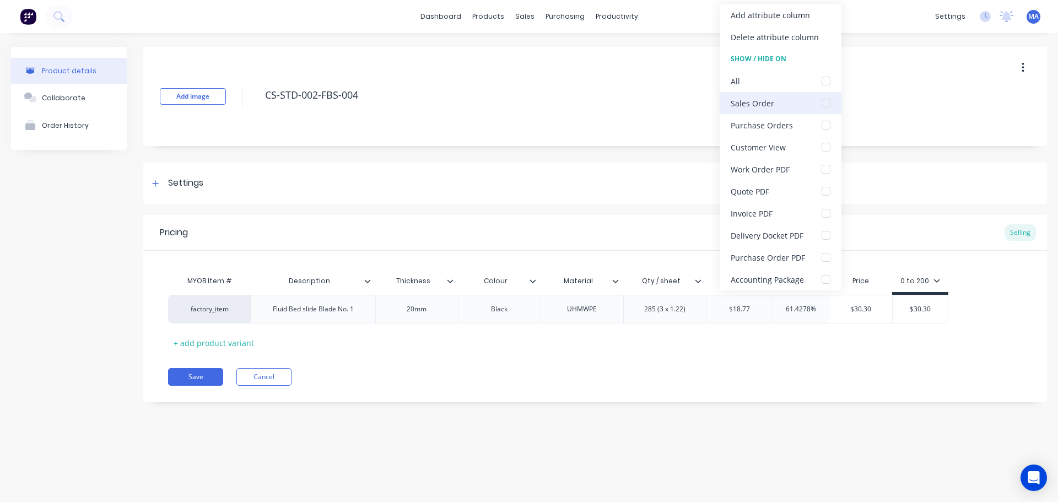
click at [825, 107] on div at bounding box center [826, 103] width 22 height 22
click at [828, 171] on div at bounding box center [826, 169] width 22 height 22
click at [881, 169] on div "Settings" at bounding box center [594, 182] width 903 height 41
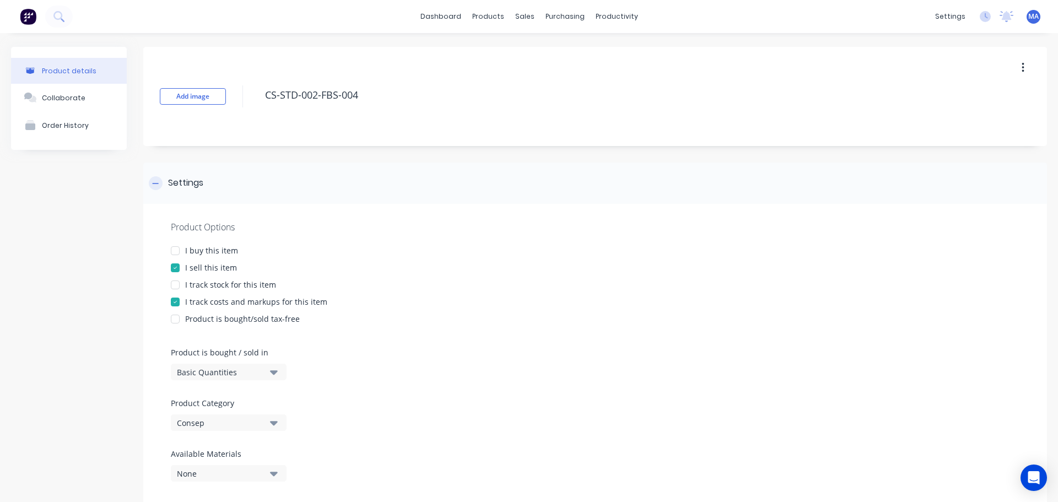
click at [662, 202] on div "Settings" at bounding box center [594, 182] width 903 height 41
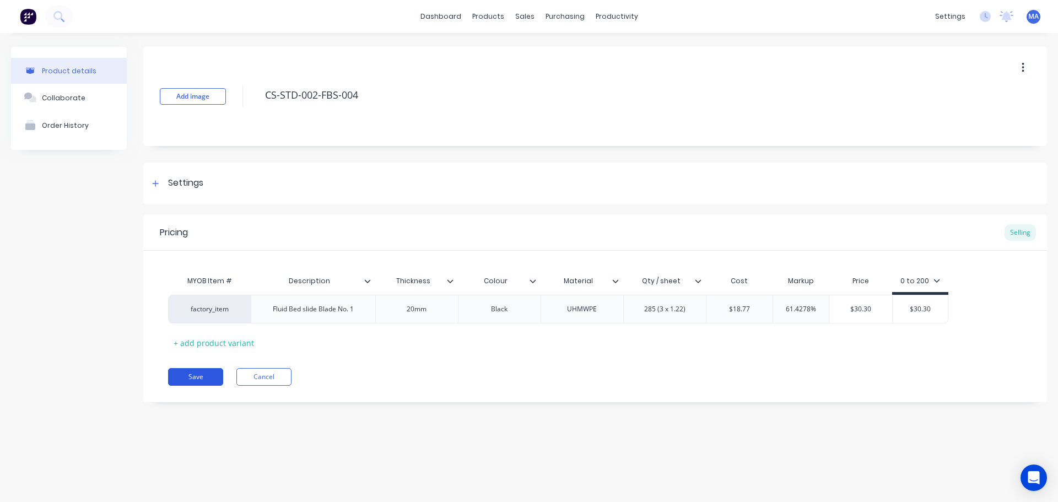
click at [220, 372] on button "Save" at bounding box center [195, 377] width 55 height 18
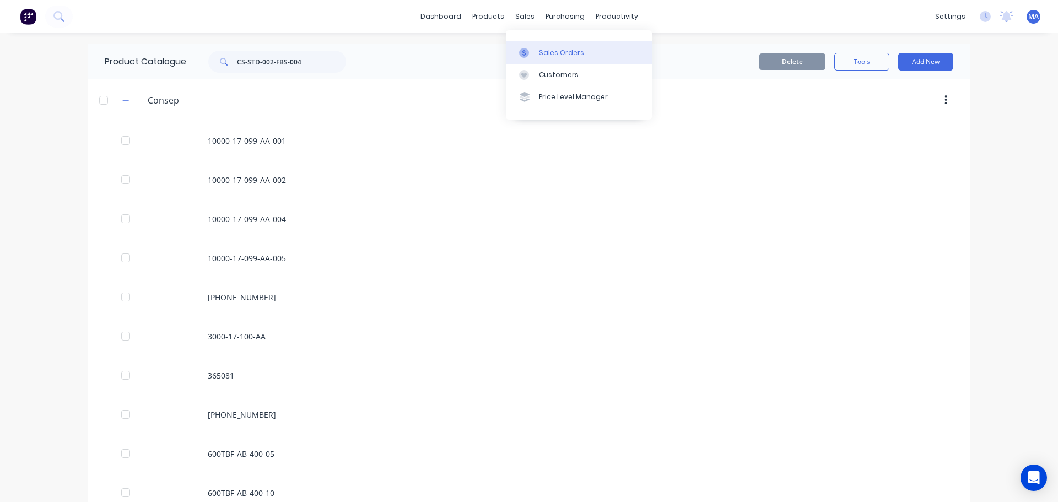
click at [541, 50] on div "Sales Orders" at bounding box center [561, 53] width 45 height 10
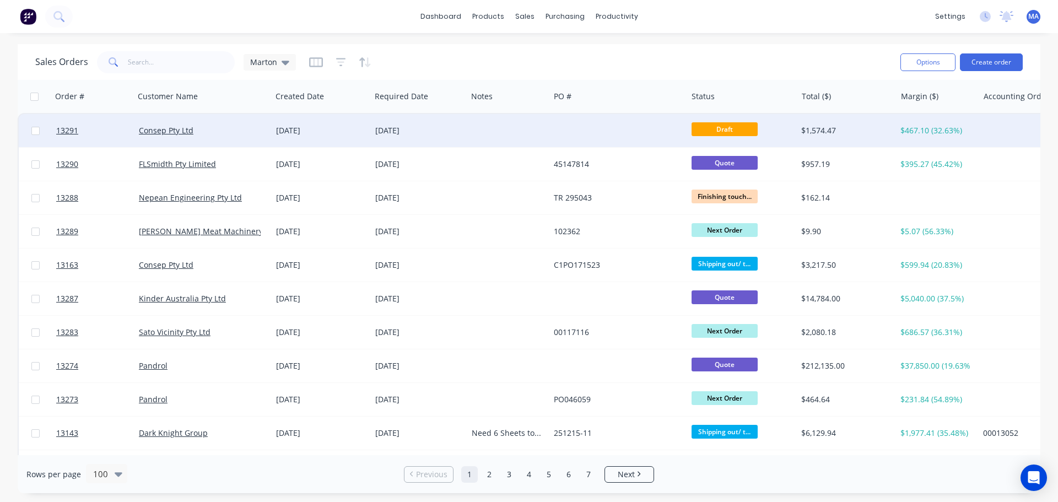
click at [275, 137] on div "[DATE]" at bounding box center [321, 130] width 99 height 33
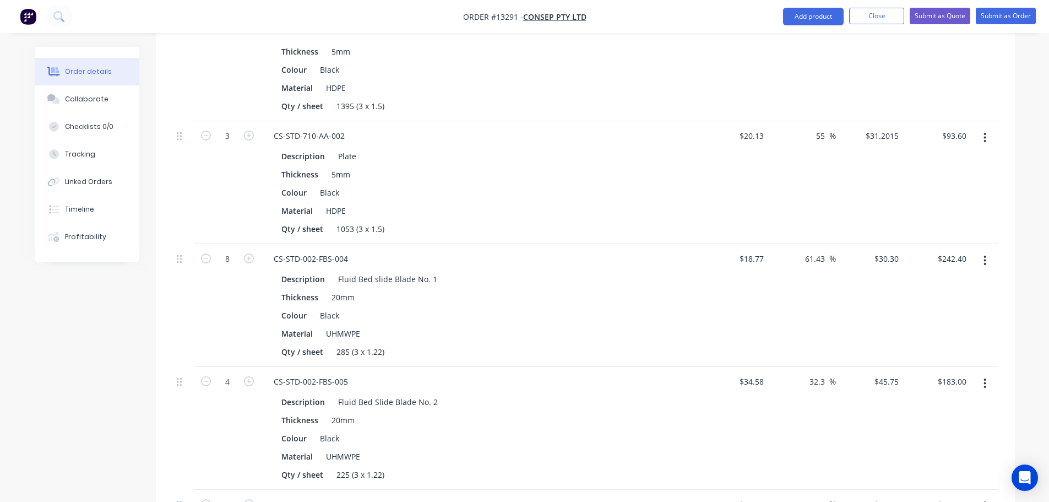
scroll to position [826, 0]
click at [990, 250] on button "button" at bounding box center [985, 260] width 26 height 20
click at [914, 281] on div "Edit" at bounding box center [946, 289] width 85 height 16
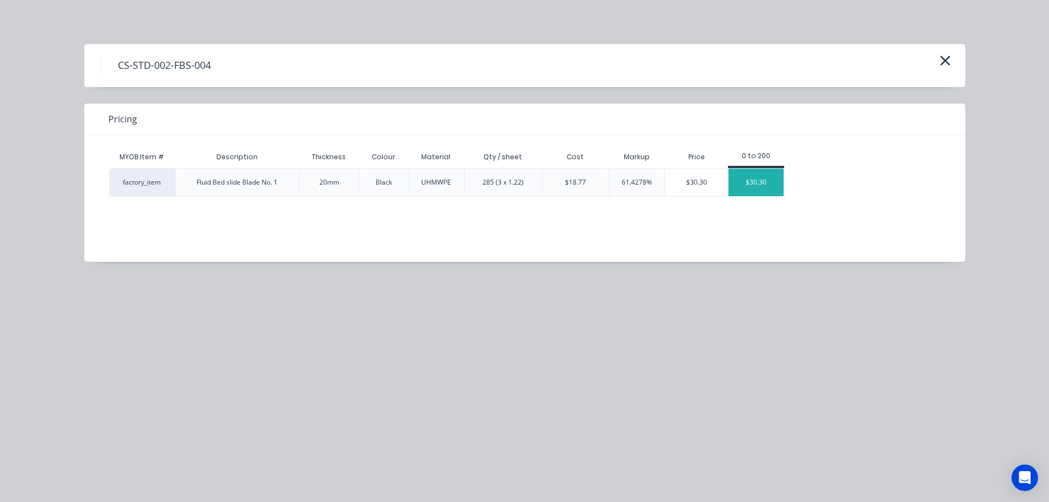
click at [747, 183] on div "$30.30" at bounding box center [756, 183] width 55 height 28
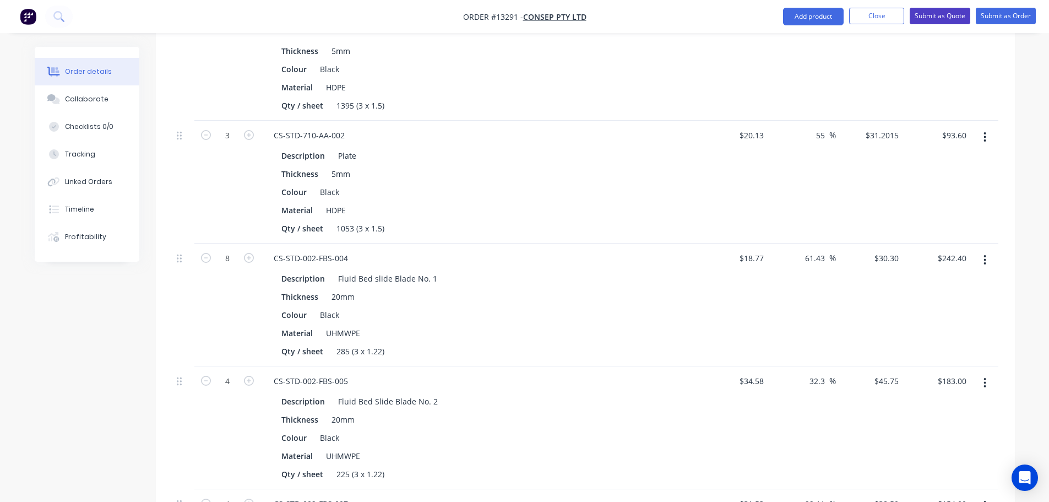
click at [953, 13] on button "Submit as Quote" at bounding box center [940, 16] width 61 height 17
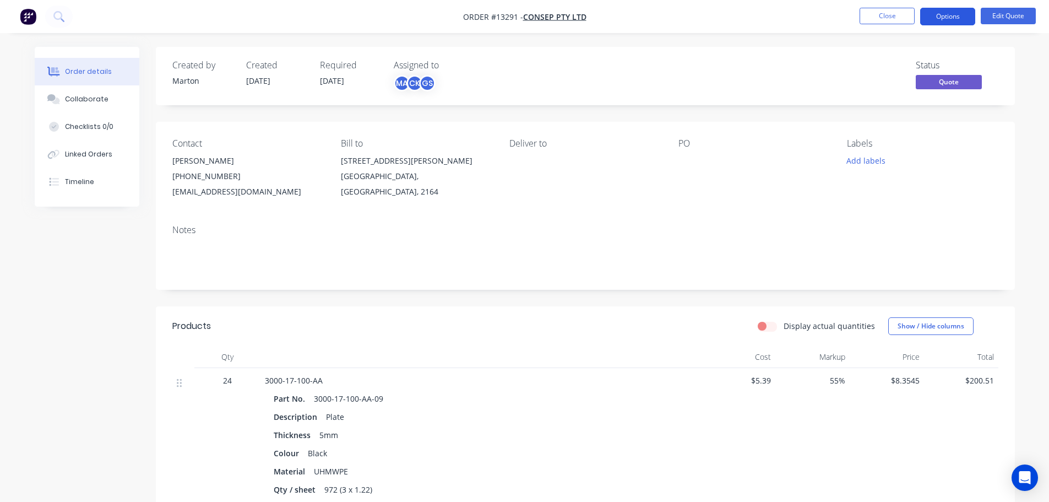
click at [942, 19] on button "Options" at bounding box center [947, 17] width 55 height 18
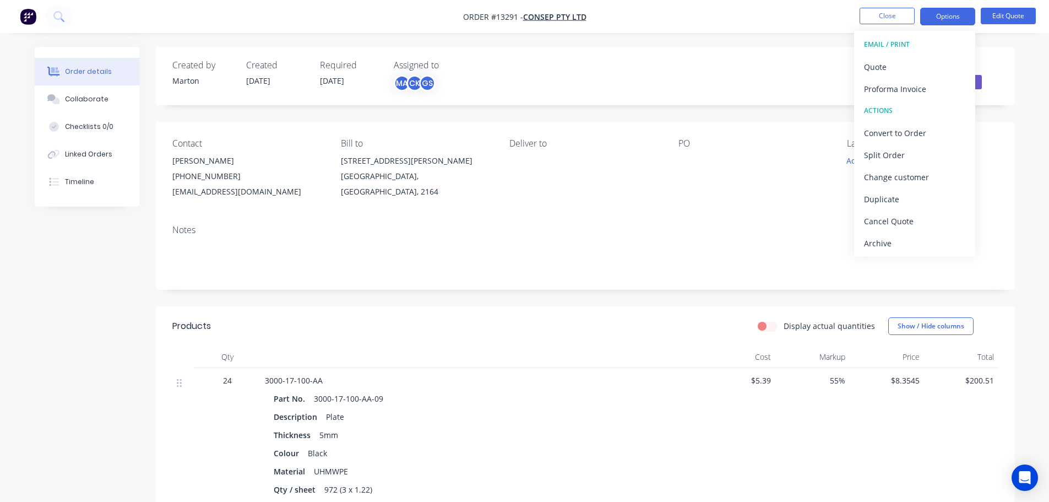
click at [930, 49] on div "EMAIL / PRINT" at bounding box center [914, 44] width 101 height 14
click at [924, 59] on div "Quote" at bounding box center [914, 67] width 101 height 16
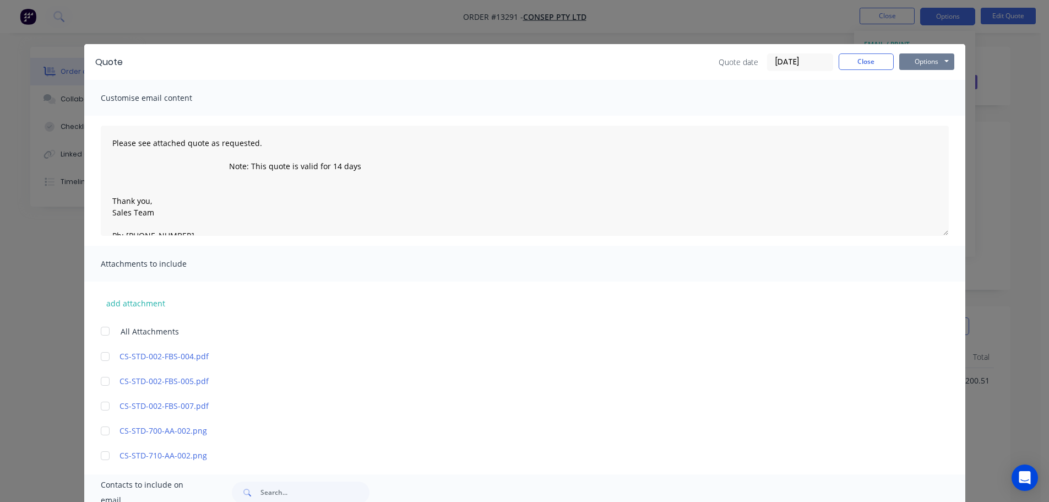
click at [923, 65] on button "Options" at bounding box center [926, 61] width 55 height 17
click at [918, 82] on button "Preview" at bounding box center [934, 81] width 71 height 18
click at [883, 59] on button "Close" at bounding box center [866, 61] width 55 height 17
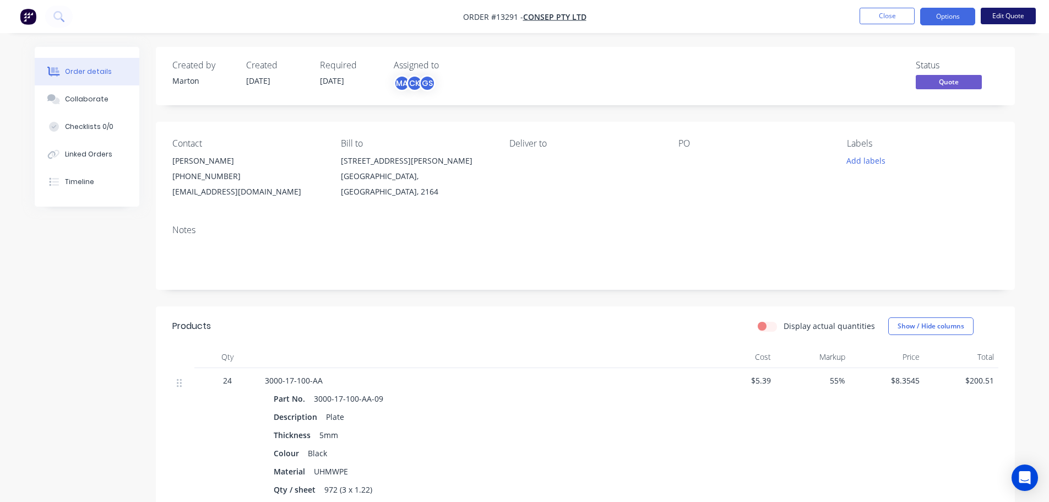
click at [1023, 17] on button "Edit Quote" at bounding box center [1008, 16] width 55 height 17
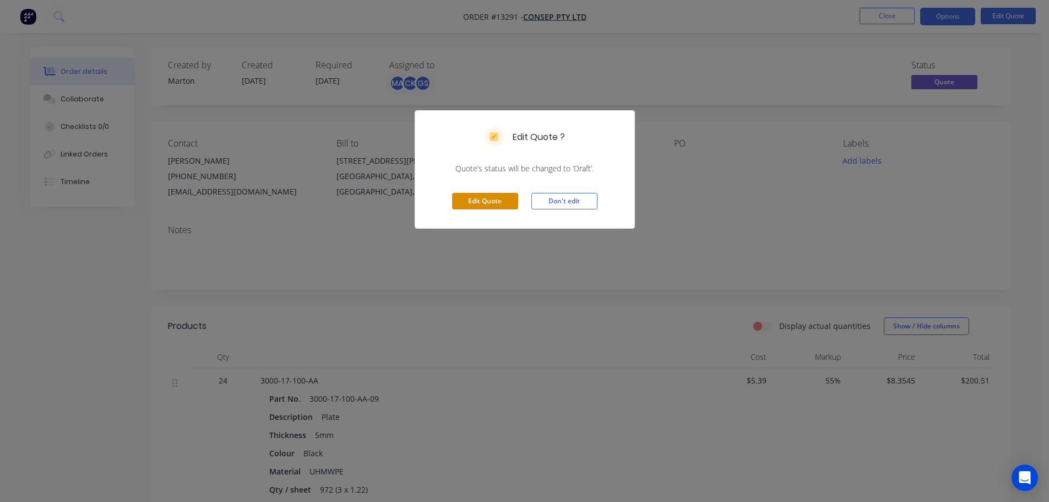
click at [480, 192] on div "Edit Quote Don't edit" at bounding box center [524, 201] width 219 height 54
click at [481, 196] on button "Edit Quote" at bounding box center [485, 201] width 66 height 17
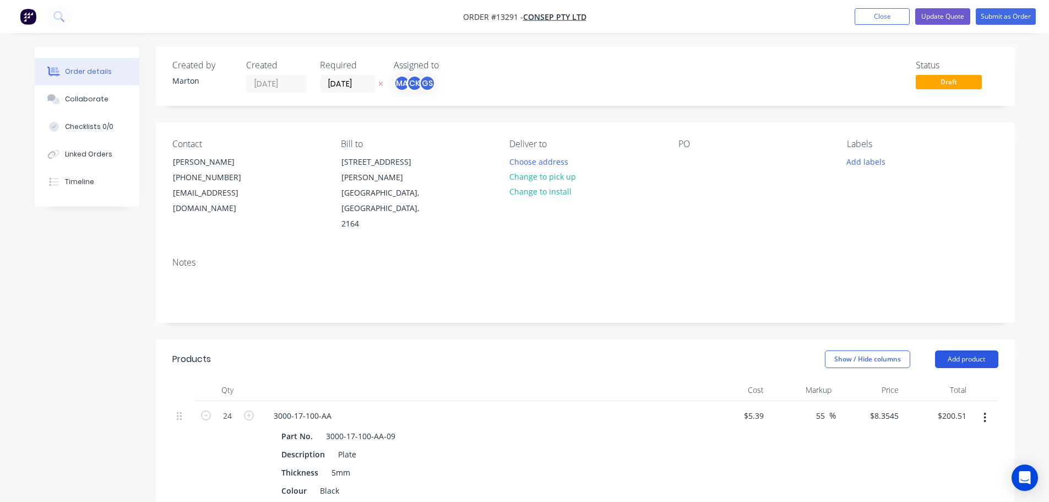
click at [978, 350] on button "Add product" at bounding box center [966, 359] width 63 height 18
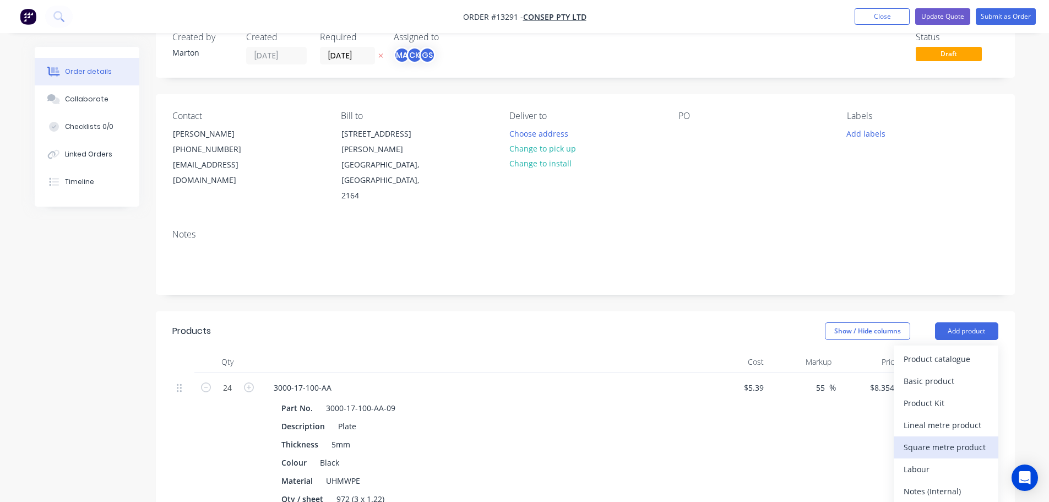
scroll to position [55, 0]
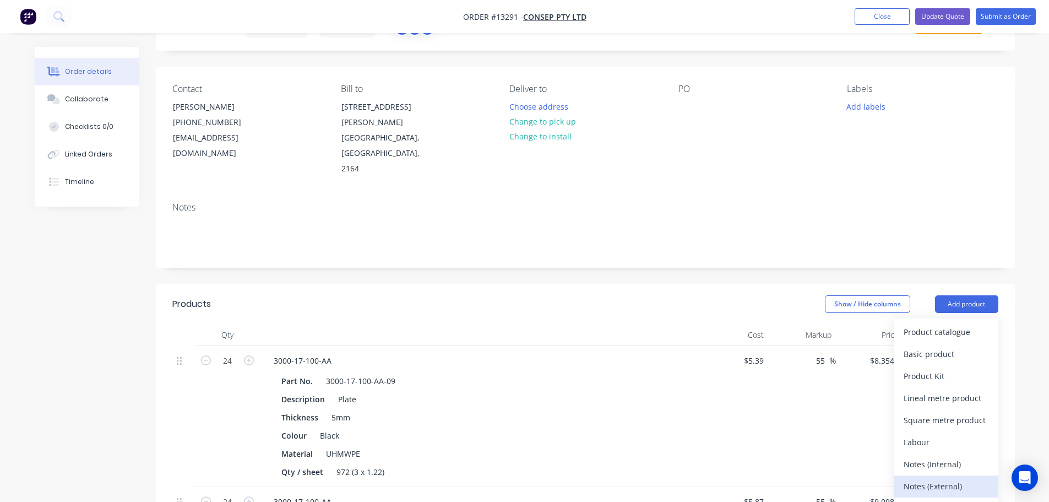
click at [945, 478] on div "Notes (External)" at bounding box center [946, 486] width 85 height 16
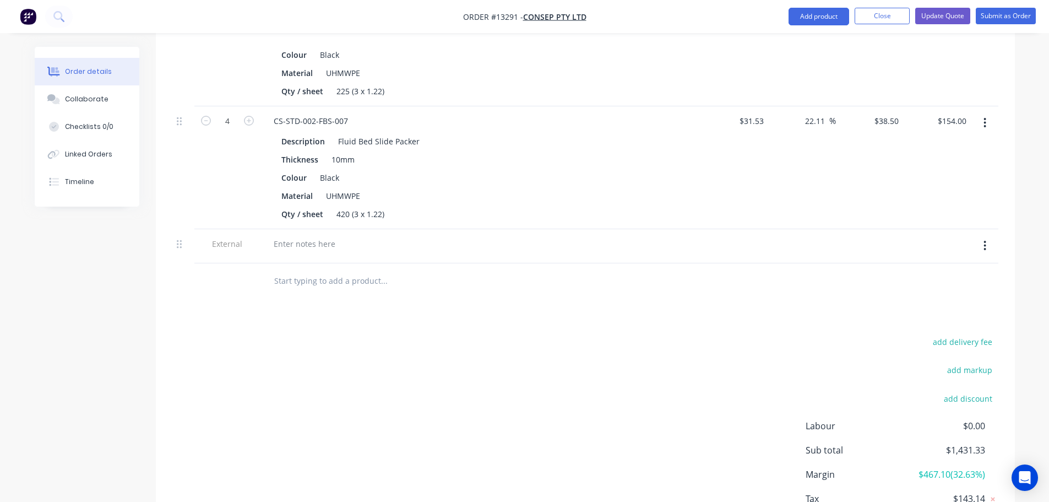
scroll to position [1256, 0]
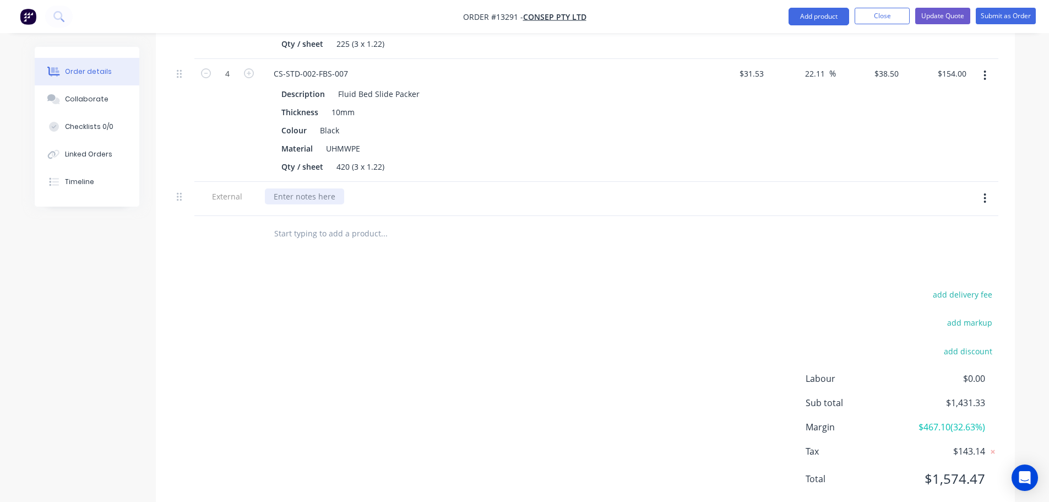
click at [332, 188] on div at bounding box center [304, 196] width 79 height 16
click at [387, 188] on div "Lead Time: 2 weeks from receving [PERSON_NAME]." at bounding box center [369, 196] width 209 height 16
click at [944, 287] on button "add delivery fee" at bounding box center [963, 294] width 71 height 15
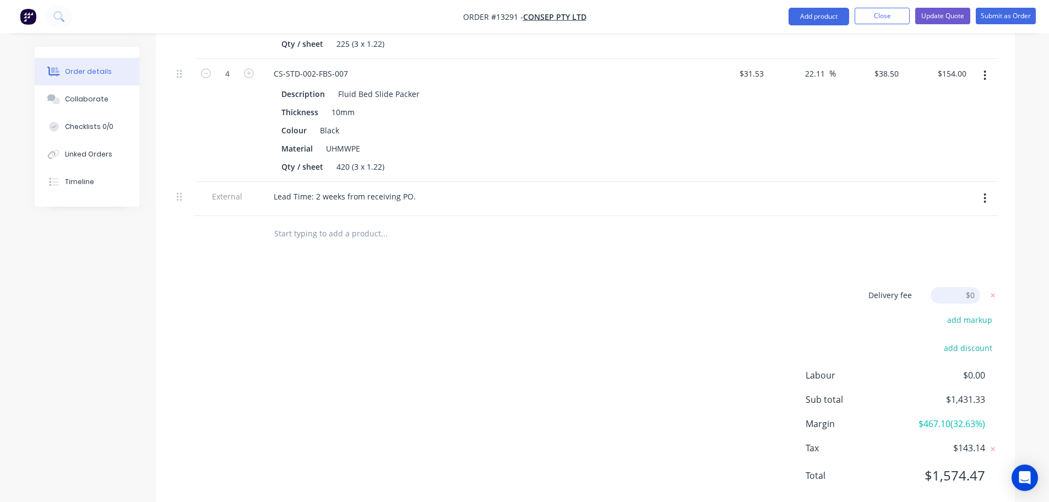
scroll to position [1253, 0]
click at [706, 290] on div "Delivery fee Delivery fee Delivery fee name (Optional) 25 25 $0 add markup add …" at bounding box center [585, 395] width 826 height 210
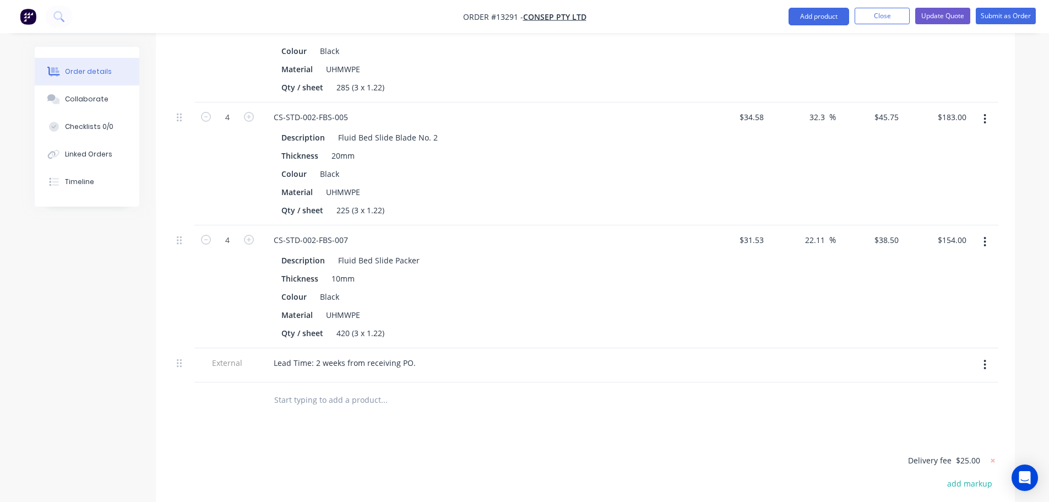
scroll to position [1086, 0]
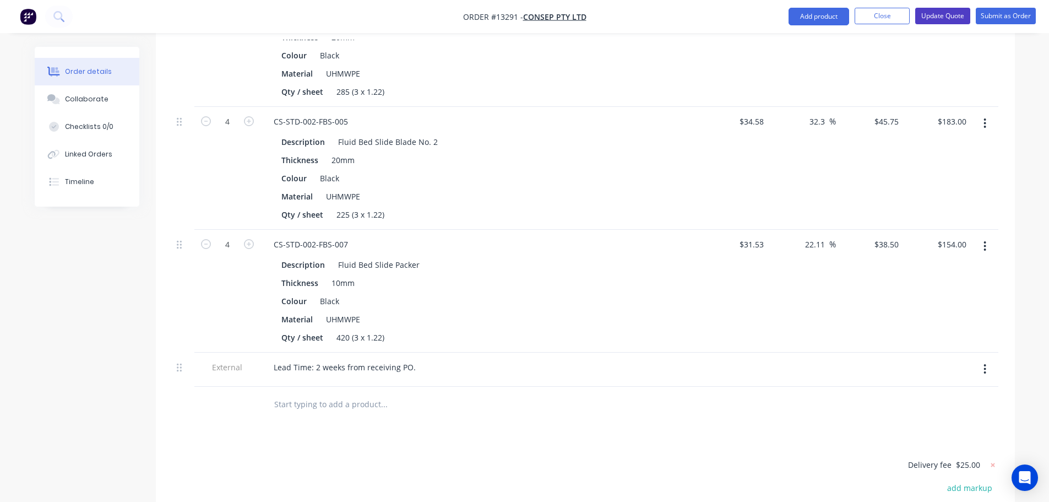
click at [958, 17] on button "Update Quote" at bounding box center [942, 16] width 55 height 17
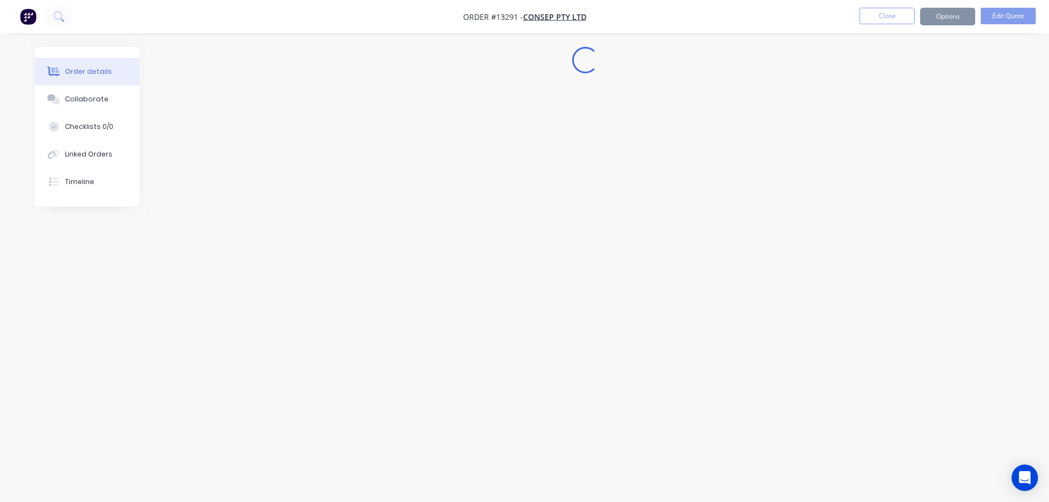
scroll to position [0, 0]
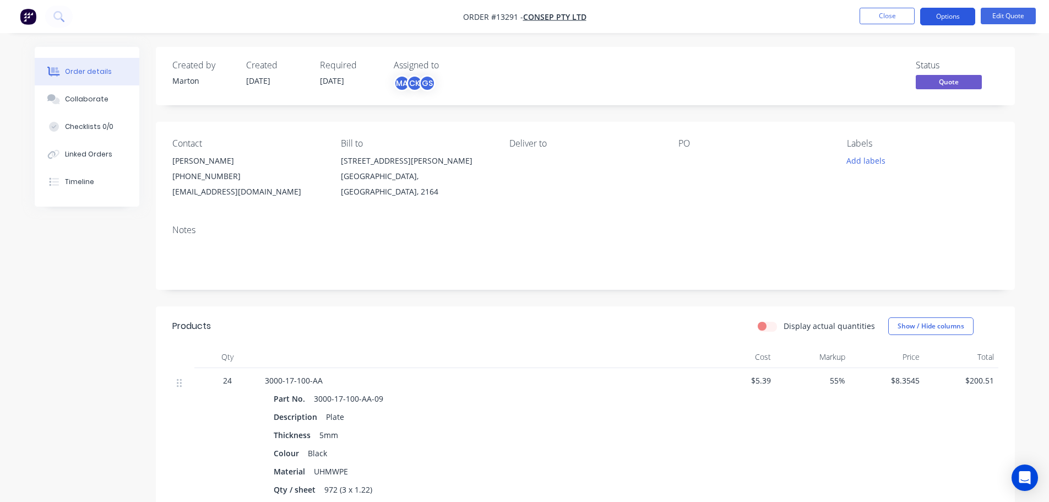
click at [947, 19] on button "Options" at bounding box center [947, 17] width 55 height 18
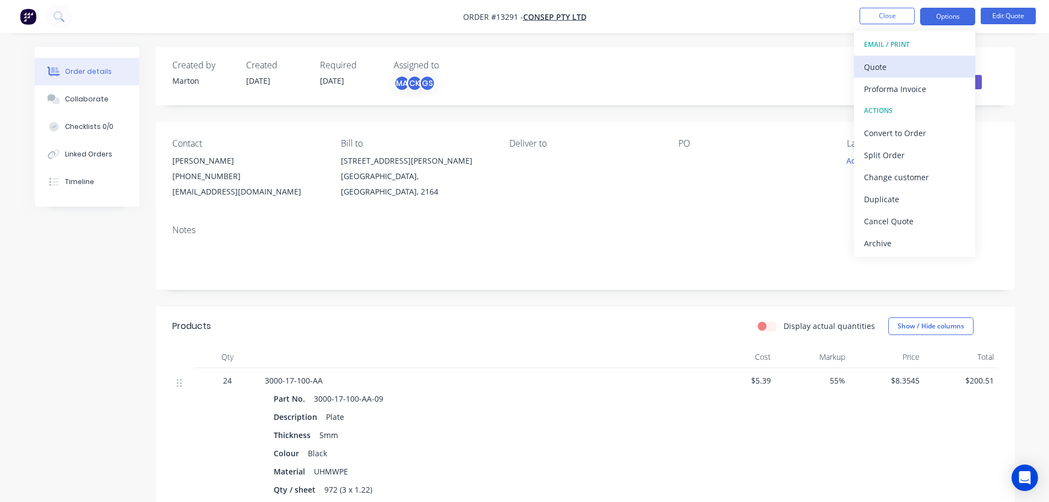
click at [930, 59] on div "Quote" at bounding box center [914, 67] width 101 height 16
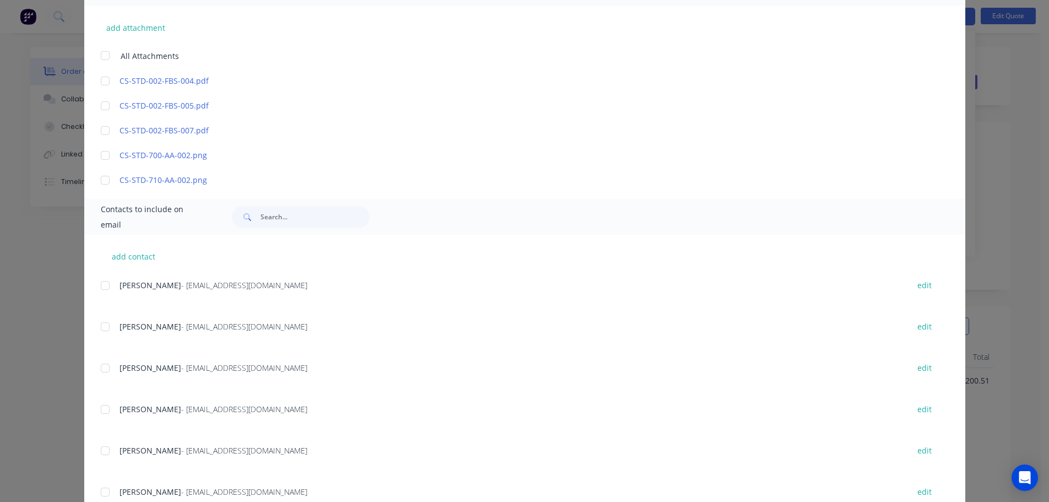
click at [104, 330] on div at bounding box center [105, 327] width 22 height 22
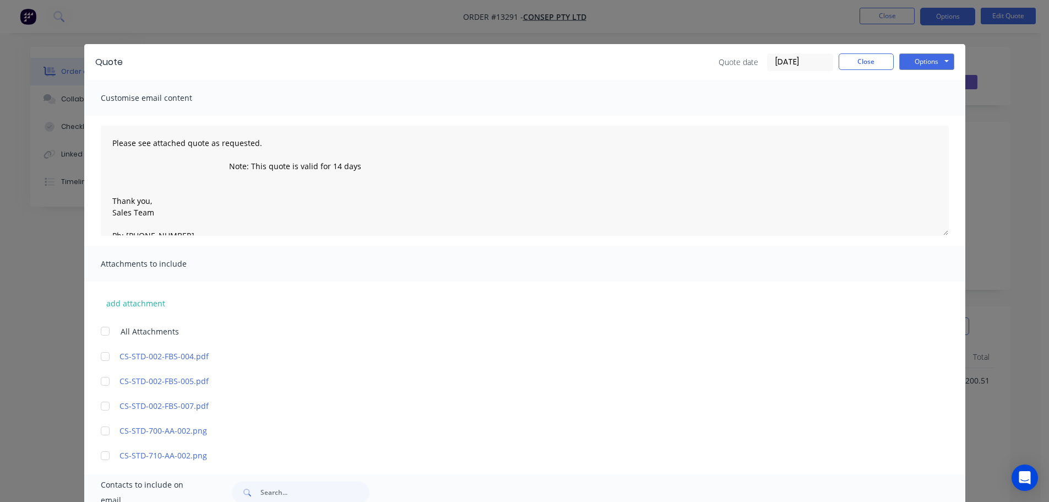
click at [921, 52] on div "Quote Quote date [DATE] Close Options Preview Print Email" at bounding box center [524, 62] width 881 height 36
click at [922, 63] on button "Options" at bounding box center [926, 61] width 55 height 17
click at [920, 113] on button "Email" at bounding box center [934, 118] width 71 height 18
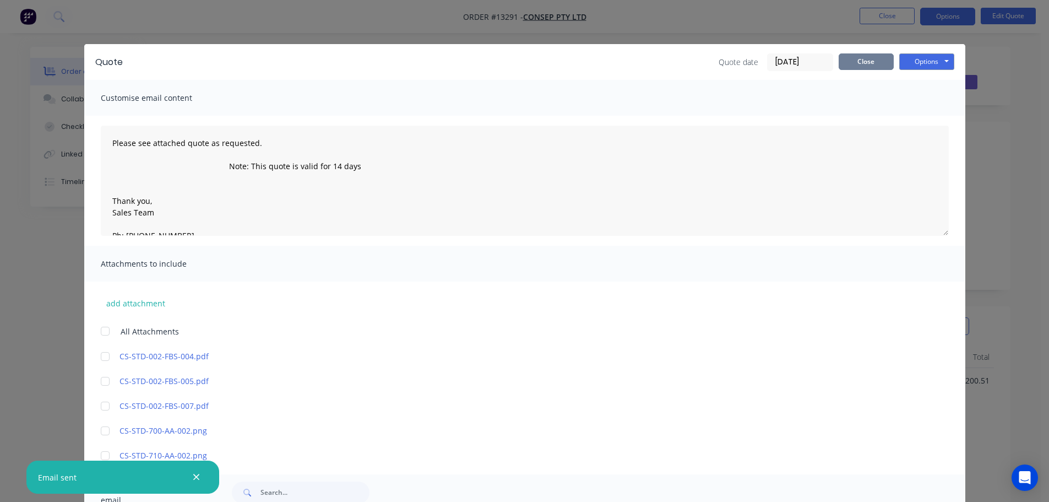
click at [851, 61] on button "Close" at bounding box center [866, 61] width 55 height 17
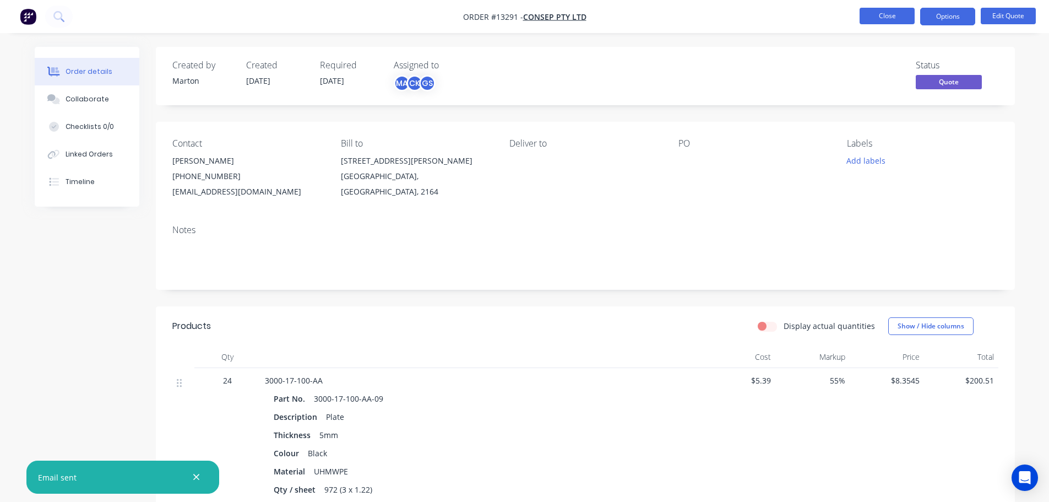
click at [886, 17] on button "Close" at bounding box center [887, 16] width 55 height 17
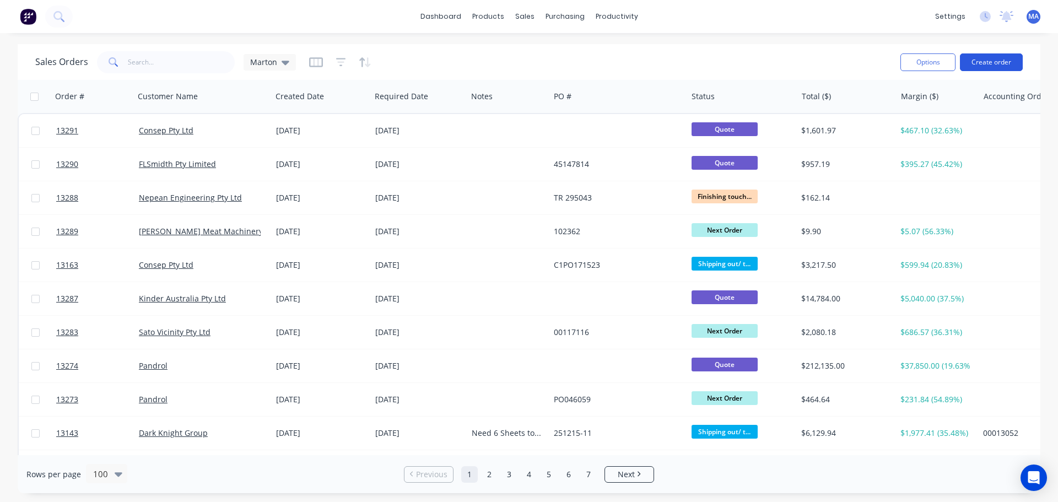
click at [989, 62] on button "Create order" at bounding box center [990, 62] width 63 height 18
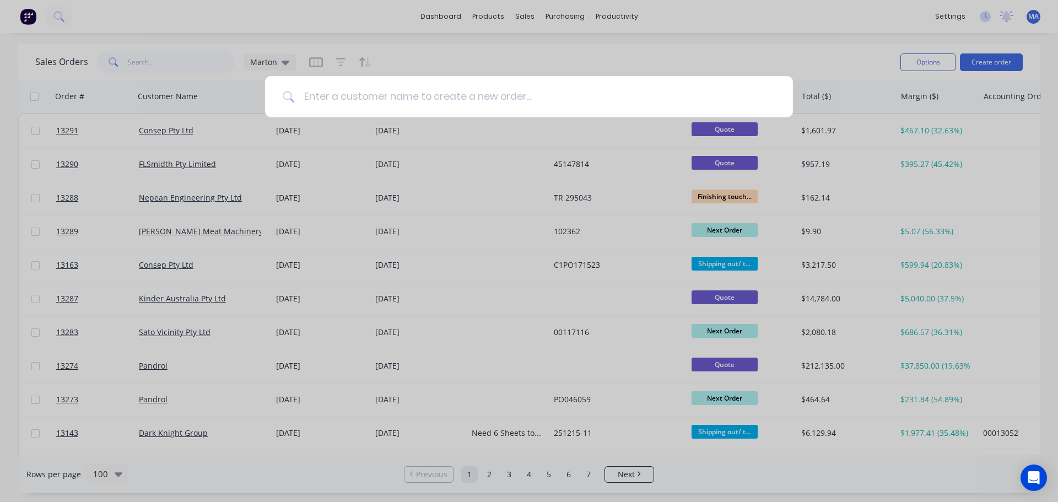
click at [398, 99] on input at bounding box center [535, 96] width 480 height 41
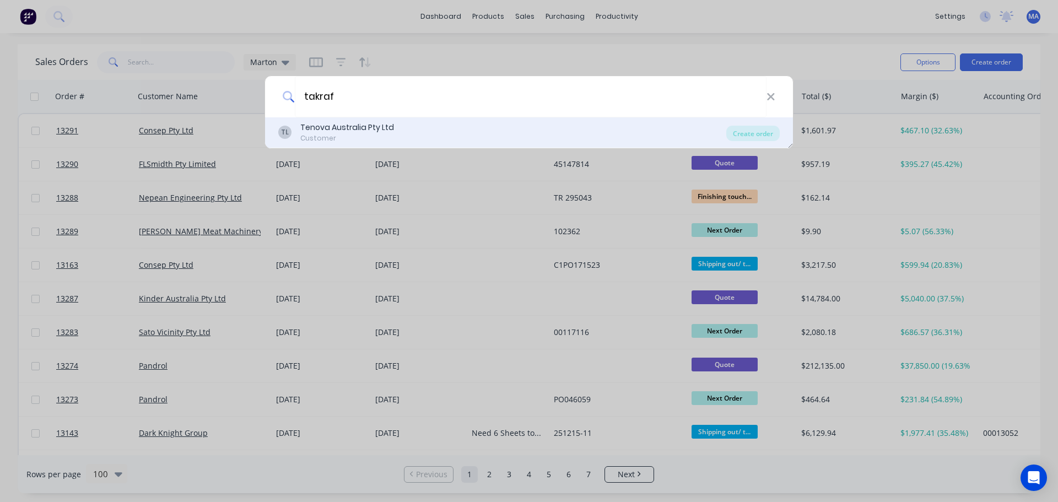
click at [409, 132] on div "TL Tenova Australia Pty Ltd Customer" at bounding box center [502, 132] width 448 height 21
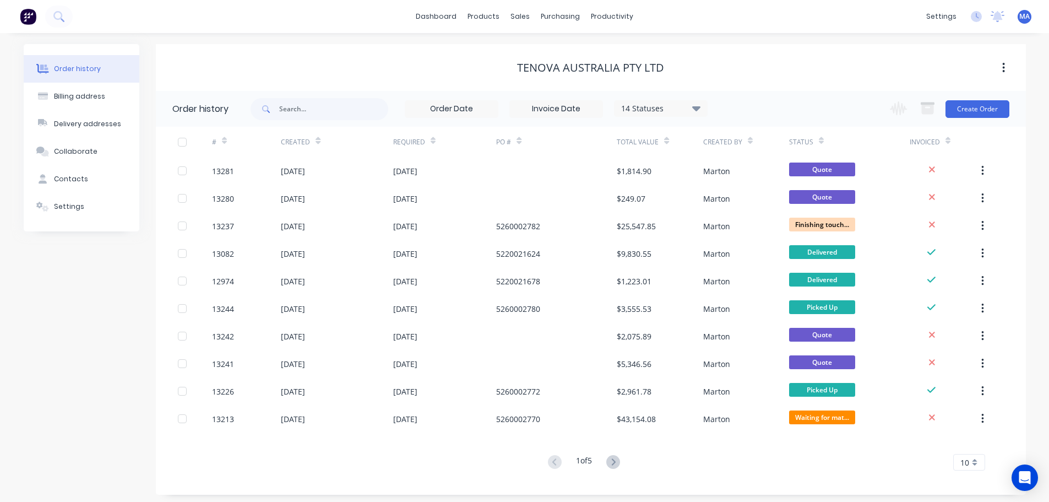
click at [979, 118] on div "Change order status Submitted Waiting for material/on hold Next Order In Produc…" at bounding box center [946, 109] width 126 height 36
click at [980, 113] on button "Create Order" at bounding box center [978, 109] width 64 height 18
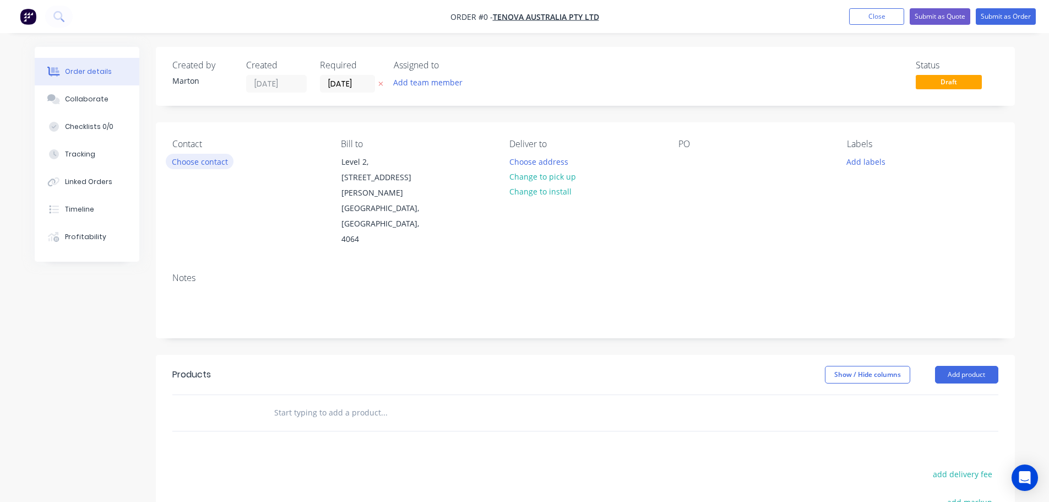
click at [197, 162] on button "Choose contact" at bounding box center [200, 161] width 68 height 15
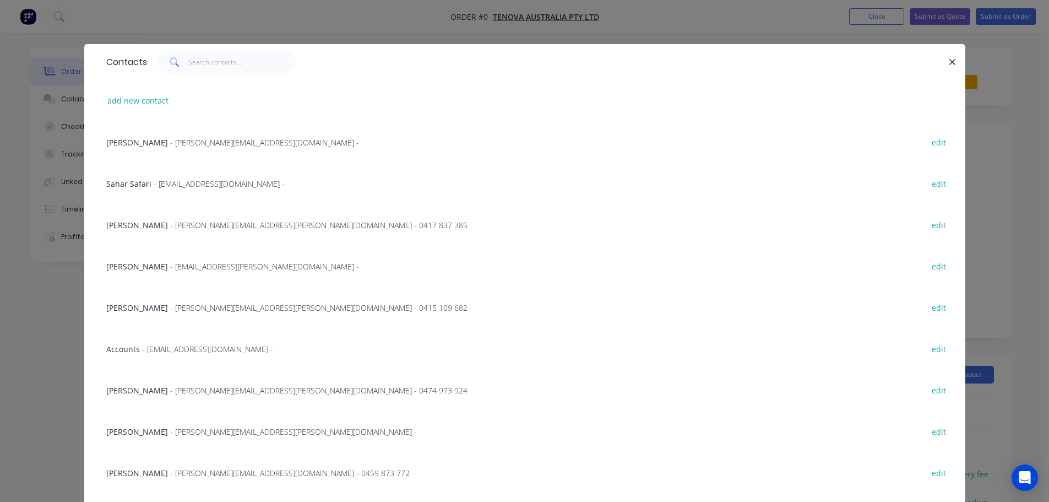
click at [172, 432] on span "- [PERSON_NAME][EMAIL_ADDRESS][PERSON_NAME][DOMAIN_NAME] -" at bounding box center [293, 431] width 247 height 10
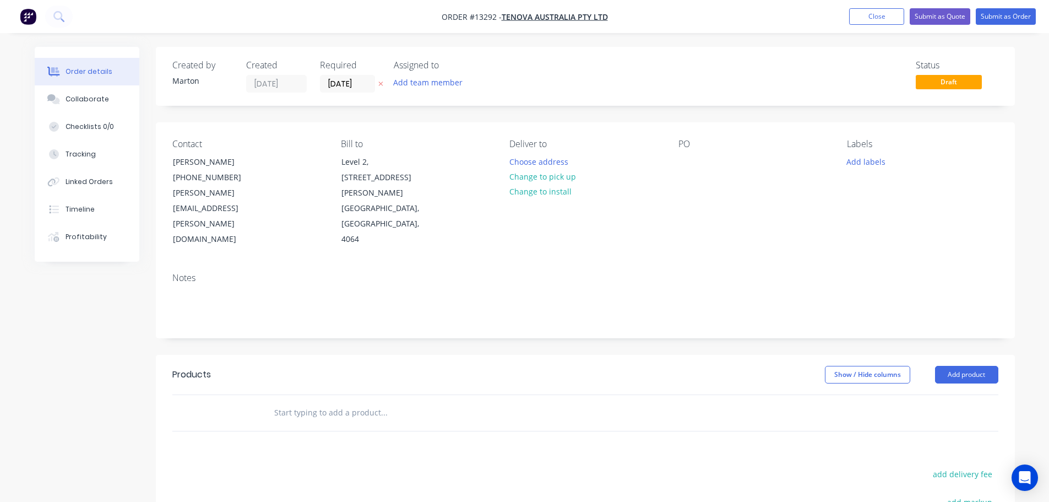
click at [427, 84] on button "Add team member" at bounding box center [427, 82] width 81 height 15
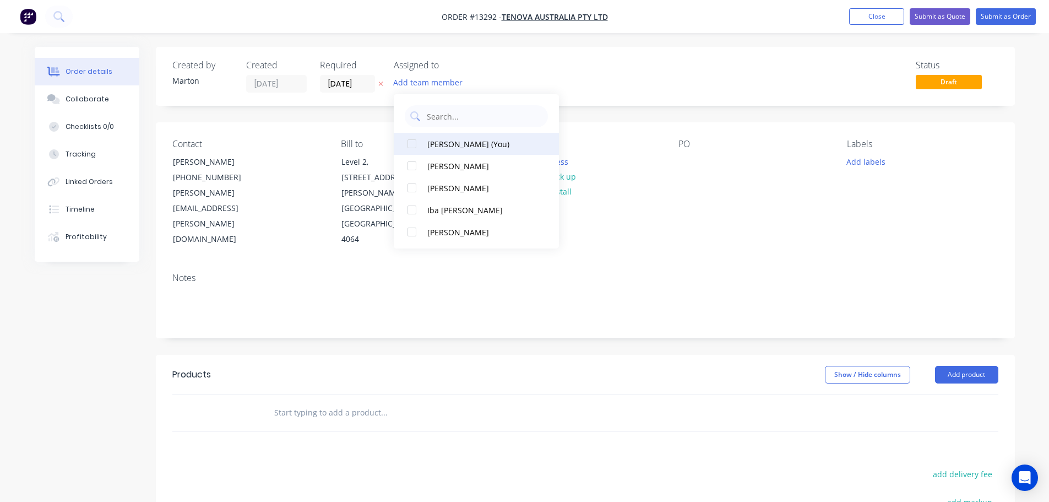
click at [418, 148] on div at bounding box center [412, 144] width 22 height 22
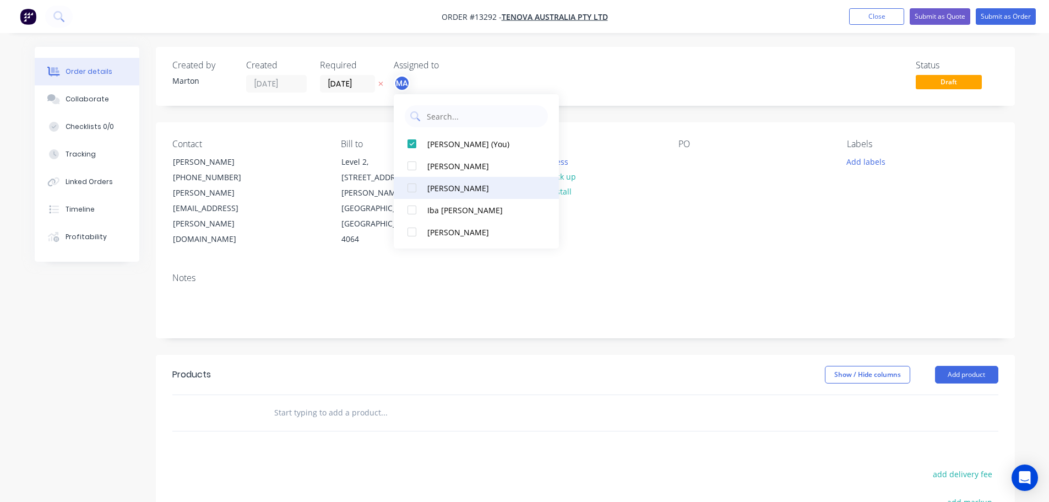
click at [419, 185] on div at bounding box center [412, 188] width 22 height 22
click at [413, 186] on div at bounding box center [412, 188] width 22 height 22
click at [617, 34] on div "Order details Collaborate Checklists 0/0 Tracking Linked Orders Timeline Profit…" at bounding box center [524, 356] width 1049 height 712
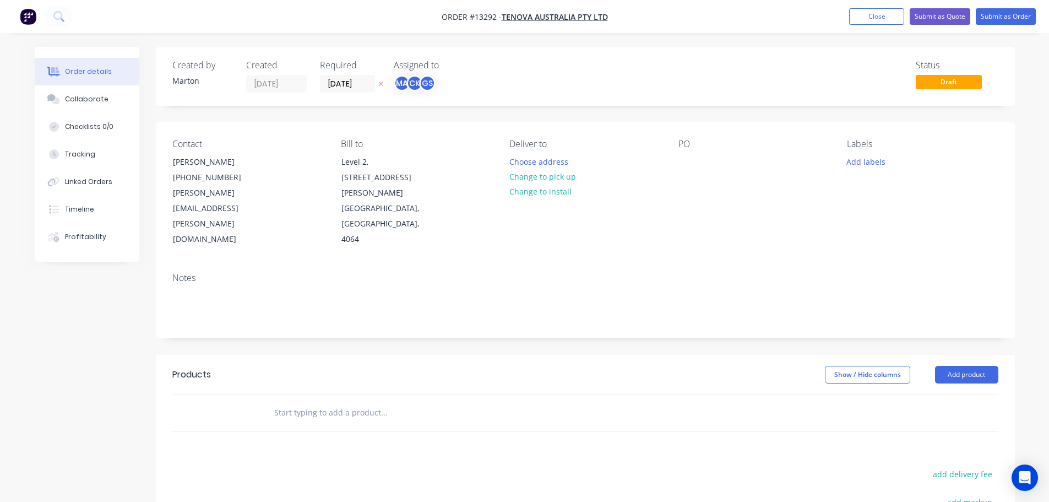
click at [294, 402] on input "text" at bounding box center [384, 413] width 220 height 22
click at [948, 366] on button "Add product" at bounding box center [966, 375] width 63 height 18
click at [933, 394] on div "Product catalogue" at bounding box center [946, 402] width 85 height 16
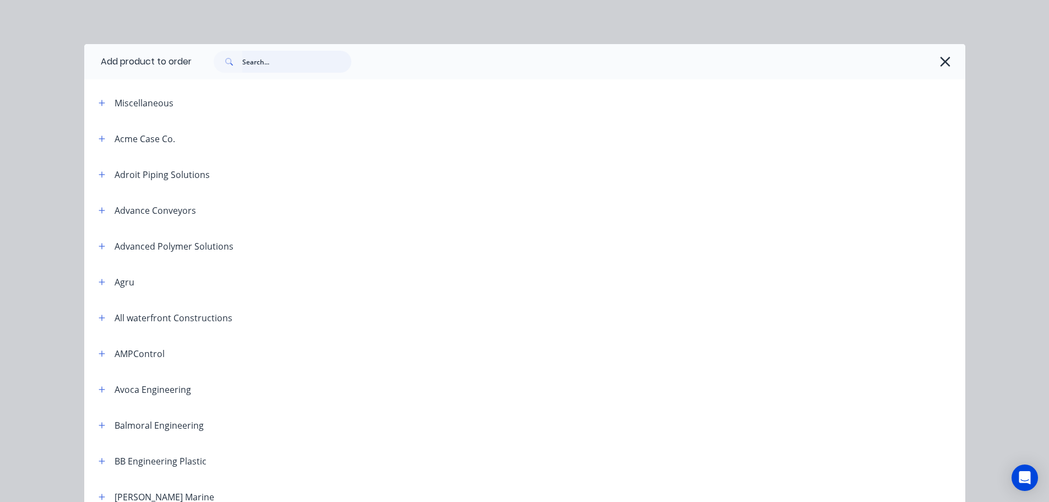
click at [285, 57] on input "text" at bounding box center [296, 62] width 109 height 22
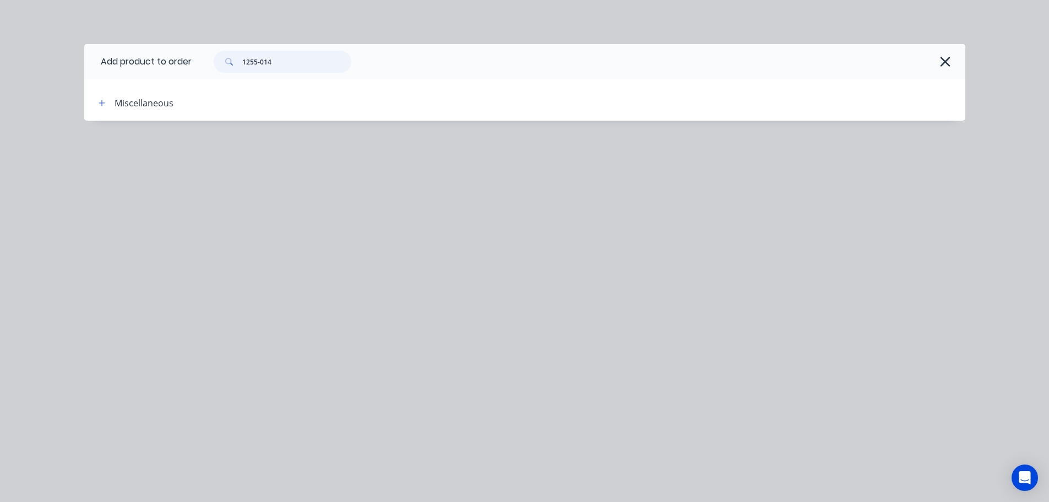
click at [281, 60] on input "1255-014" at bounding box center [296, 62] width 109 height 22
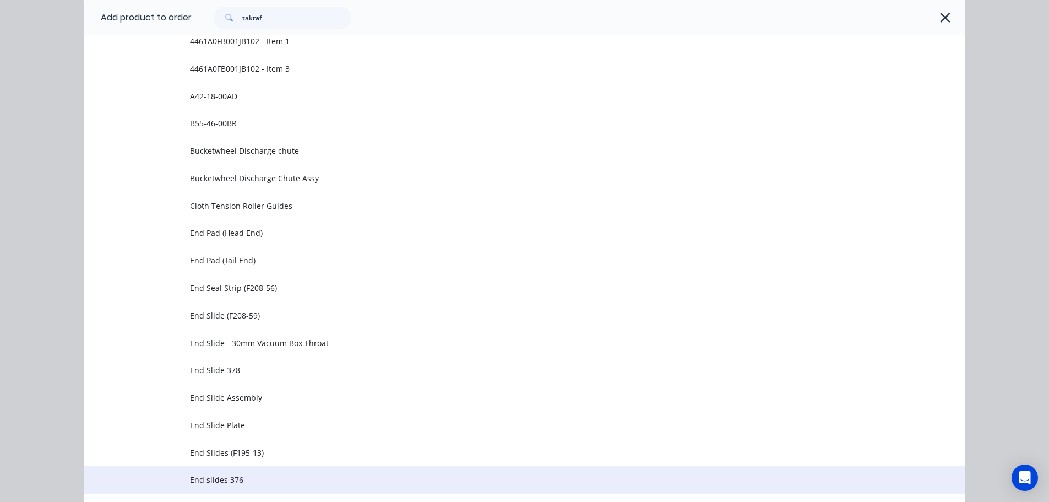
scroll to position [410, 0]
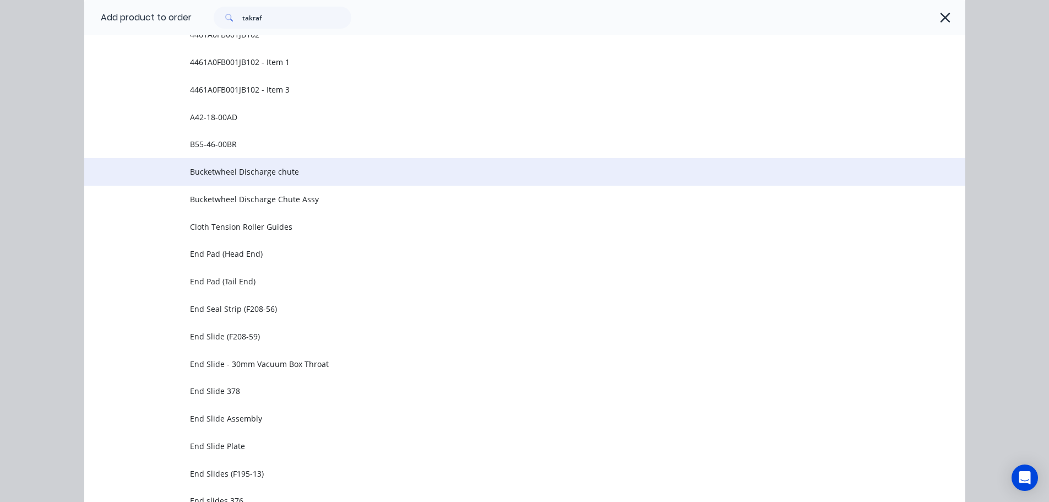
click at [319, 171] on span "Bucketwheel Discharge chute" at bounding box center [500, 172] width 620 height 12
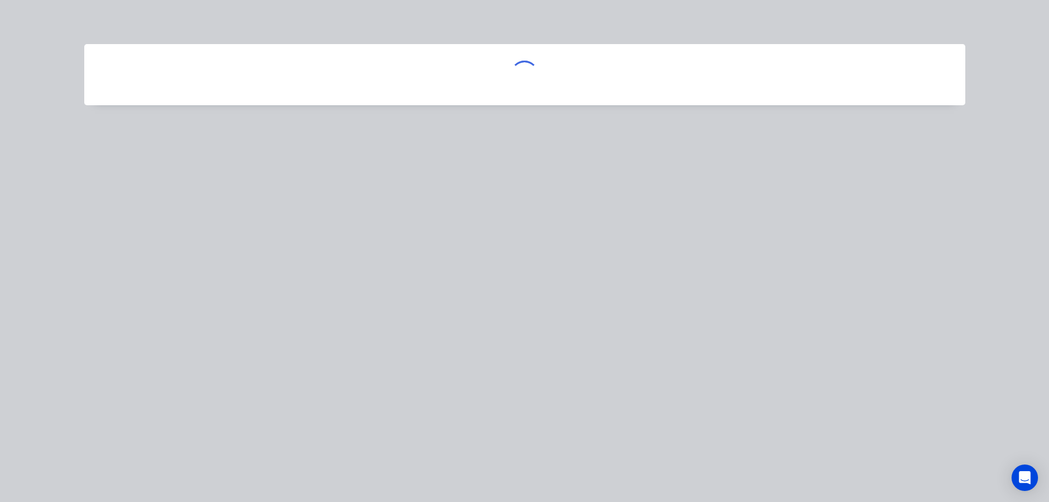
scroll to position [0, 0]
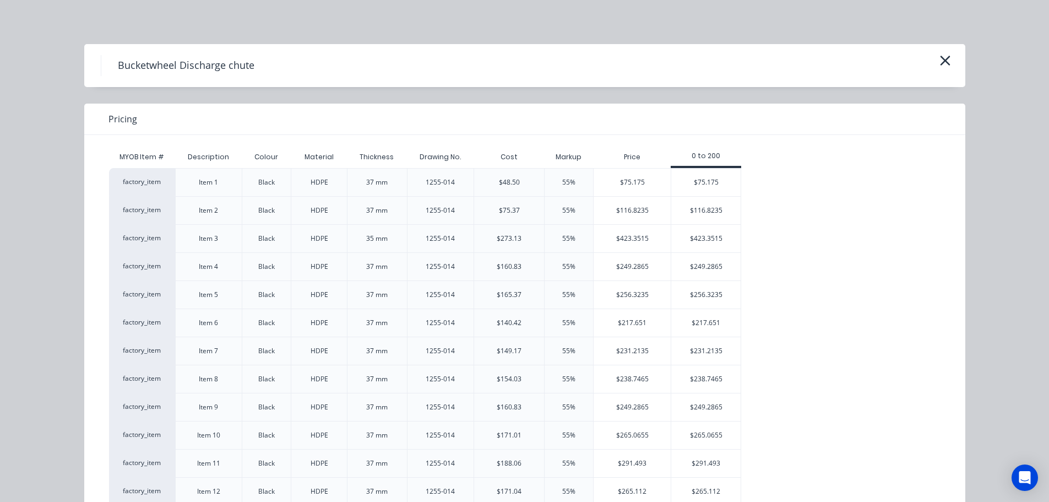
click at [229, 65] on h4 "Bucketwheel Discharge chute" at bounding box center [186, 65] width 170 height 21
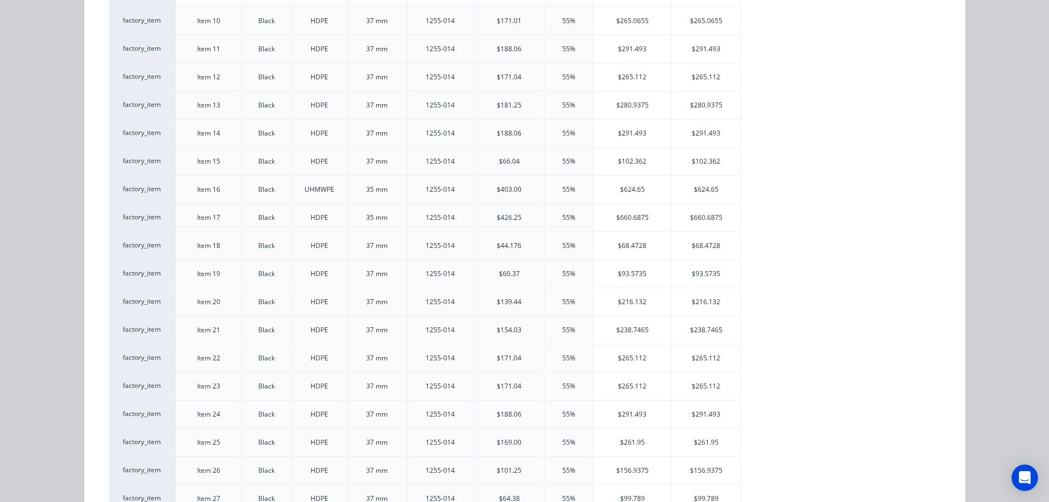
scroll to position [359, 0]
click at [684, 247] on div "$624.65" at bounding box center [705, 245] width 69 height 28
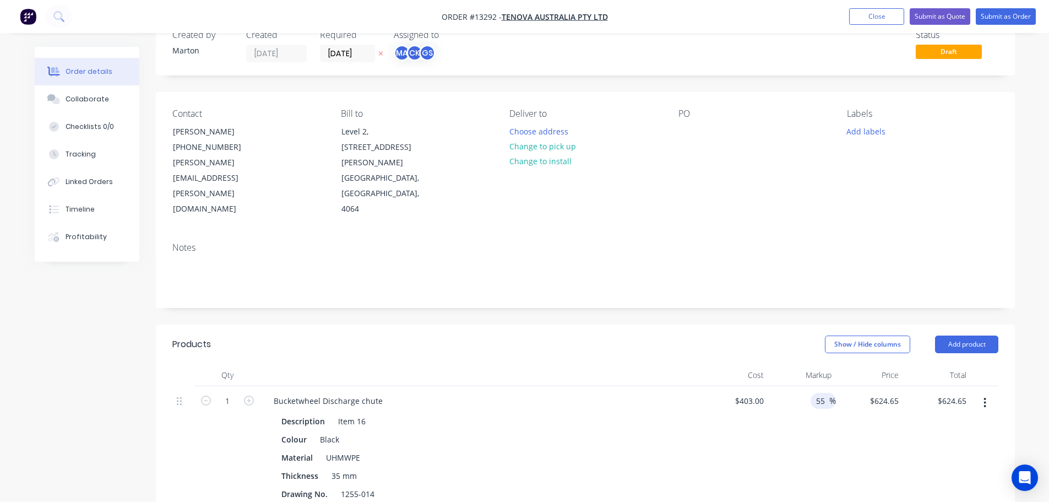
scroll to position [110, 0]
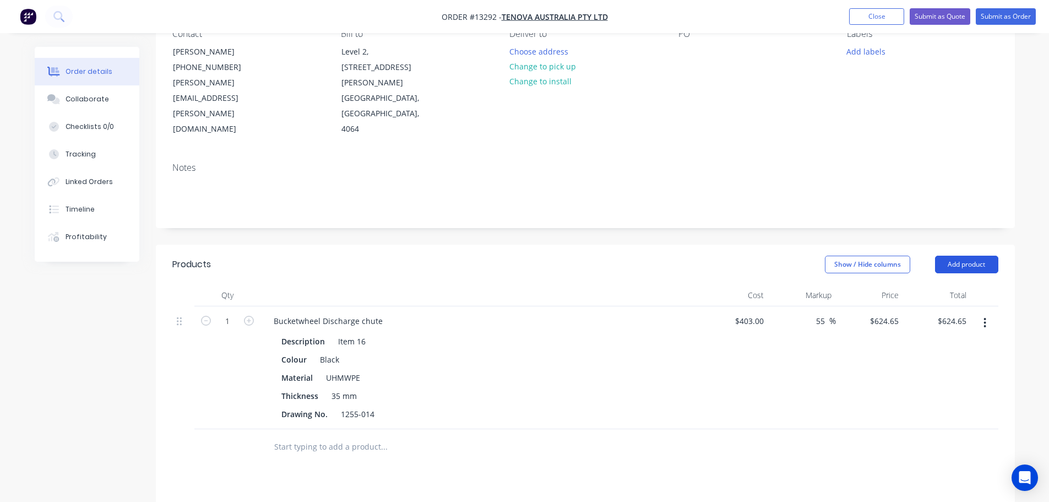
click at [983, 256] on button "Add product" at bounding box center [966, 265] width 63 height 18
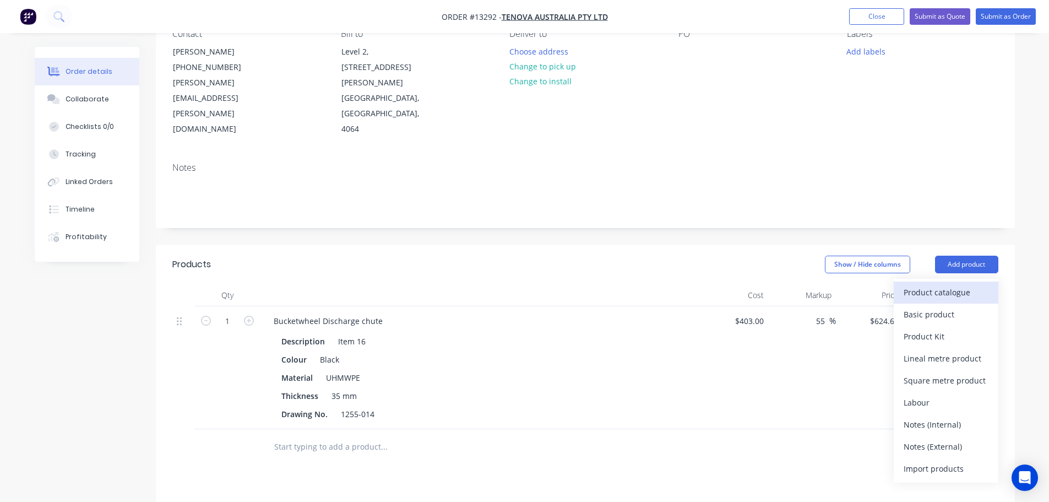
click at [953, 284] on div "Product catalogue" at bounding box center [946, 292] width 85 height 16
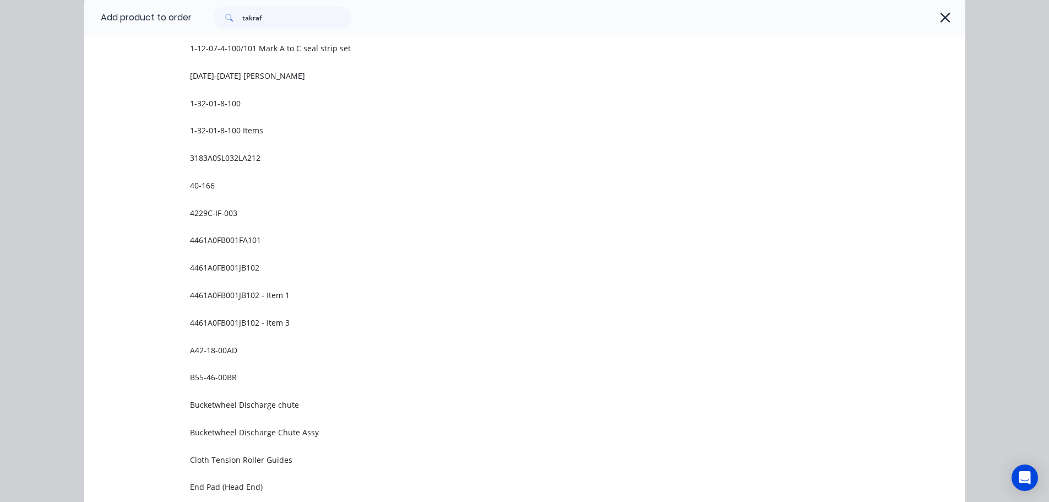
scroll to position [0, 0]
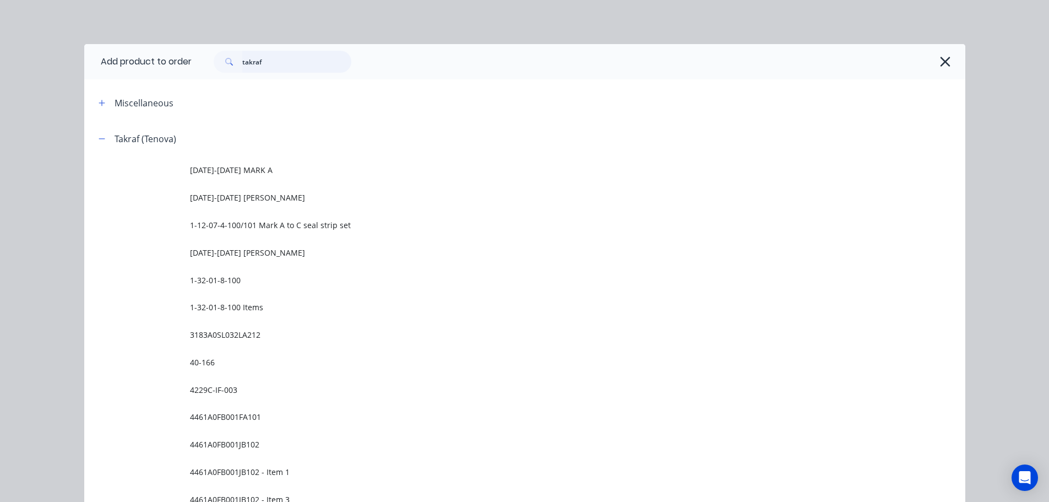
click at [269, 66] on input "takraf" at bounding box center [296, 62] width 109 height 22
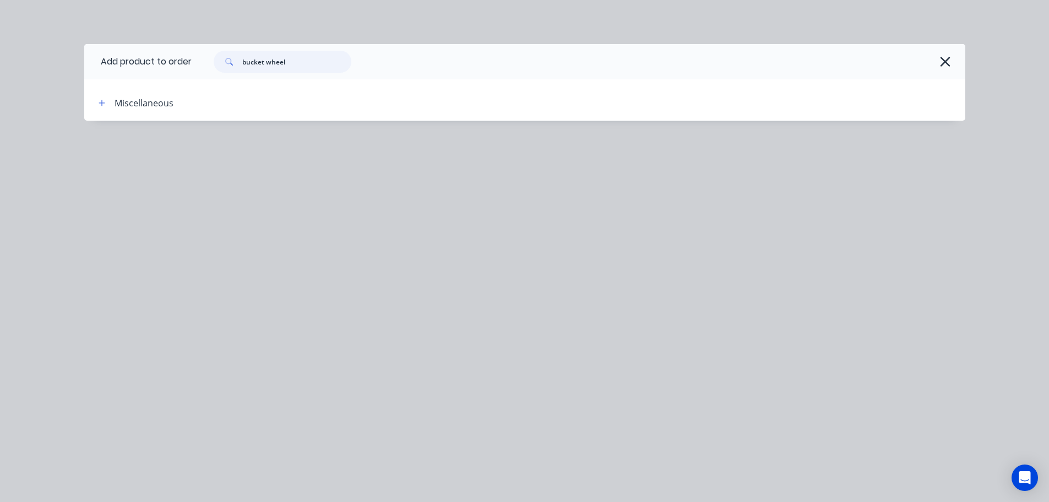
click at [265, 61] on input "bucket wheel" at bounding box center [296, 62] width 109 height 22
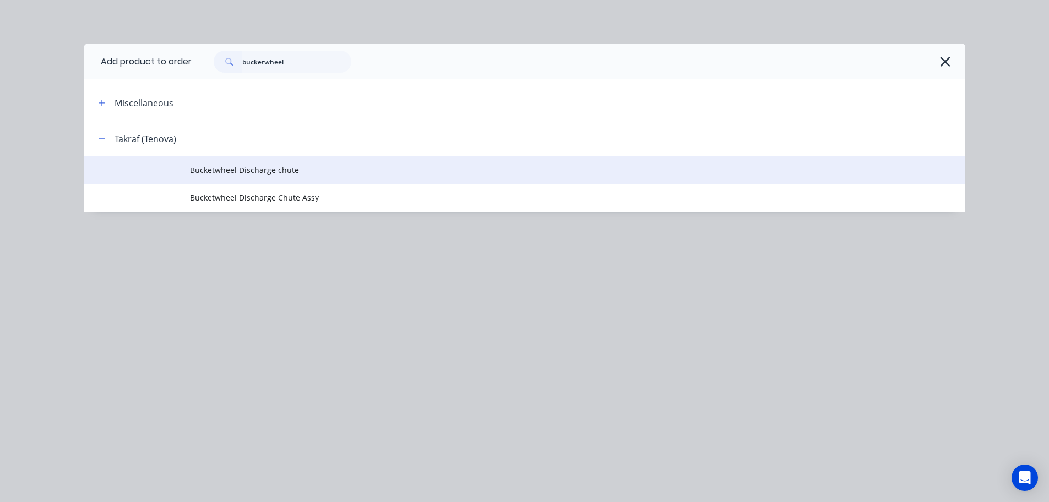
click at [323, 172] on span "Bucketwheel Discharge chute" at bounding box center [500, 170] width 620 height 12
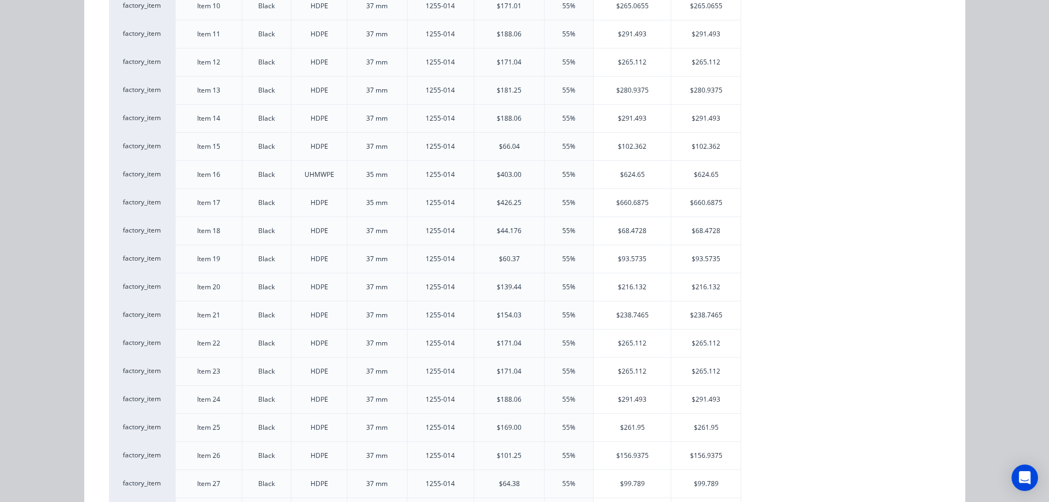
scroll to position [441, 0]
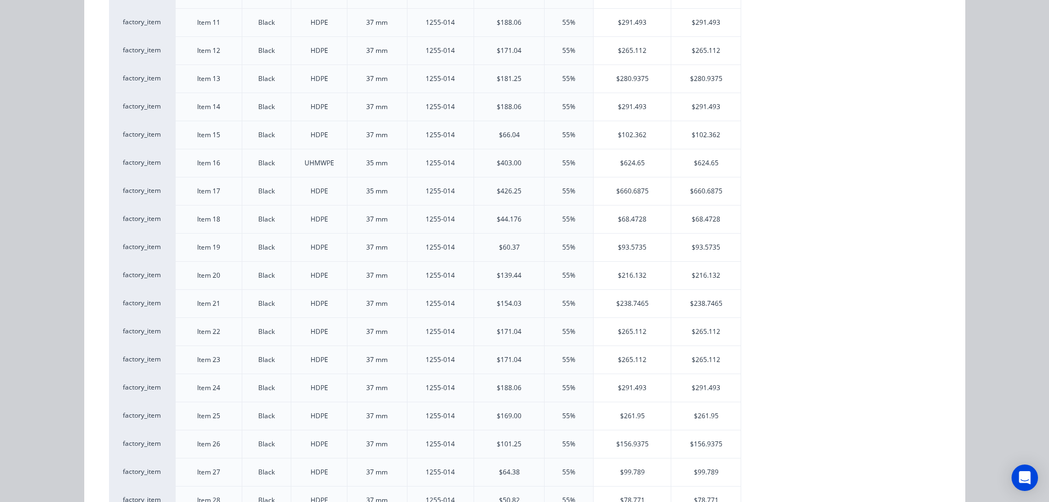
click at [691, 192] on div "$660.6875" at bounding box center [705, 191] width 69 height 28
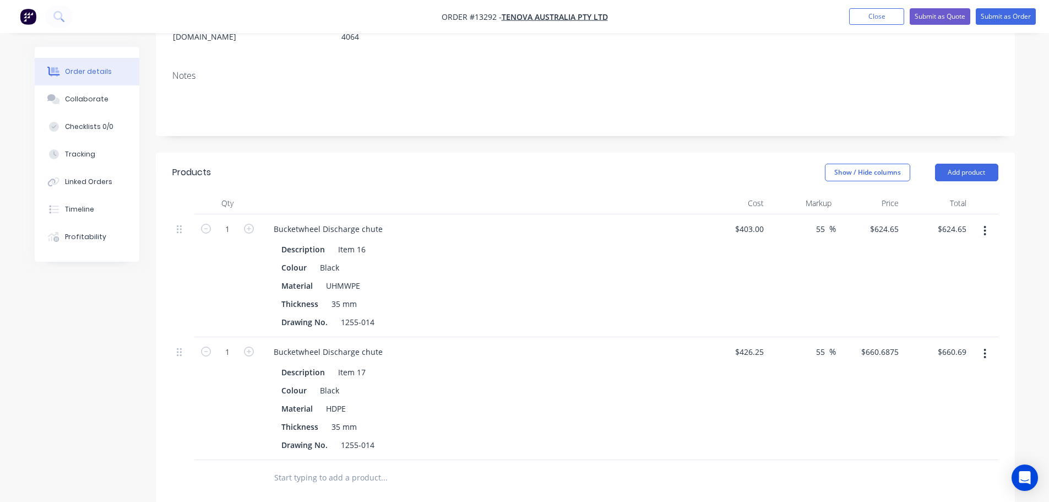
scroll to position [220, 0]
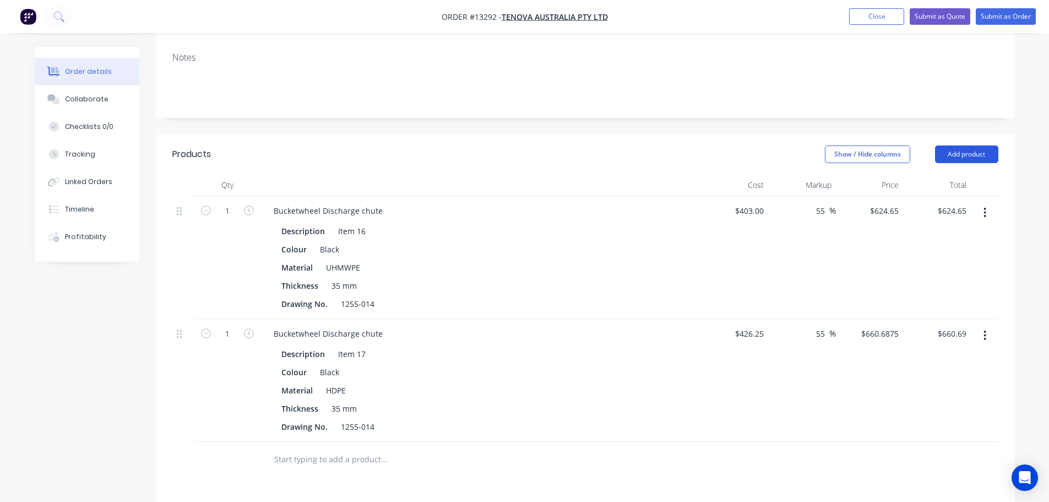
click at [985, 145] on button "Add product" at bounding box center [966, 154] width 63 height 18
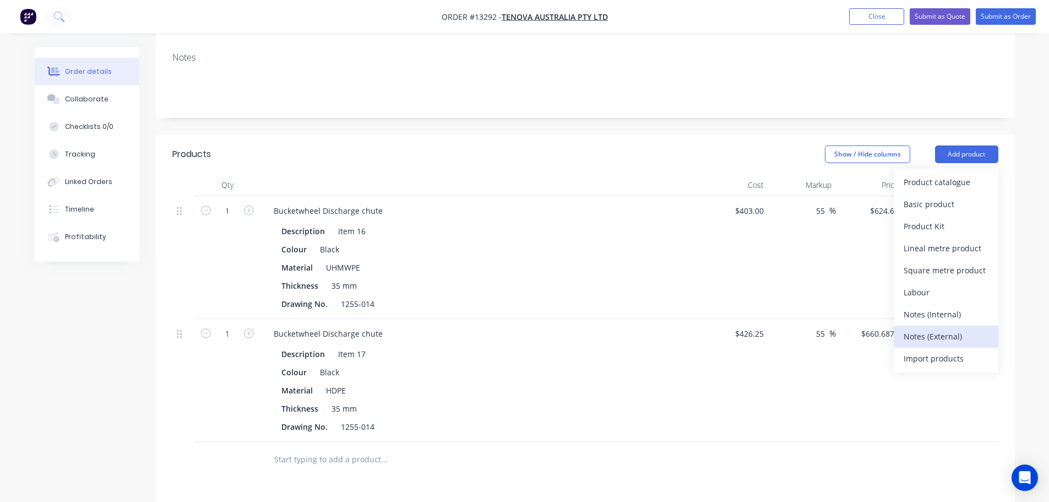
click at [933, 328] on div "Notes (External)" at bounding box center [946, 336] width 85 height 16
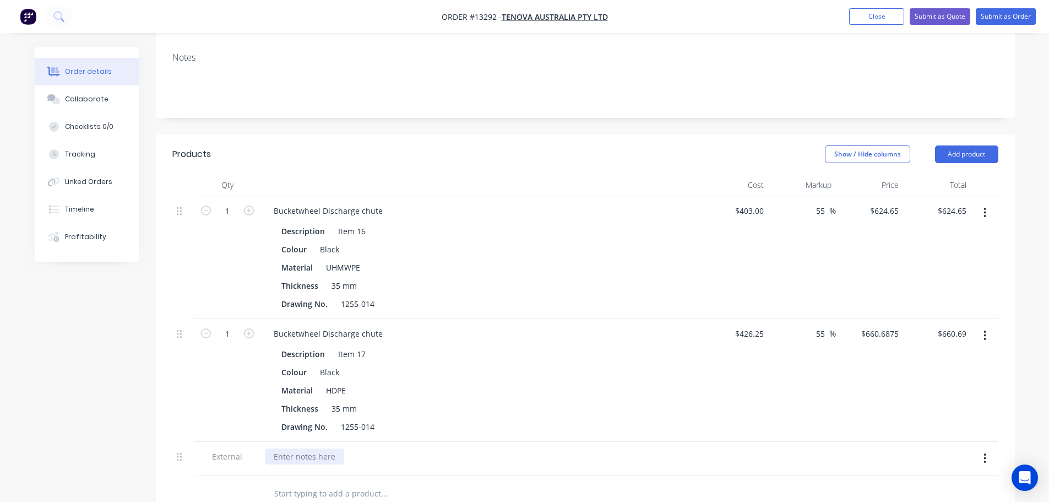
click at [321, 448] on div at bounding box center [304, 456] width 79 height 16
click at [317, 448] on div "Lead Time: 1 week from receiving PO" at bounding box center [342, 456] width 154 height 16
click at [345, 448] on div "Lead Time: 1.5 week from receiving PO" at bounding box center [345, 456] width 160 height 16
click at [413, 476] on div at bounding box center [459, 494] width 397 height 36
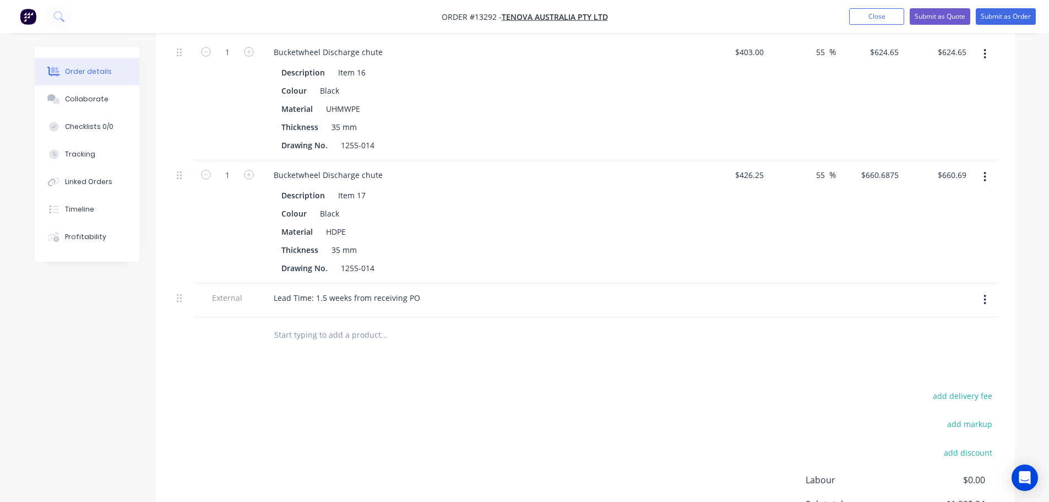
scroll to position [386, 0]
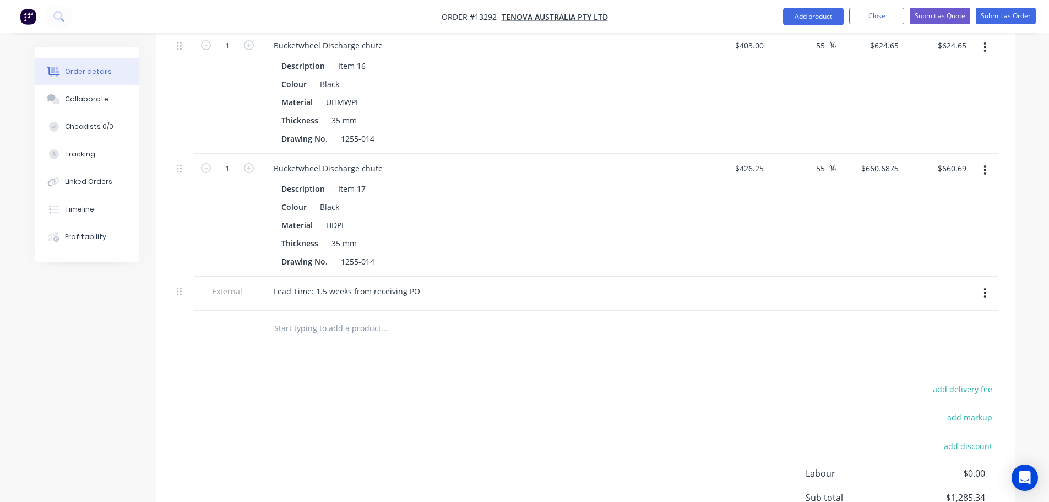
click at [991, 283] on button "button" at bounding box center [985, 293] width 26 height 20
click at [952, 314] on div "Duplicate" at bounding box center [946, 322] width 85 height 16
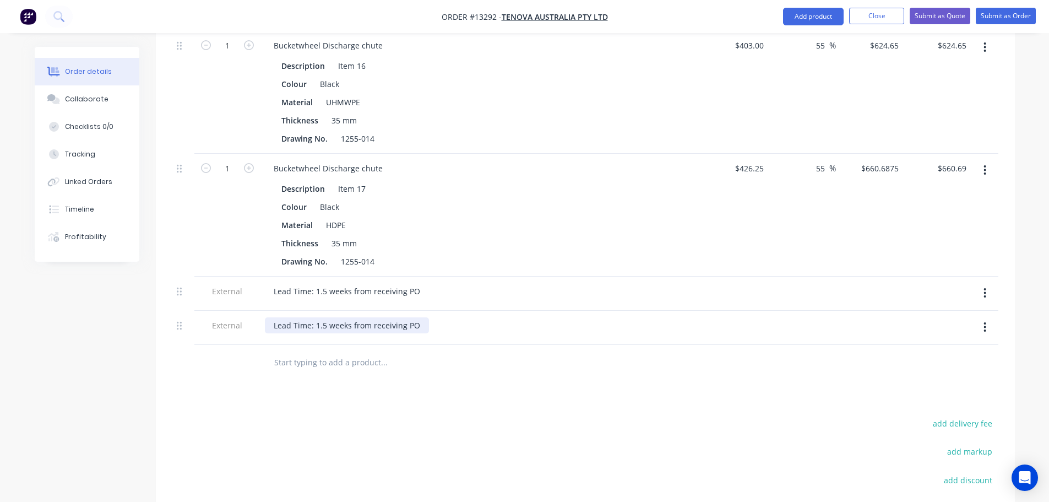
click at [379, 317] on div "Lead Time: 1.5 weeks from receiving PO" at bounding box center [347, 325] width 164 height 16
drag, startPoint x: 403, startPoint y: 278, endPoint x: 274, endPoint y: 283, distance: 129.5
click at [274, 317] on div "Lead Time: 1.5 weeks from receiving PO" at bounding box center [347, 325] width 164 height 16
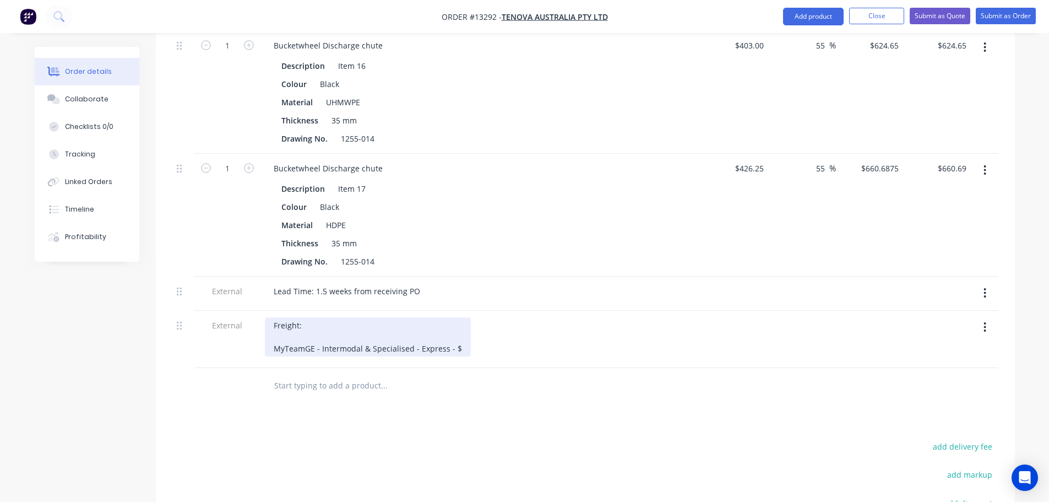
click at [458, 317] on div "Freight: MyTeamGE - Intermodal & Specialised - Express - $" at bounding box center [368, 336] width 206 height 39
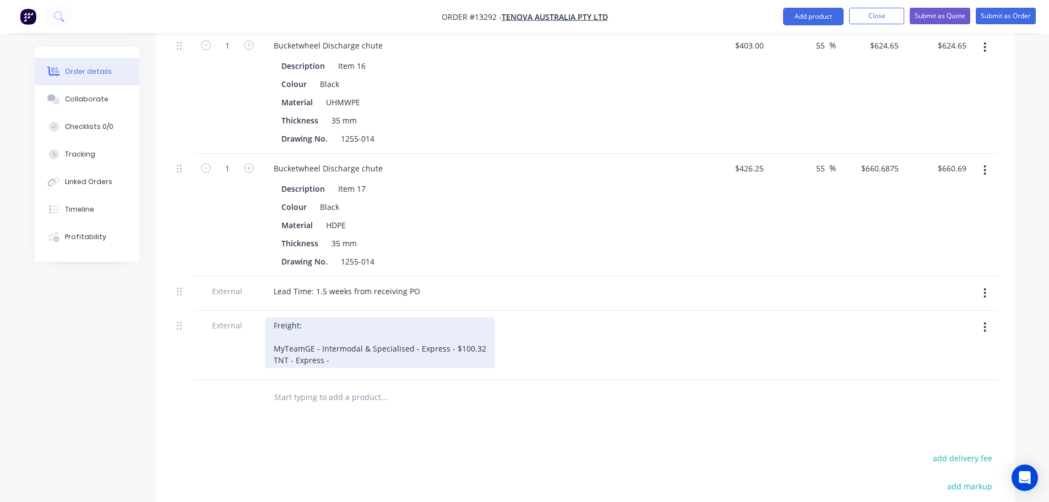
click at [356, 321] on div "Freight: MyTeamGE - Intermodal & Specialised - Express - $100.32 TNT - Express -" at bounding box center [380, 342] width 230 height 51
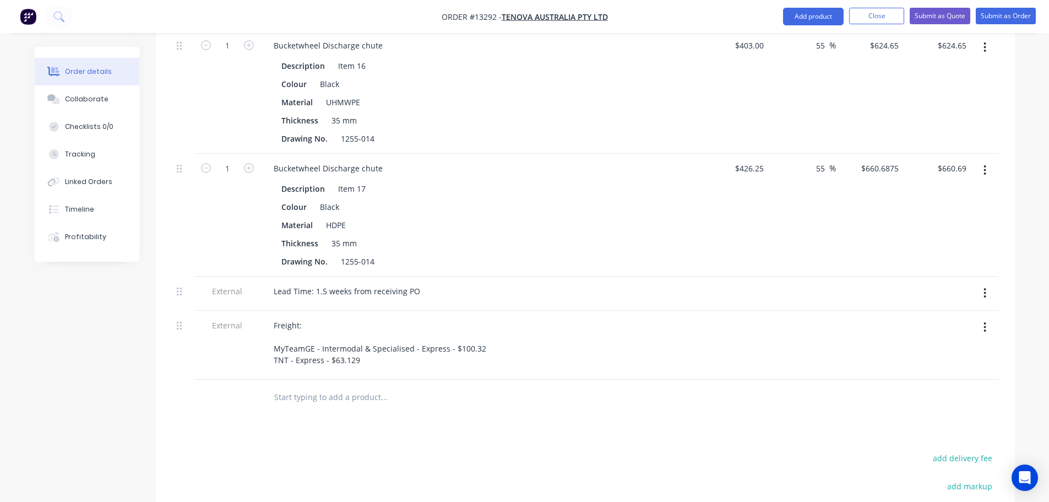
click at [491, 369] on div "Products Show / Hide columns Add product Qty Cost Markup Price Total 1 Bucketwh…" at bounding box center [585, 324] width 859 height 711
click at [959, 451] on button "add delivery fee" at bounding box center [963, 458] width 71 height 15
click at [731, 380] on div at bounding box center [585, 398] width 826 height 36
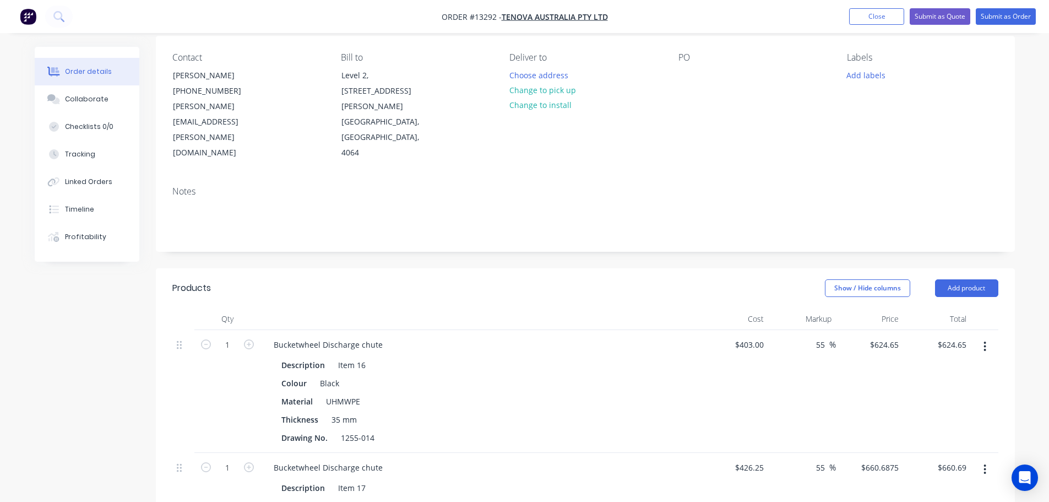
scroll to position [55, 0]
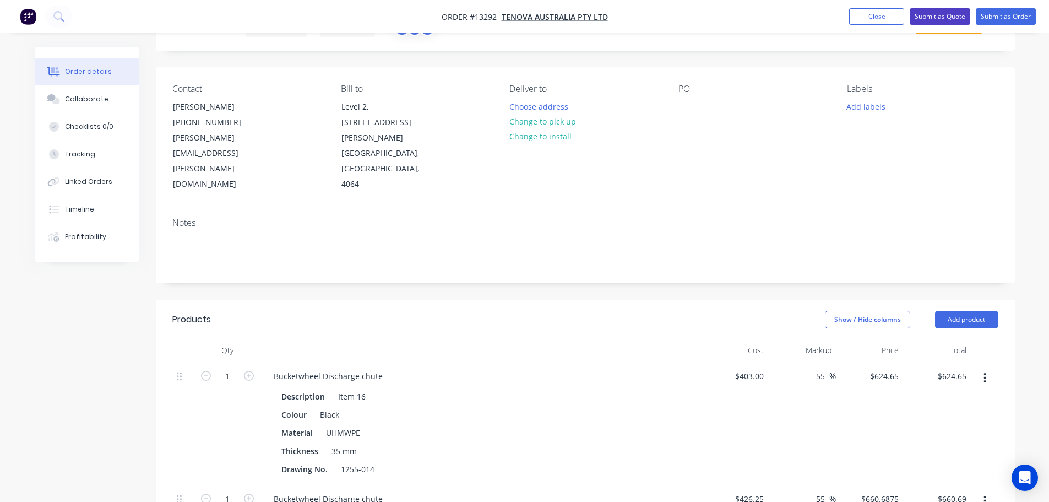
click at [944, 18] on button "Submit as Quote" at bounding box center [940, 16] width 61 height 17
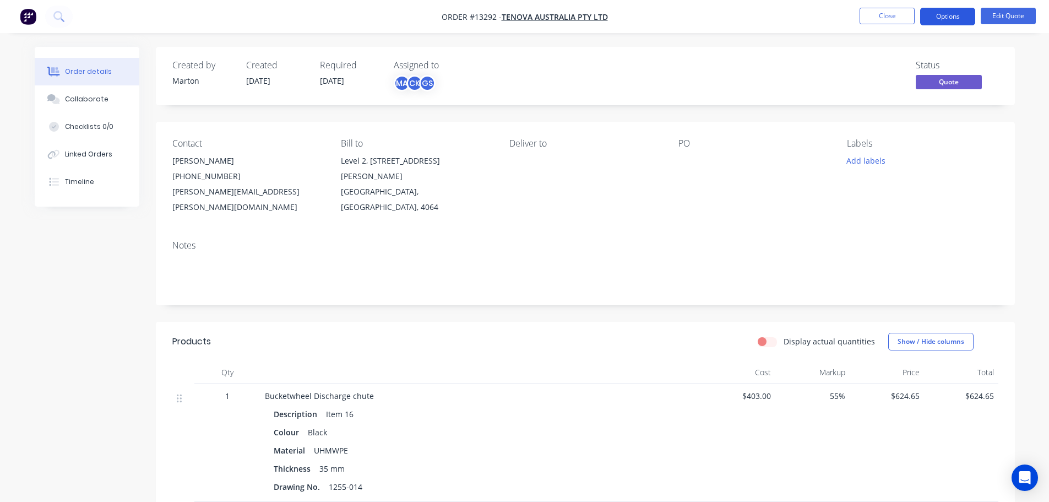
click at [944, 18] on button "Options" at bounding box center [947, 17] width 55 height 18
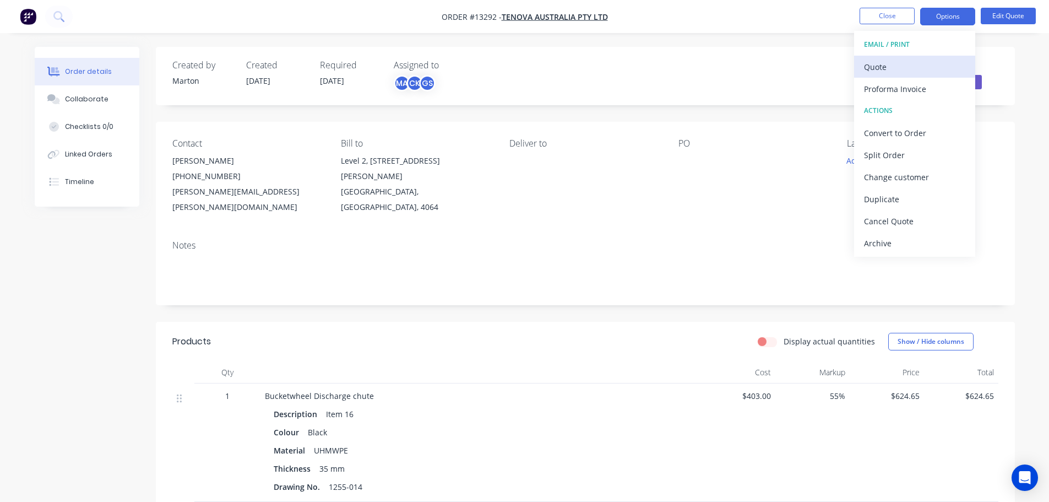
click at [917, 68] on div "Quote" at bounding box center [914, 67] width 101 height 16
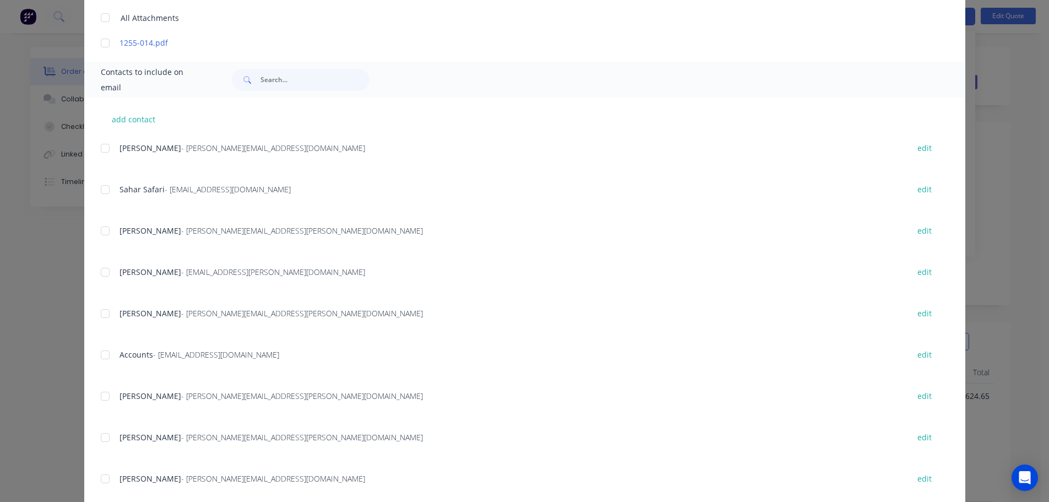
scroll to position [330, 0]
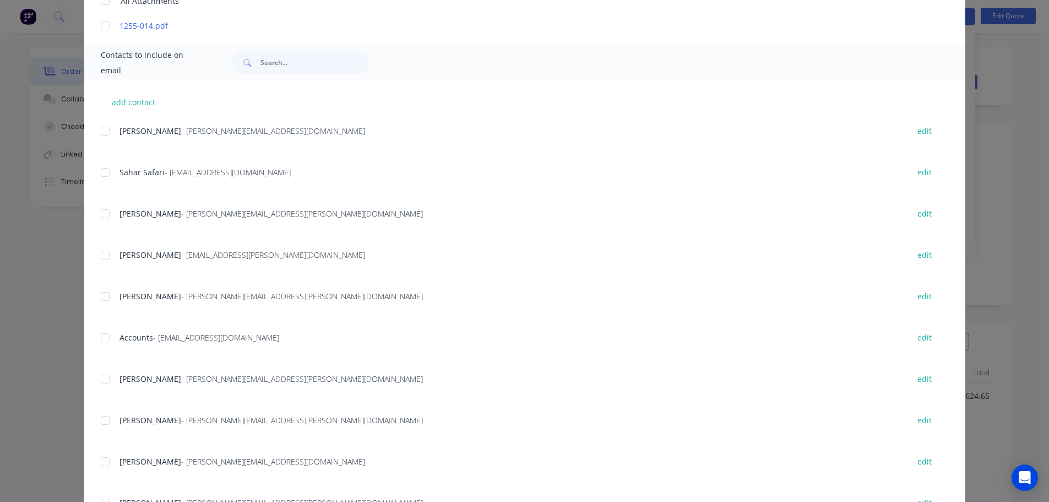
click at [101, 417] on div at bounding box center [105, 420] width 22 height 22
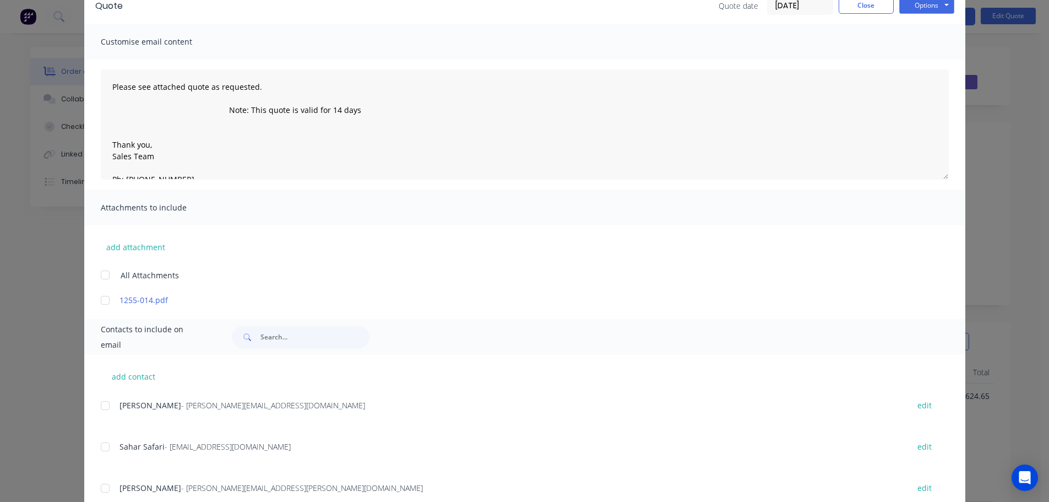
scroll to position [55, 0]
click at [928, 7] on button "Options" at bounding box center [926, 6] width 55 height 17
click at [922, 61] on button "Email" at bounding box center [934, 62] width 71 height 18
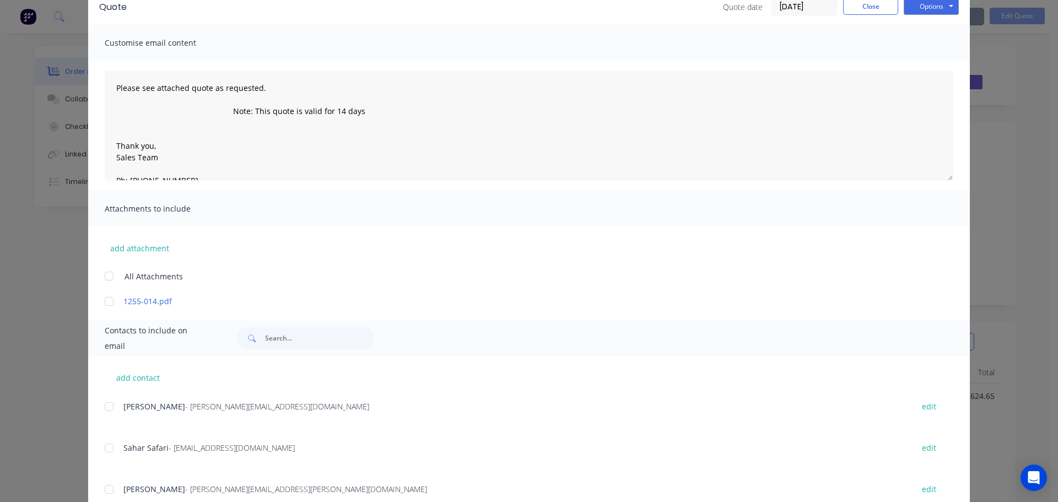
scroll to position [0, 0]
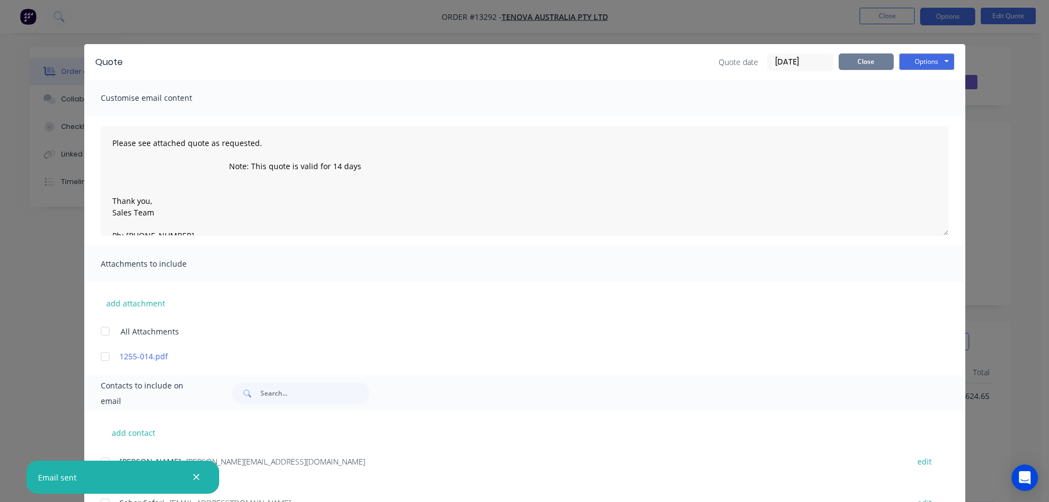
click at [872, 69] on button "Close" at bounding box center [866, 61] width 55 height 17
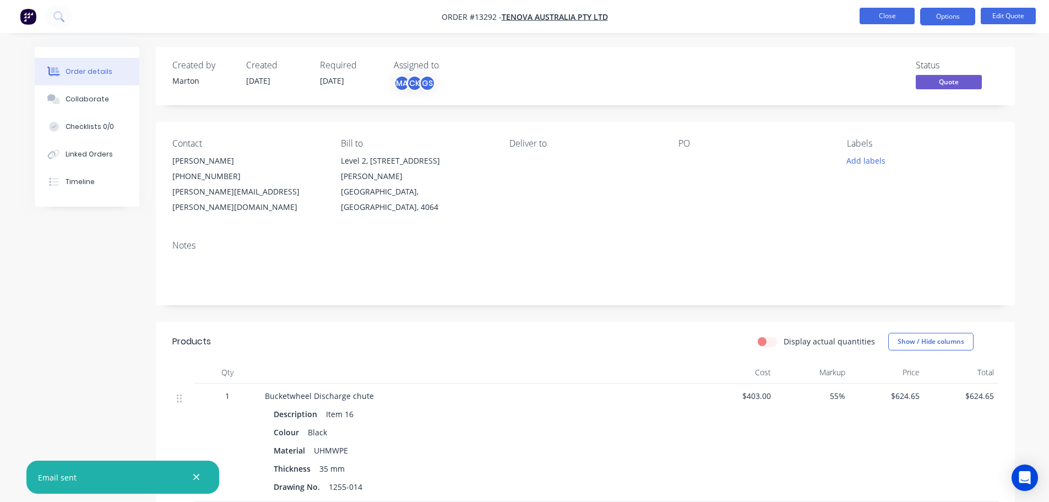
click at [879, 20] on button "Close" at bounding box center [887, 16] width 55 height 17
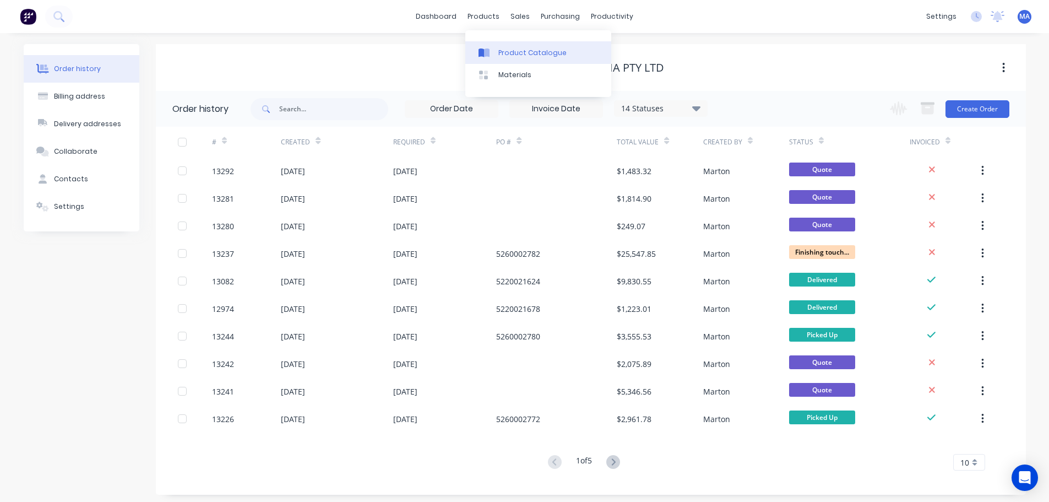
click at [506, 48] on div "Product Catalogue" at bounding box center [532, 53] width 68 height 10
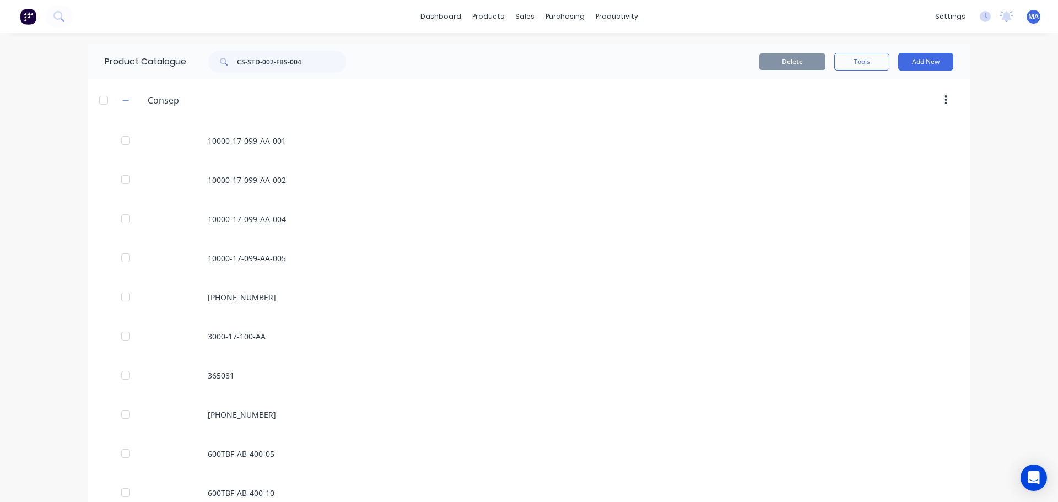
click at [131, 100] on div "Consep Consep" at bounding box center [199, 100] width 173 height 20
drag, startPoint x: 307, startPoint y: 66, endPoint x: 174, endPoint y: 68, distance: 132.8
click at [186, 67] on div "CS-STD-002-FBS-004" at bounding box center [274, 62] width 176 height 22
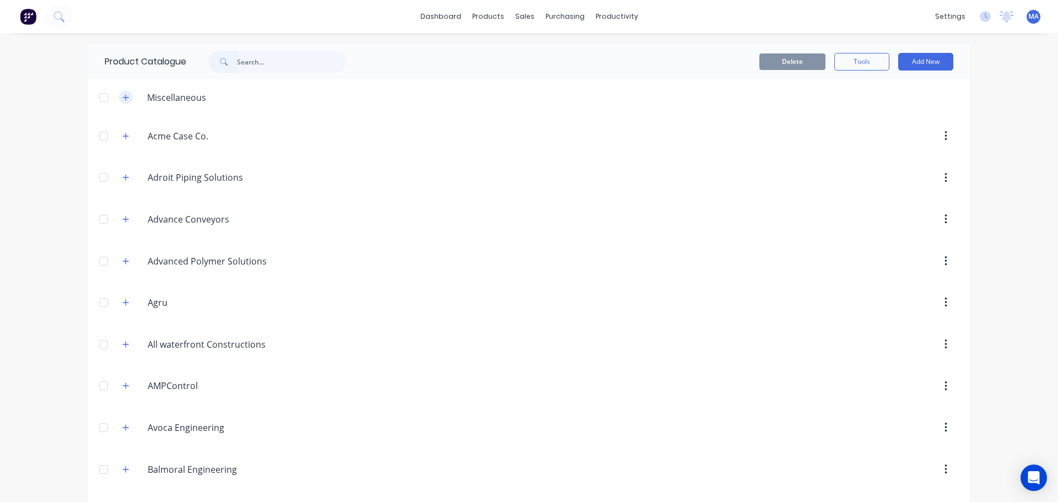
click at [119, 97] on button "button" at bounding box center [126, 97] width 14 height 14
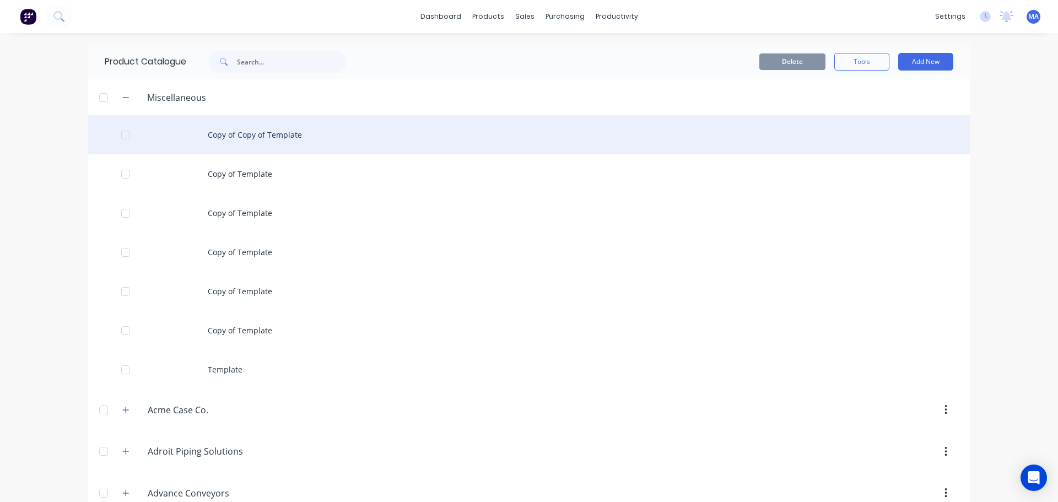
click at [232, 137] on div "Copy of Copy of Template" at bounding box center [528, 134] width 881 height 39
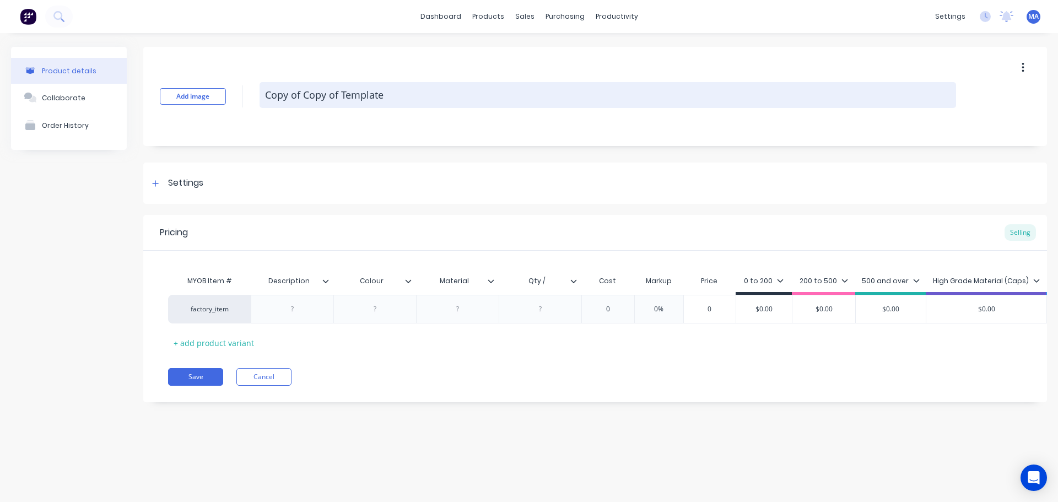
drag, startPoint x: 405, startPoint y: 90, endPoint x: 265, endPoint y: 95, distance: 140.0
click at [265, 95] on textarea "Copy of Copy of Template" at bounding box center [607, 95] width 696 height 26
click at [307, 90] on textarea at bounding box center [607, 95] width 696 height 26
click at [307, 86] on textarea at bounding box center [607, 95] width 696 height 26
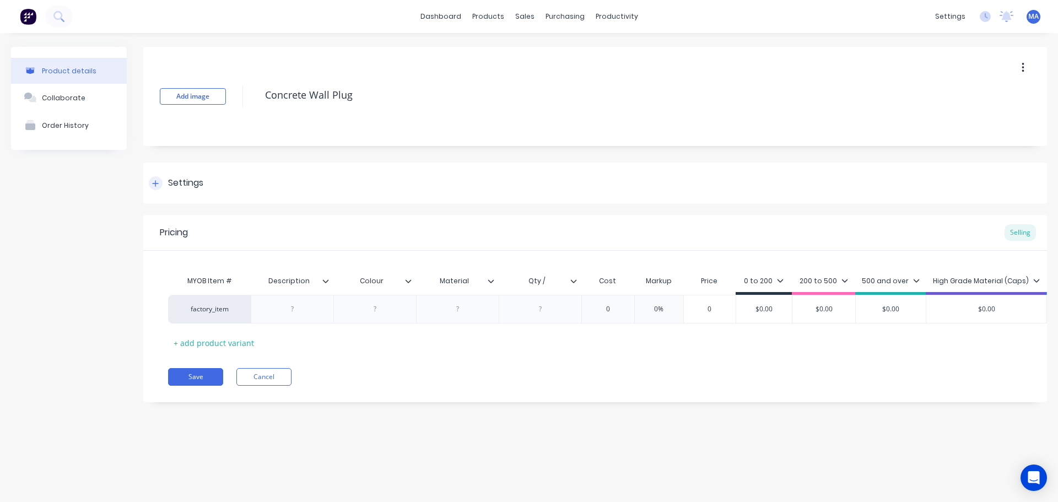
click at [240, 182] on div "Settings" at bounding box center [594, 182] width 903 height 41
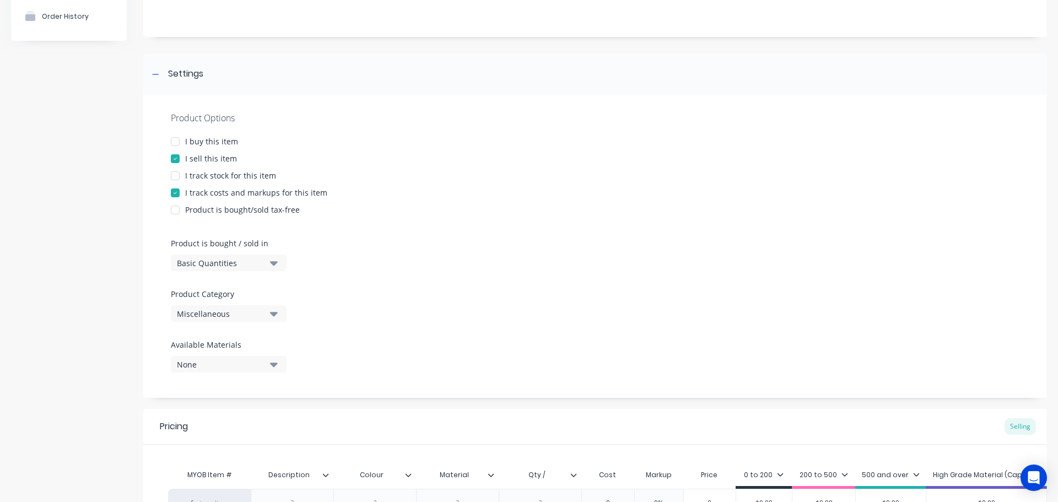
scroll to position [110, 0]
click at [252, 315] on div "Miscellaneous" at bounding box center [221, 313] width 88 height 12
click at [224, 338] on Category "text" at bounding box center [261, 345] width 117 height 22
click at [229, 380] on div "Zetr" at bounding box center [253, 373] width 165 height 22
click at [218, 74] on div "Settings" at bounding box center [594, 72] width 903 height 41
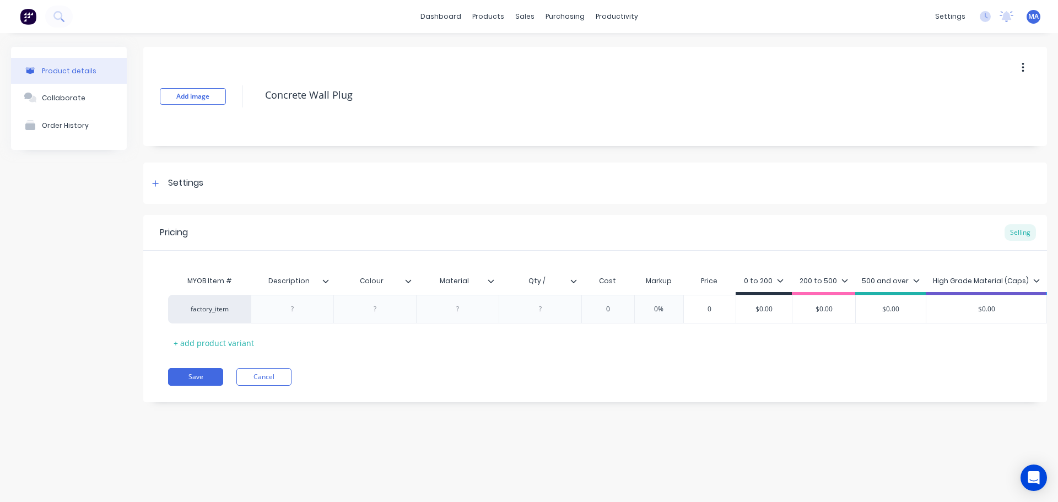
scroll to position [0, 0]
click at [306, 315] on div at bounding box center [292, 309] width 55 height 14
click at [329, 288] on div "Description" at bounding box center [292, 281] width 83 height 28
click at [330, 285] on div at bounding box center [330, 281] width 7 height 10
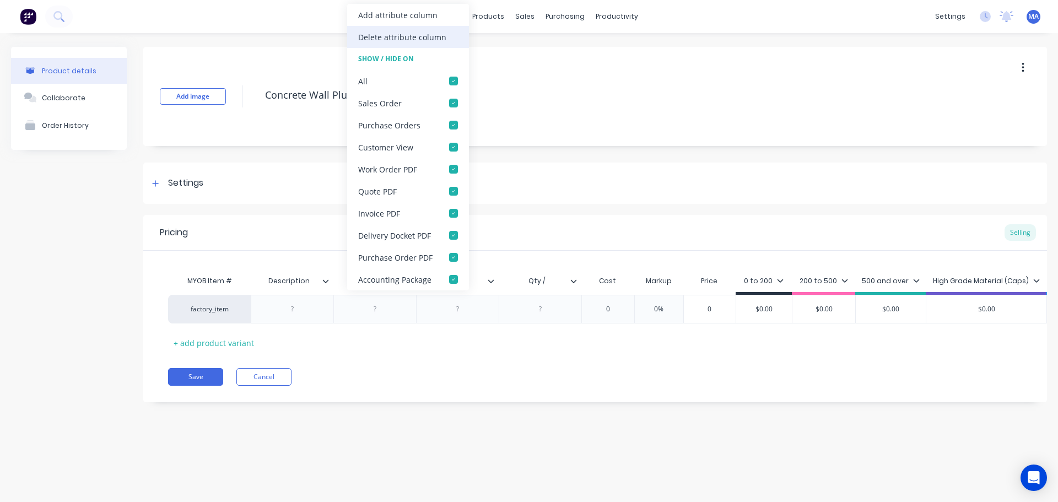
click at [390, 32] on div "Delete attribute column" at bounding box center [402, 37] width 88 height 12
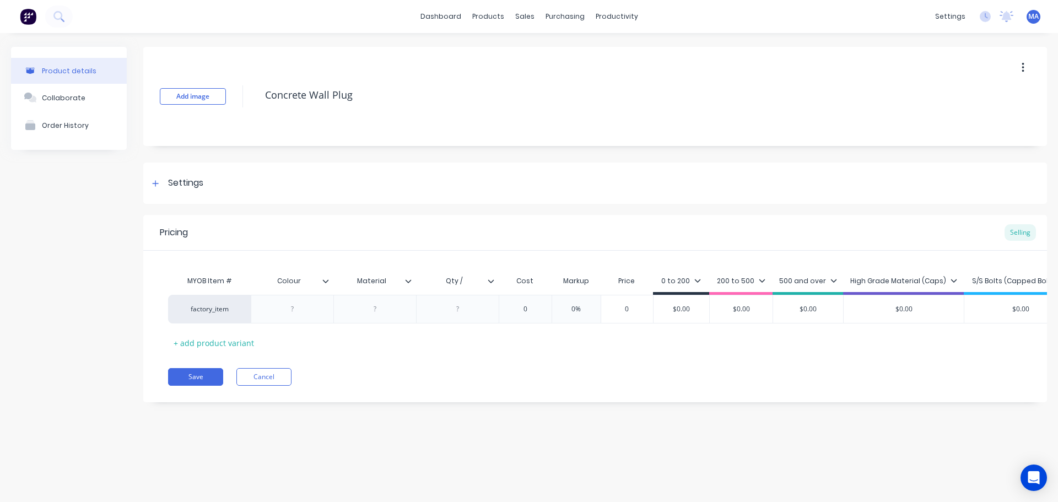
drag, startPoint x: 292, startPoint y: 313, endPoint x: 342, endPoint y: 327, distance: 52.0
click at [293, 314] on div at bounding box center [292, 309] width 55 height 14
click at [469, 284] on input "Qty /" at bounding box center [454, 281] width 76 height 10
click at [540, 307] on input "0" at bounding box center [524, 309] width 55 height 10
click at [480, 308] on div at bounding box center [457, 309] width 55 height 14
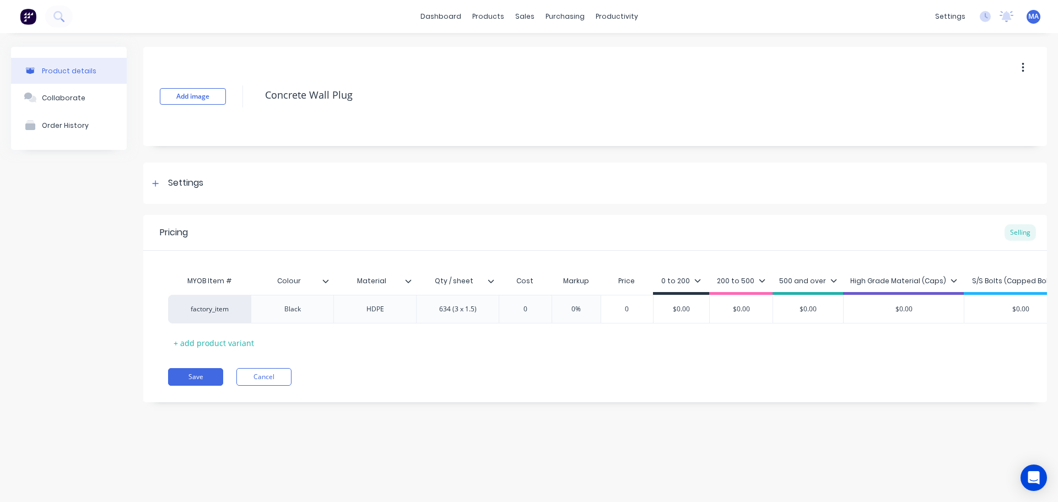
click at [349, 327] on div "MYOB Item # Colour Material Qty / sheet Cost Markup Price 0 to 200 200 to 500 5…" at bounding box center [595, 311] width 854 height 82
click at [492, 283] on icon at bounding box center [490, 281] width 7 height 7
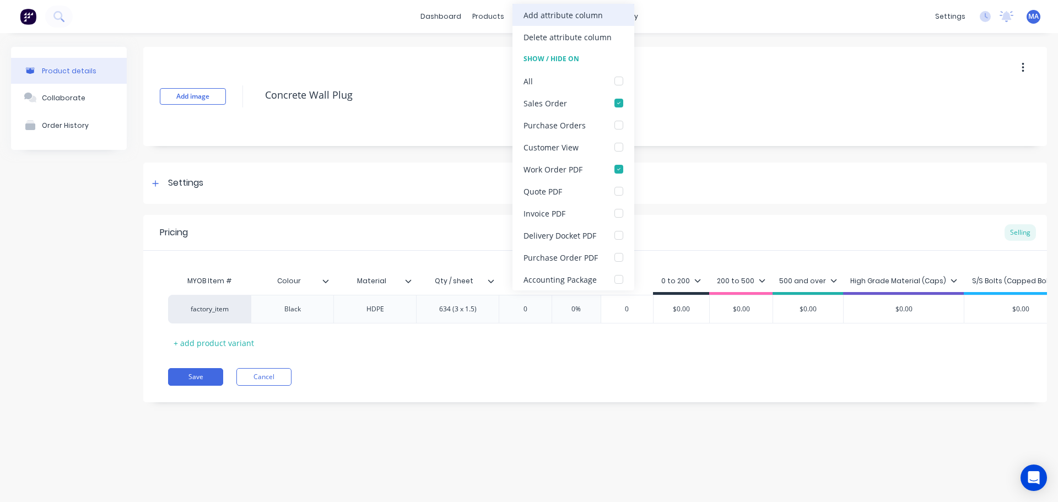
click at [577, 22] on div "Add attribute column" at bounding box center [573, 15] width 122 height 22
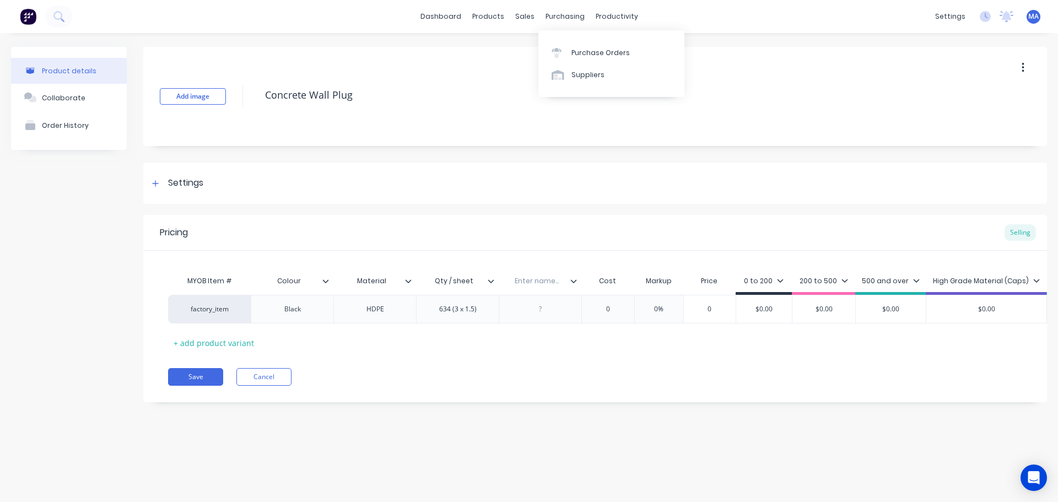
click at [538, 280] on input "text" at bounding box center [536, 281] width 76 height 10
click at [548, 305] on div at bounding box center [540, 309] width 55 height 14
click at [612, 310] on input "0" at bounding box center [607, 309] width 55 height 10
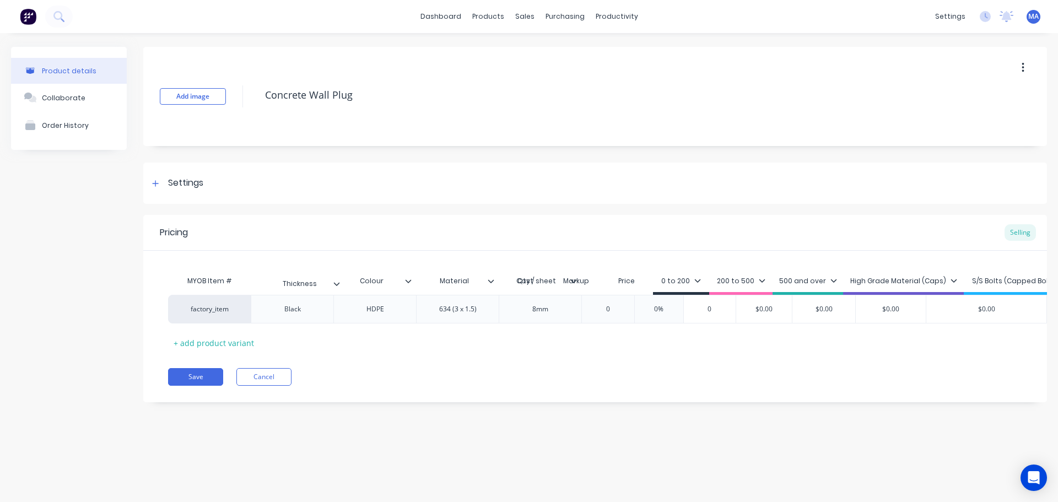
drag, startPoint x: 572, startPoint y: 280, endPoint x: 326, endPoint y: 282, distance: 245.7
click at [326, 282] on div "MYOB Item # Colour Material Qty / sheet Thickness Cost Markup Price 0 to 200 20…" at bounding box center [663, 282] width 991 height 25
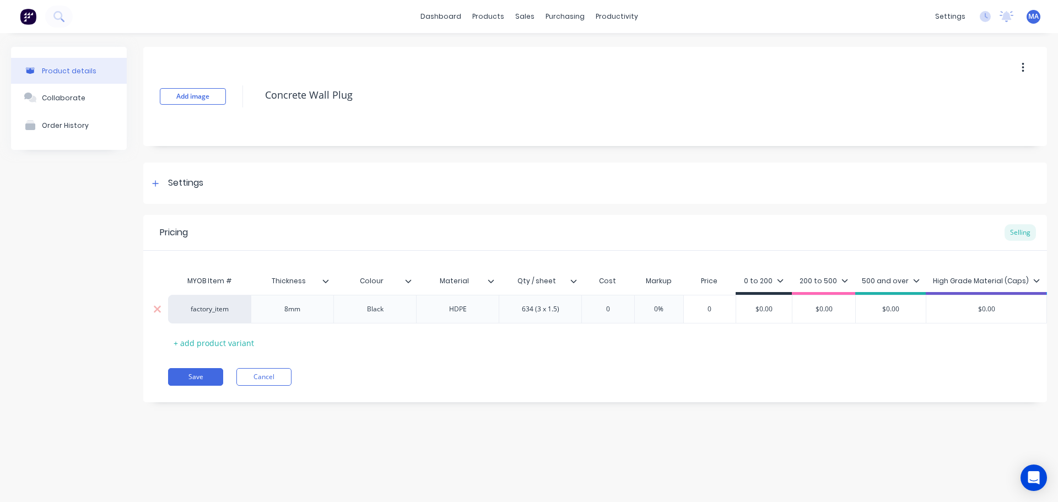
click at [637, 308] on input "0%" at bounding box center [658, 309] width 55 height 10
click at [620, 311] on input "0" at bounding box center [607, 309] width 55 height 10
click at [616, 306] on input "0" at bounding box center [607, 309] width 55 height 10
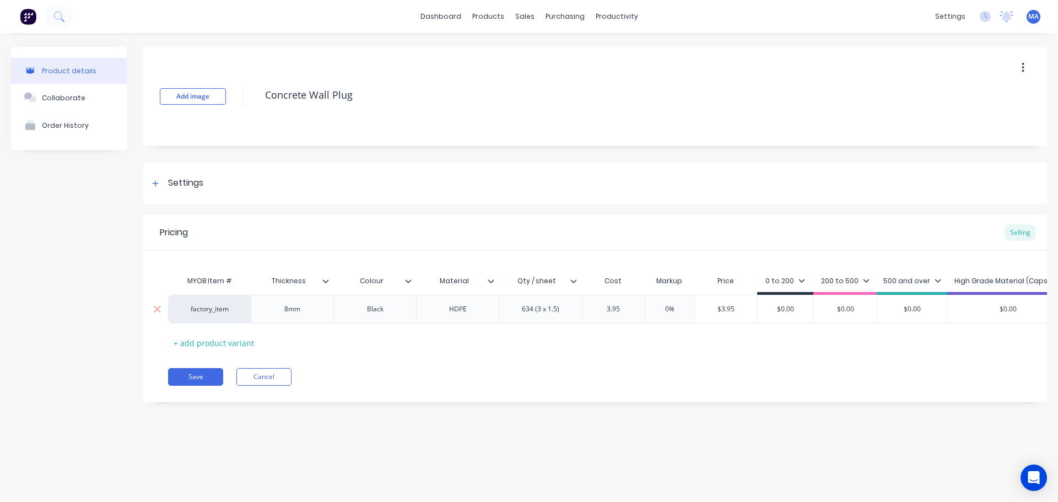
click at [665, 305] on input "0%" at bounding box center [669, 309] width 55 height 10
click at [667, 307] on input "55%" at bounding box center [669, 309] width 55 height 10
click at [740, 309] on input "$5.135" at bounding box center [727, 309] width 67 height 10
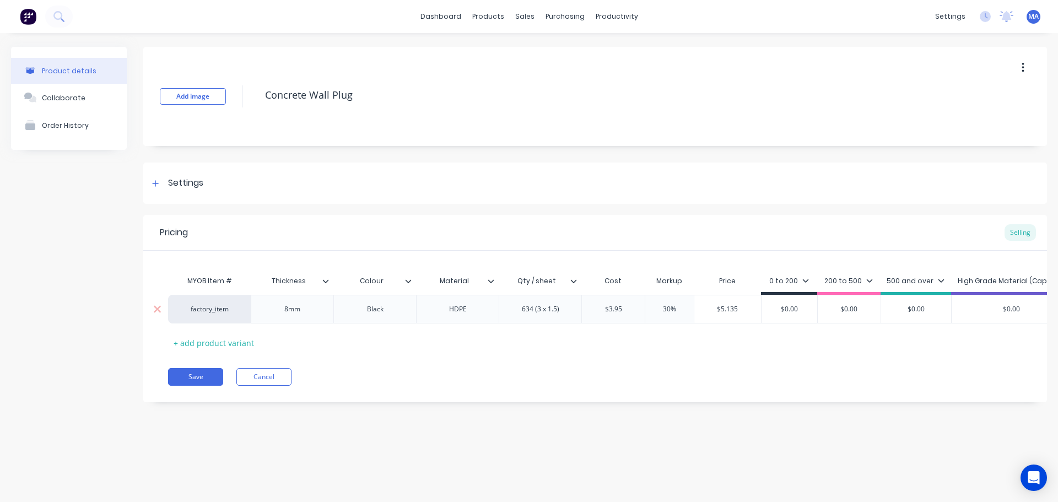
drag, startPoint x: 746, startPoint y: 305, endPoint x: 705, endPoint y: 308, distance: 40.9
click at [705, 308] on input "$5.135" at bounding box center [727, 309] width 67 height 10
drag, startPoint x: 807, startPoint y: 307, endPoint x: 756, endPoint y: 312, distance: 51.0
click at [756, 312] on div "factory_item 8mm Black HDPE 634 (3 x 1.5) $3.95 3.95 30% 30% $5.135 $5.135 $0.0…" at bounding box center [676, 309] width 1017 height 29
paste input "5.135"
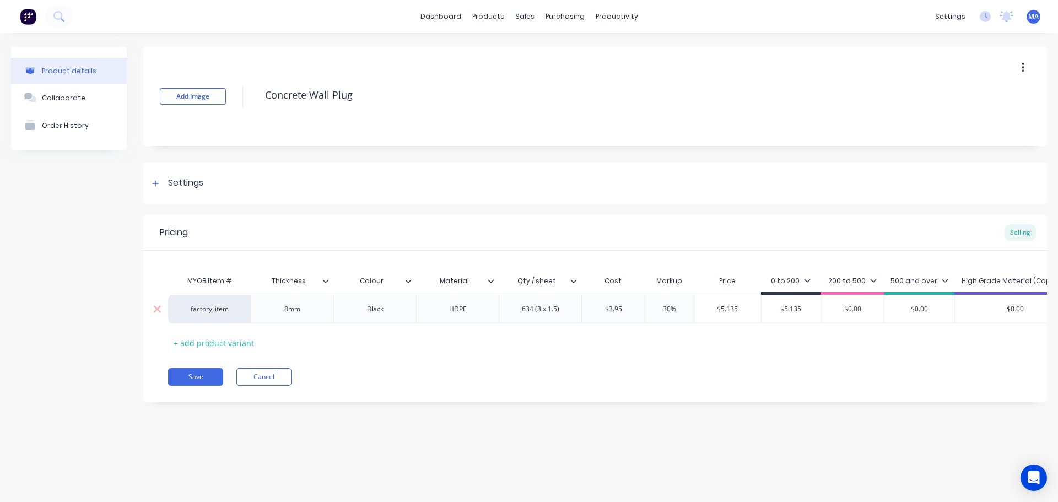
click at [848, 311] on input "$0.00" at bounding box center [852, 309] width 63 height 10
drag, startPoint x: 862, startPoint y: 310, endPoint x: 815, endPoint y: 307, distance: 47.4
click at [815, 307] on div "factory_item 8mm Black HDPE 634 (3 x 1.5) $3.95 3.95 30% 30% $5.135 $5.135 $5.1…" at bounding box center [678, 309] width 1020 height 29
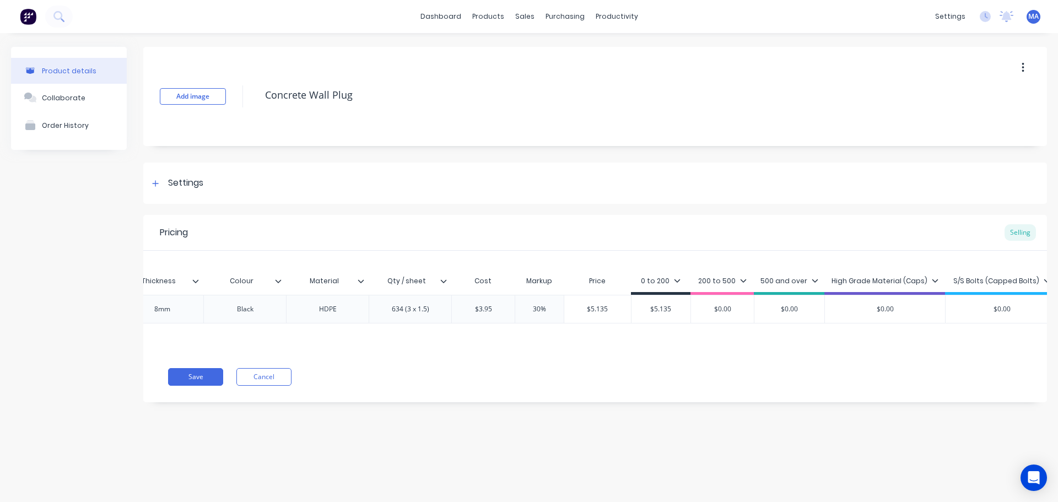
scroll to position [0, 142]
click at [859, 283] on div "High Grade Material (Caps)" at bounding box center [873, 281] width 107 height 10
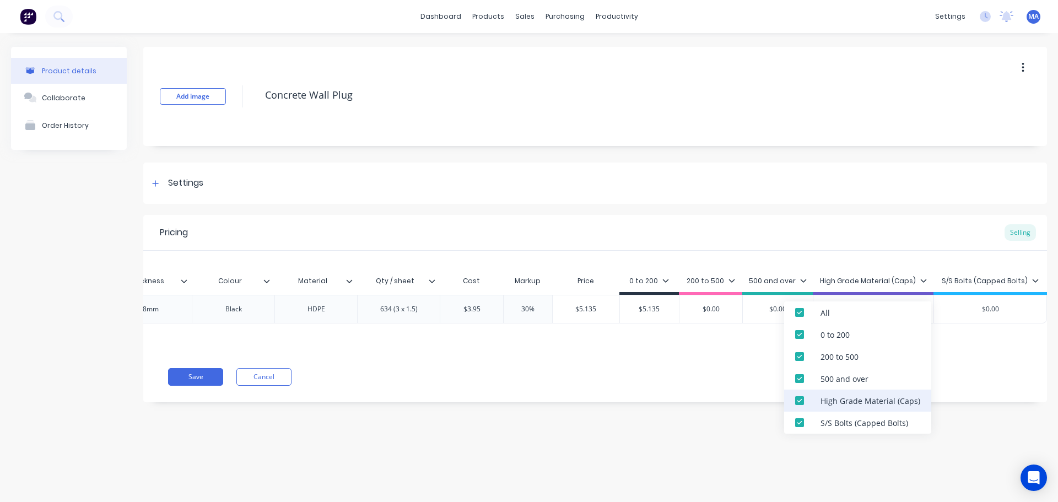
click at [843, 406] on div "High Grade Material (Caps)" at bounding box center [857, 400] width 147 height 22
click at [839, 418] on div "S/S Bolts (Capped Bolts)" at bounding box center [864, 423] width 88 height 12
click at [836, 204] on div "Add image Concrete Wall Plug Settings Product Options I buy this item I sell th…" at bounding box center [594, 233] width 903 height 372
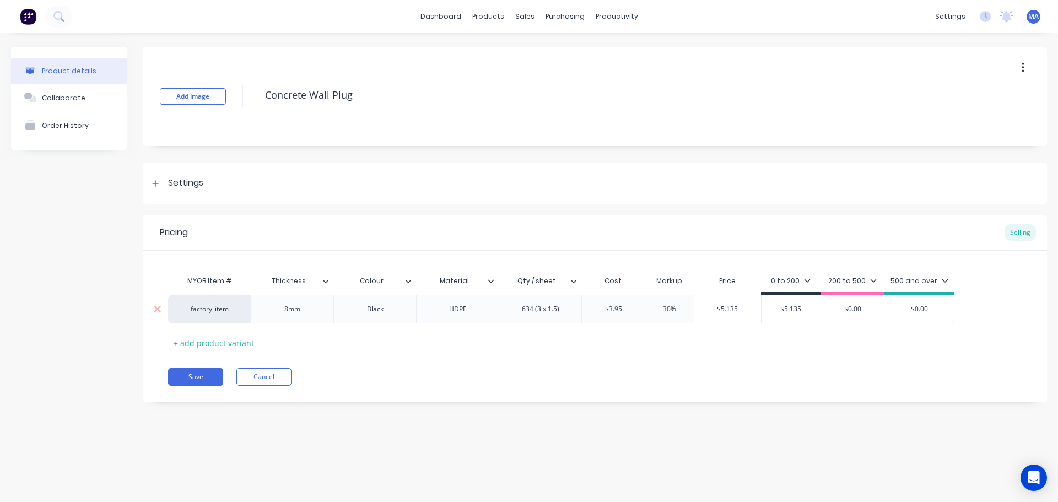
click at [849, 308] on input "$0.00" at bounding box center [852, 309] width 63 height 10
click at [859, 308] on input "$0.00" at bounding box center [852, 309] width 63 height 10
drag, startPoint x: 862, startPoint y: 309, endPoint x: 830, endPoint y: 318, distance: 33.7
click at [839, 310] on input "$0.00" at bounding box center [852, 309] width 63 height 10
click at [625, 310] on input "$3.95" at bounding box center [613, 309] width 63 height 10
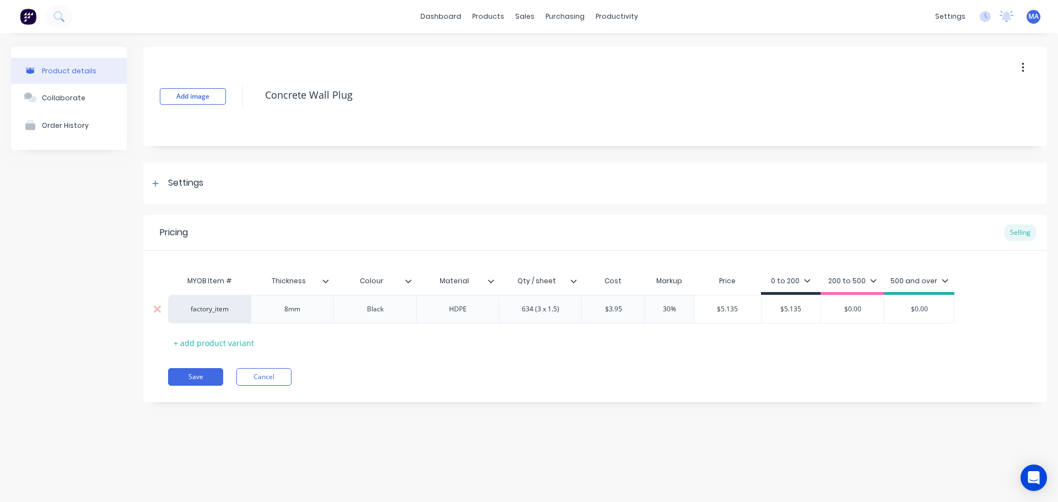
click at [625, 310] on input "$3.95" at bounding box center [613, 309] width 63 height 10
click at [662, 310] on input "30%" at bounding box center [669, 309] width 55 height 10
drag, startPoint x: 739, startPoint y: 306, endPoint x: 706, endPoint y: 308, distance: 33.1
click at [706, 308] on input "$8.255" at bounding box center [727, 309] width 67 height 10
drag, startPoint x: 865, startPoint y: 308, endPoint x: 826, endPoint y: 309, distance: 39.1
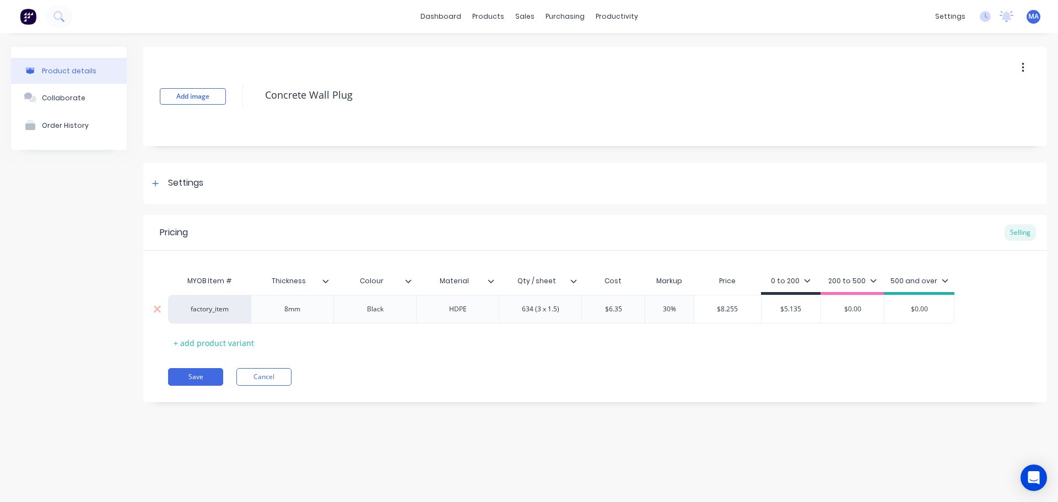
click at [826, 309] on input "$0.00" at bounding box center [852, 309] width 63 height 10
paste input "8.255"
click at [738, 314] on div "$8.255" at bounding box center [727, 309] width 67 height 28
drag, startPoint x: 638, startPoint y: 307, endPoint x: 597, endPoint y: 308, distance: 41.9
click at [597, 308] on input "$6.35" at bounding box center [613, 309] width 63 height 10
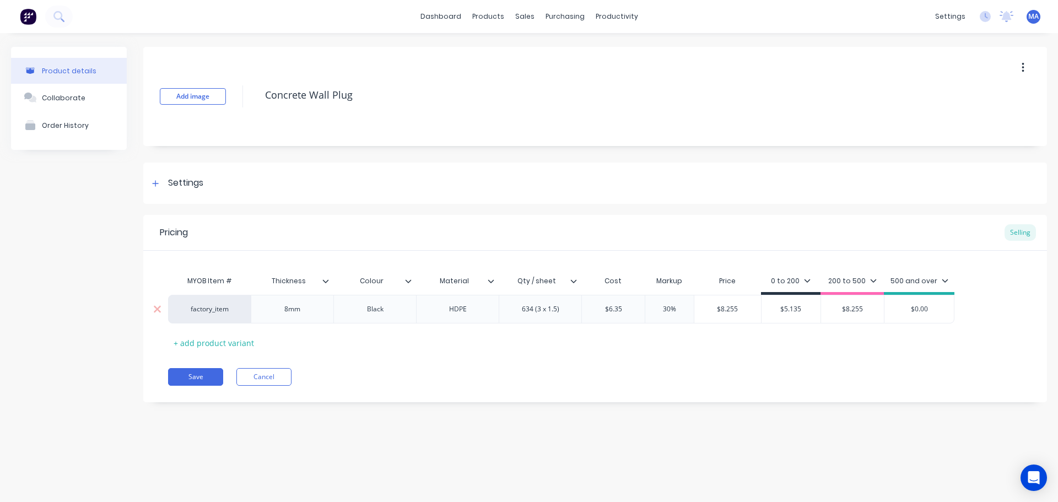
drag, startPoint x: 717, startPoint y: 308, endPoint x: 695, endPoint y: 313, distance: 22.6
click at [709, 308] on input "$8.255" at bounding box center [727, 309] width 67 height 10
drag, startPoint x: 801, startPoint y: 305, endPoint x: 762, endPoint y: 306, distance: 39.1
click at [762, 306] on input "$5.135" at bounding box center [790, 309] width 59 height 10
paste input "8.25"
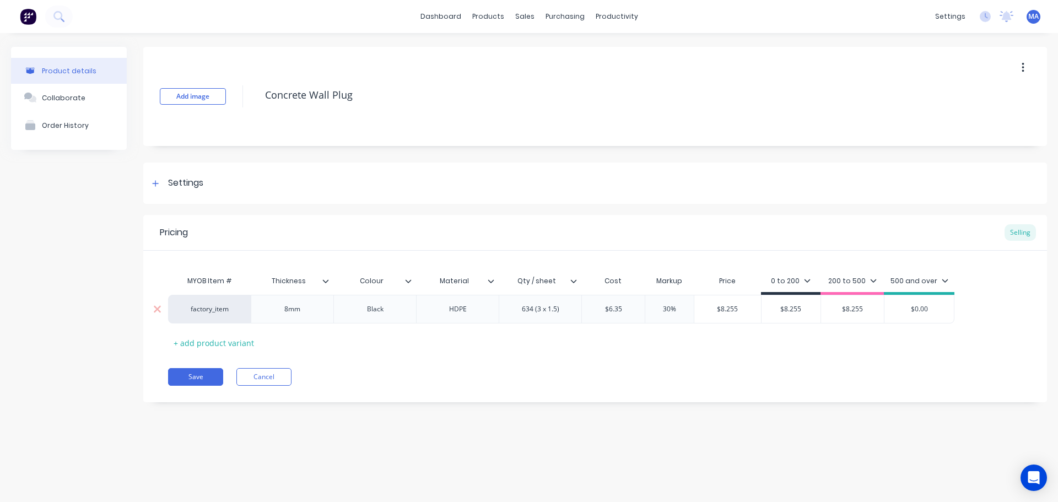
click at [854, 306] on input "$8.255" at bounding box center [852, 309] width 63 height 10
click at [860, 311] on input "$8.255" at bounding box center [852, 309] width 63 height 10
drag, startPoint x: 868, startPoint y: 311, endPoint x: 823, endPoint y: 315, distance: 44.7
click at [826, 313] on input "$8.255" at bounding box center [852, 309] width 63 height 10
drag, startPoint x: 948, startPoint y: 306, endPoint x: 876, endPoint y: 307, distance: 72.2
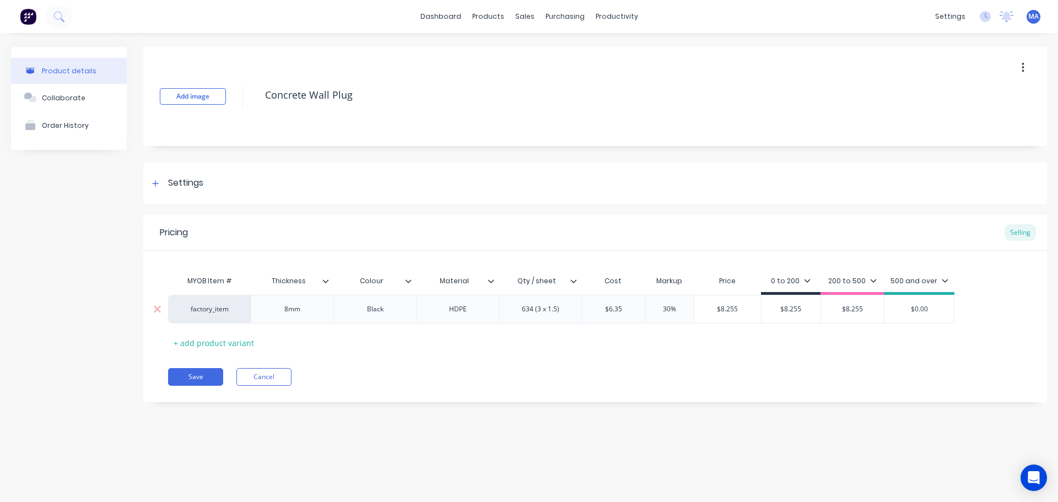
click at [888, 307] on input "$0.00" at bounding box center [918, 309] width 69 height 10
paste input "8.255"
drag, startPoint x: 794, startPoint y: 341, endPoint x: 742, endPoint y: 348, distance: 52.8
click at [791, 342] on div "MYOB Item # Thickness Colour Material Qty / sheet Cost Markup Price 0 to 200 20…" at bounding box center [595, 311] width 854 height 82
click at [852, 309] on input "$8.255" at bounding box center [852, 309] width 63 height 10
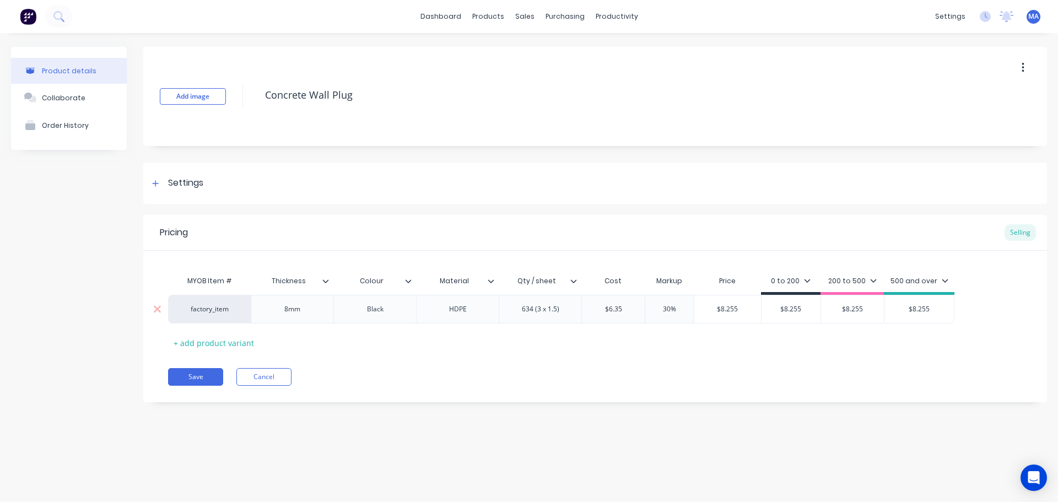
click at [852, 309] on input "$8.255" at bounding box center [852, 309] width 63 height 10
click at [849, 345] on div "MYOB Item # Thickness Colour Material Qty / sheet Cost Markup Price 0 to 200 20…" at bounding box center [595, 311] width 854 height 82
click at [935, 304] on input "$8.255" at bounding box center [918, 309] width 69 height 10
drag, startPoint x: 883, startPoint y: 313, endPoint x: 866, endPoint y: 340, distance: 32.4
click at [879, 314] on div "factory_item 8mm Black HDPE 634 (3 x 1.5) $6.35 $6.35 30% 30% $8.255 $8.255 $8.…" at bounding box center [561, 309] width 786 height 29
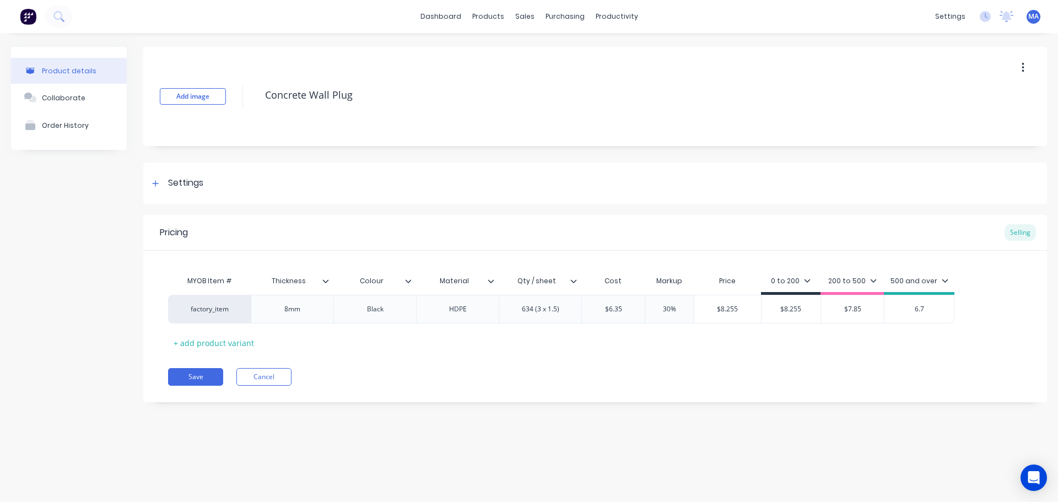
click at [836, 354] on div "Pricing Selling MYOB Item # Thickness Colour Material Qty / sheet Cost Markup P…" at bounding box center [594, 308] width 903 height 187
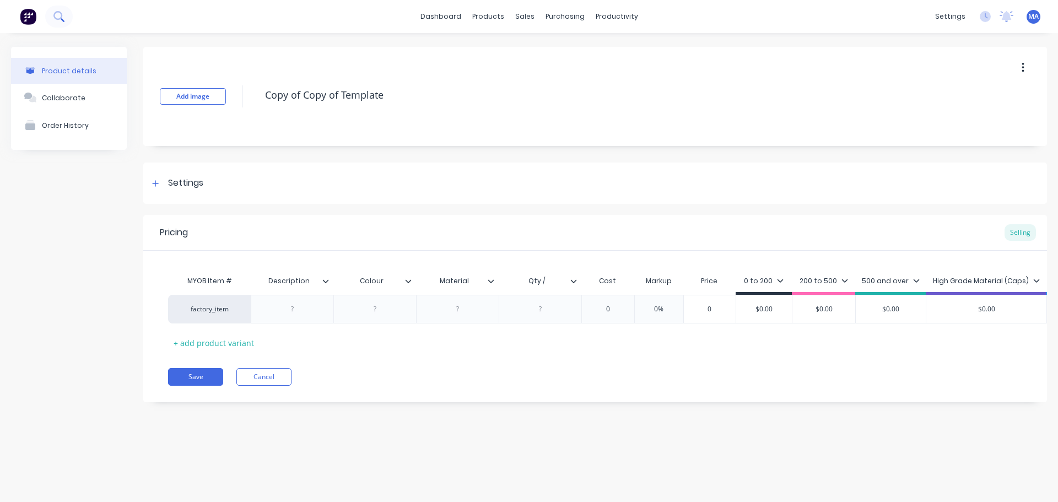
drag, startPoint x: 0, startPoint y: 0, endPoint x: 61, endPoint y: 12, distance: 62.2
click at [61, 12] on icon at bounding box center [58, 16] width 10 height 10
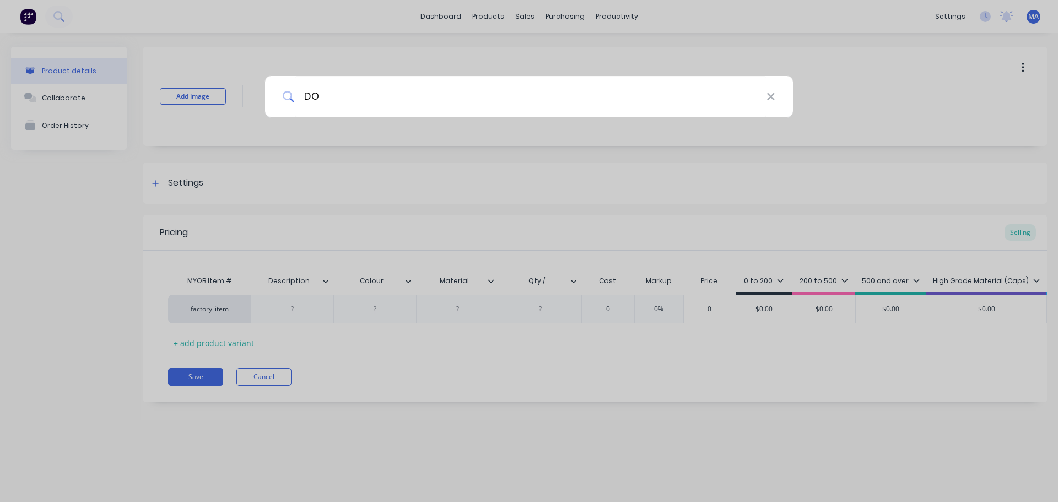
type input "DOC"
type textarea "x"
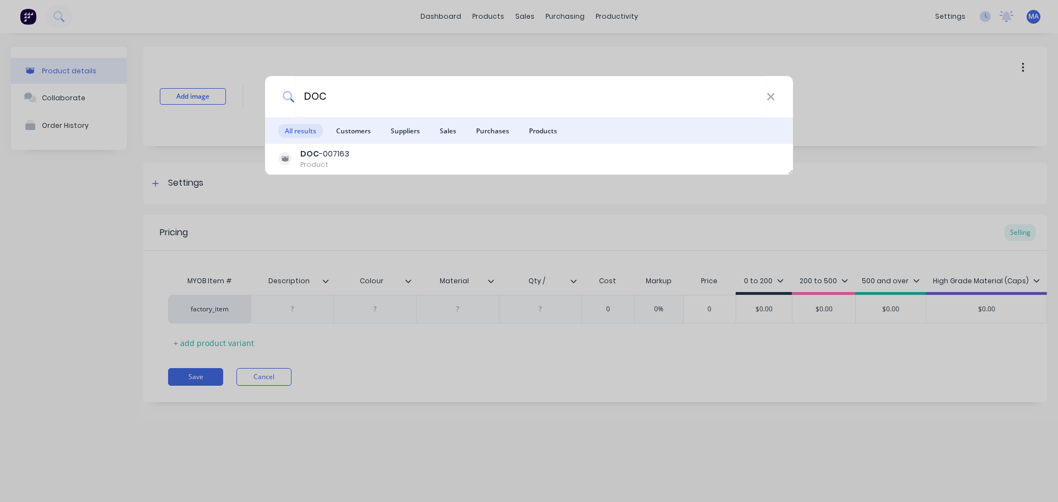
type input "DOC"
click at [778, 99] on div "DOC" at bounding box center [529, 96] width 528 height 41
click at [783, 97] on div "DOC" at bounding box center [529, 96] width 528 height 41
click at [773, 95] on icon at bounding box center [770, 96] width 7 height 7
